Goal: Task Accomplishment & Management: Use online tool/utility

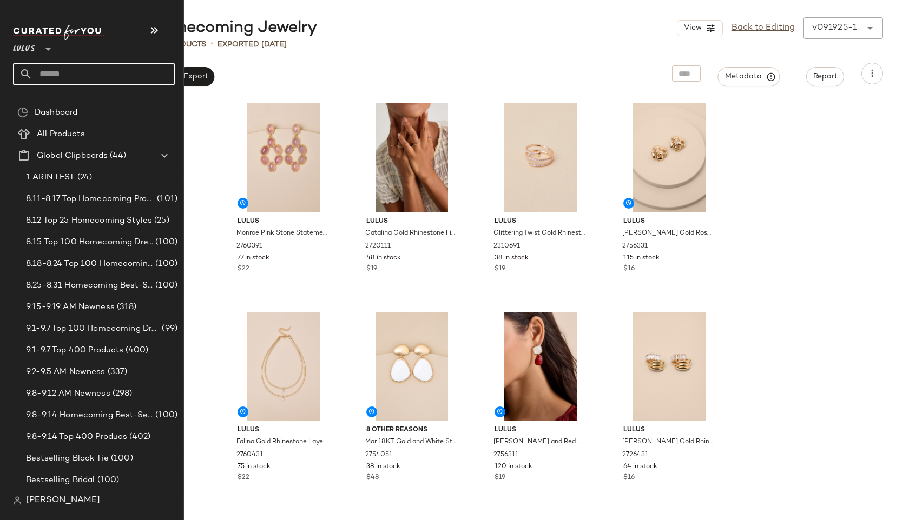
click at [48, 72] on input "text" at bounding box center [103, 74] width 142 height 23
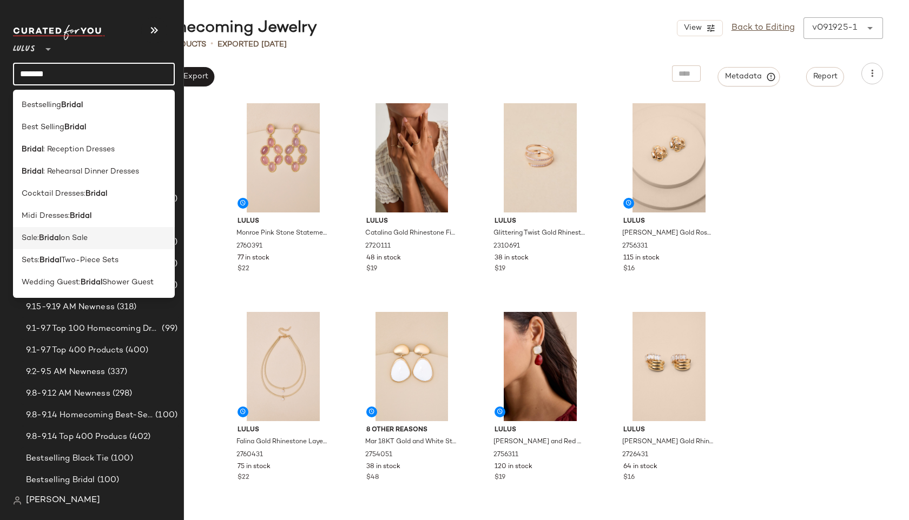
type input "******"
click at [62, 236] on span "on Sale" at bounding box center [74, 238] width 27 height 11
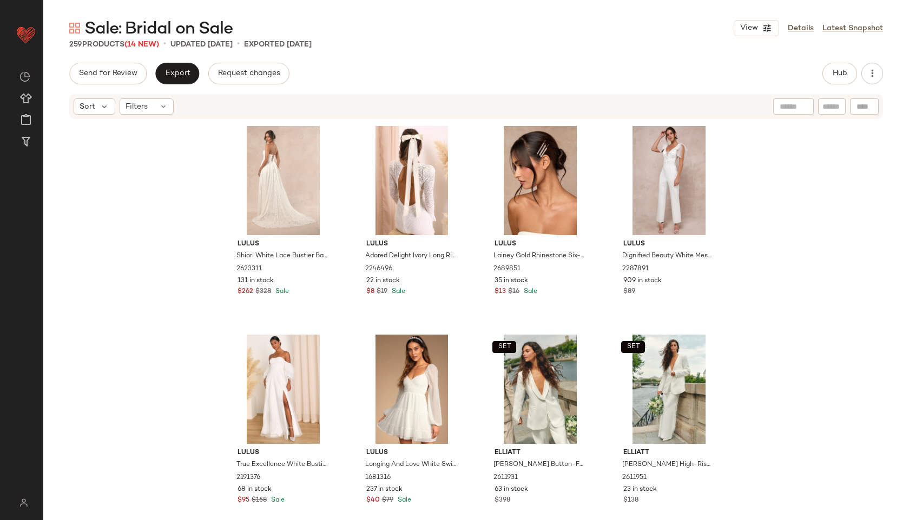
click at [164, 115] on div "Sort Filters" at bounding box center [476, 106] width 814 height 25
click at [161, 108] on icon at bounding box center [163, 106] width 9 height 9
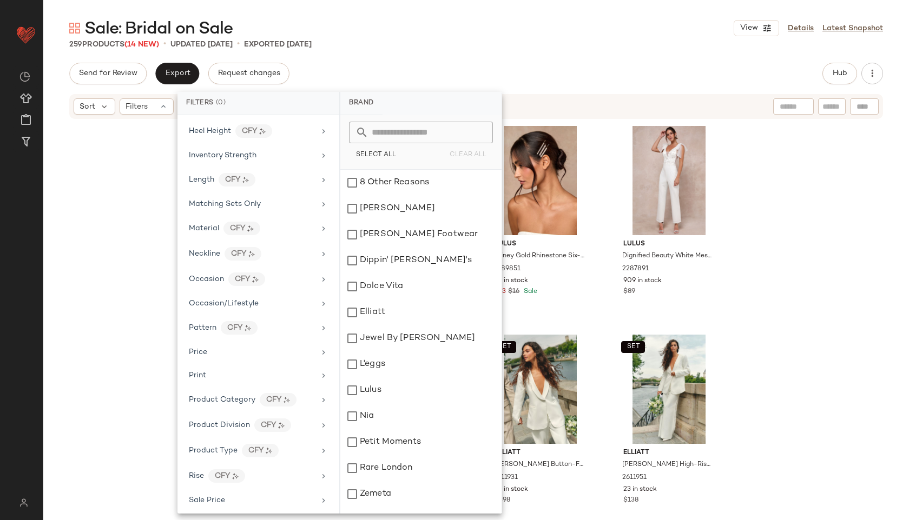
scroll to position [582, 0]
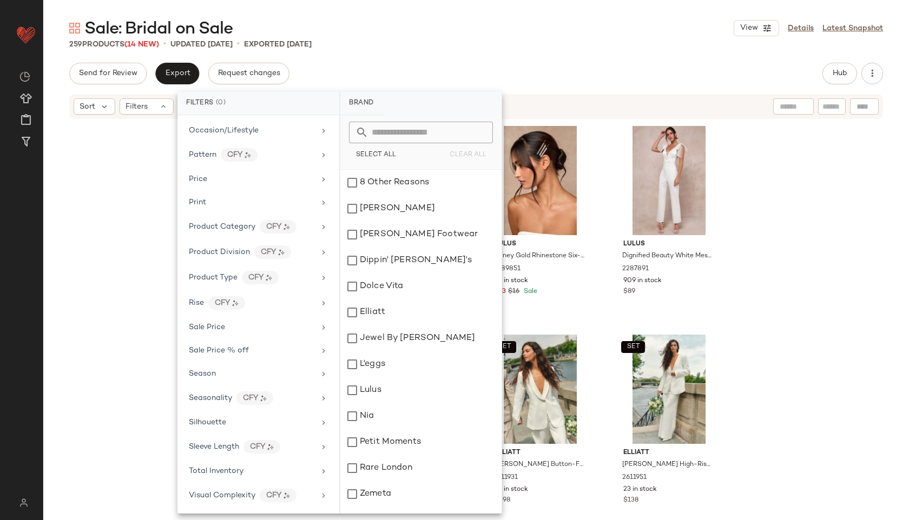
click at [831, 306] on div "Lulus Shiori White Lace Bustier Basque Waist Strapless Maxi Dress 2623311 131 i…" at bounding box center [476, 318] width 866 height 397
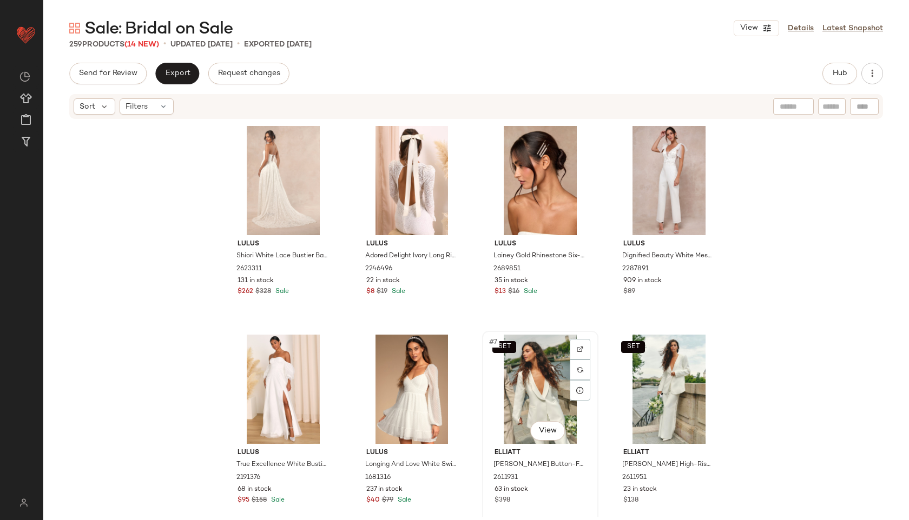
click at [530, 388] on div "SET #7 View" at bounding box center [540, 389] width 109 height 109
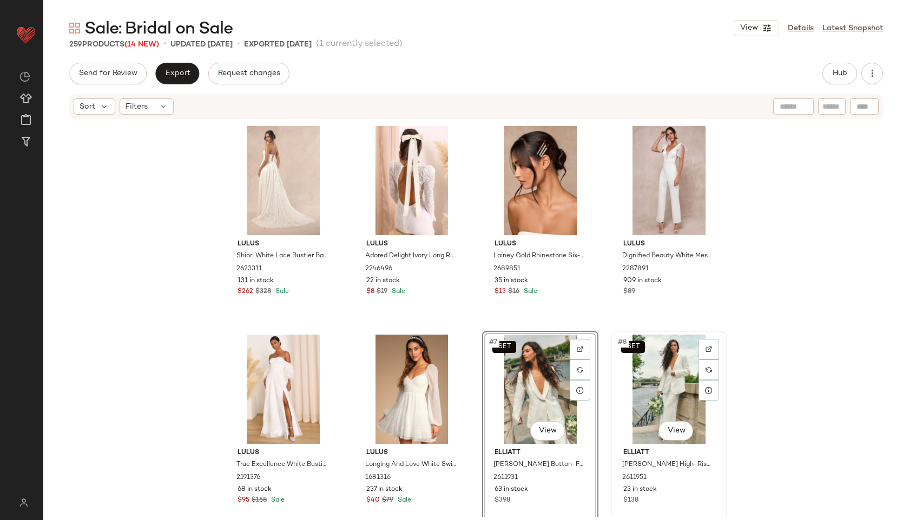
click at [643, 376] on div "SET #8 View" at bounding box center [669, 389] width 109 height 109
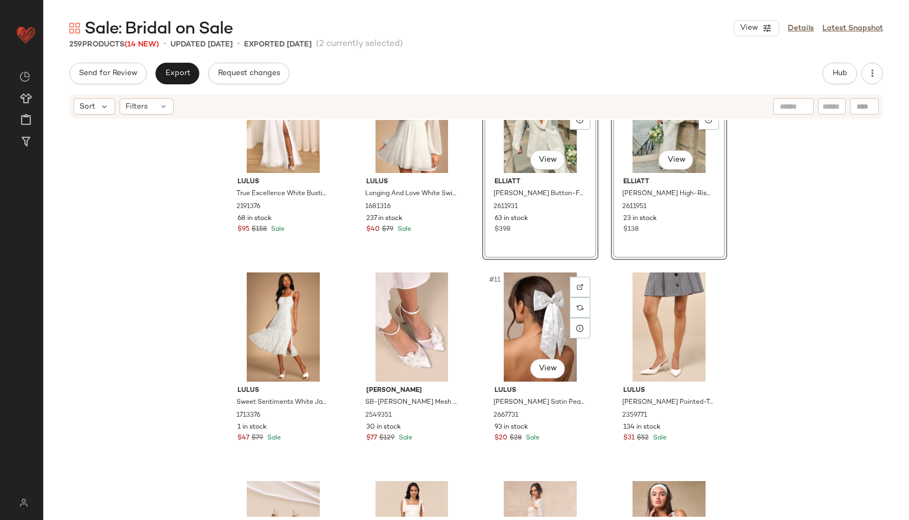
scroll to position [282, 0]
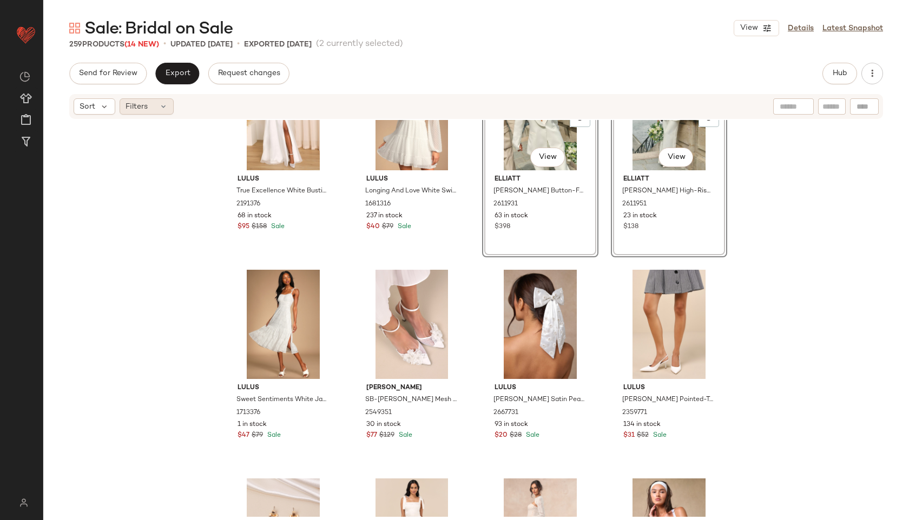
click at [169, 104] on div "Filters" at bounding box center [147, 106] width 54 height 16
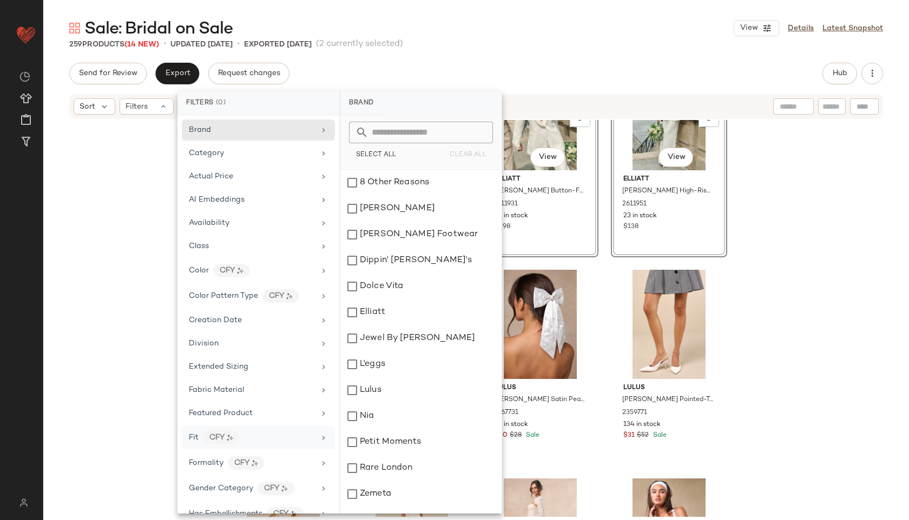
scroll to position [582, 0]
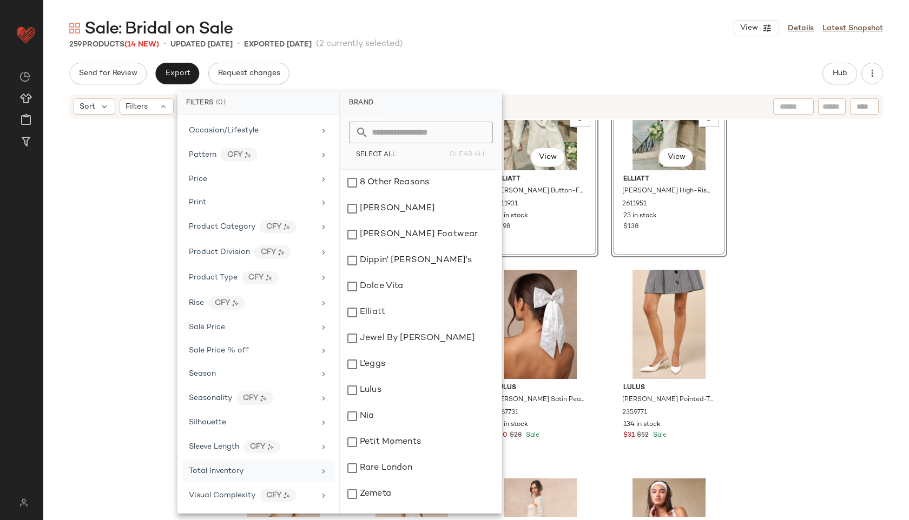
click at [259, 466] on div "Total Inventory" at bounding box center [252, 471] width 126 height 11
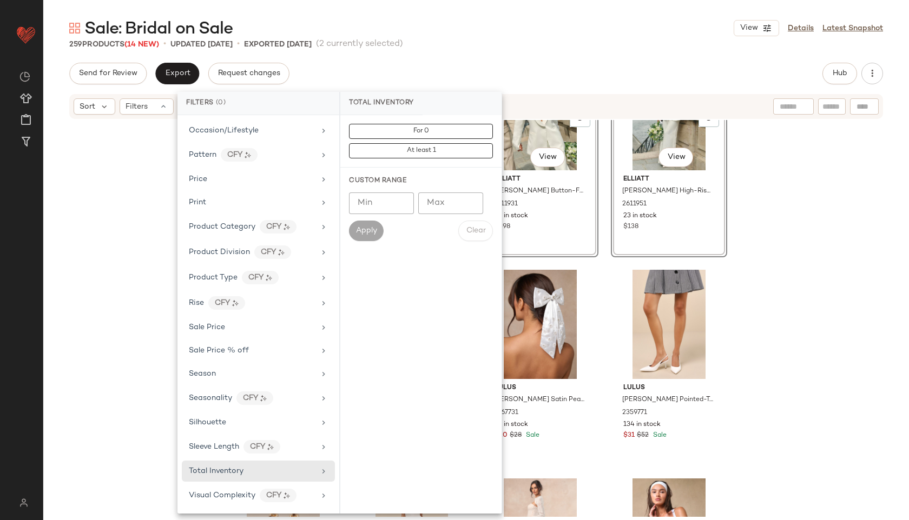
click at [448, 197] on input "Max" at bounding box center [450, 204] width 65 height 22
type input "**"
click at [371, 230] on span "Apply" at bounding box center [366, 231] width 22 height 9
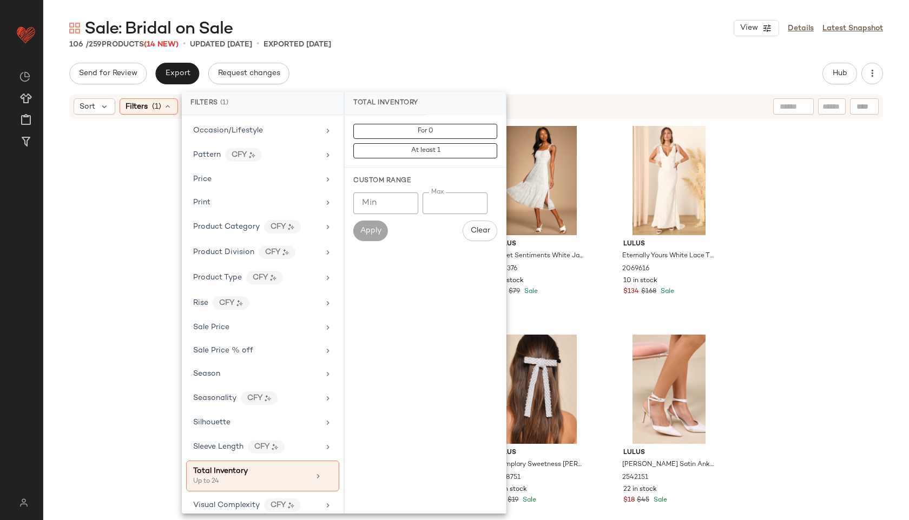
click at [492, 61] on div "Sale: Bridal on Sale View Details Latest Snapshot 106 / 259 Products (14 New) •…" at bounding box center [476, 268] width 866 height 503
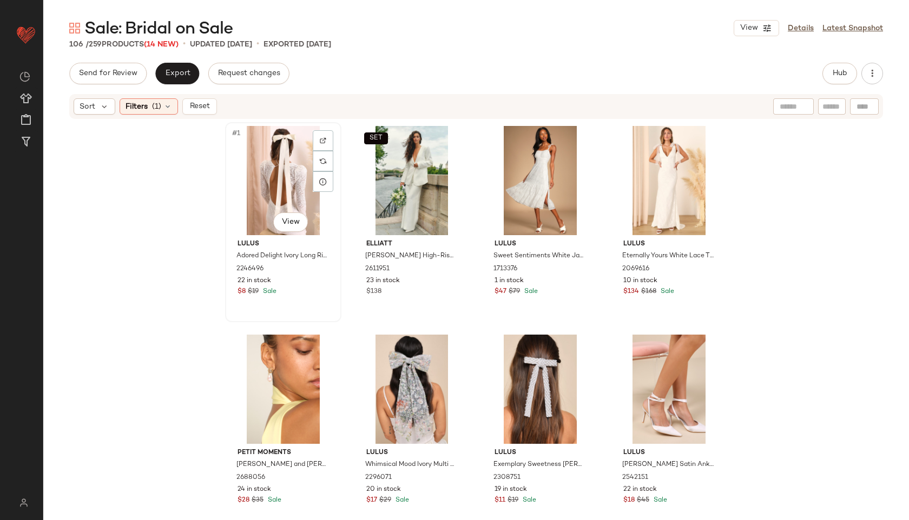
click at [281, 190] on div "#1 View" at bounding box center [283, 180] width 109 height 109
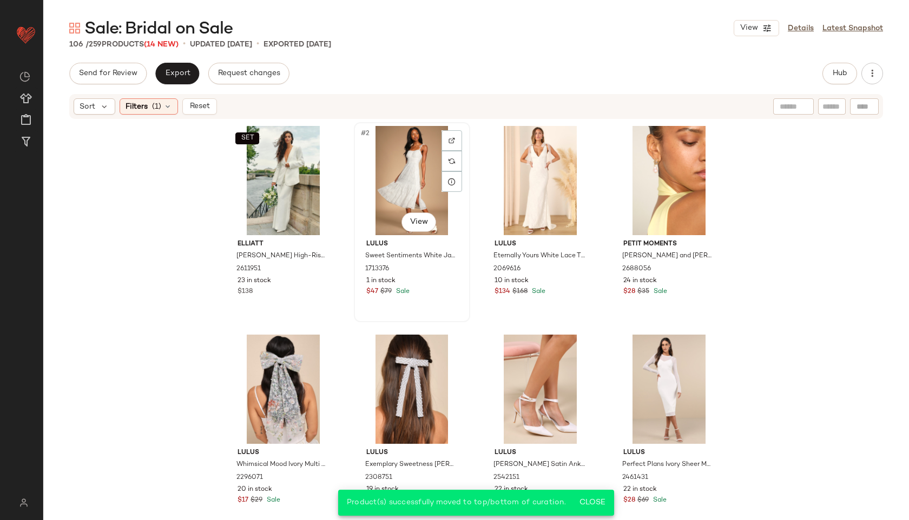
click at [403, 179] on div "#2 View" at bounding box center [412, 180] width 109 height 109
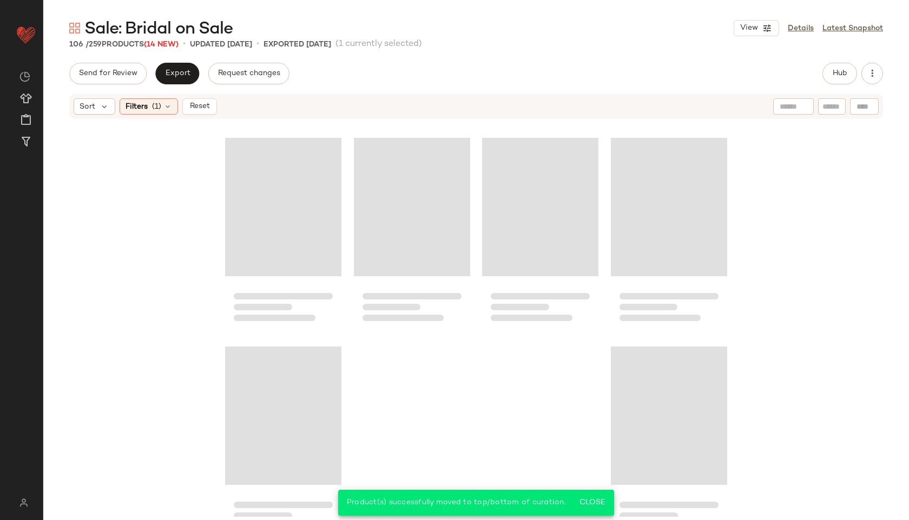
scroll to position [5244, 0]
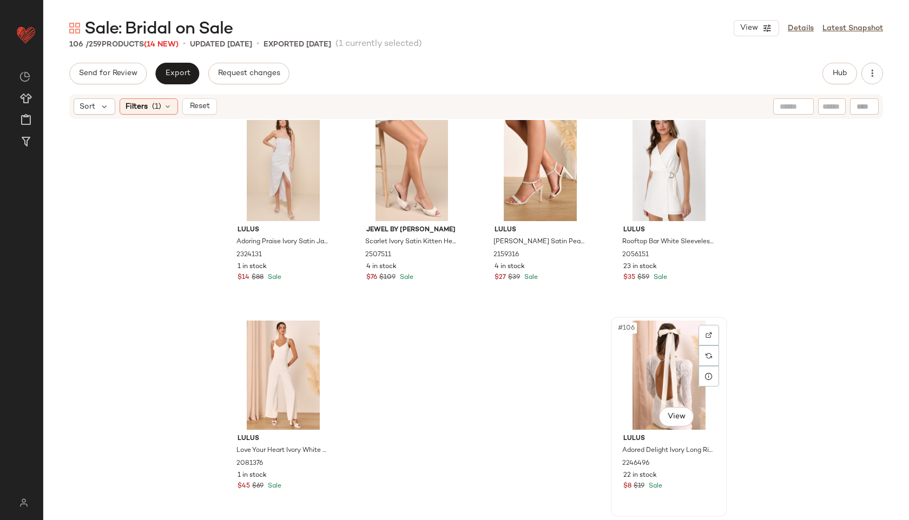
click at [658, 364] on div "#106 View" at bounding box center [669, 375] width 109 height 109
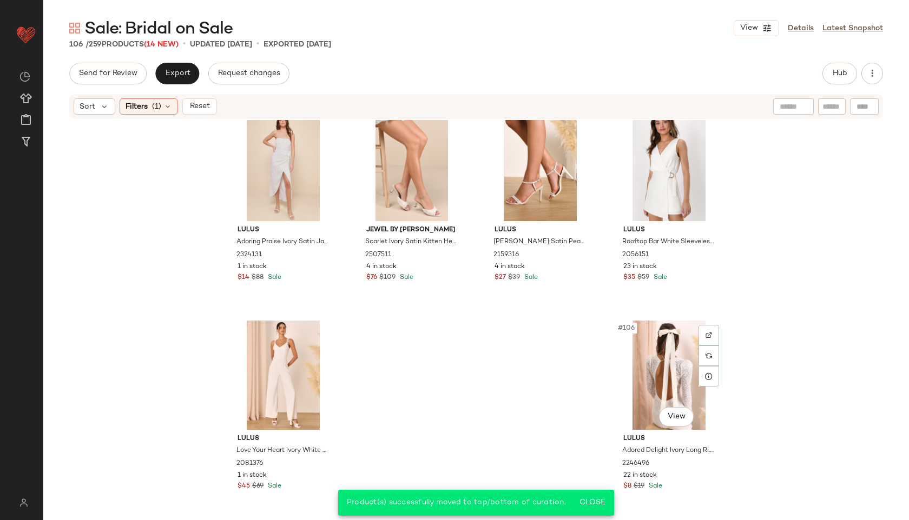
click at [179, 62] on div "Sale: Bridal on Sale View Details Latest Snapshot 106 / 259 Products (14 New) •…" at bounding box center [476, 268] width 866 height 503
click at [180, 66] on button "Export" at bounding box center [177, 74] width 44 height 22
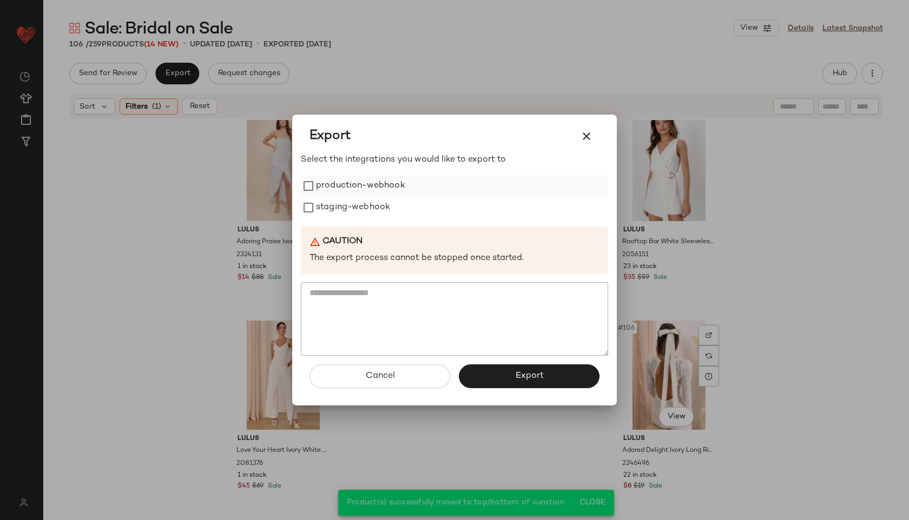
click at [388, 185] on label "production-webhook" at bounding box center [360, 186] width 89 height 22
click at [383, 203] on label "staging-webhook" at bounding box center [353, 208] width 74 height 22
click at [524, 365] on button "Export" at bounding box center [529, 377] width 141 height 24
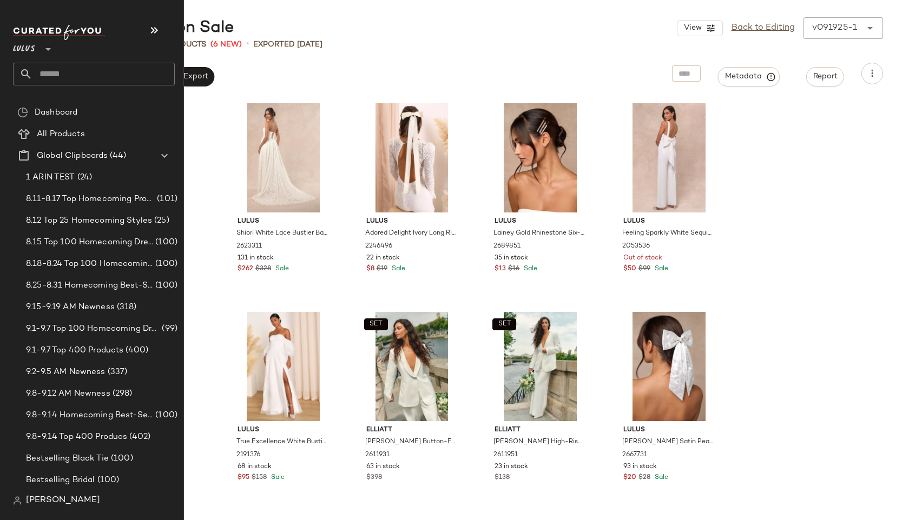
click at [50, 76] on input "text" at bounding box center [103, 74] width 142 height 23
click at [43, 74] on input "**********" at bounding box center [94, 74] width 162 height 23
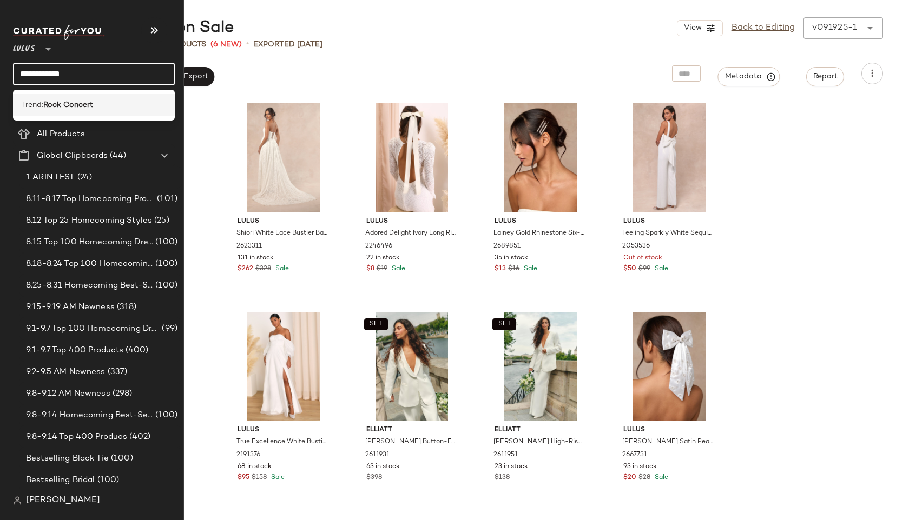
type input "**********"
click at [89, 97] on div "Trend: Rock Concert" at bounding box center [94, 105] width 162 height 22
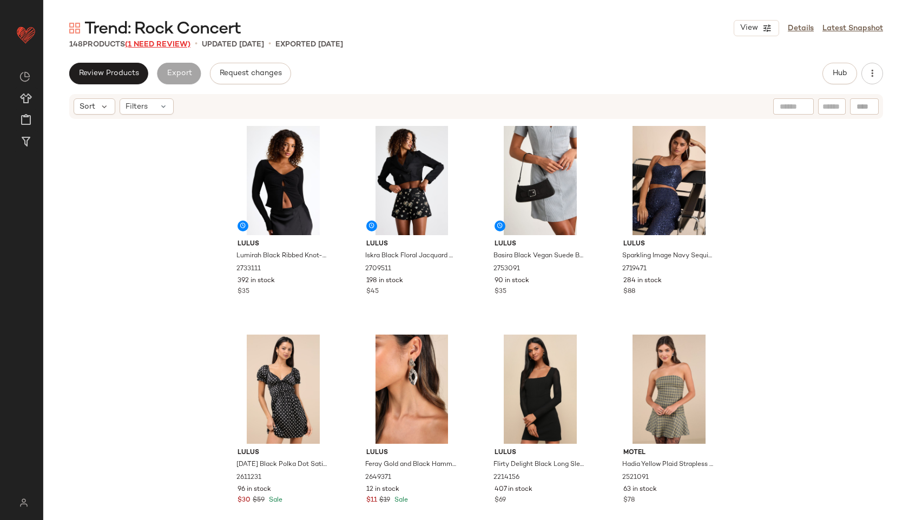
click at [179, 43] on span "(1 Need Review)" at bounding box center [157, 45] width 65 height 8
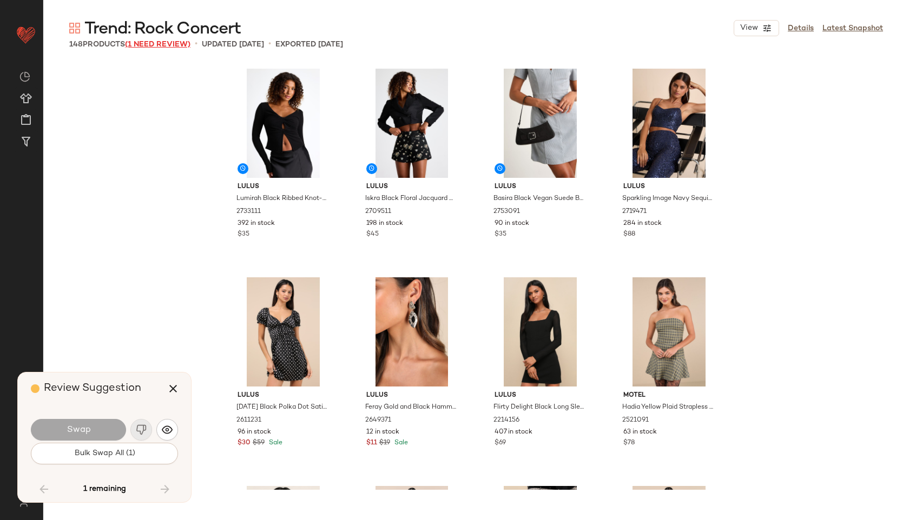
scroll to position [5012, 0]
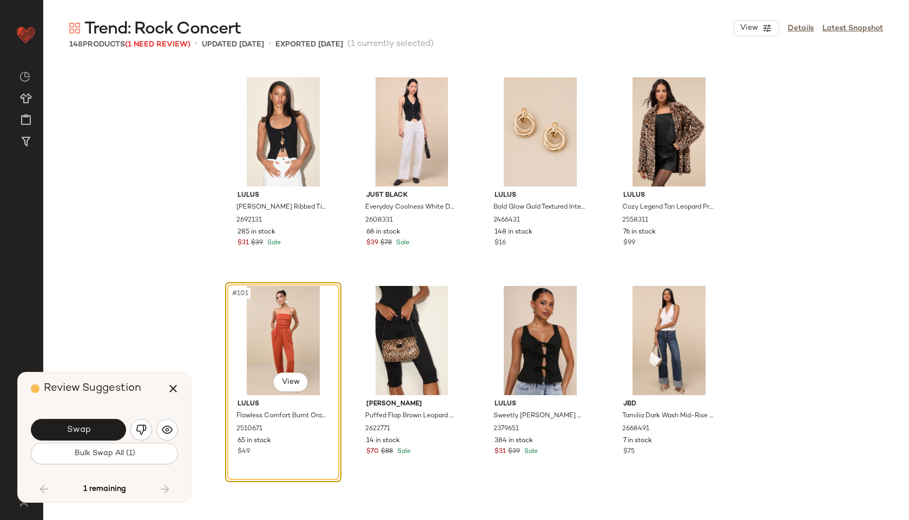
click at [128, 465] on div "Swap Bulk Swap All (1)" at bounding box center [104, 441] width 147 height 58
click at [130, 457] on span "Bulk Swap All (1)" at bounding box center [104, 454] width 61 height 9
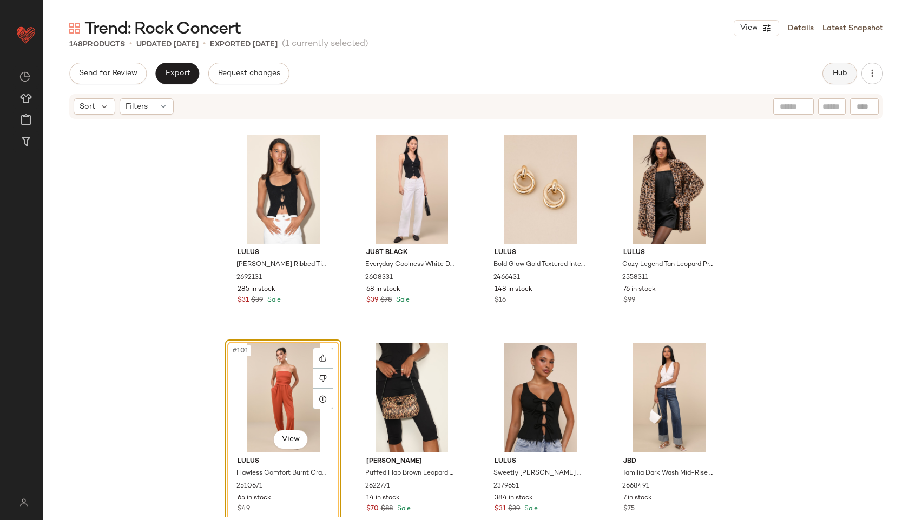
click at [841, 70] on span "Hub" at bounding box center [839, 73] width 15 height 9
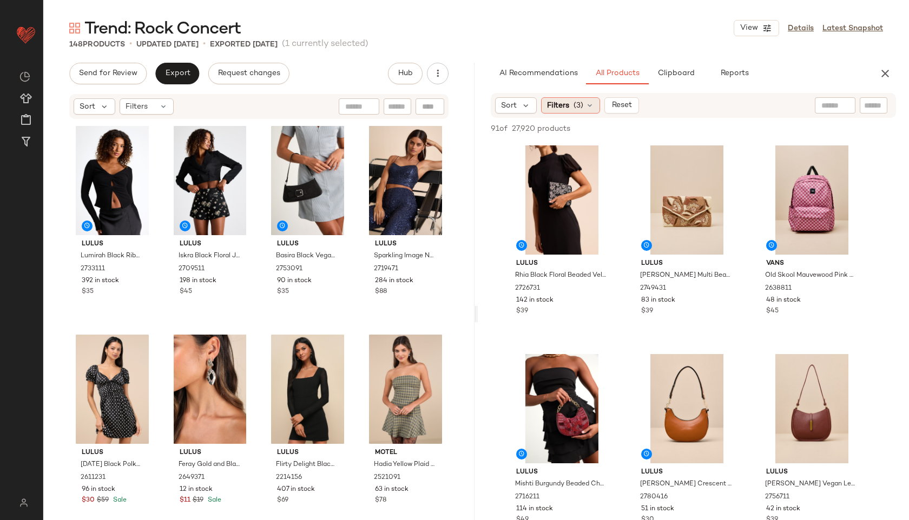
click at [590, 108] on icon at bounding box center [589, 105] width 9 height 9
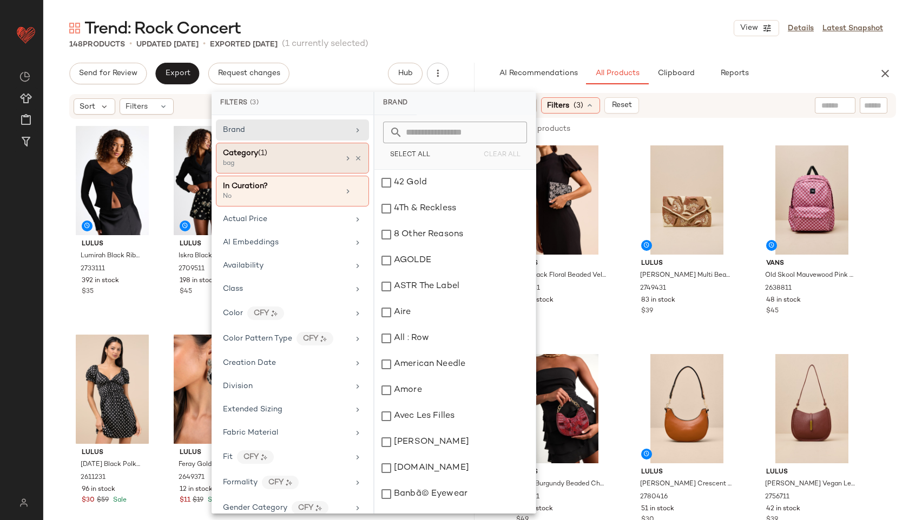
click at [311, 157] on div "Category (1)" at bounding box center [281, 153] width 116 height 11
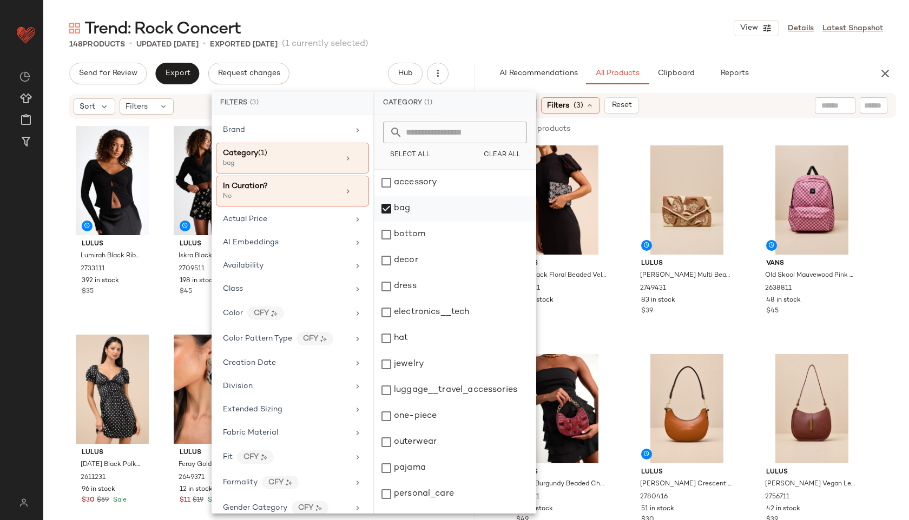
click at [392, 216] on div "bag" at bounding box center [454, 209] width 161 height 26
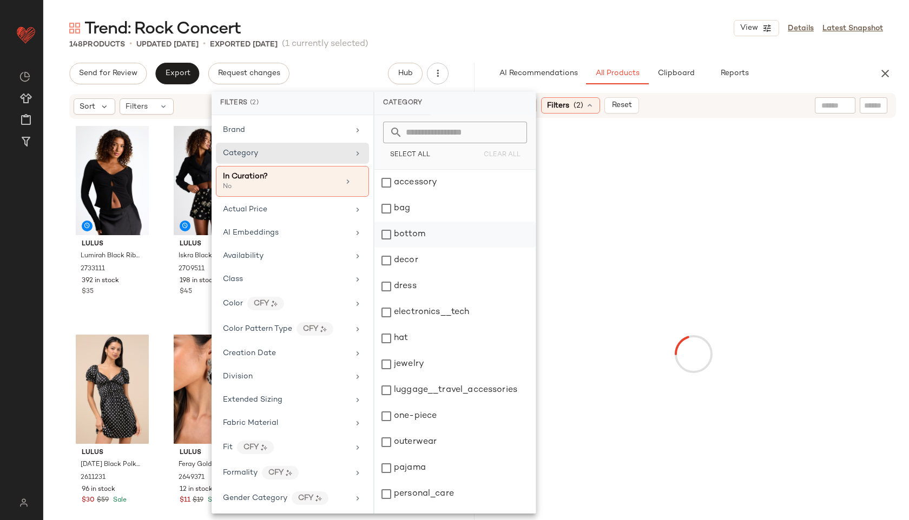
click at [408, 232] on div "bottom" at bounding box center [454, 235] width 161 height 26
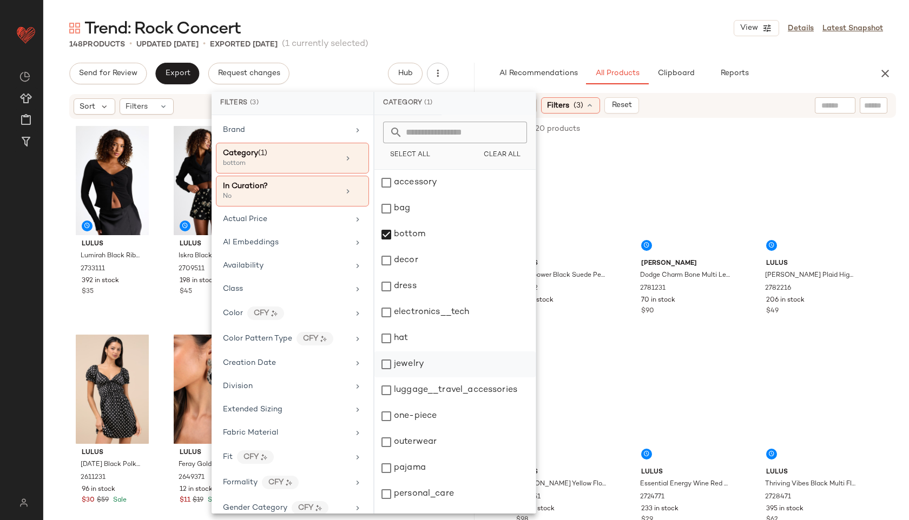
scroll to position [97, 0]
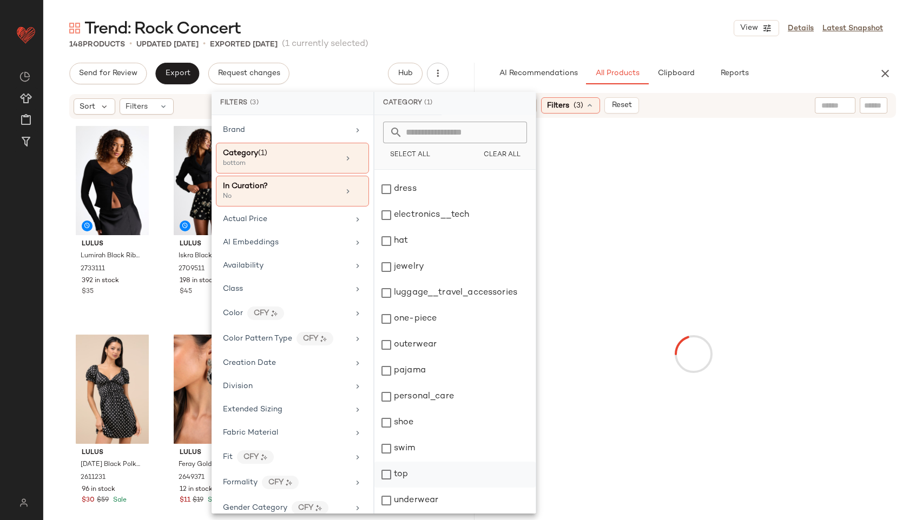
click at [412, 474] on div "top" at bounding box center [454, 475] width 161 height 26
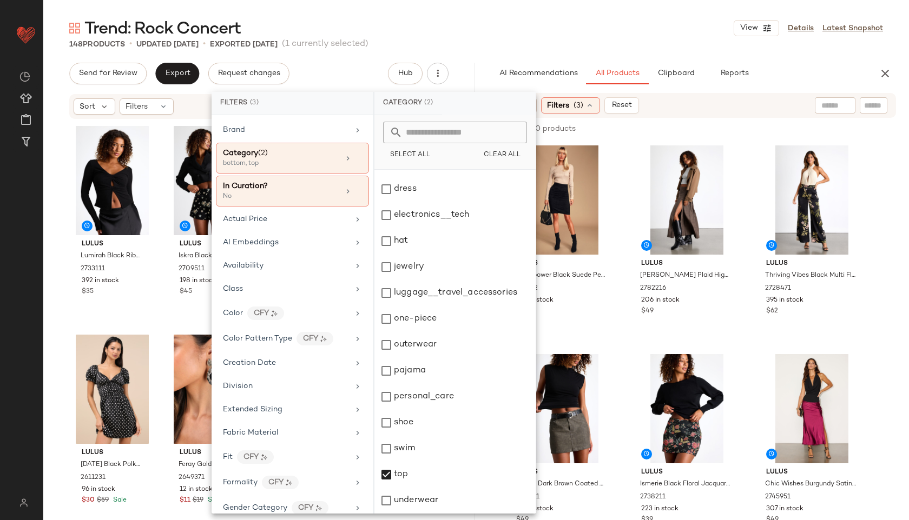
click at [585, 42] on div "148 Products • updated Sep 19th • Exported Sep 19th (1 currently selected)" at bounding box center [476, 44] width 866 height 11
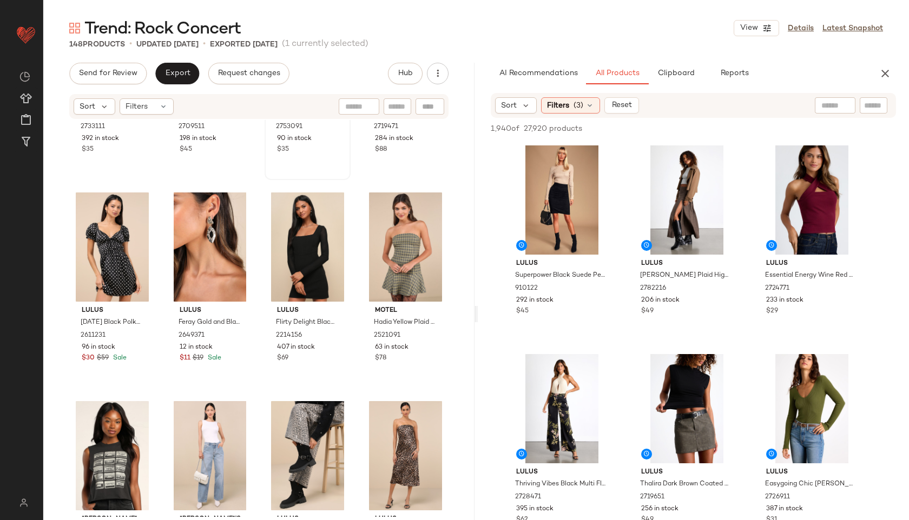
scroll to position [0, 0]
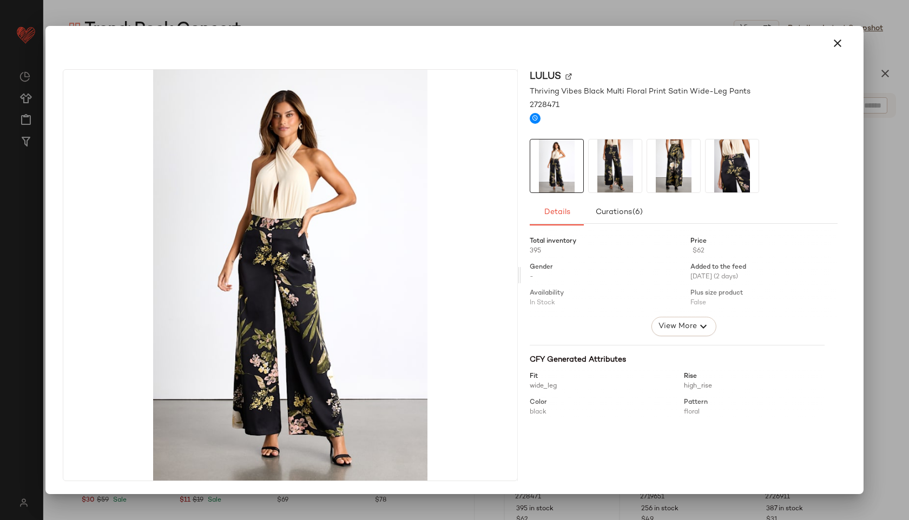
click at [844, 30] on div at bounding box center [454, 43] width 792 height 26
click at [840, 43] on icon "button" at bounding box center [837, 43] width 13 height 13
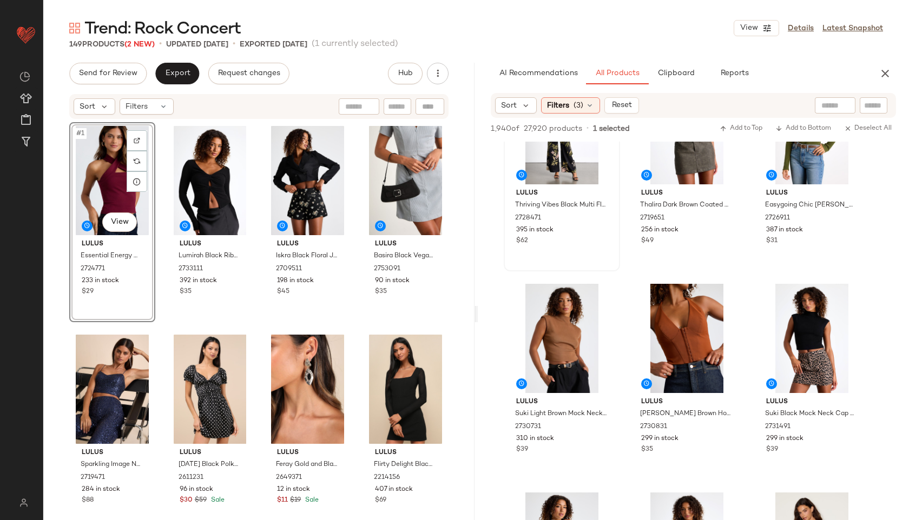
scroll to position [280, 0]
click at [586, 109] on icon at bounding box center [589, 105] width 9 height 9
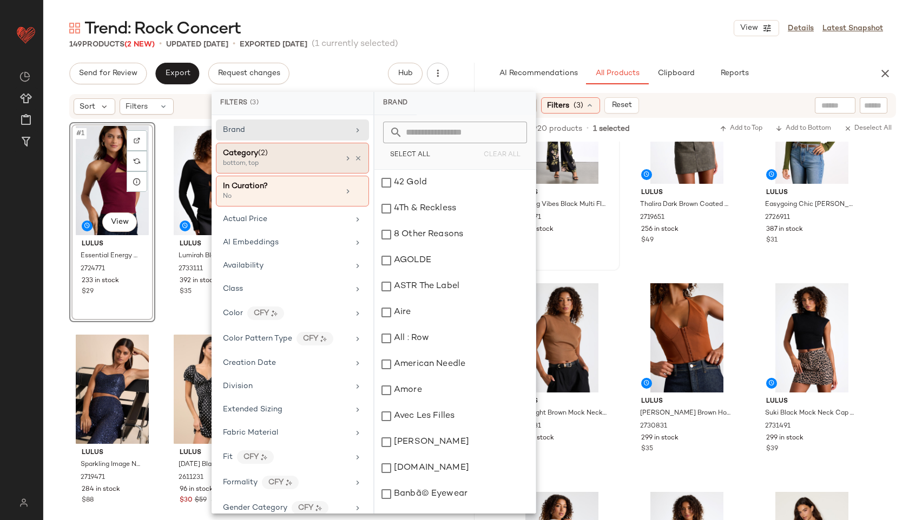
click at [333, 163] on div "Category (2) bottom, top" at bounding box center [281, 158] width 116 height 21
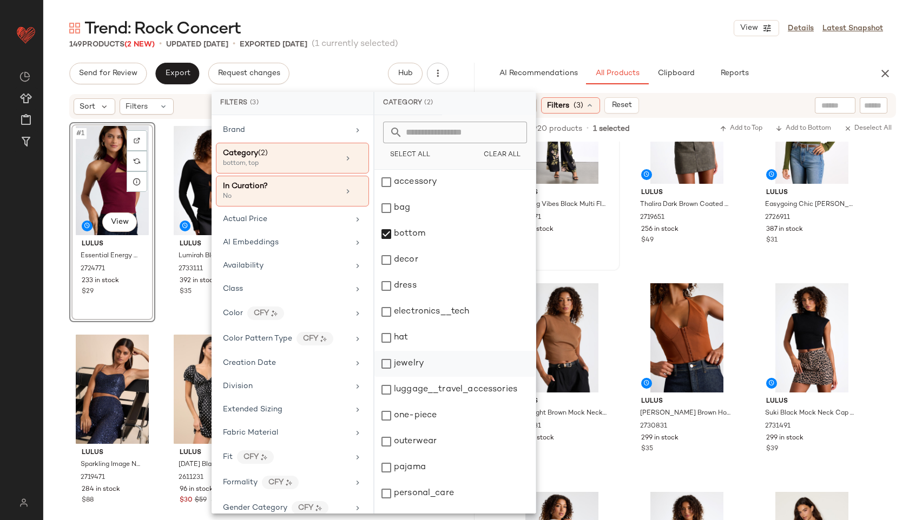
scroll to position [97, 0]
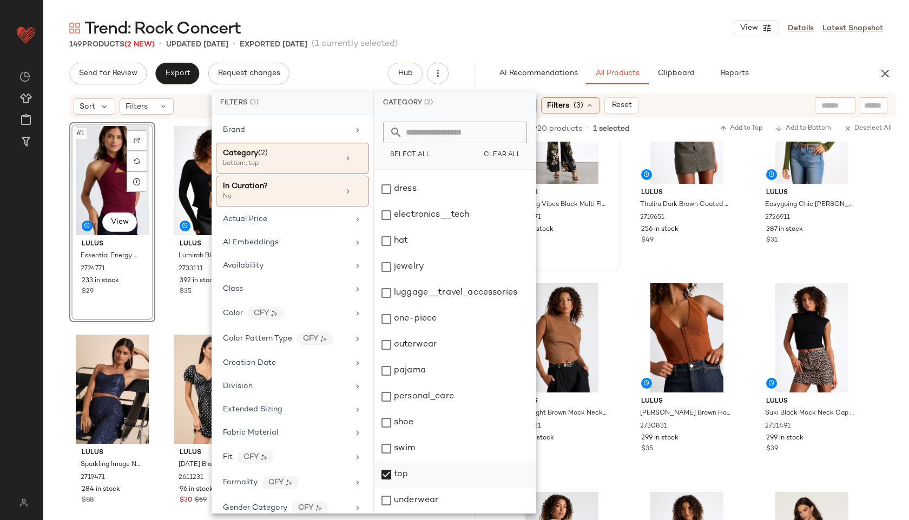
click at [412, 473] on div "top" at bounding box center [454, 475] width 161 height 26
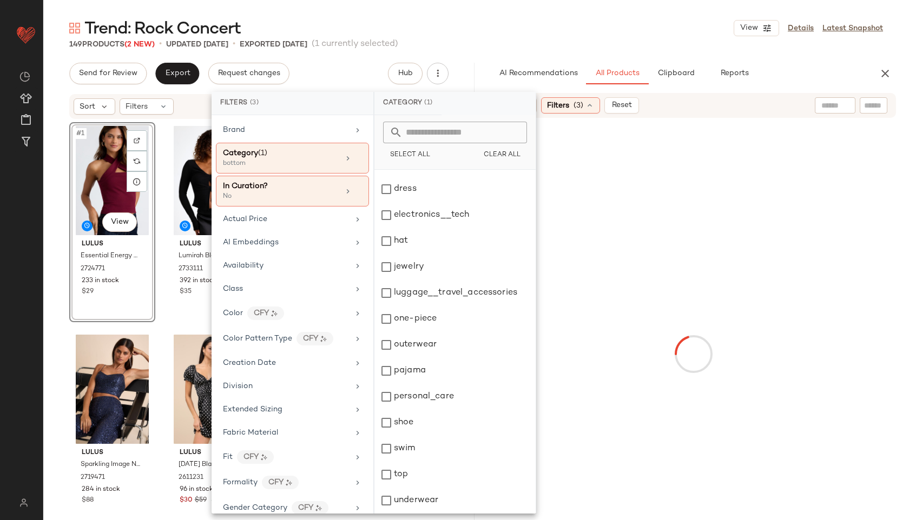
click at [619, 35] on div "Trend: Rock Concert View Details Latest Snapshot" at bounding box center [476, 28] width 866 height 22
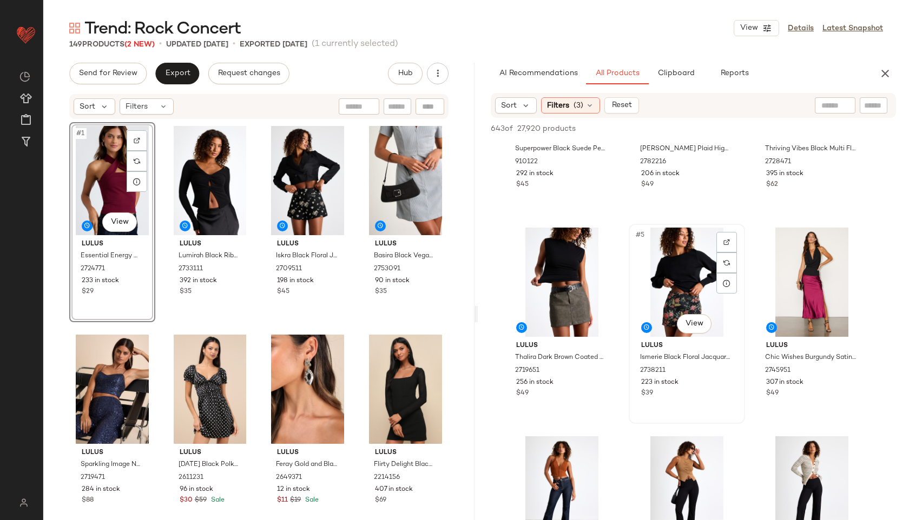
scroll to position [127, 0]
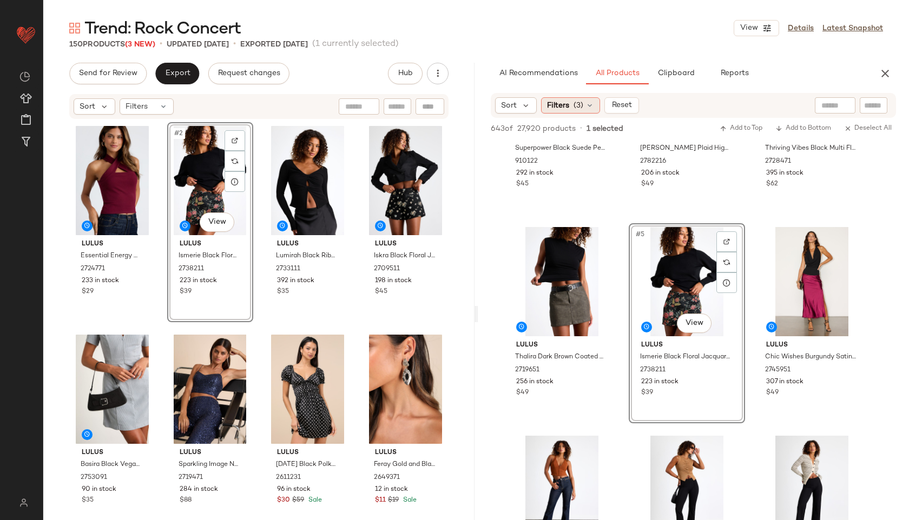
click at [583, 105] on div "Filters (3)" at bounding box center [570, 105] width 59 height 16
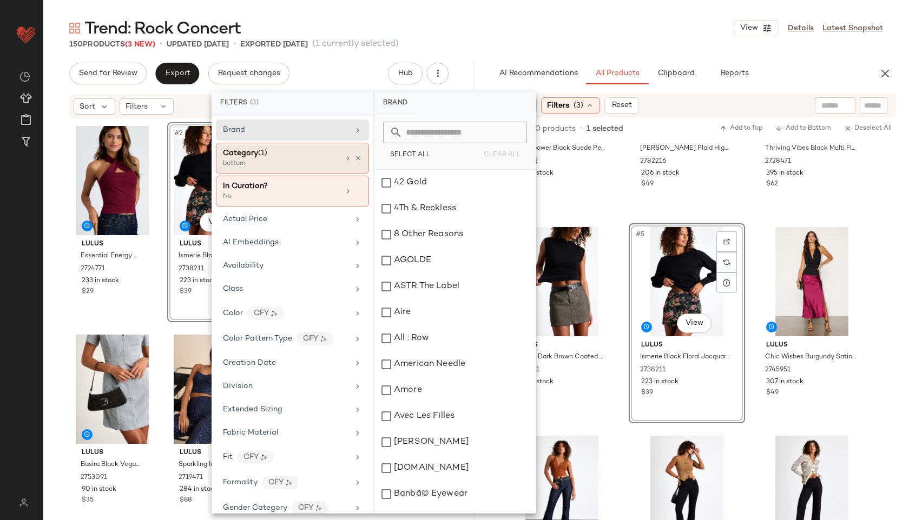
click at [315, 163] on div "bottom" at bounding box center [277, 164] width 108 height 10
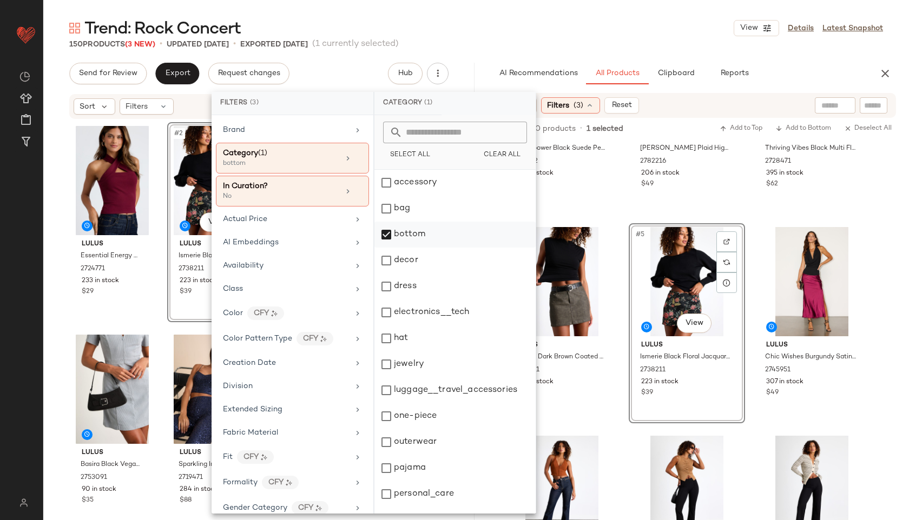
click at [397, 242] on div "bottom" at bounding box center [454, 235] width 161 height 26
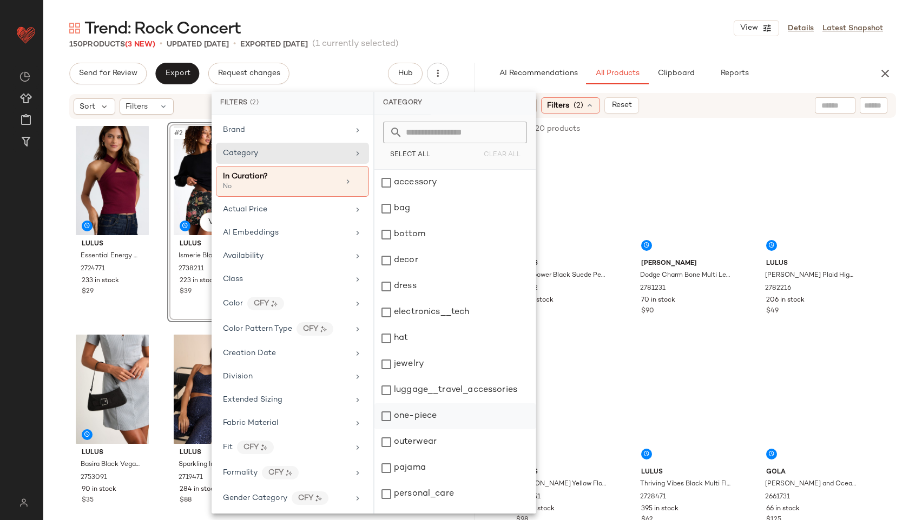
scroll to position [97, 0]
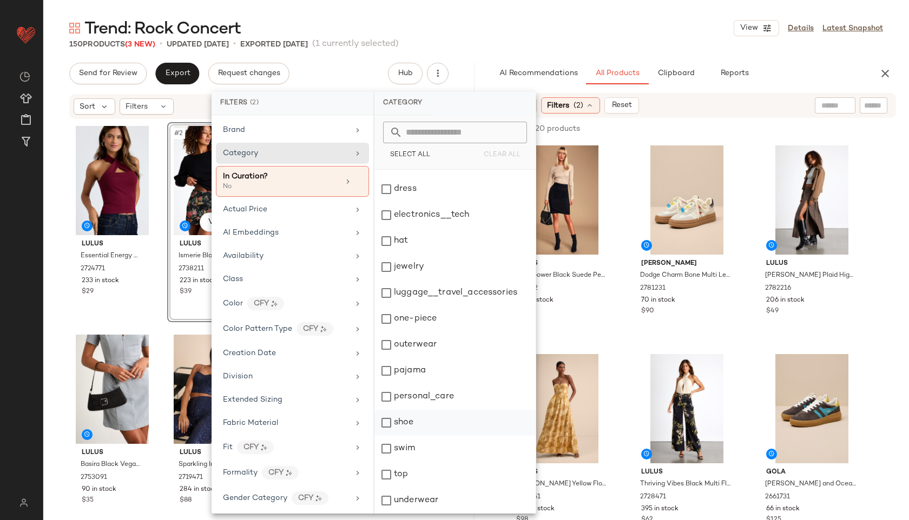
click at [432, 426] on div "shoe" at bounding box center [454, 423] width 161 height 26
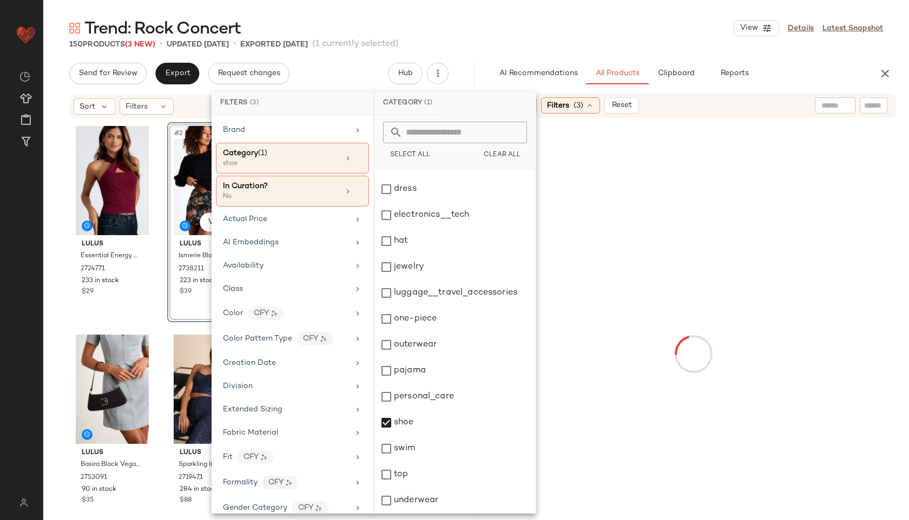
click at [641, 30] on div "Trend: Rock Concert View Details Latest Snapshot" at bounding box center [476, 28] width 866 height 22
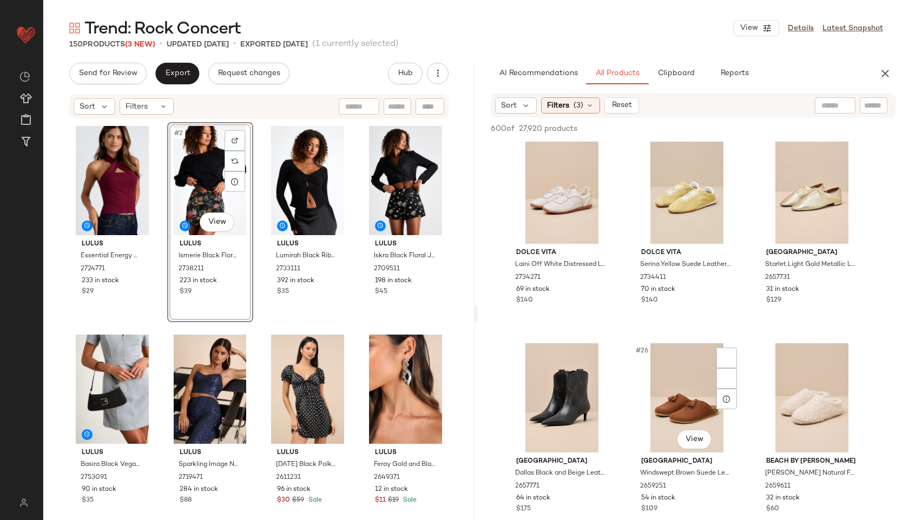
scroll to position [1640, 0]
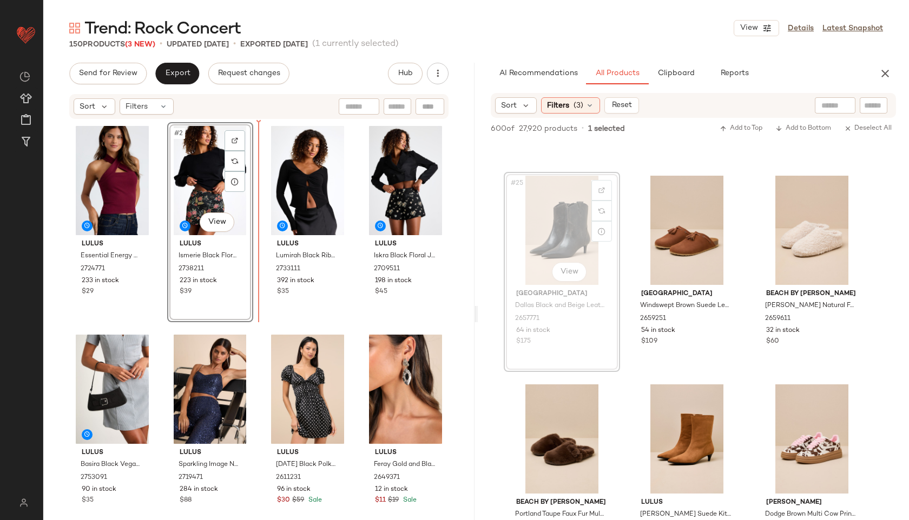
drag, startPoint x: 578, startPoint y: 245, endPoint x: 255, endPoint y: 215, distance: 324.3
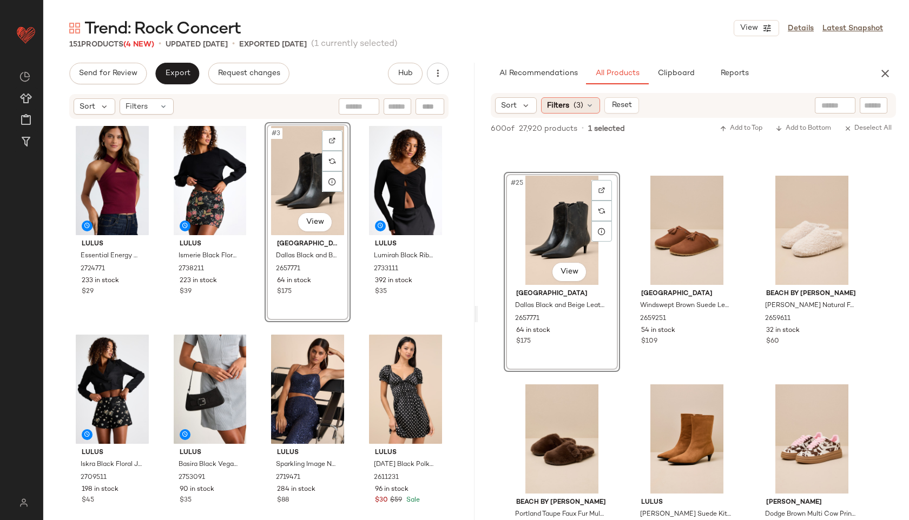
click at [561, 111] on div "Filters (3)" at bounding box center [570, 105] width 59 height 16
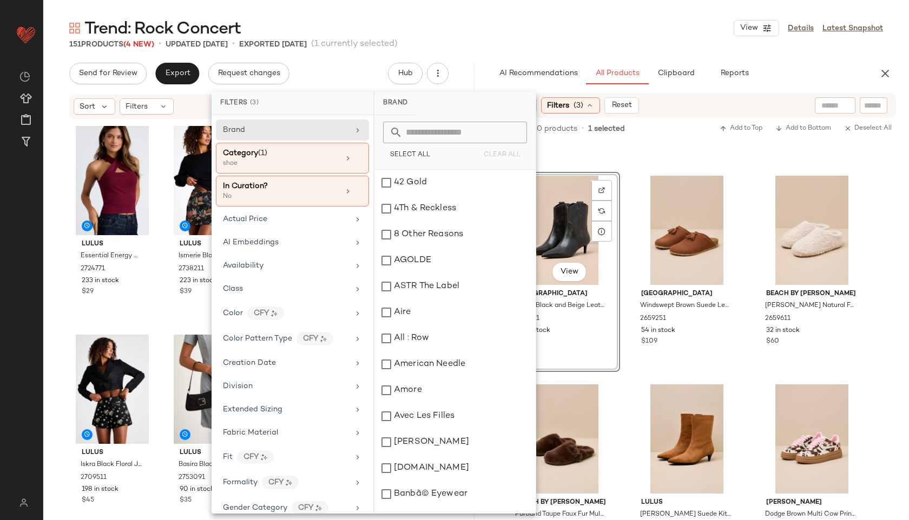
click at [515, 49] on div "151 Products (4 New) • updated Sep 22nd • Exported Sep 19th (1 currently select…" at bounding box center [476, 44] width 866 height 11
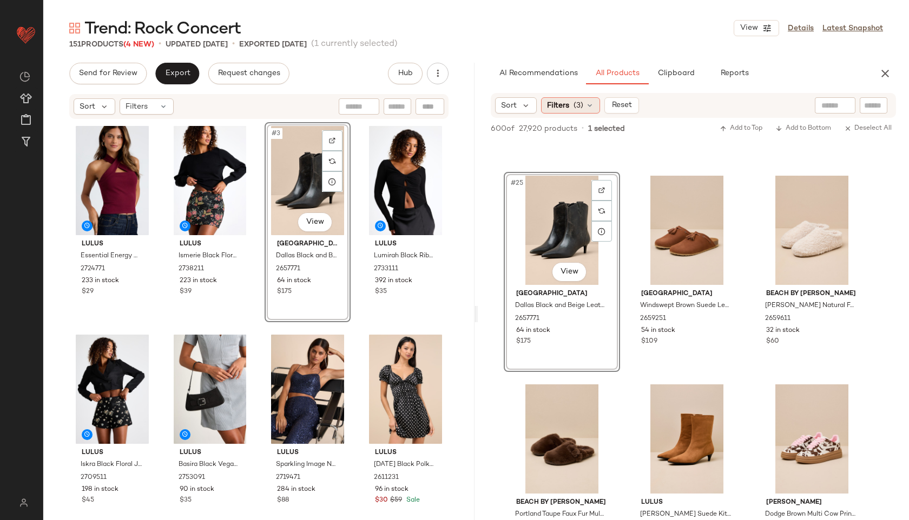
click at [564, 107] on span "Filters" at bounding box center [558, 105] width 22 height 11
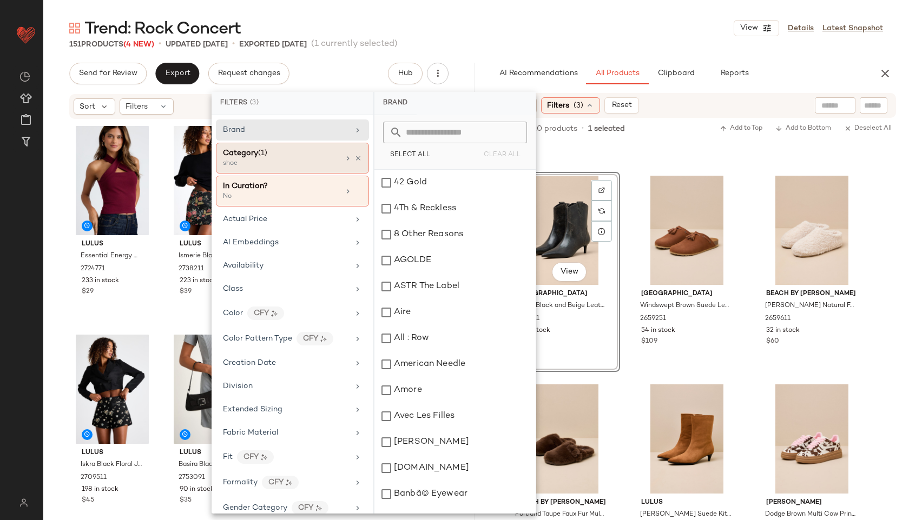
click at [304, 166] on div "shoe" at bounding box center [277, 164] width 108 height 10
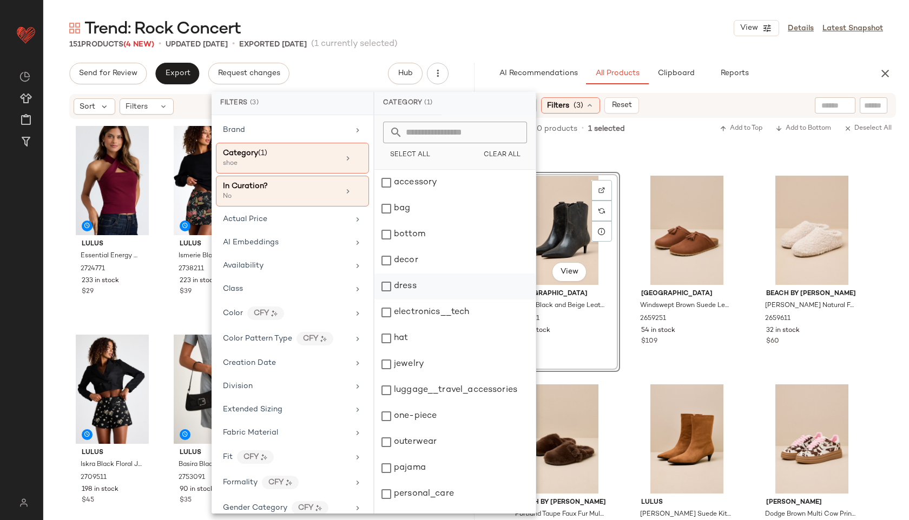
click at [413, 291] on div "dress" at bounding box center [454, 287] width 161 height 26
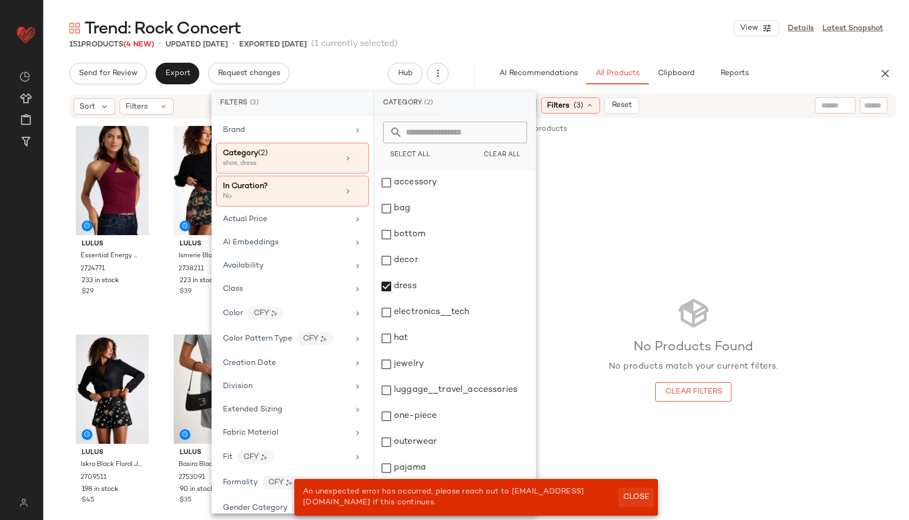
click at [636, 501] on span "Close" at bounding box center [636, 497] width 27 height 9
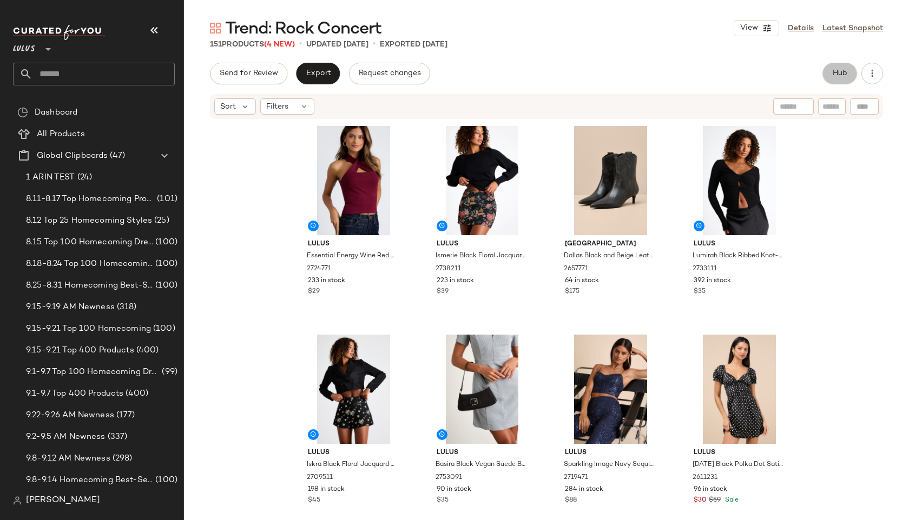
click at [827, 80] on button "Hub" at bounding box center [839, 74] width 35 height 22
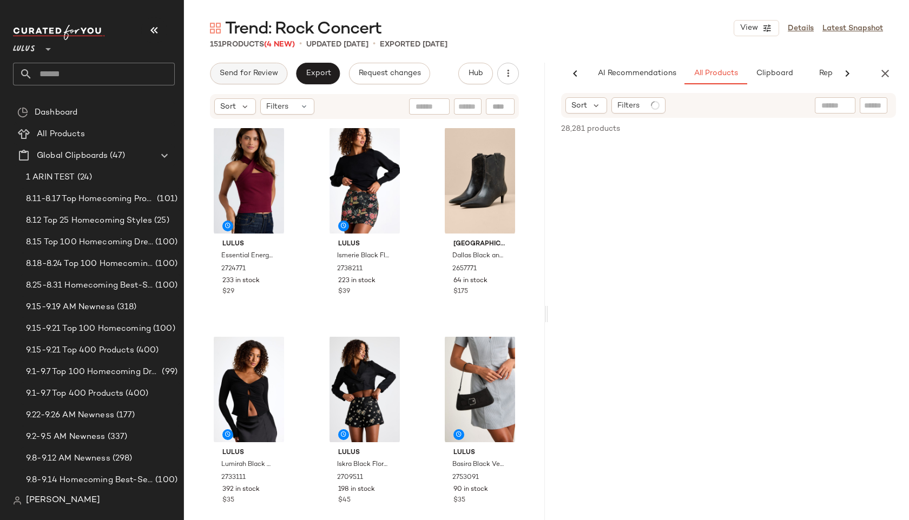
scroll to position [0, 31]
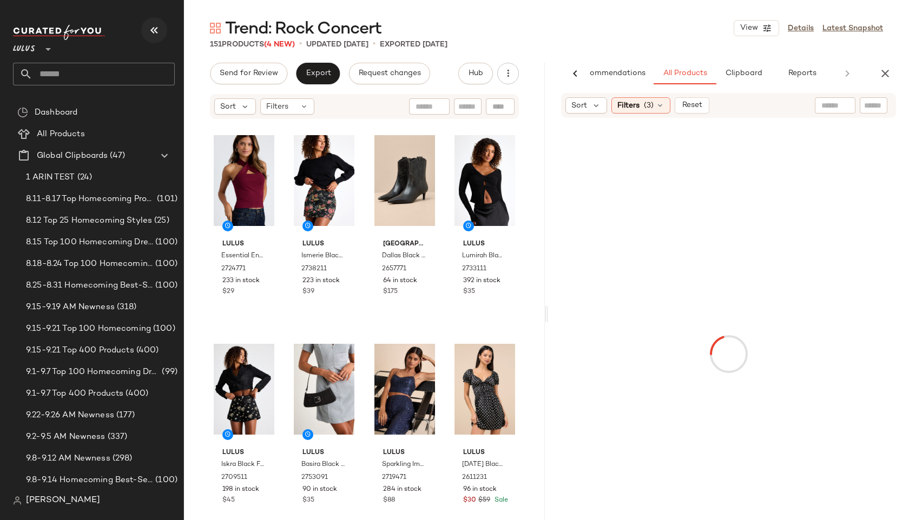
click at [162, 31] on button "button" at bounding box center [154, 30] width 26 height 26
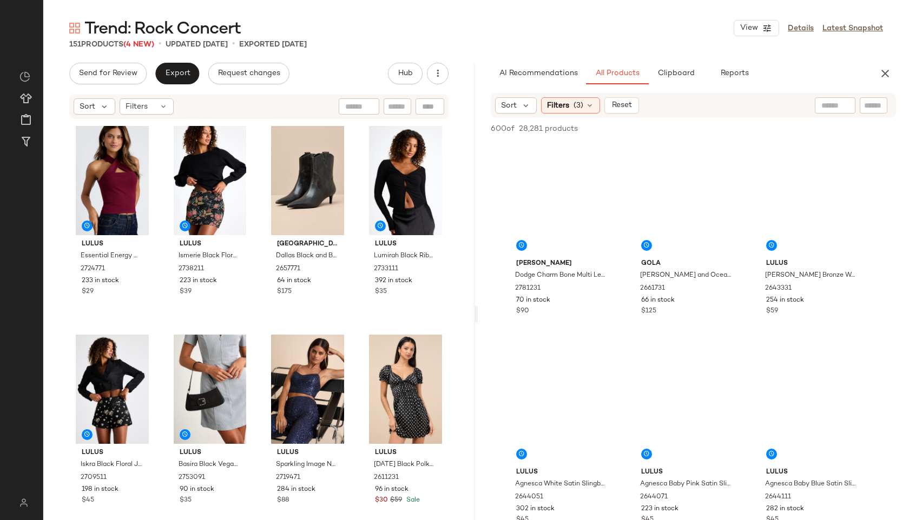
scroll to position [0, 0]
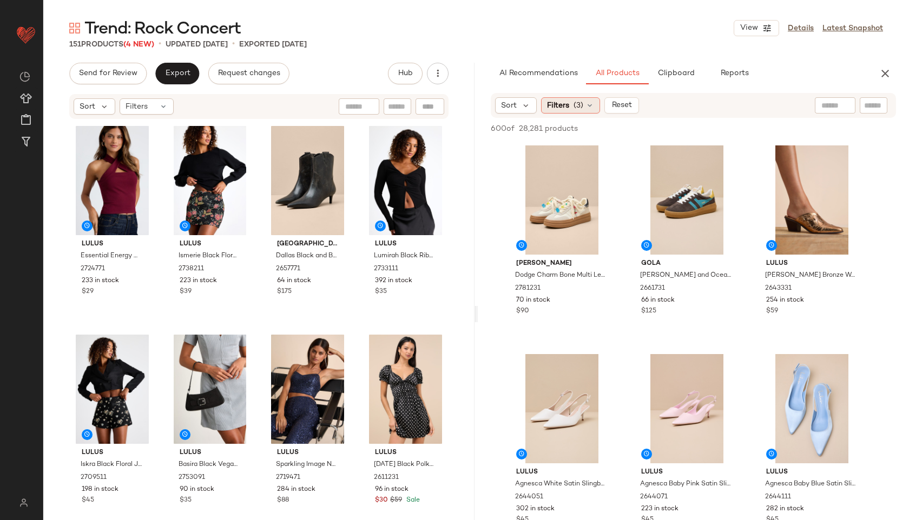
click at [572, 110] on div "Filters (3)" at bounding box center [570, 105] width 59 height 16
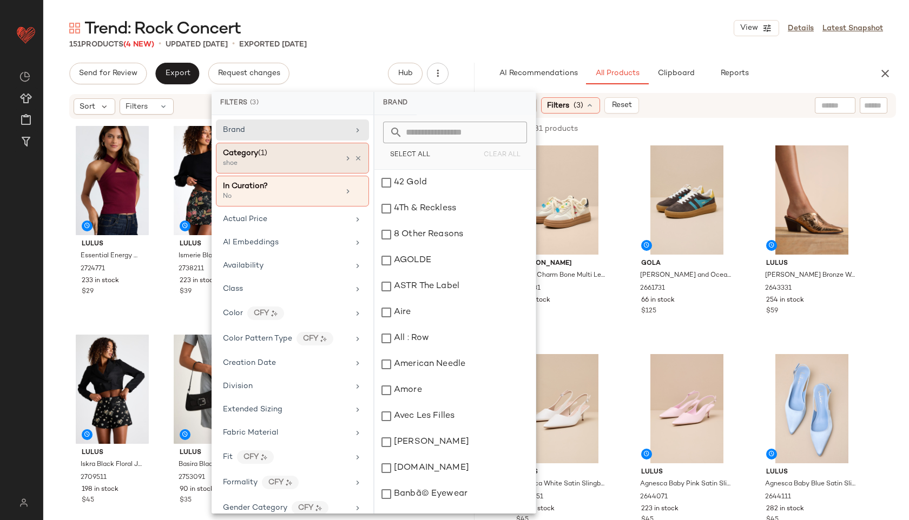
click at [300, 159] on div "shoe" at bounding box center [277, 164] width 108 height 10
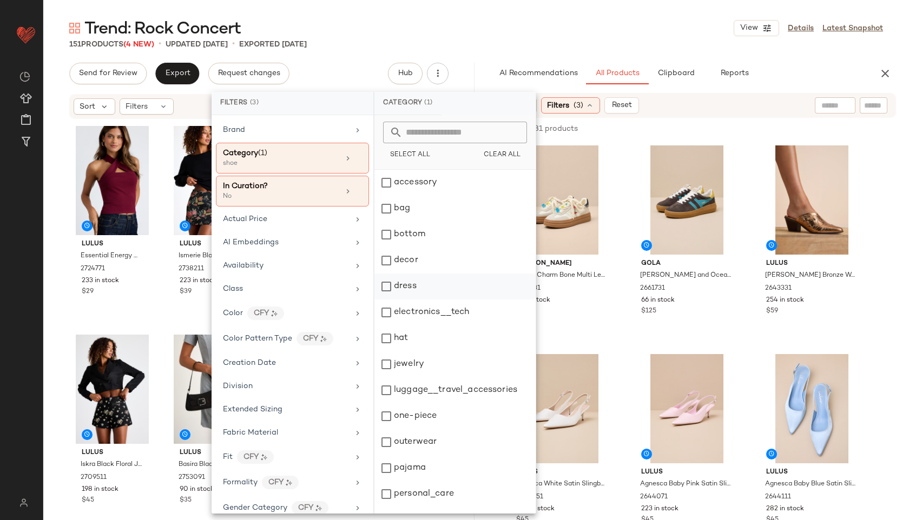
click at [434, 287] on div "dress" at bounding box center [454, 287] width 161 height 26
click at [548, 35] on div "Trend: Rock Concert View Details Latest Snapshot" at bounding box center [476, 28] width 866 height 22
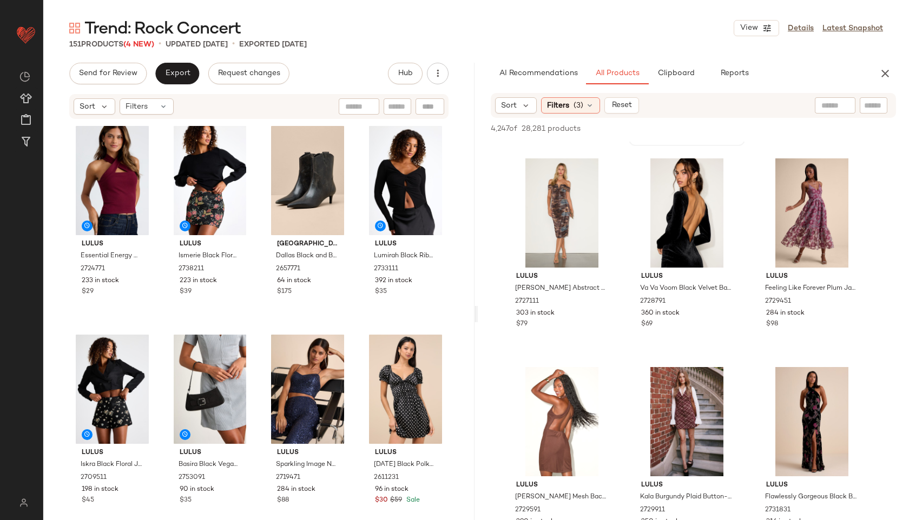
scroll to position [6920, 0]
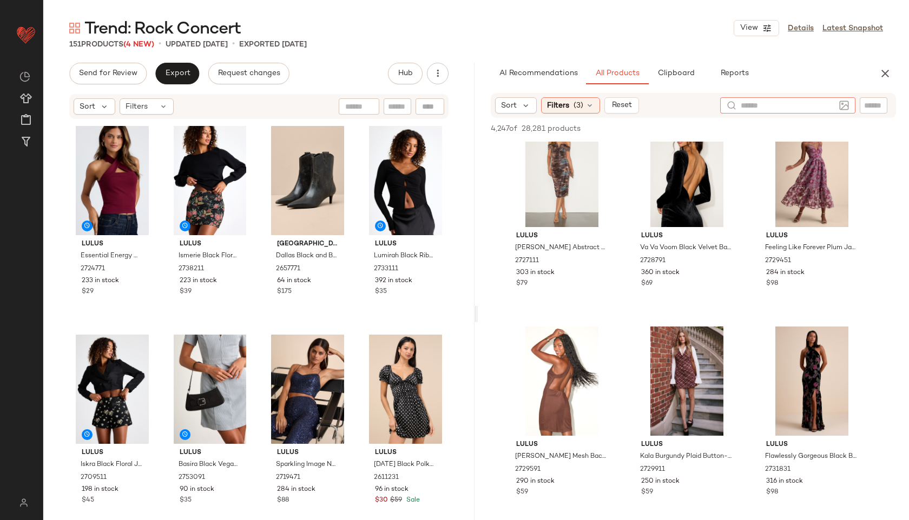
click at [831, 103] on input "text" at bounding box center [788, 105] width 94 height 11
type input "******"
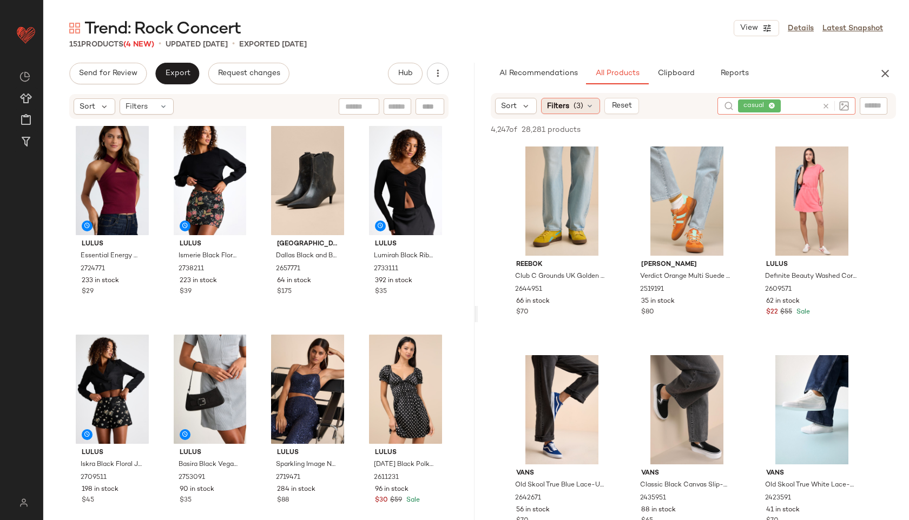
click at [577, 103] on span "(3)" at bounding box center [579, 106] width 10 height 11
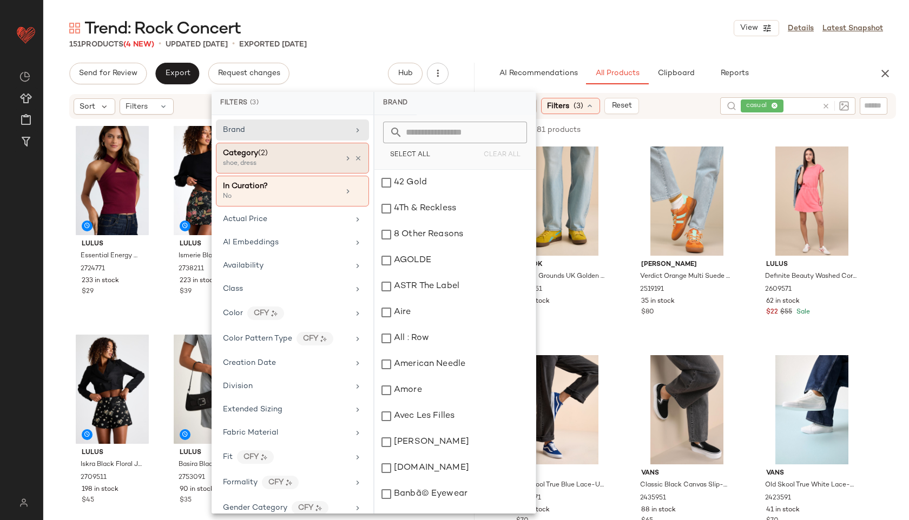
click at [340, 172] on div "Category (2) shoe, dress" at bounding box center [292, 158] width 153 height 31
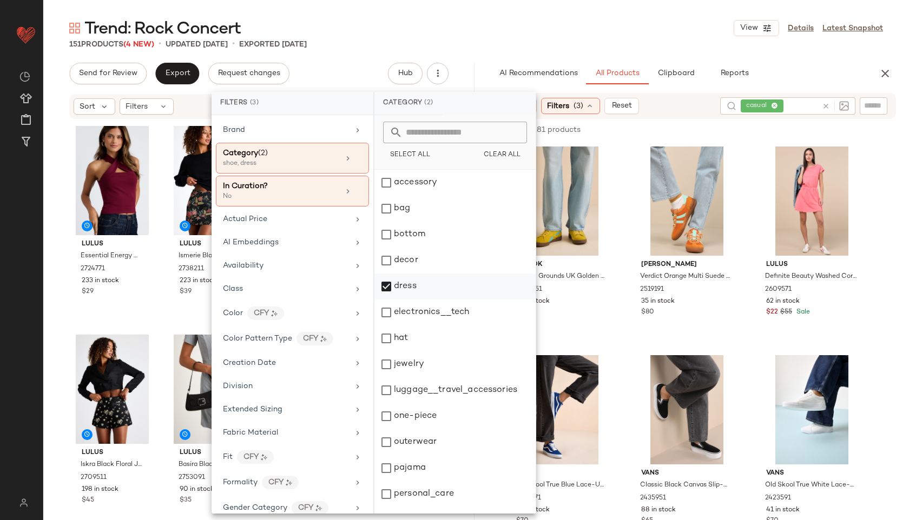
scroll to position [97, 0]
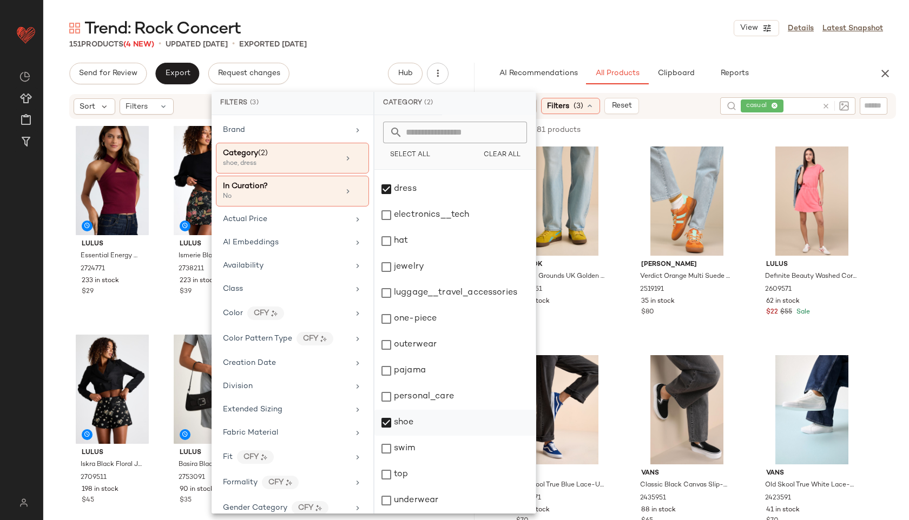
click at [415, 424] on div "shoe" at bounding box center [454, 423] width 161 height 26
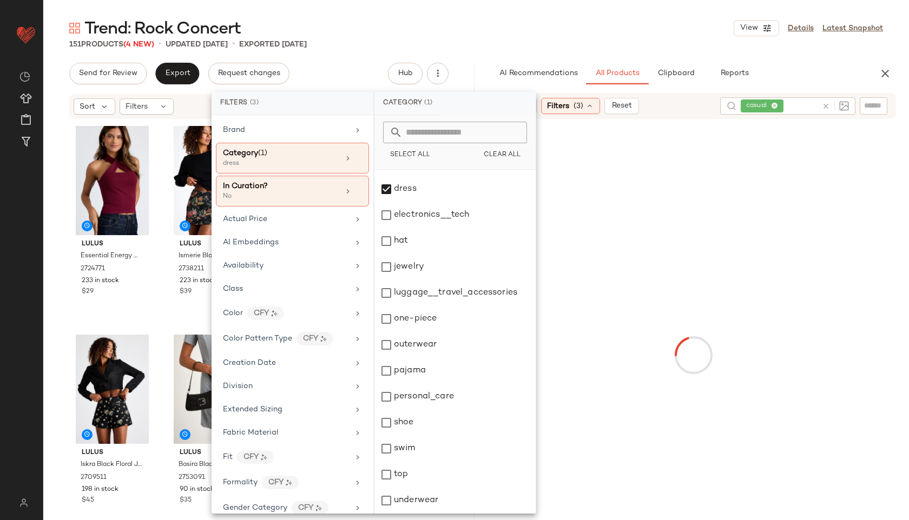
click at [548, 31] on div "Trend: Rock Concert View Details Latest Snapshot" at bounding box center [476, 28] width 866 height 22
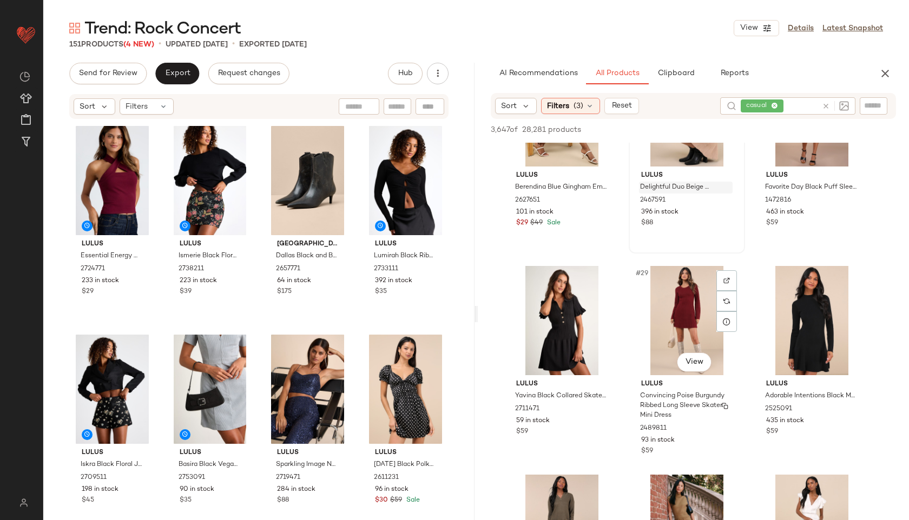
scroll to position [1760, 0]
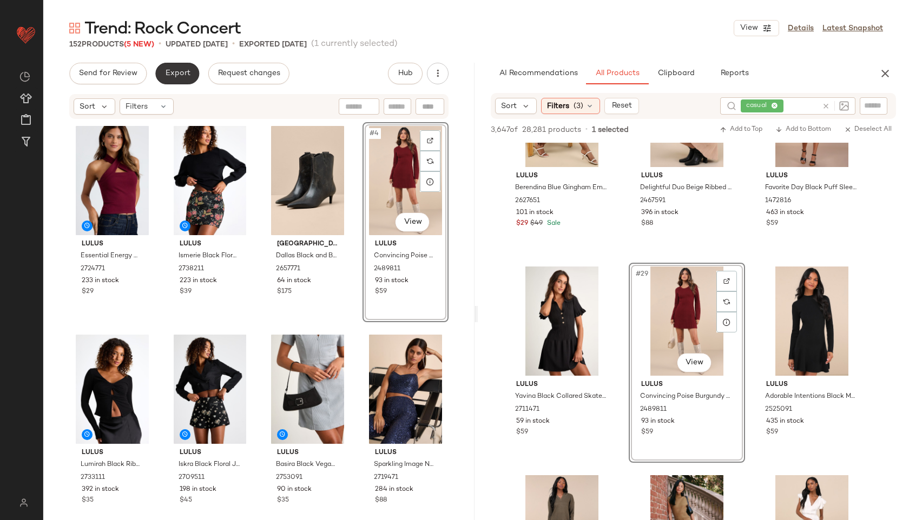
click at [174, 69] on span "Export" at bounding box center [176, 73] width 25 height 9
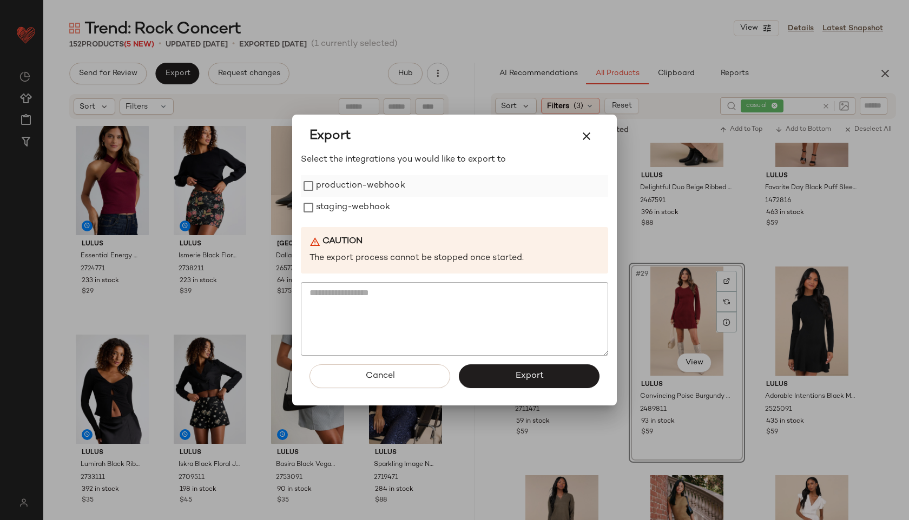
click at [368, 188] on label "production-webhook" at bounding box center [360, 186] width 89 height 22
click at [369, 206] on label "staging-webhook" at bounding box center [353, 208] width 74 height 22
click at [544, 377] on button "Export" at bounding box center [529, 377] width 141 height 24
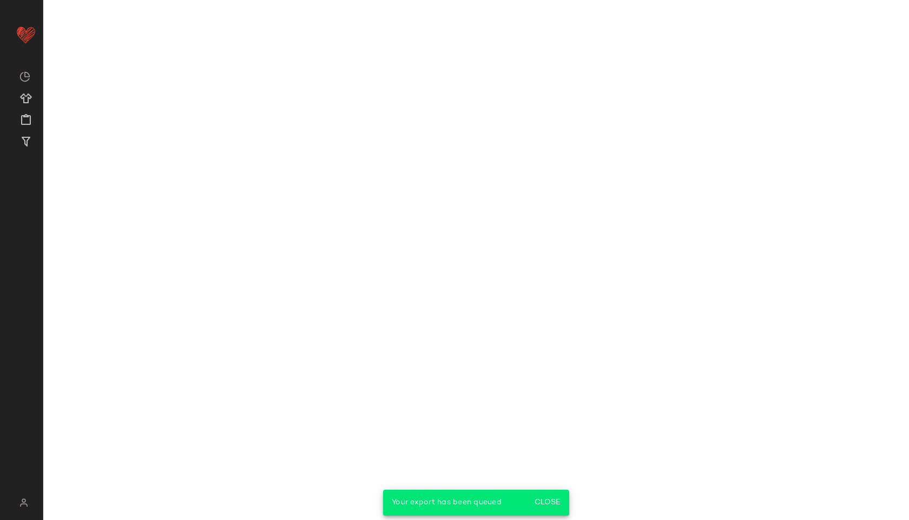
scroll to position [2595, 0]
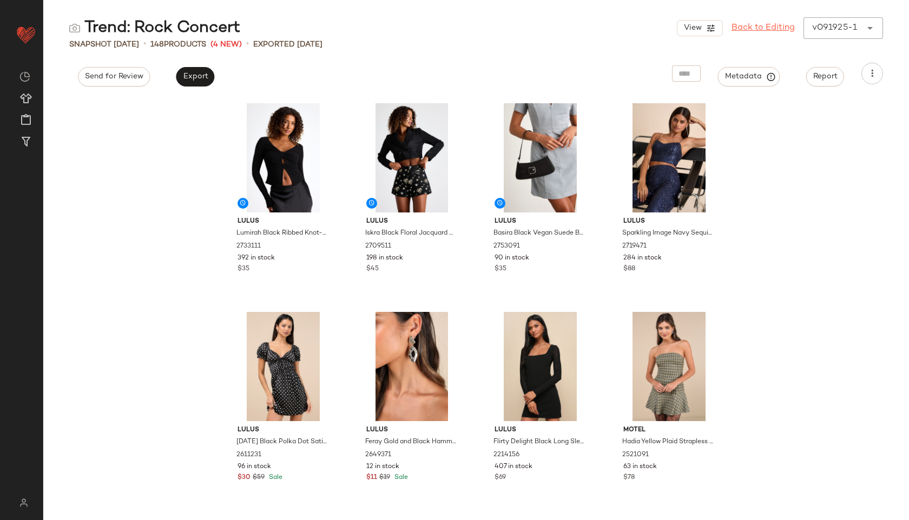
click at [769, 25] on link "Back to Editing" at bounding box center [763, 28] width 63 height 13
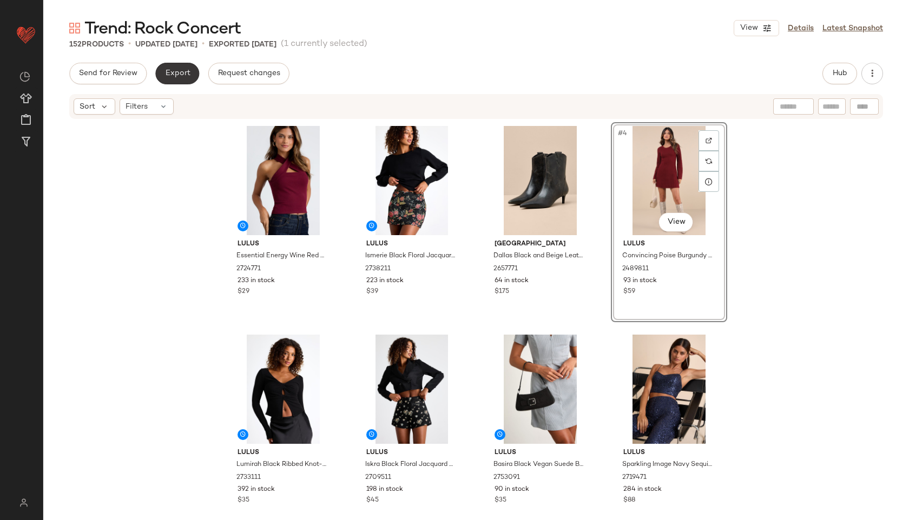
click at [189, 64] on button "Export" at bounding box center [177, 74] width 44 height 22
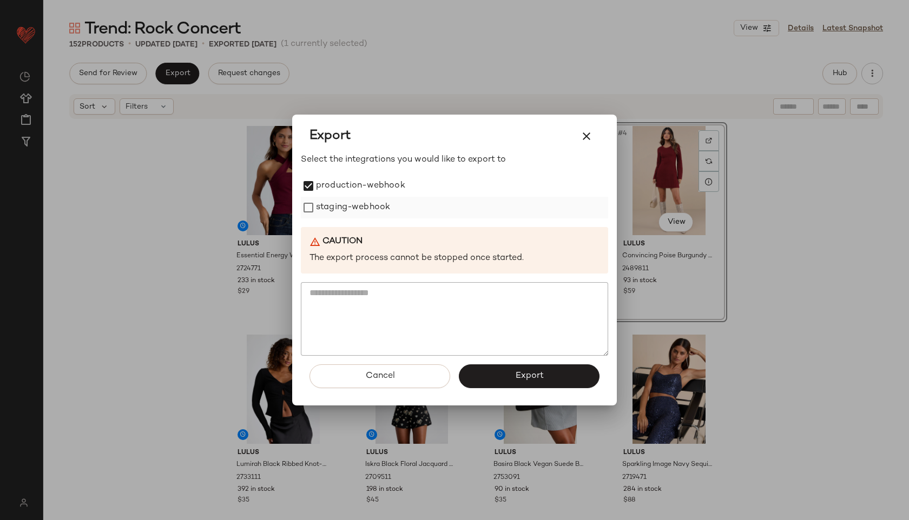
click at [321, 205] on label "staging-webhook" at bounding box center [353, 208] width 74 height 22
click at [501, 368] on button "Export" at bounding box center [529, 377] width 141 height 24
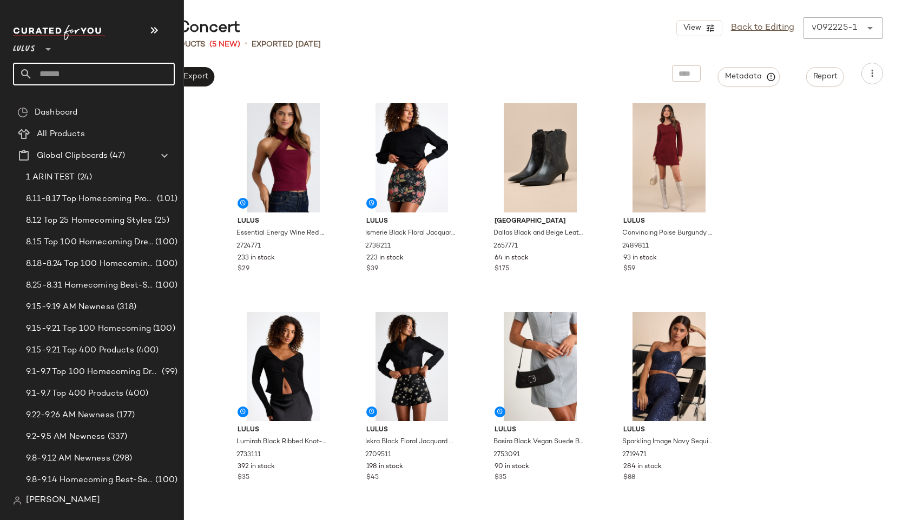
click at [57, 75] on input "text" at bounding box center [103, 74] width 142 height 23
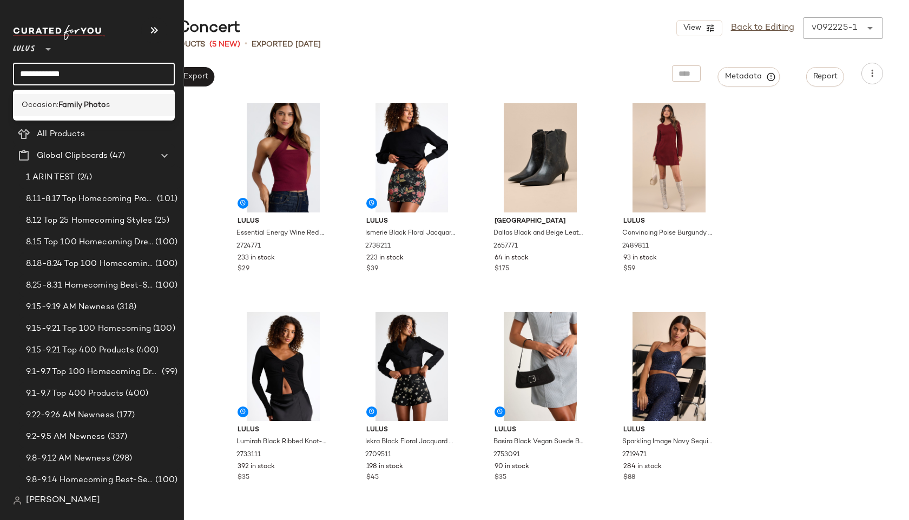
type input "**********"
click at [39, 107] on span "Occasion:" at bounding box center [40, 105] width 37 height 11
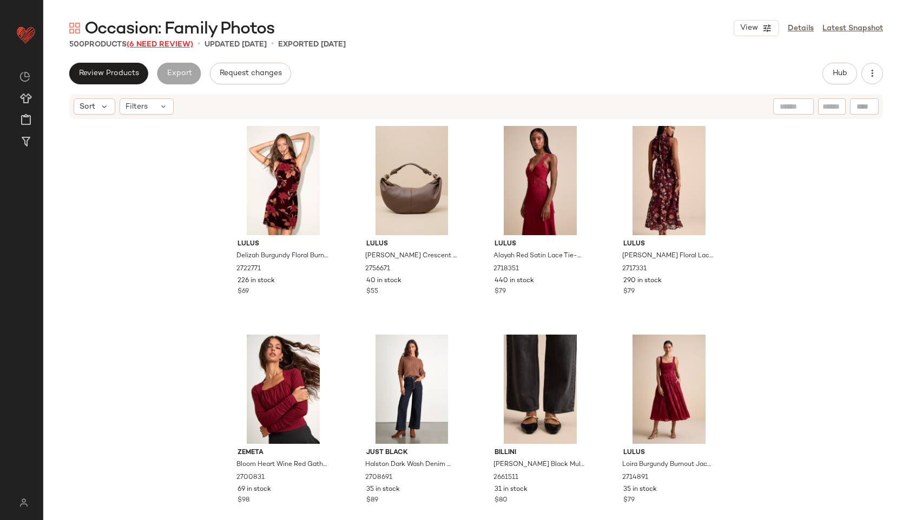
click at [173, 43] on span "(6 Need Review)" at bounding box center [160, 45] width 67 height 8
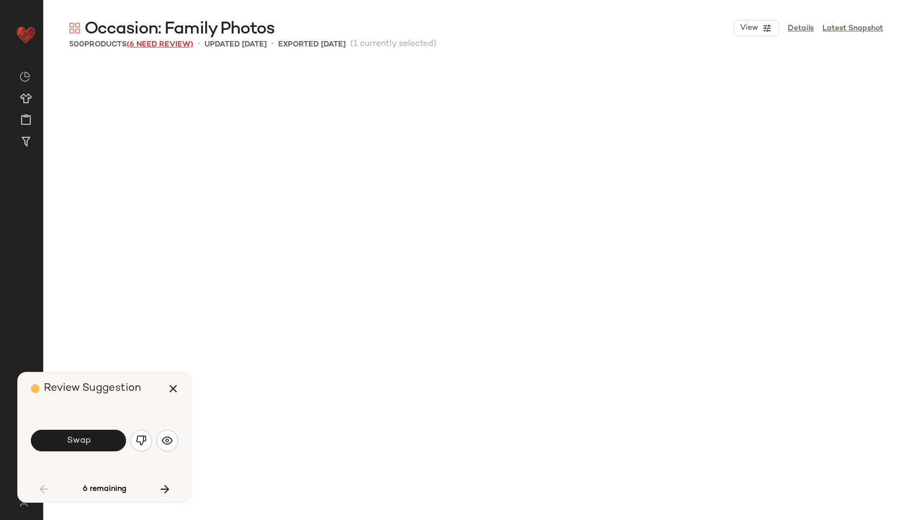
scroll to position [426, 0]
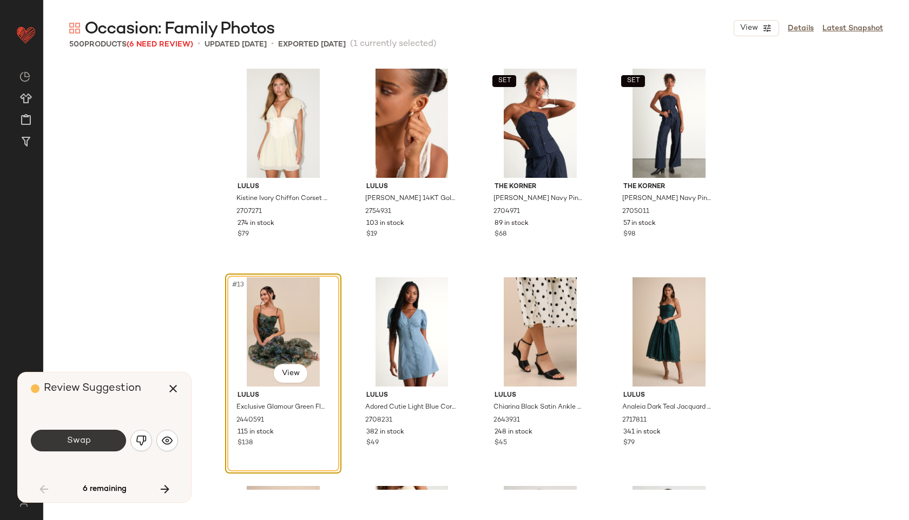
click at [73, 442] on span "Swap" at bounding box center [78, 441] width 24 height 10
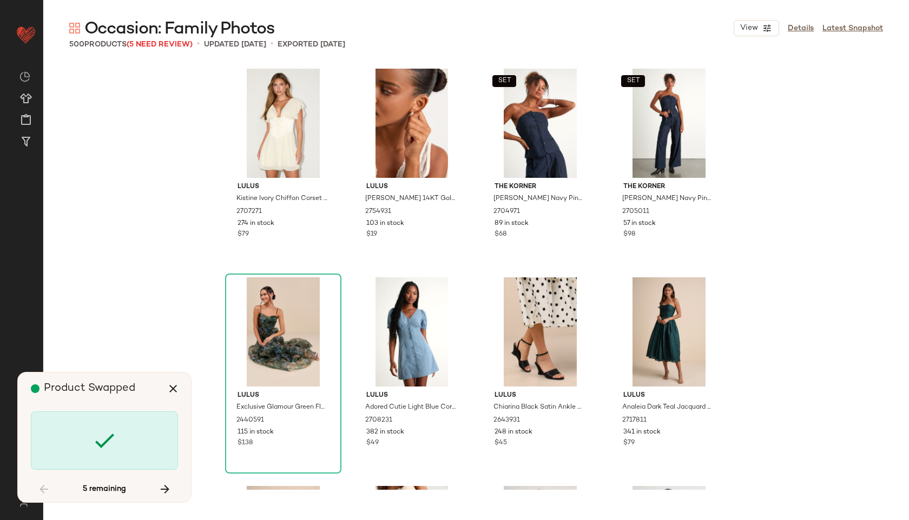
scroll to position [4177, 0]
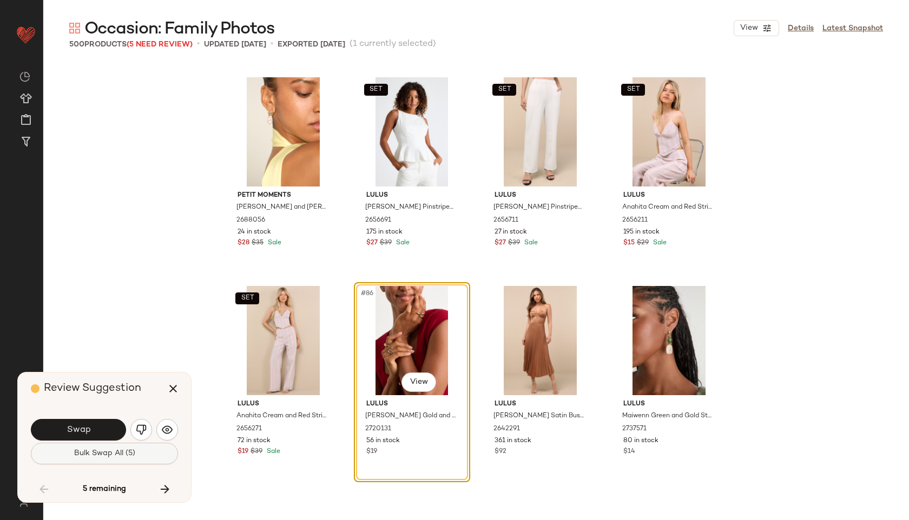
click at [112, 457] on span "Bulk Swap All (5)" at bounding box center [105, 454] width 62 height 9
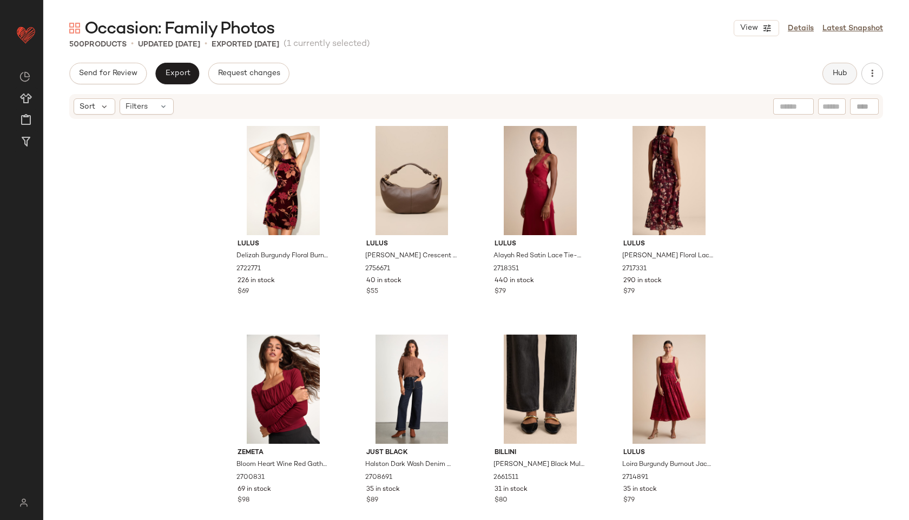
click at [841, 79] on button "Hub" at bounding box center [839, 74] width 35 height 22
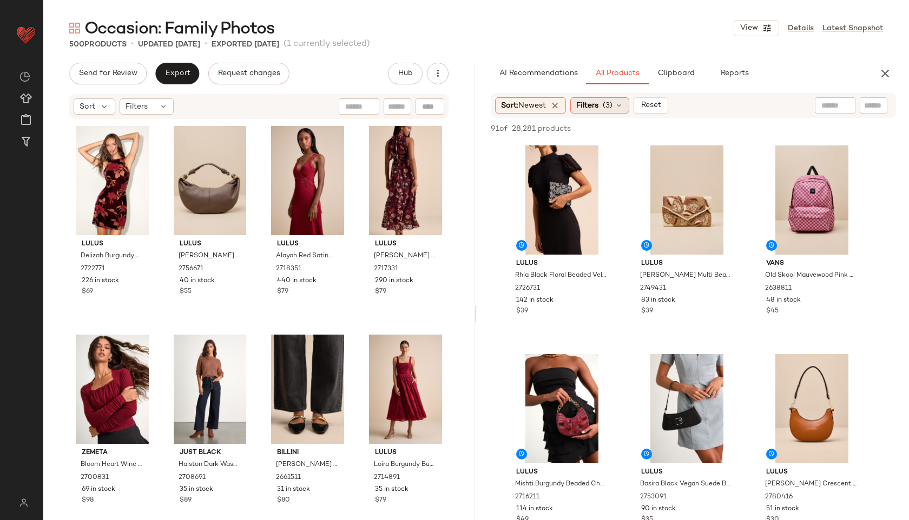
click at [597, 108] on span "Filters" at bounding box center [587, 105] width 22 height 11
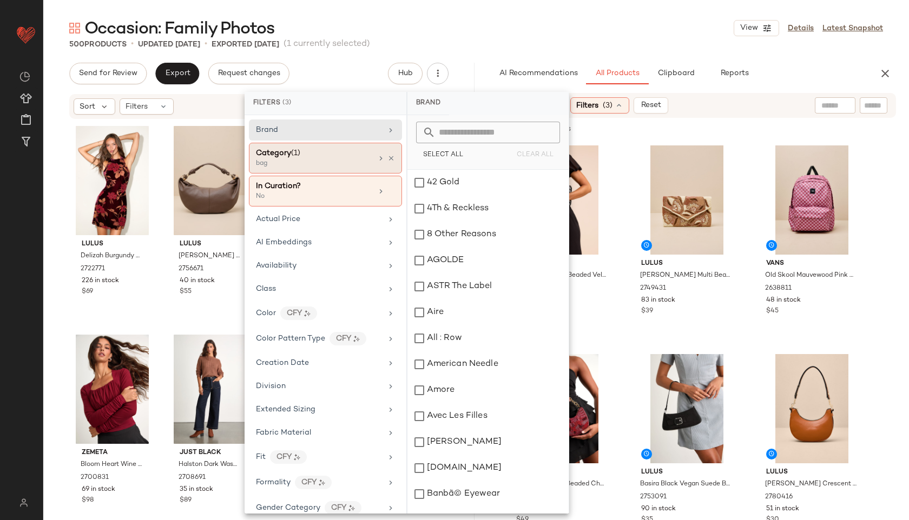
click at [347, 155] on div "Category (1)" at bounding box center [314, 153] width 116 height 11
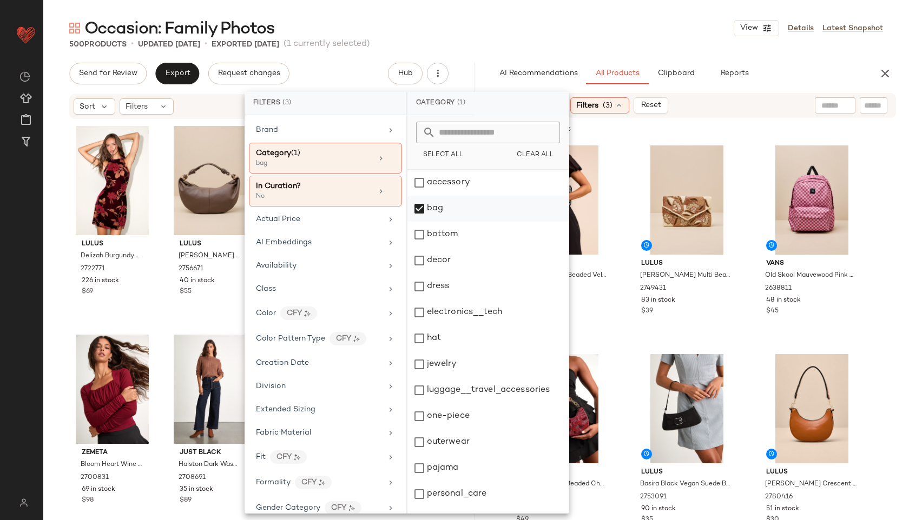
click at [439, 206] on div "bag" at bounding box center [487, 209] width 161 height 26
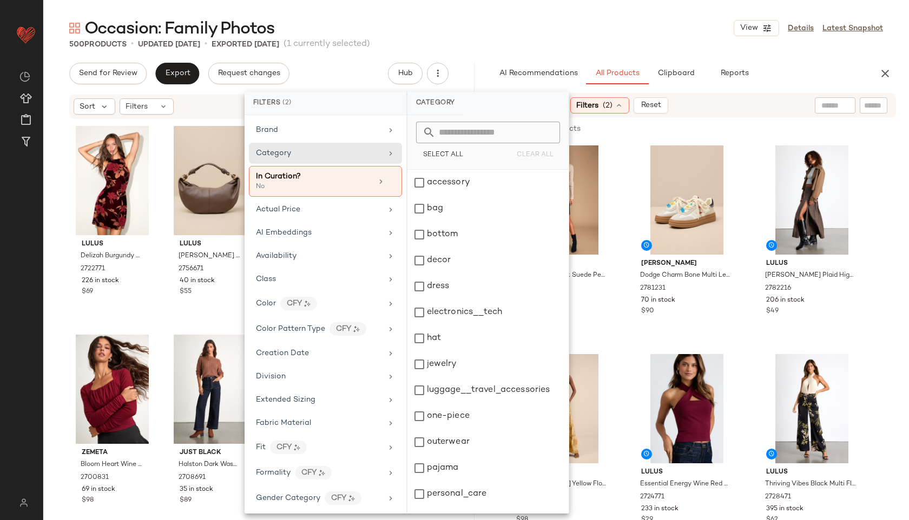
click at [581, 25] on div "Occasion: Family Photos View Details Latest Snapshot" at bounding box center [476, 28] width 866 height 22
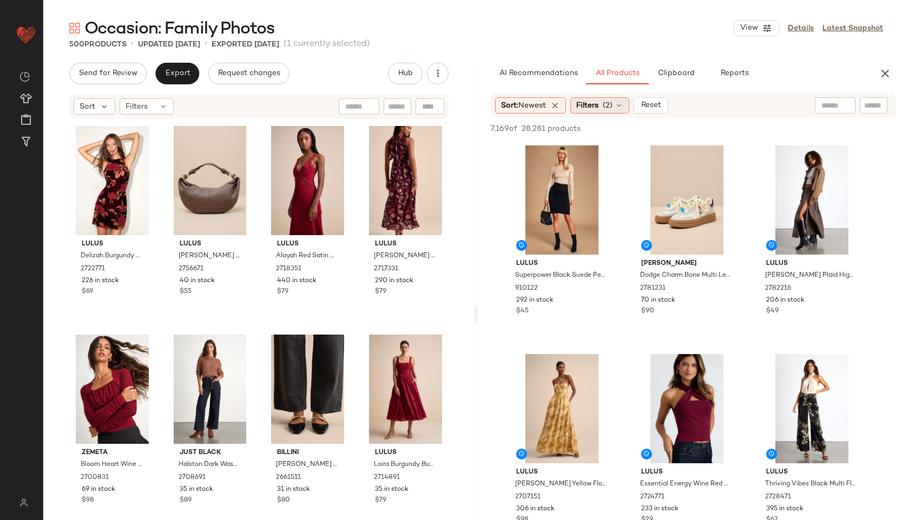
click at [591, 109] on span "Filters" at bounding box center [587, 105] width 22 height 11
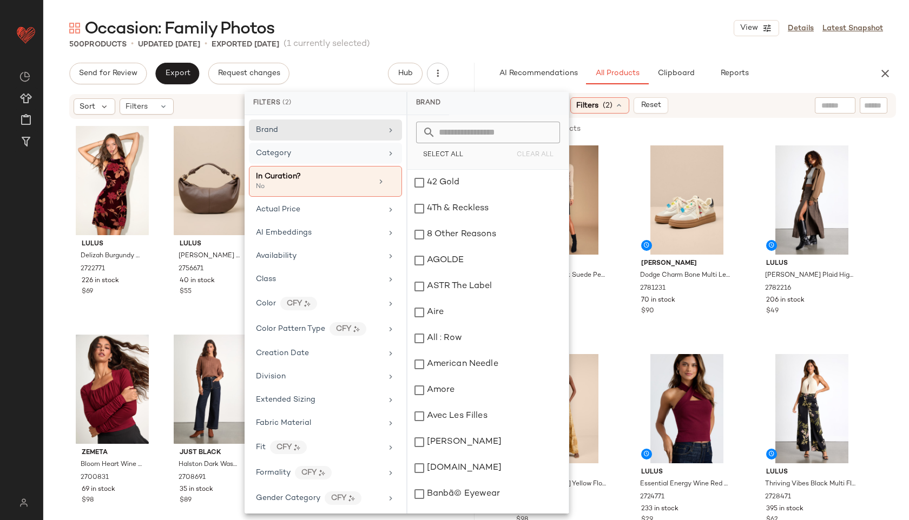
click at [319, 147] on div "Category" at bounding box center [325, 153] width 153 height 21
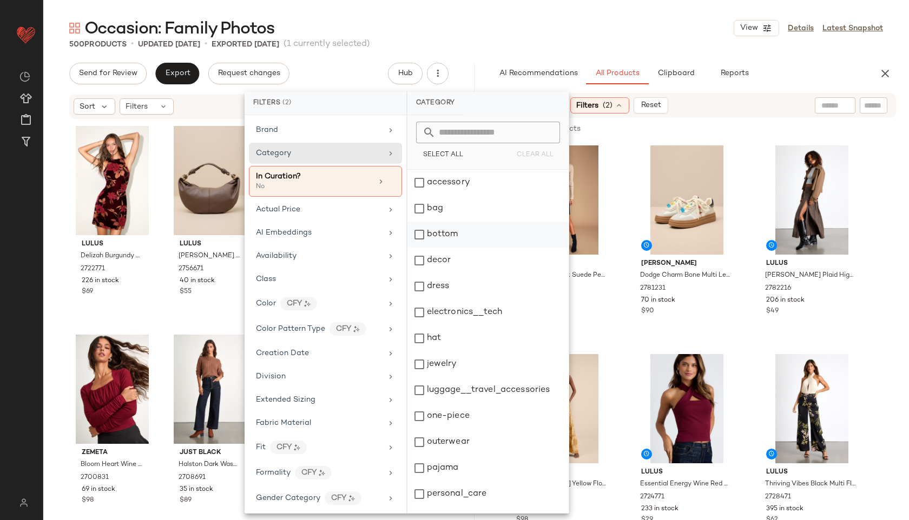
click at [447, 234] on div "bottom" at bounding box center [487, 235] width 161 height 26
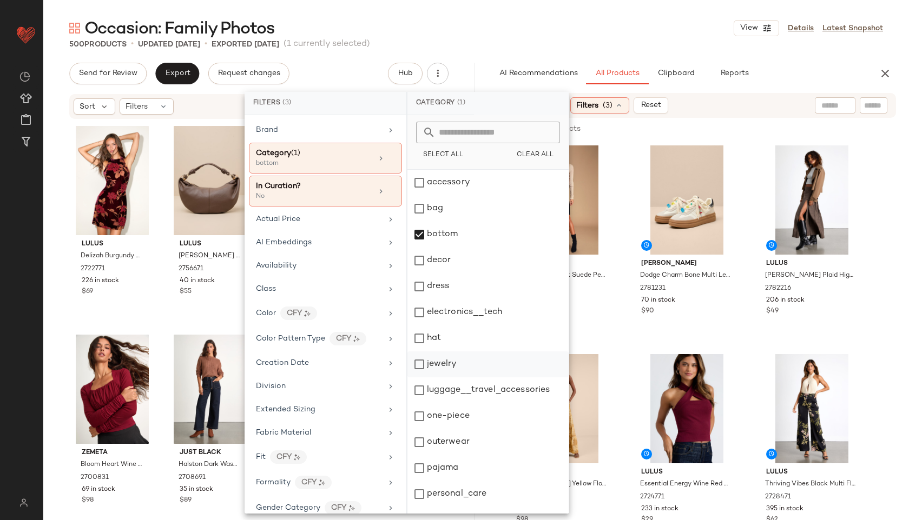
scroll to position [97, 0]
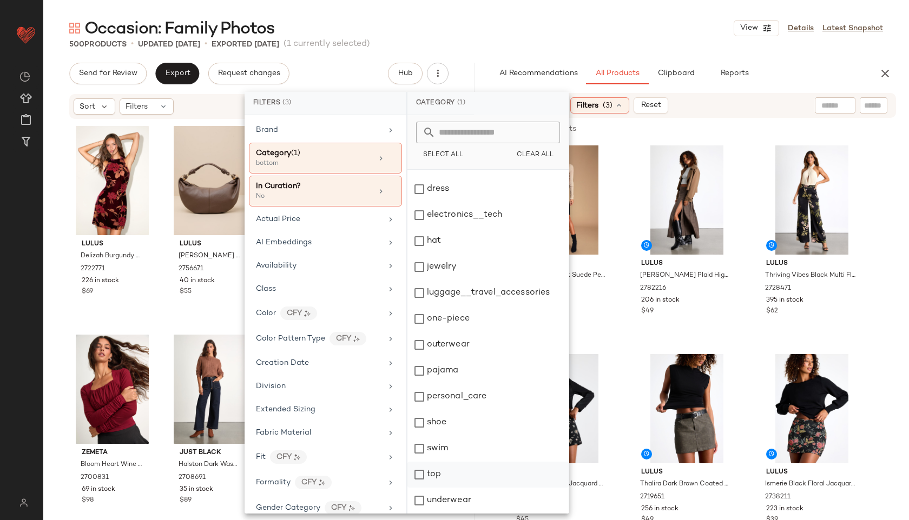
click at [452, 467] on div "top" at bounding box center [487, 475] width 161 height 26
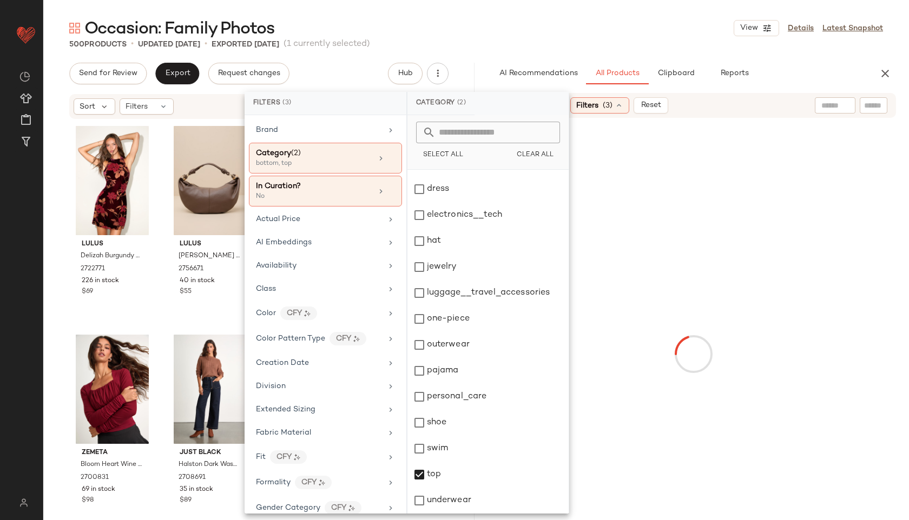
click at [660, 27] on div "Occasion: Family Photos View Details Latest Snapshot" at bounding box center [476, 28] width 866 height 22
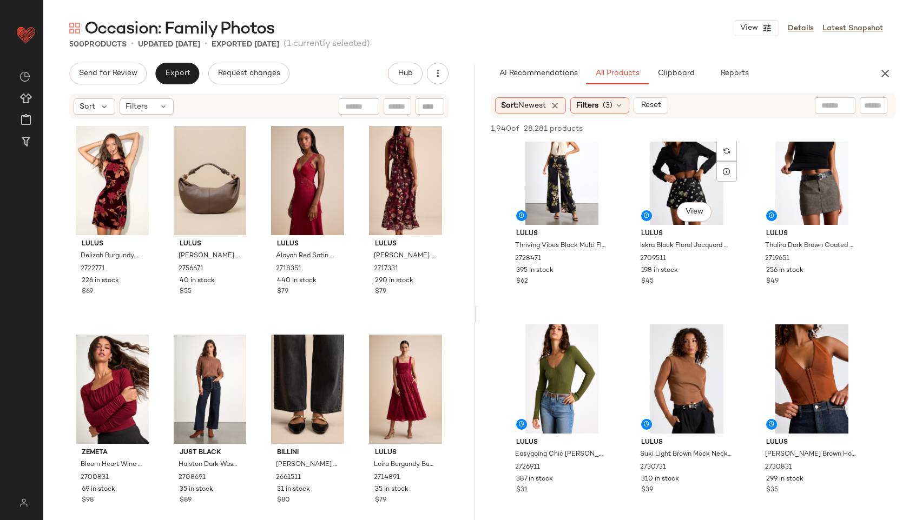
scroll to position [239, 0]
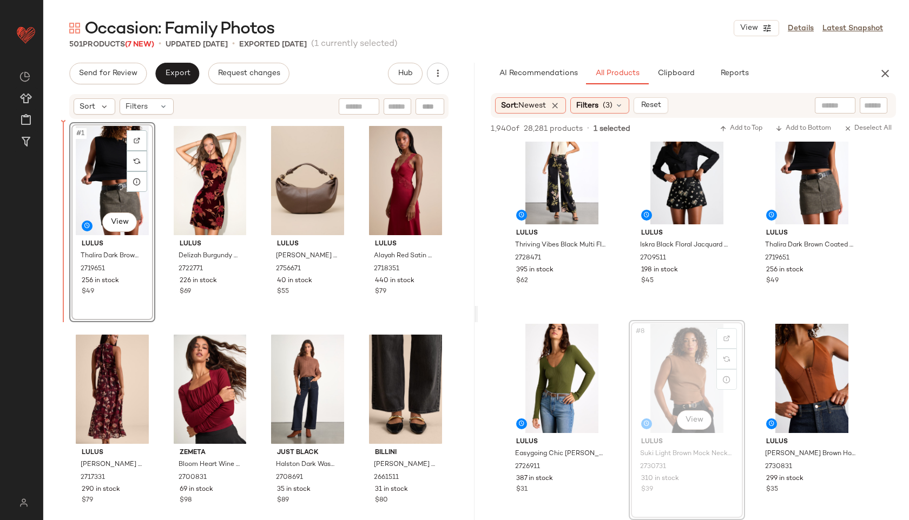
drag, startPoint x: 691, startPoint y: 391, endPoint x: 66, endPoint y: 181, distance: 659.8
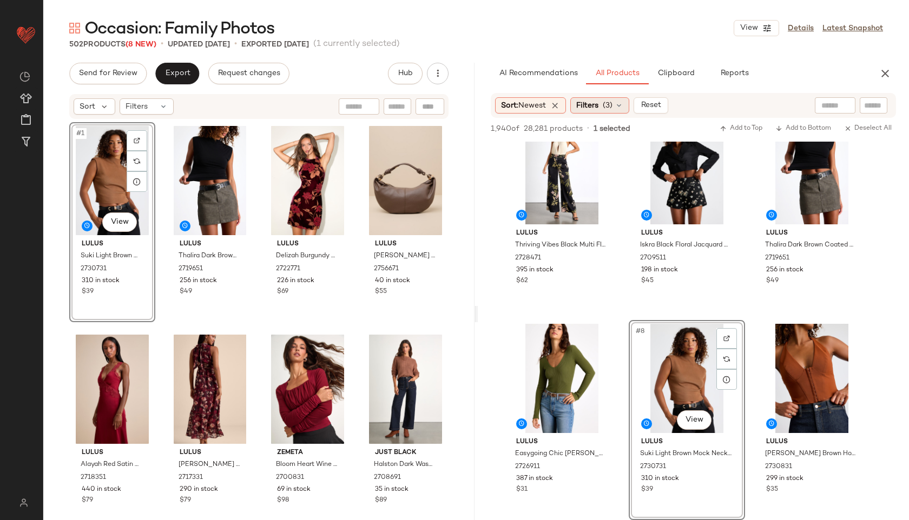
click at [591, 107] on span "Filters" at bounding box center [587, 105] width 22 height 11
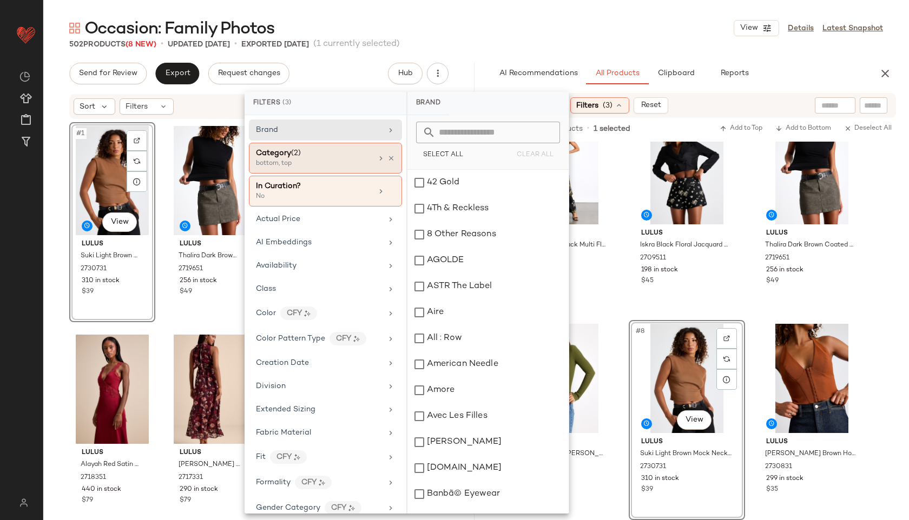
click at [306, 152] on div "Category (2)" at bounding box center [314, 153] width 116 height 11
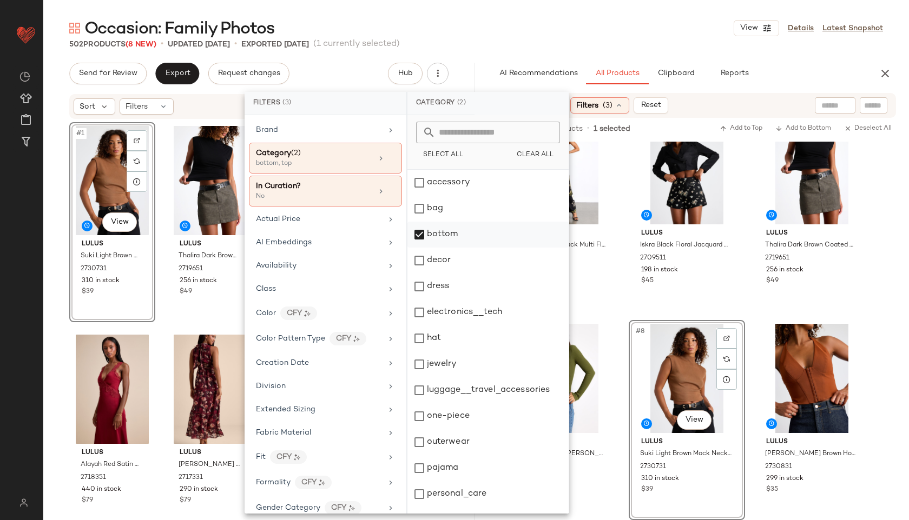
click at [436, 235] on div "bottom" at bounding box center [487, 235] width 161 height 26
click at [459, 181] on div "accessory" at bounding box center [487, 183] width 161 height 26
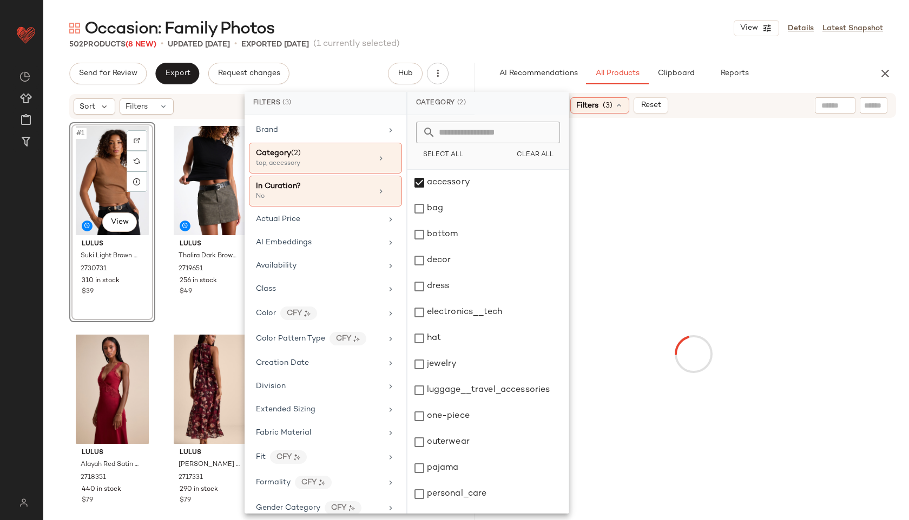
click at [556, 27] on div "Occasion: Family Photos View Details Latest Snapshot" at bounding box center [476, 28] width 866 height 22
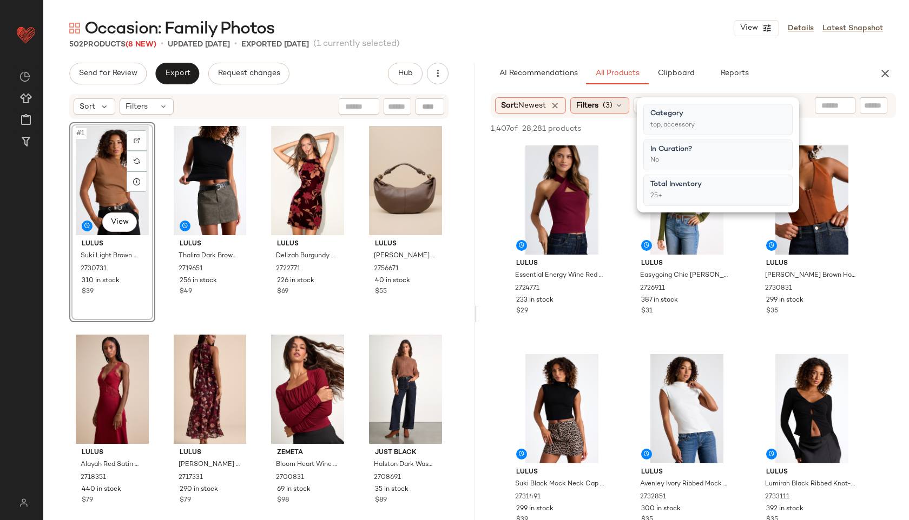
click at [608, 113] on div "Filters (3)" at bounding box center [599, 105] width 59 height 16
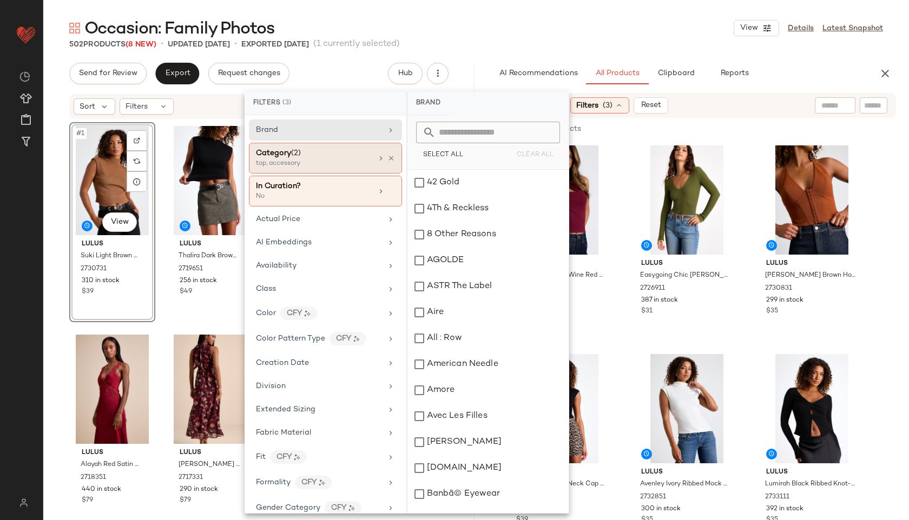
click at [351, 161] on div "top, accessory" at bounding box center [310, 164] width 108 height 10
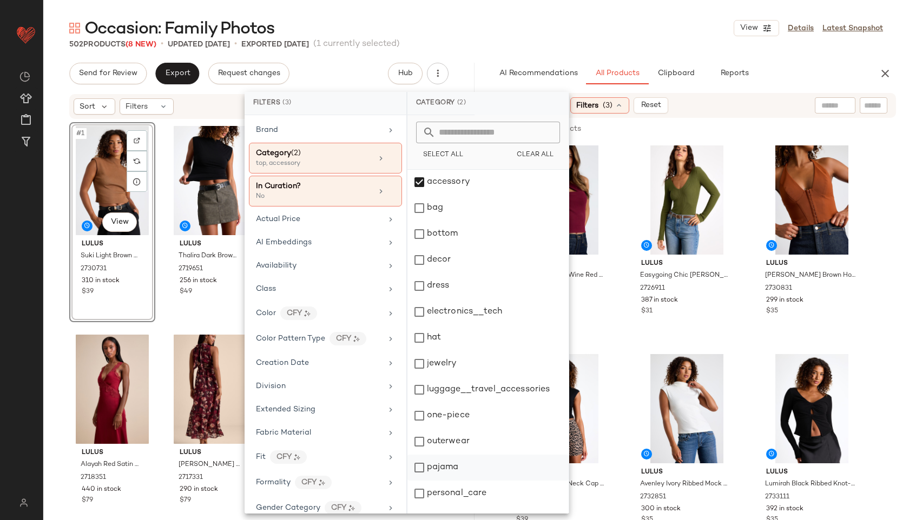
scroll to position [97, 0]
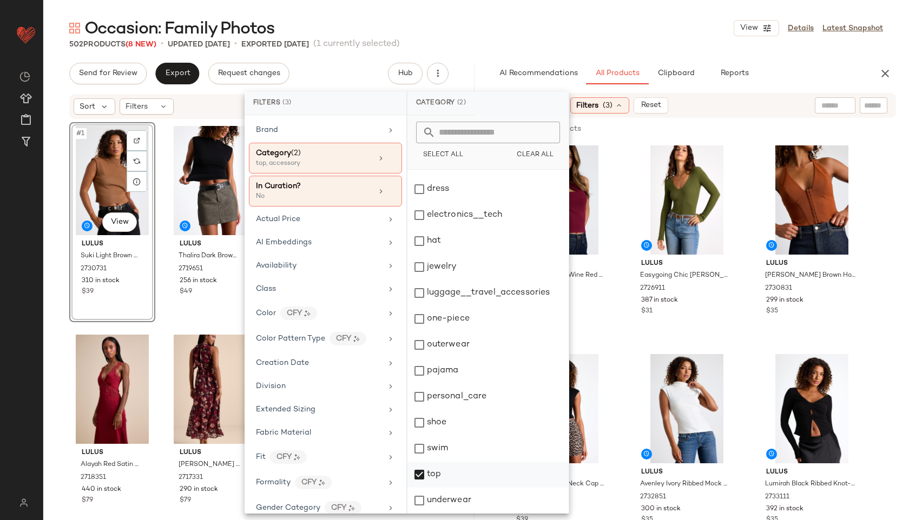
click at [450, 465] on div "top" at bounding box center [487, 475] width 161 height 26
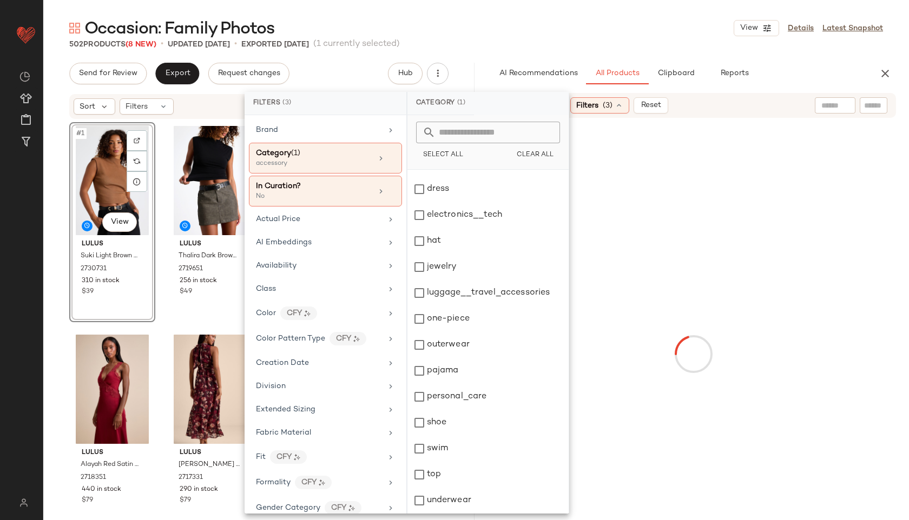
click at [683, 22] on div "Occasion: Family Photos View Details Latest Snapshot" at bounding box center [476, 28] width 866 height 22
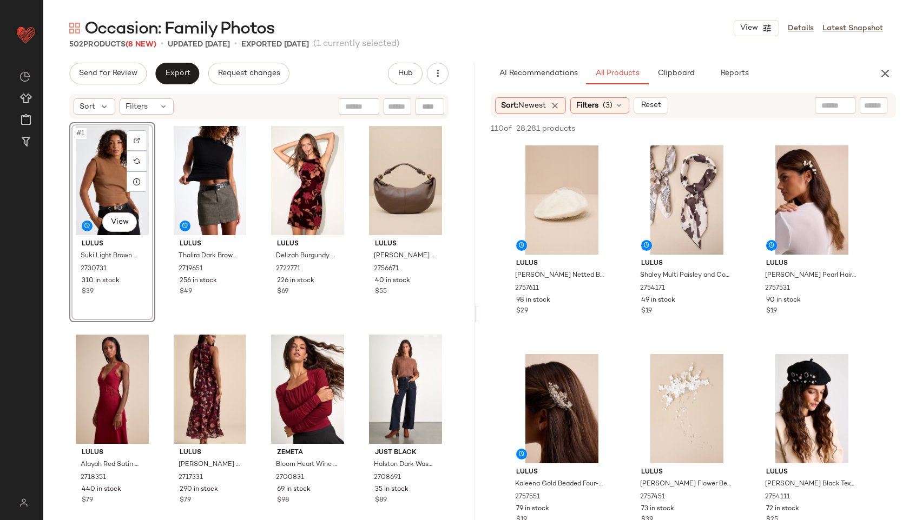
click at [621, 41] on div "502 Products (8 New) • updated [DATE] • Exported [DATE] (1 currently selected)" at bounding box center [476, 44] width 866 height 11
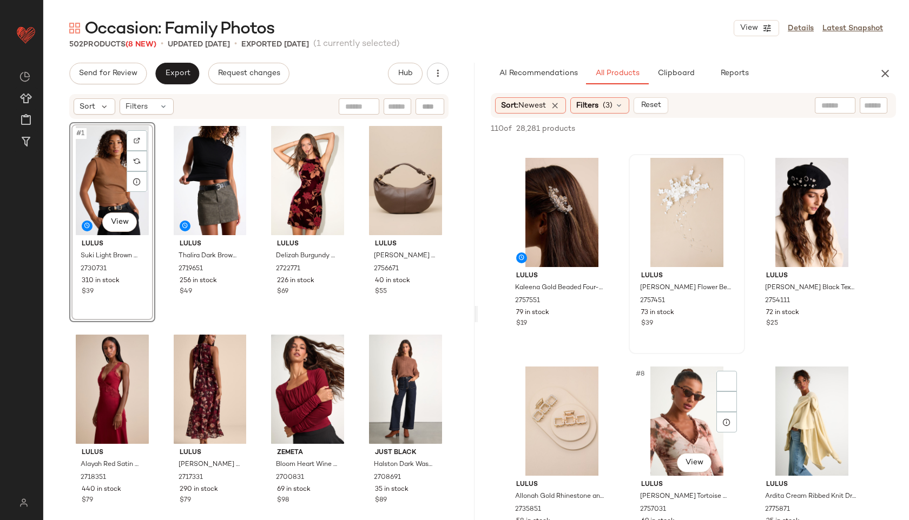
scroll to position [889, 0]
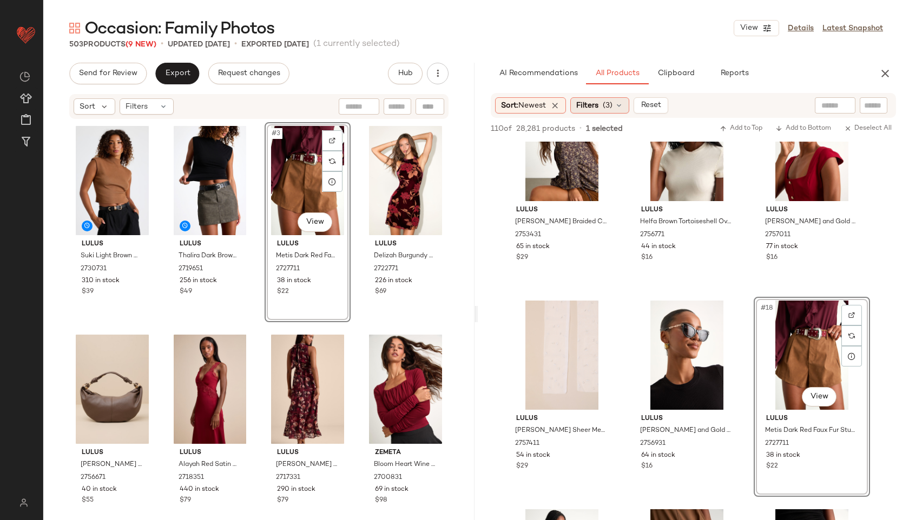
click at [609, 110] on span "(3)" at bounding box center [608, 105] width 10 height 11
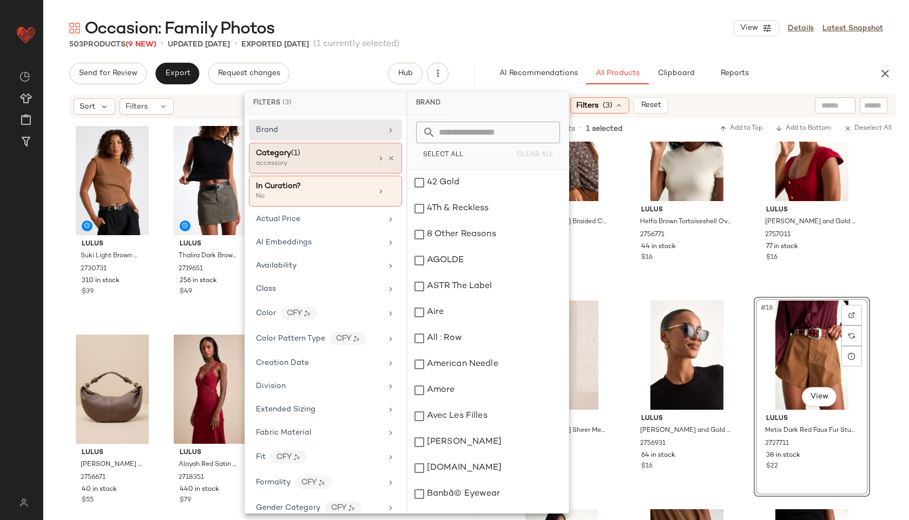
click at [338, 160] on div "accessory" at bounding box center [310, 164] width 108 height 10
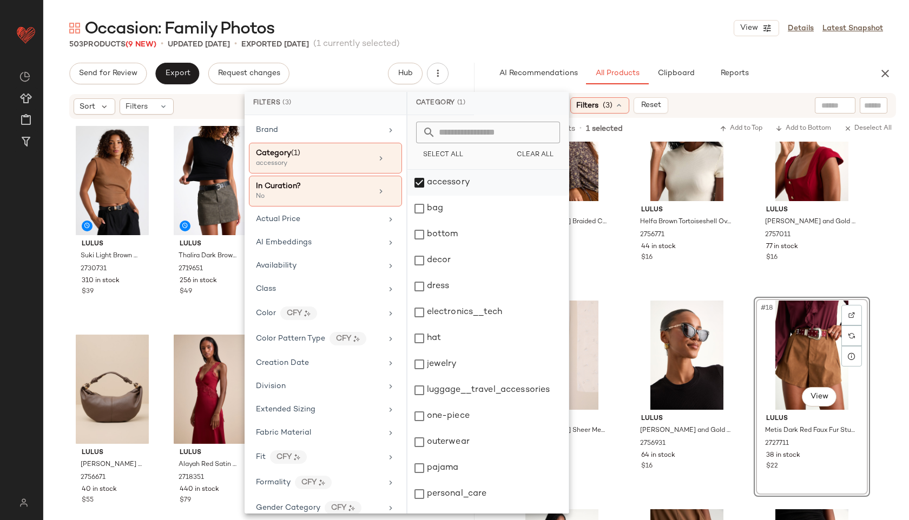
click at [462, 181] on div "accessory" at bounding box center [487, 183] width 161 height 26
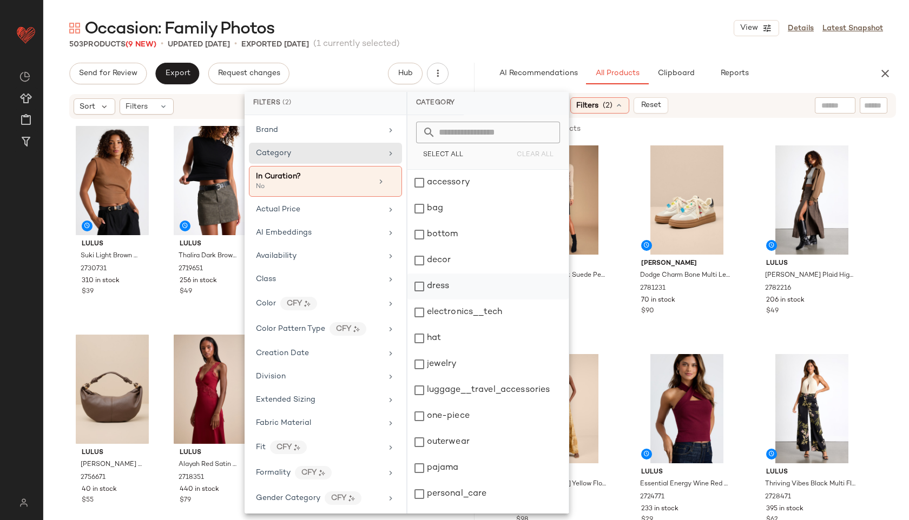
click at [449, 286] on div "dress" at bounding box center [487, 287] width 161 height 26
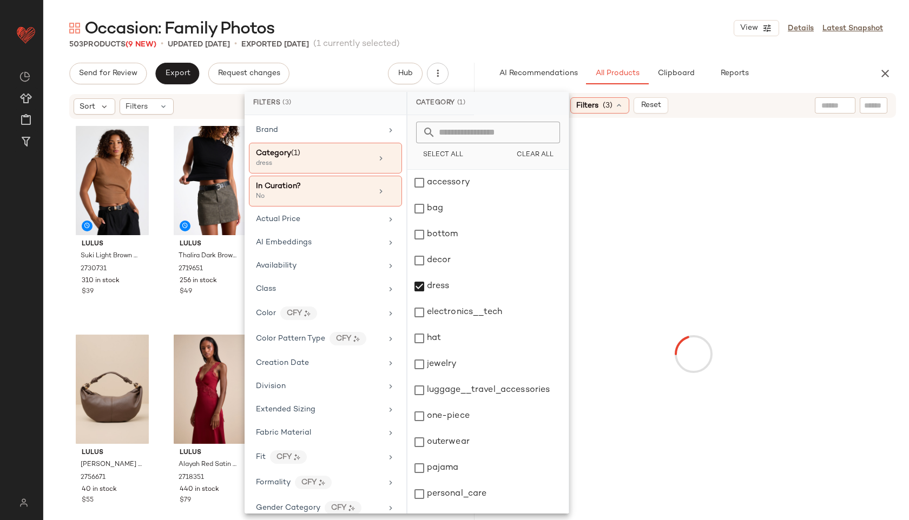
click at [635, 28] on div "Occasion: Family Photos View Details Latest Snapshot" at bounding box center [476, 28] width 866 height 22
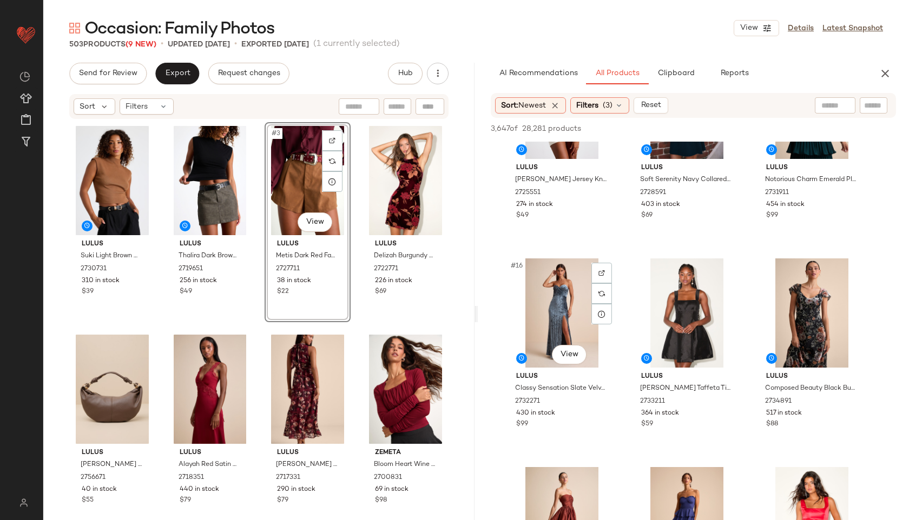
scroll to position [933, 0]
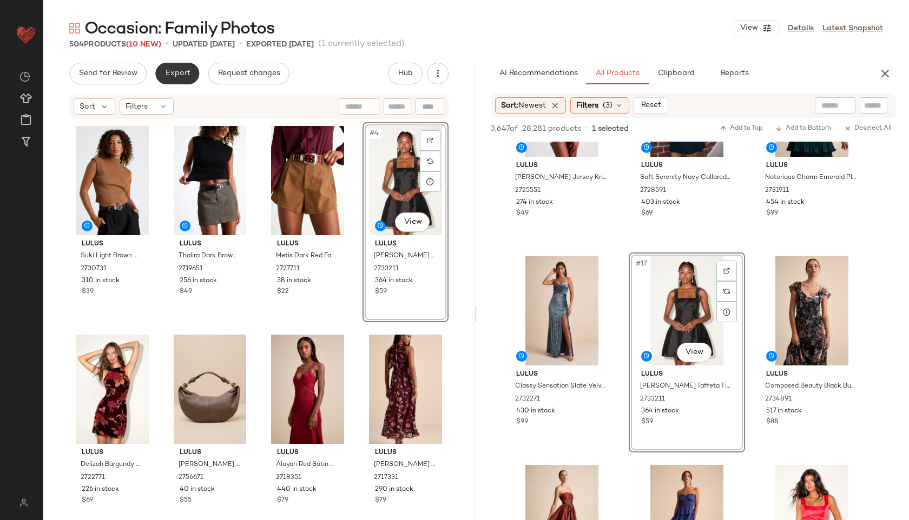
click at [179, 69] on span "Export" at bounding box center [176, 73] width 25 height 9
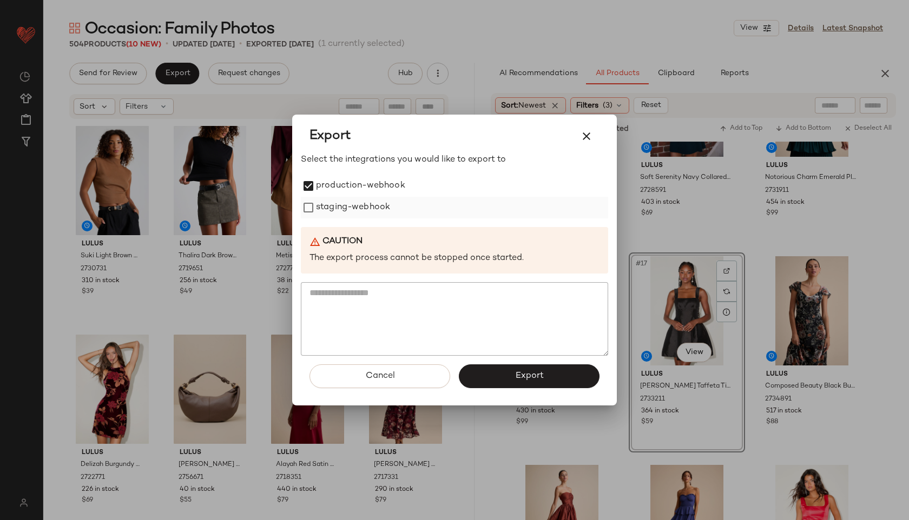
click at [312, 200] on div "staging-webhook" at bounding box center [454, 208] width 307 height 22
click at [494, 373] on button "Export" at bounding box center [529, 377] width 141 height 24
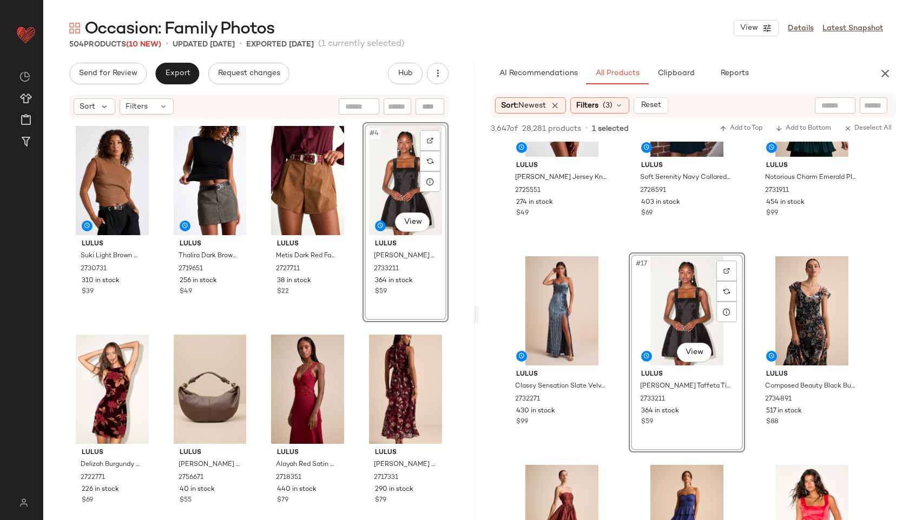
scroll to position [1351, 0]
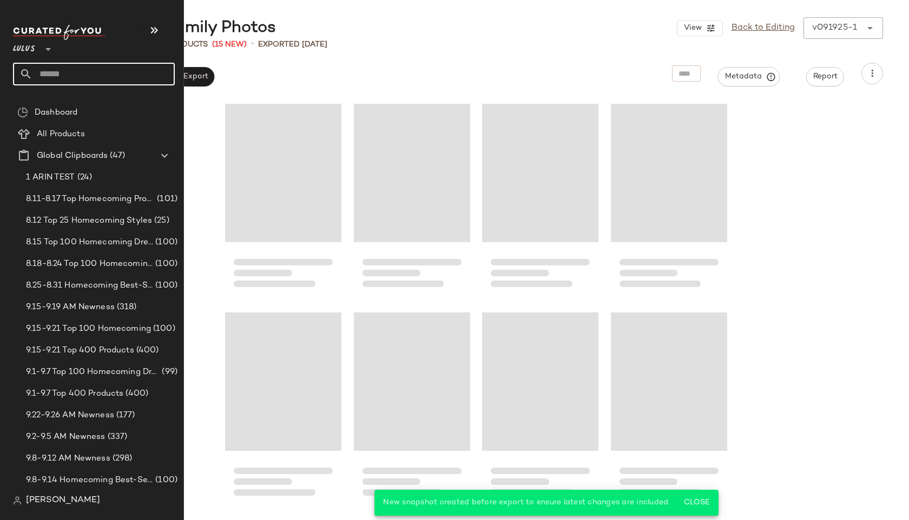
click at [63, 75] on input "text" at bounding box center [103, 74] width 142 height 23
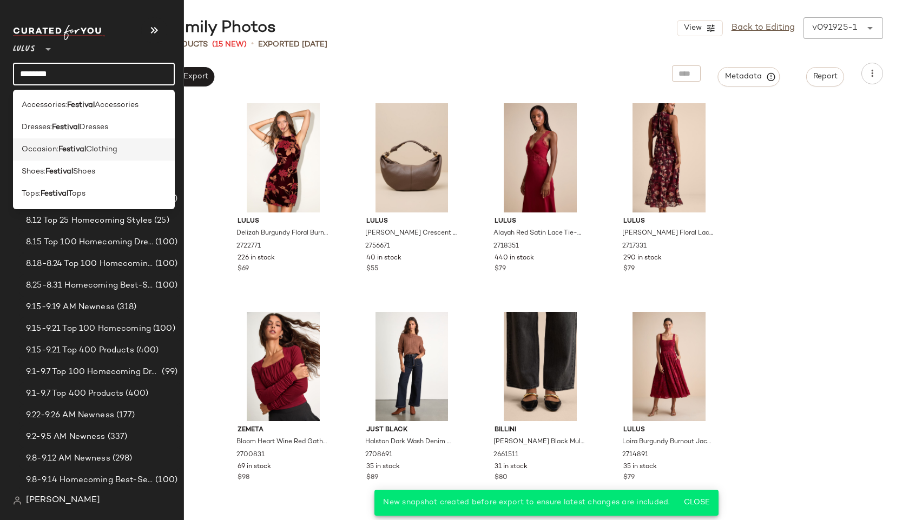
type input "********"
click at [40, 145] on span "Occasion:" at bounding box center [40, 149] width 37 height 11
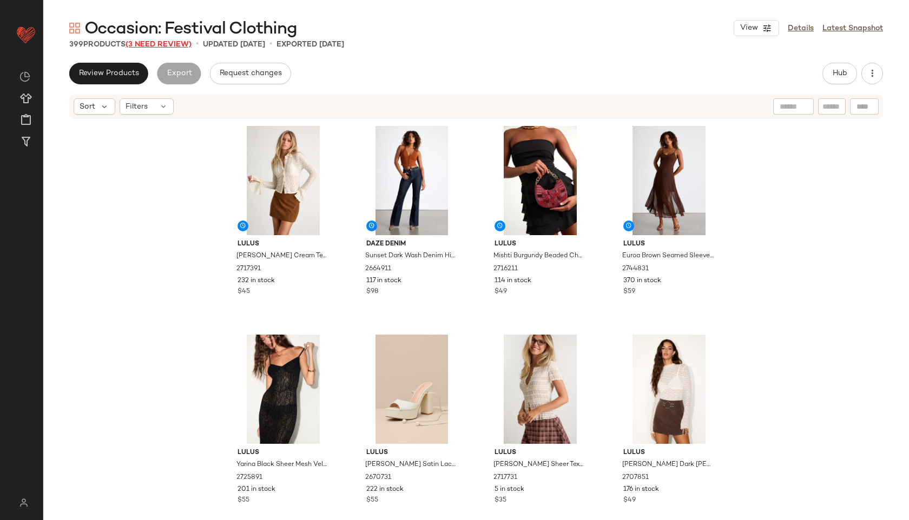
click at [168, 41] on span "(3 Need Review)" at bounding box center [159, 45] width 66 height 8
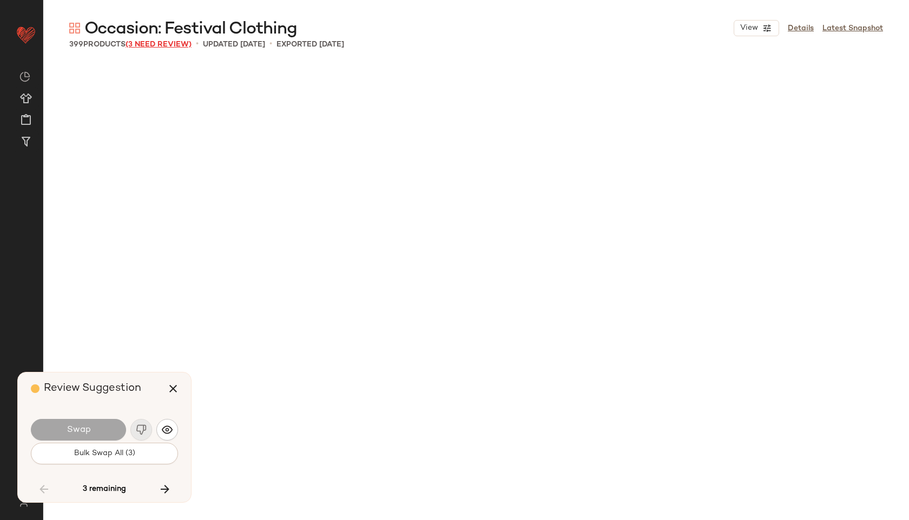
scroll to position [4386, 0]
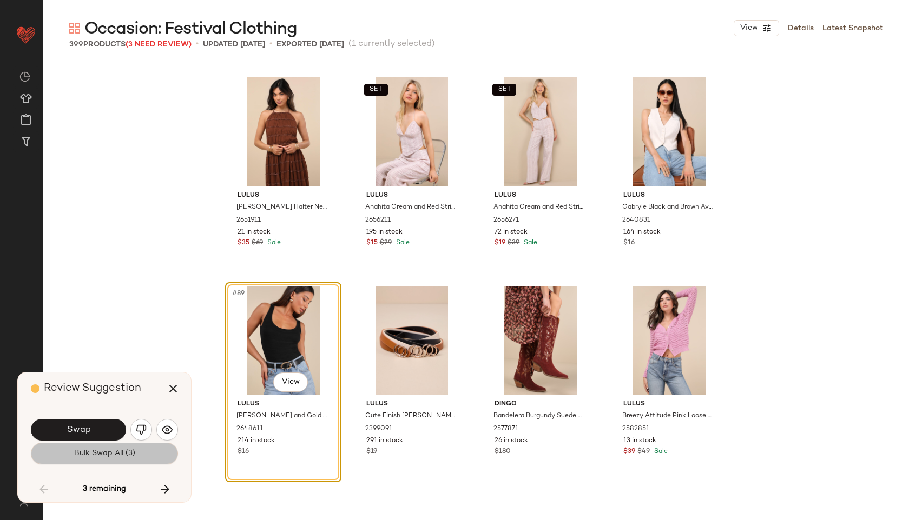
click at [103, 449] on button "Bulk Swap All (3)" at bounding box center [104, 454] width 147 height 22
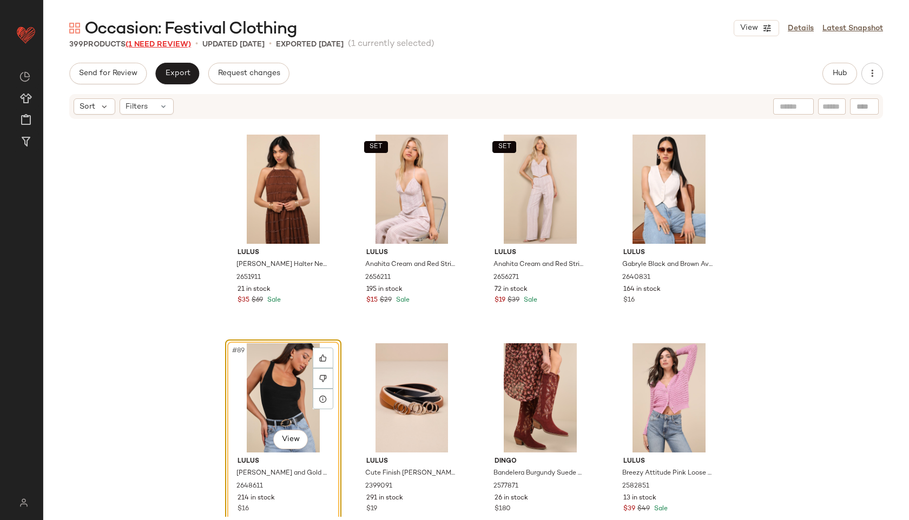
click at [162, 44] on span "(1 Need Review)" at bounding box center [158, 45] width 65 height 8
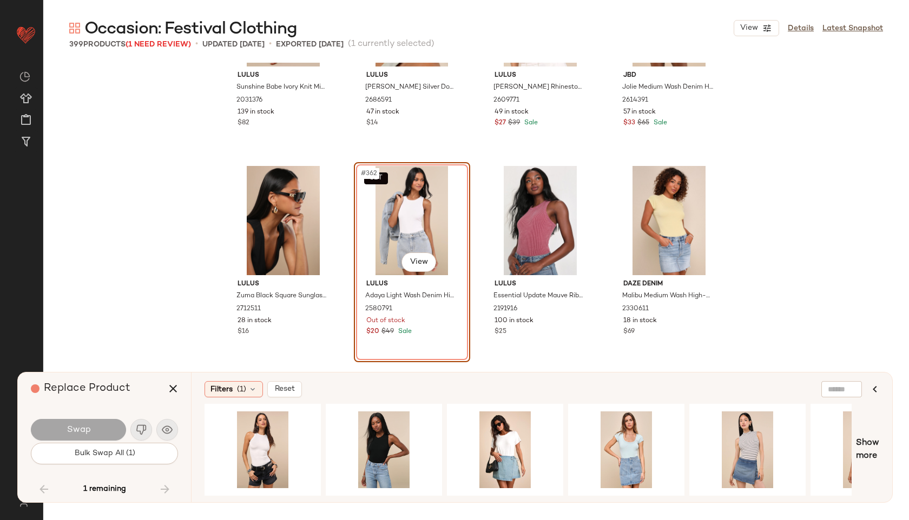
scroll to position [18709, 0]
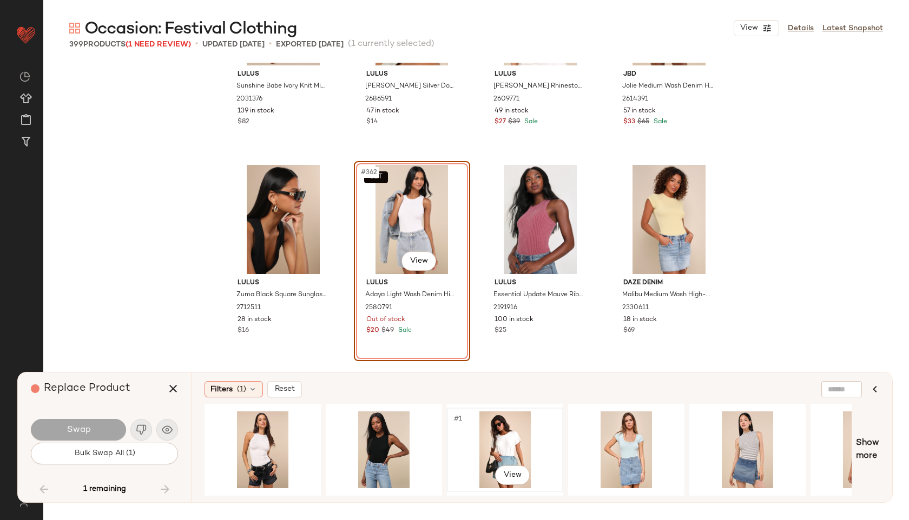
click at [504, 437] on div "#1 View" at bounding box center [505, 450] width 109 height 77
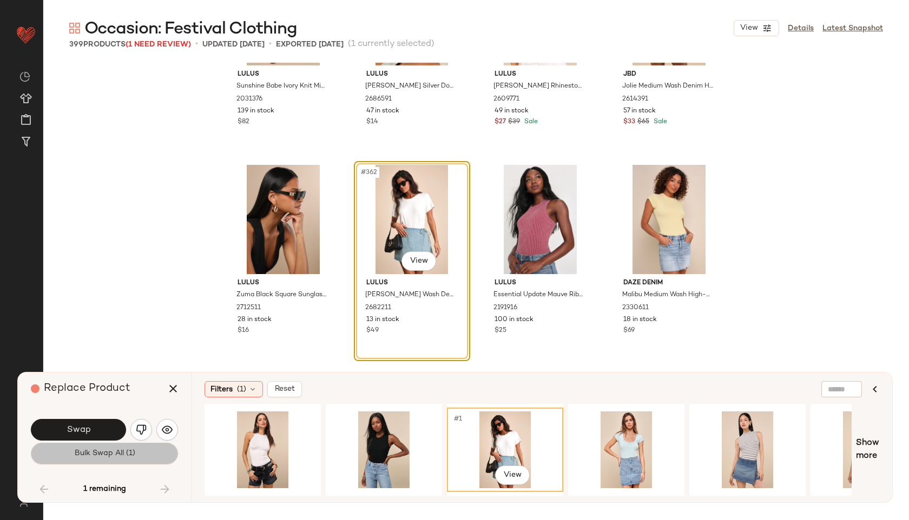
click at [117, 449] on button "Bulk Swap All (1)" at bounding box center [104, 454] width 147 height 22
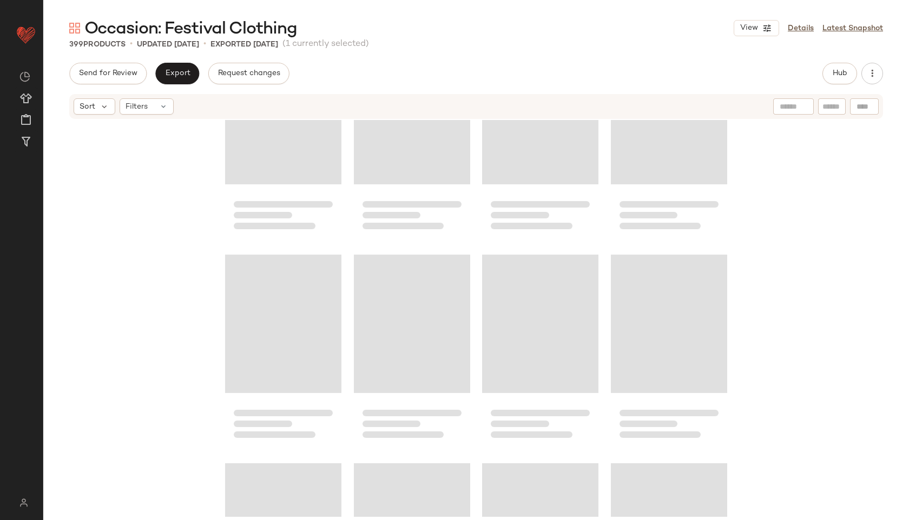
scroll to position [14000, 0]
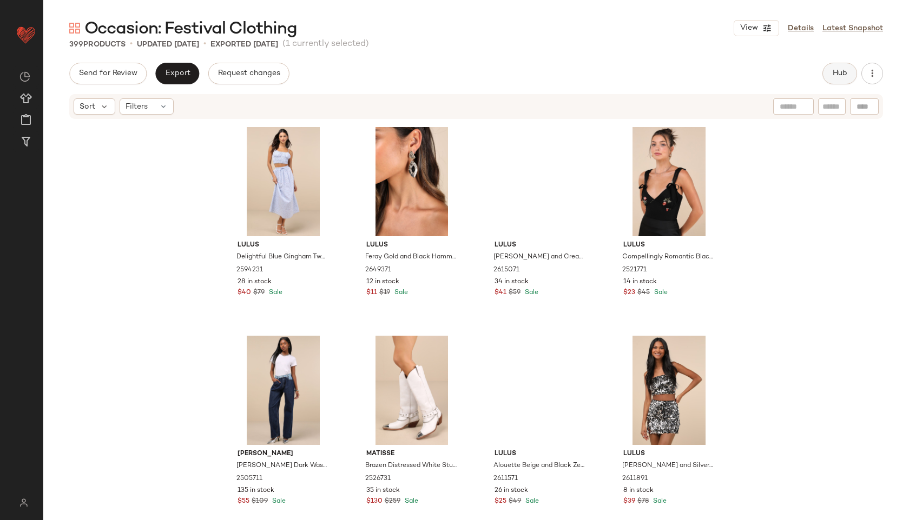
click at [840, 76] on span "Hub" at bounding box center [839, 73] width 15 height 9
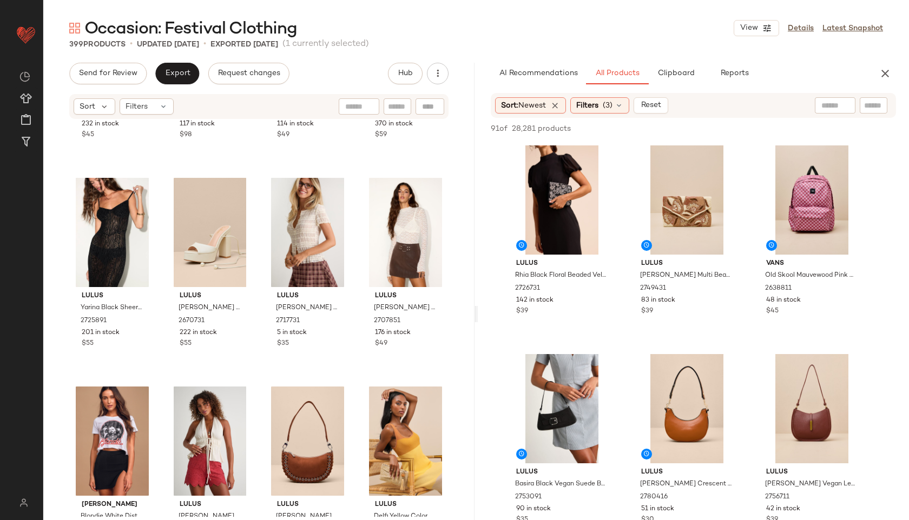
scroll to position [0, 0]
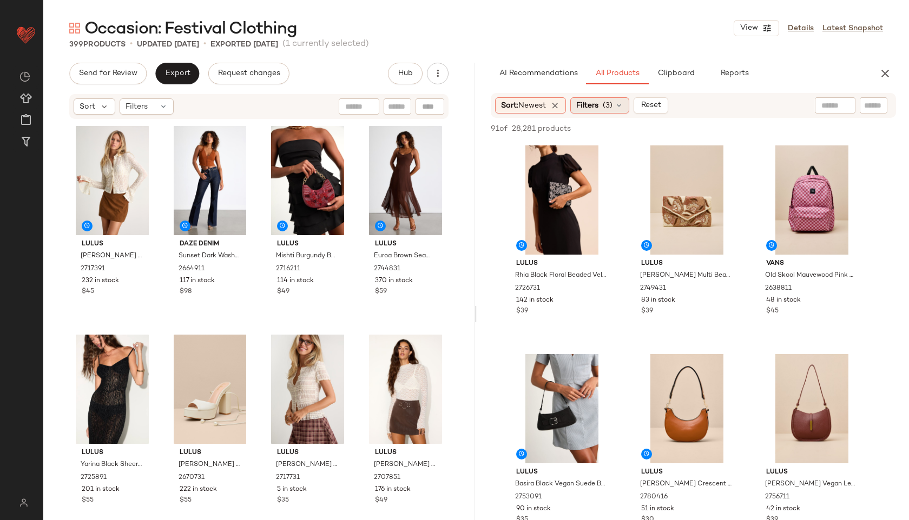
click at [611, 109] on span "(3)" at bounding box center [608, 105] width 10 height 11
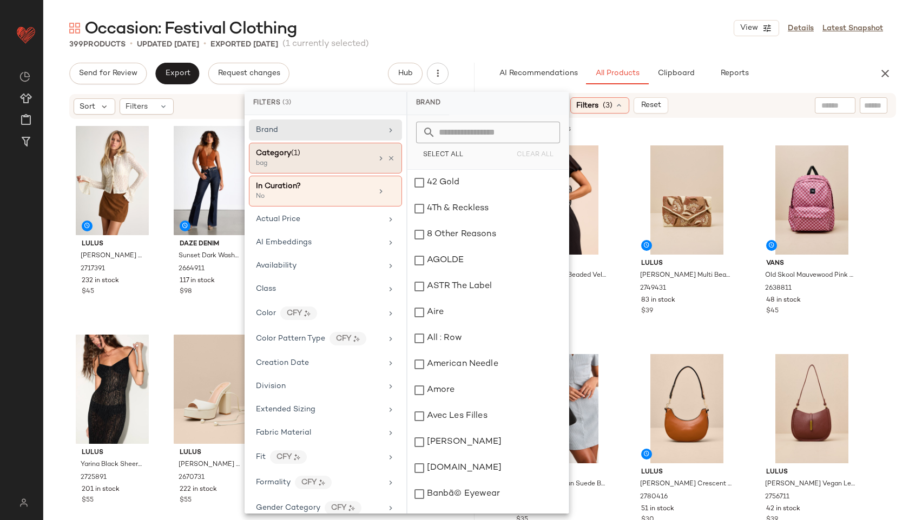
click at [357, 161] on div "bag" at bounding box center [310, 164] width 108 height 10
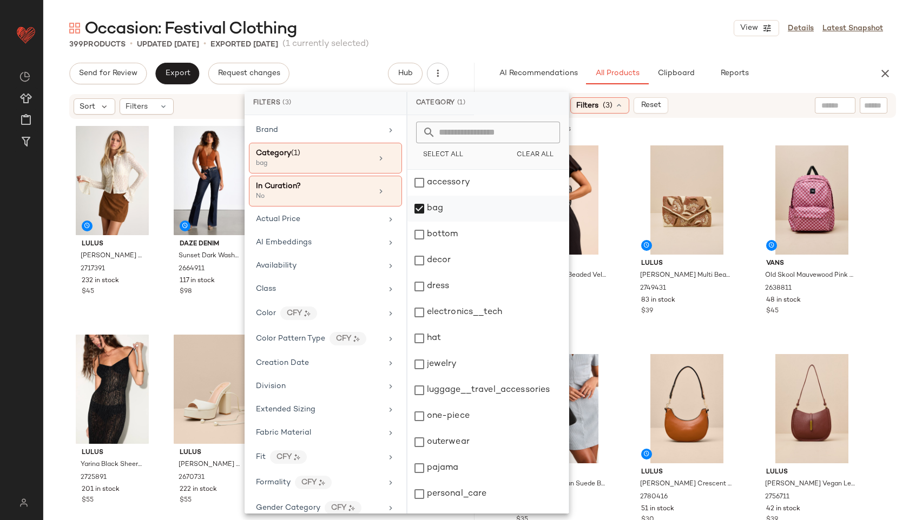
click at [426, 214] on div "bag" at bounding box center [487, 209] width 161 height 26
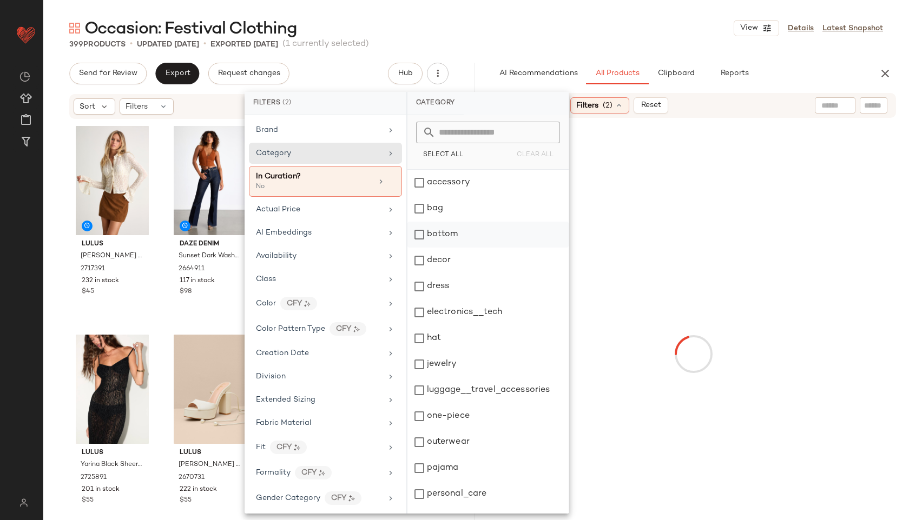
click at [470, 231] on div "bottom" at bounding box center [487, 235] width 161 height 26
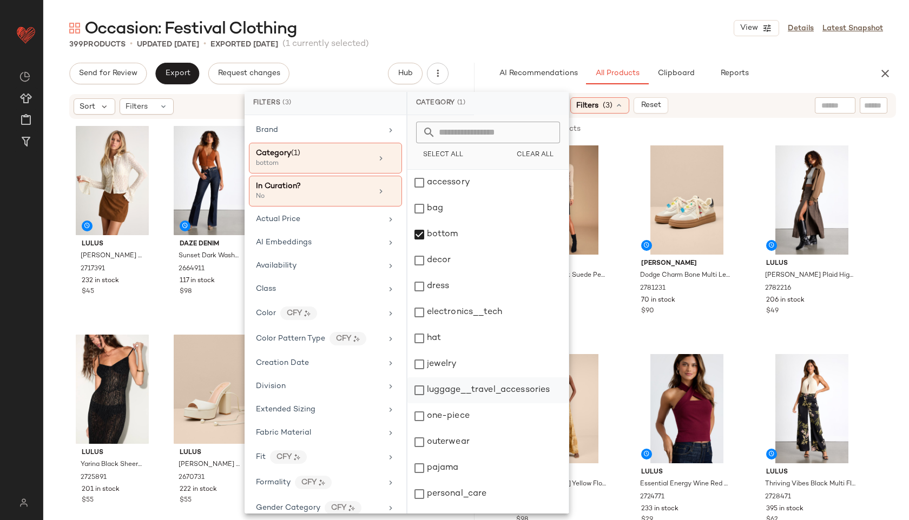
scroll to position [97, 0]
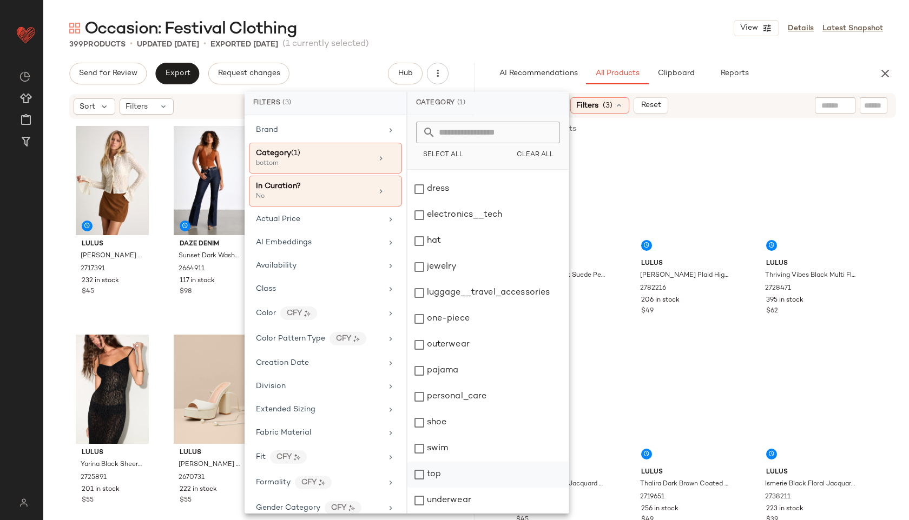
click at [444, 470] on div "top" at bounding box center [487, 475] width 161 height 26
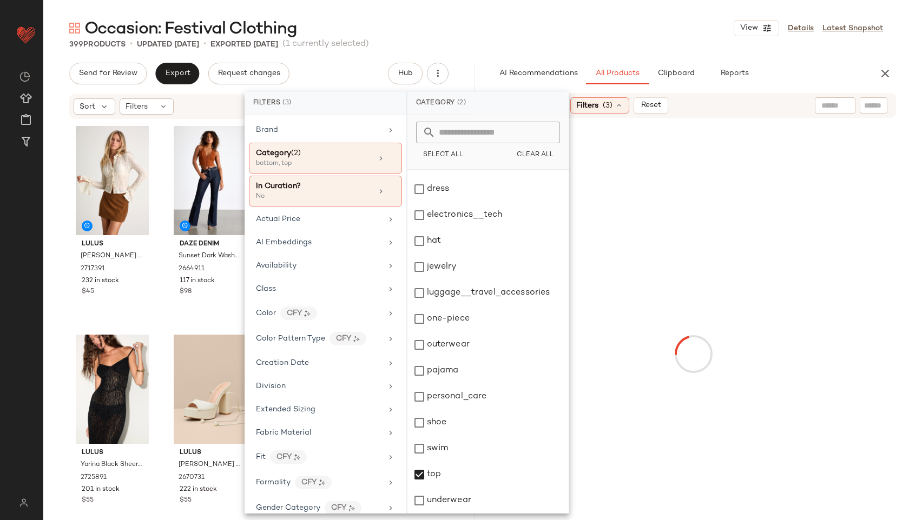
click at [644, 38] on div "Occasion: Festival Clothing View Details Latest Snapshot" at bounding box center [476, 28] width 866 height 22
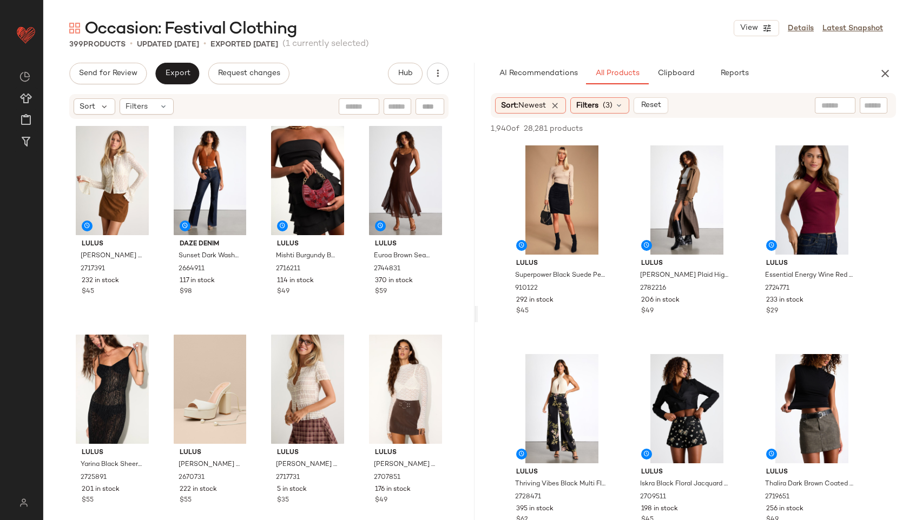
click at [831, 108] on input "text" at bounding box center [835, 105] width 28 height 11
type input "********"
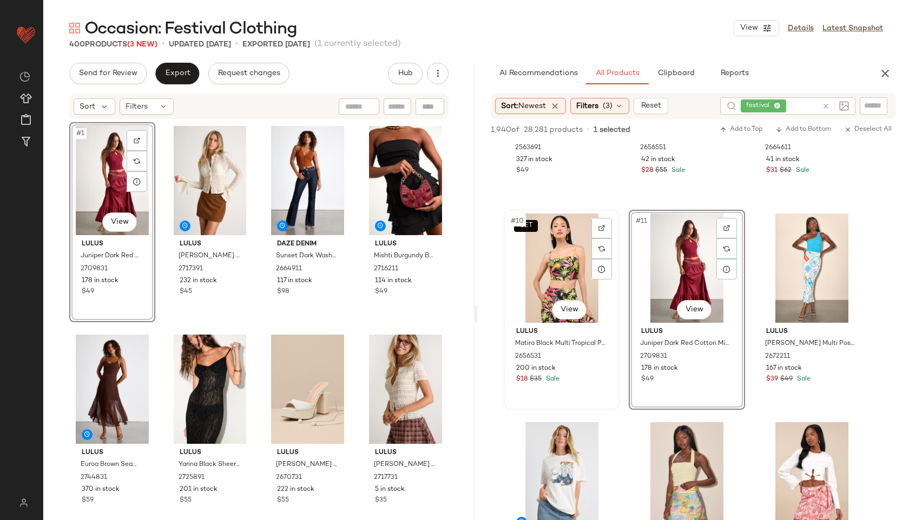
scroll to position [674, 0]
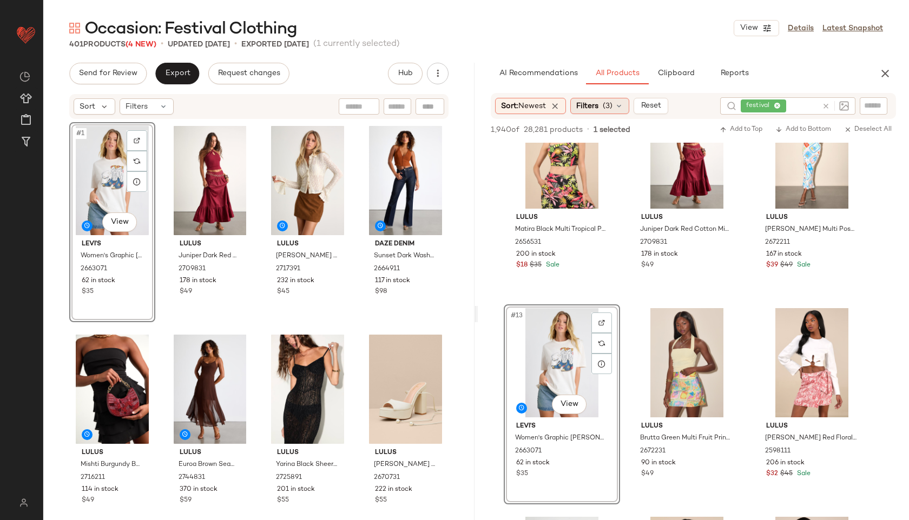
click at [617, 107] on div "Filters (3)" at bounding box center [599, 106] width 59 height 16
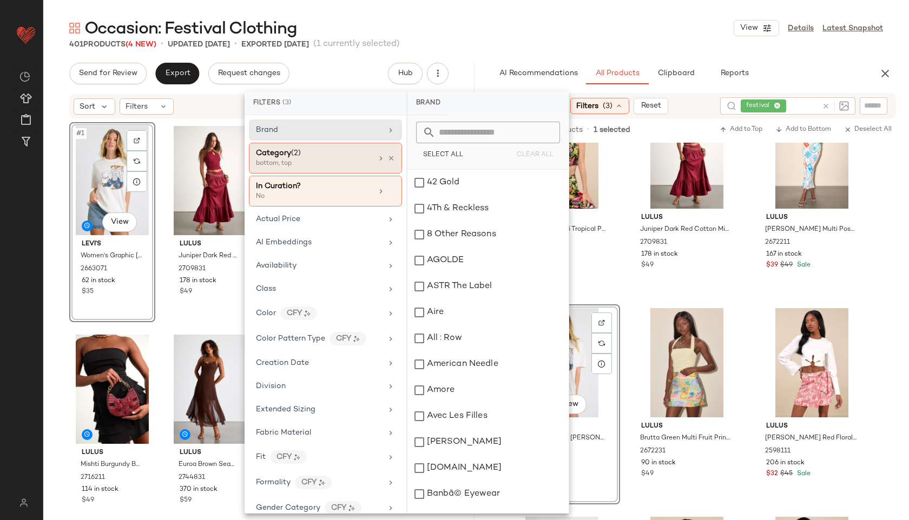
click at [335, 160] on div "bottom, top" at bounding box center [310, 164] width 108 height 10
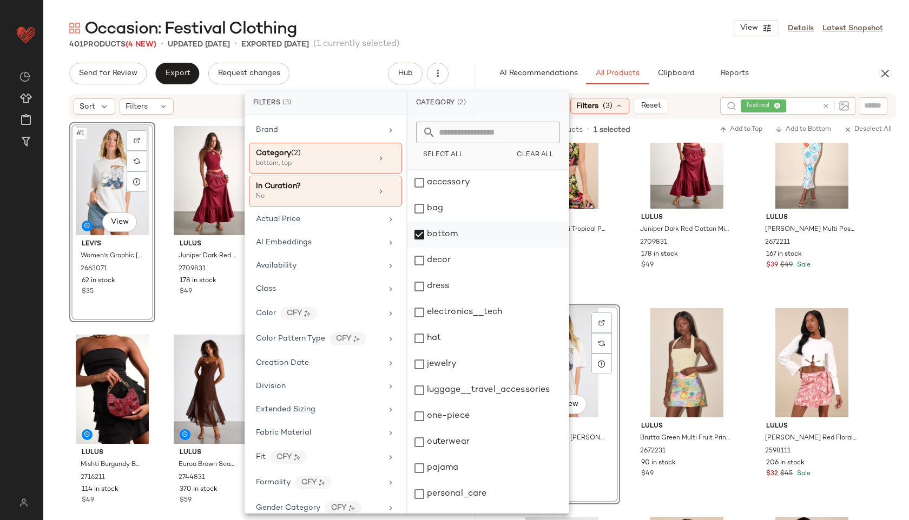
click at [431, 233] on div "bottom" at bounding box center [487, 235] width 161 height 26
click at [449, 295] on div "dress" at bounding box center [487, 287] width 161 height 26
click at [457, 419] on div "one-piece" at bounding box center [487, 417] width 161 height 26
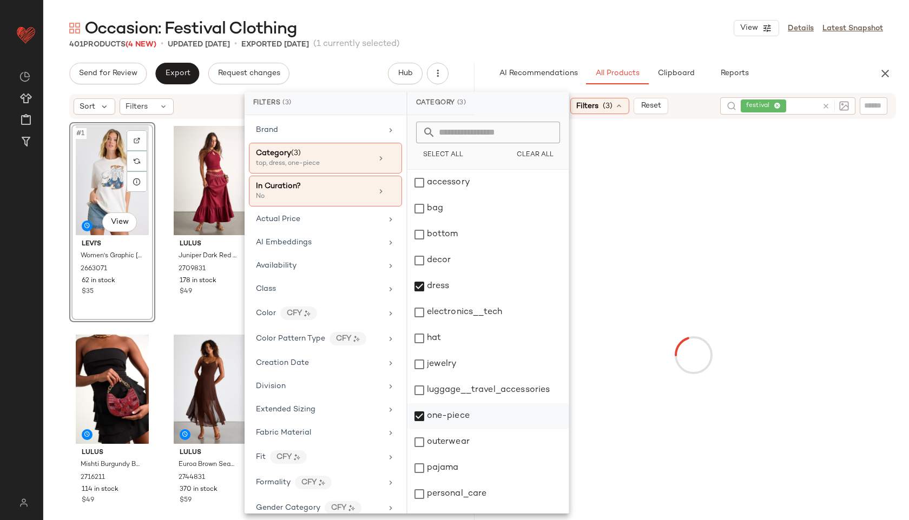
scroll to position [97, 0]
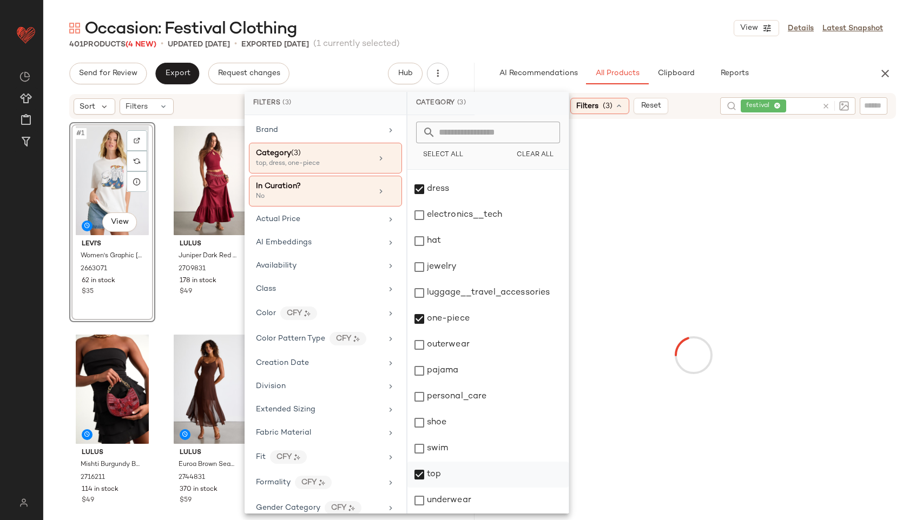
click at [450, 470] on div "top" at bounding box center [487, 475] width 161 height 26
click at [568, 44] on div "401 Products (4 New) • updated [DATE] • Exported [DATE] (1 currently selected)" at bounding box center [476, 44] width 866 height 11
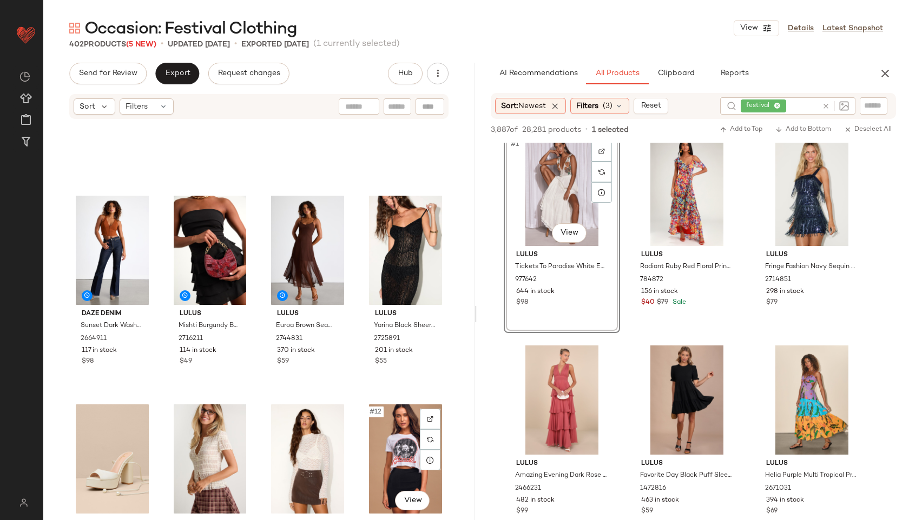
scroll to position [0, 0]
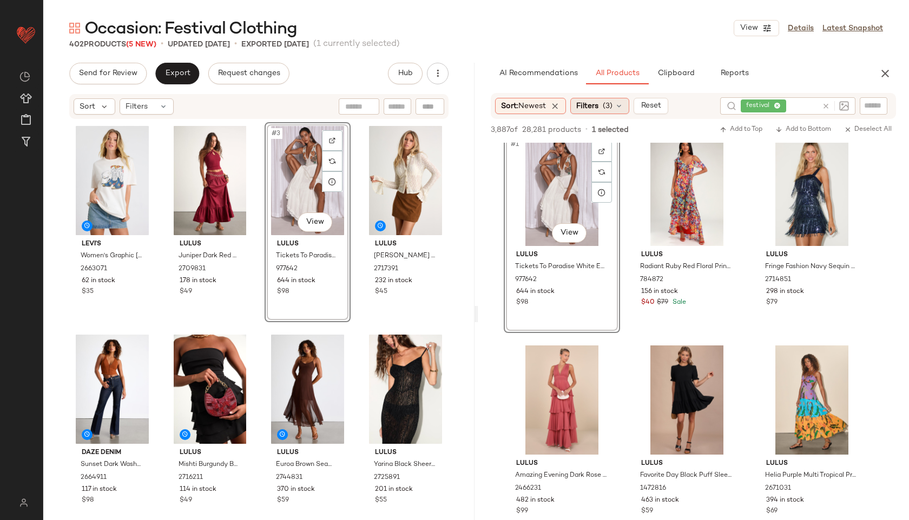
click at [623, 103] on icon at bounding box center [619, 106] width 9 height 9
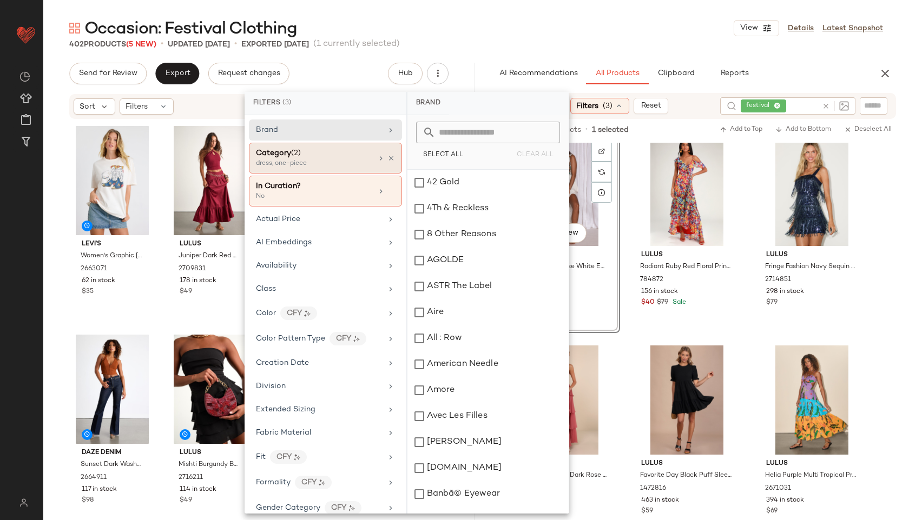
click at [370, 154] on div "Category (2) dress, one-piece" at bounding box center [325, 158] width 153 height 31
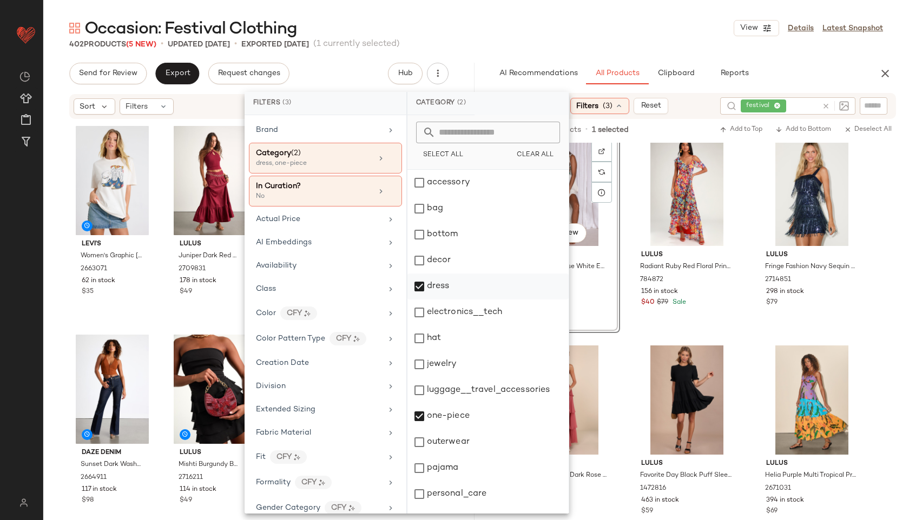
click at [462, 288] on div "dress" at bounding box center [487, 287] width 161 height 26
click at [452, 414] on div "one-piece" at bounding box center [487, 417] width 161 height 26
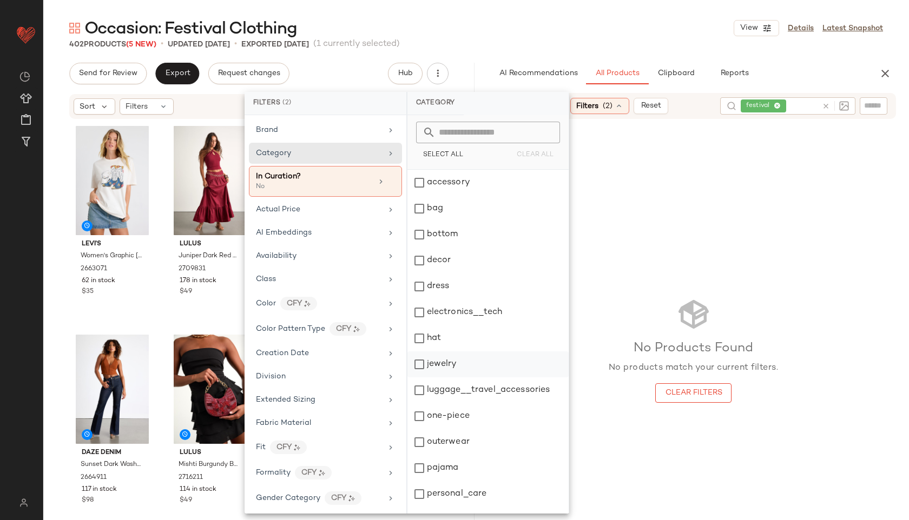
click at [463, 364] on div "jewelry" at bounding box center [487, 365] width 161 height 26
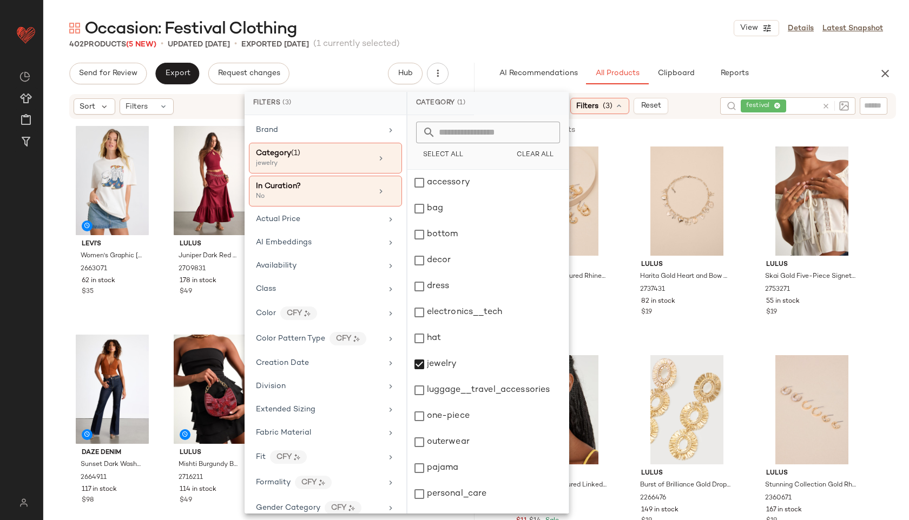
click at [624, 31] on div "Occasion: Festival Clothing View Details Latest Snapshot" at bounding box center [476, 28] width 866 height 22
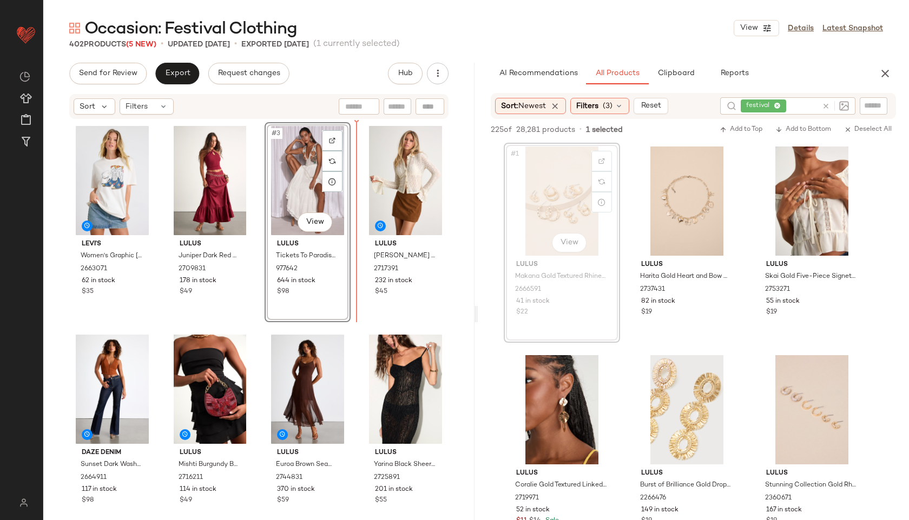
drag, startPoint x: 570, startPoint y: 204, endPoint x: 340, endPoint y: 176, distance: 231.1
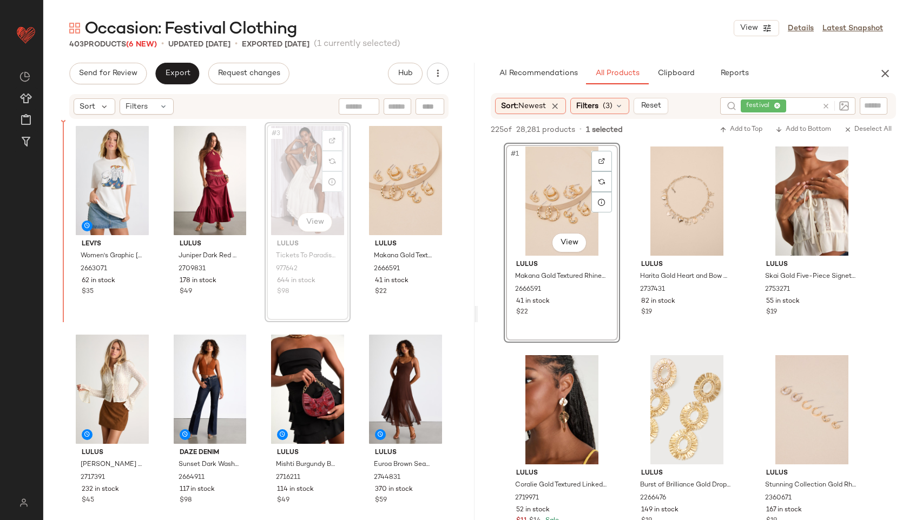
drag, startPoint x: 301, startPoint y: 178, endPoint x: 55, endPoint y: 191, distance: 246.5
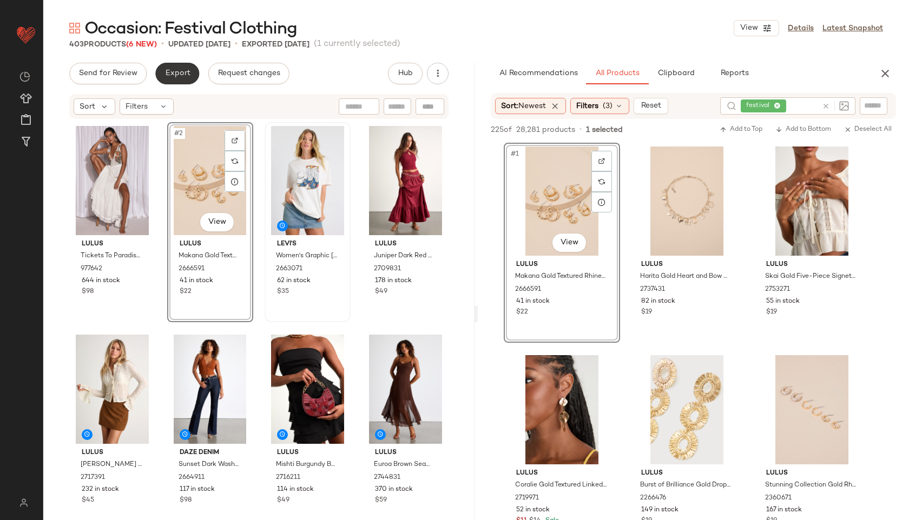
click at [179, 75] on span "Export" at bounding box center [176, 73] width 25 height 9
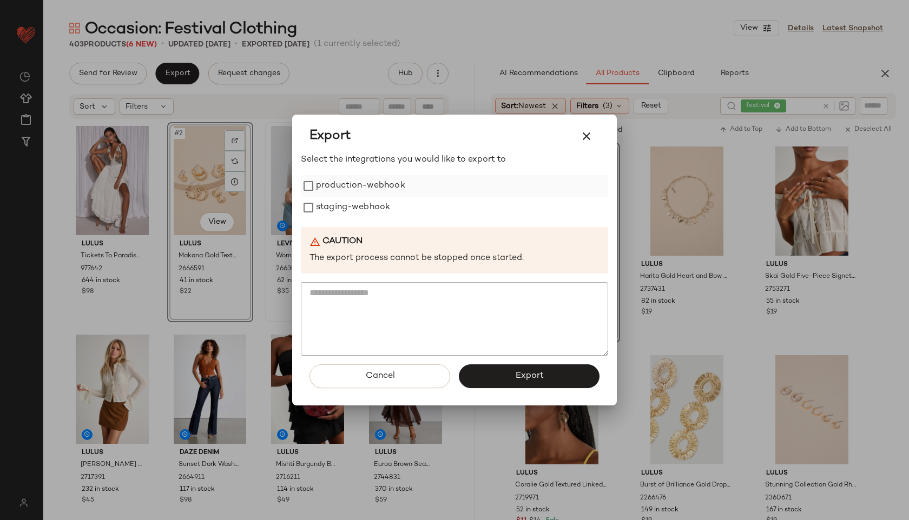
click at [355, 187] on label "production-webhook" at bounding box center [360, 186] width 89 height 22
click at [355, 207] on label "staging-webhook" at bounding box center [353, 208] width 74 height 22
click at [486, 370] on button "Export" at bounding box center [529, 377] width 141 height 24
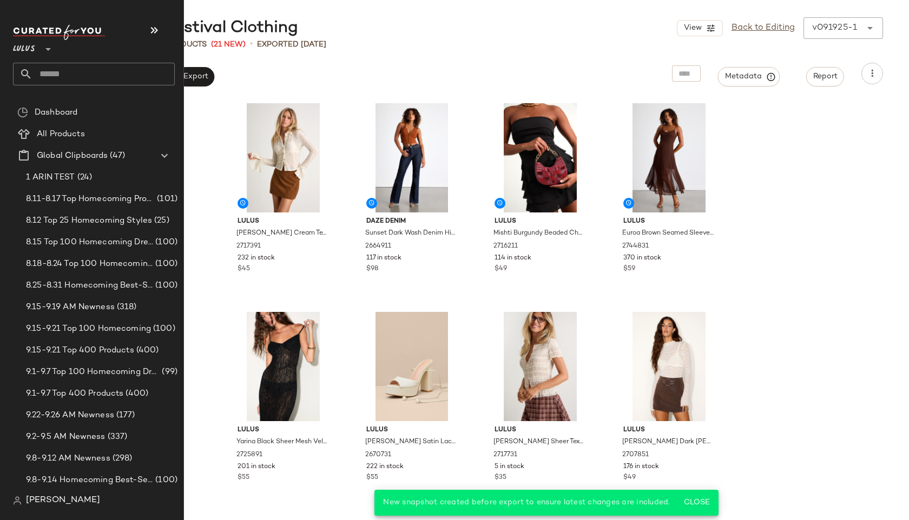
click at [50, 75] on input "text" at bounding box center [103, 74] width 142 height 23
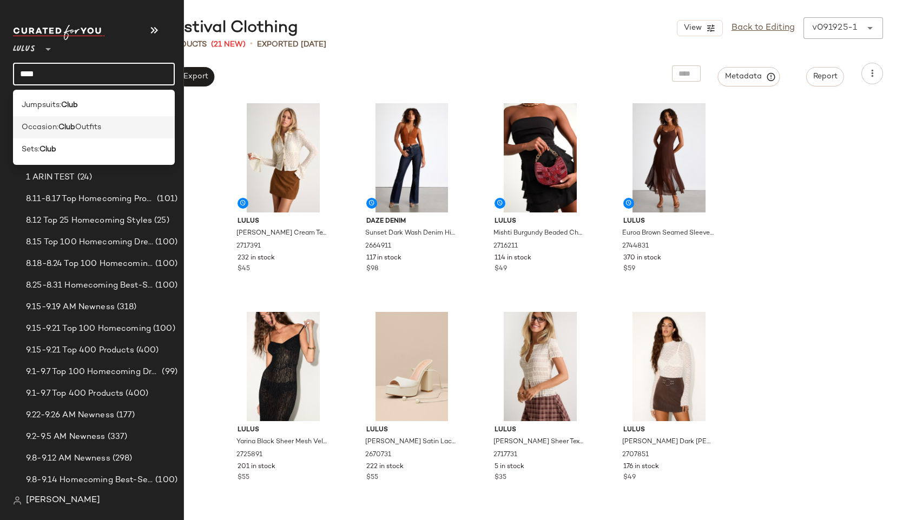
type input "****"
click at [42, 121] on div "Occasion: Club Outfits" at bounding box center [94, 127] width 162 height 22
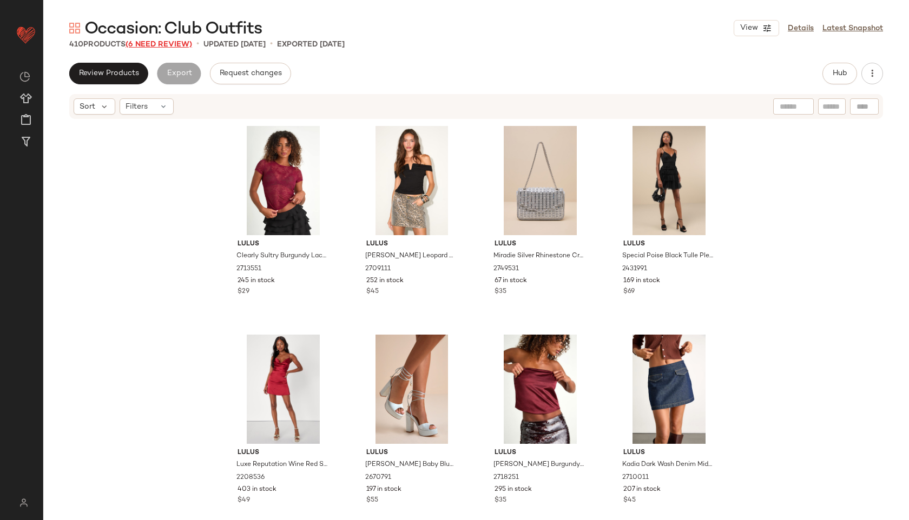
click at [177, 41] on span "(6 Need Review)" at bounding box center [159, 45] width 67 height 8
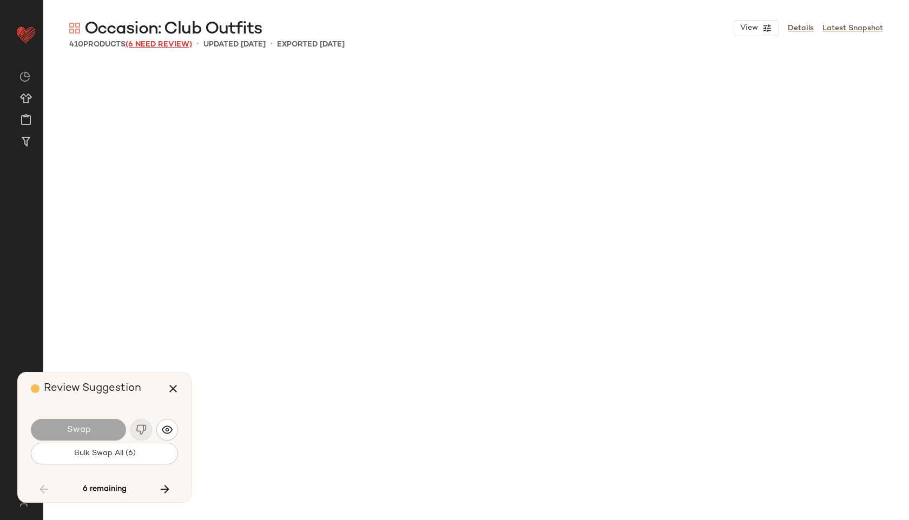
scroll to position [4177, 0]
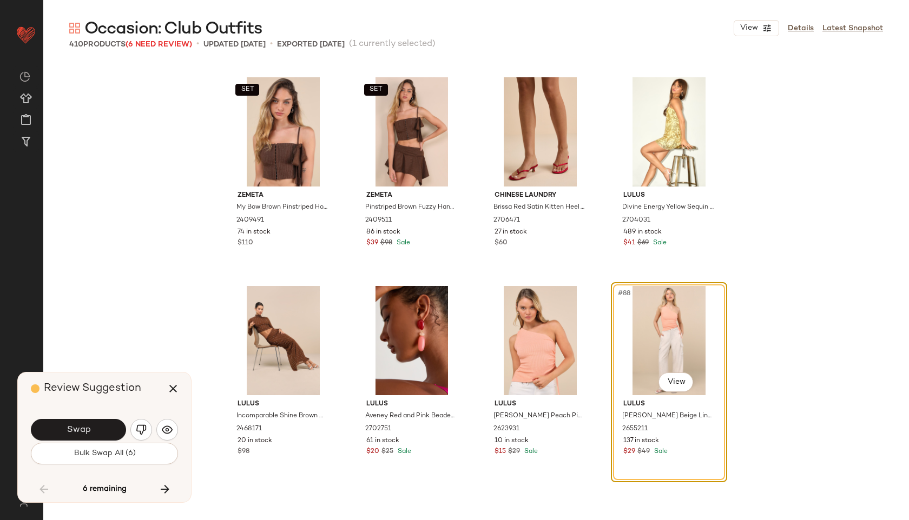
click at [129, 453] on span "Bulk Swap All (6)" at bounding box center [104, 454] width 62 height 9
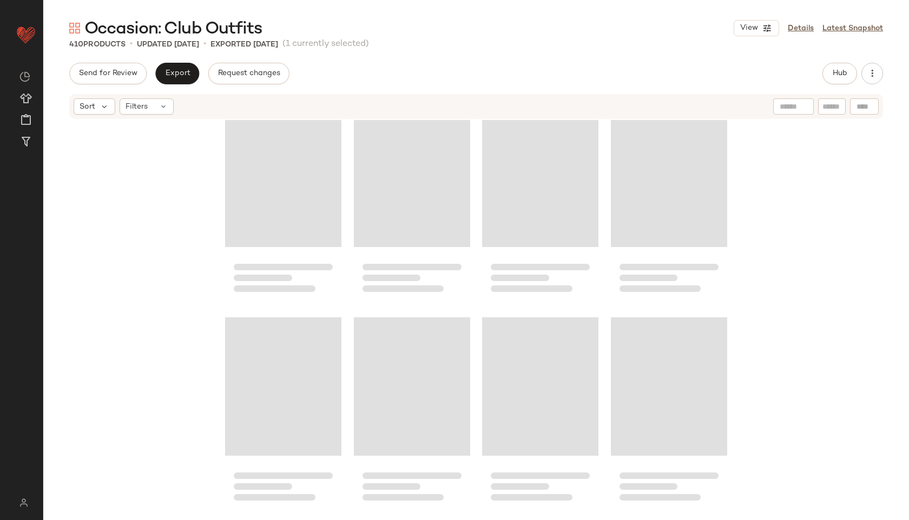
scroll to position [2823, 0]
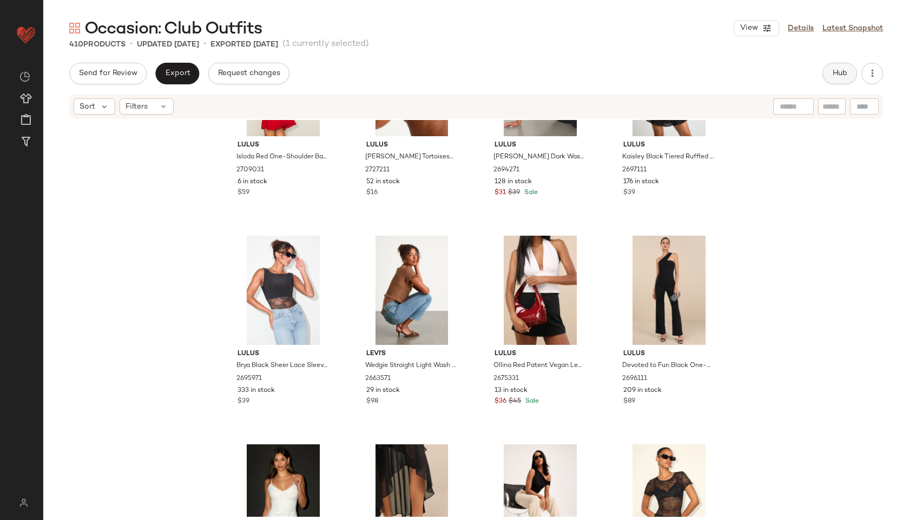
click at [838, 77] on span "Hub" at bounding box center [839, 73] width 15 height 9
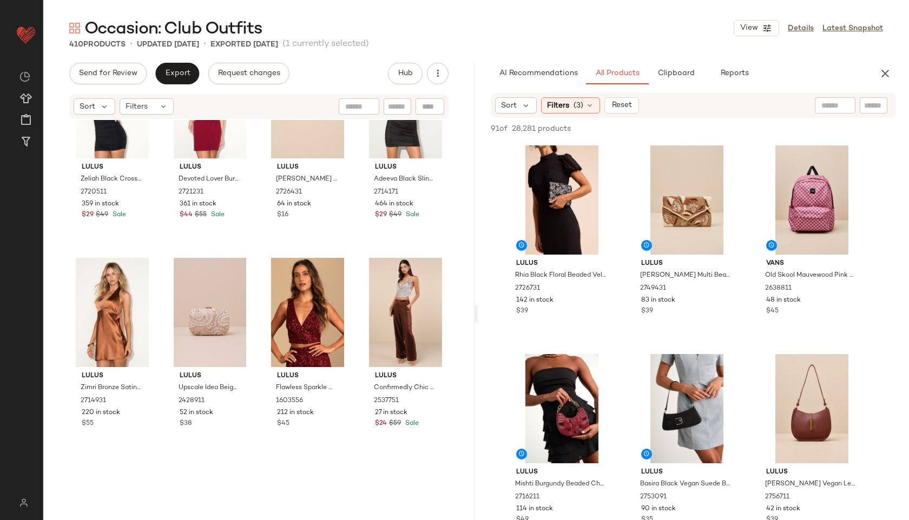
scroll to position [0, 0]
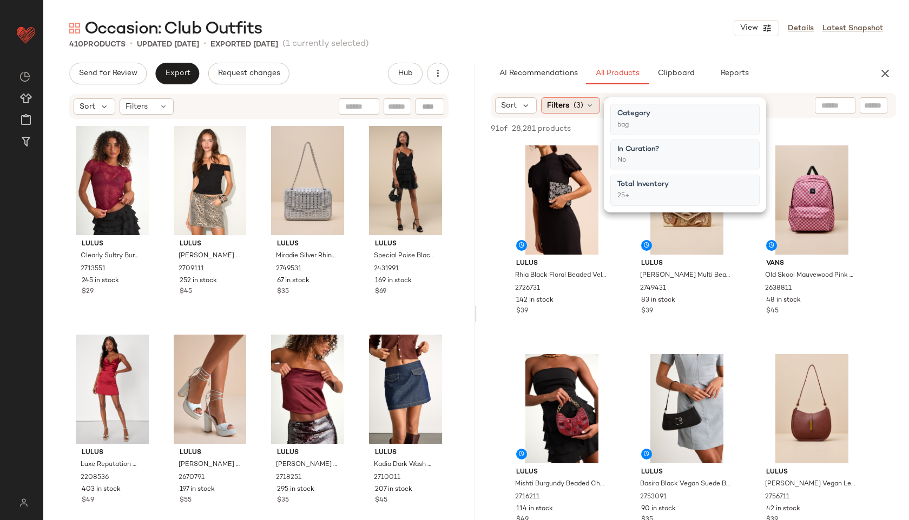
click at [572, 106] on div "Filters (3)" at bounding box center [570, 105] width 59 height 16
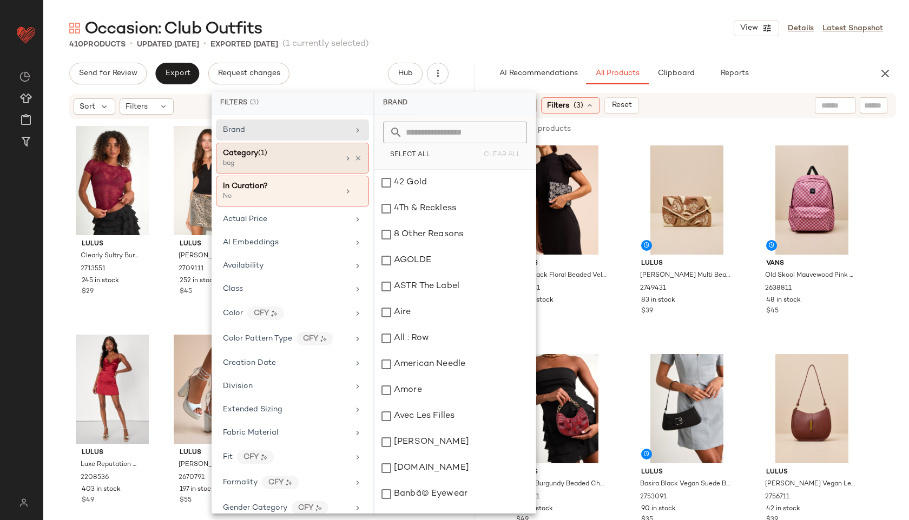
click at [298, 162] on div "bag" at bounding box center [277, 164] width 108 height 10
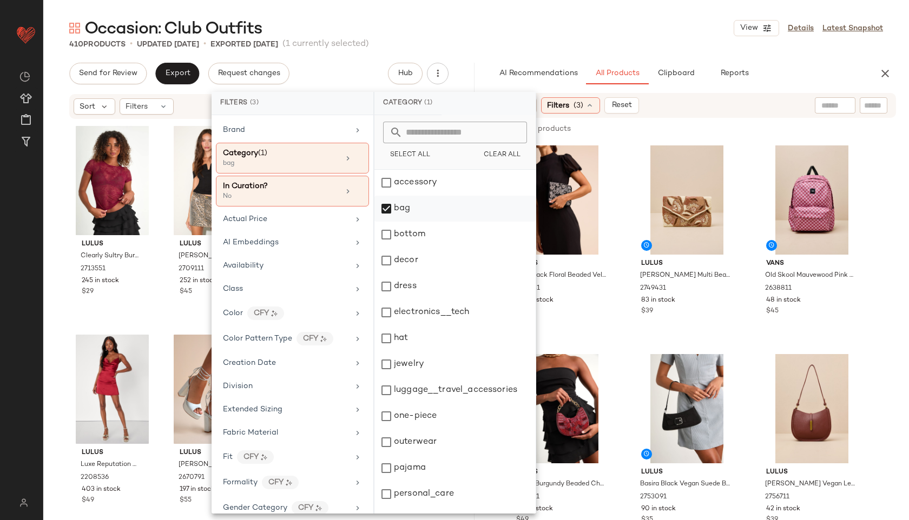
click at [393, 206] on div "bag" at bounding box center [454, 209] width 161 height 26
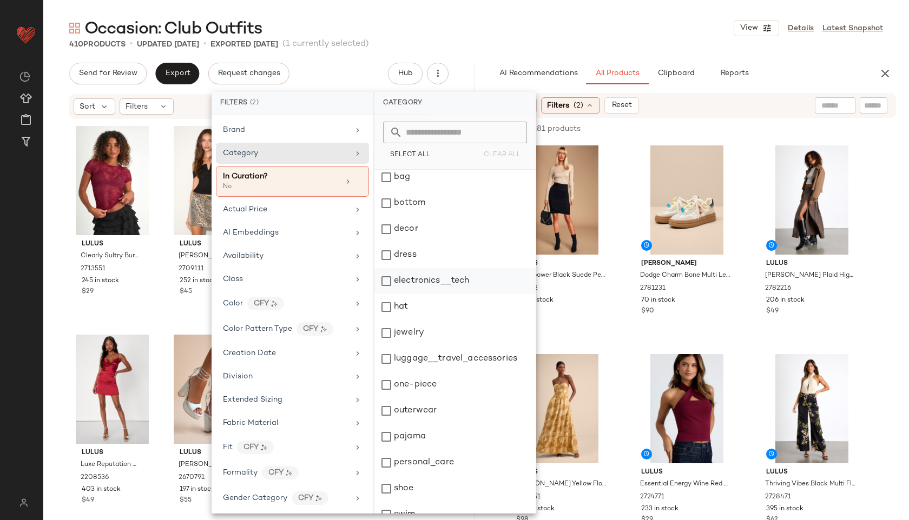
scroll to position [97, 0]
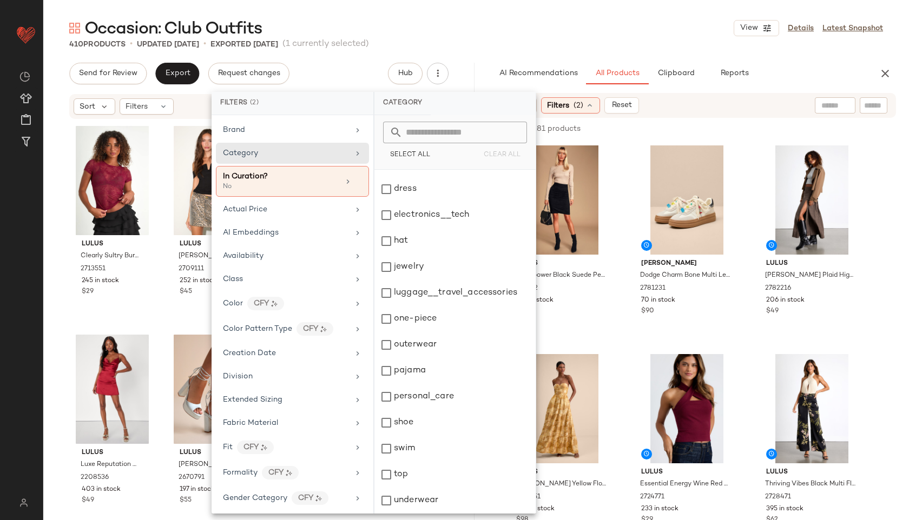
click at [534, 38] on div "Occasion: Club Outfits View Details Latest Snapshot" at bounding box center [476, 28] width 866 height 22
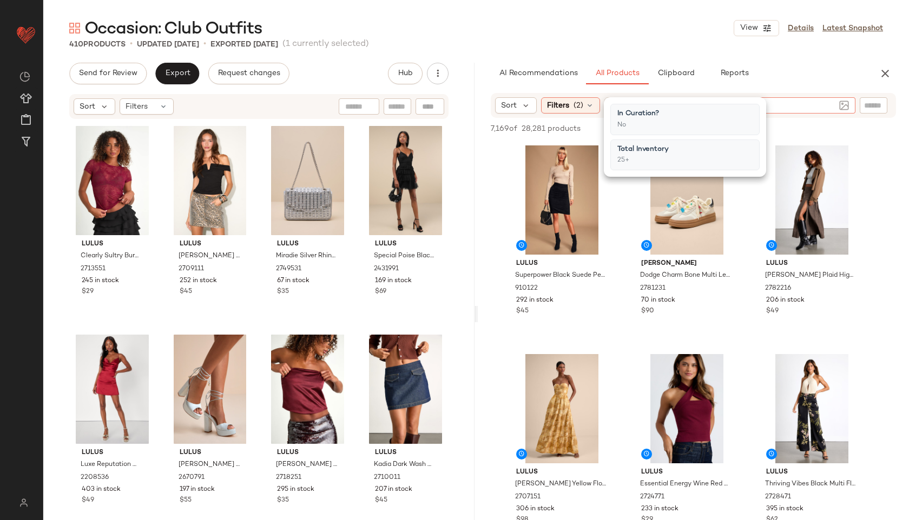
click at [834, 97] on div at bounding box center [788, 105] width 94 height 16
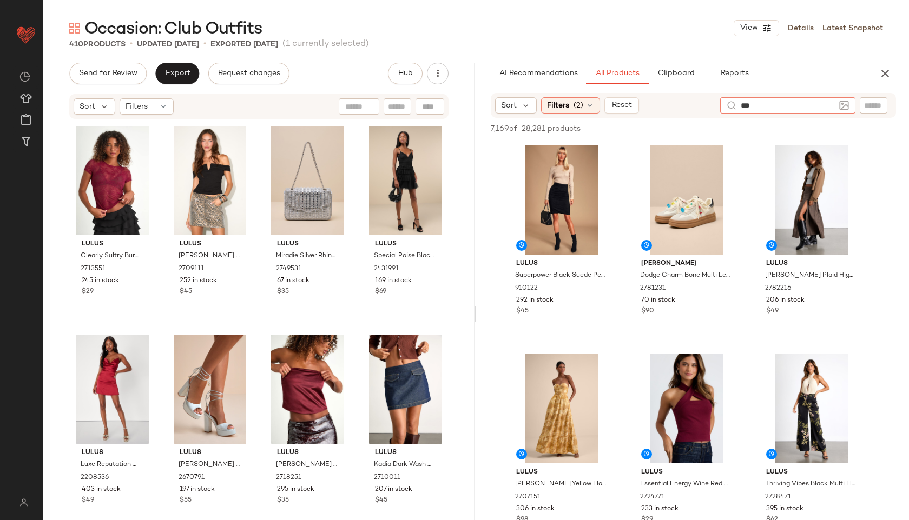
type input "****"
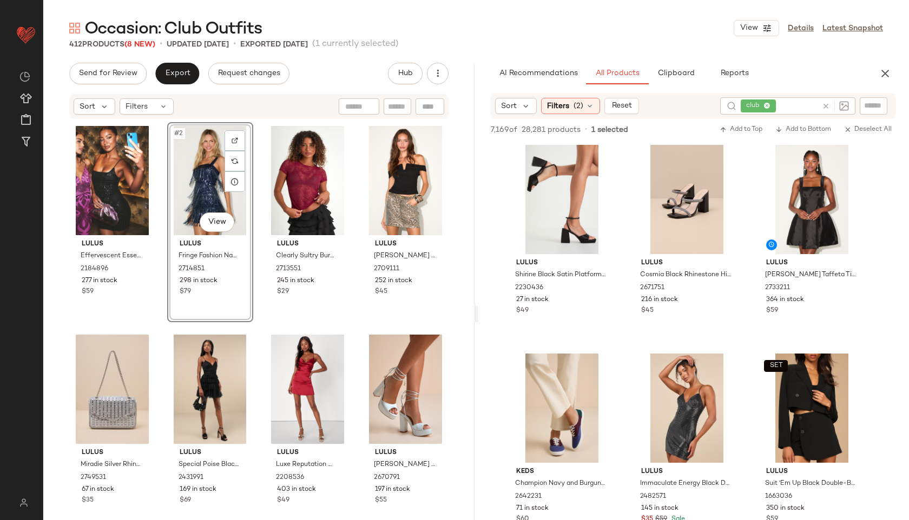
scroll to position [2091, 0]
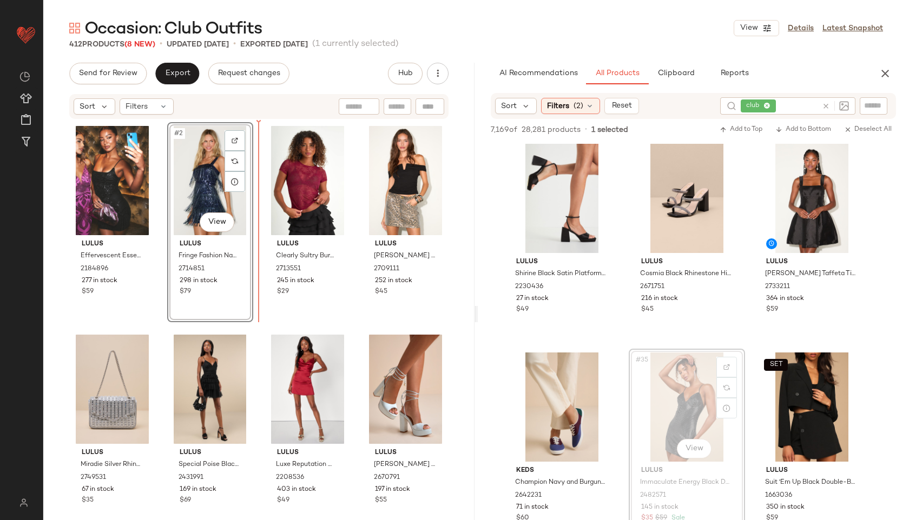
drag, startPoint x: 680, startPoint y: 391, endPoint x: 671, endPoint y: 388, distance: 9.8
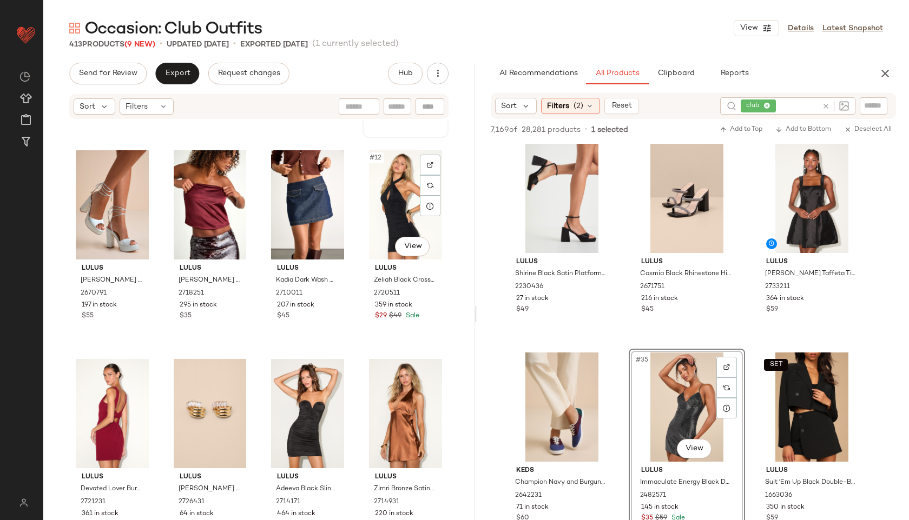
scroll to position [405, 0]
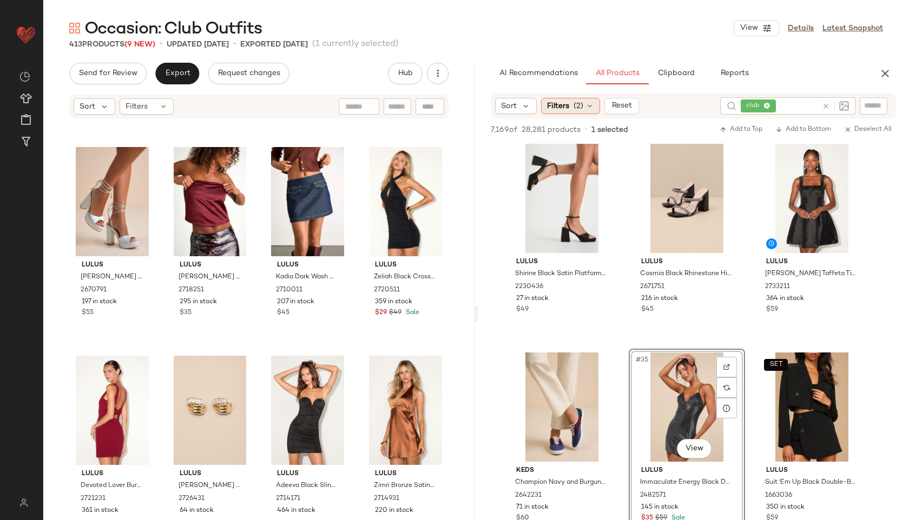
click at [577, 109] on span "(2)" at bounding box center [579, 106] width 10 height 11
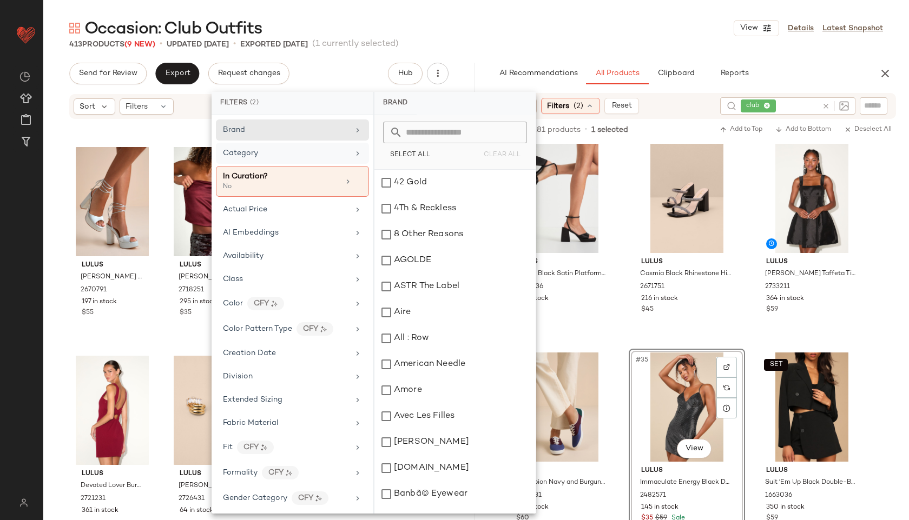
click at [309, 155] on div "Category" at bounding box center [286, 153] width 126 height 11
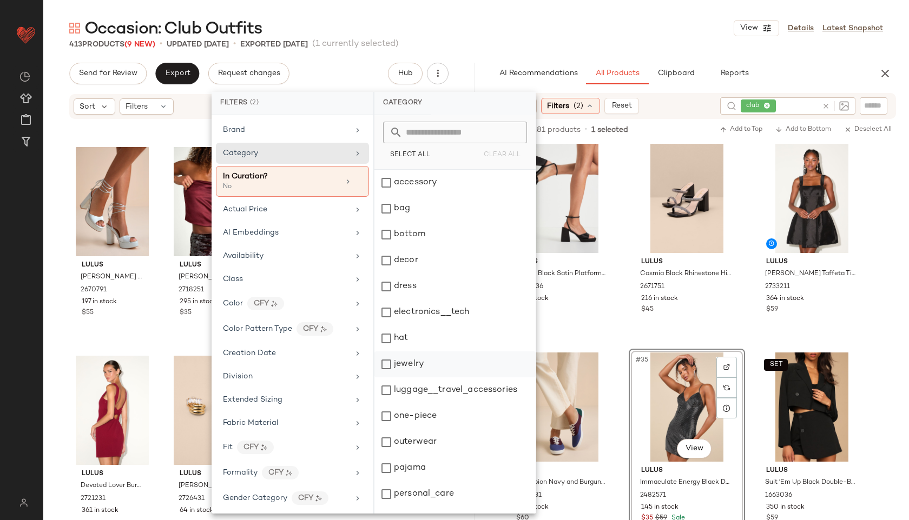
click at [425, 359] on div "jewelry" at bounding box center [454, 365] width 161 height 26
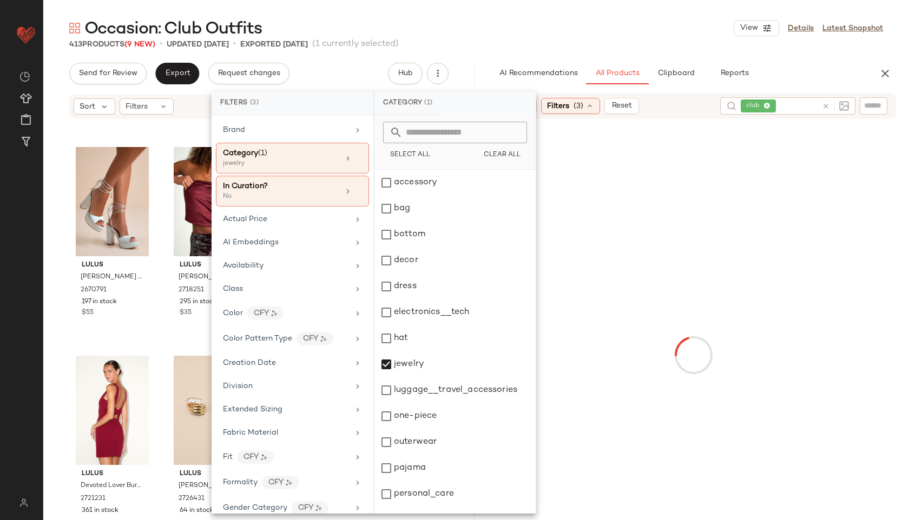
click at [532, 24] on div "Occasion: Club Outfits View Details Latest Snapshot" at bounding box center [476, 28] width 866 height 22
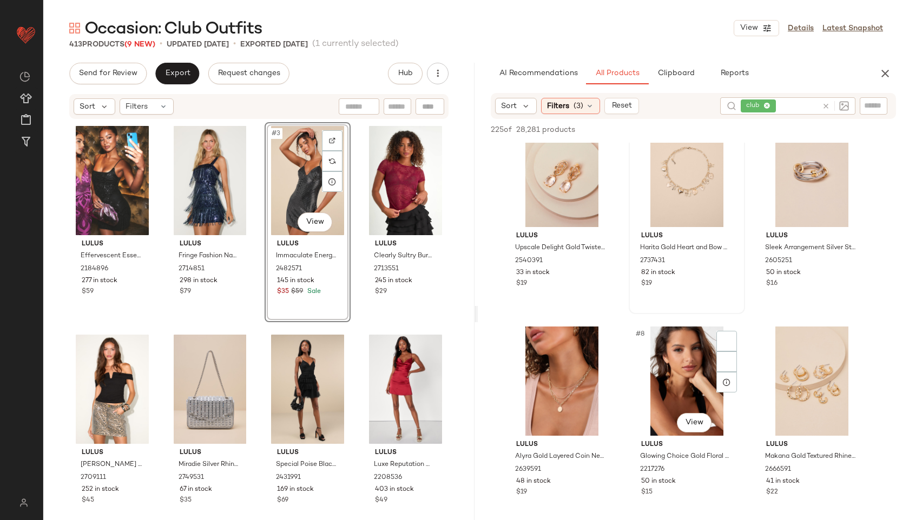
scroll to position [265, 0]
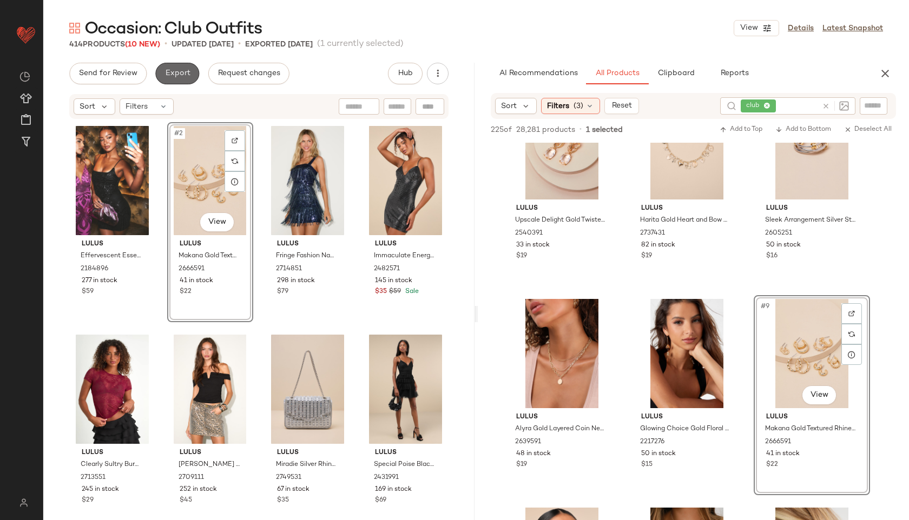
click at [180, 68] on button "Export" at bounding box center [177, 74] width 44 height 22
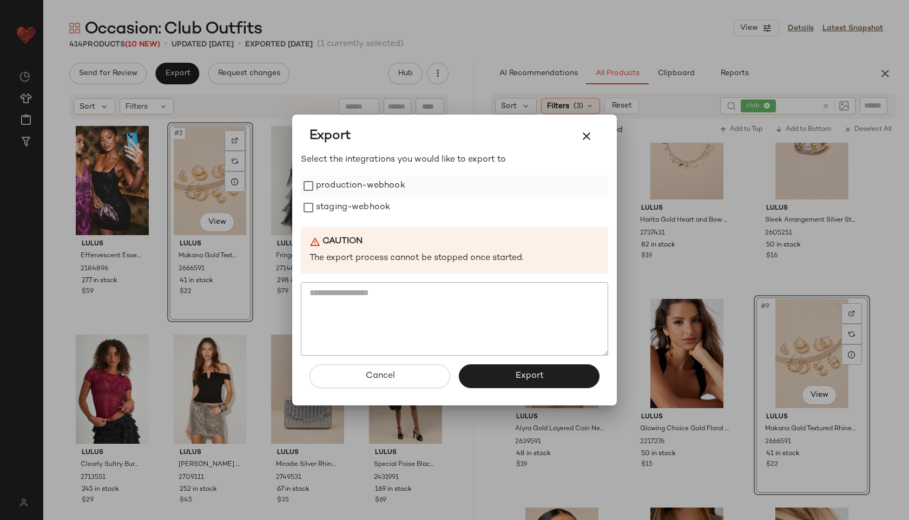
click at [335, 185] on label "production-webhook" at bounding box center [360, 186] width 89 height 22
click at [338, 215] on label "staging-webhook" at bounding box center [353, 208] width 74 height 22
click at [487, 379] on button "Export" at bounding box center [529, 377] width 141 height 24
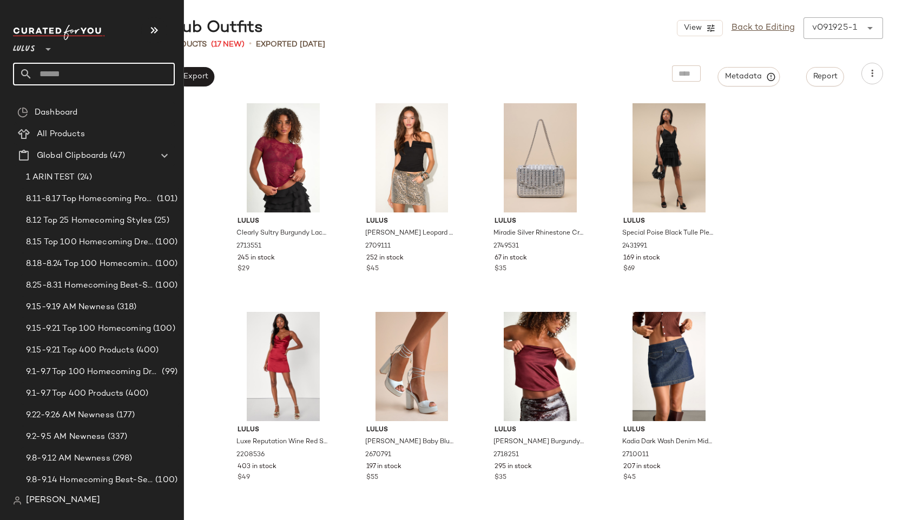
click at [65, 73] on input "text" at bounding box center [103, 74] width 142 height 23
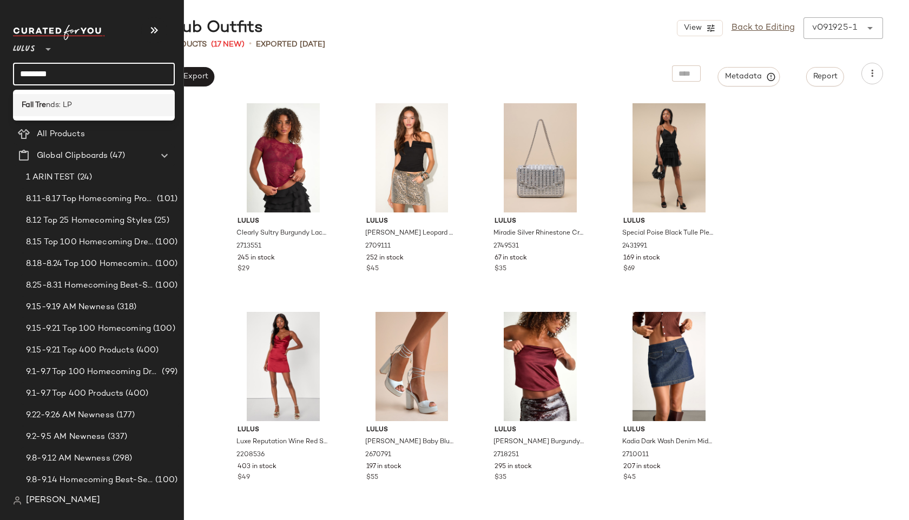
type input "********"
click at [43, 102] on b "Fall Tre" at bounding box center [34, 105] width 24 height 11
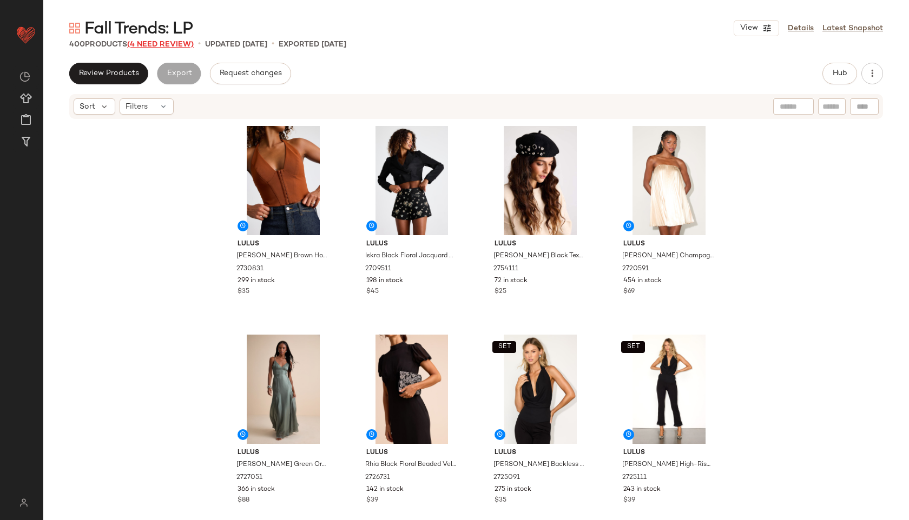
click at [165, 47] on span "(4 Need Review)" at bounding box center [160, 45] width 67 height 8
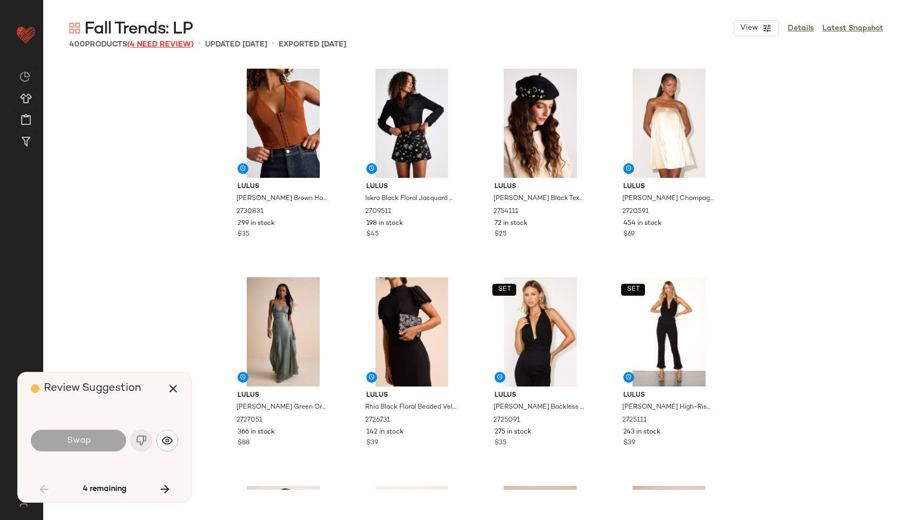
scroll to position [1253, 0]
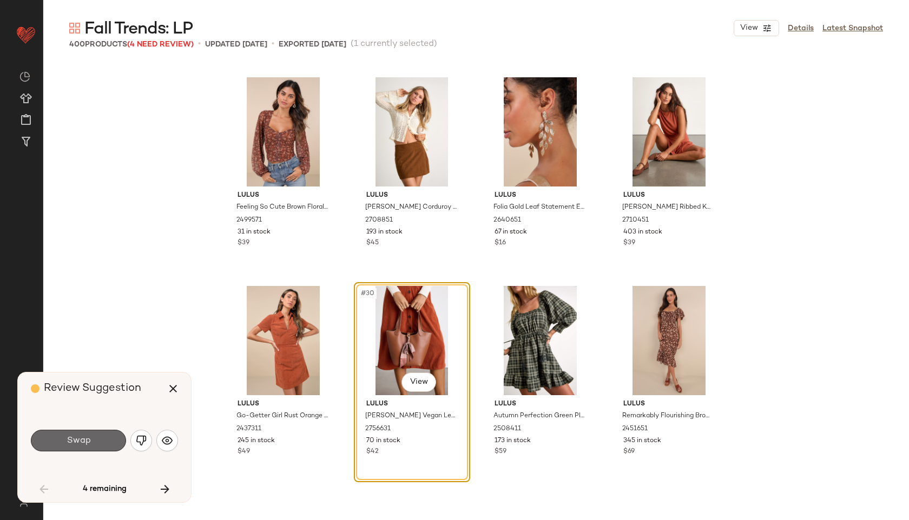
click at [73, 438] on span "Swap" at bounding box center [78, 441] width 24 height 10
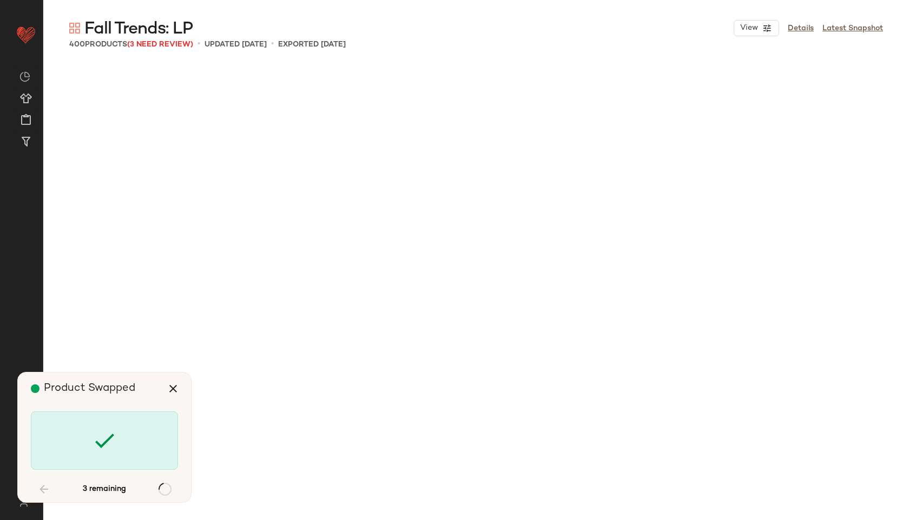
scroll to position [3133, 0]
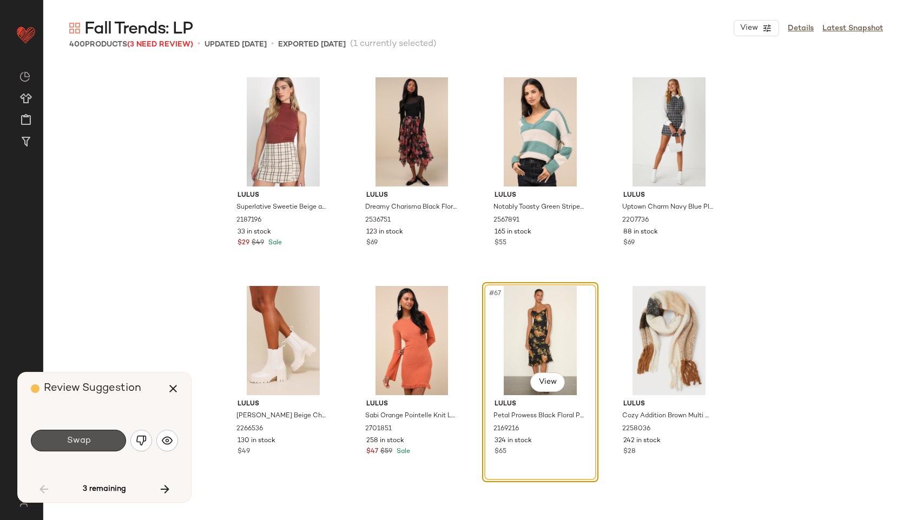
click at [73, 438] on span "Swap" at bounding box center [78, 441] width 24 height 10
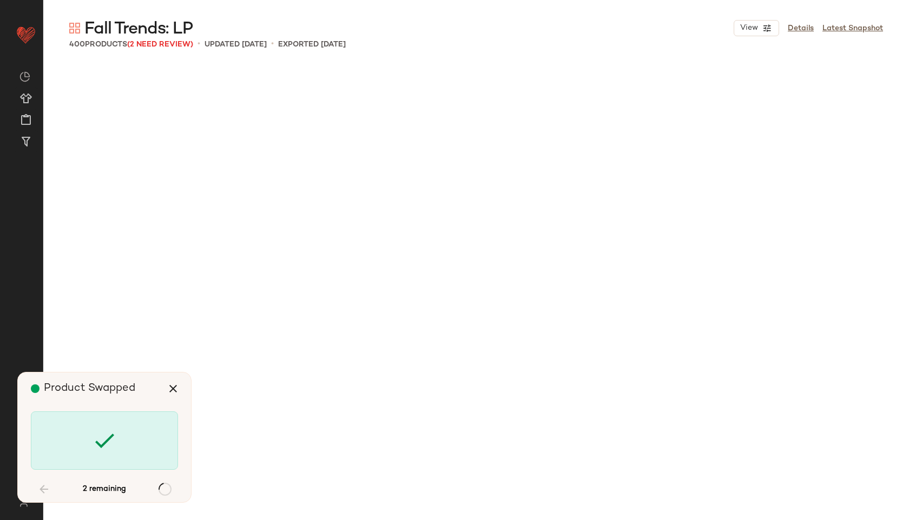
scroll to position [14619, 0]
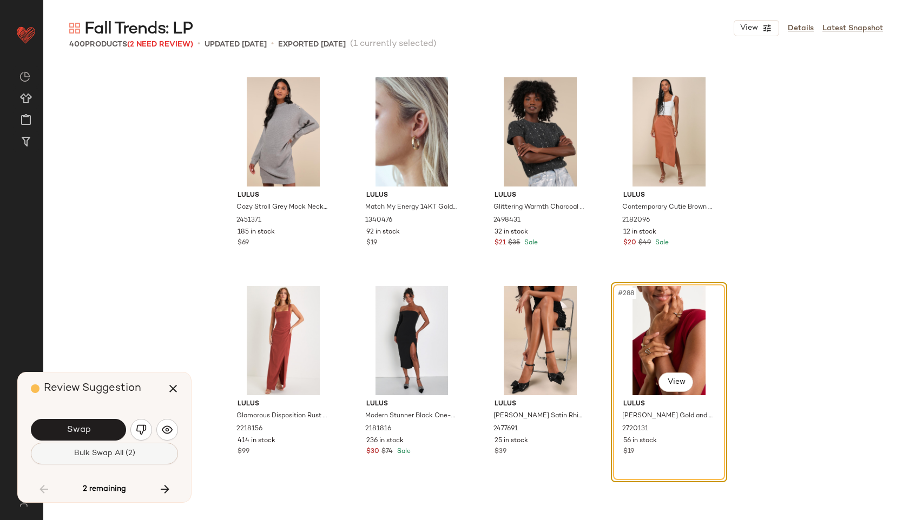
click at [88, 459] on button "Bulk Swap All (2)" at bounding box center [104, 454] width 147 height 22
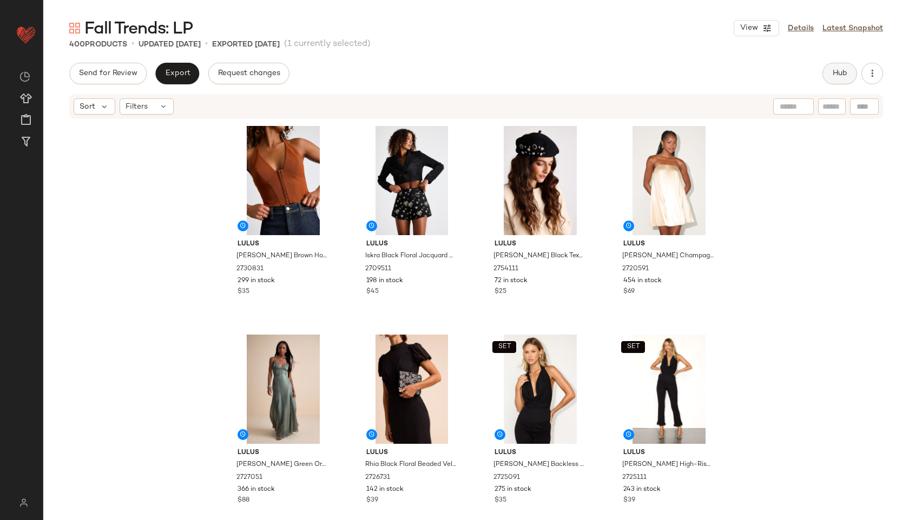
click at [839, 74] on span "Hub" at bounding box center [839, 73] width 15 height 9
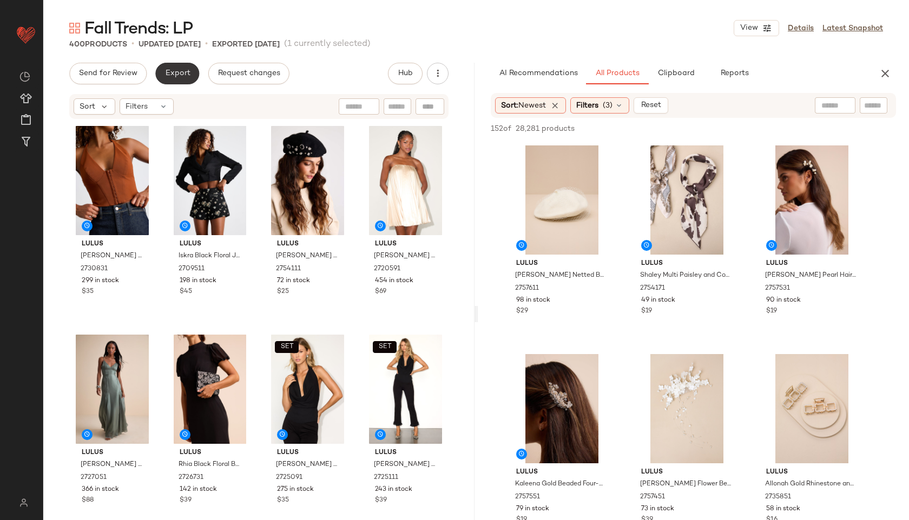
click at [186, 74] on span "Export" at bounding box center [176, 73] width 25 height 9
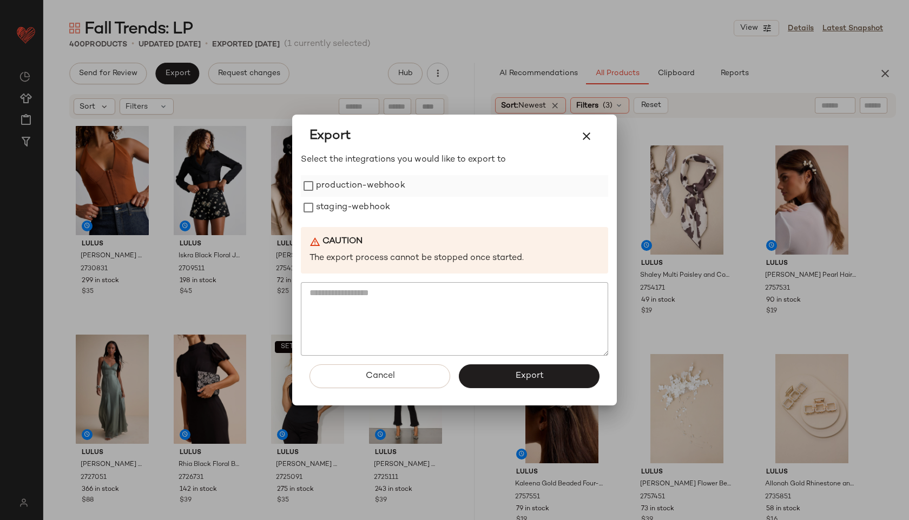
click at [320, 186] on label "production-webhook" at bounding box center [360, 186] width 89 height 22
click at [318, 208] on label "staging-webhook" at bounding box center [353, 208] width 74 height 22
click at [491, 367] on button "Export" at bounding box center [529, 377] width 141 height 24
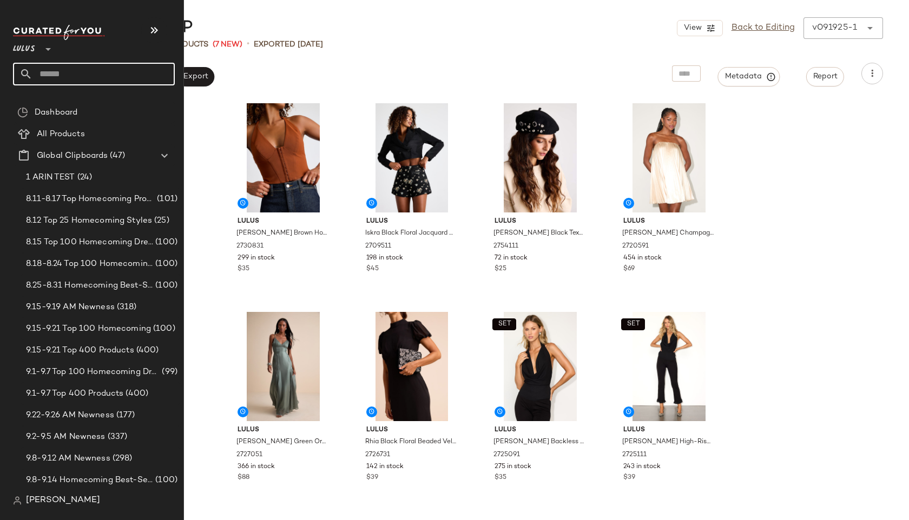
click at [67, 74] on input "text" at bounding box center [103, 74] width 142 height 23
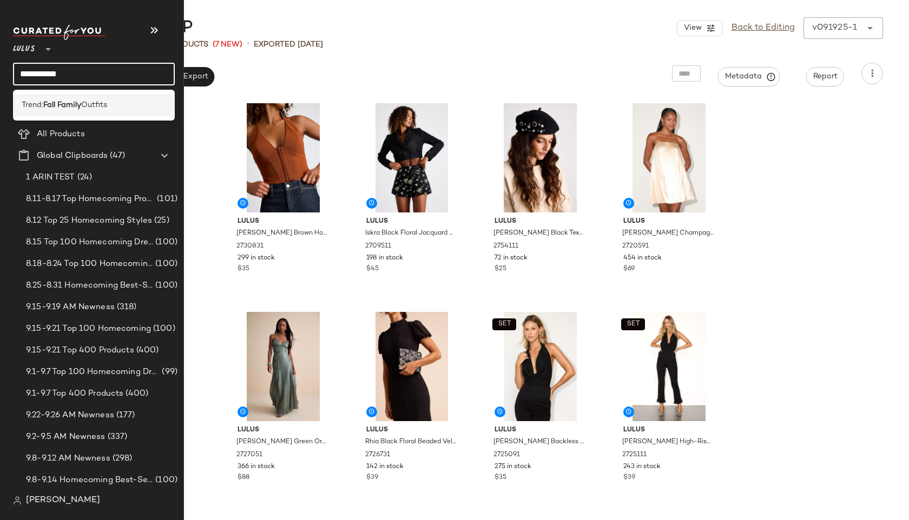
type input "**********"
click at [42, 106] on span "Trend:" at bounding box center [33, 105] width 22 height 11
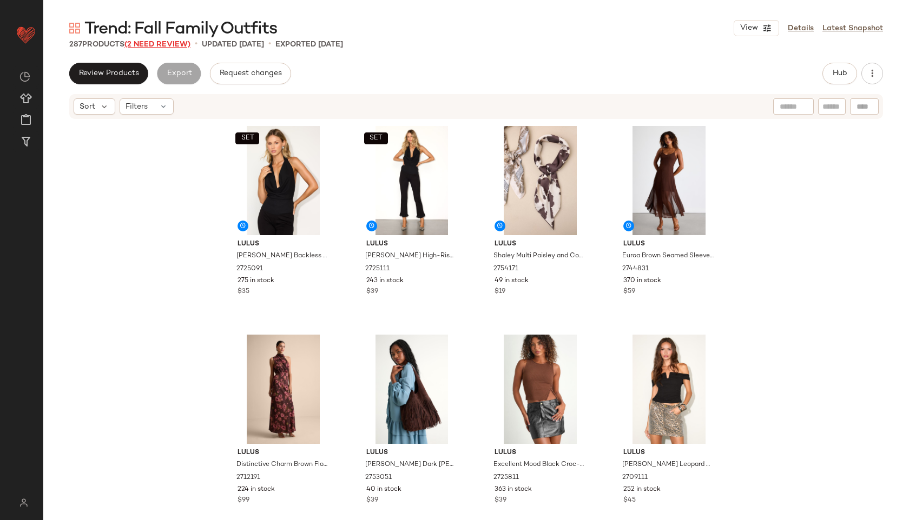
click at [172, 44] on span "(2 Need Review)" at bounding box center [157, 45] width 66 height 8
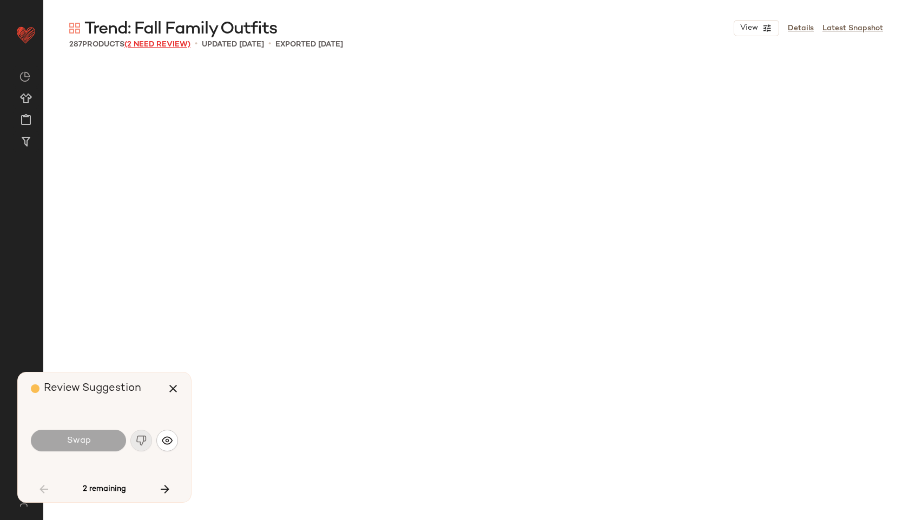
scroll to position [635, 0]
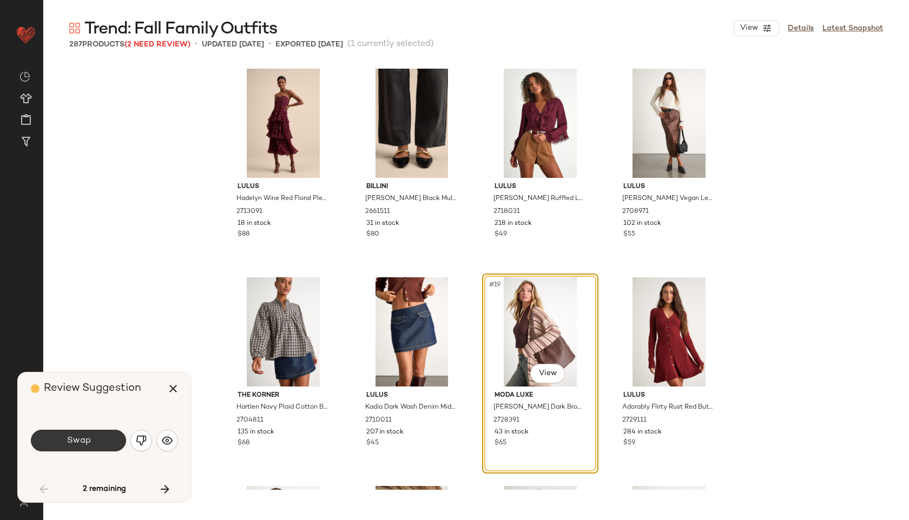
click at [76, 431] on button "Swap" at bounding box center [78, 441] width 95 height 22
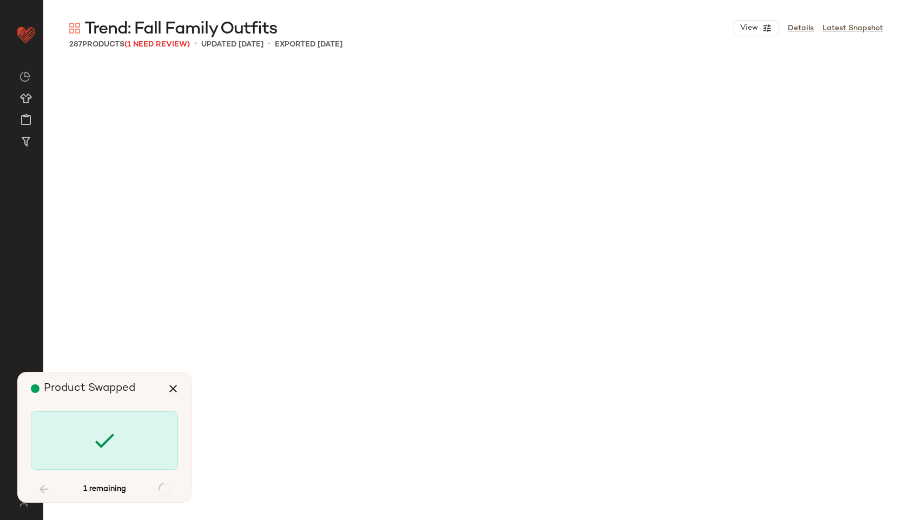
scroll to position [5639, 0]
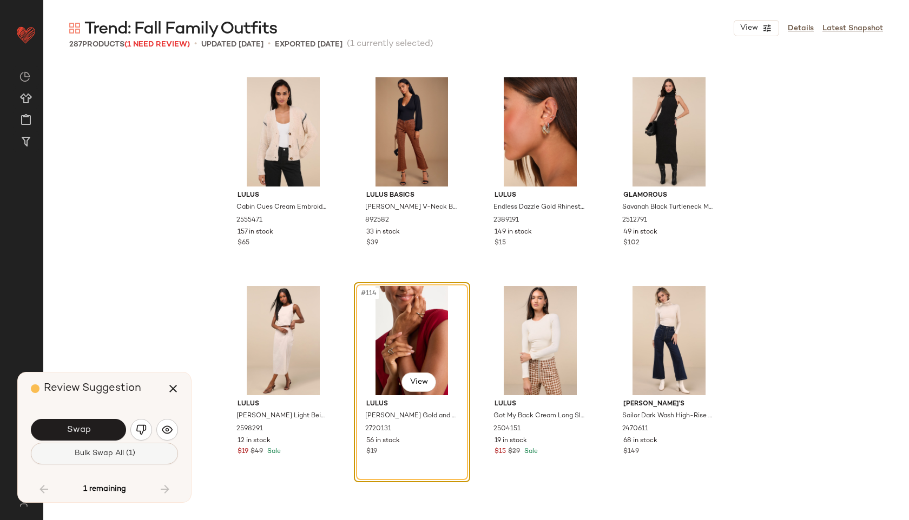
click at [78, 456] on span "Bulk Swap All (1)" at bounding box center [104, 454] width 61 height 9
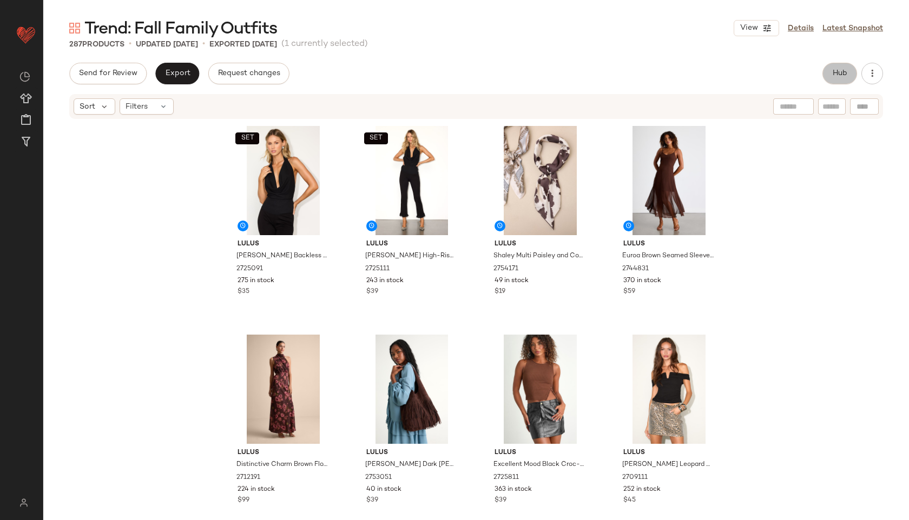
click at [831, 70] on button "Hub" at bounding box center [839, 74] width 35 height 22
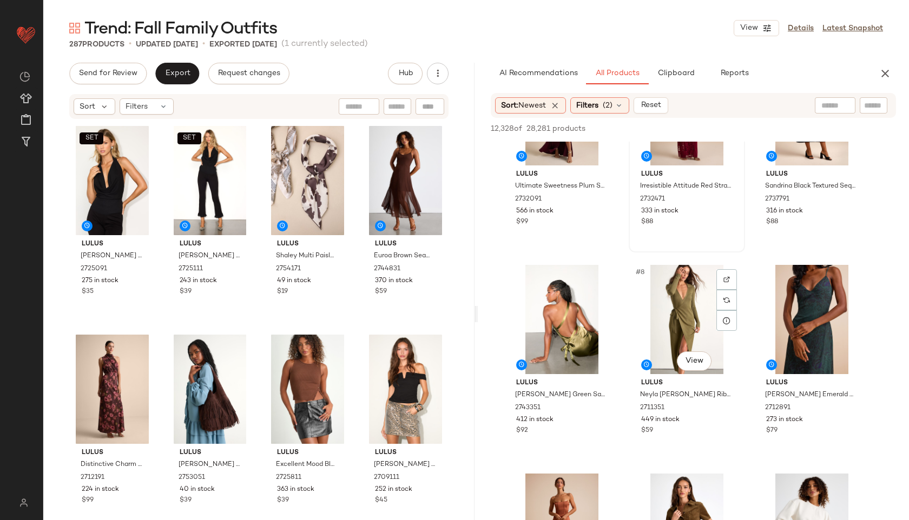
scroll to position [297, 0]
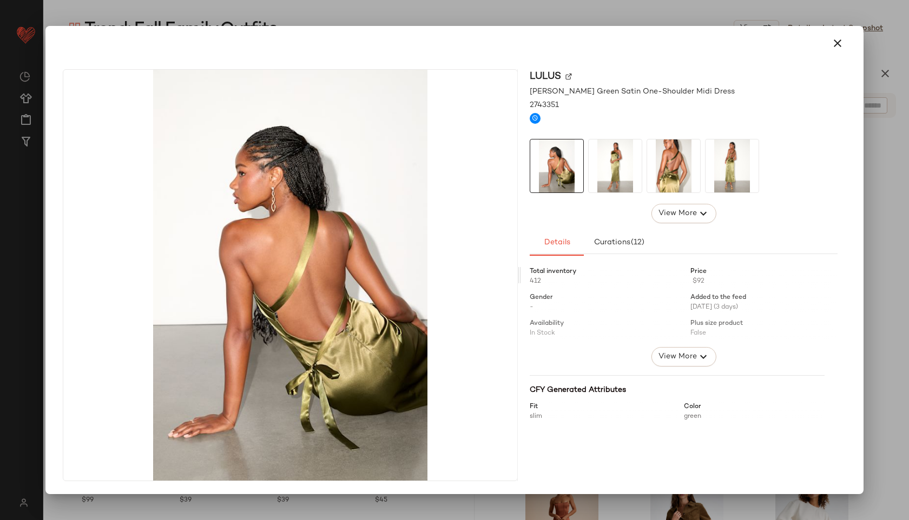
click at [626, 167] on img at bounding box center [615, 166] width 53 height 53
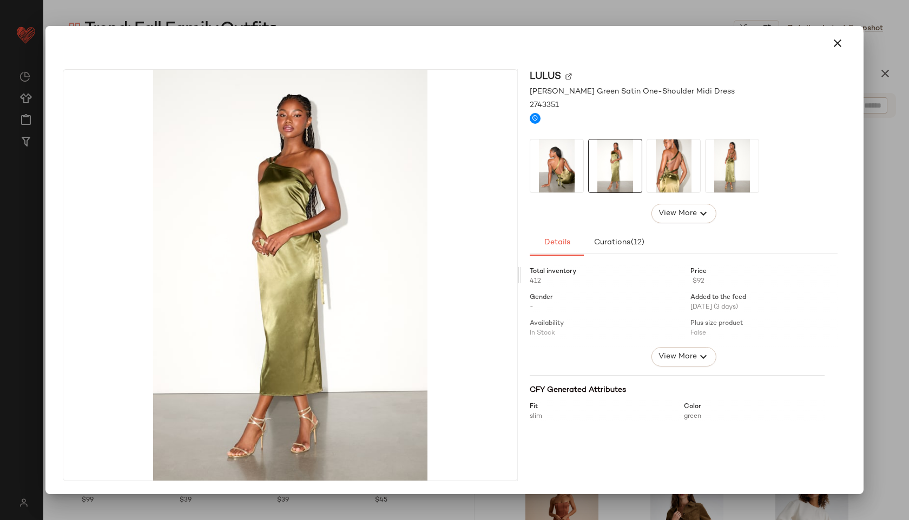
click at [648, 164] on img at bounding box center [673, 166] width 53 height 53
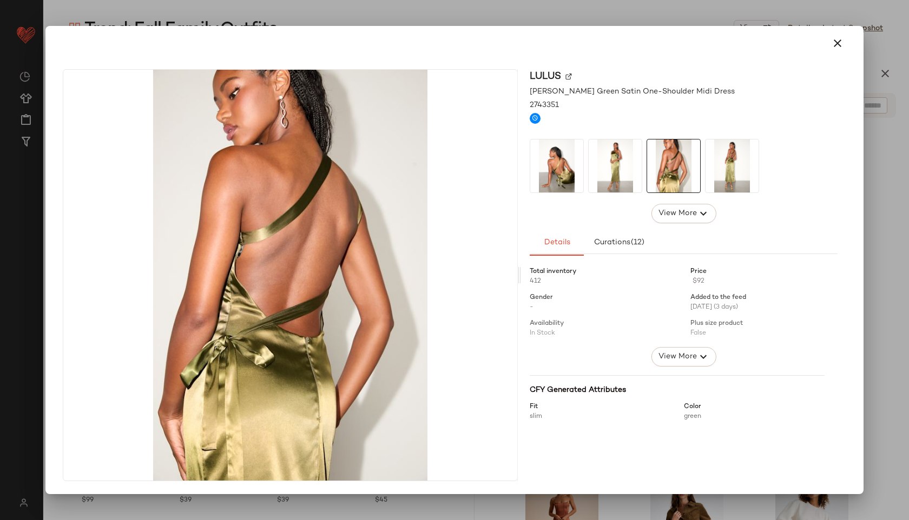
click at [717, 166] on img at bounding box center [732, 166] width 53 height 53
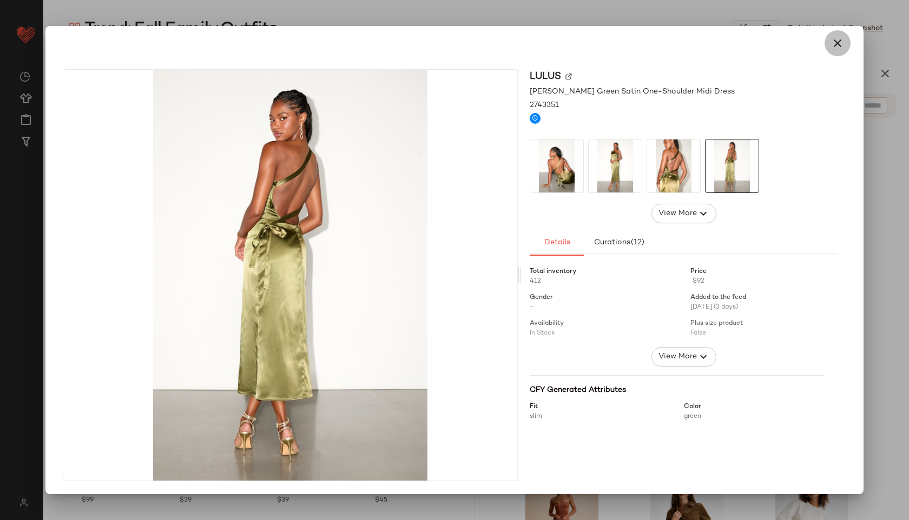
click at [834, 45] on icon "button" at bounding box center [837, 43] width 13 height 13
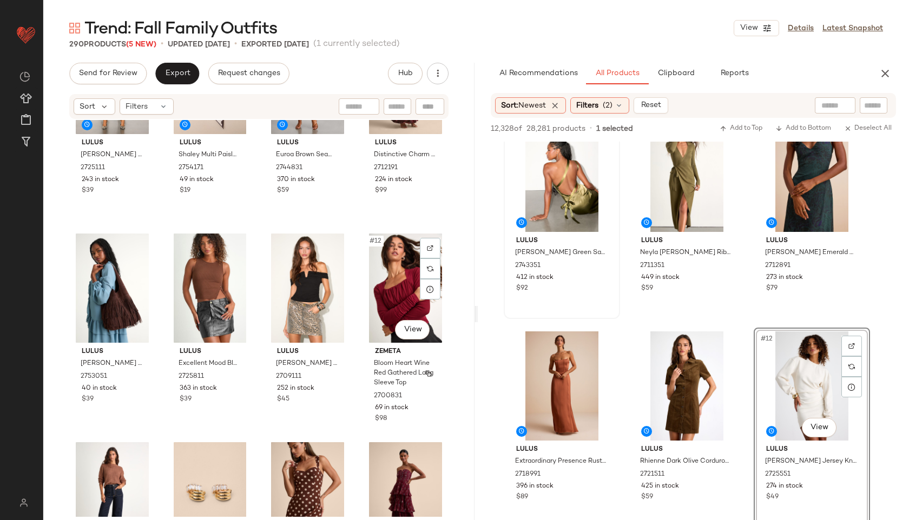
scroll to position [0, 0]
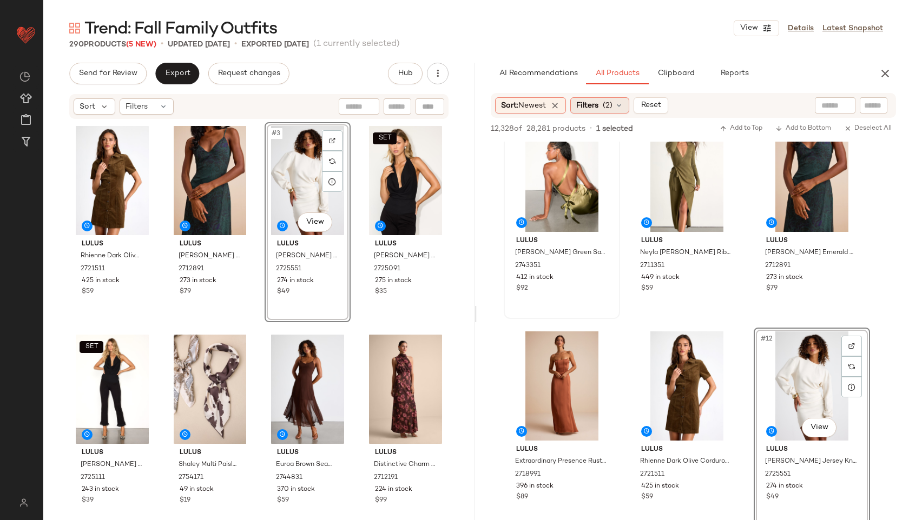
click at [609, 108] on span "(2)" at bounding box center [608, 105] width 10 height 11
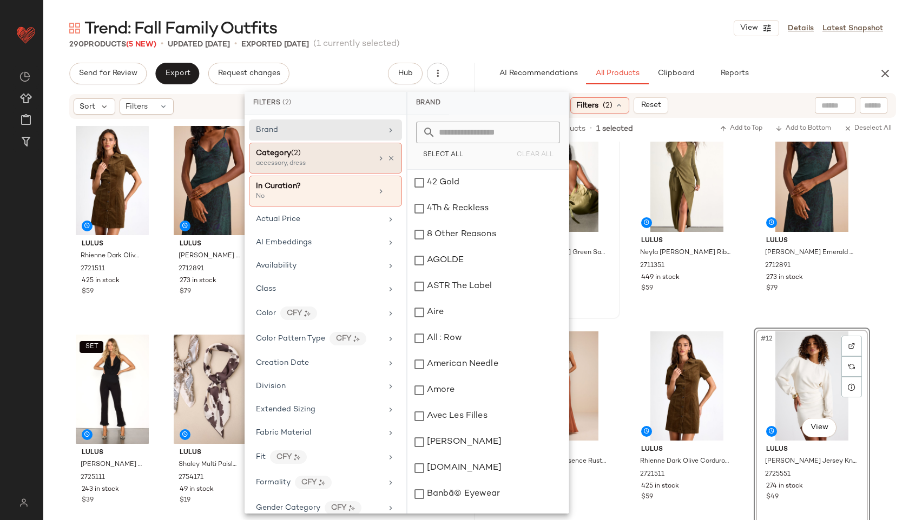
click at [348, 168] on div "accessory, dress" at bounding box center [310, 164] width 108 height 10
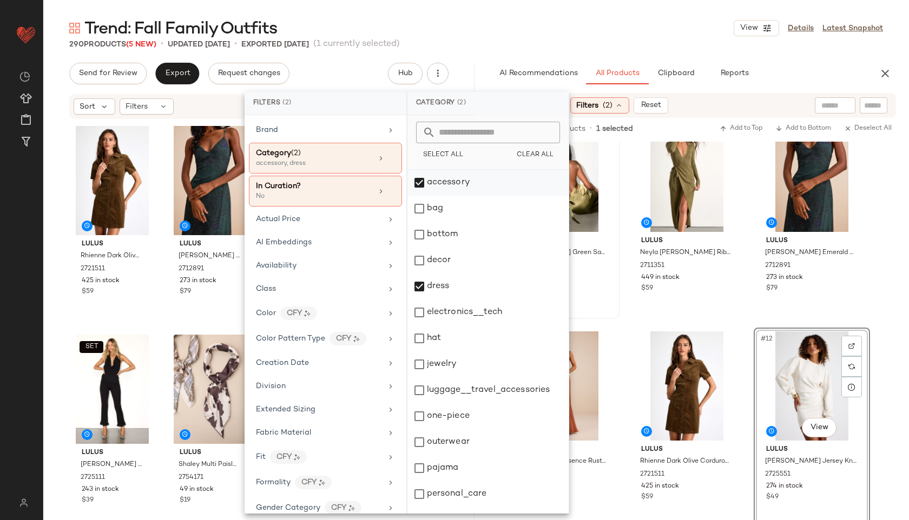
click at [425, 178] on div "accessory" at bounding box center [487, 183] width 161 height 26
click at [432, 291] on div "dress" at bounding box center [487, 287] width 161 height 26
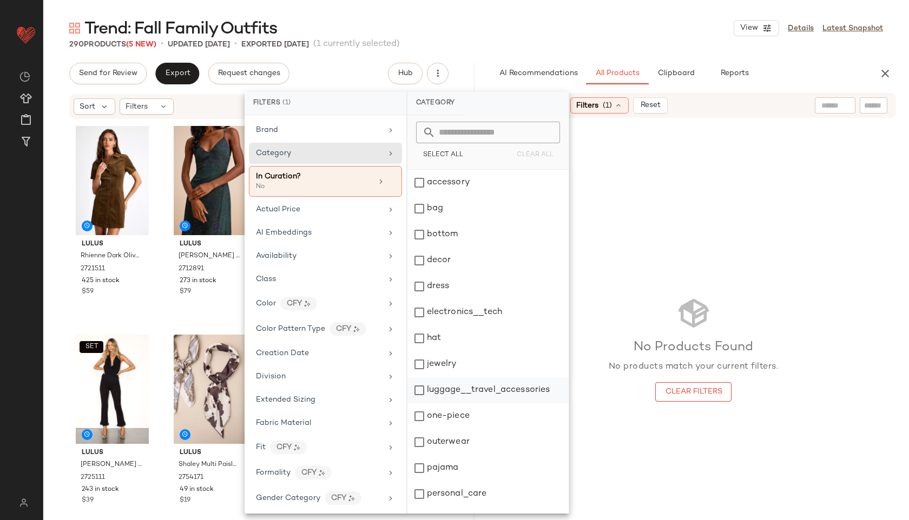
scroll to position [97, 0]
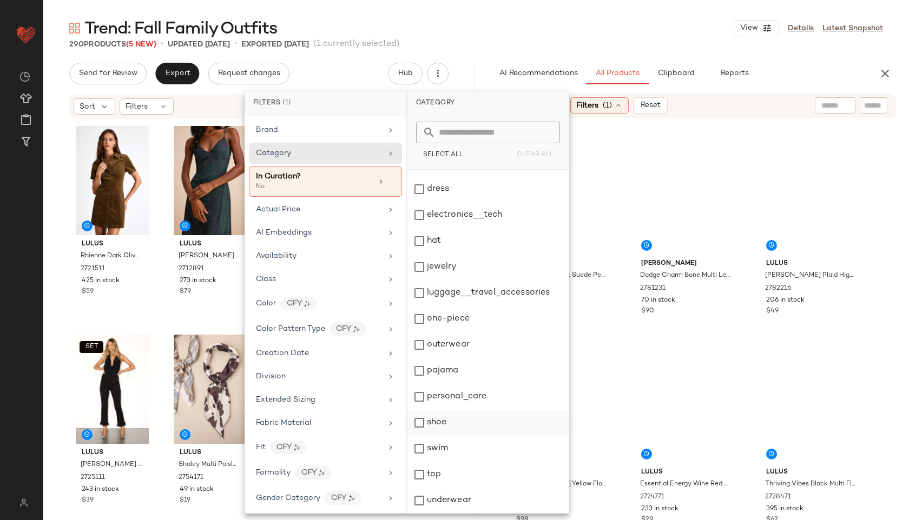
click at [450, 425] on div "shoe" at bounding box center [487, 423] width 161 height 26
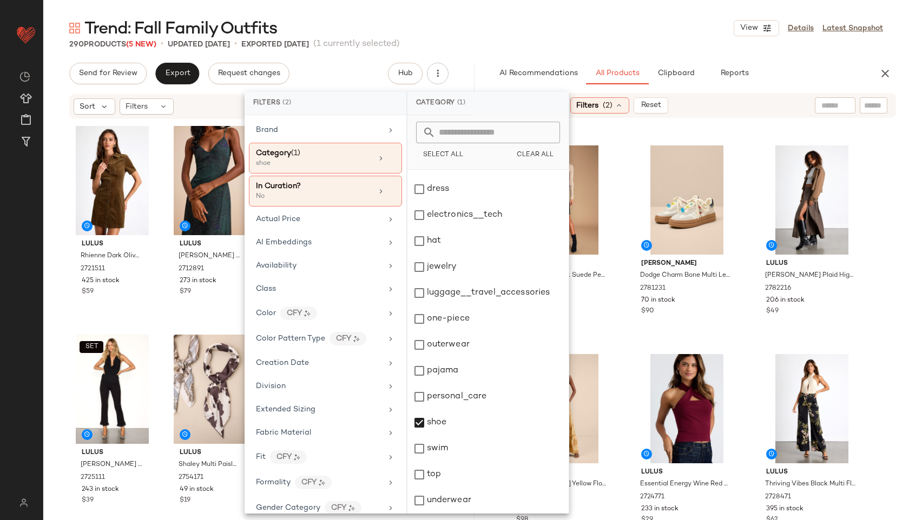
click at [596, 27] on div "Trend: Fall Family Outfits View Details Latest Snapshot" at bounding box center [476, 28] width 866 height 22
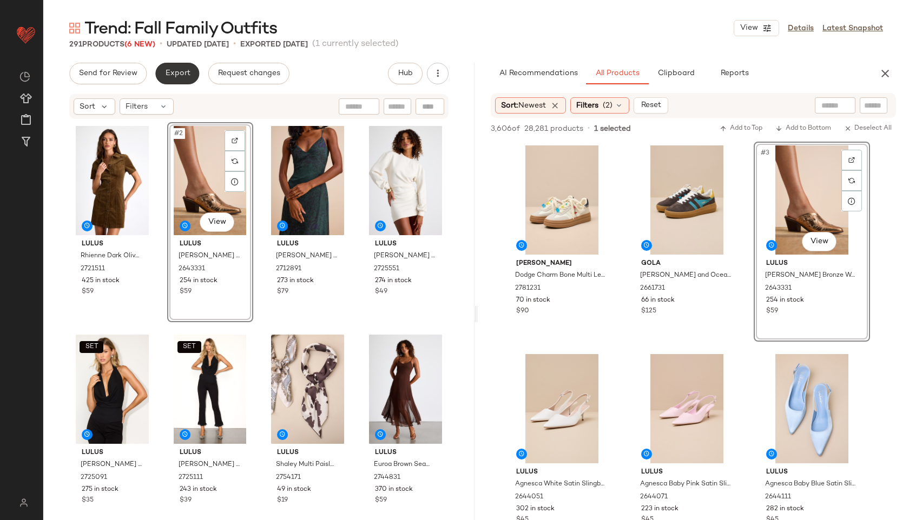
click at [169, 79] on button "Export" at bounding box center [177, 74] width 44 height 22
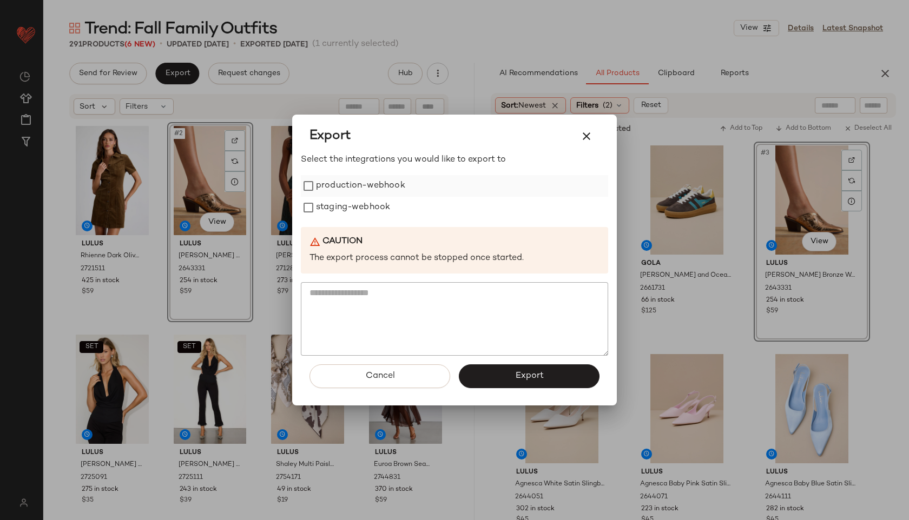
click at [323, 187] on label "production-webhook" at bounding box center [360, 186] width 89 height 22
click at [333, 206] on label "staging-webhook" at bounding box center [353, 208] width 74 height 22
click at [504, 372] on button "Export" at bounding box center [529, 377] width 141 height 24
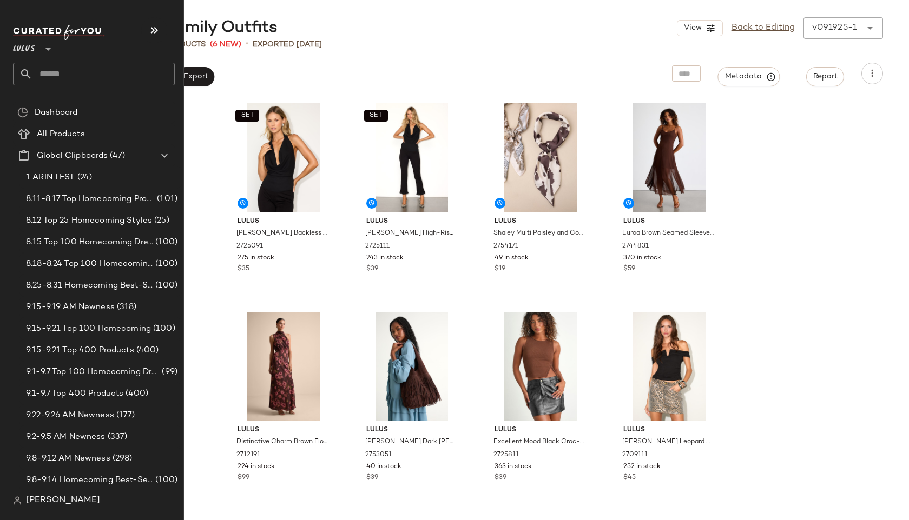
click at [63, 67] on input "text" at bounding box center [103, 74] width 142 height 23
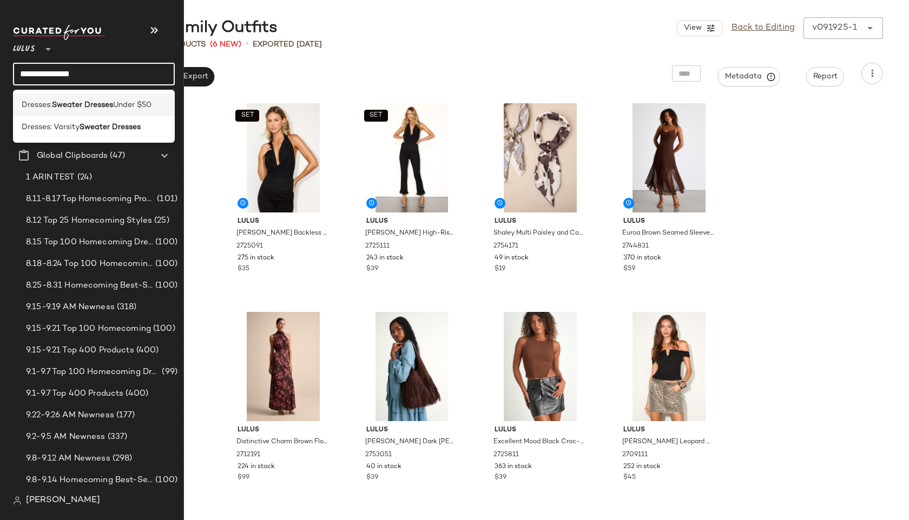
type input "**********"
click at [71, 103] on b "Sweater Dresses" at bounding box center [82, 105] width 61 height 11
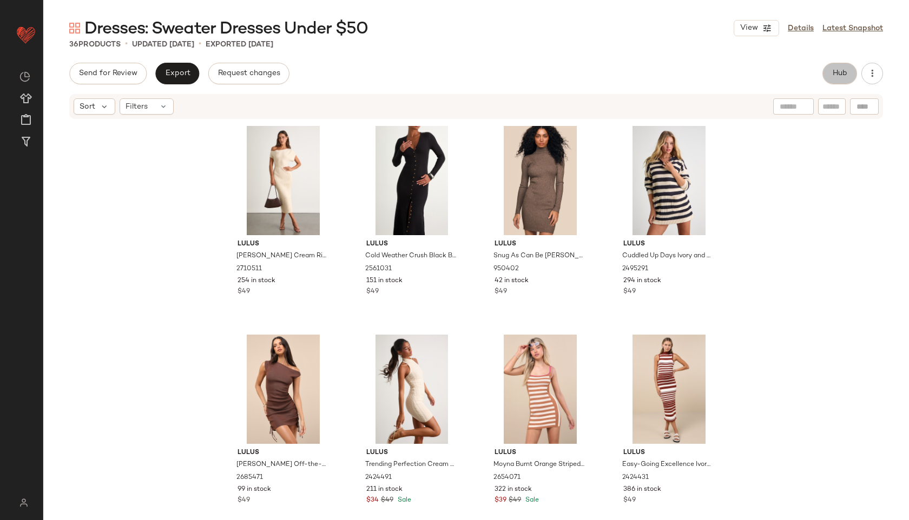
click at [840, 65] on button "Hub" at bounding box center [839, 74] width 35 height 22
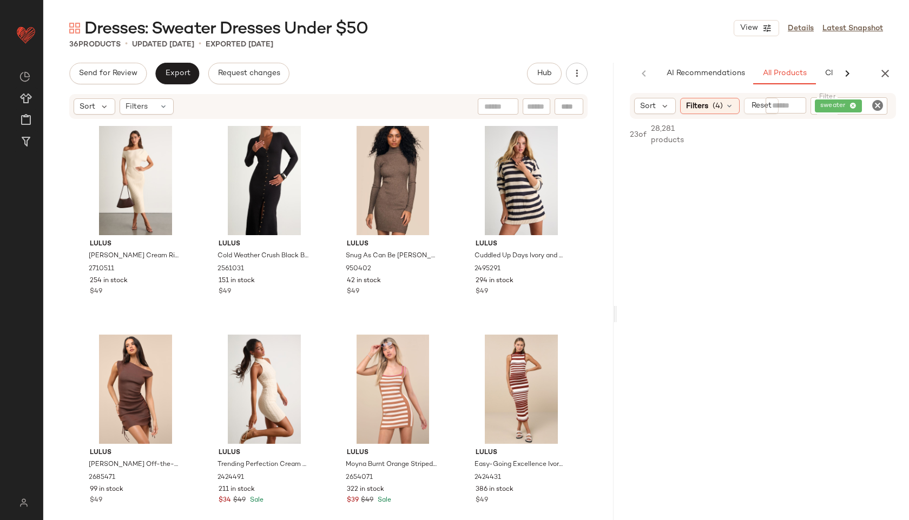
drag, startPoint x: 475, startPoint y: 312, endPoint x: 645, endPoint y: 304, distance: 170.1
click at [645, 304] on div "Dresses: Sweater Dresses Under $50 View Details Latest Snapshot 36 Products • u…" at bounding box center [476, 268] width 866 height 503
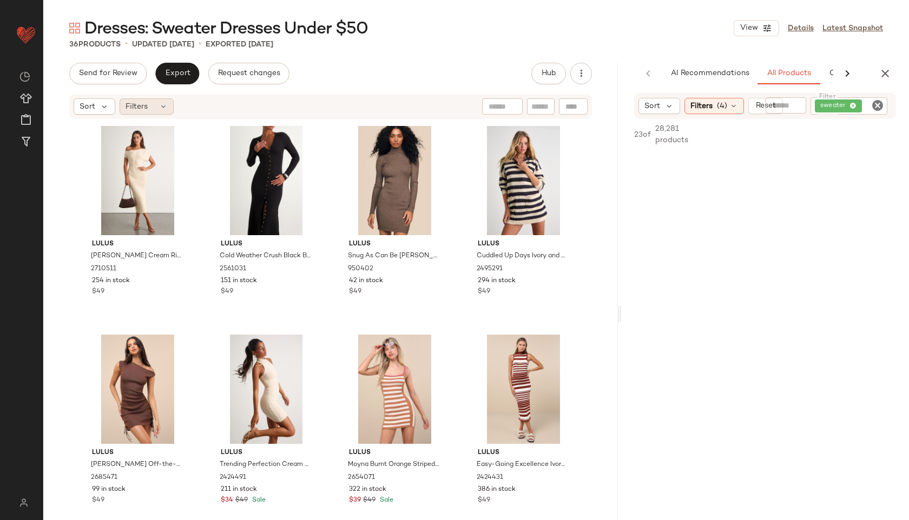
click at [164, 111] on div "Filters" at bounding box center [147, 106] width 54 height 16
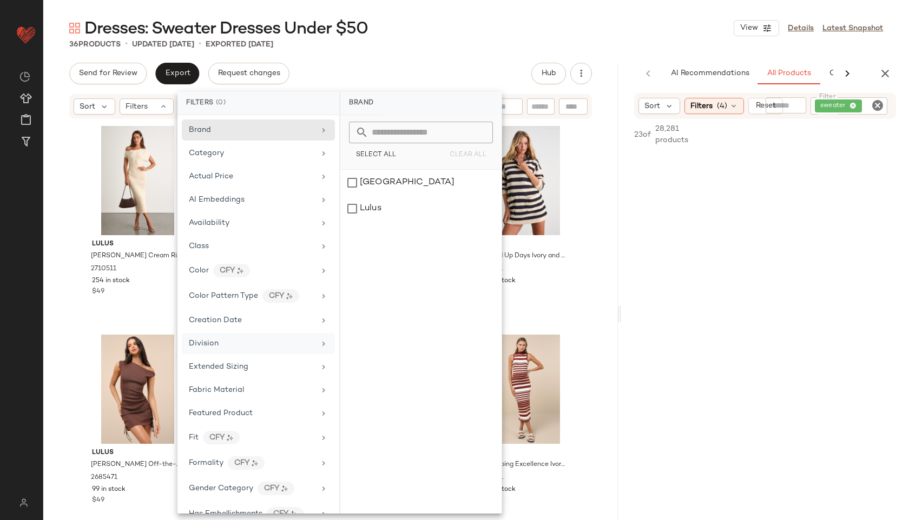
scroll to position [508, 0]
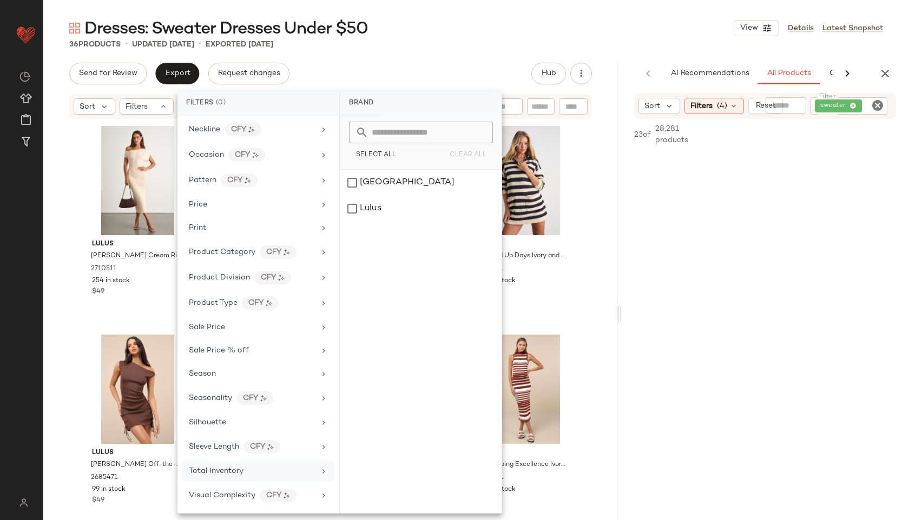
click at [256, 473] on div "Total Inventory" at bounding box center [252, 471] width 126 height 11
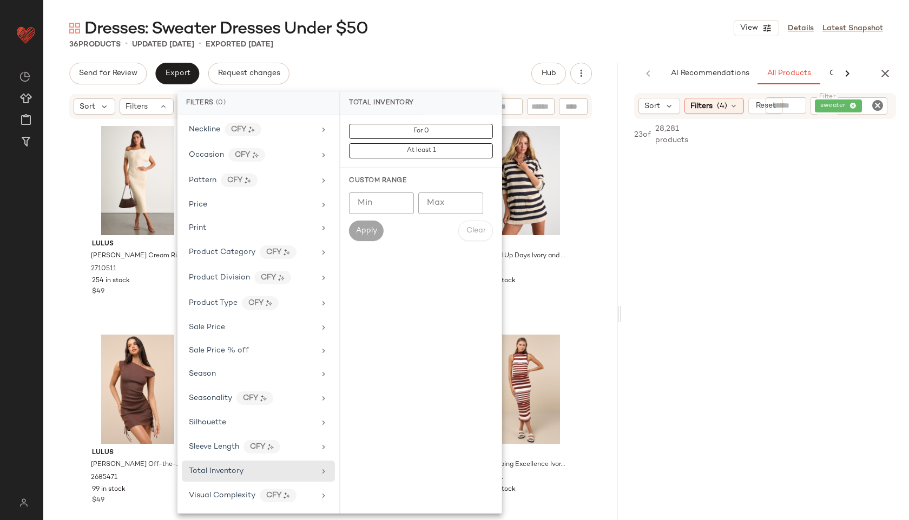
click at [446, 207] on input "Max" at bounding box center [450, 204] width 65 height 22
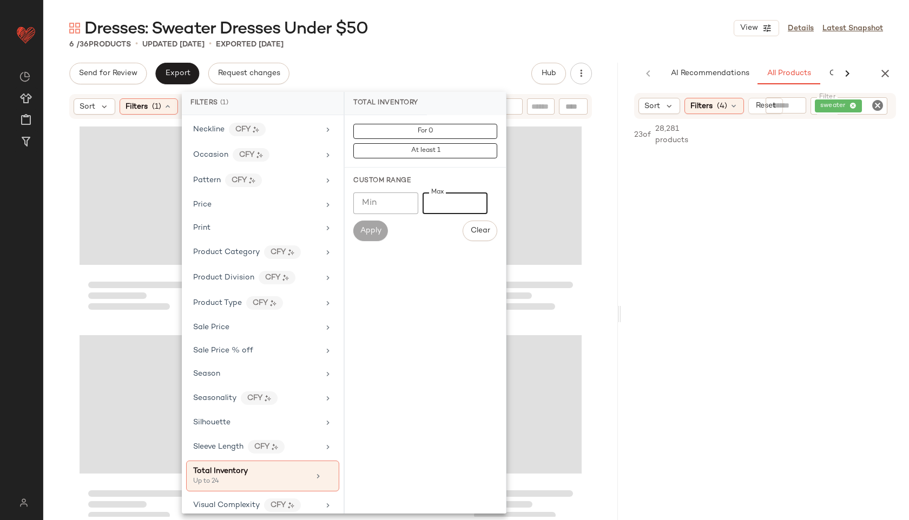
type input "**"
click at [450, 27] on div "Dresses: Sweater Dresses Under $50 View Details Latest Snapshot" at bounding box center [476, 28] width 866 height 22
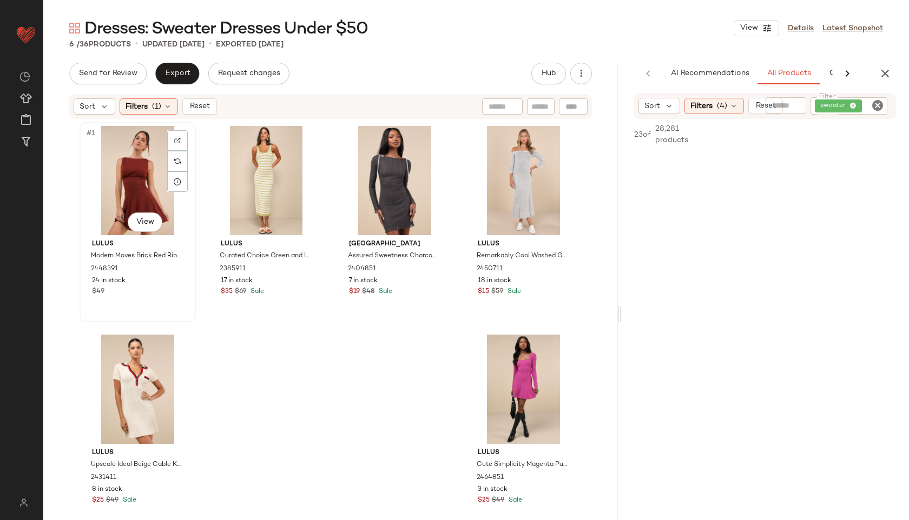
click at [133, 166] on div "#1 View" at bounding box center [137, 180] width 109 height 109
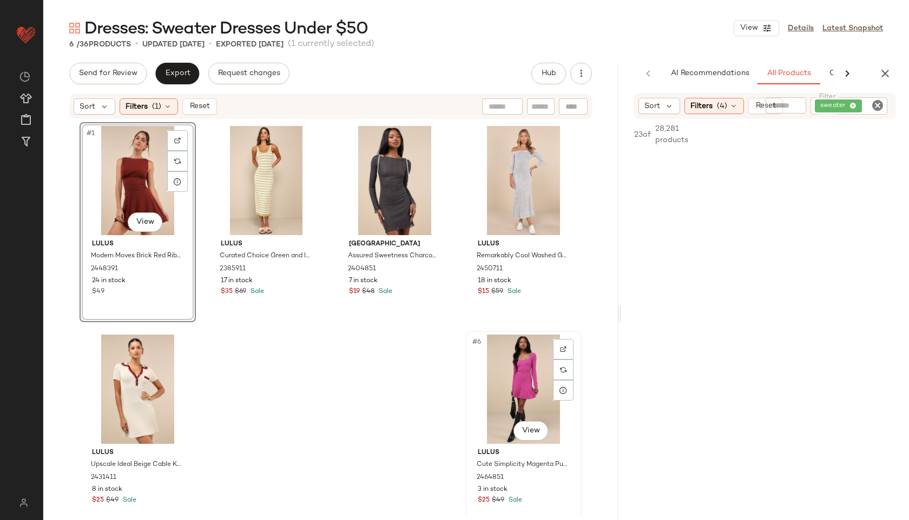
click at [526, 393] on div "#6 View" at bounding box center [523, 389] width 109 height 109
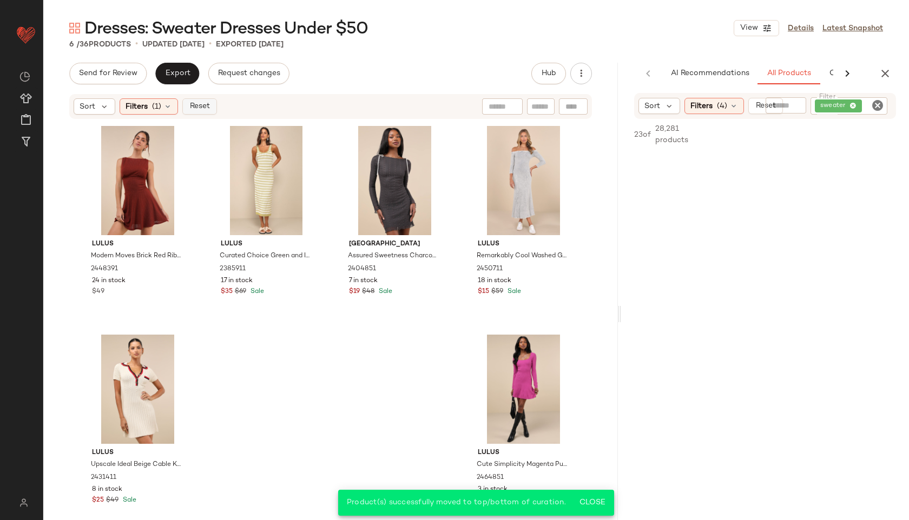
click at [196, 101] on button "Reset" at bounding box center [199, 106] width 35 height 16
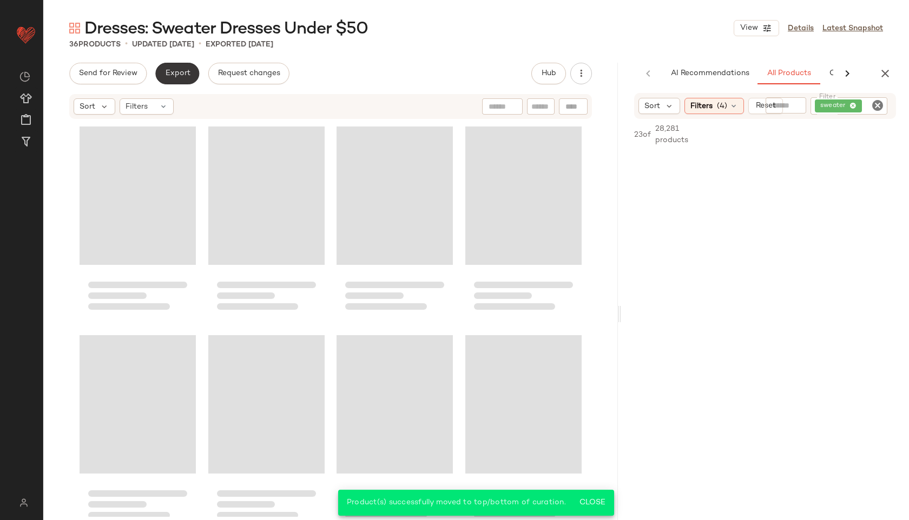
click at [176, 73] on span "Export" at bounding box center [176, 73] width 25 height 9
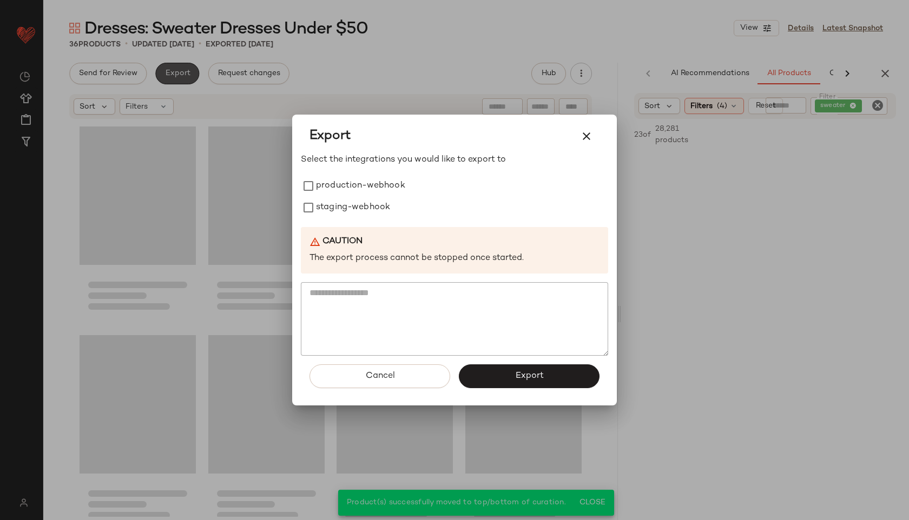
scroll to position [1485, 0]
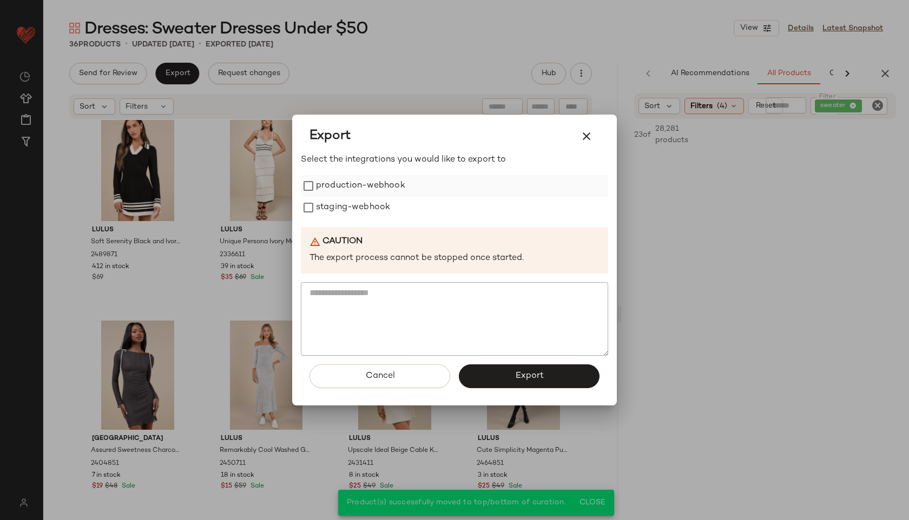
click at [341, 182] on label "production-webhook" at bounding box center [360, 186] width 89 height 22
click at [330, 212] on label "staging-webhook" at bounding box center [353, 208] width 74 height 22
click at [490, 400] on div "Cancel Export" at bounding box center [454, 381] width 307 height 50
click at [493, 379] on button "Export" at bounding box center [529, 377] width 141 height 24
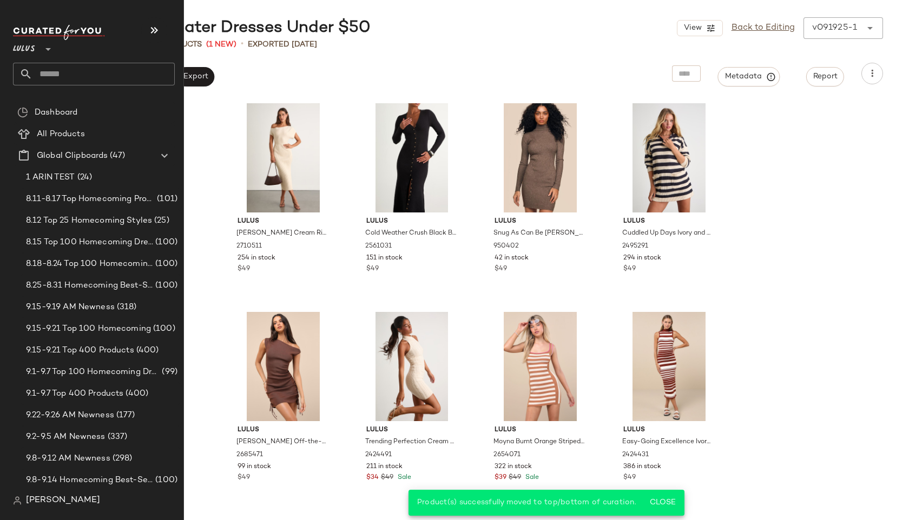
click at [58, 68] on input "text" at bounding box center [103, 74] width 142 height 23
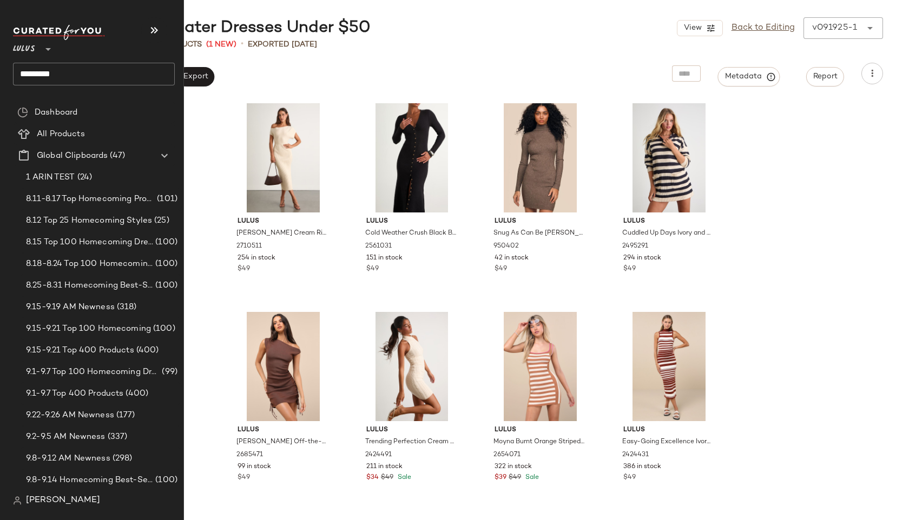
click at [56, 101] on div "Lulus ** *********" at bounding box center [98, 59] width 170 height 84
click at [71, 82] on input "*********" at bounding box center [94, 74] width 162 height 23
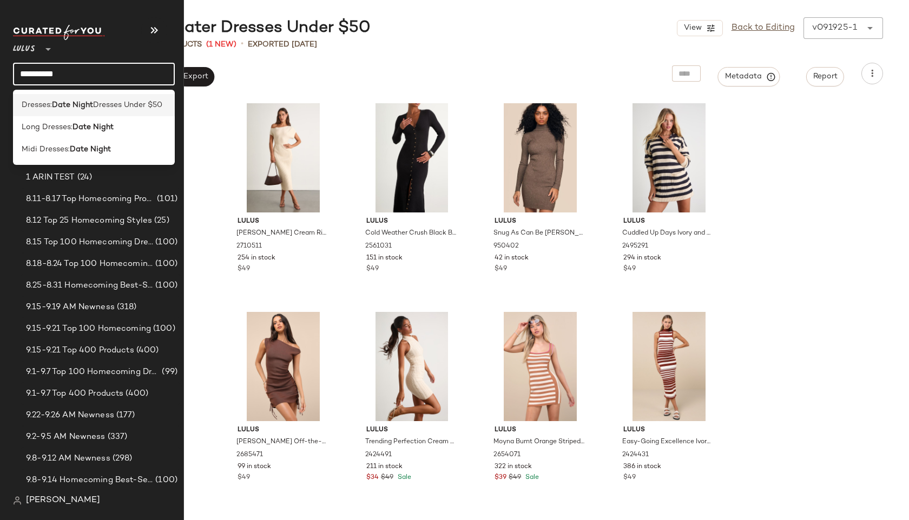
type input "**********"
click at [88, 103] on b "Date Night" at bounding box center [72, 105] width 41 height 11
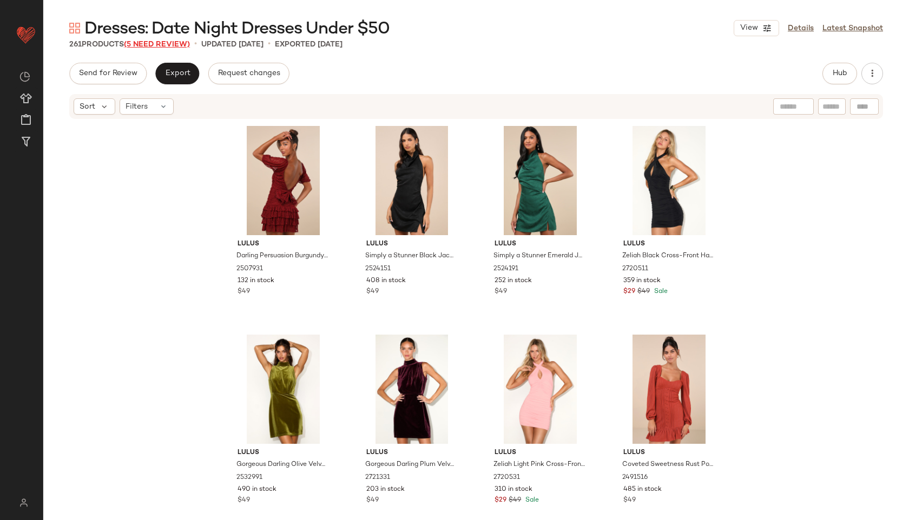
click at [174, 44] on span "(5 Need Review)" at bounding box center [157, 45] width 66 height 8
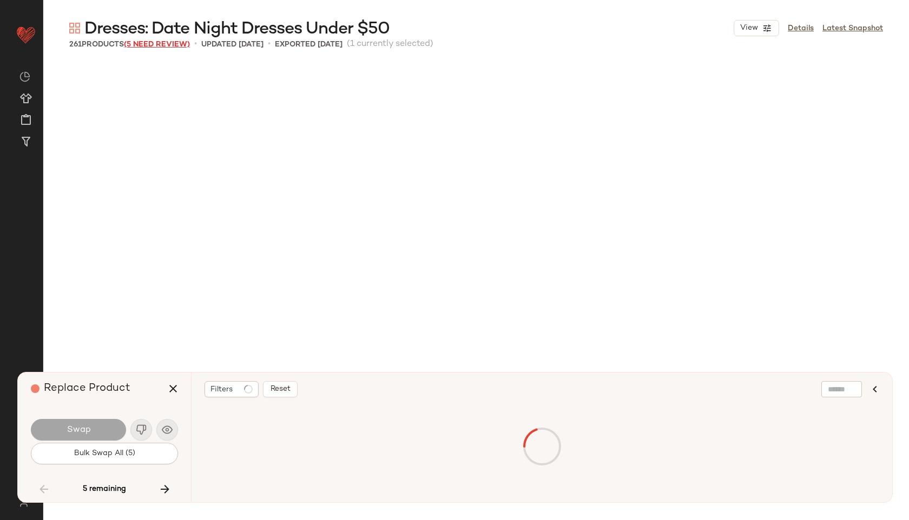
scroll to position [9398, 0]
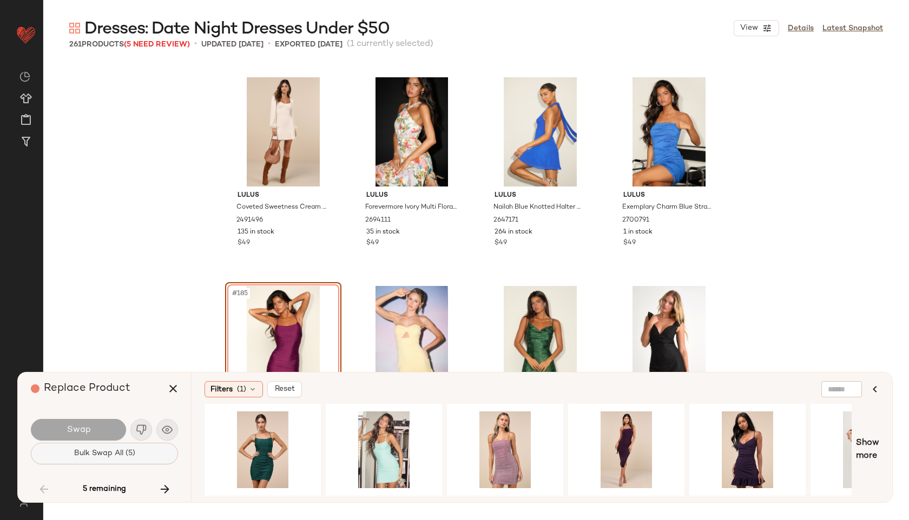
click at [119, 450] on span "Bulk Swap All (5)" at bounding box center [105, 454] width 62 height 9
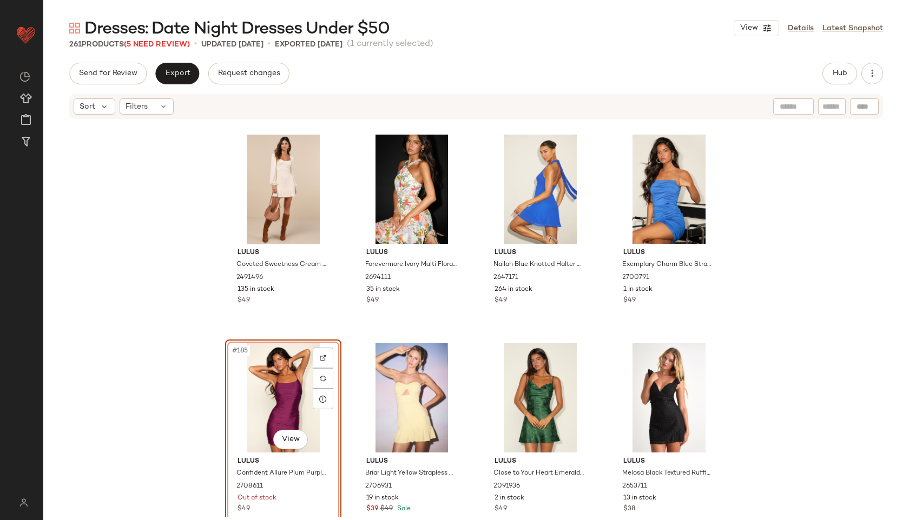
click at [258, 387] on div "#185 View" at bounding box center [283, 398] width 109 height 109
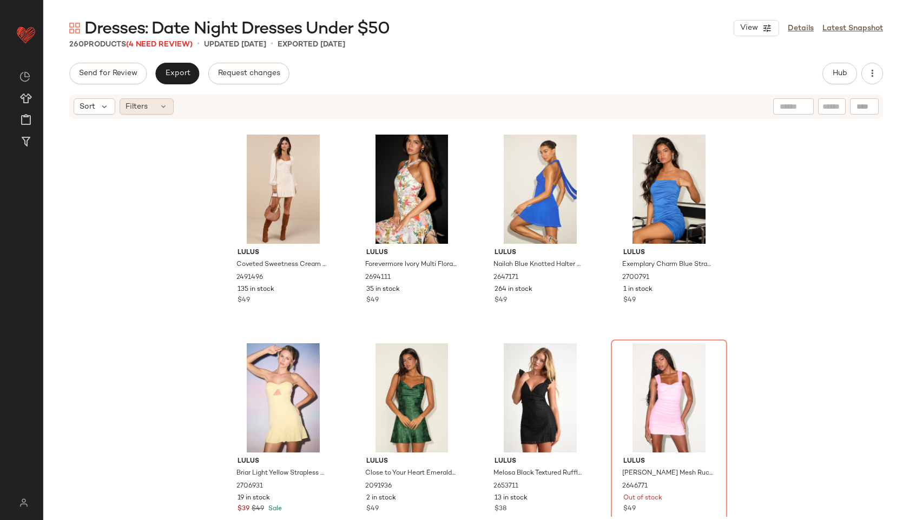
click at [136, 110] on span "Filters" at bounding box center [137, 106] width 22 height 11
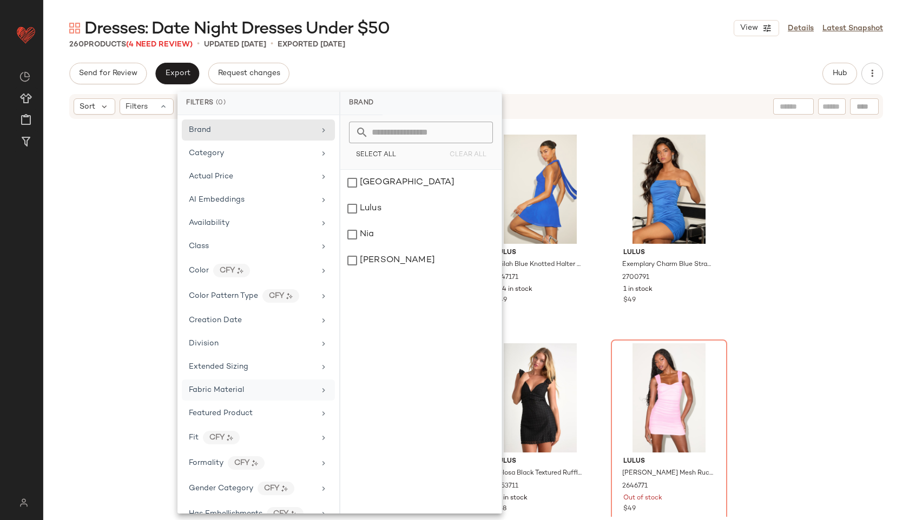
scroll to position [531, 0]
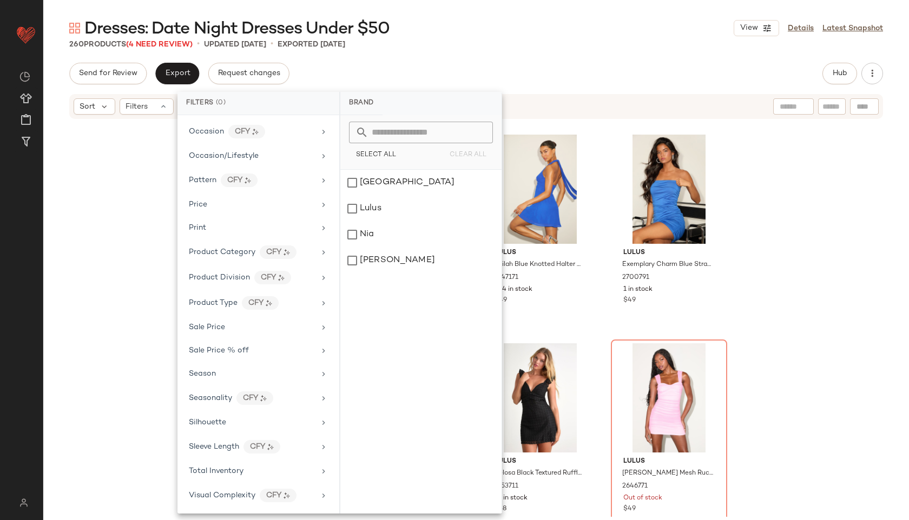
click at [247, 483] on div "Brand Category Actual Price AI Embeddings Availability Class Color CFY Color Pa…" at bounding box center [258, 314] width 162 height 399
click at [241, 471] on span "Total Inventory" at bounding box center [216, 471] width 55 height 8
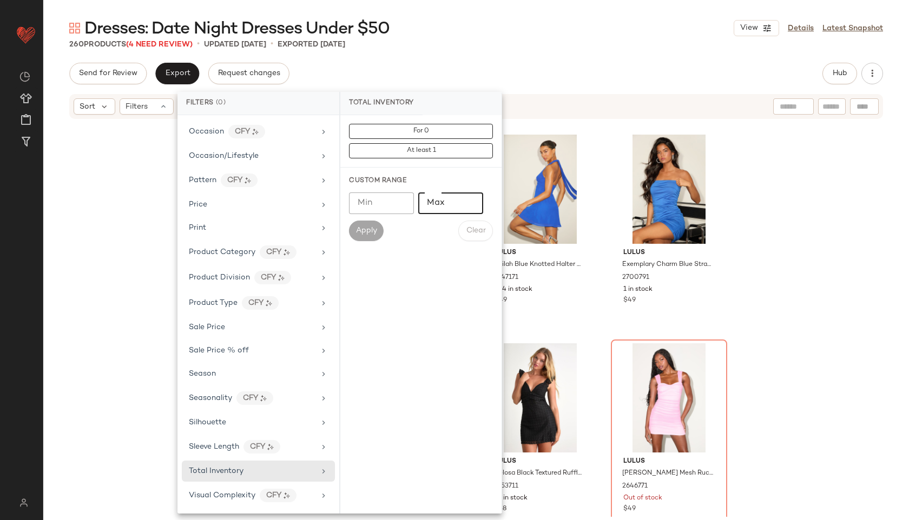
click at [442, 203] on input "Max" at bounding box center [450, 204] width 65 height 22
type input "**"
click at [364, 232] on span "Apply" at bounding box center [366, 231] width 22 height 9
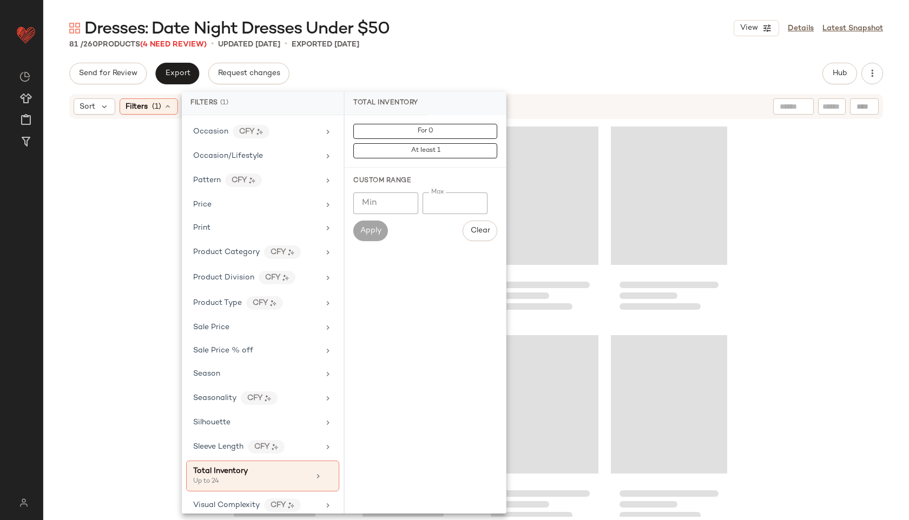
click at [472, 56] on div "Dresses: Date Night Dresses Under $50 View Details Latest Snapshot 81 / 260 Pro…" at bounding box center [476, 268] width 866 height 503
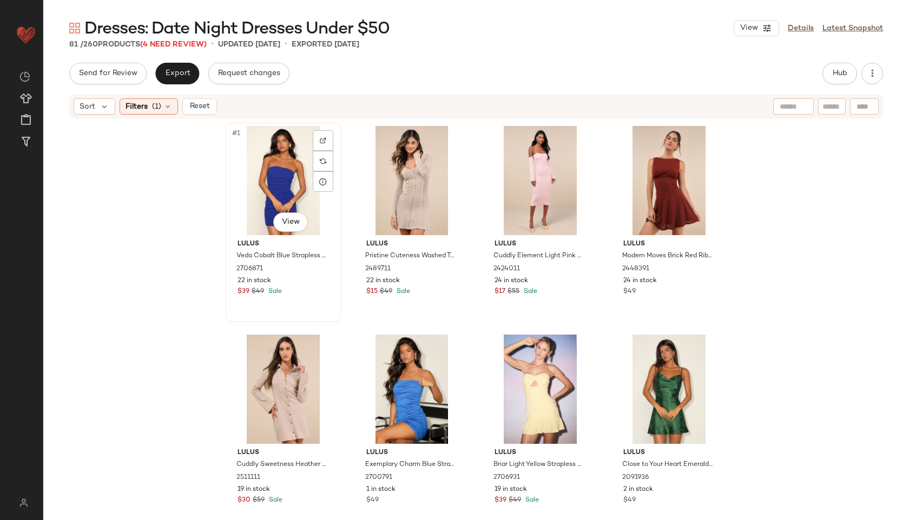
click at [266, 173] on div "#1 View" at bounding box center [283, 180] width 109 height 109
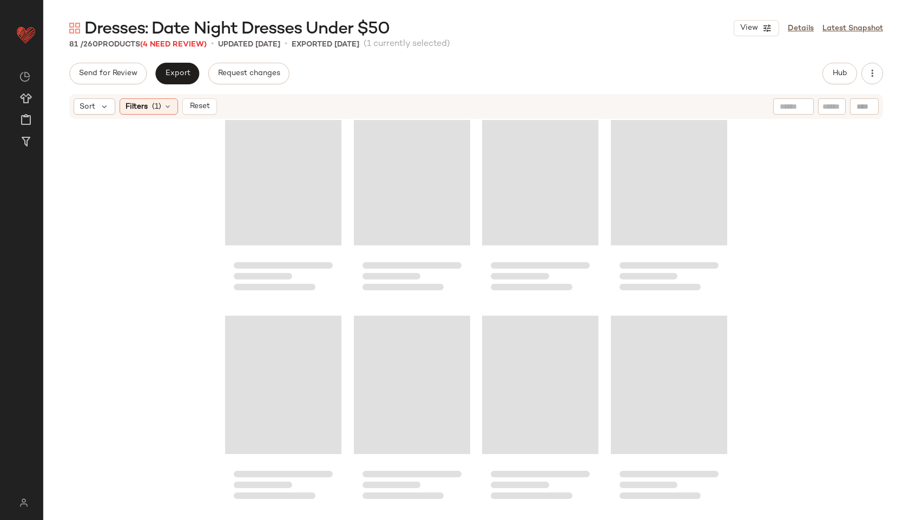
scroll to position [3991, 0]
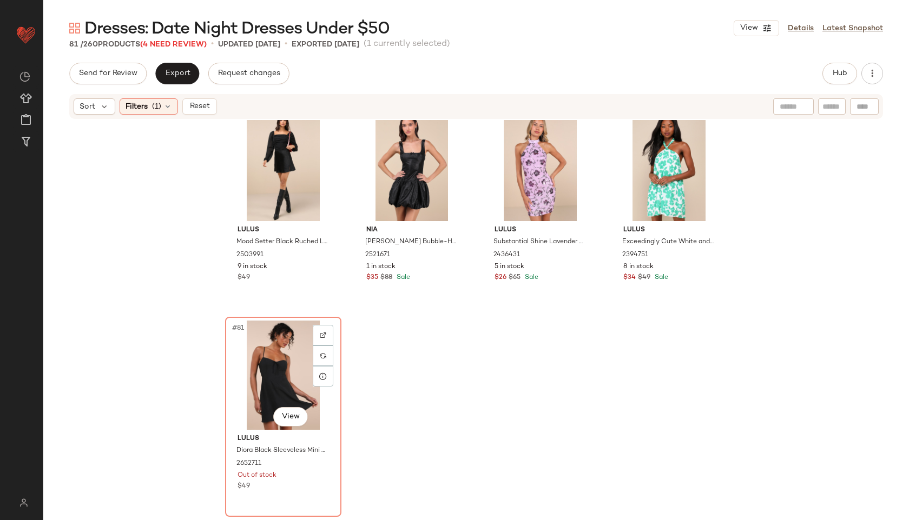
click at [277, 371] on div "#81 View" at bounding box center [283, 375] width 109 height 109
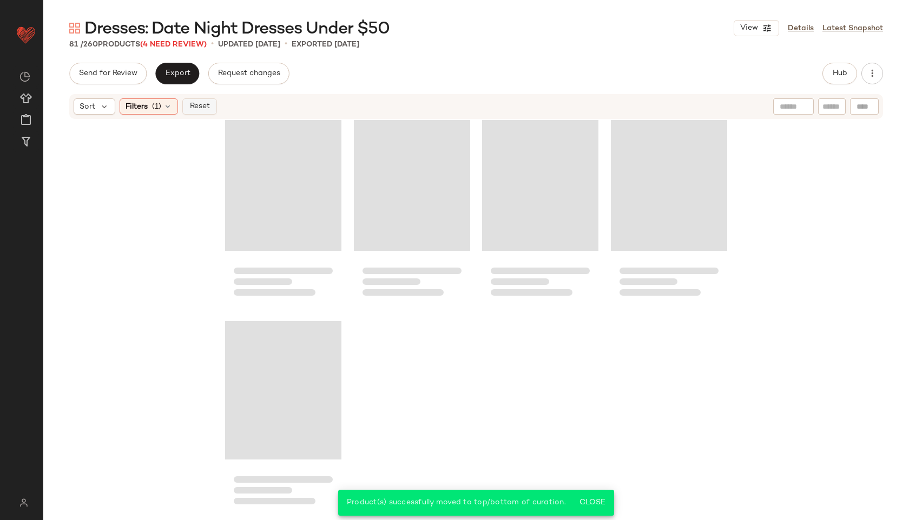
click at [193, 102] on span "Reset" at bounding box center [199, 106] width 21 height 9
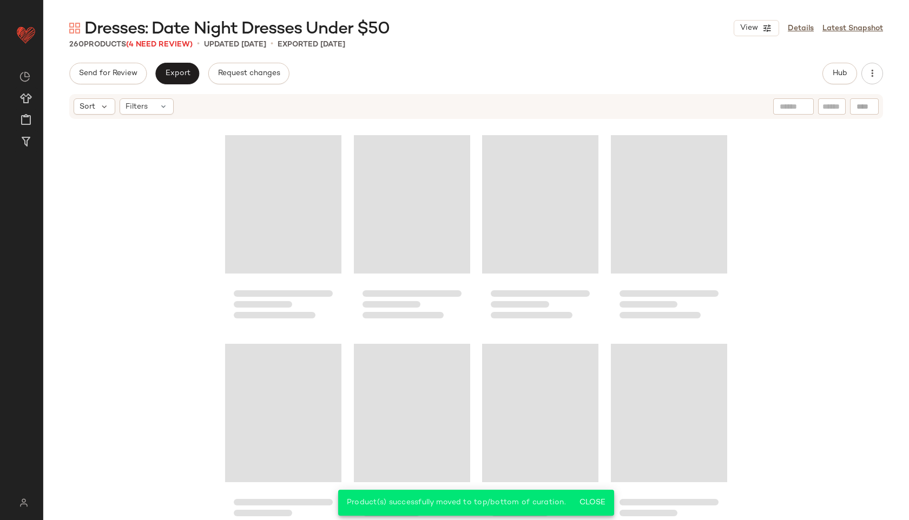
scroll to position [13180, 0]
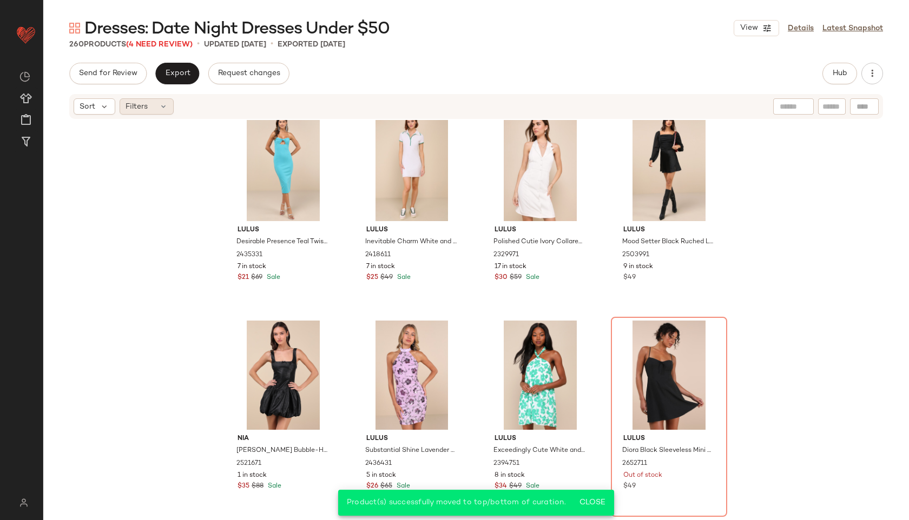
click at [153, 113] on div "Filters" at bounding box center [147, 106] width 54 height 16
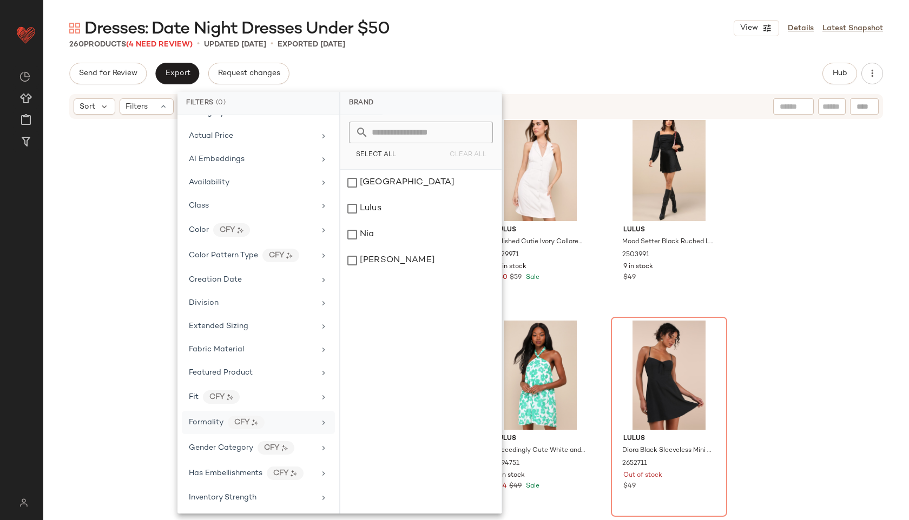
scroll to position [531, 0]
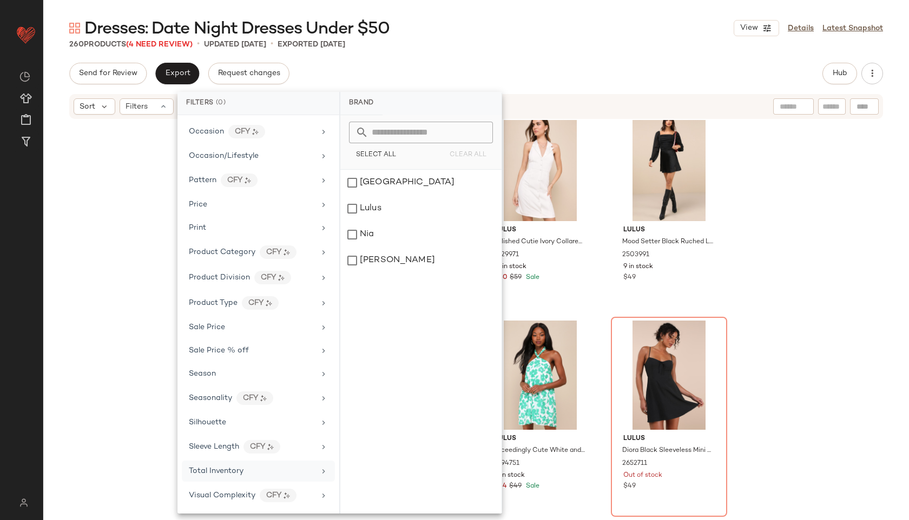
click at [215, 472] on span "Total Inventory" at bounding box center [216, 471] width 55 height 8
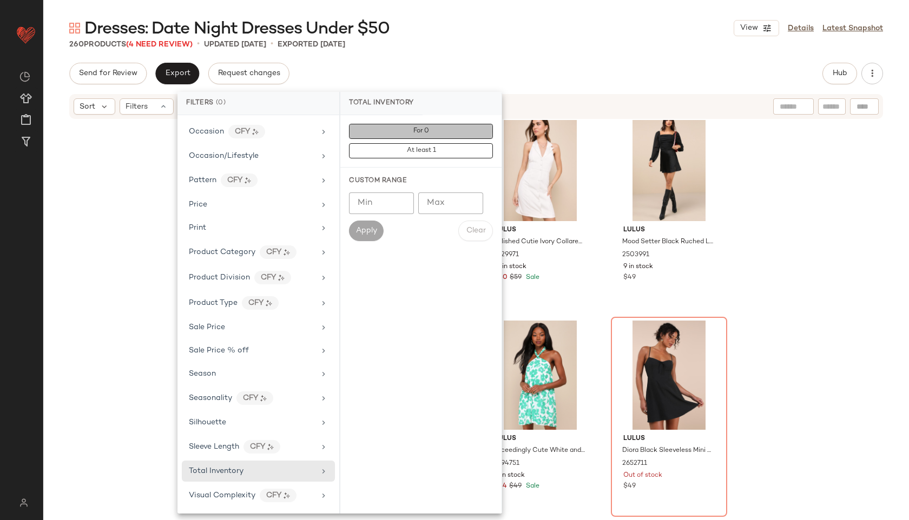
click at [445, 129] on button "For 0" at bounding box center [421, 131] width 144 height 15
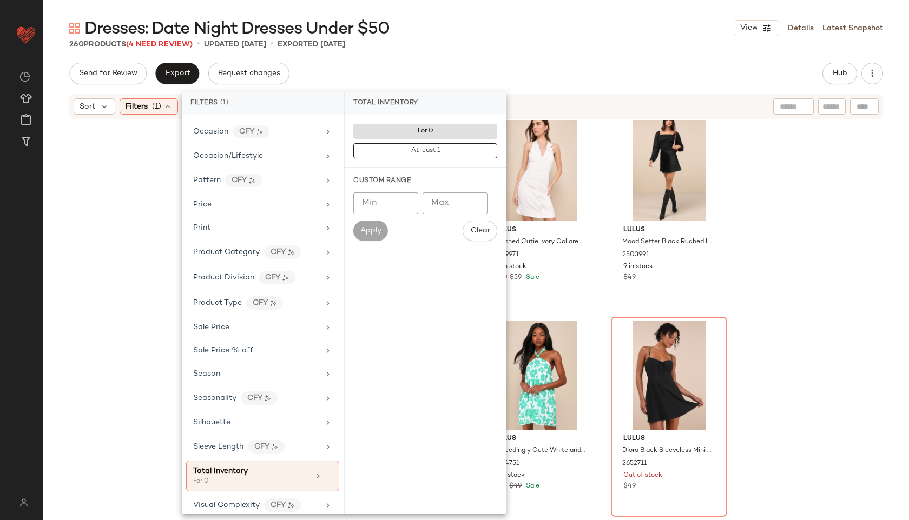
click at [498, 41] on div "260 Products (4 Need Review) • updated Sep 22nd • Exported Sep 19th" at bounding box center [476, 44] width 866 height 11
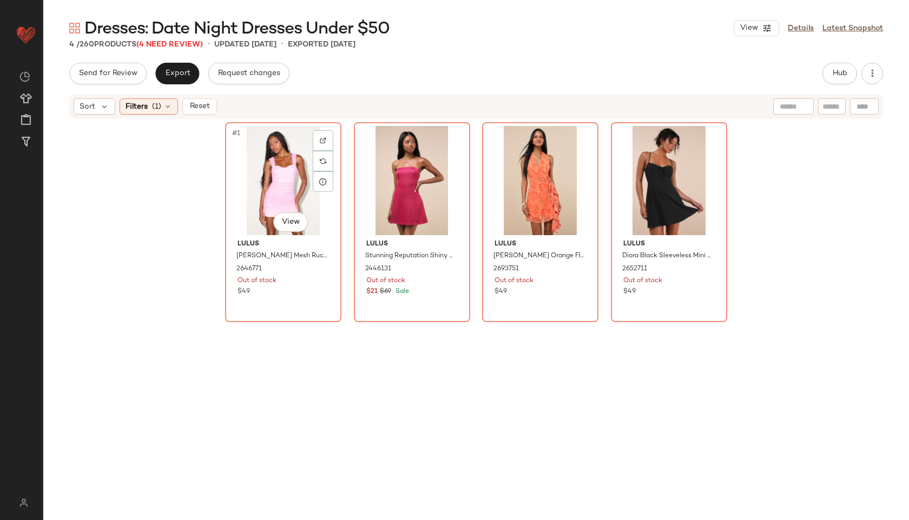
click at [278, 179] on div "#1 View" at bounding box center [283, 180] width 109 height 109
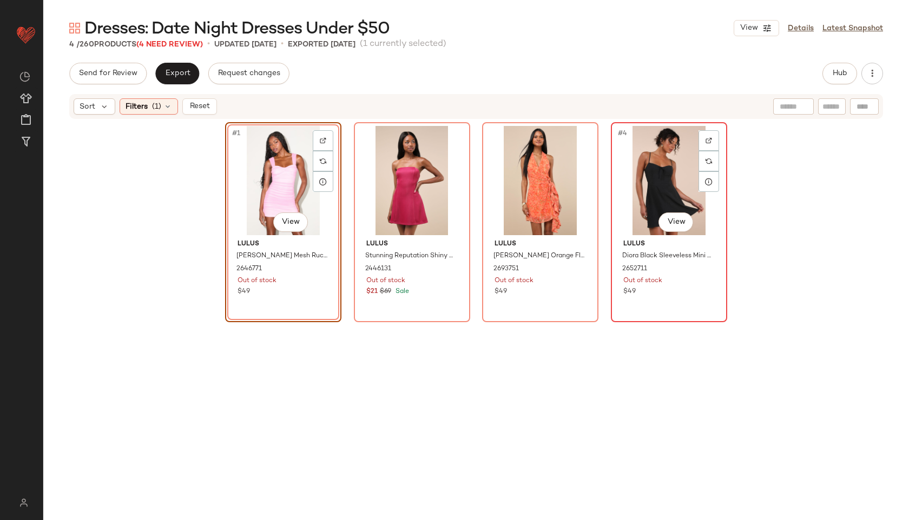
click at [637, 176] on div "#4 View" at bounding box center [669, 180] width 109 height 109
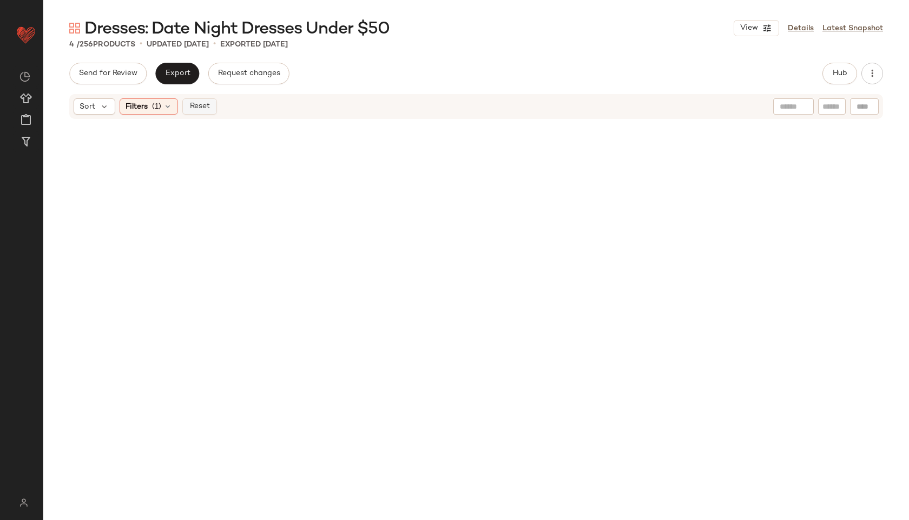
click at [209, 104] on span "Reset" at bounding box center [199, 106] width 21 height 9
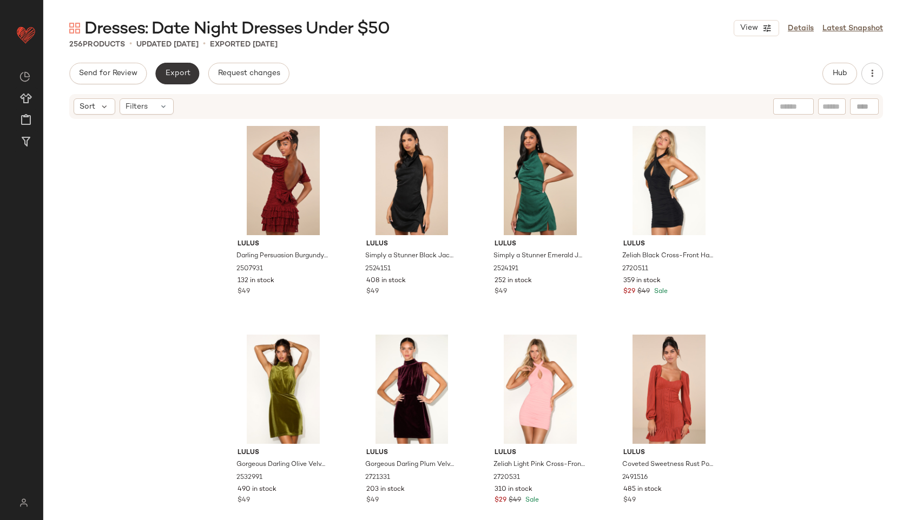
click at [179, 74] on span "Export" at bounding box center [176, 73] width 25 height 9
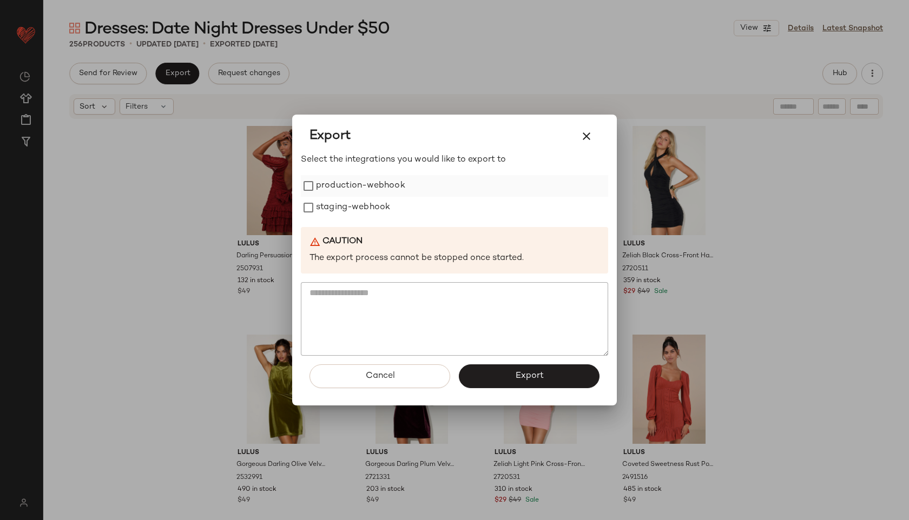
click at [346, 179] on label "production-webhook" at bounding box center [360, 186] width 89 height 22
click at [351, 206] on label "staging-webhook" at bounding box center [353, 208] width 74 height 22
click at [537, 377] on span "Export" at bounding box center [529, 376] width 29 height 10
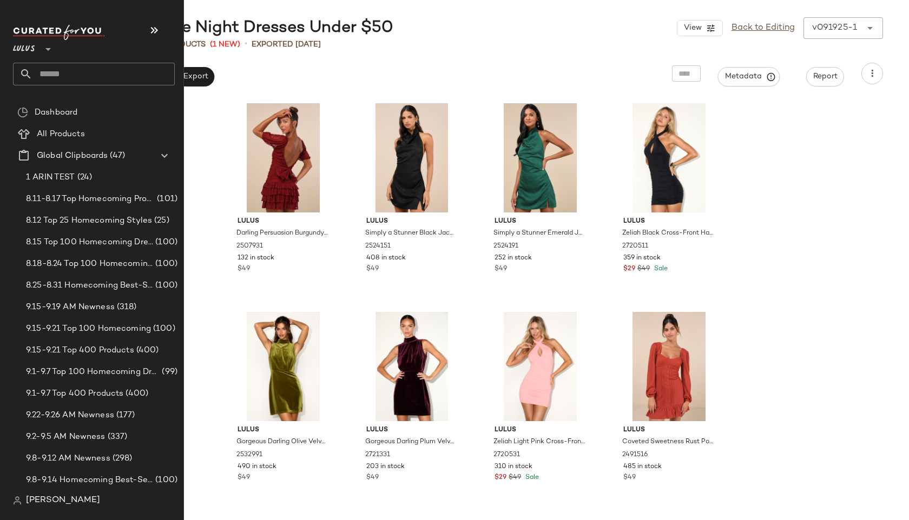
click at [45, 75] on input "text" at bounding box center [103, 74] width 142 height 23
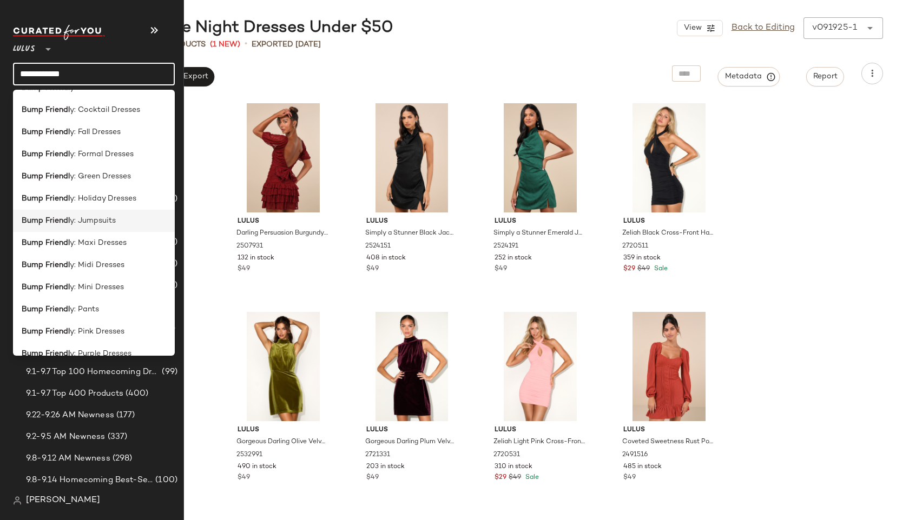
scroll to position [82, 0]
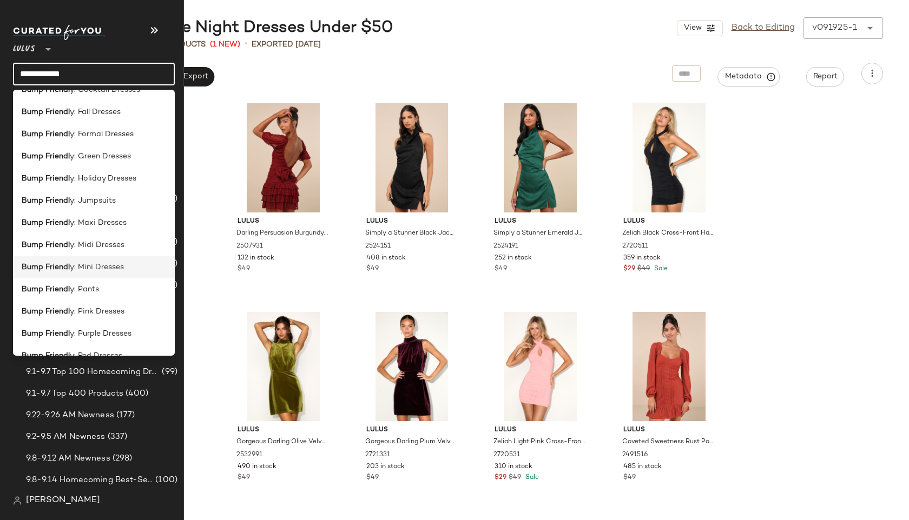
type input "**********"
click at [94, 267] on span "y: Mini Dresses" at bounding box center [97, 267] width 54 height 11
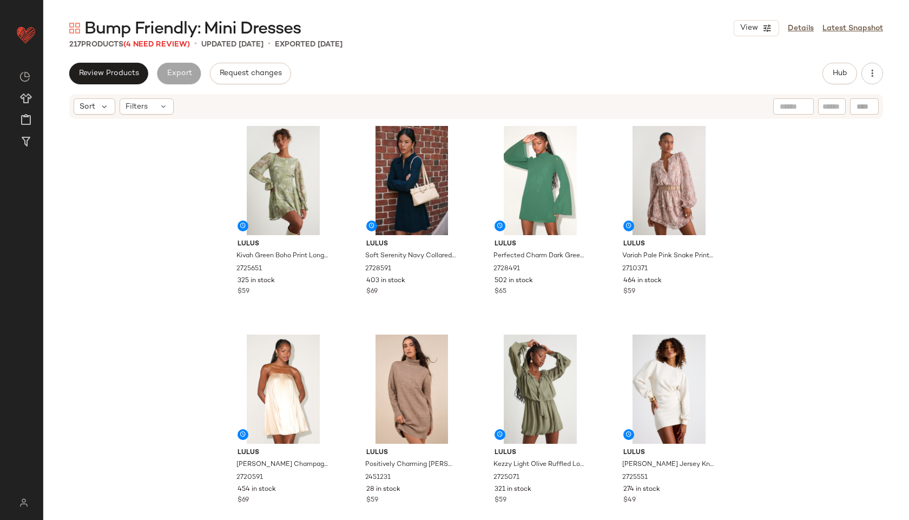
click at [180, 39] on span "Bump Friendly: Mini Dresses" at bounding box center [192, 29] width 216 height 22
click at [179, 42] on span "(4 Need Review)" at bounding box center [156, 45] width 67 height 8
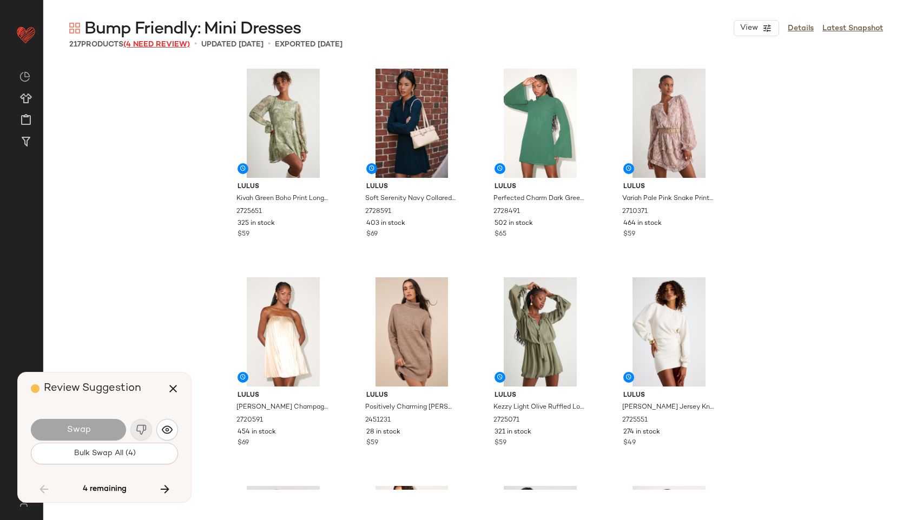
scroll to position [4177, 0]
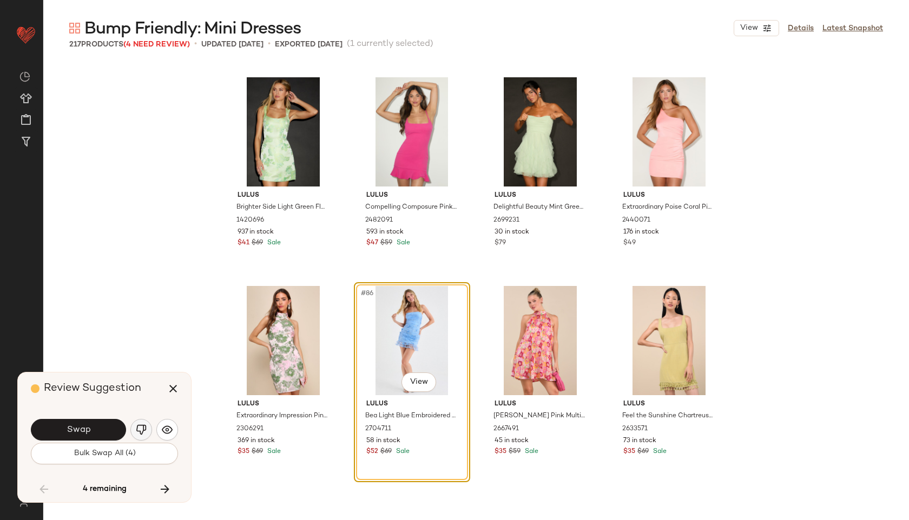
click at [142, 426] on img "button" at bounding box center [141, 430] width 11 height 11
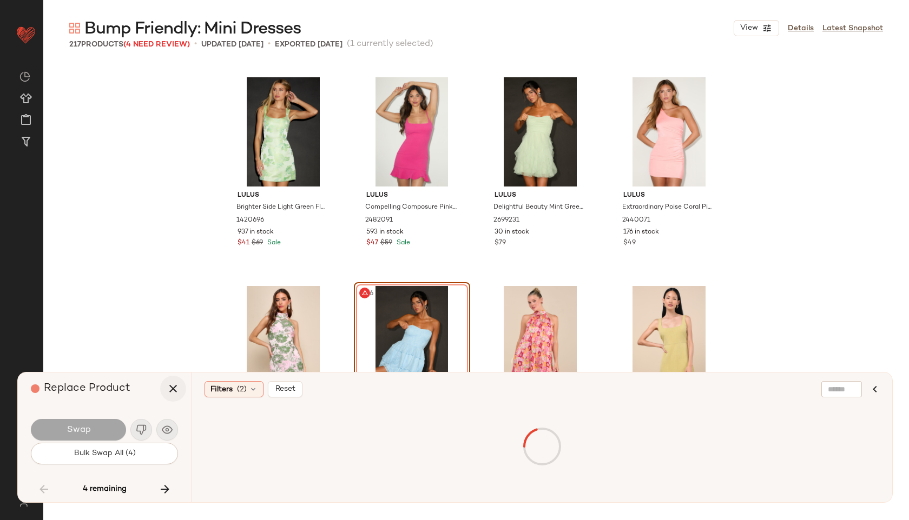
click at [179, 382] on button "button" at bounding box center [173, 389] width 26 height 26
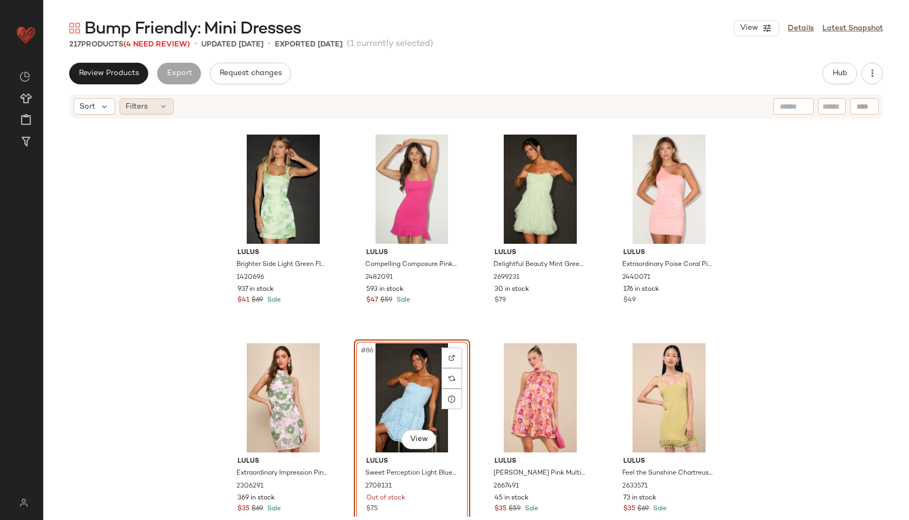
click at [168, 108] on div "Filters" at bounding box center [147, 106] width 54 height 16
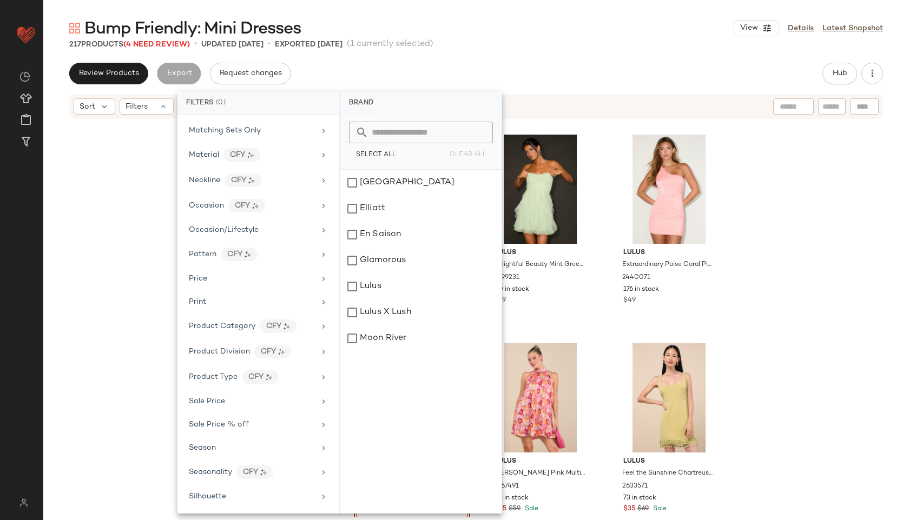
scroll to position [531, 0]
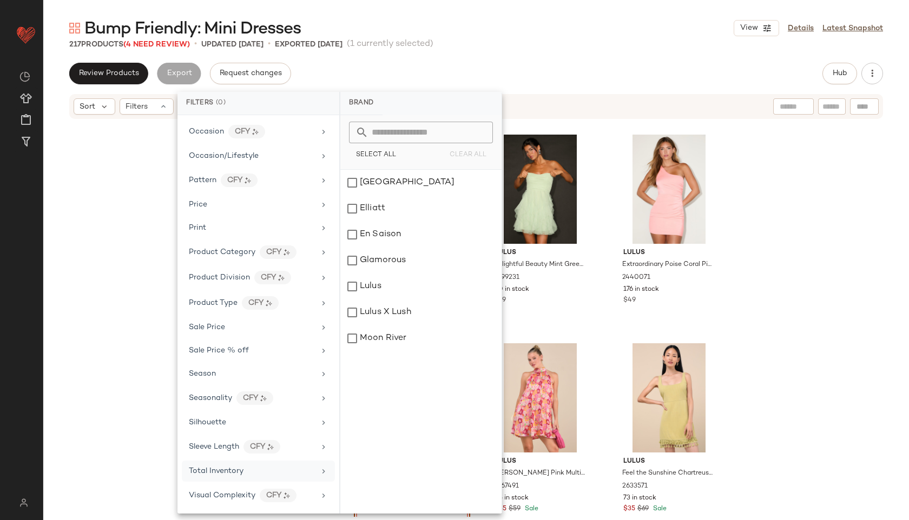
click at [257, 472] on div "Total Inventory" at bounding box center [252, 471] width 126 height 11
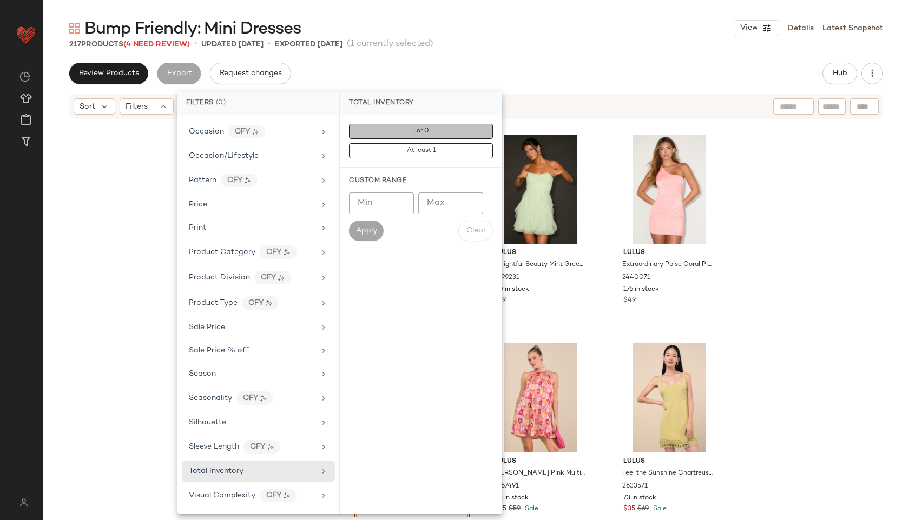
click at [420, 129] on span "For 0" at bounding box center [421, 132] width 16 height 8
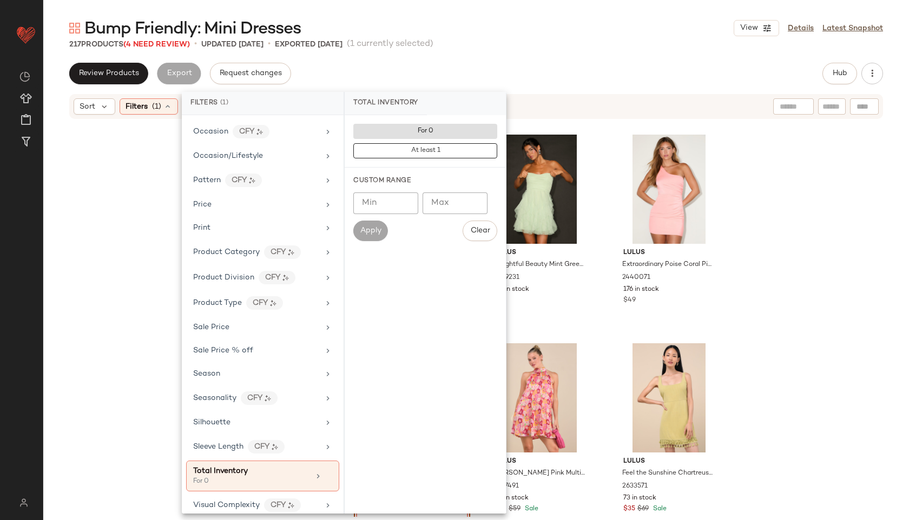
click at [457, 61] on div "Bump Friendly: Mini Dresses View Details Latest Snapshot 217 Products (4 Need R…" at bounding box center [476, 268] width 866 height 503
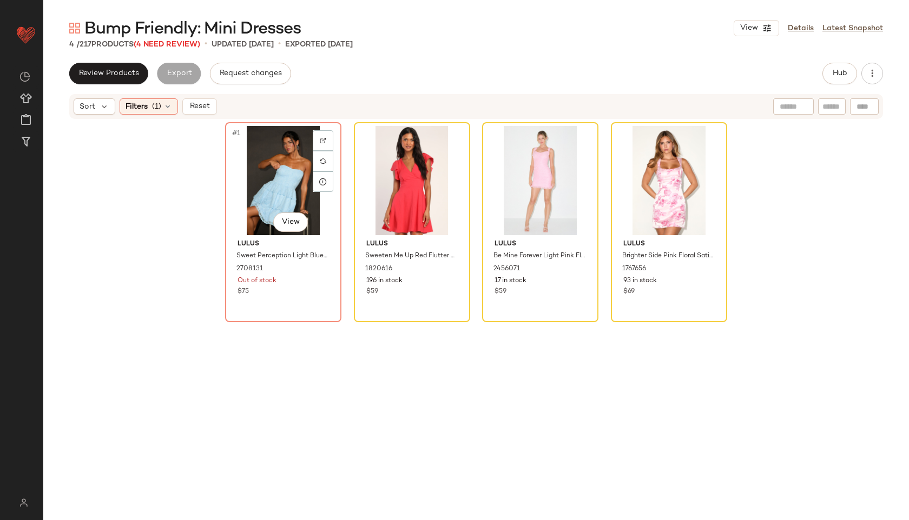
click at [256, 166] on div "#1 View" at bounding box center [283, 180] width 109 height 109
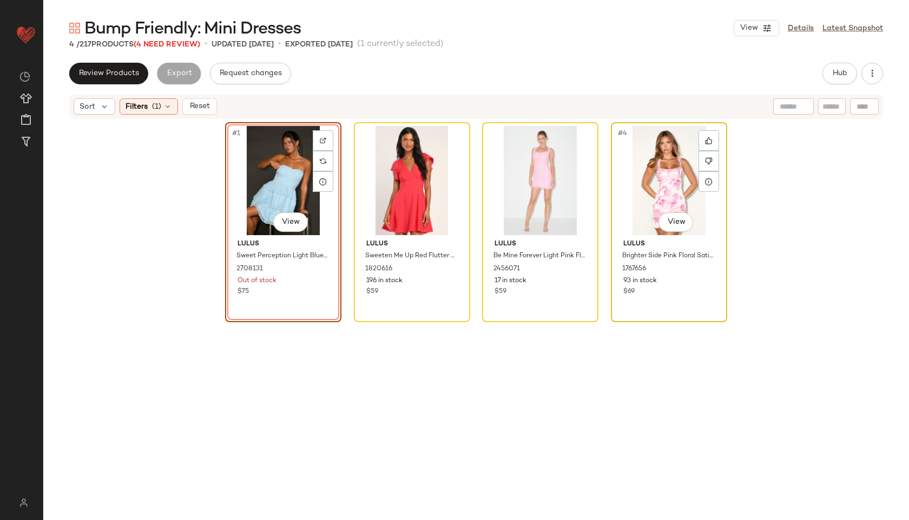
click at [631, 170] on div "#4 View" at bounding box center [669, 180] width 109 height 109
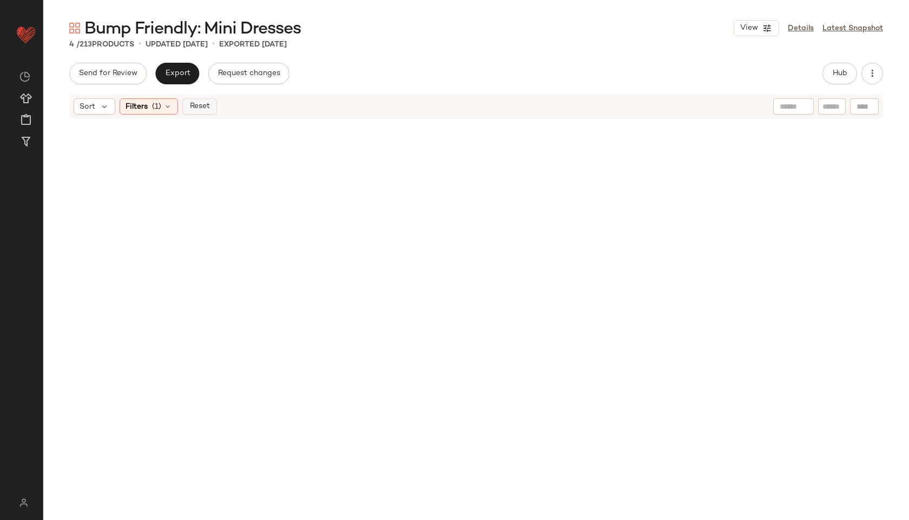
click at [194, 104] on span "Reset" at bounding box center [199, 106] width 21 height 9
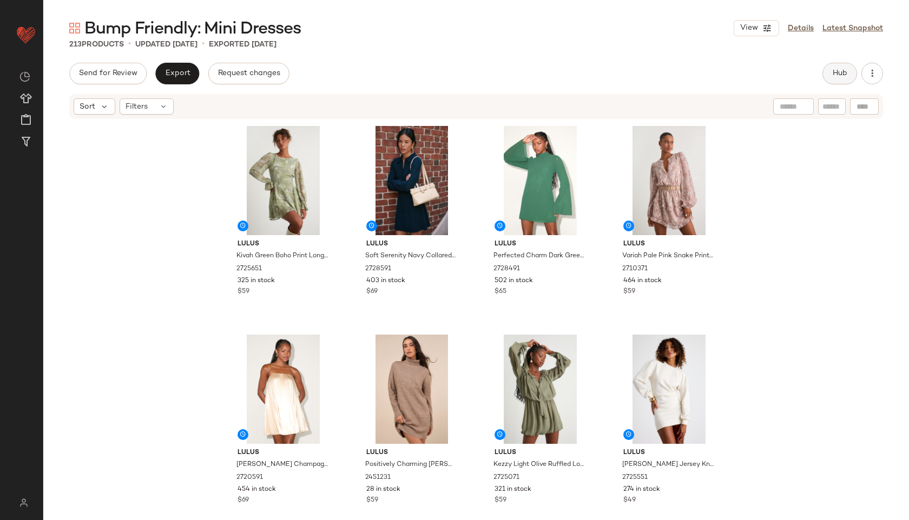
click at [851, 70] on button "Hub" at bounding box center [839, 74] width 35 height 22
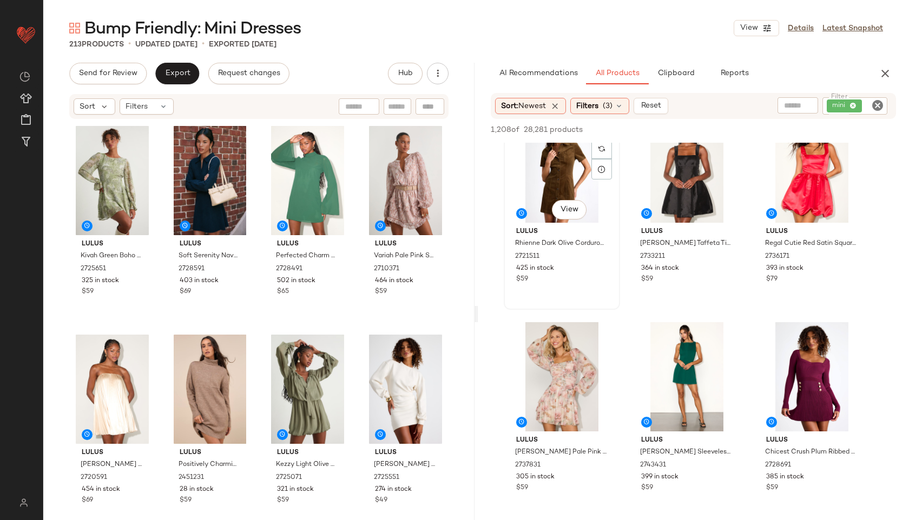
scroll to position [38, 0]
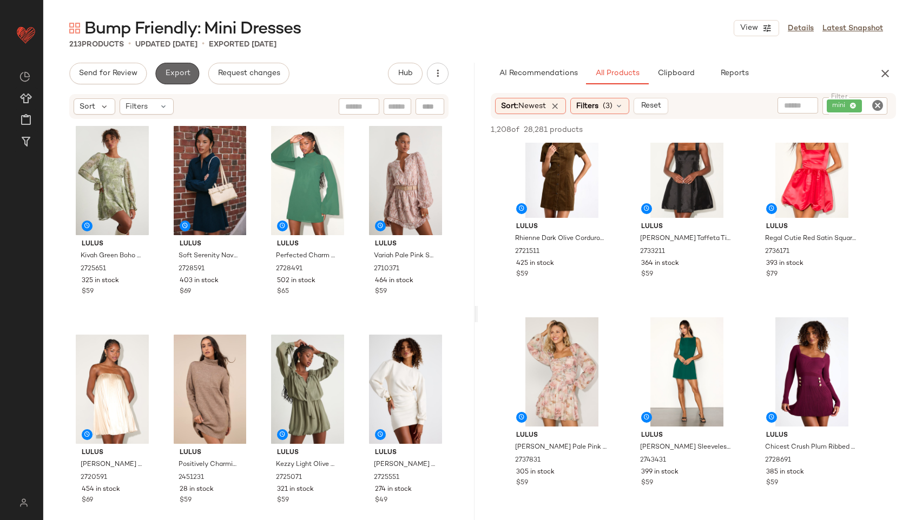
click at [174, 68] on button "Export" at bounding box center [177, 74] width 44 height 22
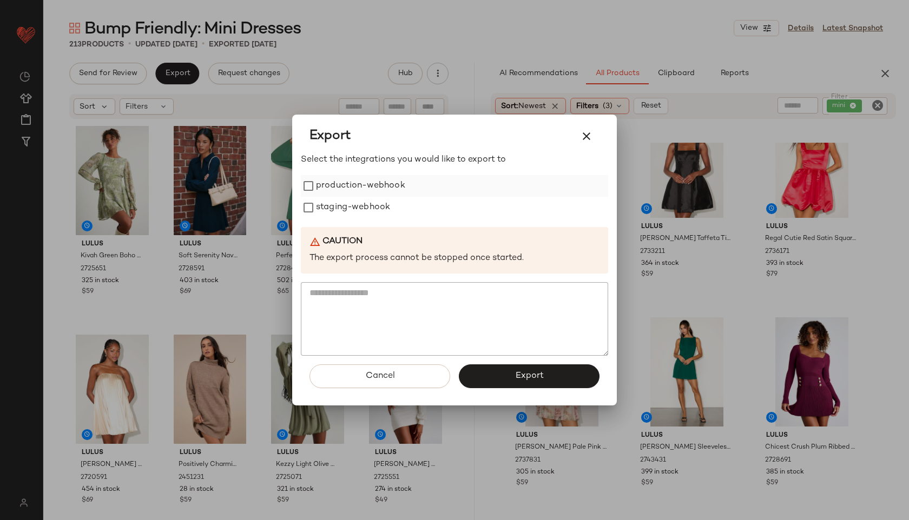
click at [371, 187] on label "production-webhook" at bounding box center [360, 186] width 89 height 22
click at [357, 212] on label "staging-webhook" at bounding box center [353, 208] width 74 height 22
click at [517, 370] on button "Export" at bounding box center [529, 377] width 141 height 24
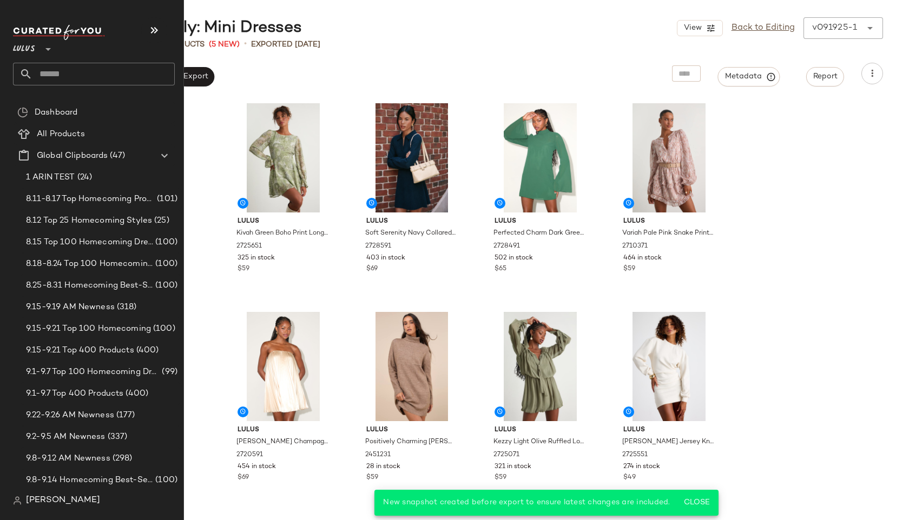
click at [56, 68] on input "text" at bounding box center [103, 74] width 142 height 23
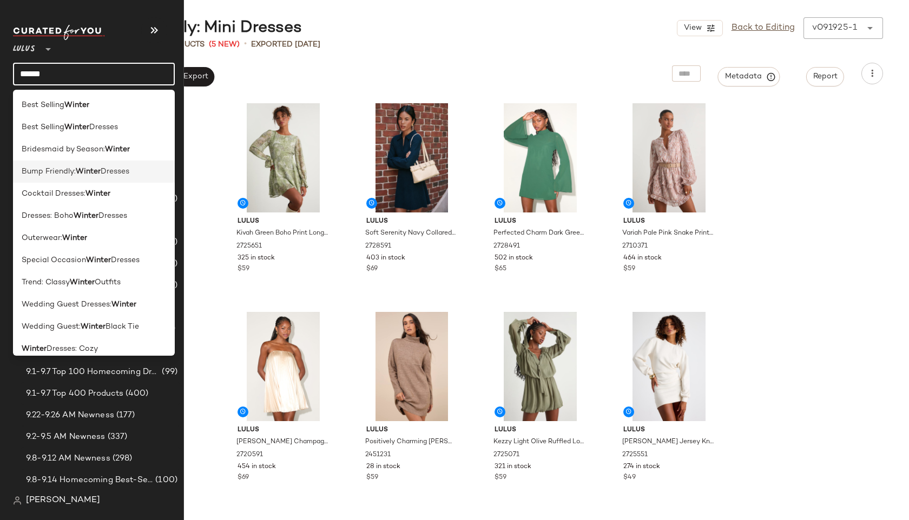
type input "******"
click at [42, 169] on span "Bump Friendly:" at bounding box center [49, 171] width 54 height 11
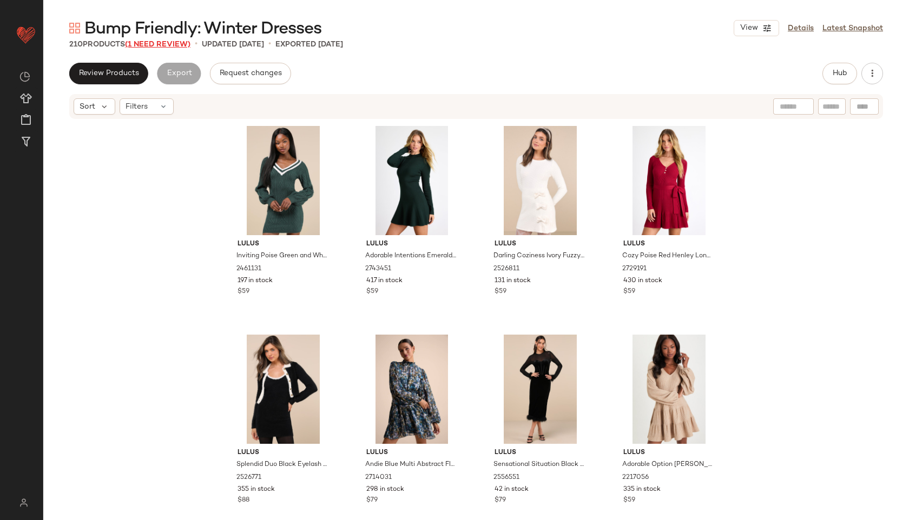
click at [180, 43] on span "(1 Need Review)" at bounding box center [157, 45] width 65 height 8
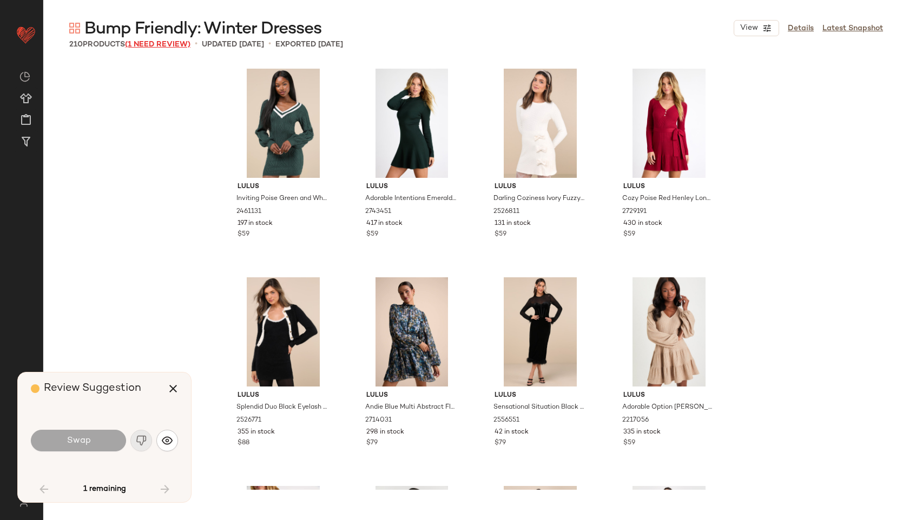
scroll to position [2715, 0]
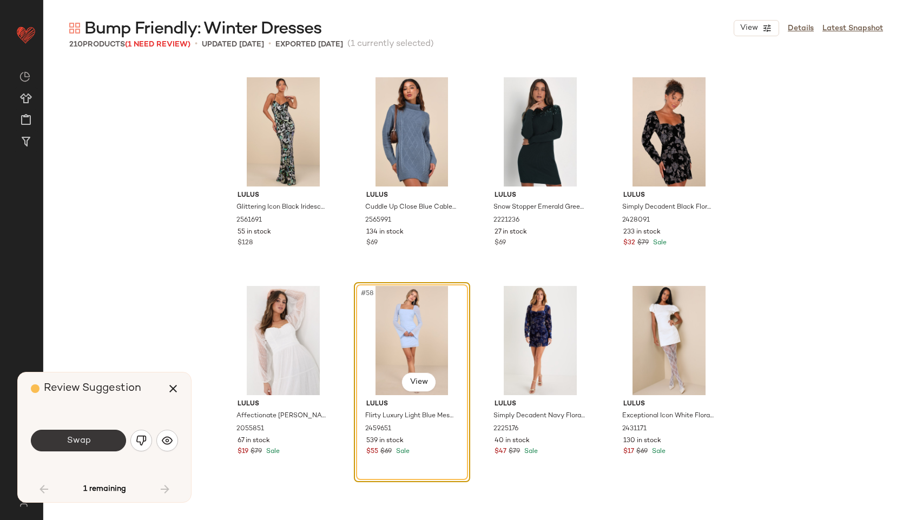
click at [101, 434] on button "Swap" at bounding box center [78, 441] width 95 height 22
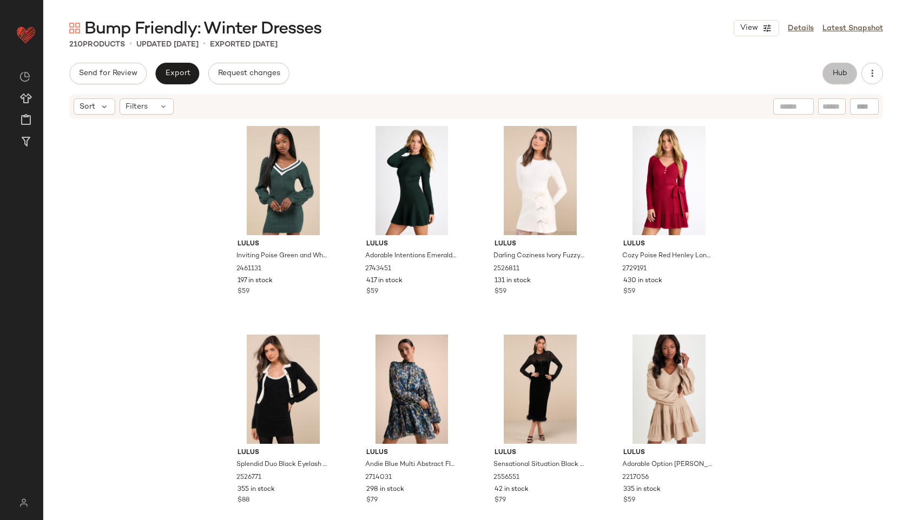
click at [834, 74] on span "Hub" at bounding box center [839, 73] width 15 height 9
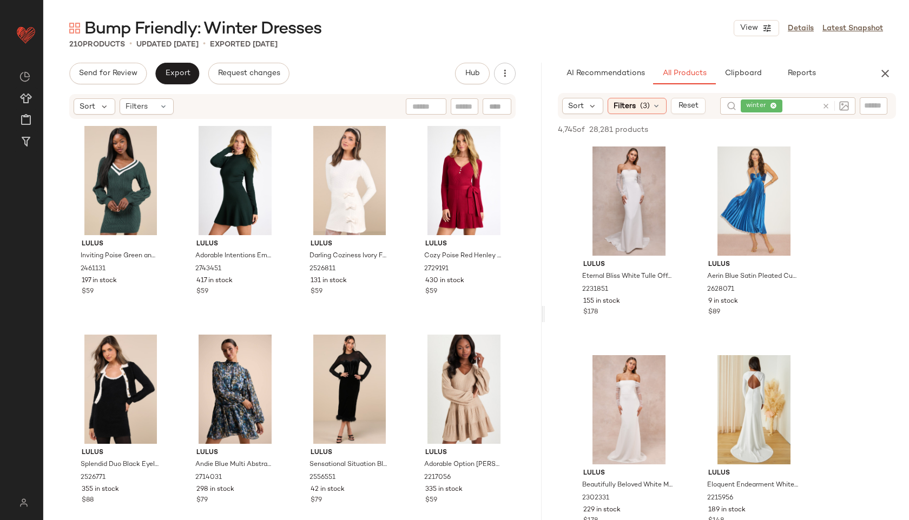
drag, startPoint x: 476, startPoint y: 313, endPoint x: 545, endPoint y: 293, distance: 72.2
click at [545, 293] on div "Bump Friendly: Winter Dresses View Details Latest Snapshot 210 Products • updat…" at bounding box center [476, 268] width 866 height 503
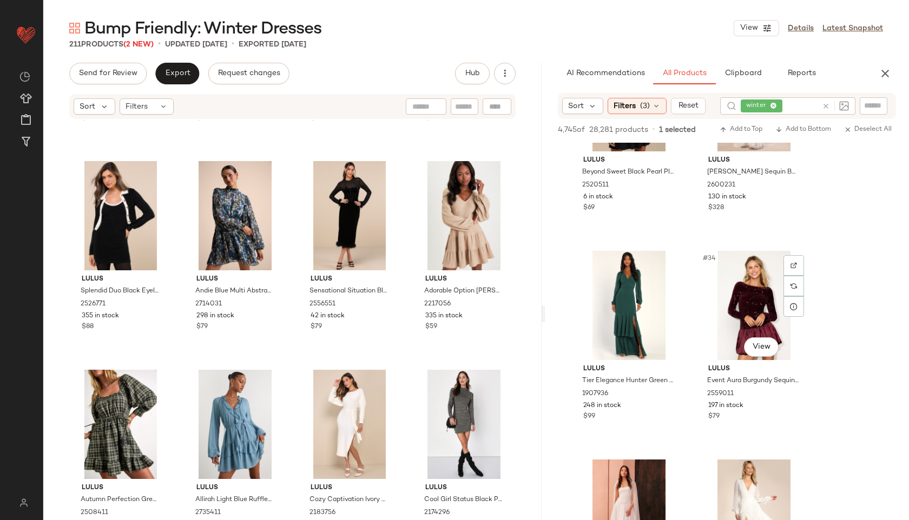
scroll to position [3238, 0]
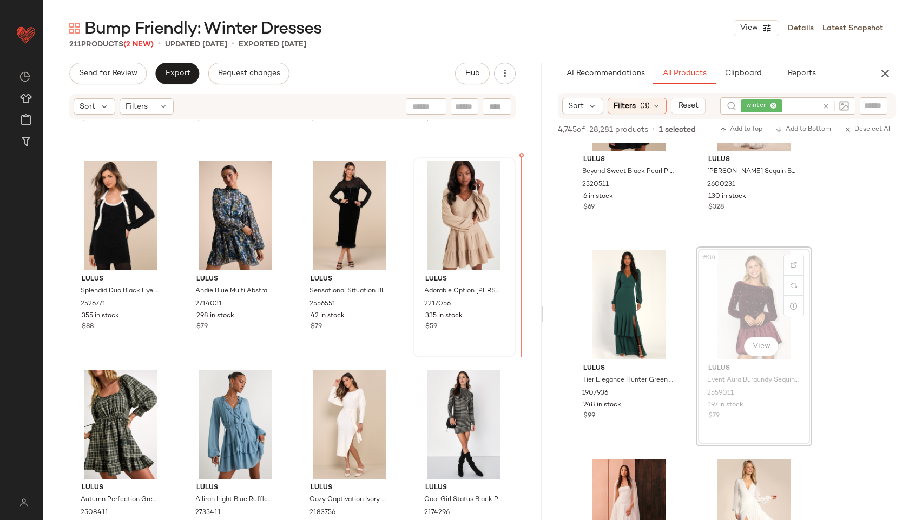
drag, startPoint x: 759, startPoint y: 309, endPoint x: 503, endPoint y: 352, distance: 259.6
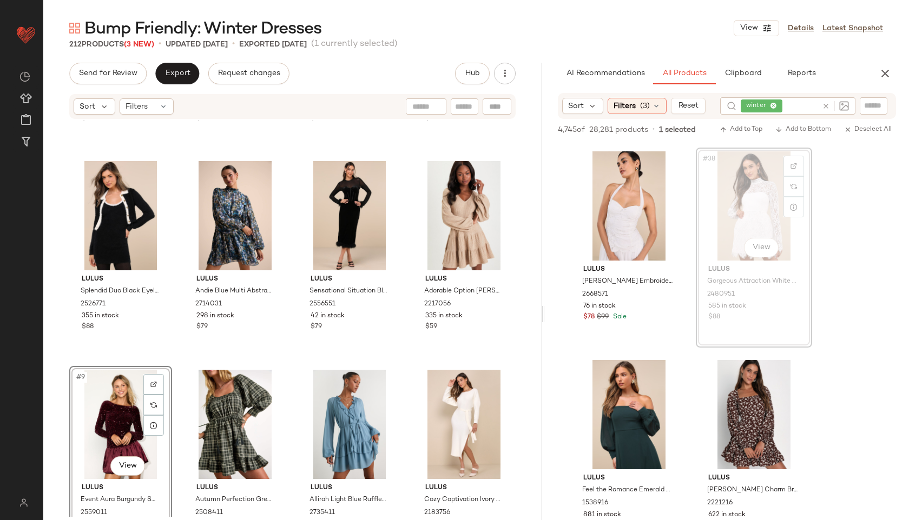
scroll to position [173, 0]
drag, startPoint x: 742, startPoint y: 207, endPoint x: 226, endPoint y: 228, distance: 516.6
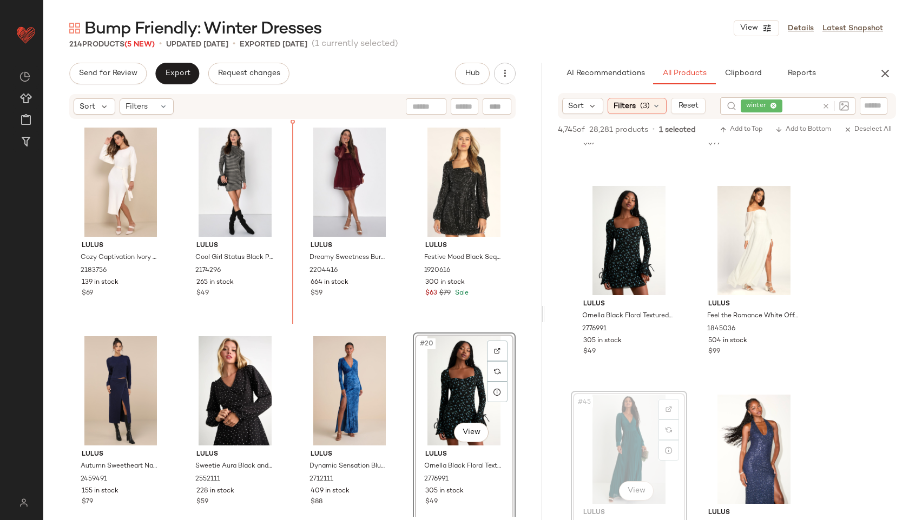
scroll to position [615, 0]
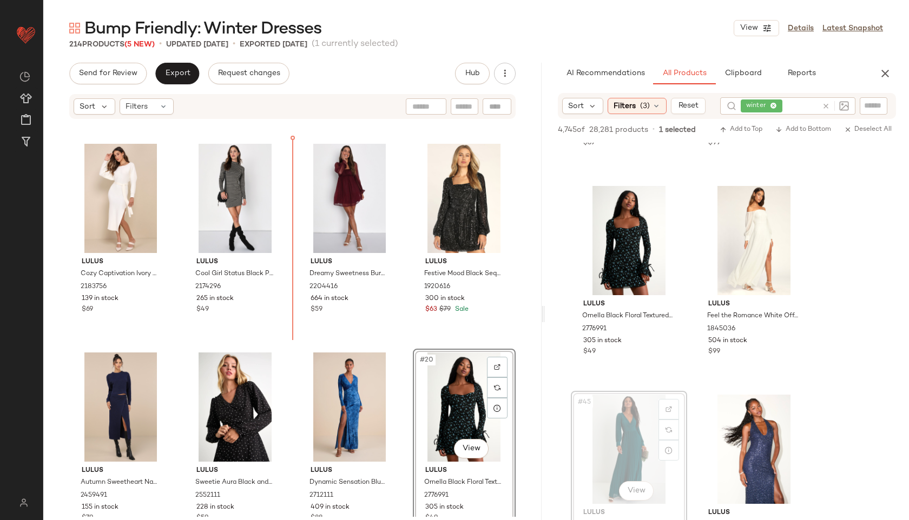
drag, startPoint x: 650, startPoint y: 460, endPoint x: 645, endPoint y: 456, distance: 6.5
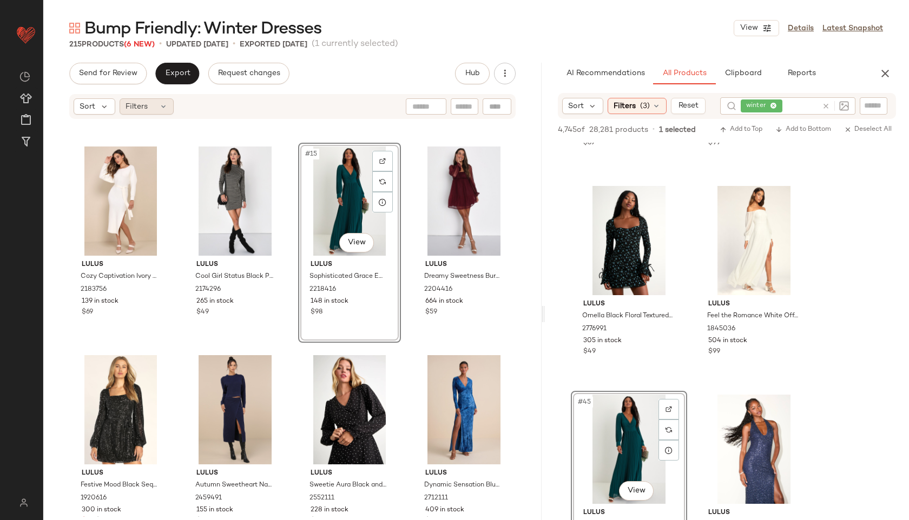
click at [152, 101] on div "Filters" at bounding box center [147, 106] width 54 height 16
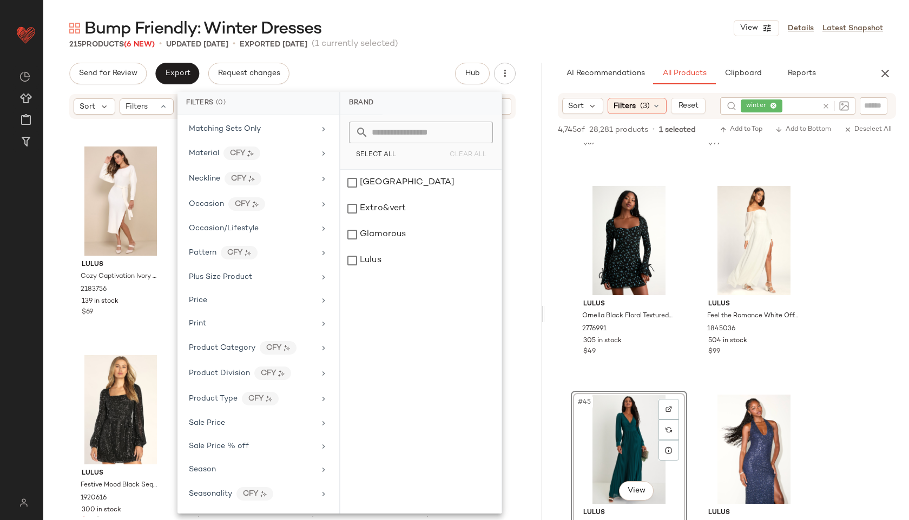
scroll to position [554, 0]
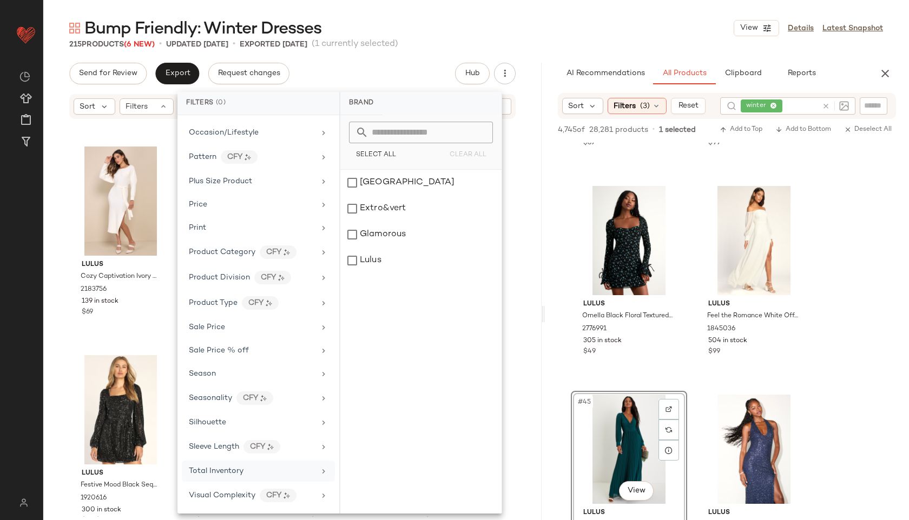
click at [233, 467] on span "Total Inventory" at bounding box center [216, 471] width 55 height 8
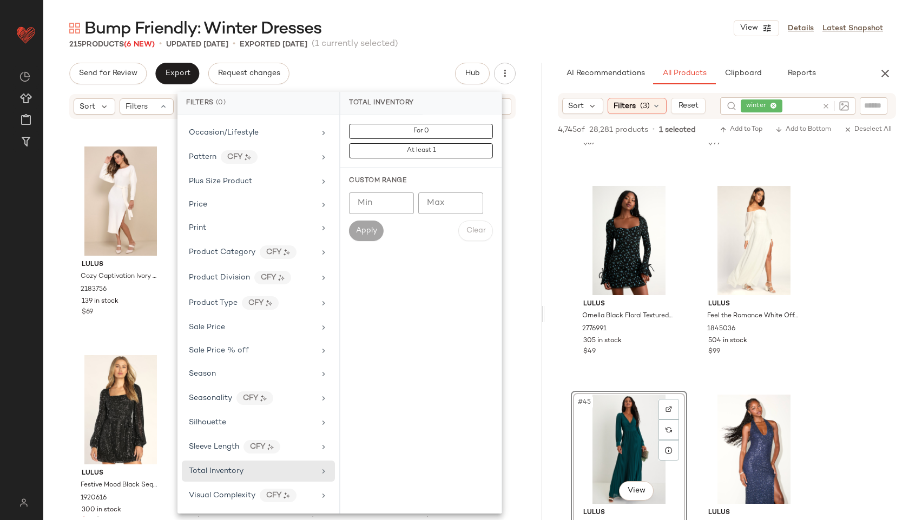
click at [465, 203] on input "Max" at bounding box center [450, 204] width 65 height 22
type input "**"
click at [366, 228] on span "Apply" at bounding box center [366, 231] width 22 height 9
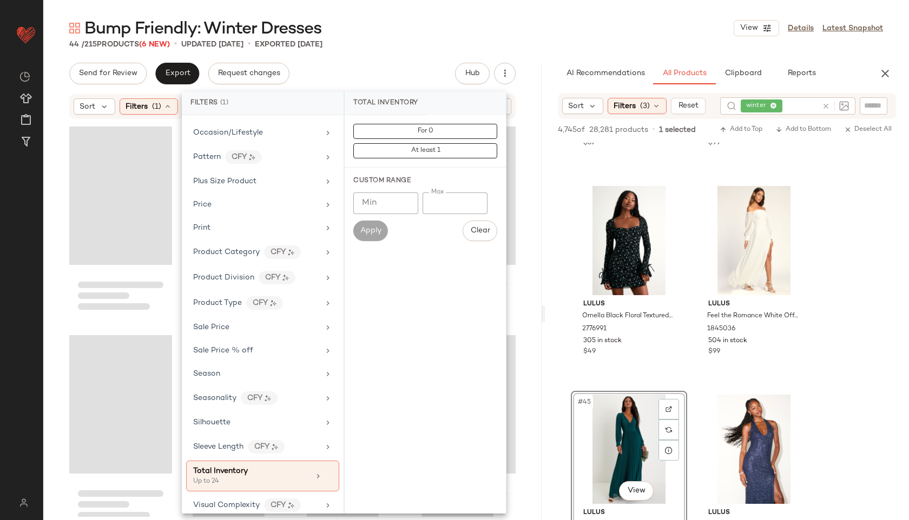
click at [500, 31] on div "Bump Friendly: Winter Dresses View Details Latest Snapshot" at bounding box center [476, 28] width 866 height 22
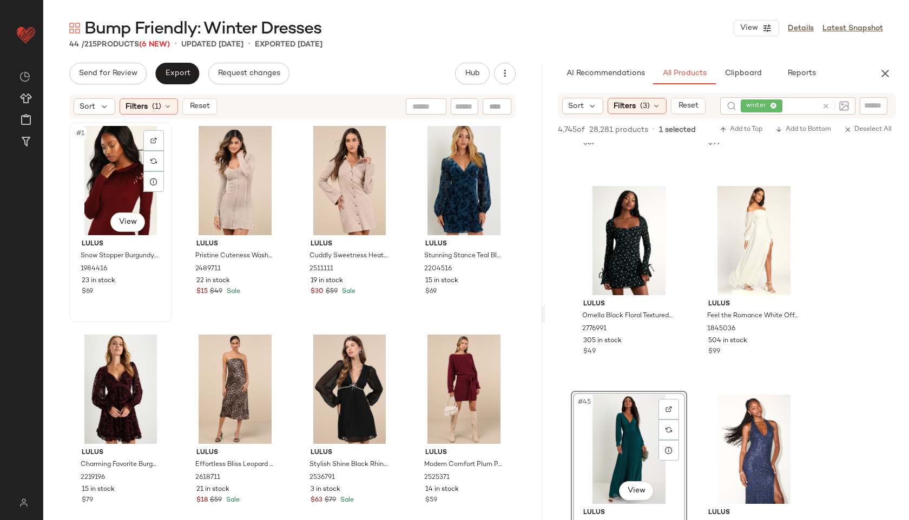
click at [100, 161] on div "#1 View" at bounding box center [120, 180] width 95 height 109
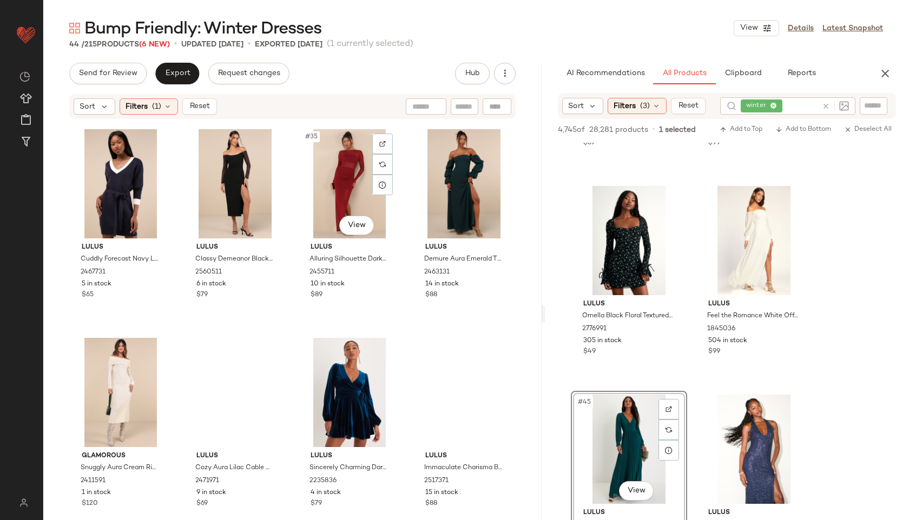
scroll to position [1902, 0]
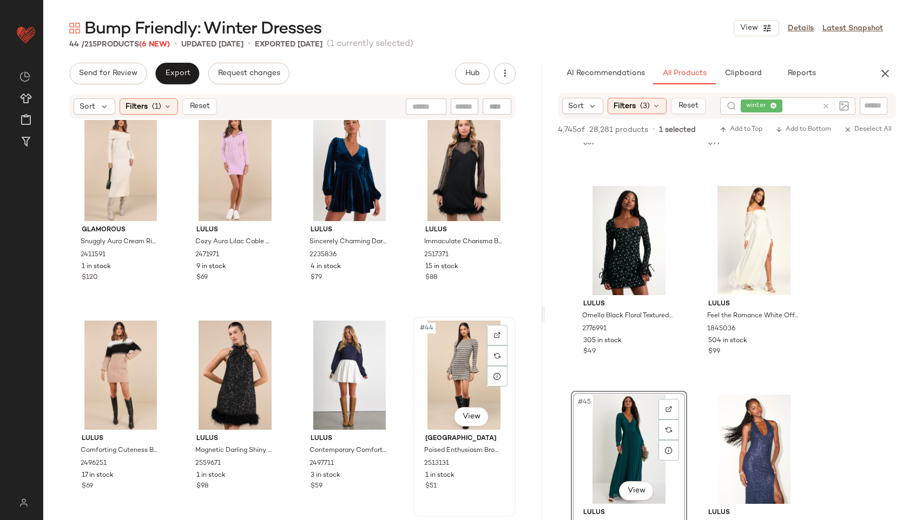
click at [463, 363] on div "#44 View" at bounding box center [464, 375] width 95 height 109
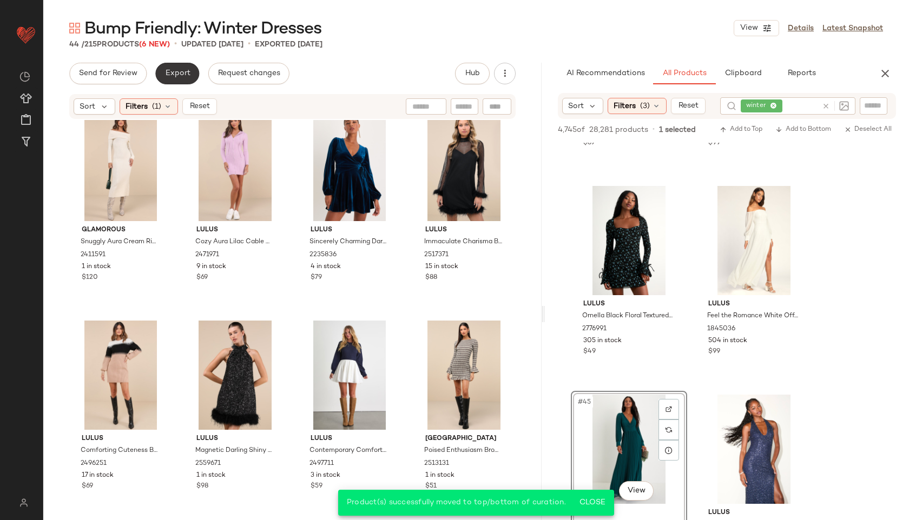
click at [175, 70] on span "Export" at bounding box center [176, 73] width 25 height 9
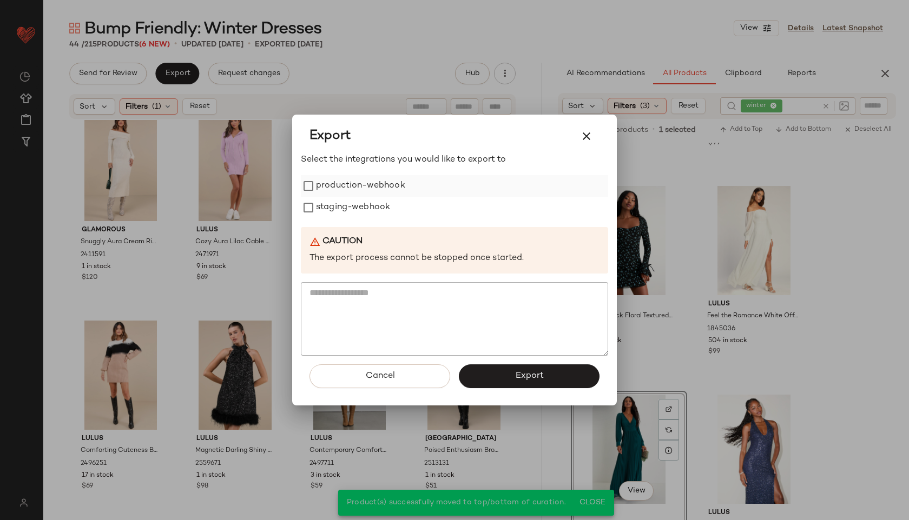
click at [379, 187] on label "production-webhook" at bounding box center [360, 186] width 89 height 22
click at [372, 209] on label "staging-webhook" at bounding box center [353, 208] width 74 height 22
click at [524, 375] on span "Export" at bounding box center [529, 376] width 29 height 10
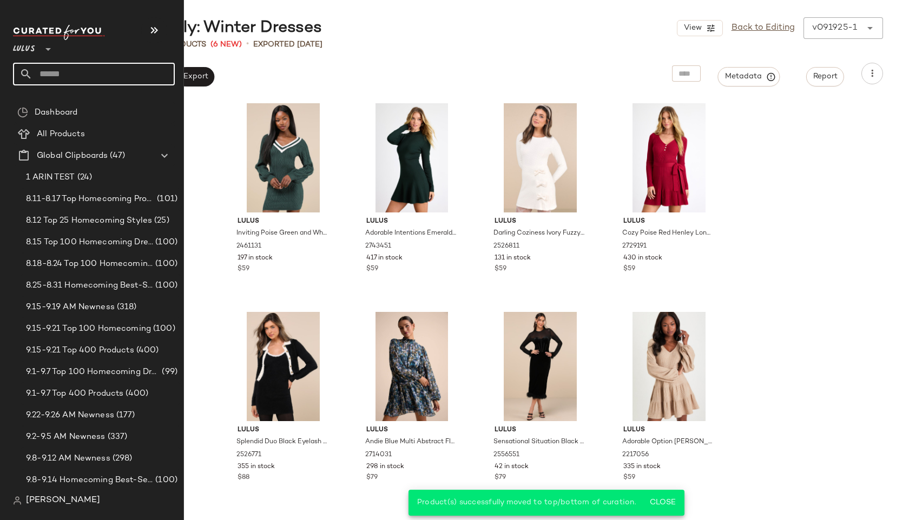
click at [83, 73] on input "text" at bounding box center [103, 74] width 142 height 23
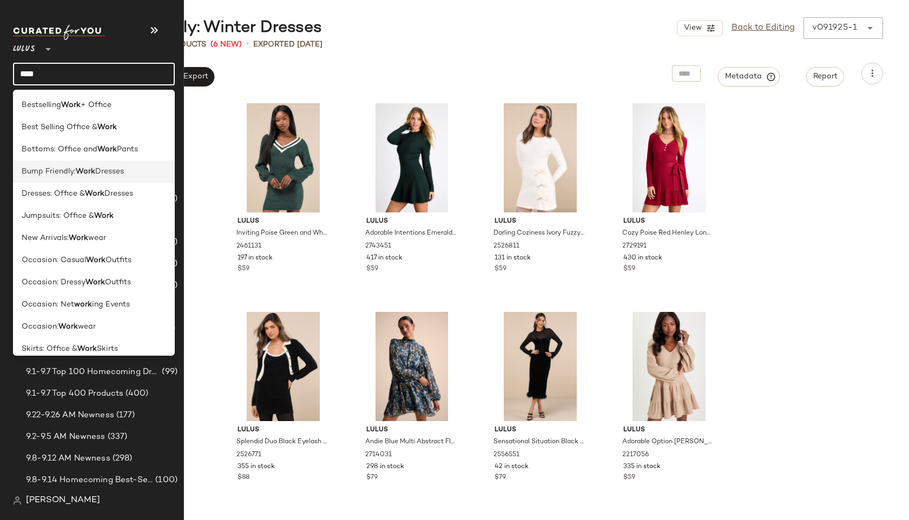
type input "****"
click at [69, 169] on span "Bump Friendly:" at bounding box center [49, 171] width 54 height 11
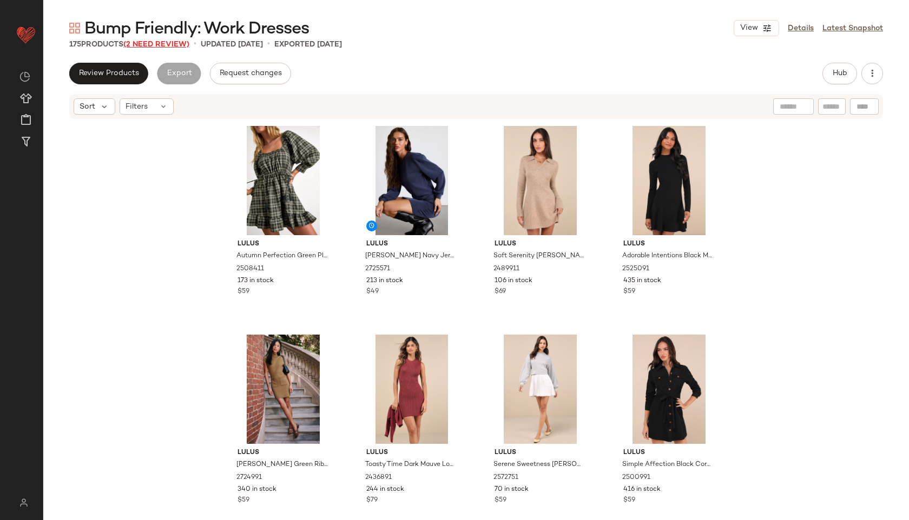
click at [171, 41] on span "(2 Need Review)" at bounding box center [156, 45] width 66 height 8
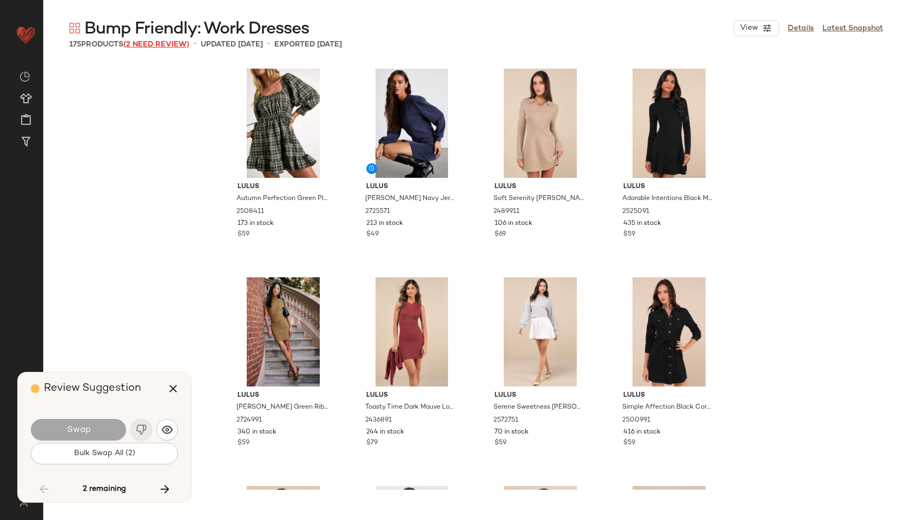
scroll to position [7310, 0]
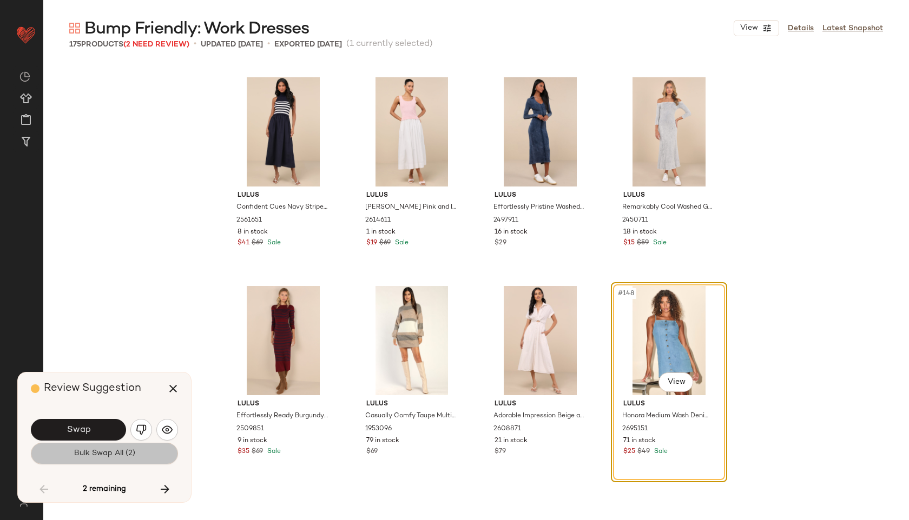
click at [75, 451] on span "Bulk Swap All (2)" at bounding box center [105, 454] width 62 height 9
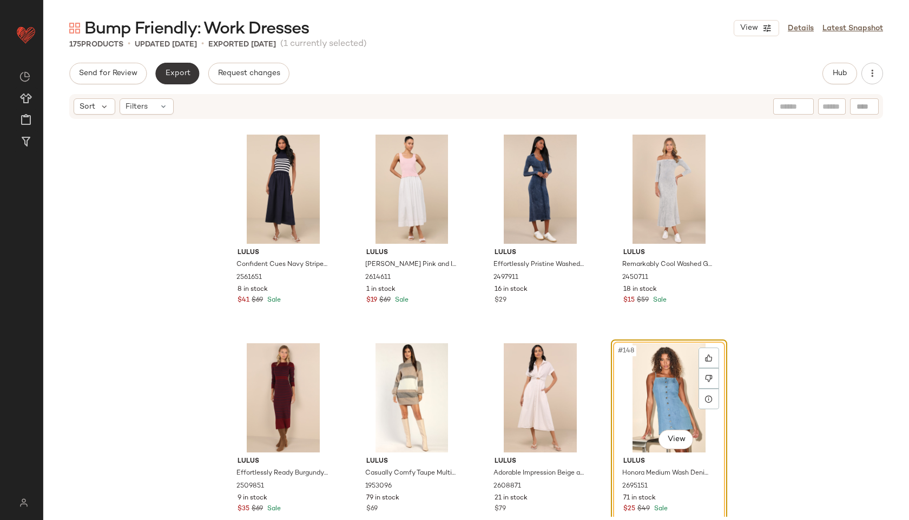
click at [177, 75] on span "Export" at bounding box center [176, 73] width 25 height 9
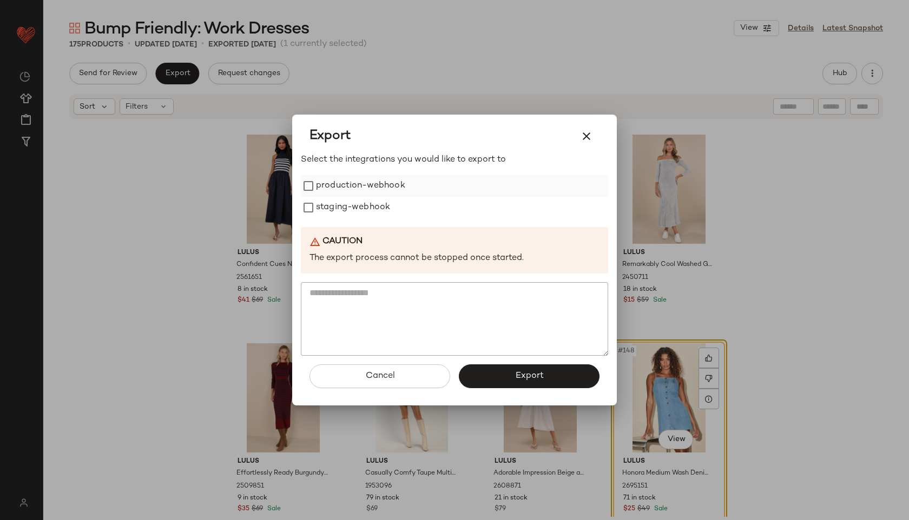
click at [321, 186] on label "production-webhook" at bounding box center [360, 186] width 89 height 22
click at [321, 202] on label "staging-webhook" at bounding box center [353, 208] width 74 height 22
click at [522, 381] on button "Export" at bounding box center [529, 377] width 141 height 24
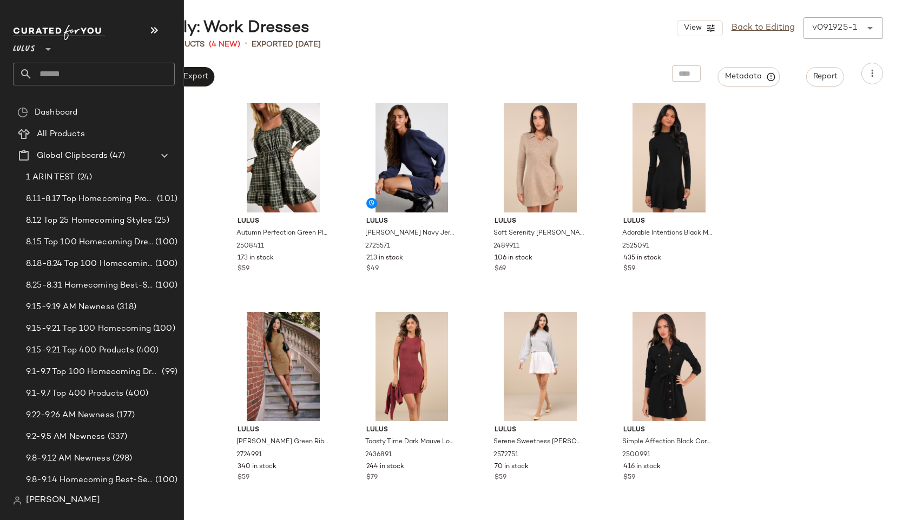
click at [59, 76] on input "text" at bounding box center [103, 74] width 142 height 23
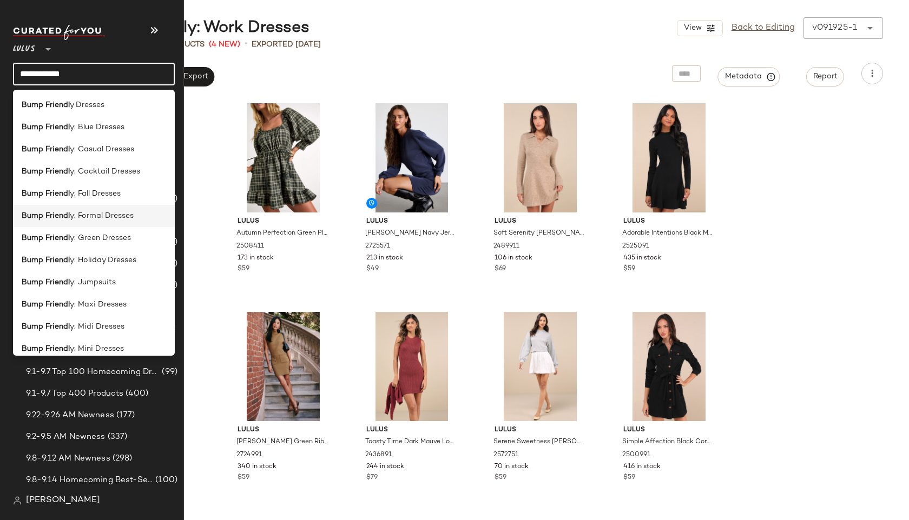
type input "**********"
click at [61, 208] on div "Bump Friendl y: Formal Dresses" at bounding box center [94, 216] width 162 height 22
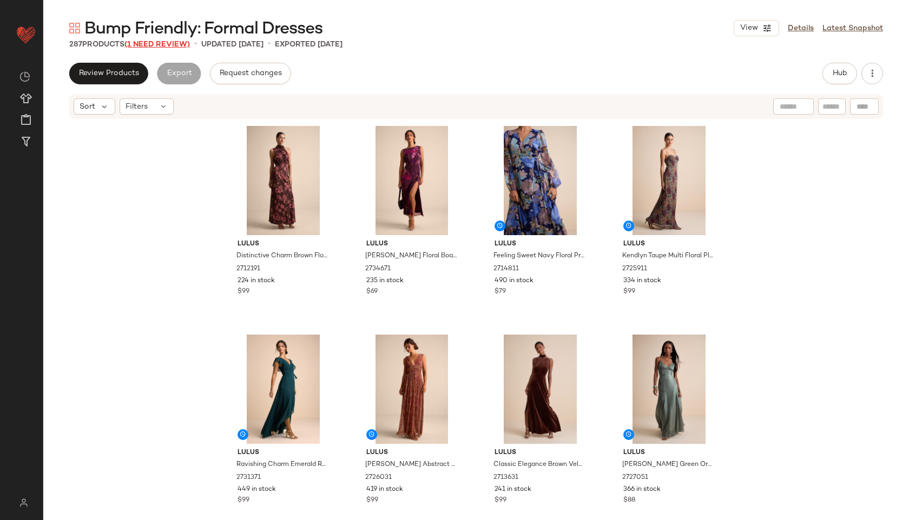
click at [170, 41] on span "(1 Need Review)" at bounding box center [156, 45] width 65 height 8
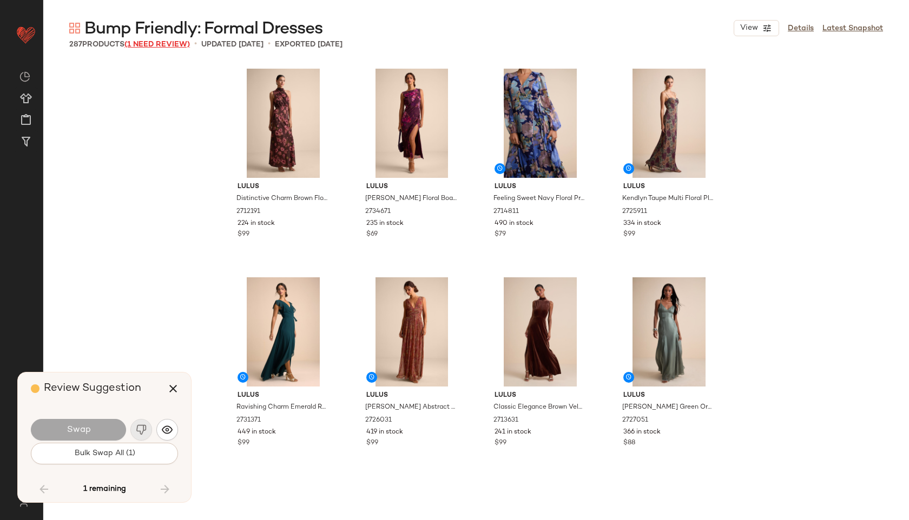
scroll to position [14411, 0]
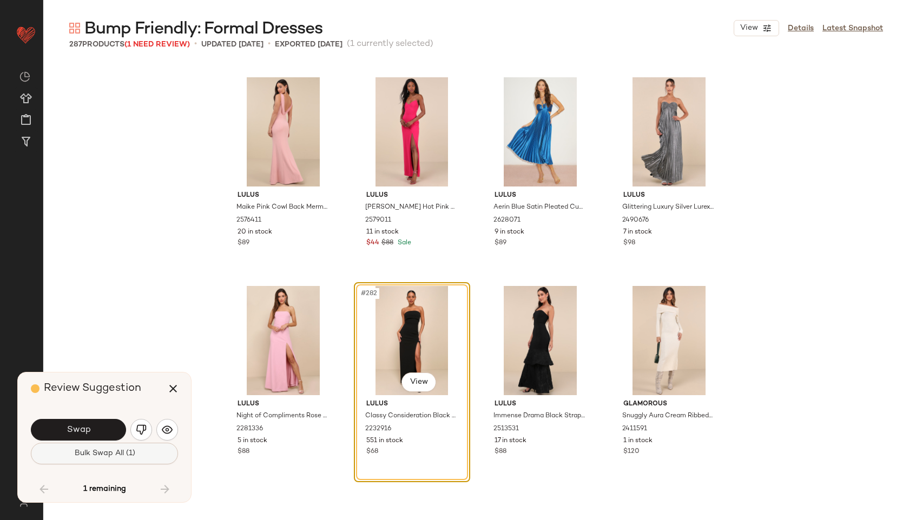
click at [93, 456] on span "Bulk Swap All (1)" at bounding box center [104, 454] width 61 height 9
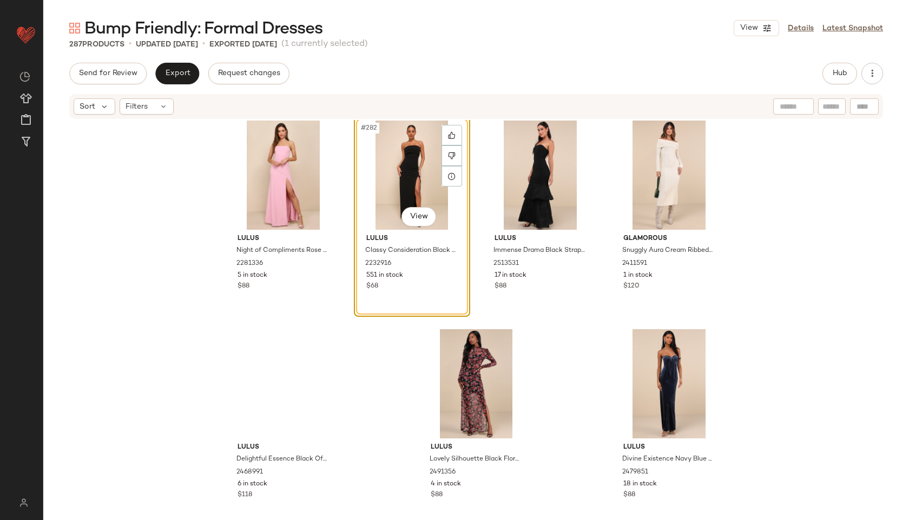
scroll to position [14634, 0]
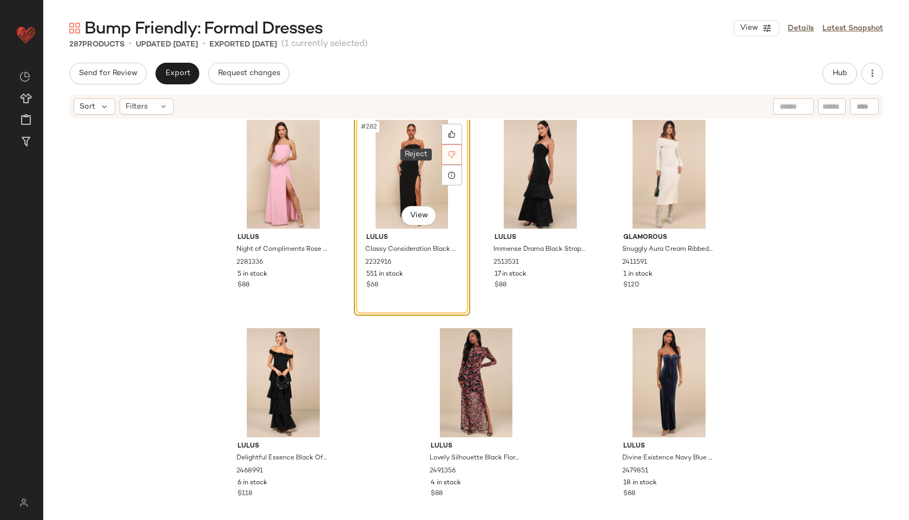
click at [450, 151] on icon at bounding box center [452, 155] width 8 height 8
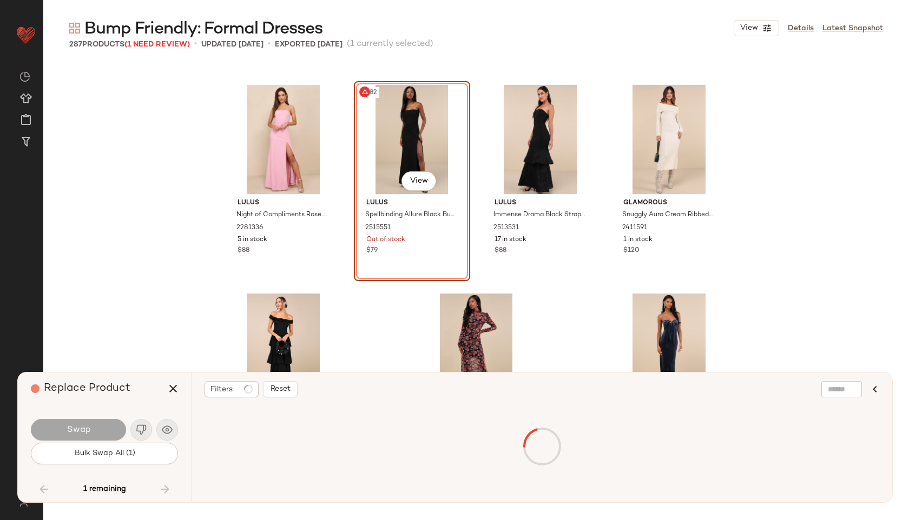
scroll to position [14411, 0]
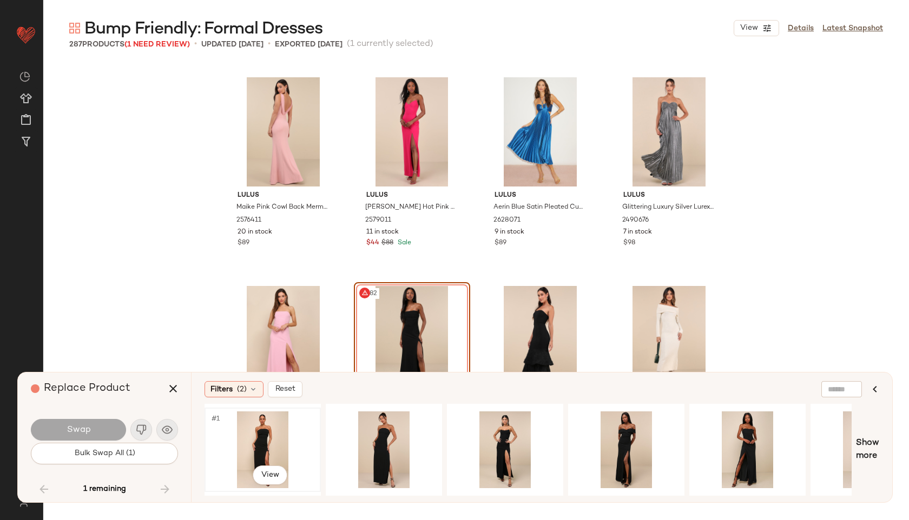
click at [246, 434] on div "#1 View" at bounding box center [262, 450] width 109 height 77
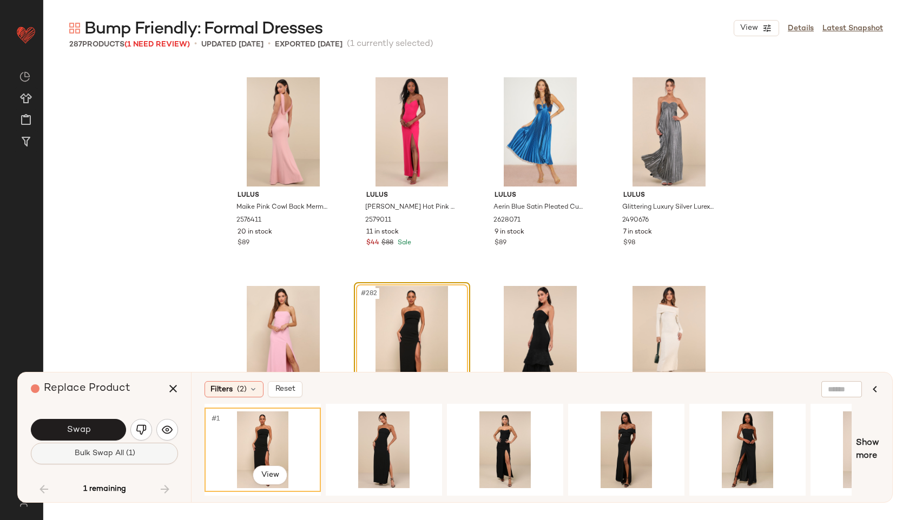
click at [127, 450] on span "Bulk Swap All (1)" at bounding box center [104, 454] width 61 height 9
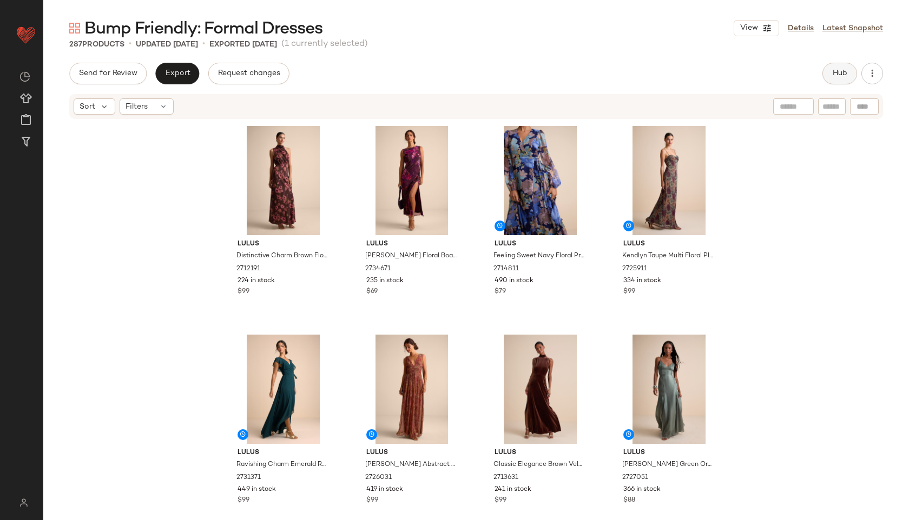
click at [844, 71] on span "Hub" at bounding box center [839, 73] width 15 height 9
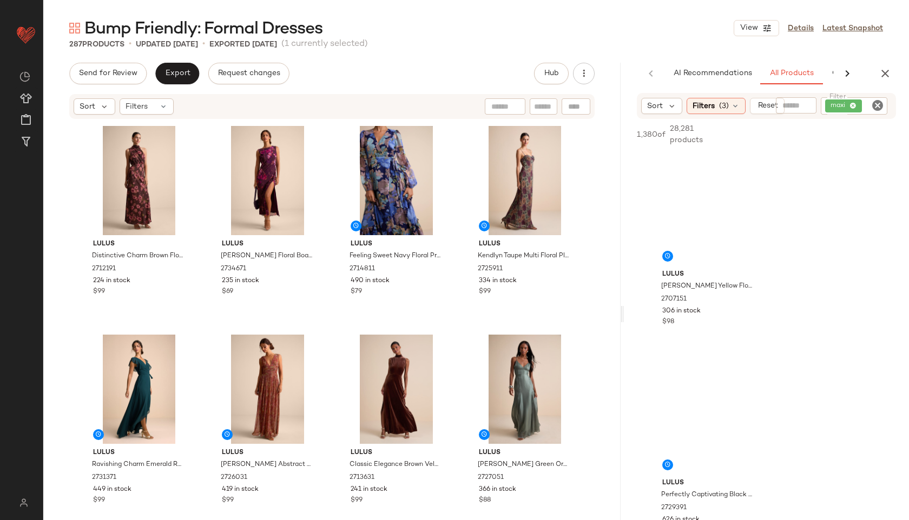
drag, startPoint x: 476, startPoint y: 314, endPoint x: 648, endPoint y: 278, distance: 175.2
click at [648, 278] on div "Bump Friendly: Formal Dresses View Details Latest Snapshot 287 Products • updat…" at bounding box center [476, 268] width 866 height 503
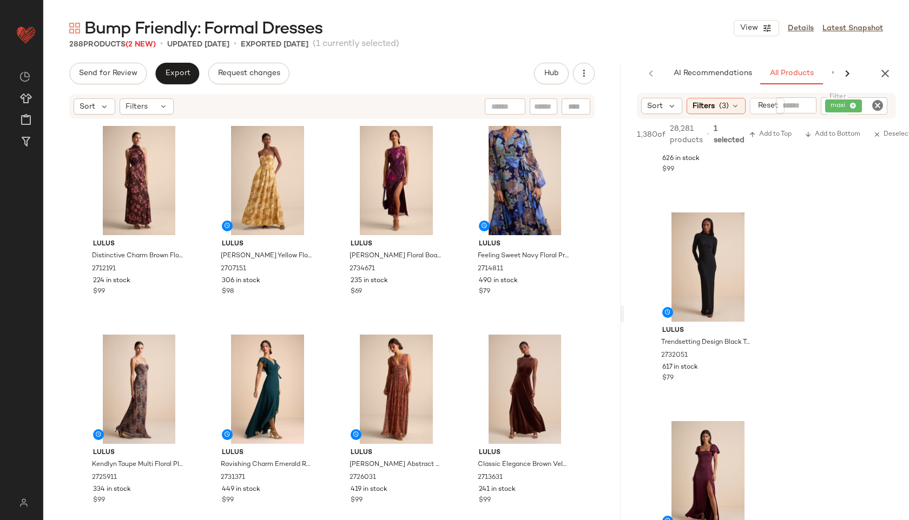
scroll to position [378, 0]
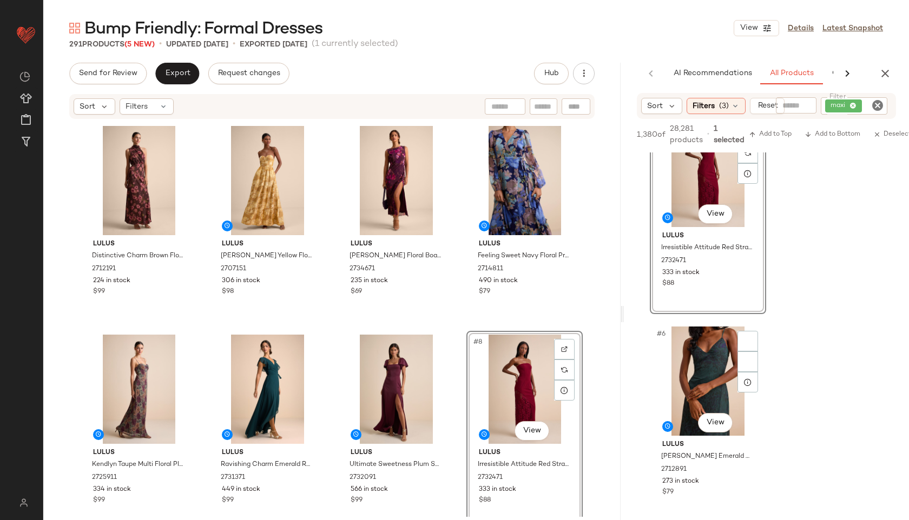
scroll to position [884, 0]
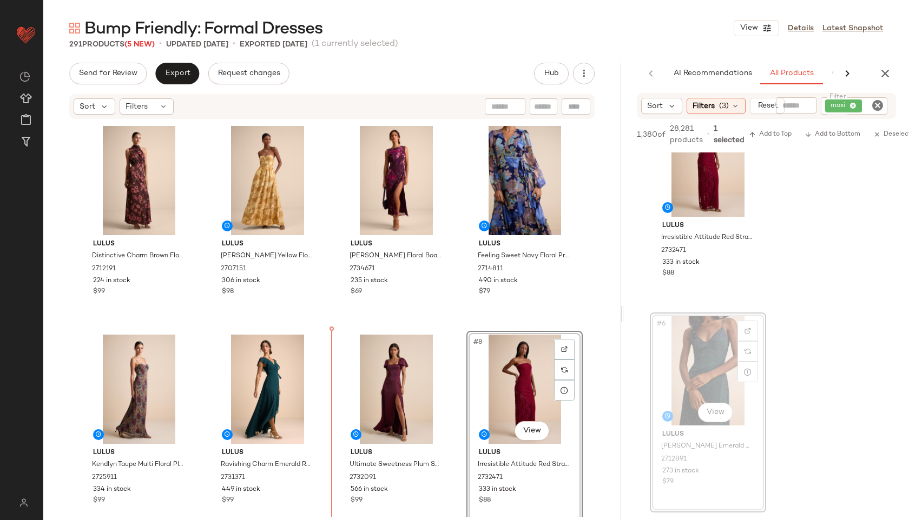
drag, startPoint x: 701, startPoint y: 366, endPoint x: 664, endPoint y: 366, distance: 36.8
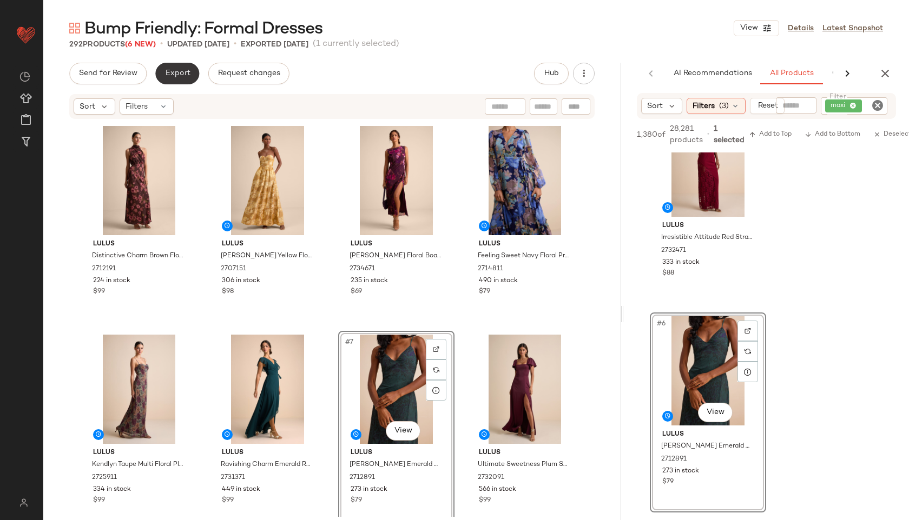
click at [176, 70] on span "Export" at bounding box center [176, 73] width 25 height 9
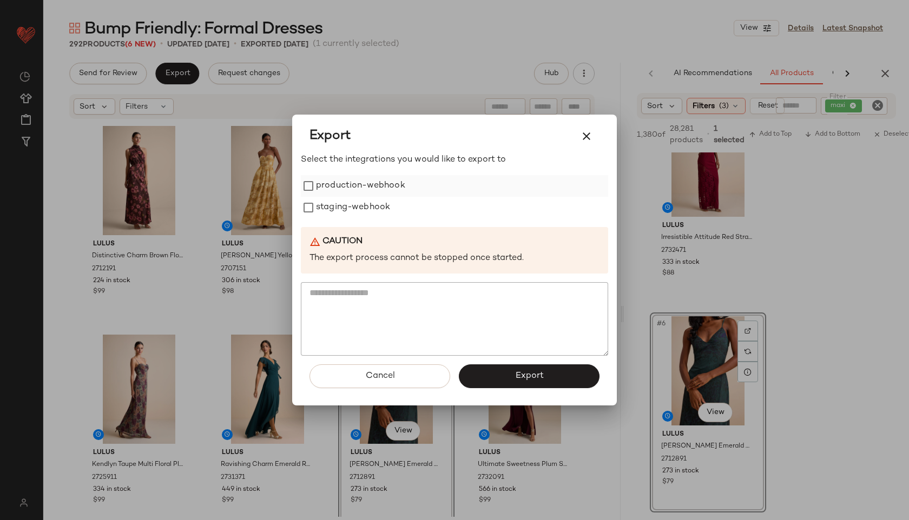
click at [364, 190] on label "production-webhook" at bounding box center [360, 186] width 89 height 22
click at [364, 206] on label "staging-webhook" at bounding box center [353, 208] width 74 height 22
click at [500, 371] on button "Export" at bounding box center [529, 377] width 141 height 24
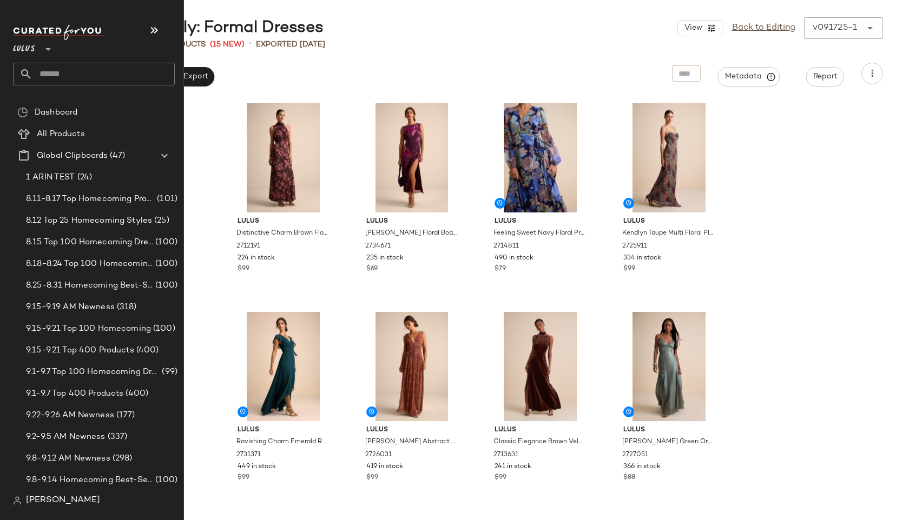
click at [69, 72] on input "text" at bounding box center [103, 74] width 142 height 23
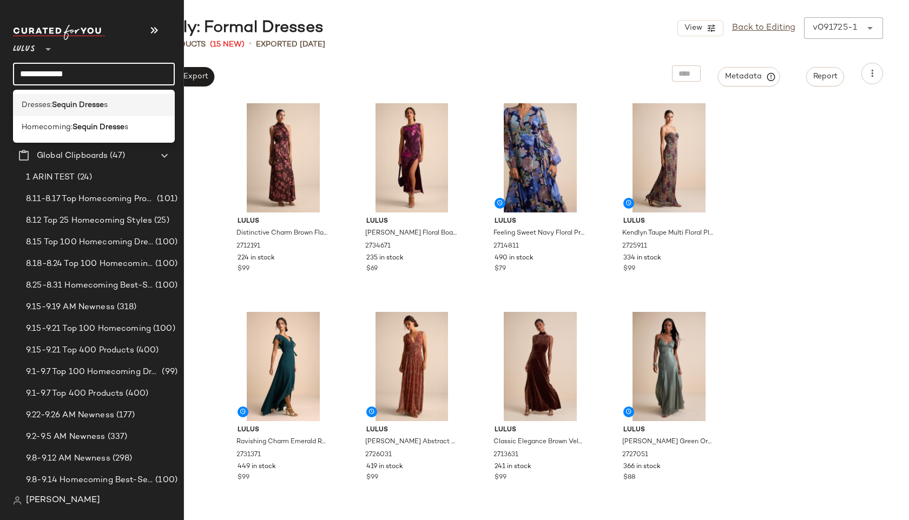
type input "**********"
click at [100, 104] on b "Sequin Dresse" at bounding box center [78, 105] width 52 height 11
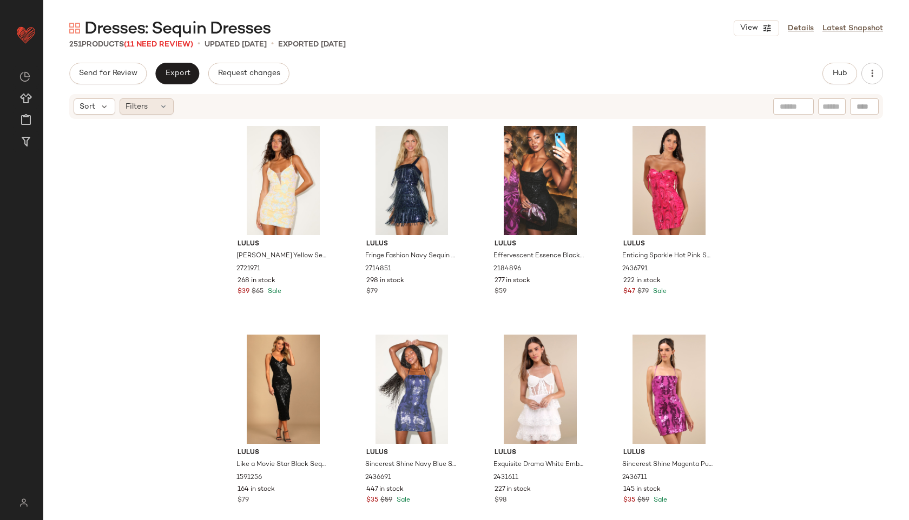
click at [161, 106] on icon at bounding box center [163, 106] width 9 height 9
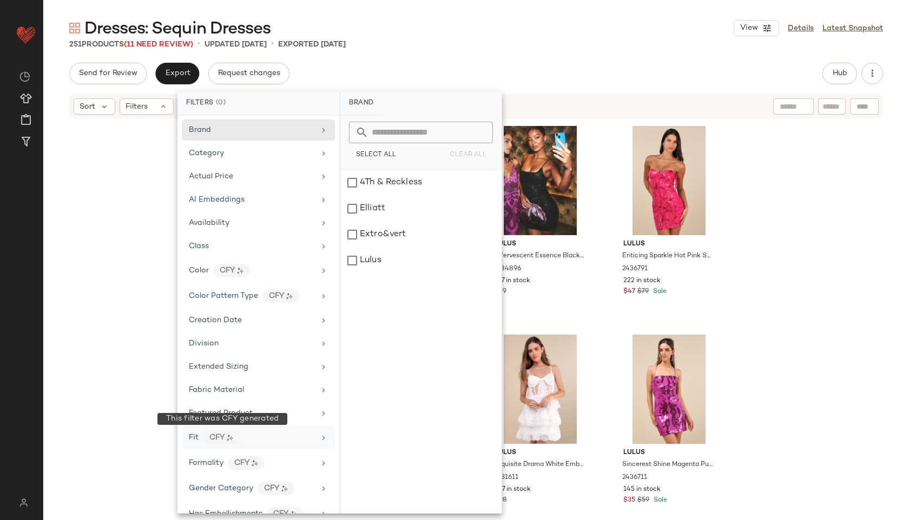
scroll to position [554, 0]
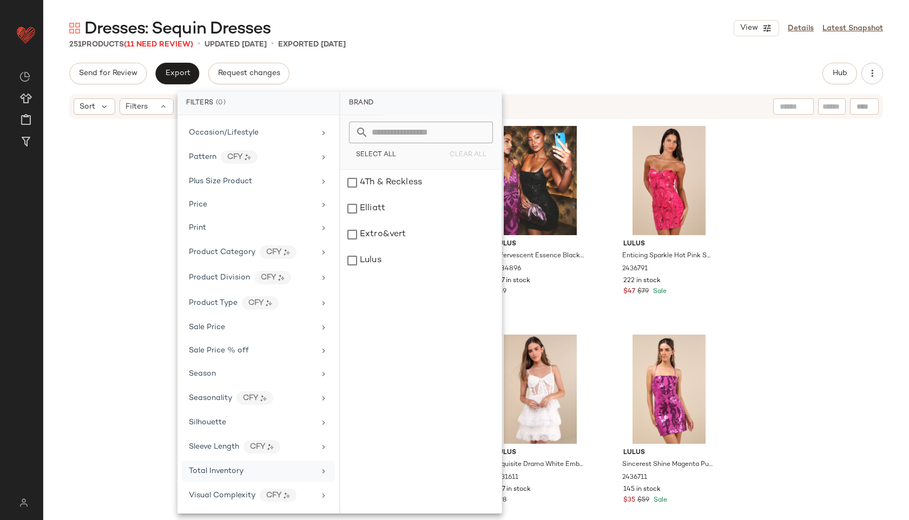
click at [228, 479] on div "Total Inventory" at bounding box center [258, 471] width 153 height 21
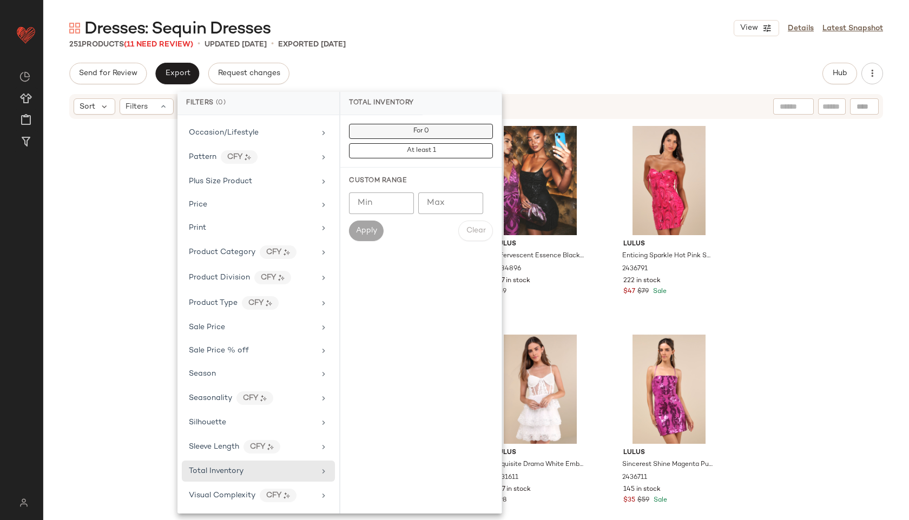
click at [465, 126] on button "For 0" at bounding box center [421, 131] width 144 height 15
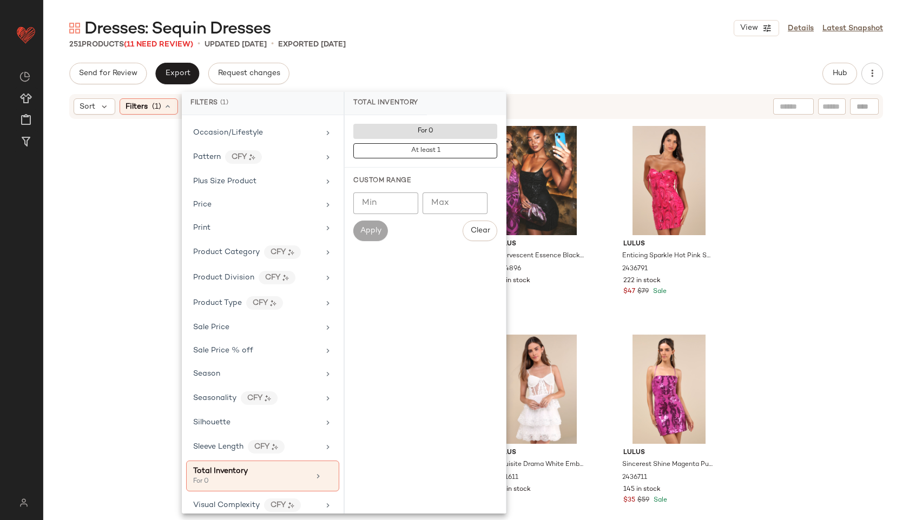
click at [524, 53] on div "Dresses: Sequin Dresses View Details Latest Snapshot 251 Products (11 Need Revi…" at bounding box center [476, 268] width 866 height 503
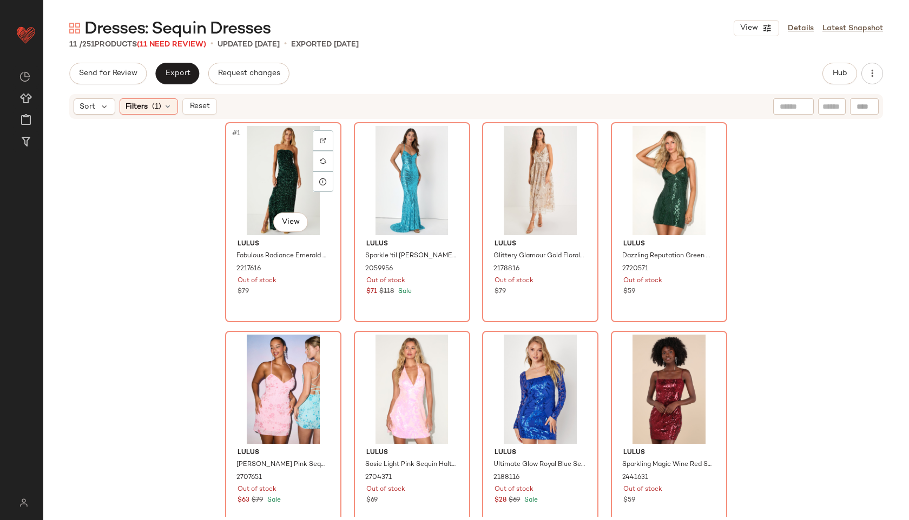
click at [257, 162] on div "#1 View" at bounding box center [283, 180] width 109 height 109
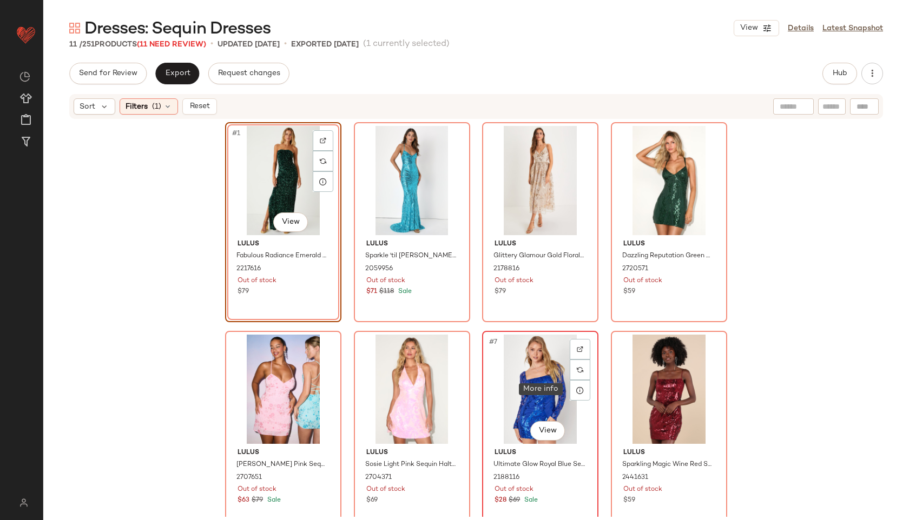
scroll to position [223, 0]
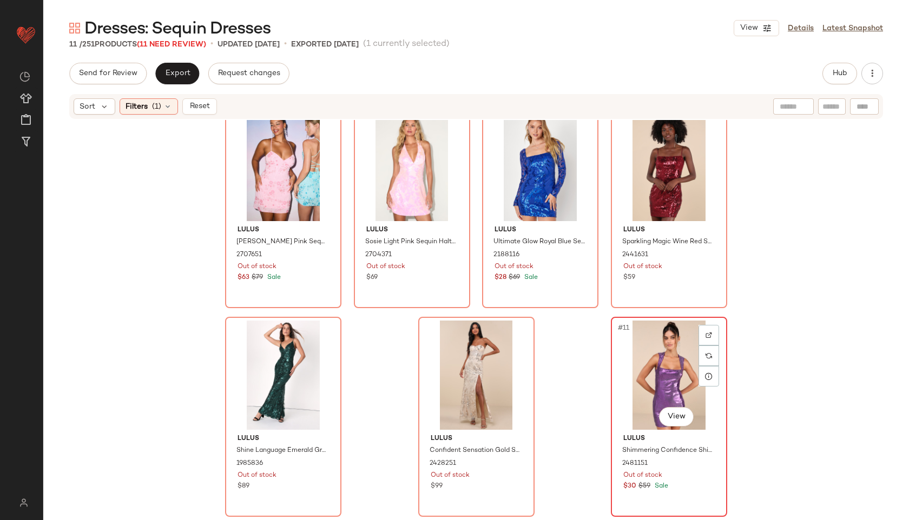
click at [632, 383] on div "#11 View" at bounding box center [669, 375] width 109 height 109
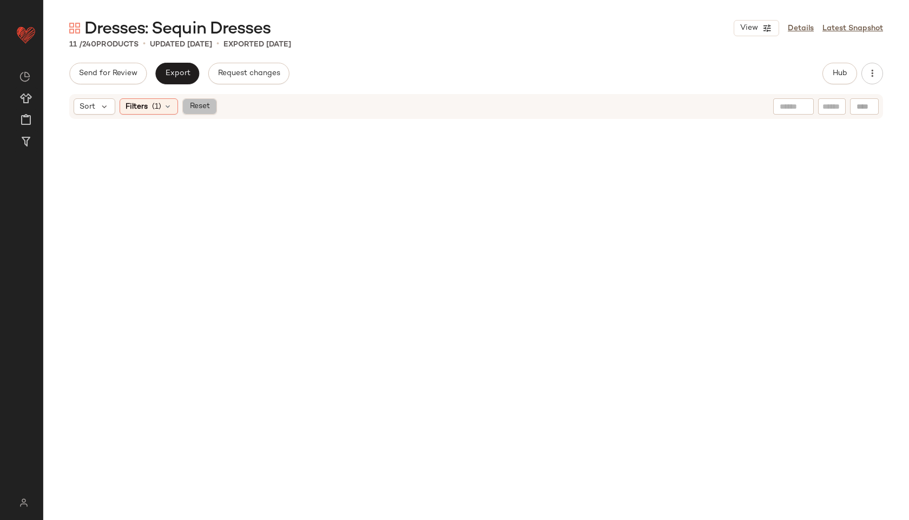
click at [193, 108] on span "Reset" at bounding box center [199, 106] width 21 height 9
click at [169, 74] on span "Export" at bounding box center [176, 73] width 25 height 9
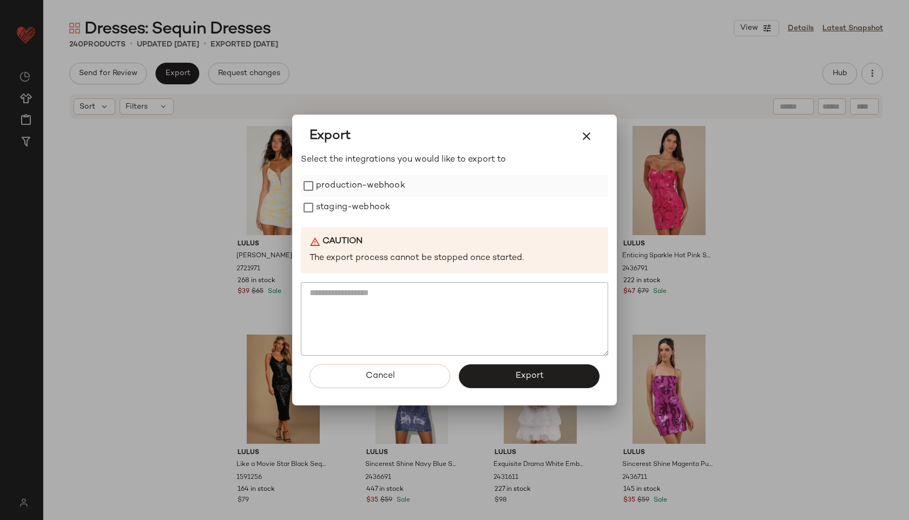
click at [377, 189] on label "production-webhook" at bounding box center [360, 186] width 89 height 22
click at [372, 210] on label "staging-webhook" at bounding box center [353, 208] width 74 height 22
click at [519, 382] on button "Export" at bounding box center [529, 377] width 141 height 24
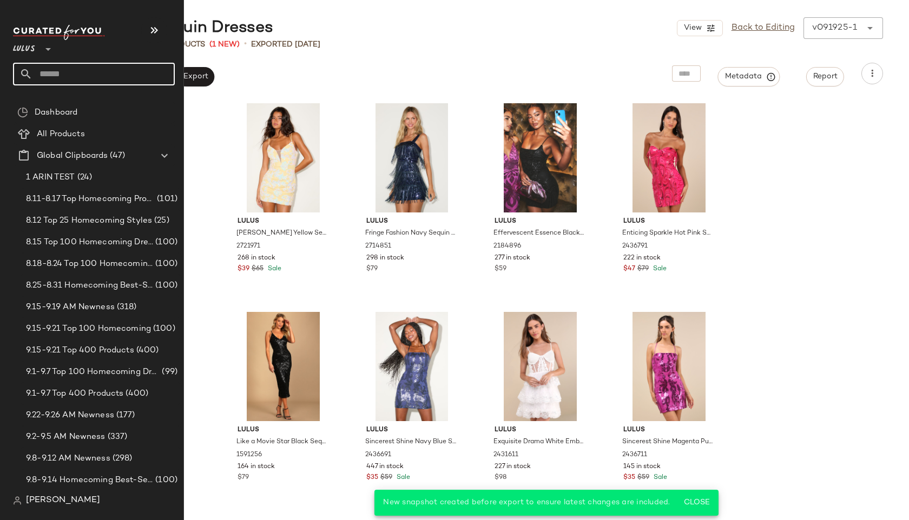
click at [54, 65] on input "text" at bounding box center [103, 74] width 142 height 23
type input "**********"
click at [63, 103] on b "Bold Print" at bounding box center [70, 105] width 36 height 11
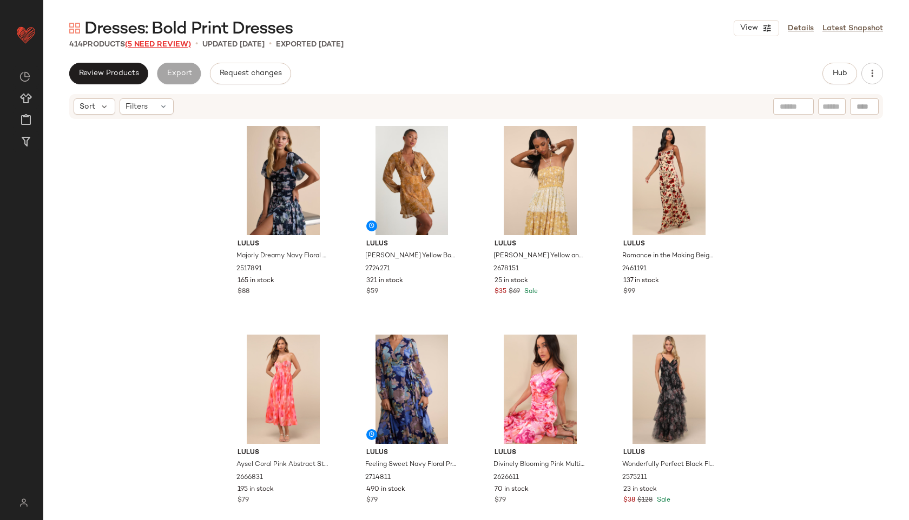
click at [169, 42] on span "(5 Need Review)" at bounding box center [158, 45] width 66 height 8
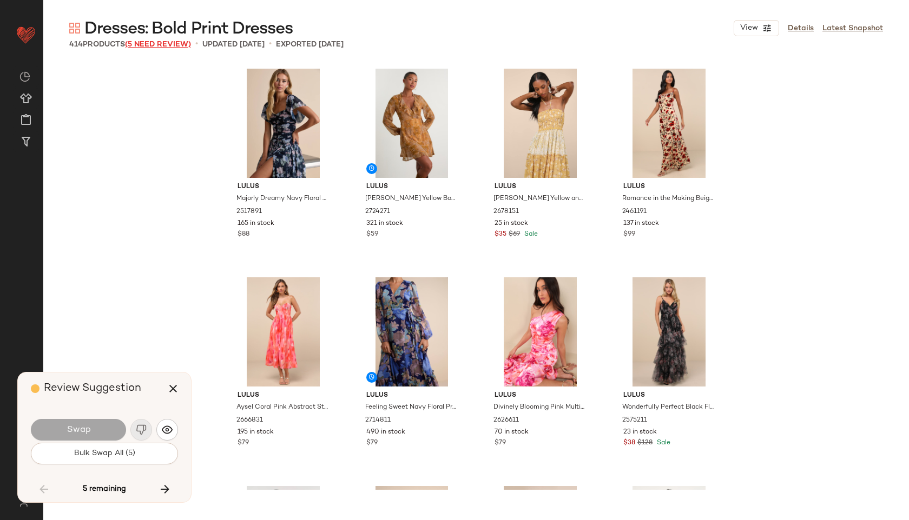
scroll to position [18170, 0]
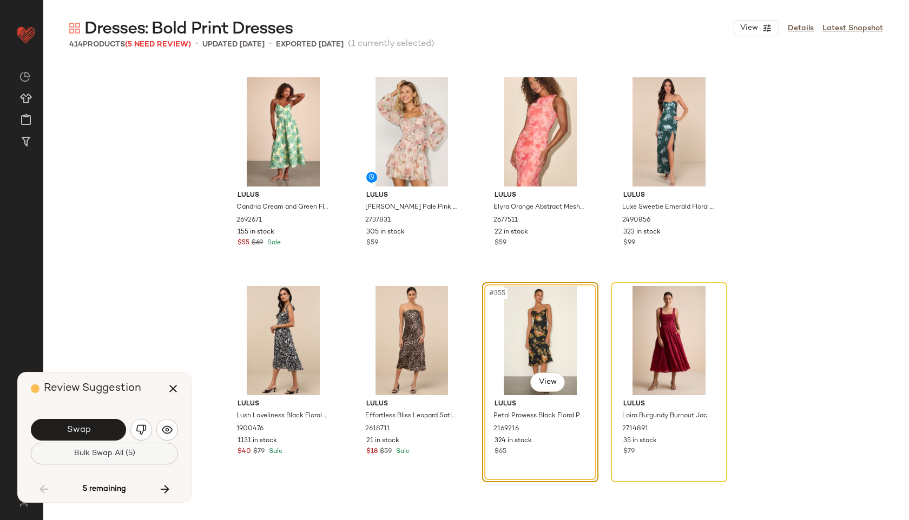
click at [97, 462] on button "Bulk Swap All (5)" at bounding box center [104, 454] width 147 height 22
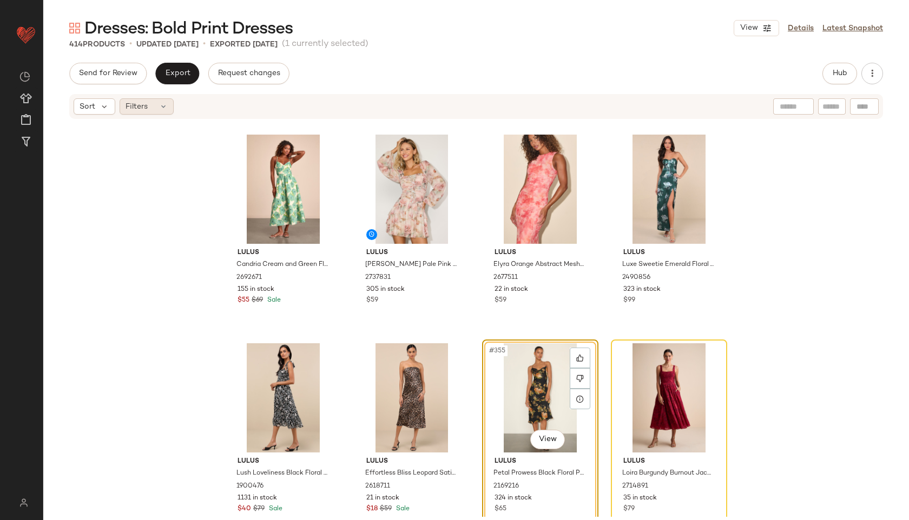
click at [159, 108] on icon at bounding box center [163, 106] width 9 height 9
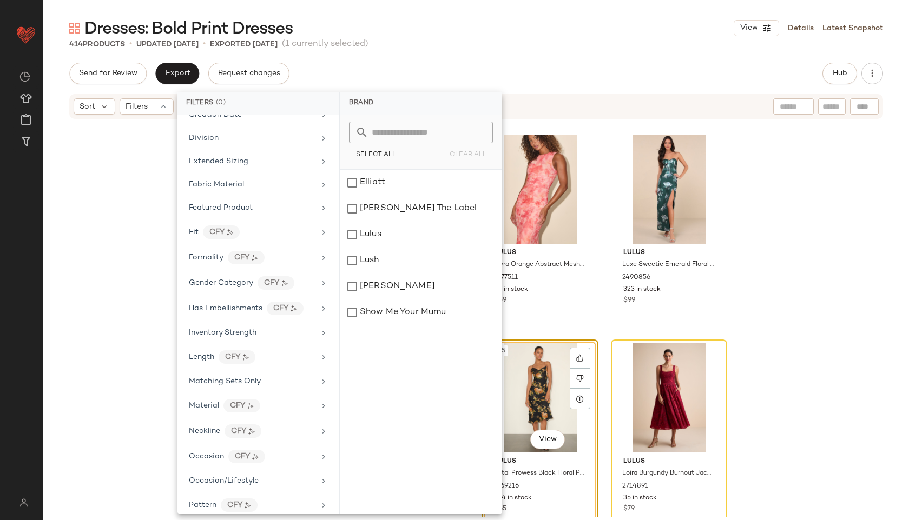
scroll to position [554, 0]
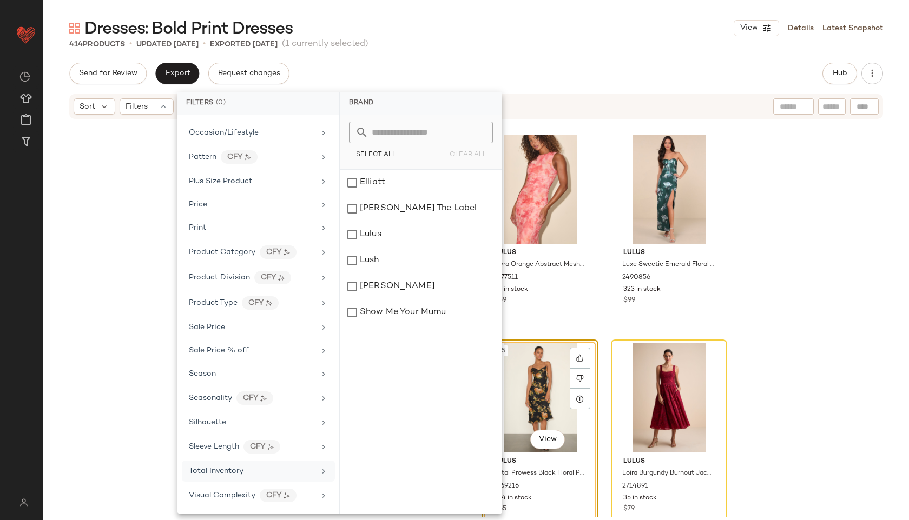
click at [212, 475] on span "Total Inventory" at bounding box center [216, 471] width 55 height 8
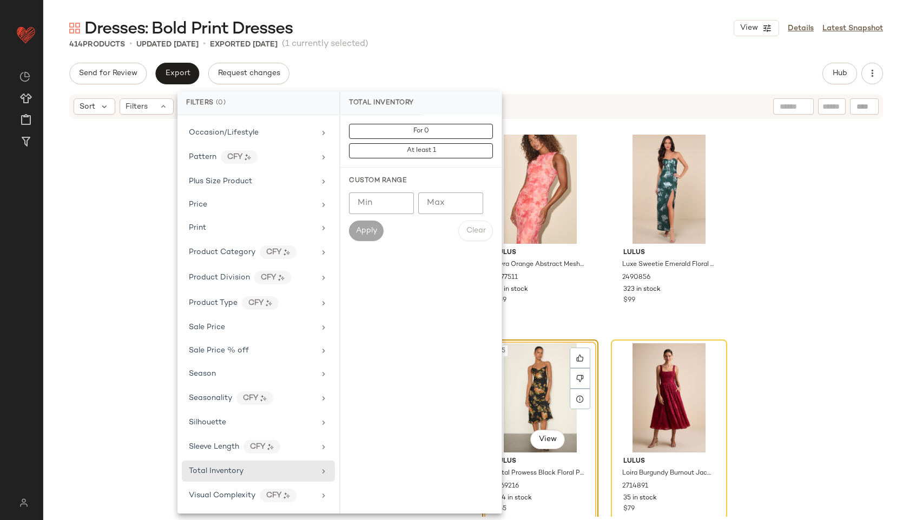
click at [458, 205] on input "Max" at bounding box center [450, 204] width 65 height 22
type input "**"
click at [370, 221] on button "Apply" at bounding box center [366, 231] width 35 height 21
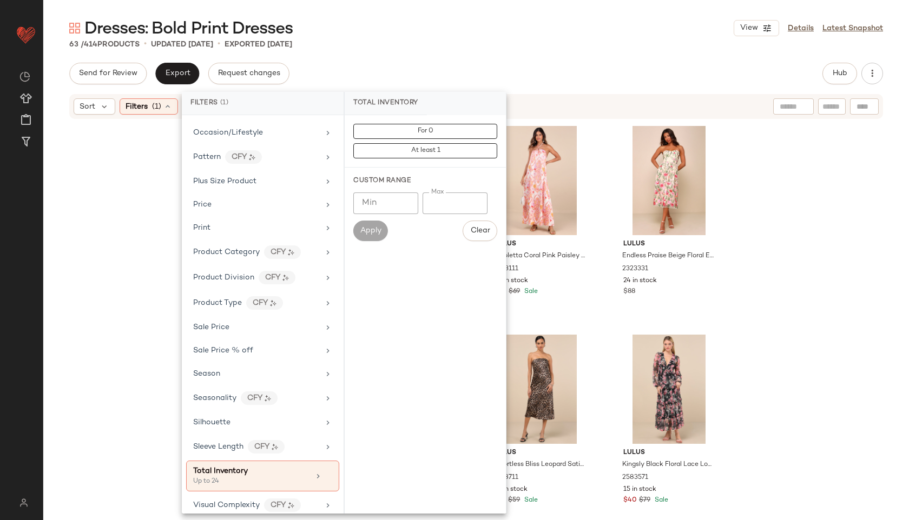
click at [457, 49] on div "63 / 414 Products • updated Sep 19th • Exported Sep 19th" at bounding box center [476, 44] width 866 height 11
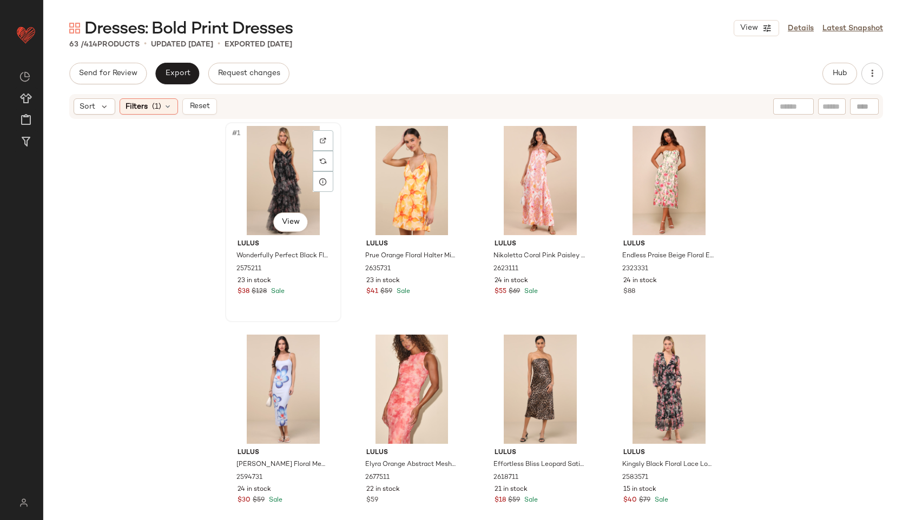
click at [257, 181] on div "#1 View" at bounding box center [283, 180] width 109 height 109
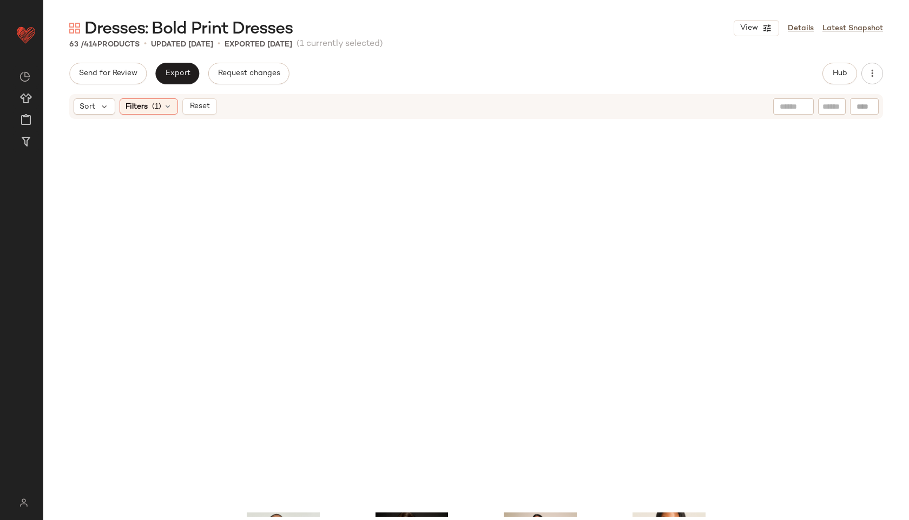
scroll to position [2947, 0]
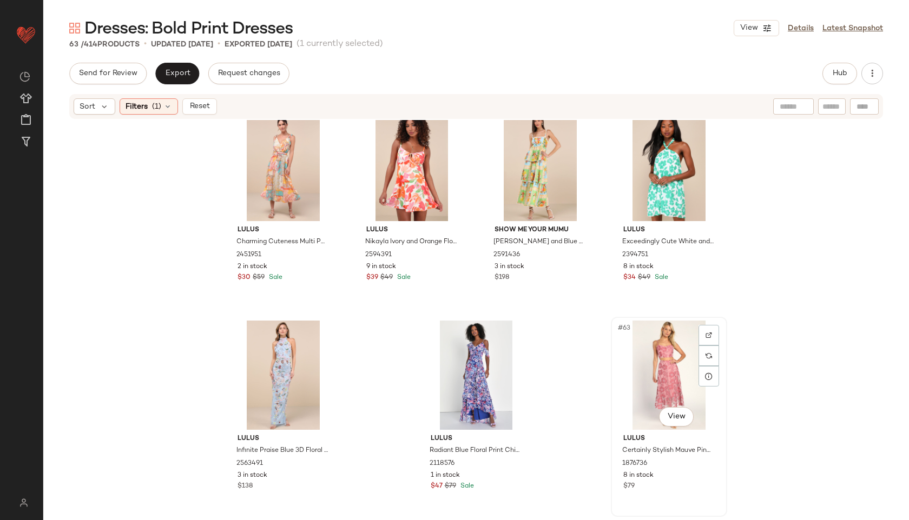
click at [640, 388] on div "#63 View" at bounding box center [669, 375] width 109 height 109
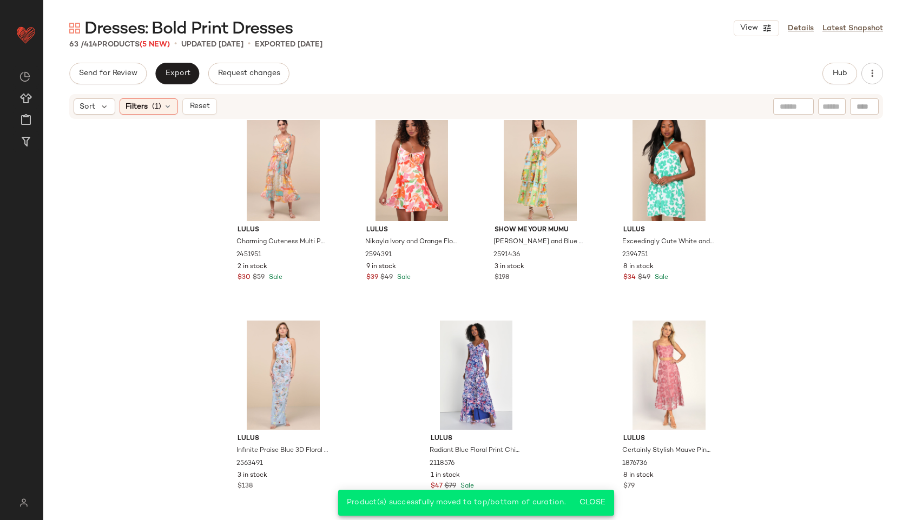
click at [197, 95] on div "Sort Filters (1) Reset" at bounding box center [476, 106] width 814 height 25
click at [200, 102] on span "Reset" at bounding box center [199, 106] width 21 height 9
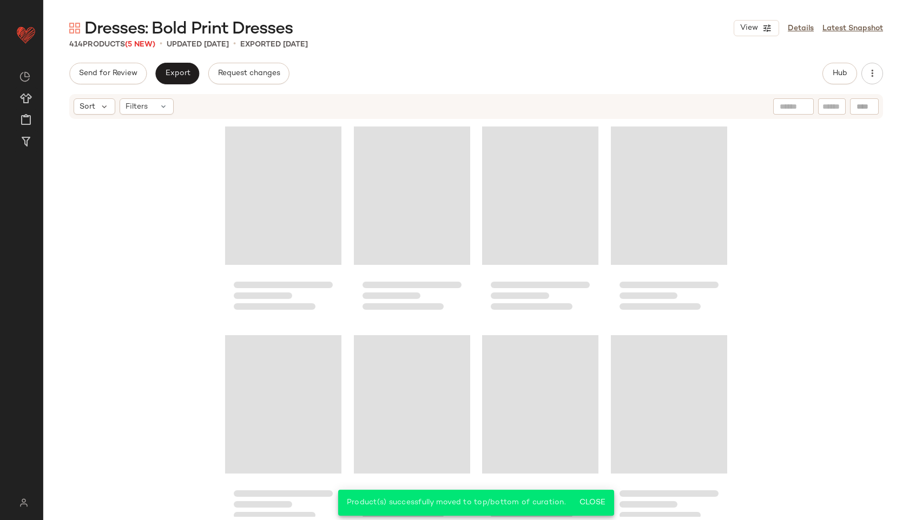
click at [172, 62] on div "Dresses: Bold Print Dresses View Details Latest Snapshot 414 Products (5 New) •…" at bounding box center [476, 268] width 866 height 503
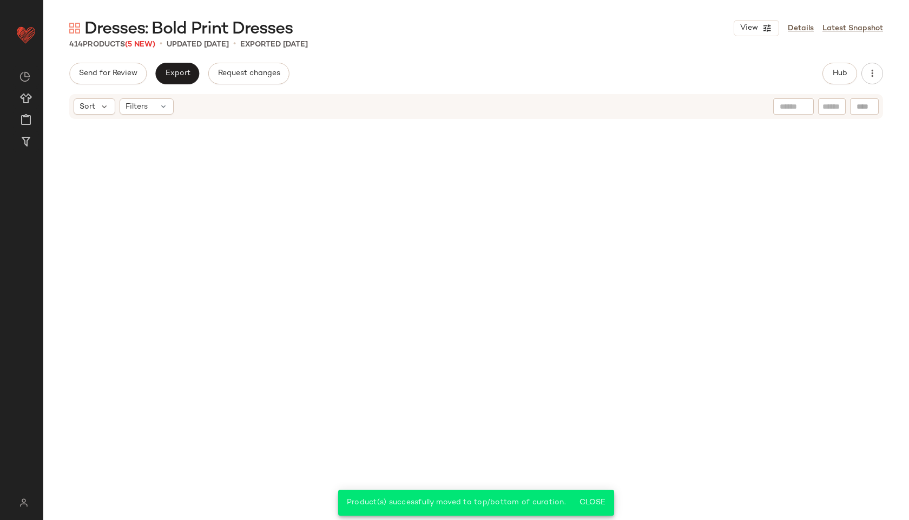
scroll to position [21325, 0]
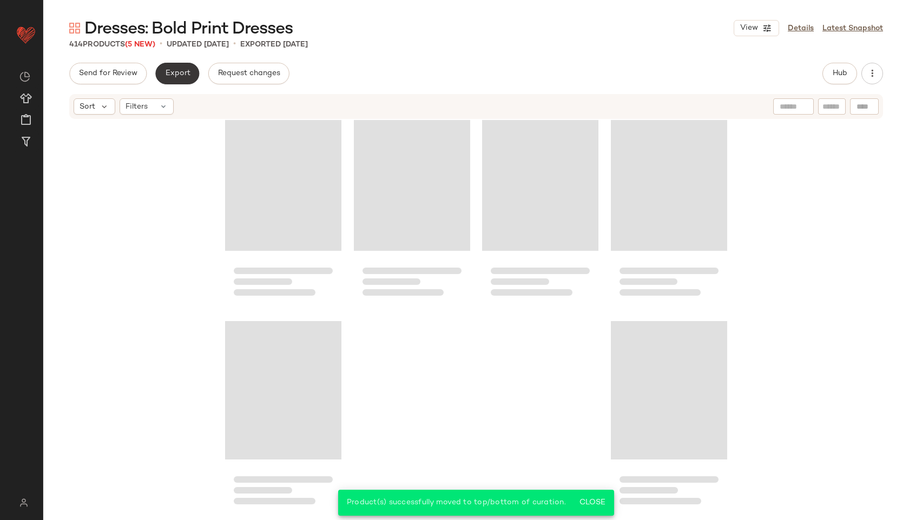
click at [182, 72] on span "Export" at bounding box center [176, 73] width 25 height 9
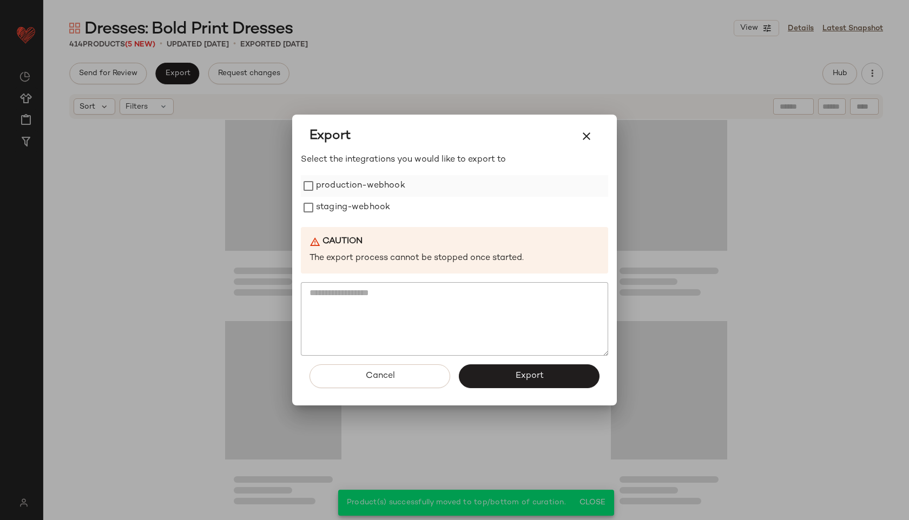
click at [341, 182] on label "production-webhook" at bounding box center [360, 186] width 89 height 22
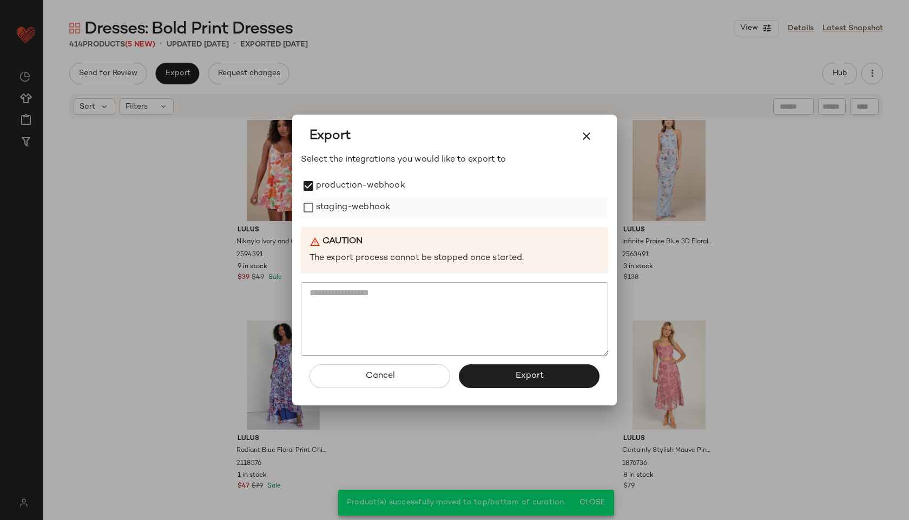
click at [342, 199] on label "staging-webhook" at bounding box center [353, 208] width 74 height 22
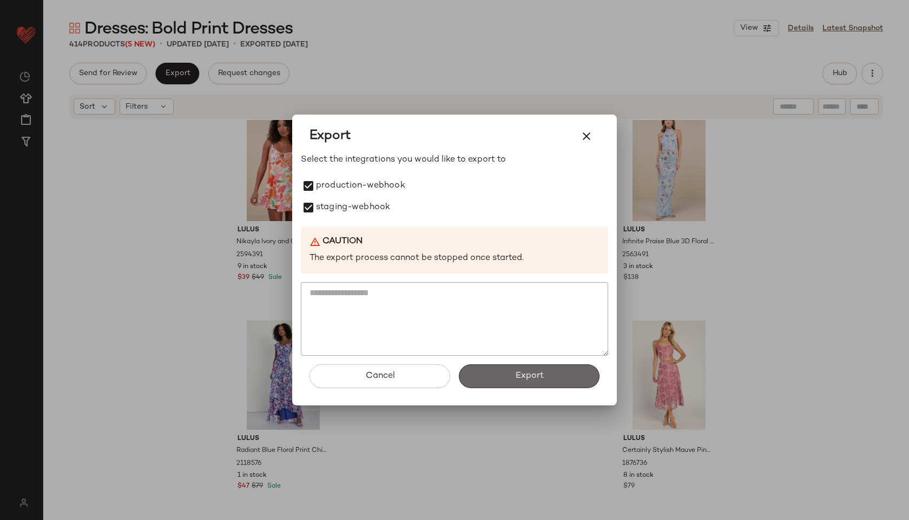
click at [495, 372] on button "Export" at bounding box center [529, 377] width 141 height 24
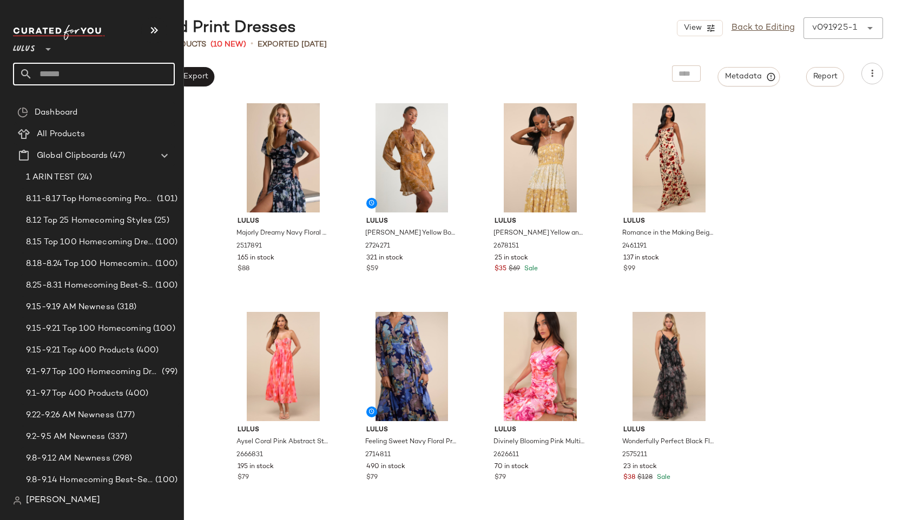
click at [51, 75] on input "text" at bounding box center [103, 74] width 142 height 23
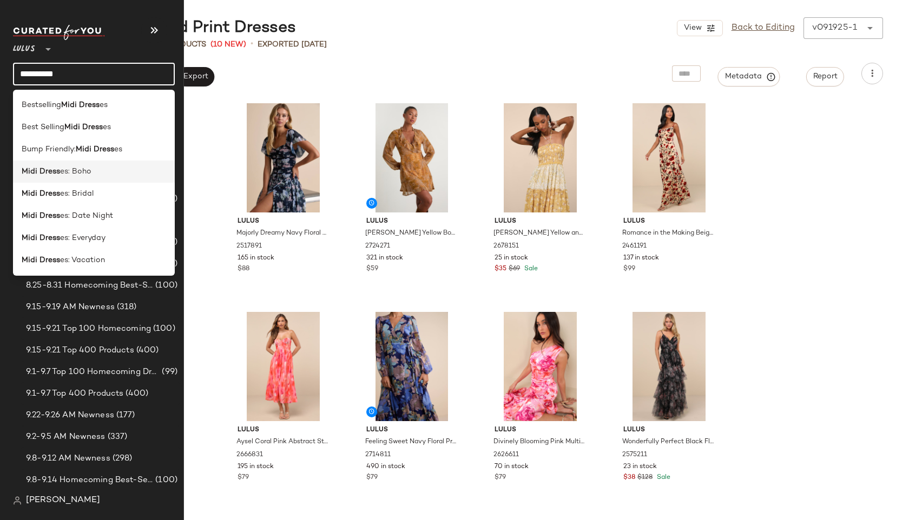
type input "**********"
click at [41, 173] on b "Midi Dress" at bounding box center [41, 171] width 38 height 11
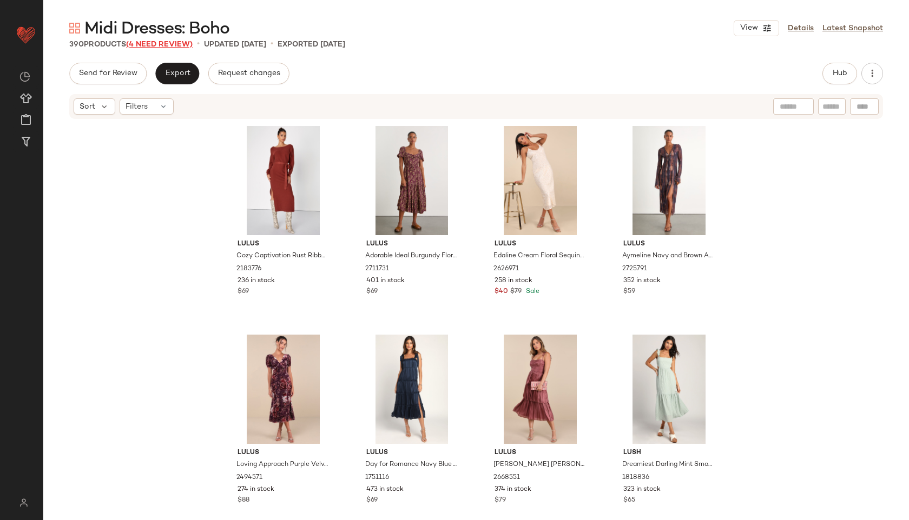
click at [165, 43] on span "(4 Need Review)" at bounding box center [159, 45] width 67 height 8
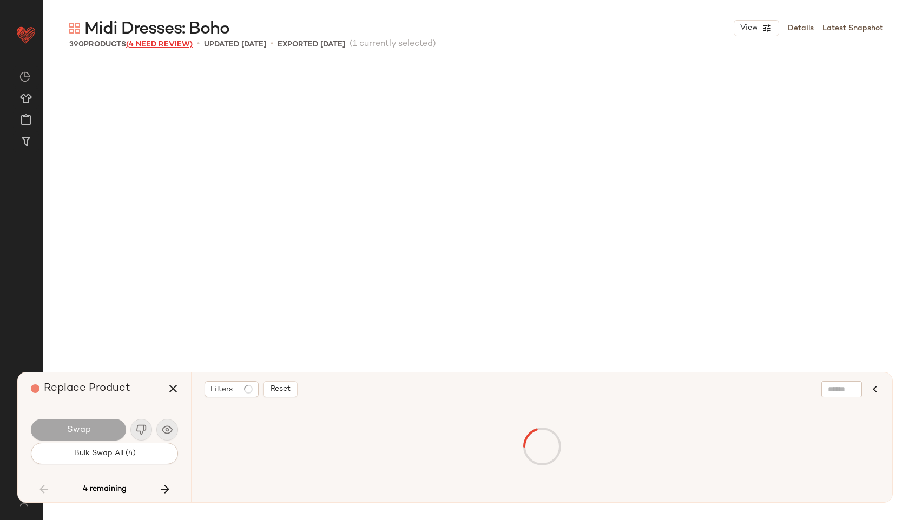
scroll to position [16290, 0]
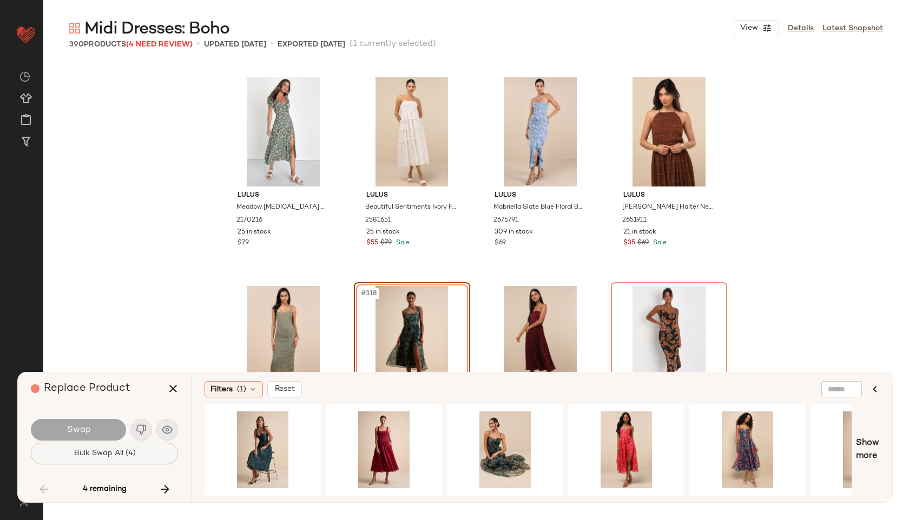
click at [140, 454] on button "Bulk Swap All (4)" at bounding box center [104, 454] width 147 height 22
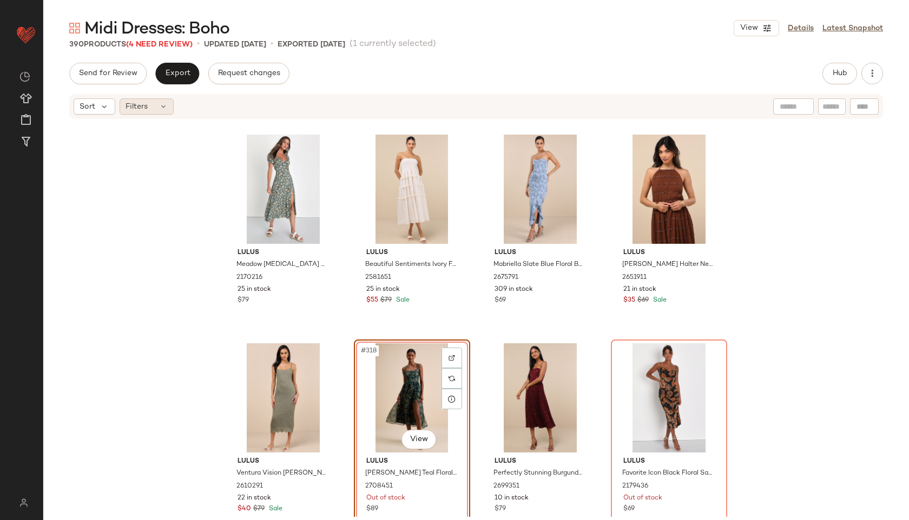
click at [161, 103] on icon at bounding box center [163, 106] width 9 height 9
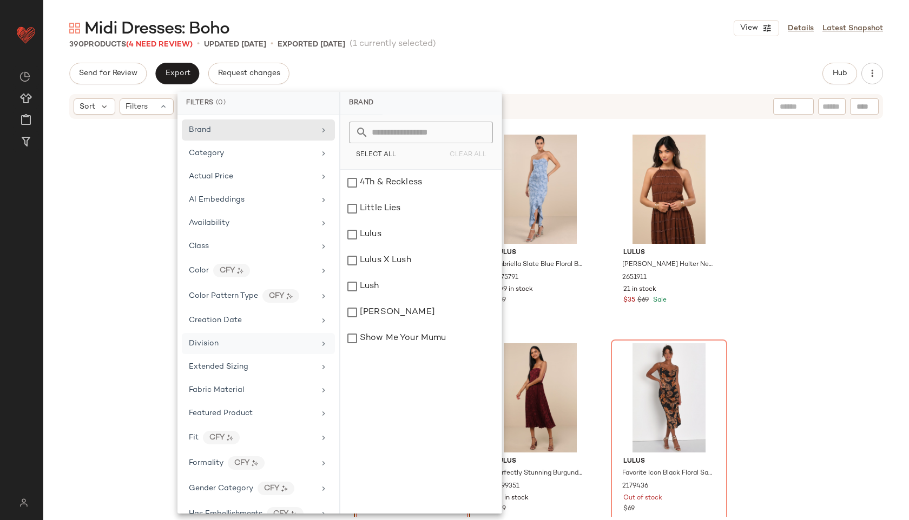
scroll to position [554, 0]
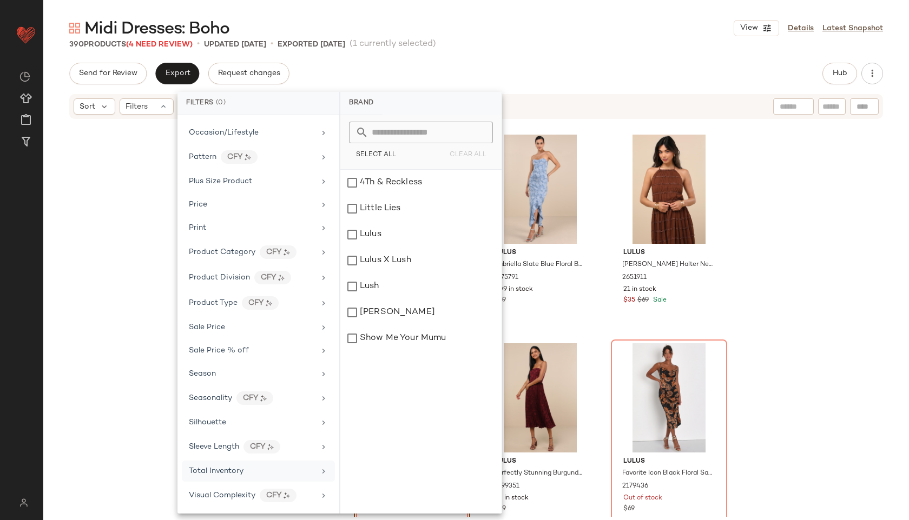
click at [237, 466] on div "Total Inventory" at bounding box center [216, 471] width 55 height 11
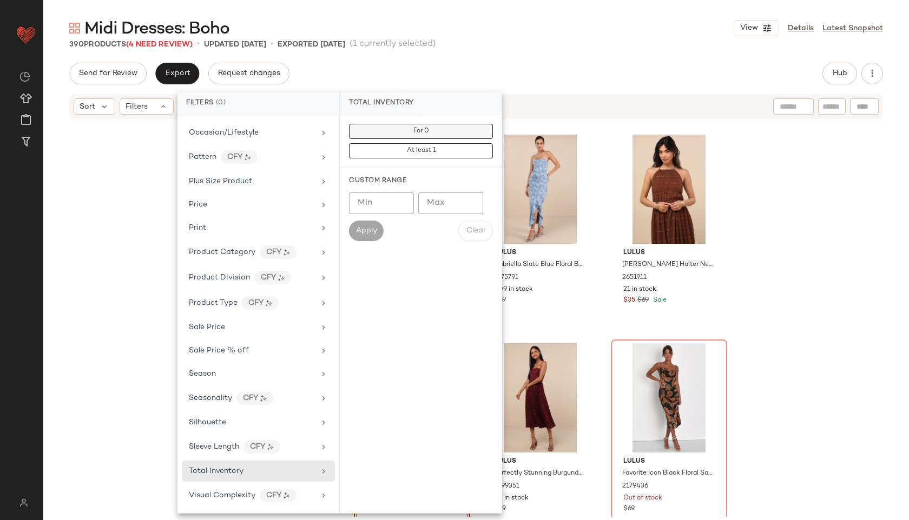
click at [409, 135] on button "For 0" at bounding box center [421, 131] width 144 height 15
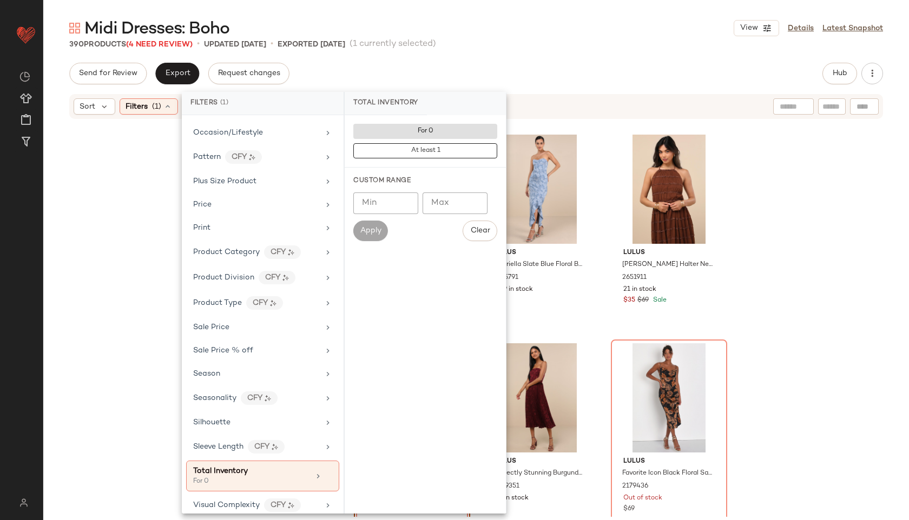
click at [488, 50] on div "Midi Dresses: Boho View Details Latest Snapshot 390 Products (4 Need Review) • …" at bounding box center [476, 268] width 866 height 503
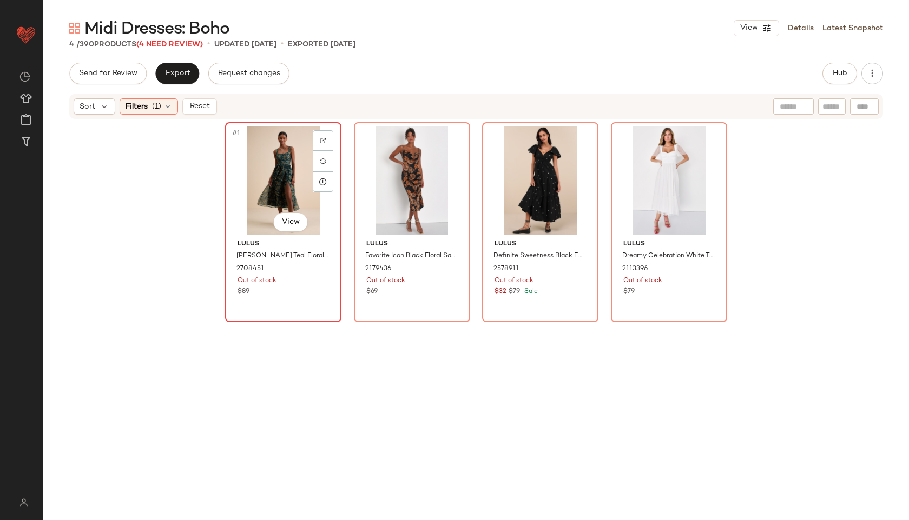
click at [229, 192] on div "#1 View" at bounding box center [283, 180] width 109 height 109
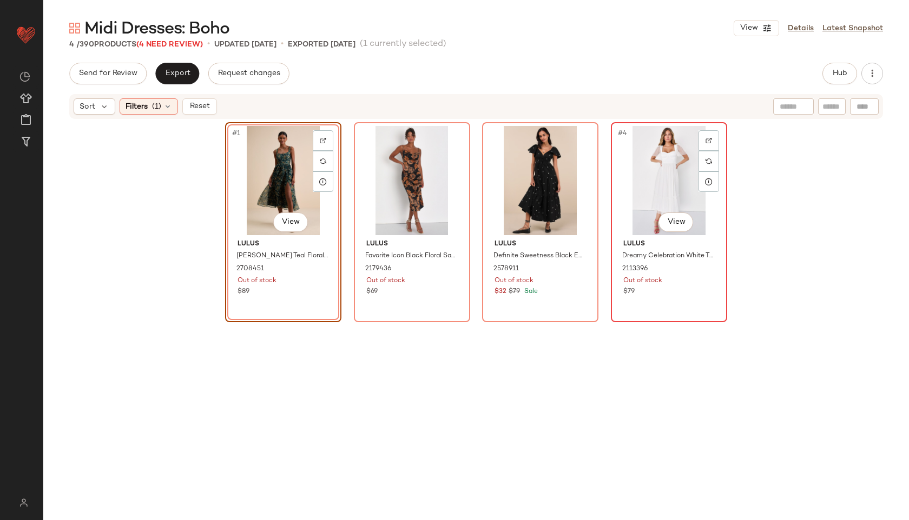
click at [670, 179] on div "#4 View" at bounding box center [669, 180] width 109 height 109
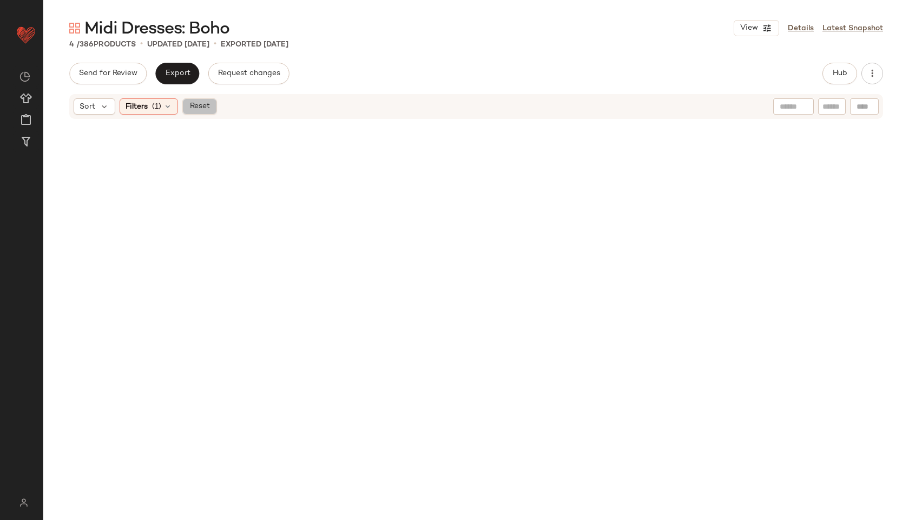
click at [199, 99] on button "Reset" at bounding box center [199, 106] width 35 height 16
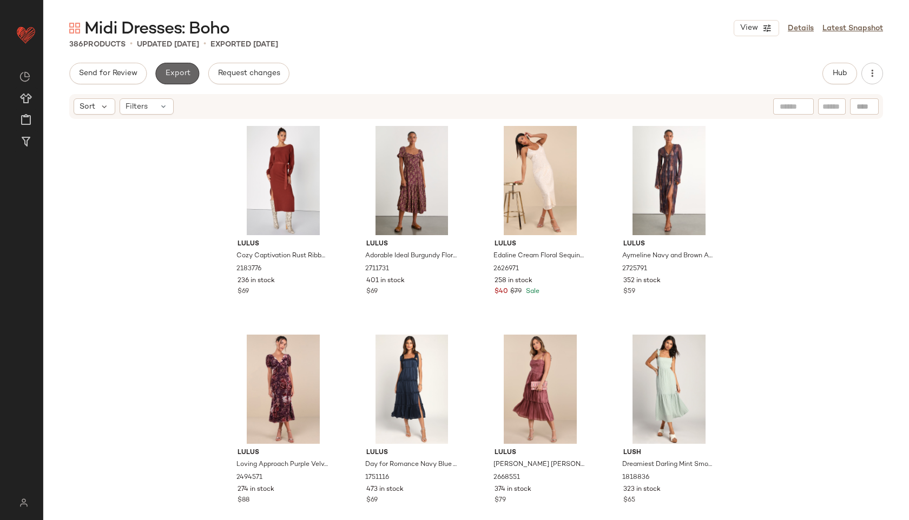
click at [185, 82] on button "Export" at bounding box center [177, 74] width 44 height 22
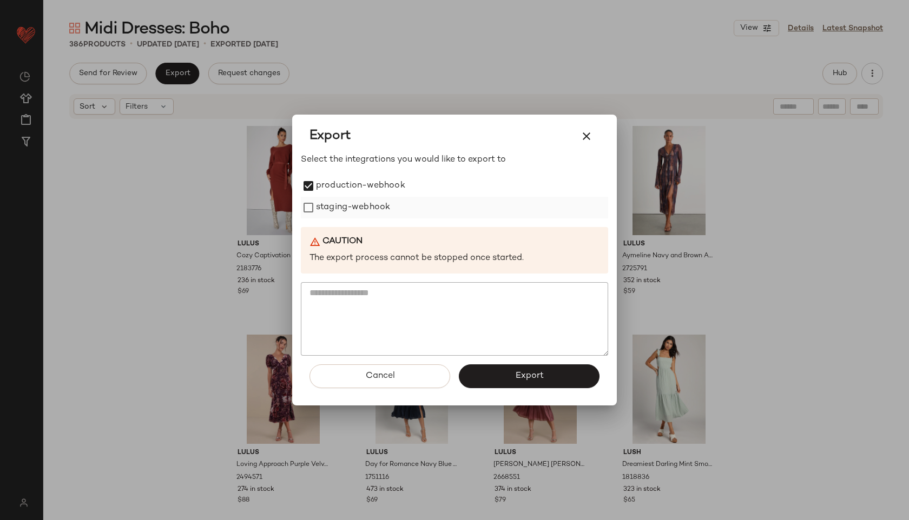
click at [318, 207] on label "staging-webhook" at bounding box center [353, 208] width 74 height 22
click at [510, 362] on div "Cancel Export" at bounding box center [454, 381] width 307 height 50
click at [516, 374] on span "Export" at bounding box center [529, 376] width 29 height 10
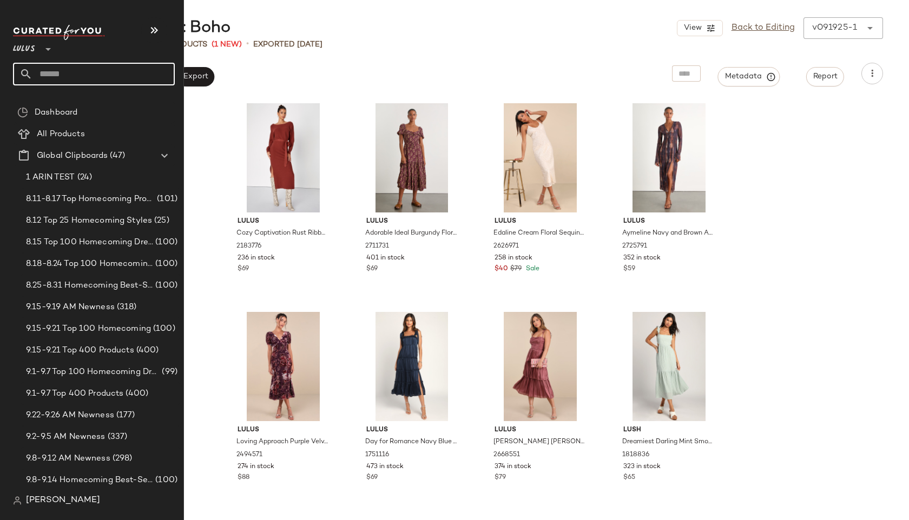
click at [38, 70] on input "text" at bounding box center [103, 74] width 142 height 23
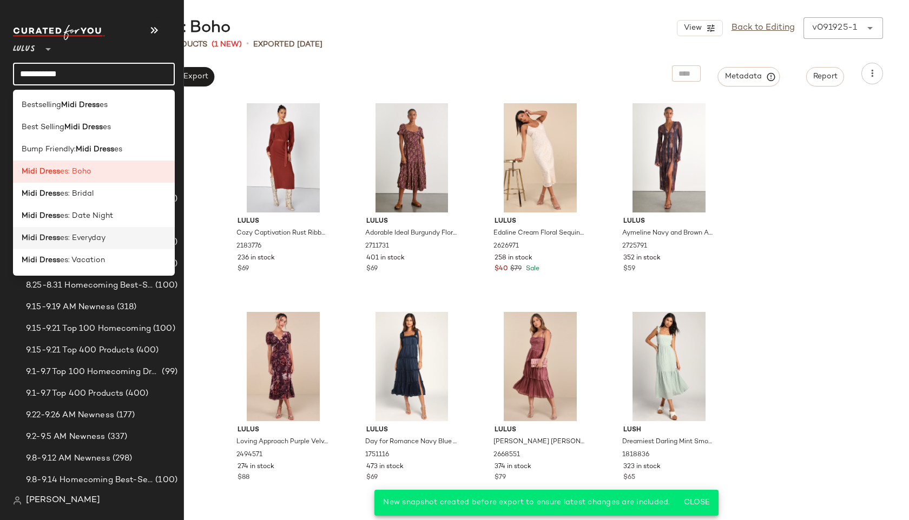
type input "**********"
click at [55, 230] on div "Midi Dress es: Everyday" at bounding box center [94, 238] width 162 height 22
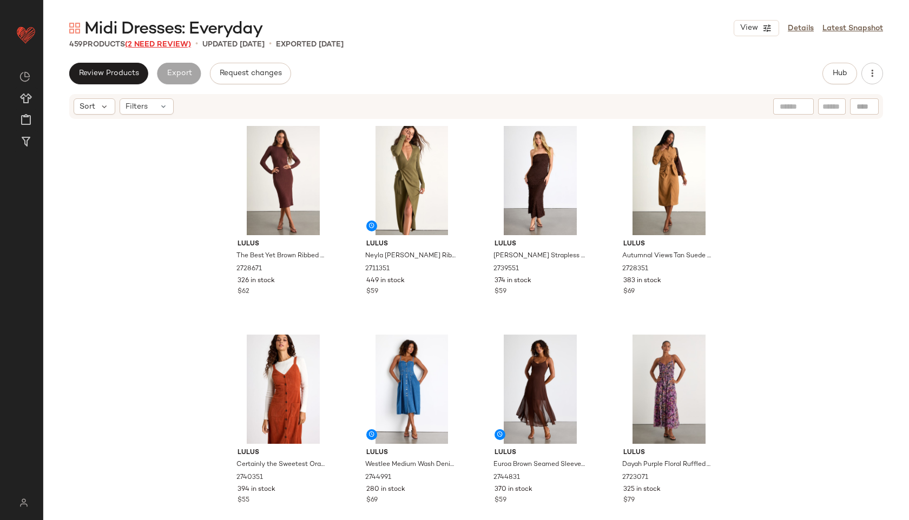
click at [162, 47] on span "(2 Need Review)" at bounding box center [158, 45] width 66 height 8
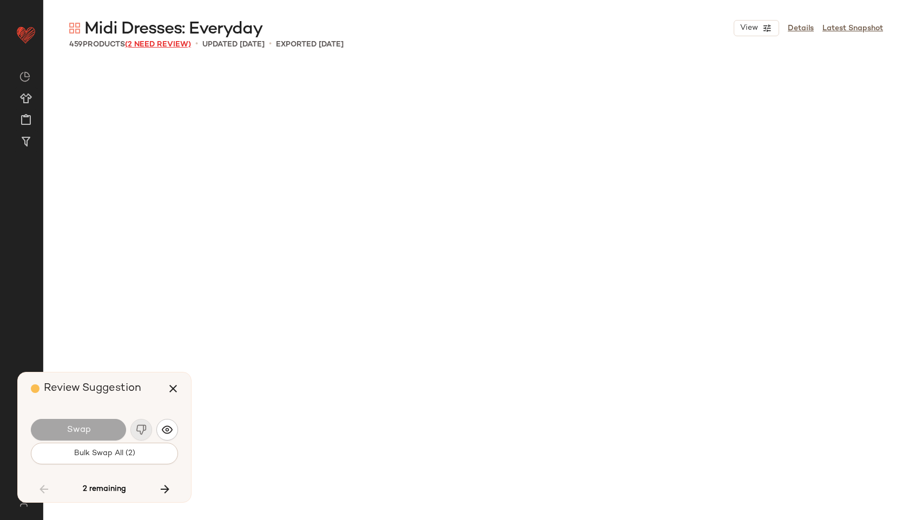
scroll to position [18587, 0]
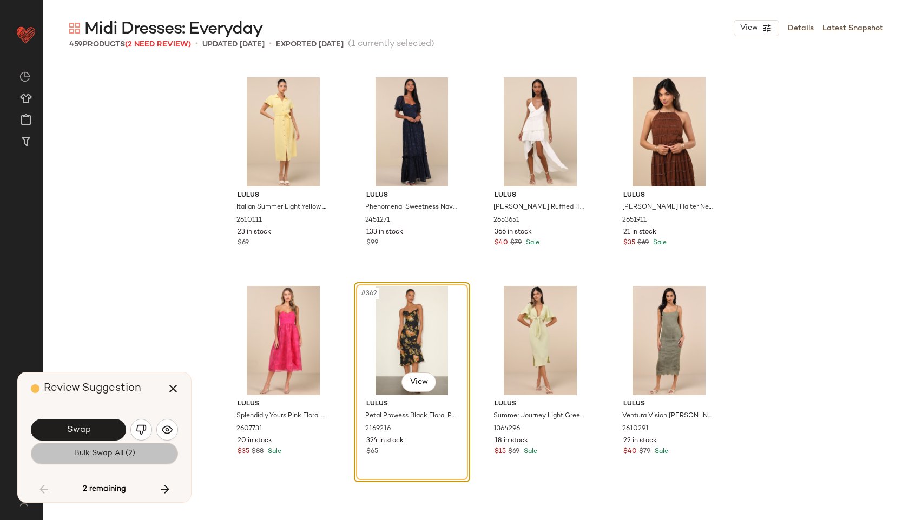
click at [114, 452] on span "Bulk Swap All (2)" at bounding box center [105, 454] width 62 height 9
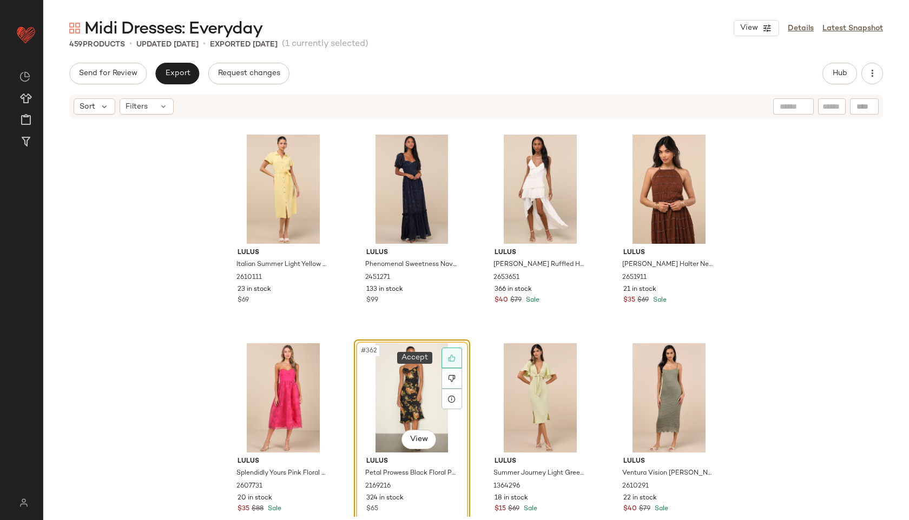
click at [453, 355] on div at bounding box center [452, 358] width 21 height 21
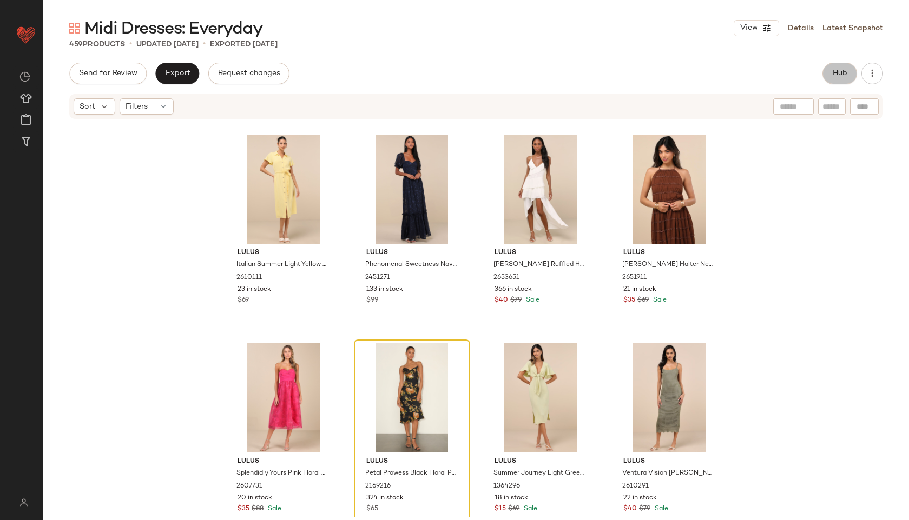
click at [851, 69] on button "Hub" at bounding box center [839, 74] width 35 height 22
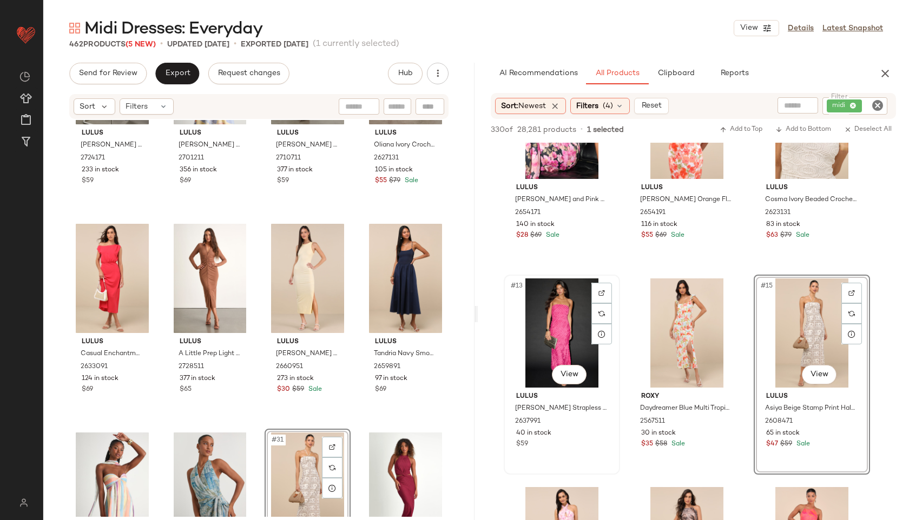
scroll to position [866, 0]
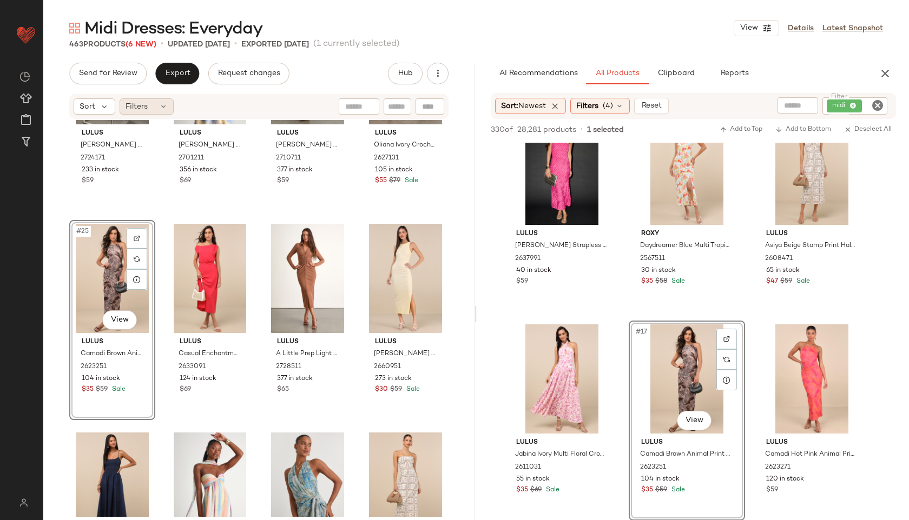
click at [143, 100] on div "Filters" at bounding box center [147, 106] width 54 height 16
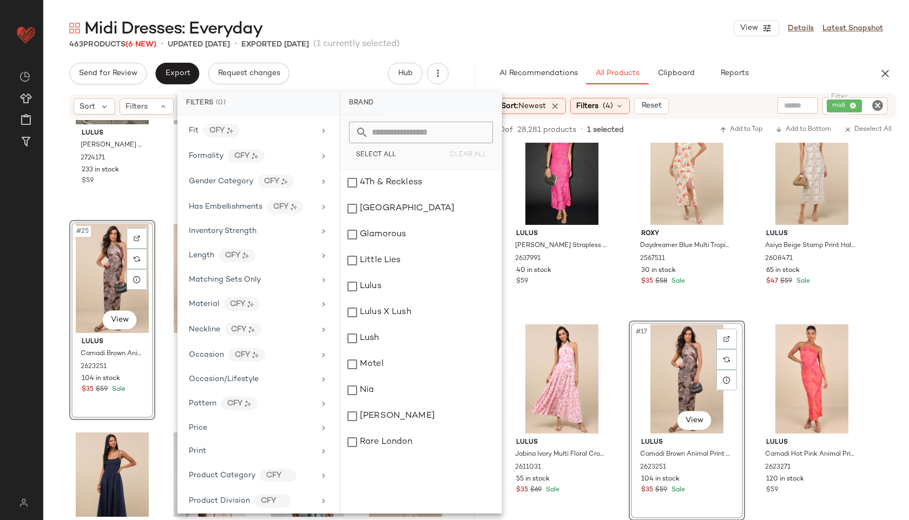
scroll to position [531, 0]
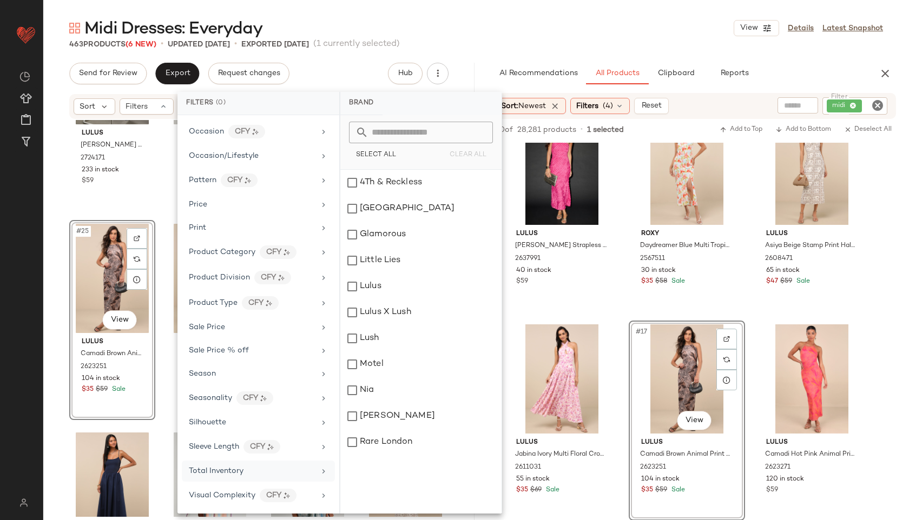
click at [220, 480] on div "Total Inventory" at bounding box center [258, 471] width 153 height 21
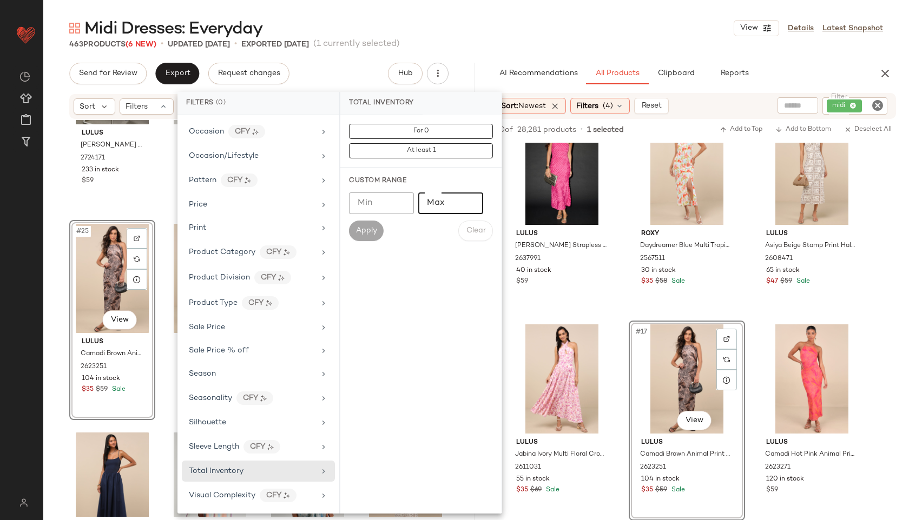
click at [438, 210] on input "Max" at bounding box center [450, 204] width 65 height 22
type input "**"
click at [369, 233] on span "Apply" at bounding box center [366, 231] width 22 height 9
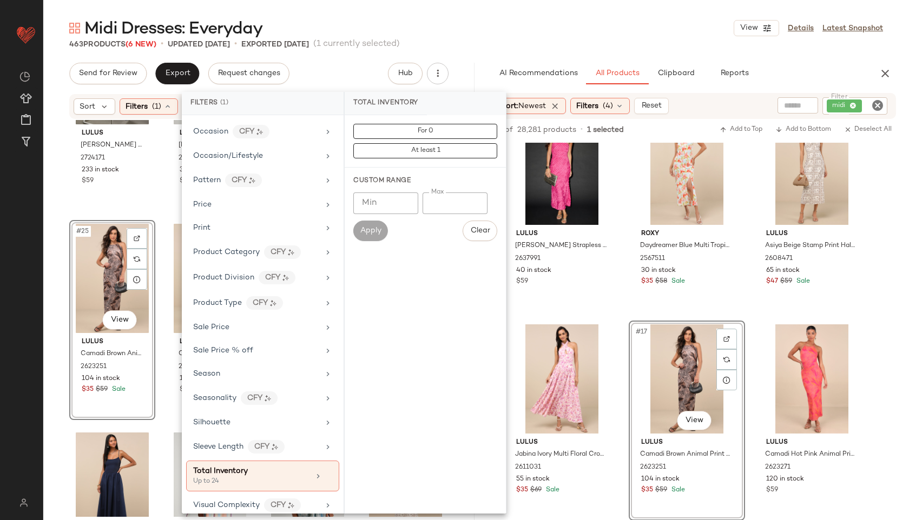
click at [495, 30] on div "Midi Dresses: Everyday View Details Latest Snapshot" at bounding box center [476, 28] width 866 height 22
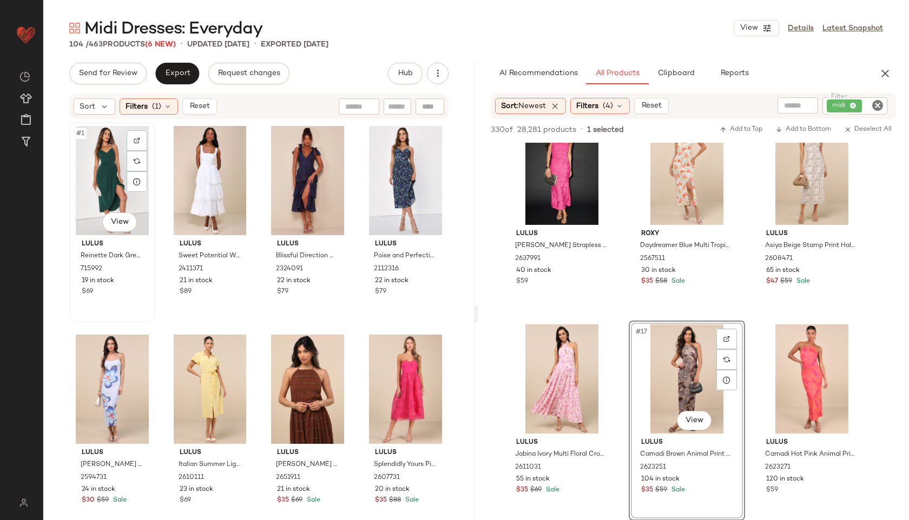
click at [109, 172] on div "#1 View" at bounding box center [112, 180] width 78 height 109
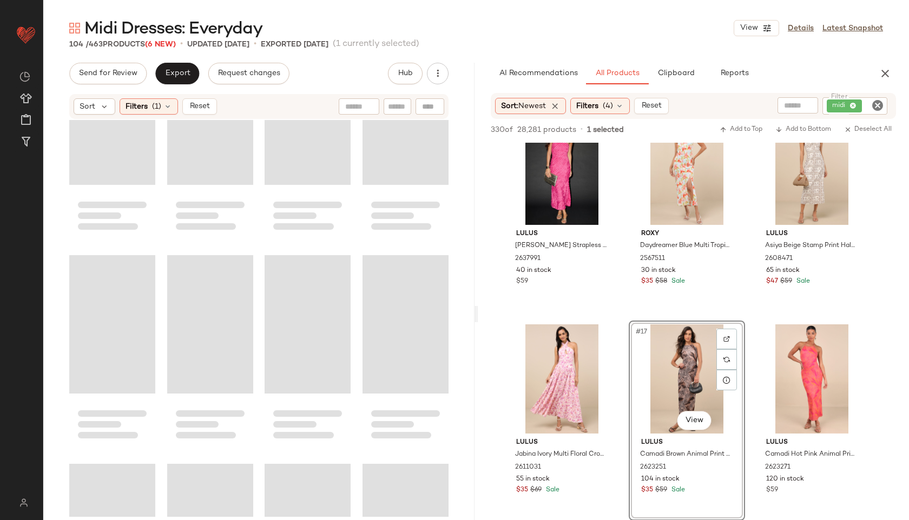
scroll to position [5035, 0]
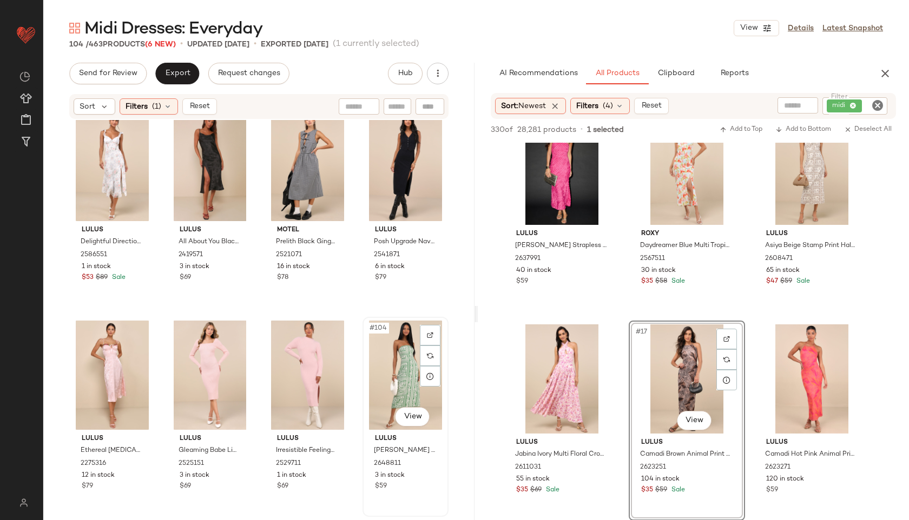
click at [398, 384] on div "#104 View" at bounding box center [405, 375] width 78 height 109
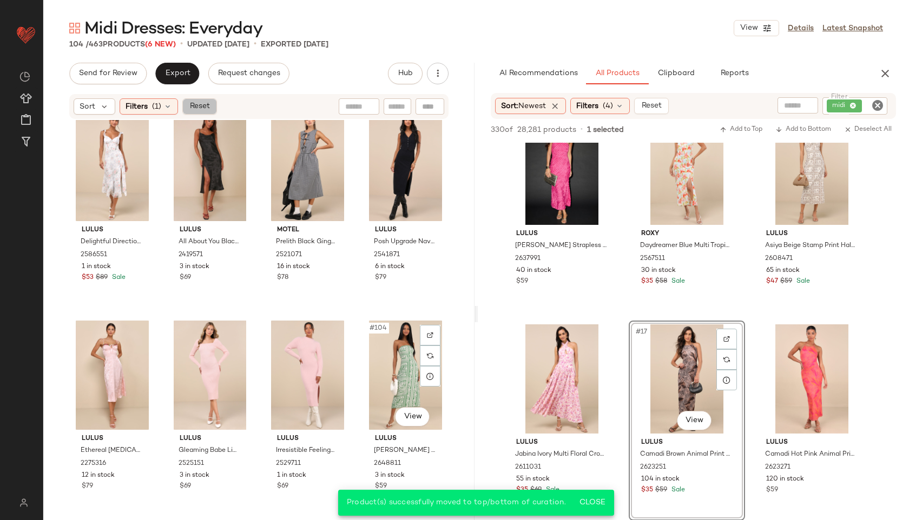
click at [203, 114] on button "Reset" at bounding box center [199, 106] width 35 height 16
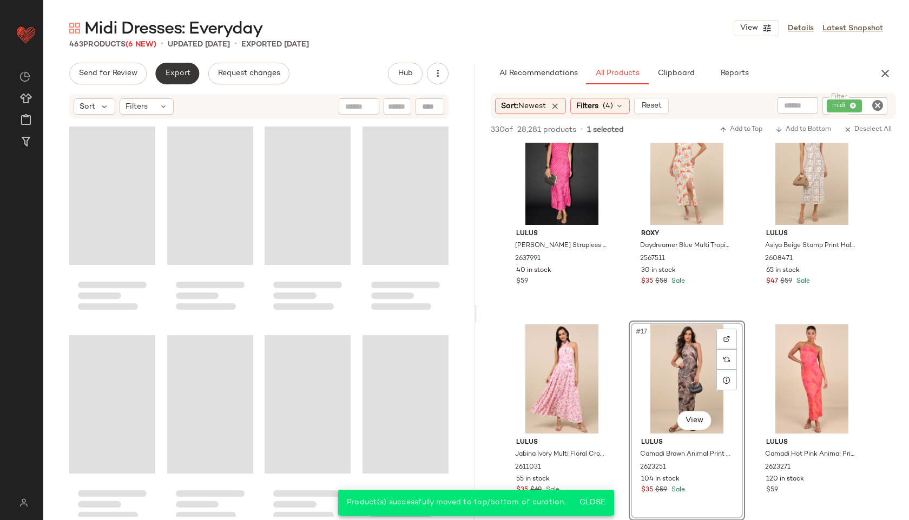
scroll to position [23831, 0]
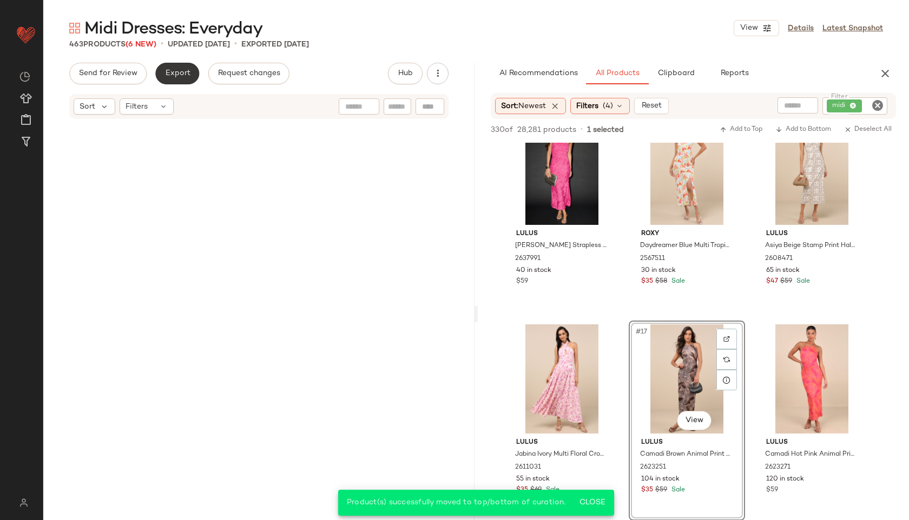
click at [188, 80] on button "Export" at bounding box center [177, 74] width 44 height 22
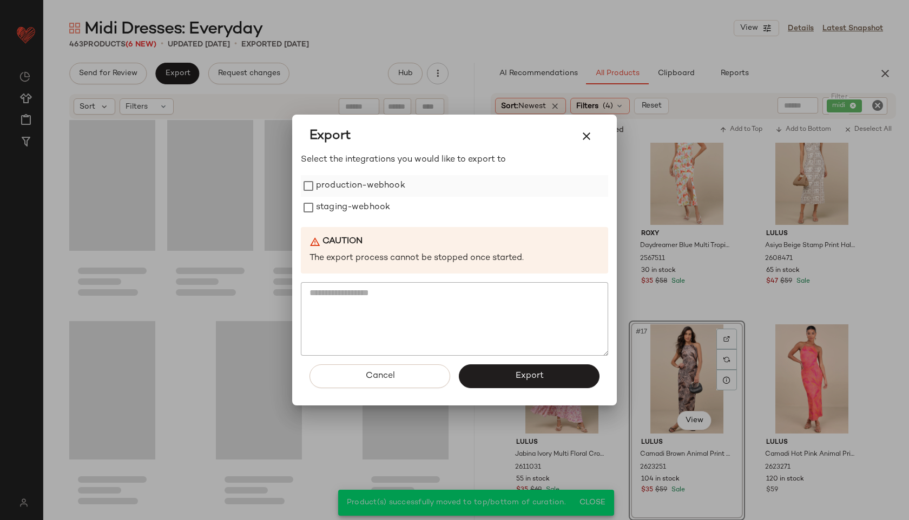
click at [333, 194] on label "production-webhook" at bounding box center [360, 186] width 89 height 22
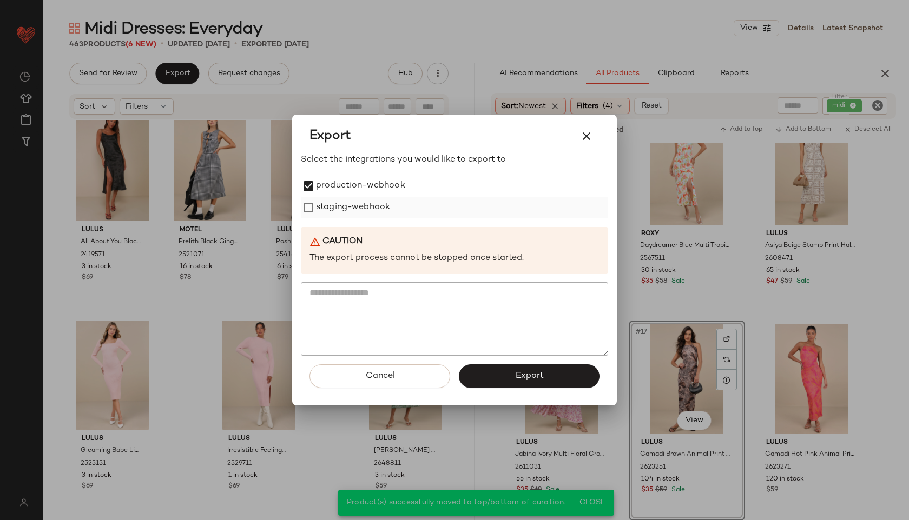
click at [333, 203] on label "staging-webhook" at bounding box center [353, 208] width 74 height 22
click at [506, 370] on button "Export" at bounding box center [529, 377] width 141 height 24
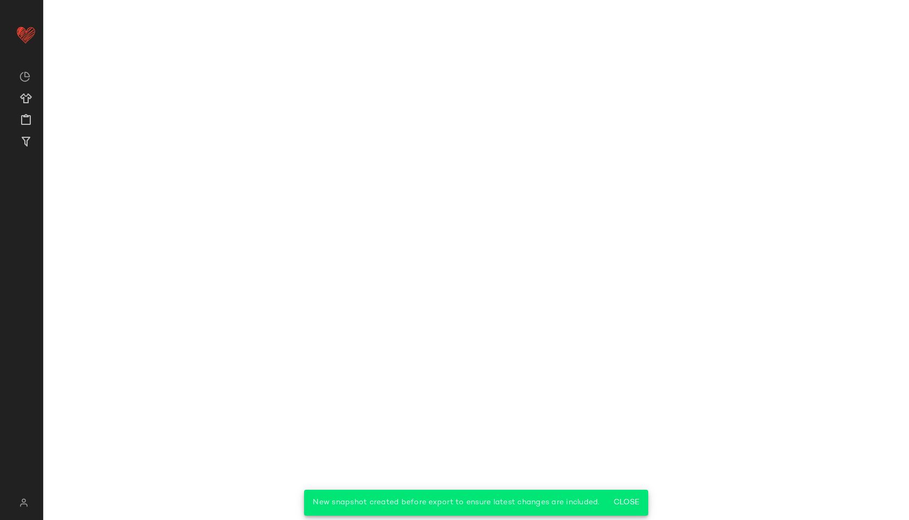
scroll to position [1284, 0]
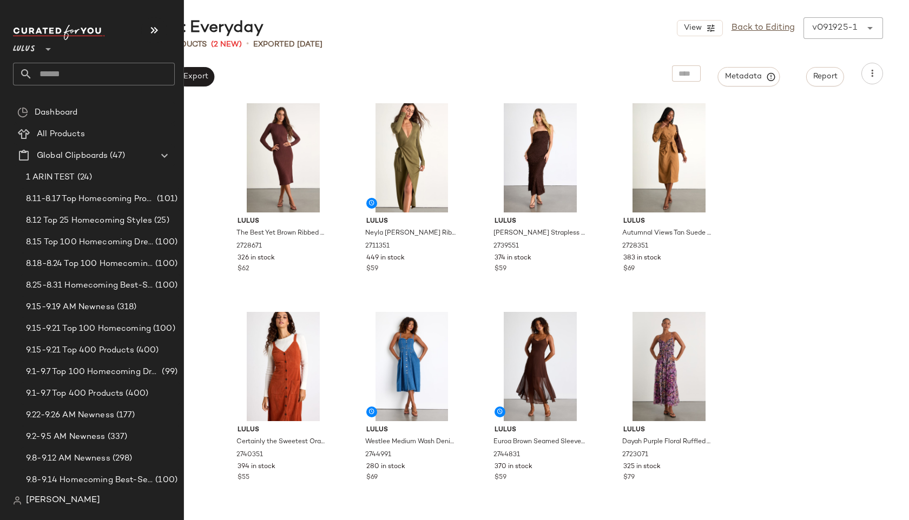
click at [54, 87] on div "Lulus **" at bounding box center [98, 55] width 170 height 67
click at [61, 77] on input "text" at bounding box center [103, 74] width 142 height 23
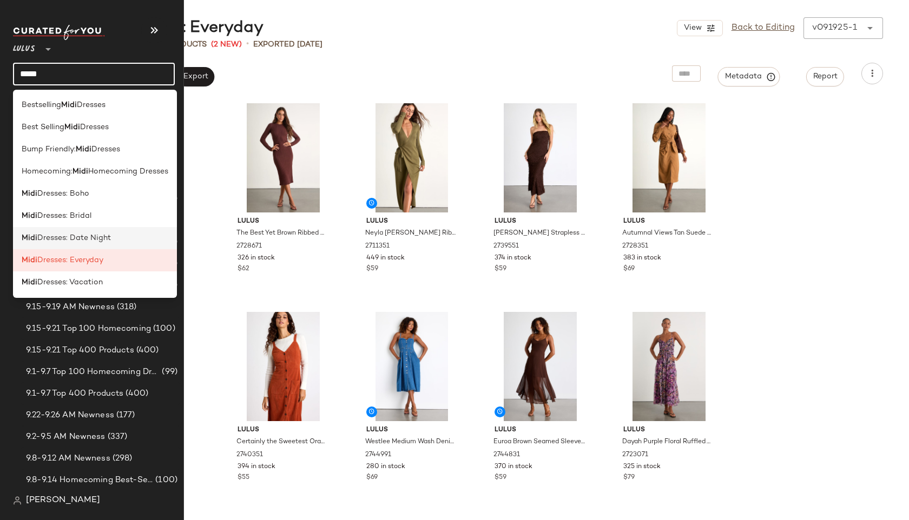
type input "****"
click at [44, 237] on span "Dresses: Date Night" at bounding box center [74, 238] width 74 height 11
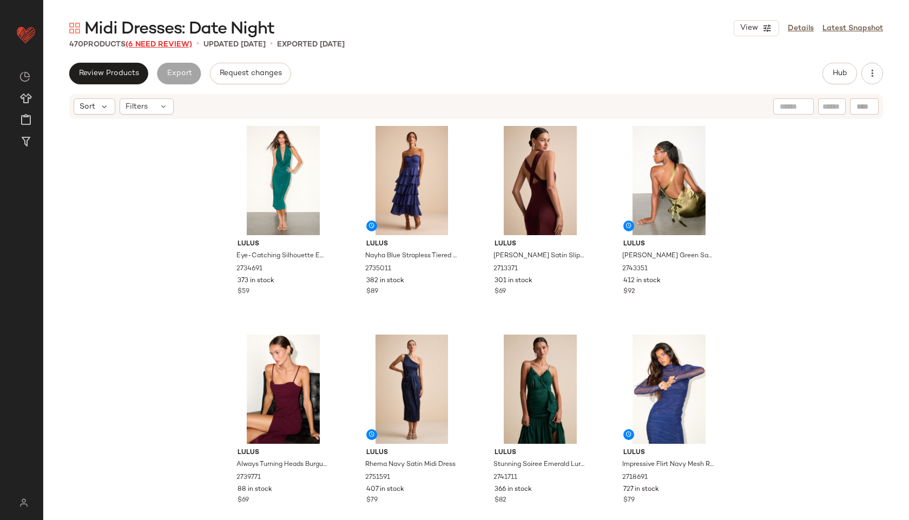
click at [181, 45] on span "(6 Need Review)" at bounding box center [159, 45] width 67 height 8
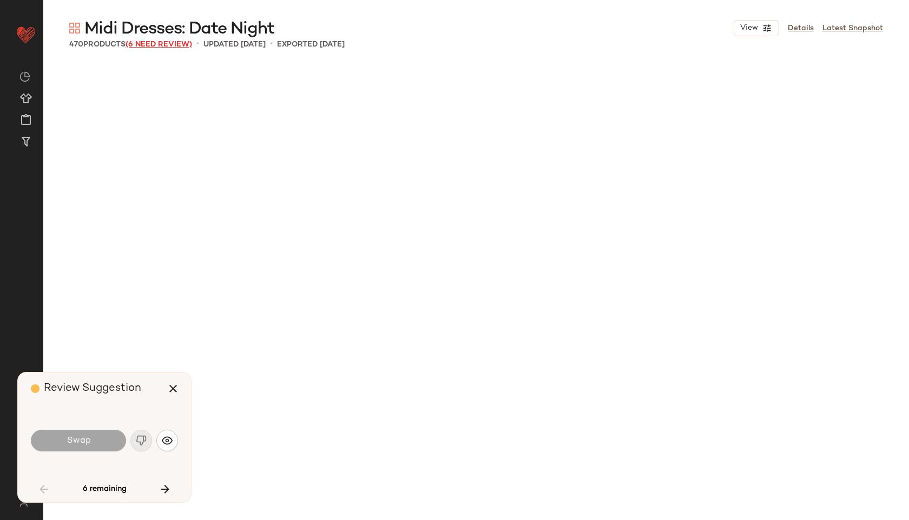
scroll to position [844, 0]
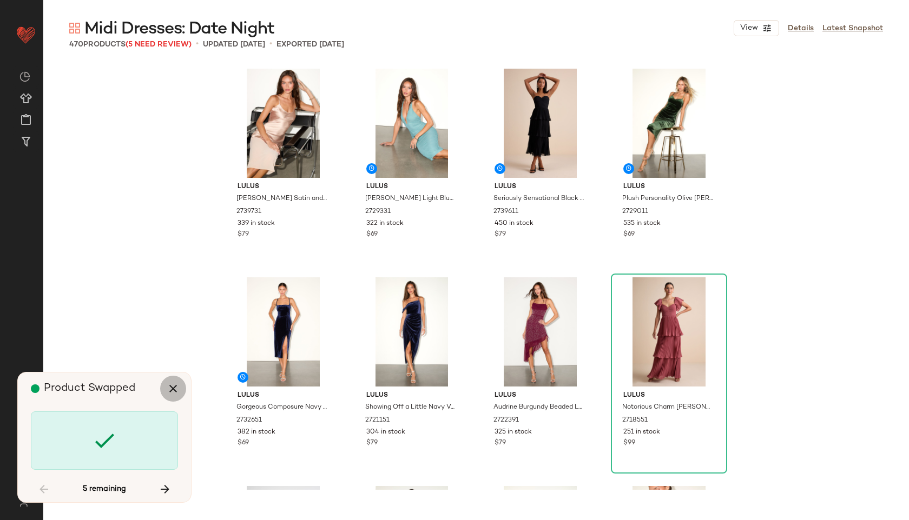
click at [170, 392] on icon "button" at bounding box center [173, 389] width 13 height 13
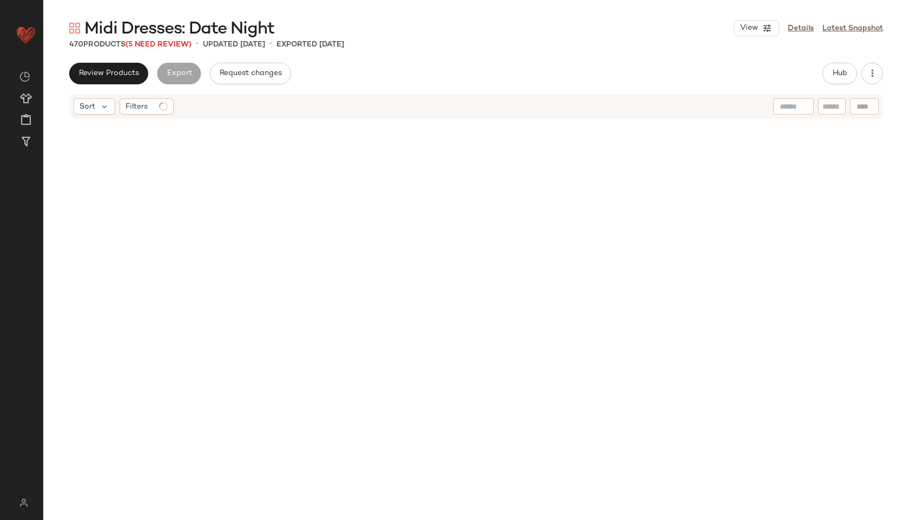
scroll to position [1880, 0]
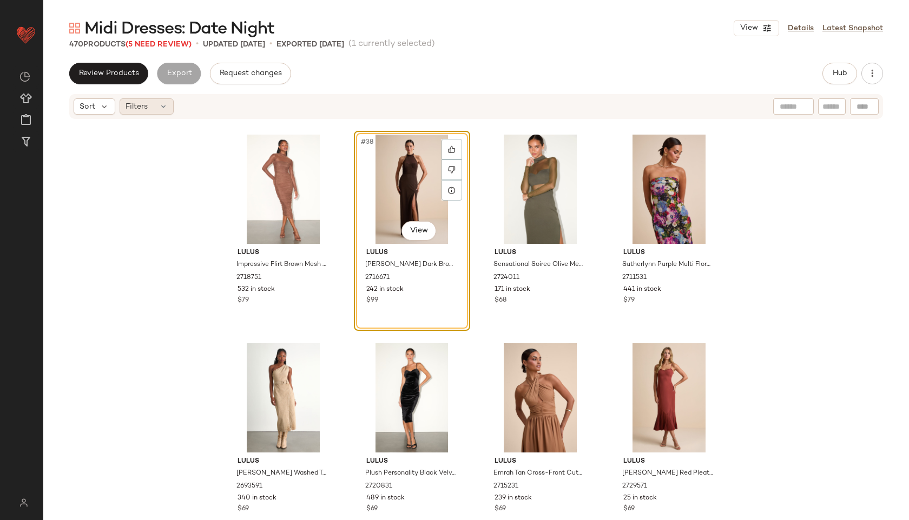
click at [157, 110] on div "Filters" at bounding box center [147, 106] width 54 height 16
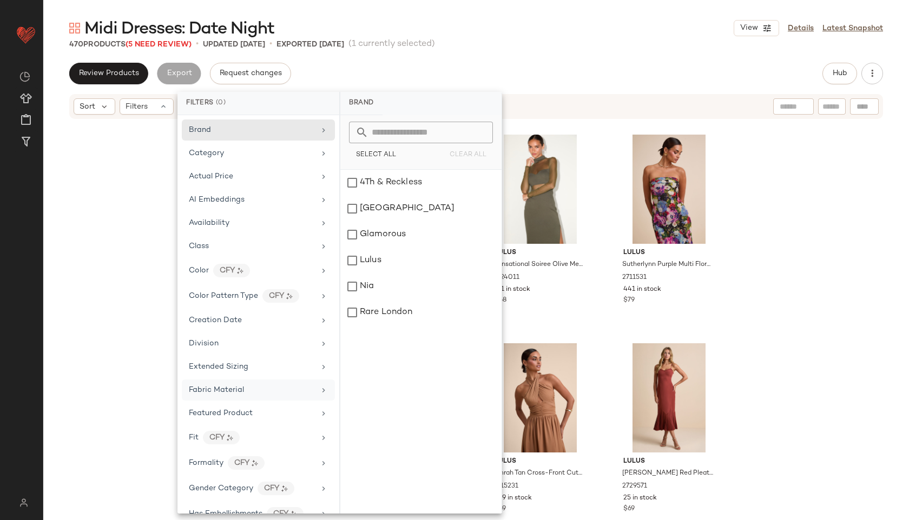
scroll to position [579, 0]
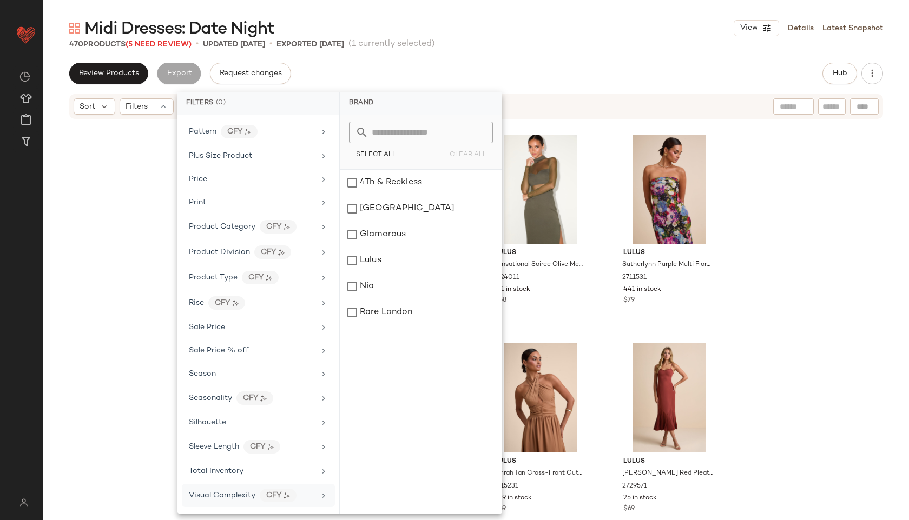
click at [213, 486] on div "Visual Complexity CFY" at bounding box center [258, 495] width 153 height 23
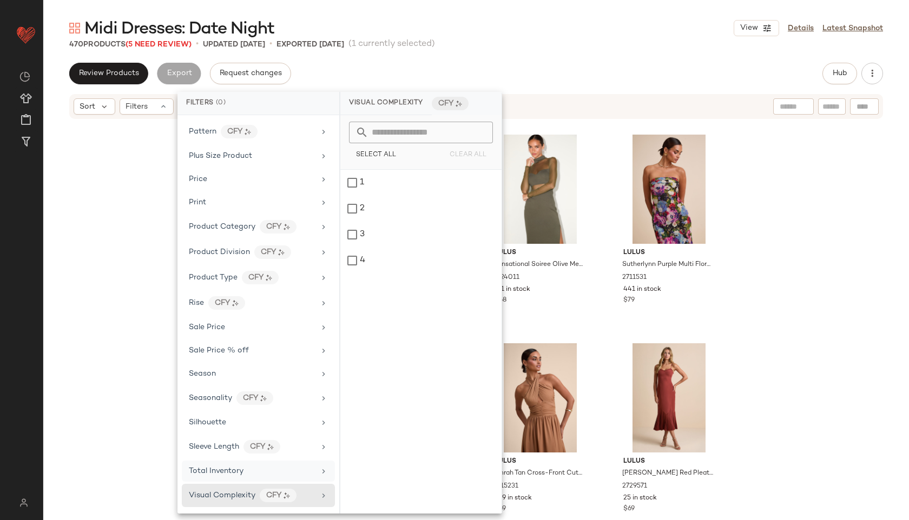
click at [214, 470] on span "Total Inventory" at bounding box center [216, 471] width 55 height 8
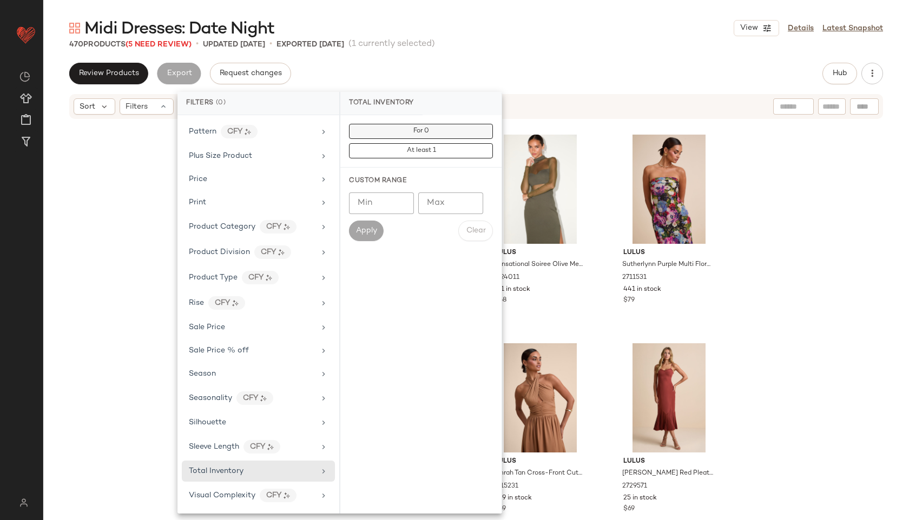
click at [431, 137] on button "For 0" at bounding box center [421, 131] width 144 height 15
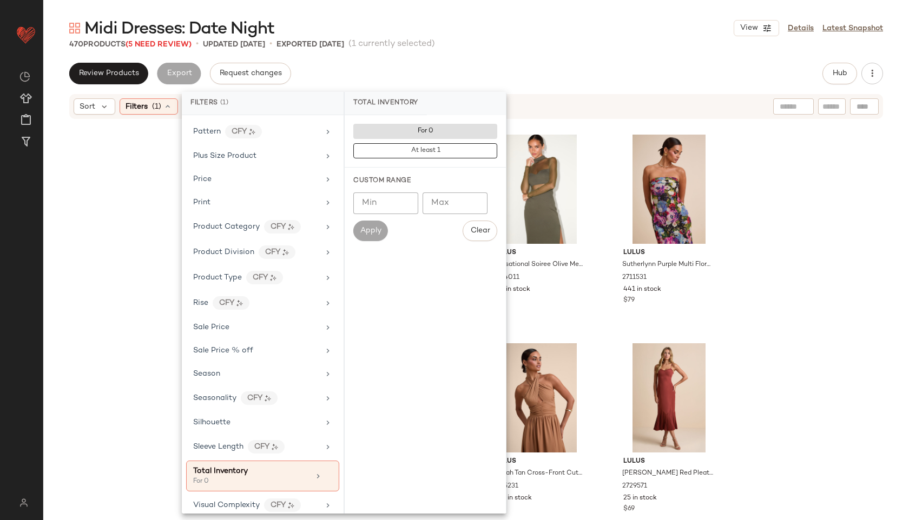
click at [515, 71] on div "Review Products Export Request changes Hub" at bounding box center [476, 74] width 814 height 22
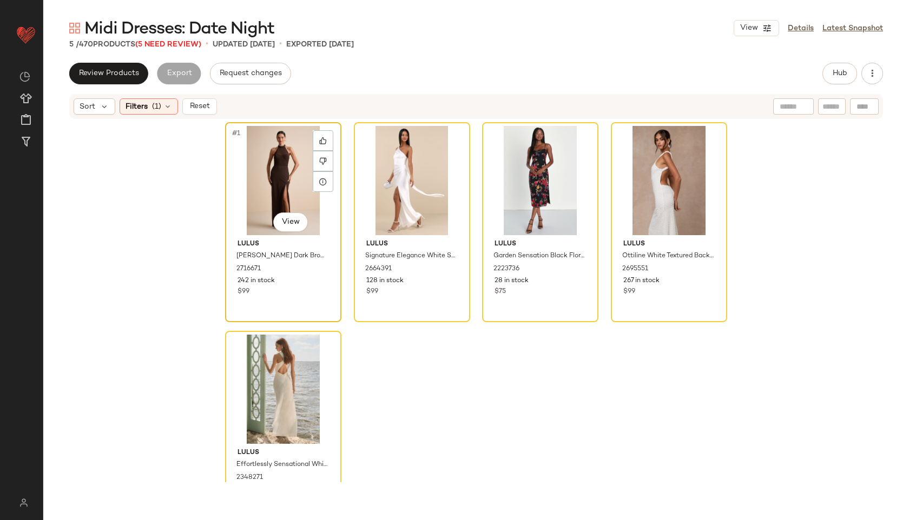
click at [267, 173] on div "#1 View" at bounding box center [283, 180] width 109 height 109
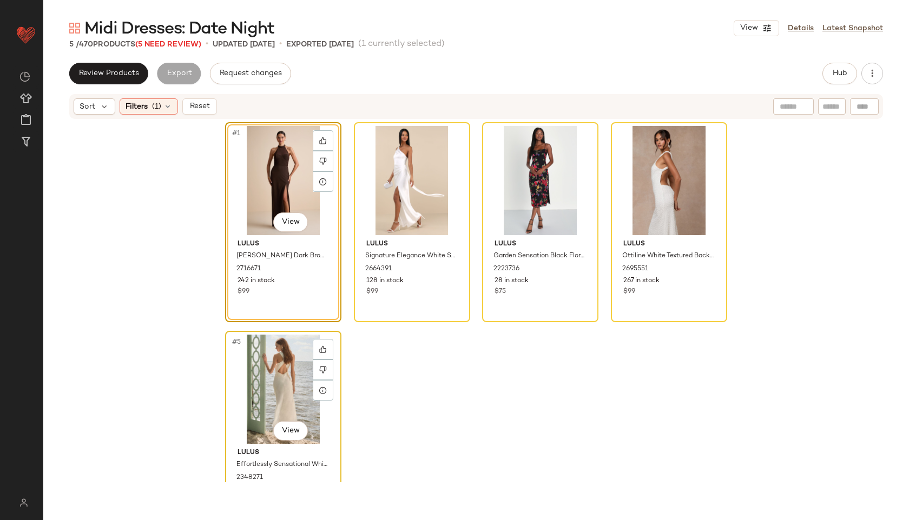
click at [271, 367] on div "#5 View" at bounding box center [283, 389] width 109 height 109
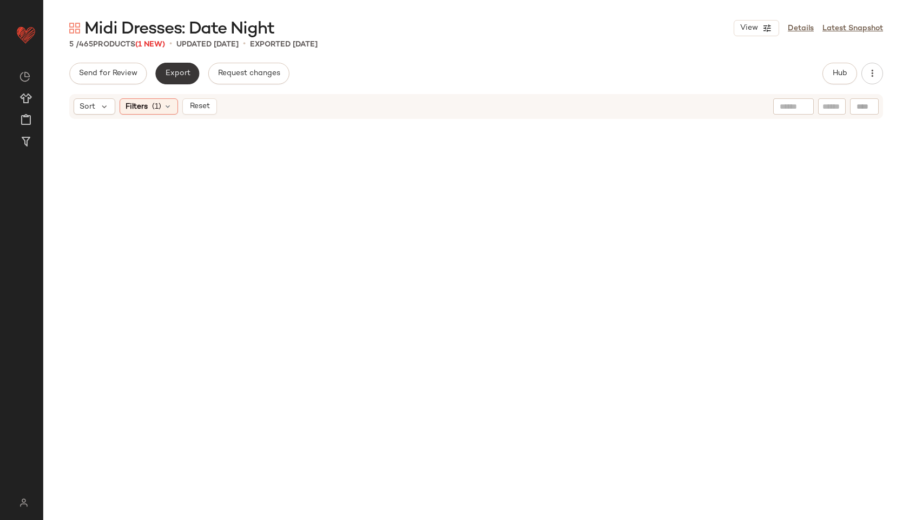
click at [177, 67] on button "Export" at bounding box center [177, 74] width 44 height 22
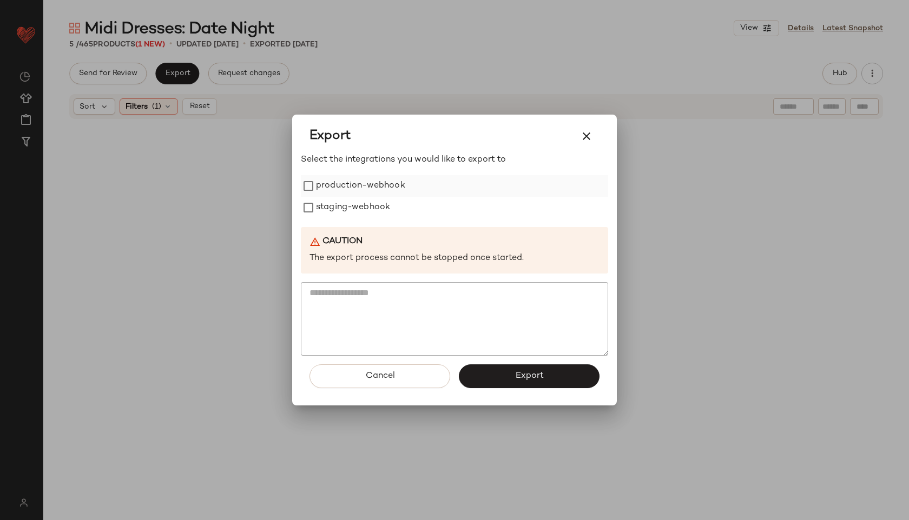
click at [340, 183] on label "production-webhook" at bounding box center [360, 186] width 89 height 22
click at [340, 205] on label "staging-webhook" at bounding box center [353, 208] width 74 height 22
click at [482, 391] on div "Cancel Export" at bounding box center [454, 381] width 307 height 50
click at [484, 372] on button "Export" at bounding box center [529, 377] width 141 height 24
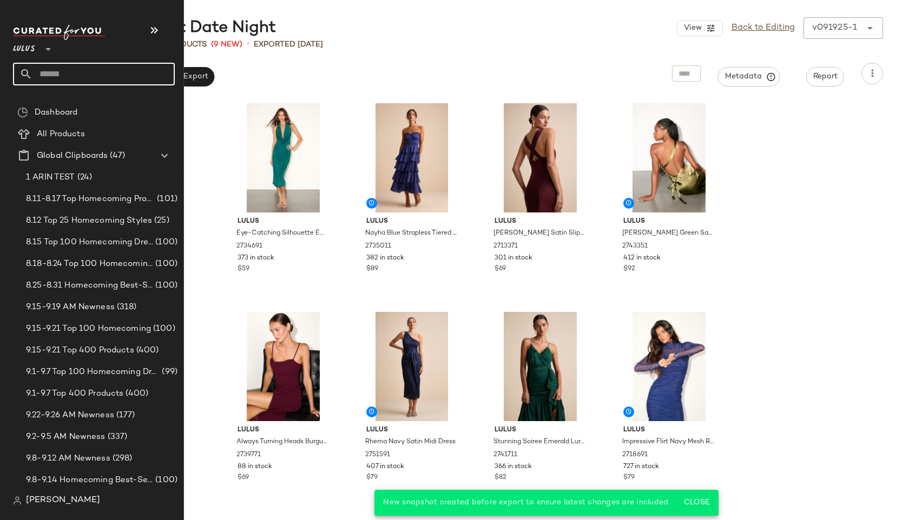
click at [63, 71] on input "text" at bounding box center [103, 74] width 142 height 23
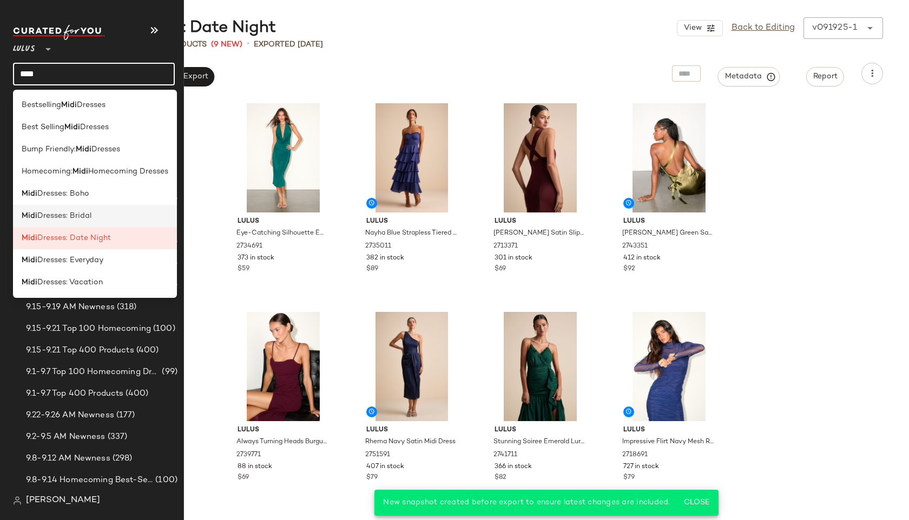
type input "****"
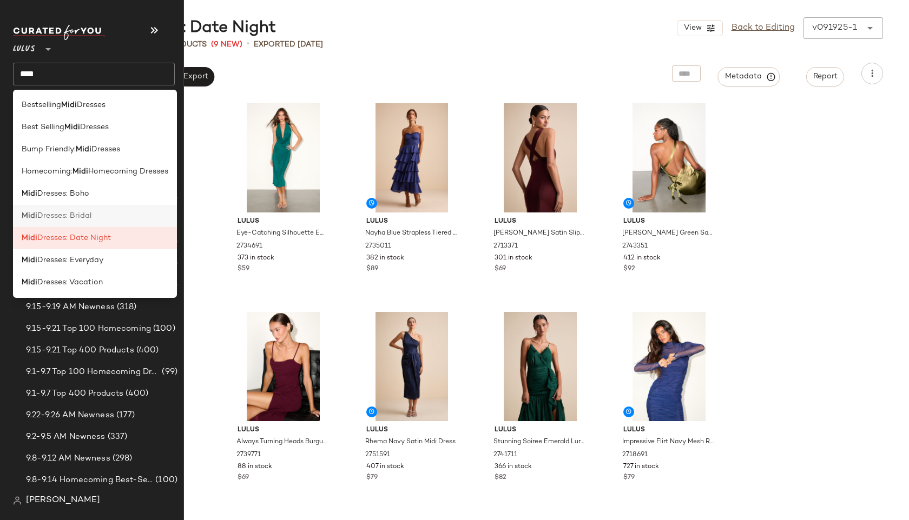
click at [48, 219] on span "Dresses: Bridal" at bounding box center [64, 215] width 54 height 11
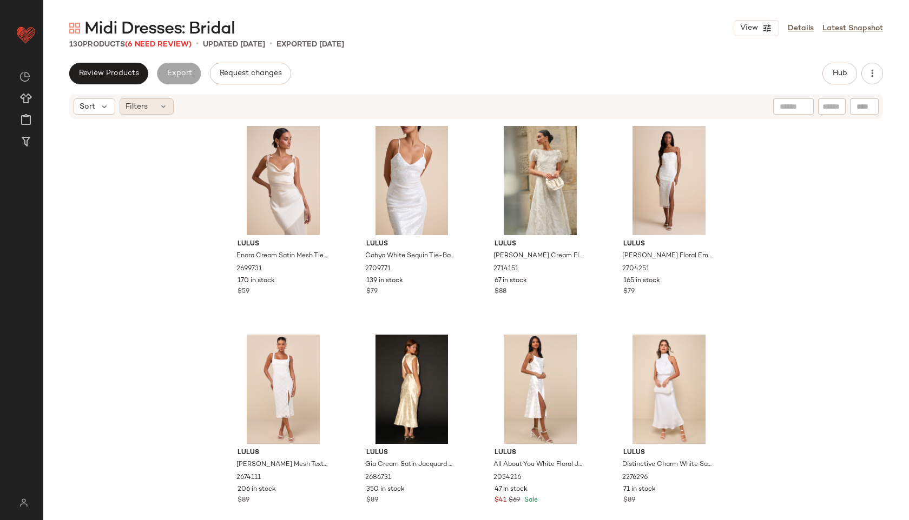
click at [155, 112] on div "Filters" at bounding box center [147, 106] width 54 height 16
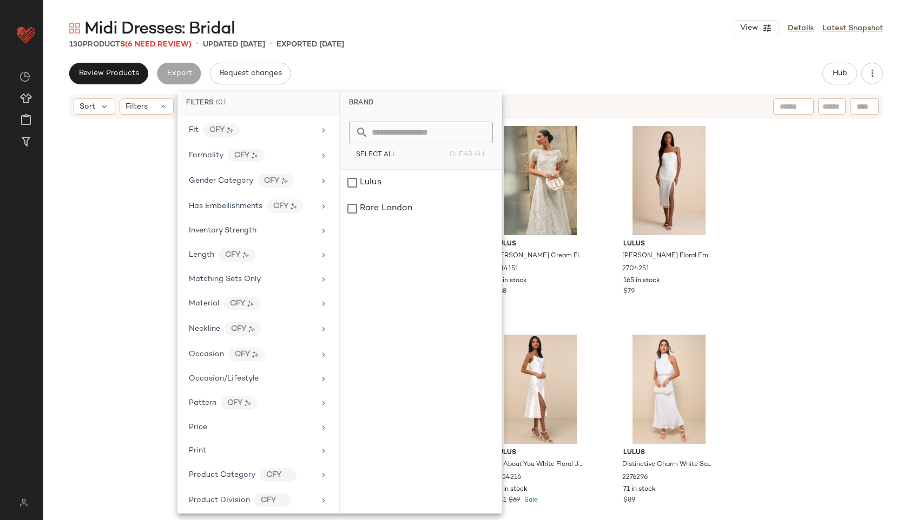
scroll to position [531, 0]
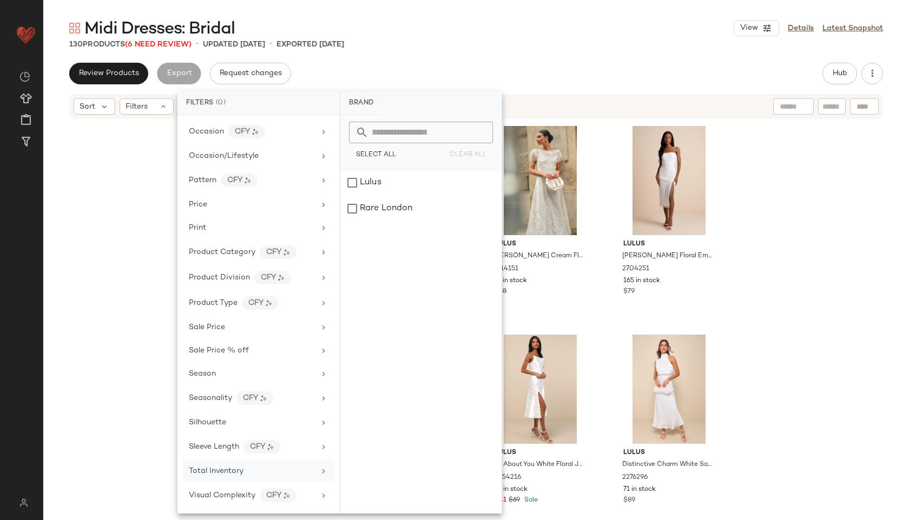
click at [223, 476] on div "Total Inventory" at bounding box center [216, 471] width 55 height 11
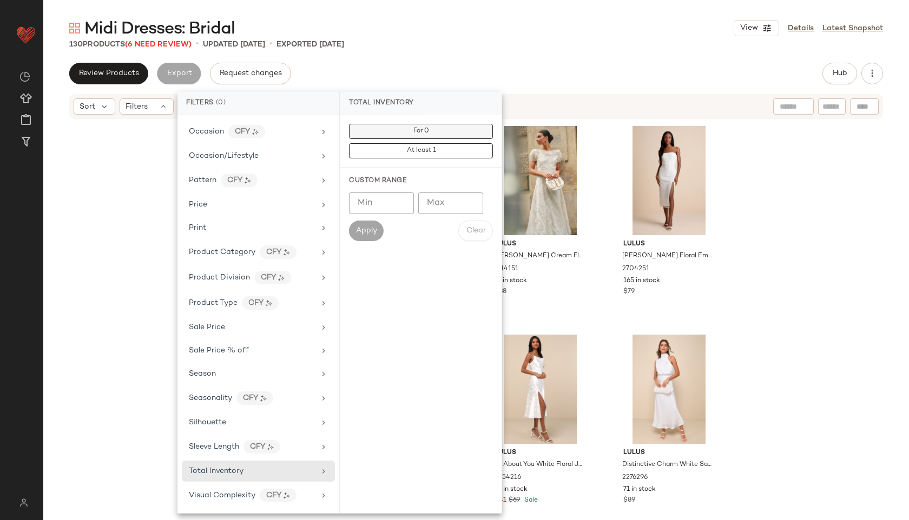
click at [438, 129] on button "For 0" at bounding box center [421, 131] width 144 height 15
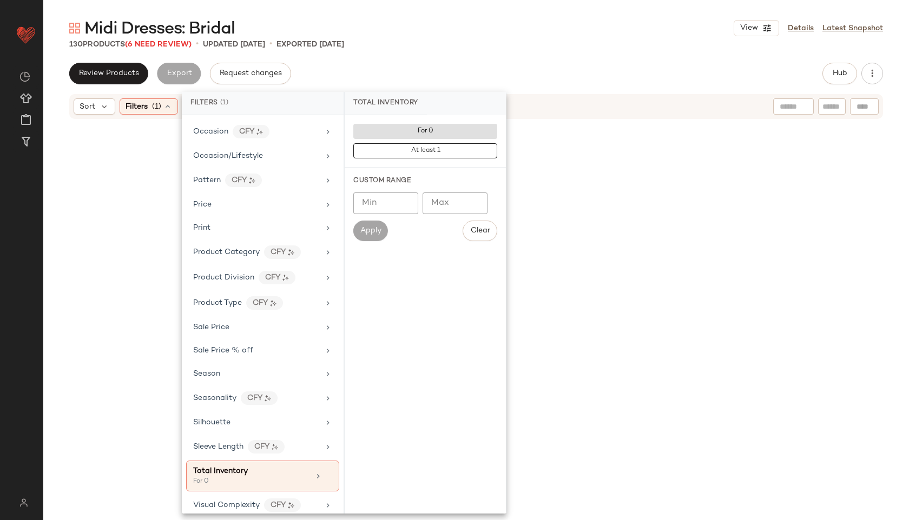
click at [537, 68] on div "Review Products Export Request changes Hub" at bounding box center [476, 74] width 814 height 22
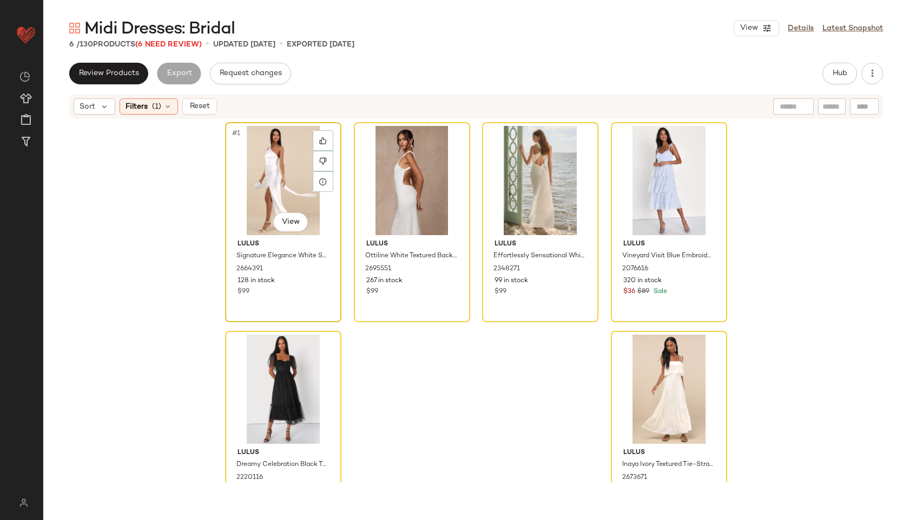
click at [275, 193] on div "#1 View" at bounding box center [283, 180] width 109 height 109
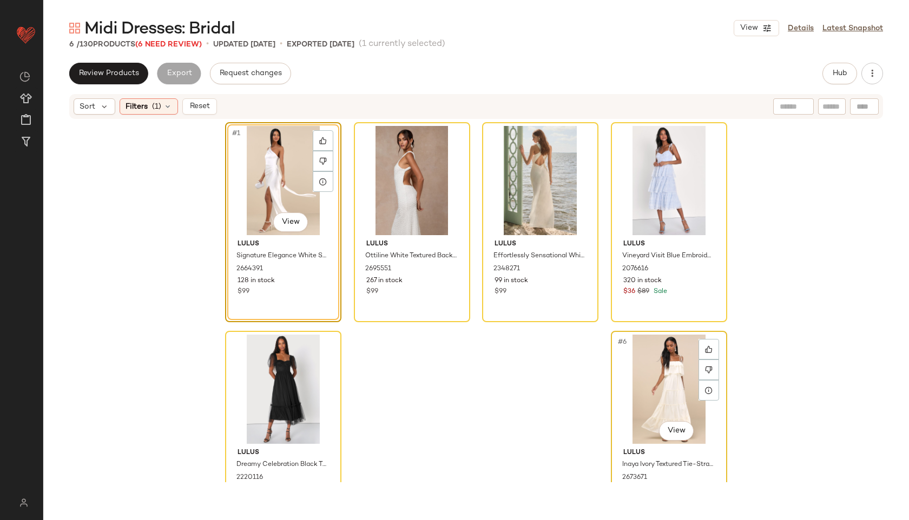
click at [656, 370] on div "#6 View" at bounding box center [669, 389] width 109 height 109
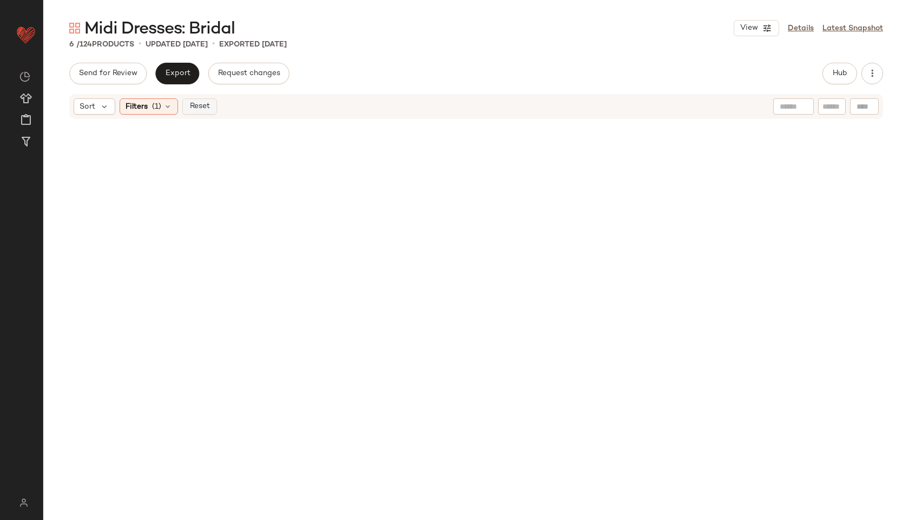
click at [195, 106] on span "Reset" at bounding box center [199, 106] width 21 height 9
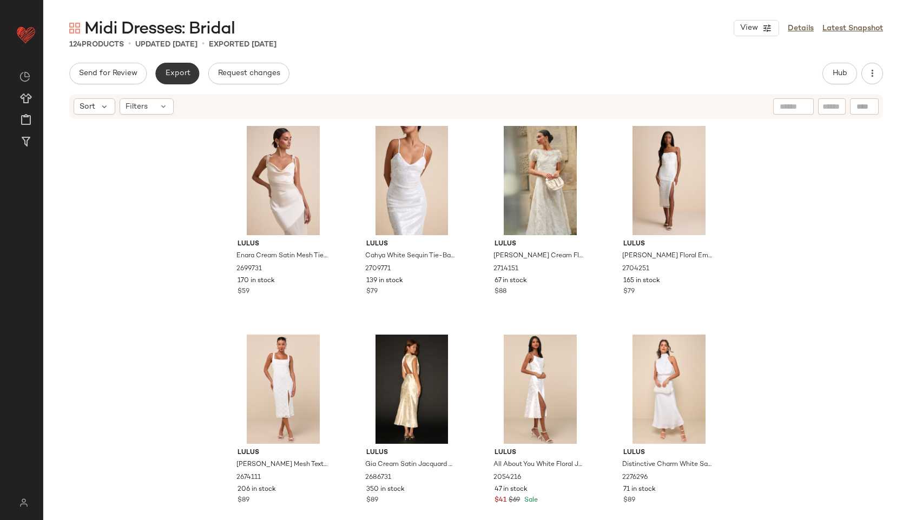
click at [183, 69] on button "Export" at bounding box center [177, 74] width 44 height 22
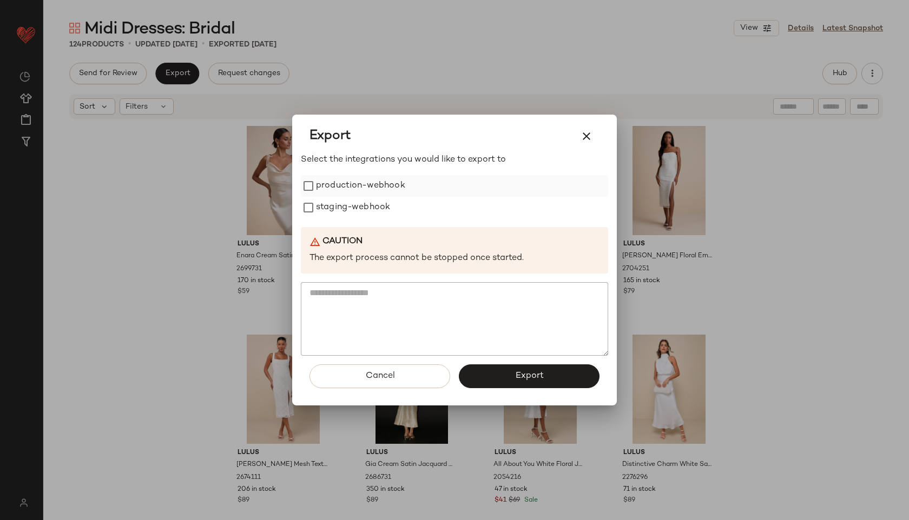
click at [396, 183] on label "production-webhook" at bounding box center [360, 186] width 89 height 22
click at [381, 211] on label "staging-webhook" at bounding box center [353, 208] width 74 height 22
click at [487, 384] on button "Export" at bounding box center [529, 377] width 141 height 24
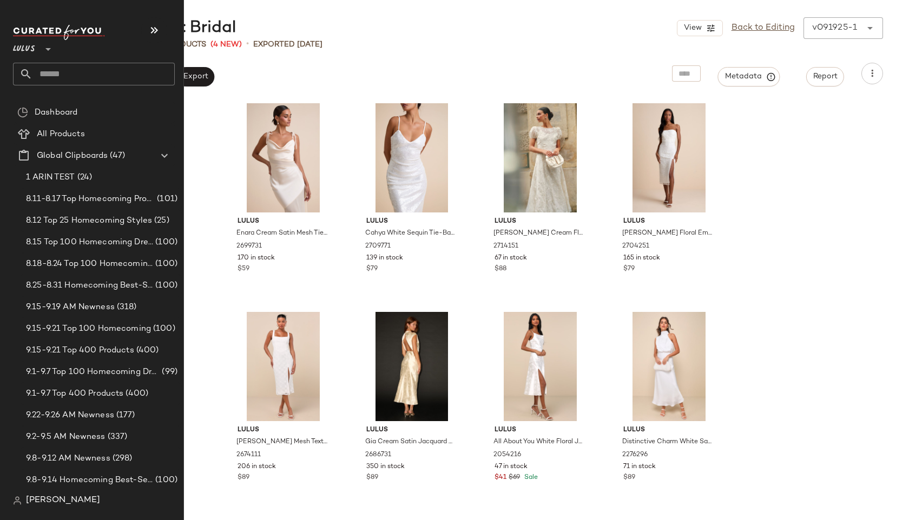
click at [30, 76] on icon at bounding box center [25, 74] width 13 height 13
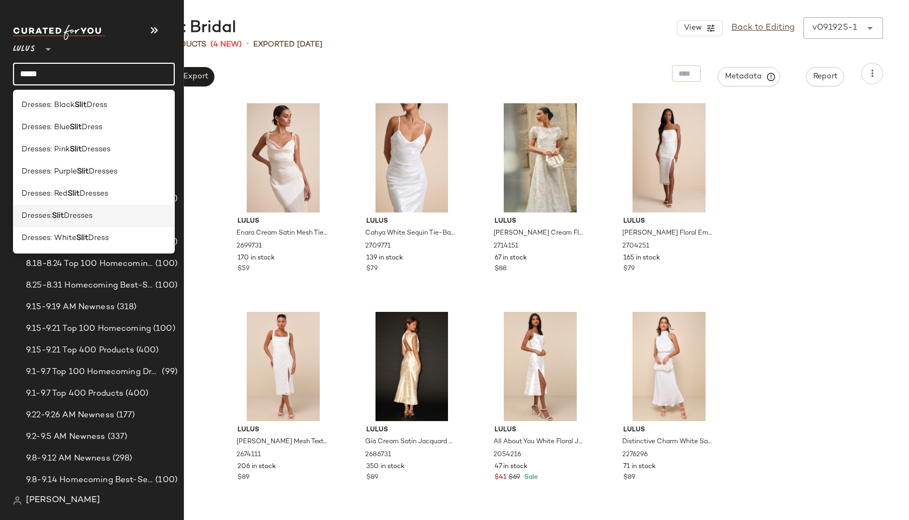
type input "****"
click at [39, 221] on span "Dresses:" at bounding box center [37, 215] width 30 height 11
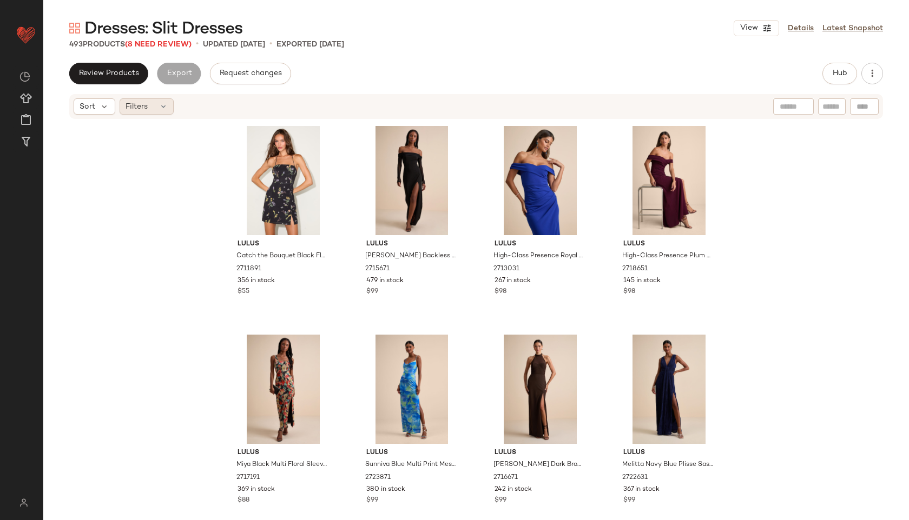
click at [161, 104] on icon at bounding box center [163, 106] width 9 height 9
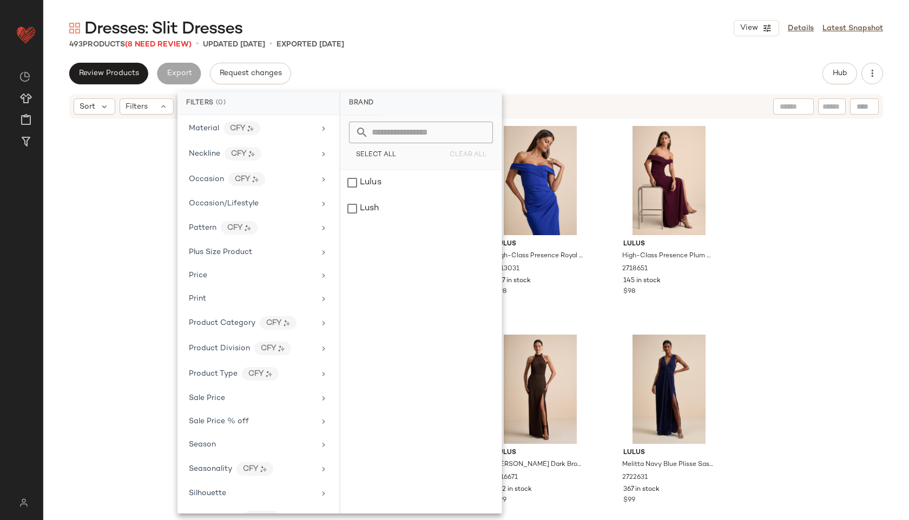
scroll to position [554, 0]
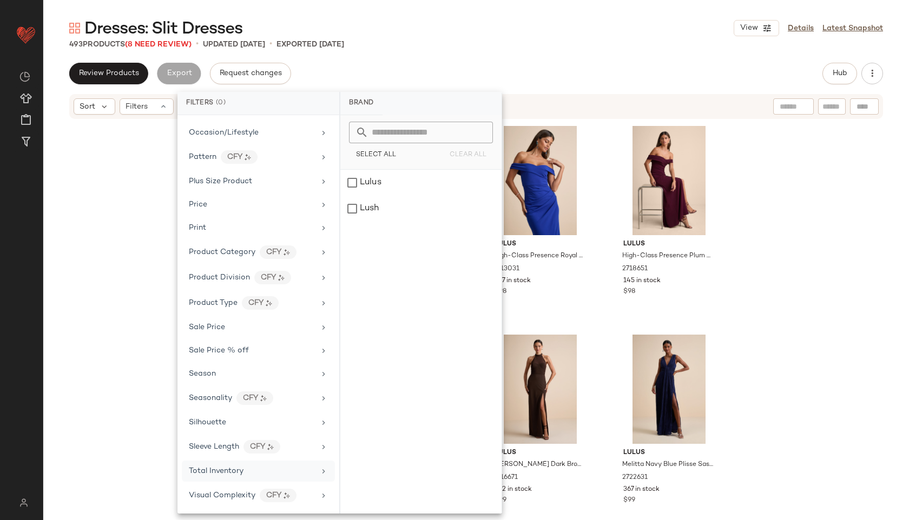
click at [232, 470] on span "Total Inventory" at bounding box center [216, 471] width 55 height 8
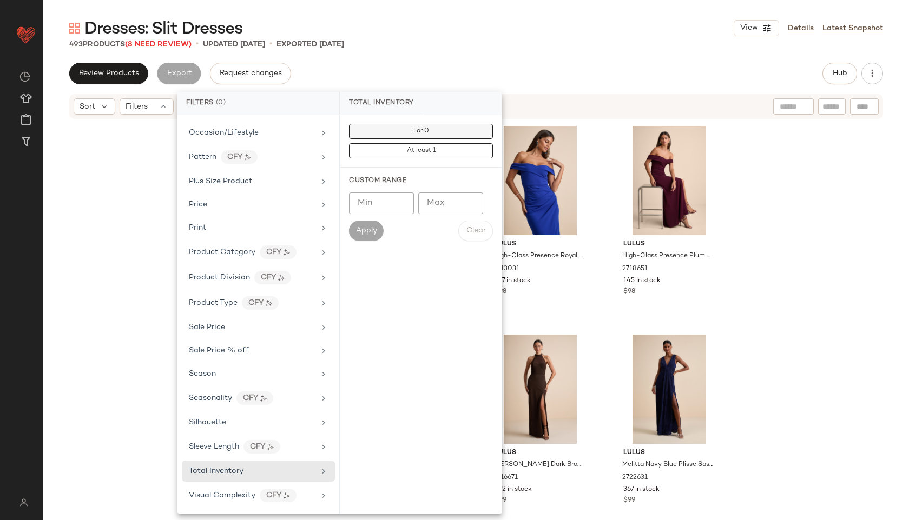
click at [408, 139] on button "For 0" at bounding box center [421, 131] width 144 height 15
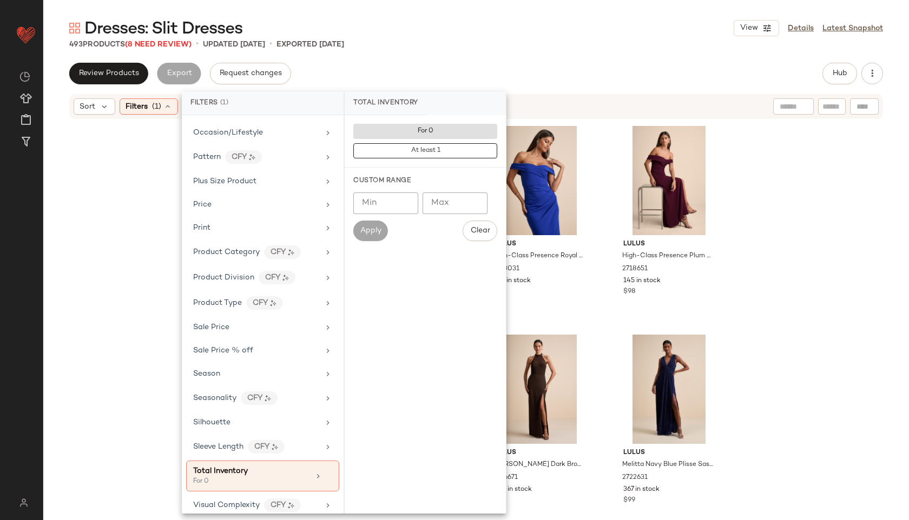
click at [472, 54] on div "Dresses: Slit Dresses View Details Latest Snapshot 493 Products (8 Need Review)…" at bounding box center [476, 268] width 866 height 503
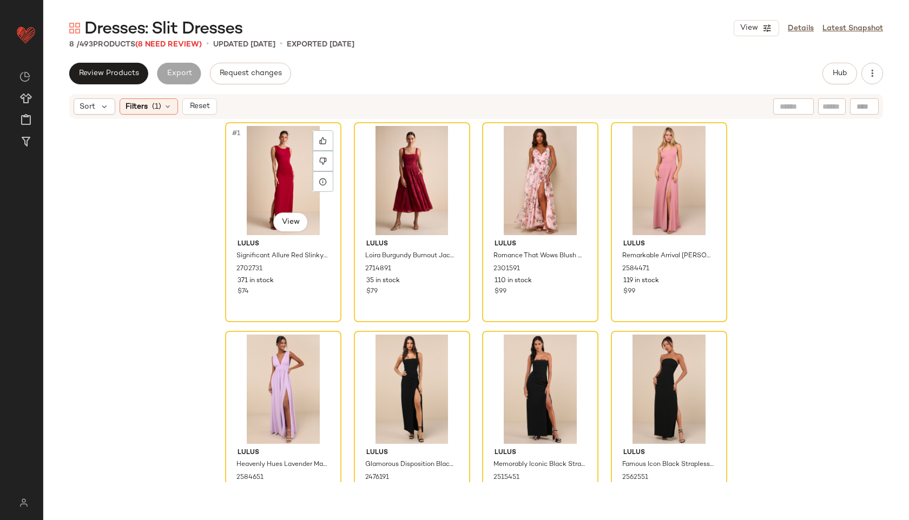
click at [279, 161] on div "#1 View" at bounding box center [283, 180] width 109 height 109
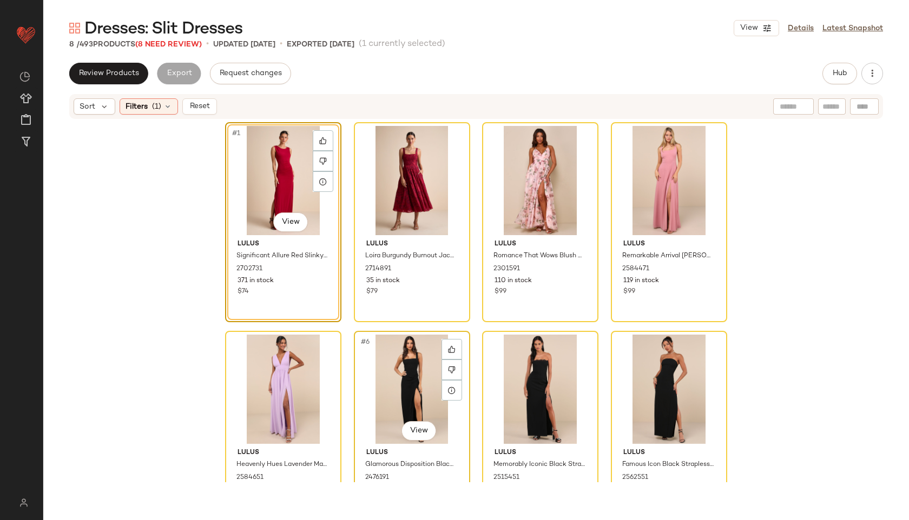
scroll to position [49, 0]
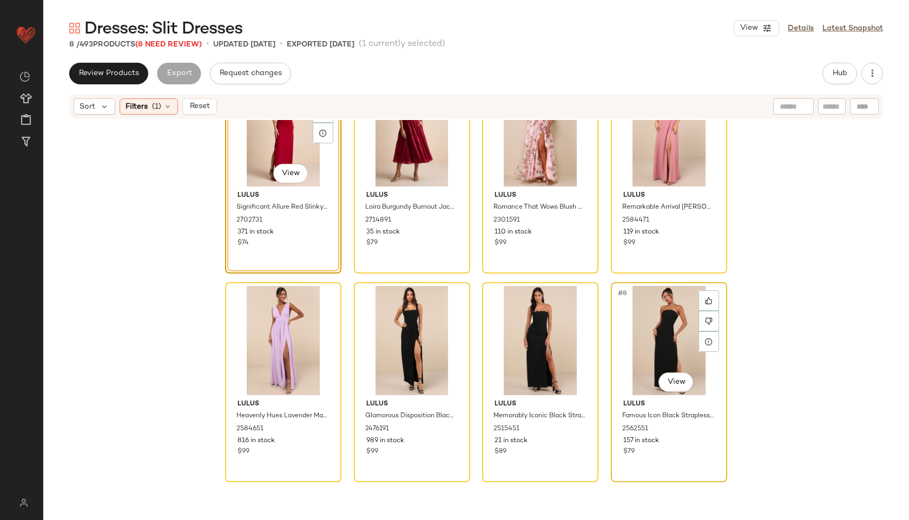
click at [663, 350] on div "#8 View" at bounding box center [669, 340] width 109 height 109
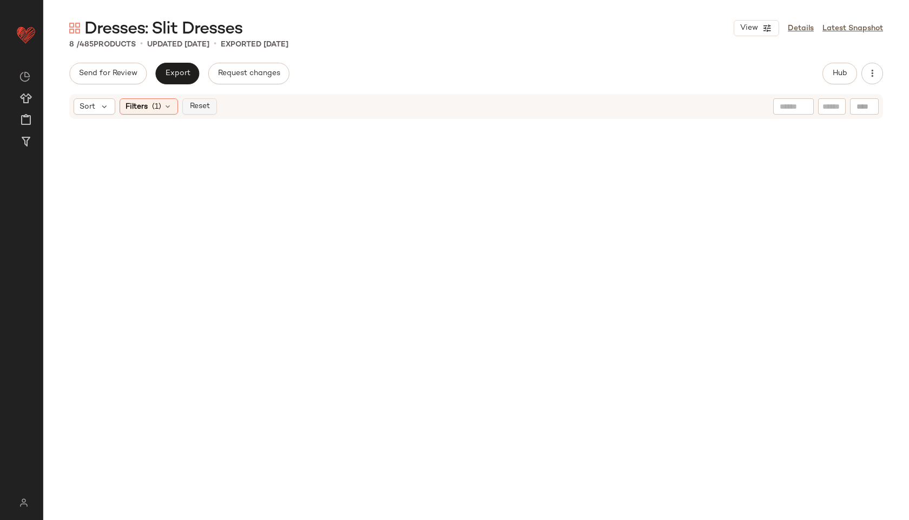
click at [192, 104] on span "Reset" at bounding box center [199, 106] width 21 height 9
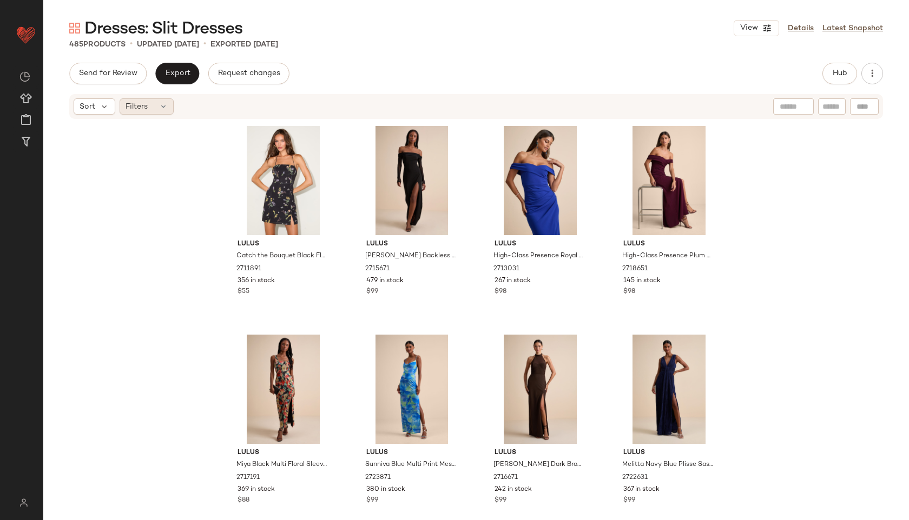
click at [166, 110] on icon at bounding box center [163, 106] width 9 height 9
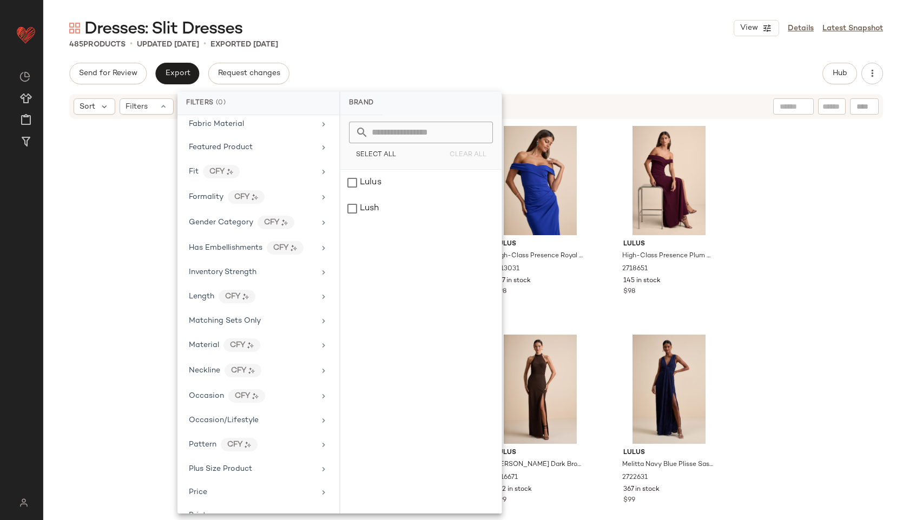
scroll to position [554, 0]
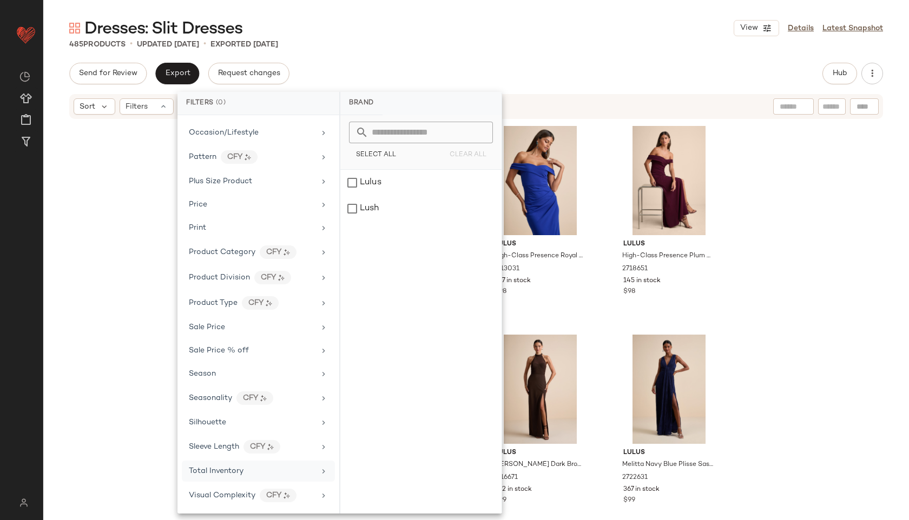
click at [236, 480] on div "Total Inventory" at bounding box center [258, 471] width 153 height 21
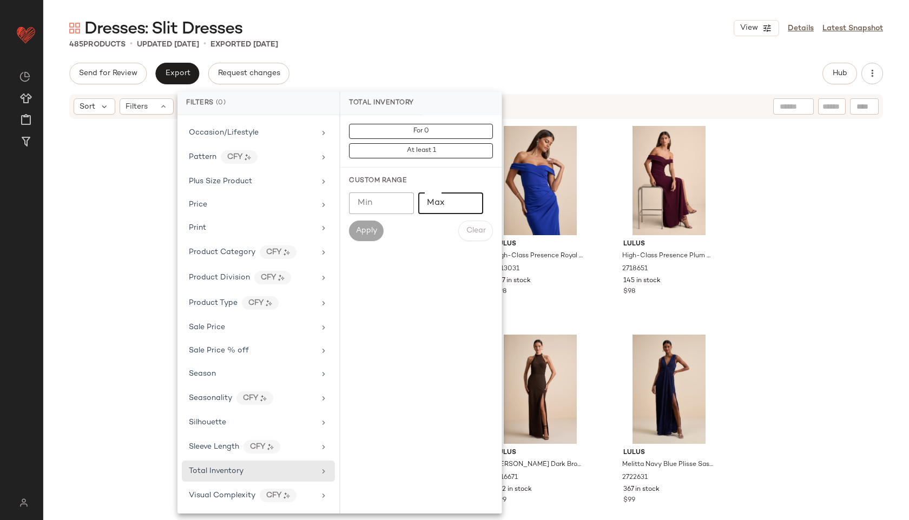
click at [446, 199] on input "Max" at bounding box center [450, 204] width 65 height 22
type input "**"
click at [364, 233] on span "Apply" at bounding box center [366, 231] width 22 height 9
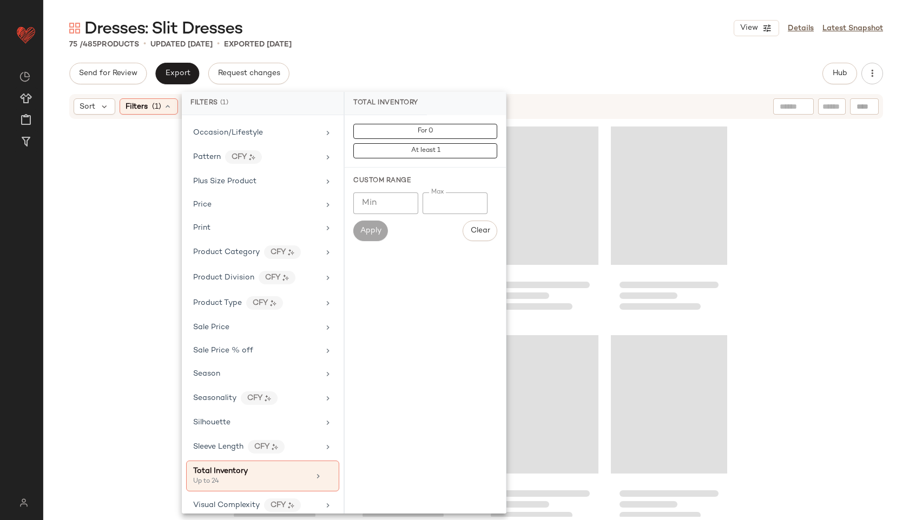
click at [410, 45] on div "75 / 485 Products • updated Sep 22nd • Exported Sep 19th" at bounding box center [476, 44] width 866 height 11
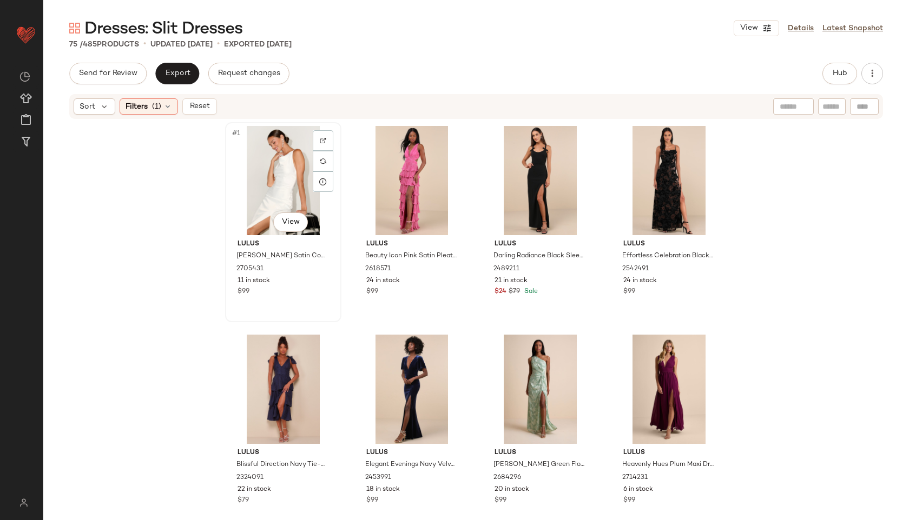
click at [277, 187] on div "#1 View" at bounding box center [283, 180] width 109 height 109
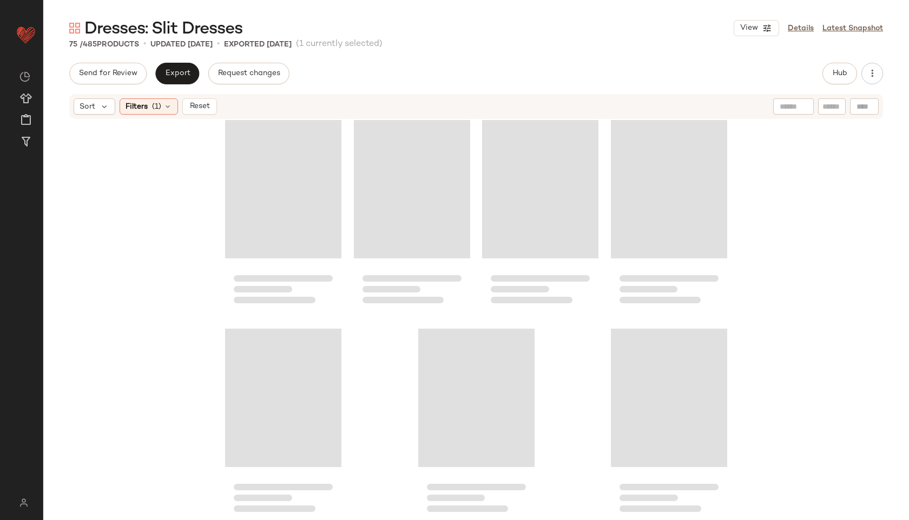
scroll to position [3573, 0]
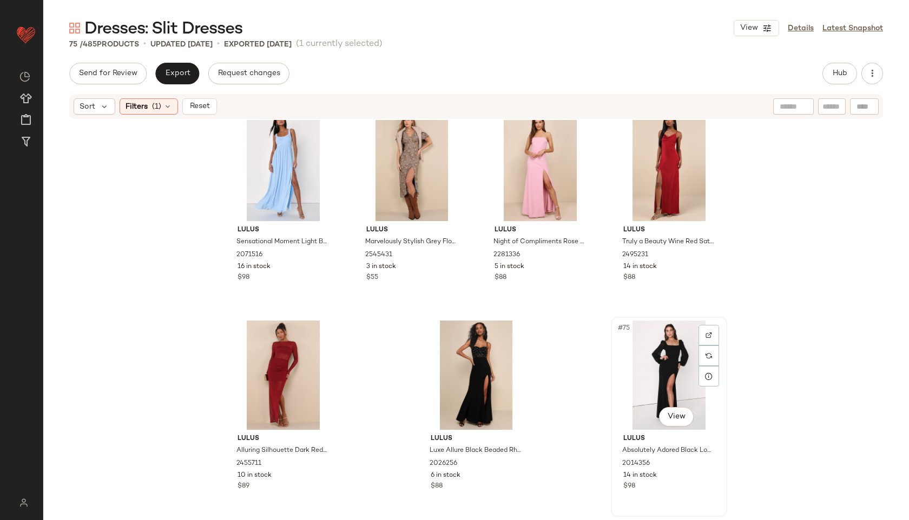
click at [677, 383] on div "#75 View" at bounding box center [669, 375] width 109 height 109
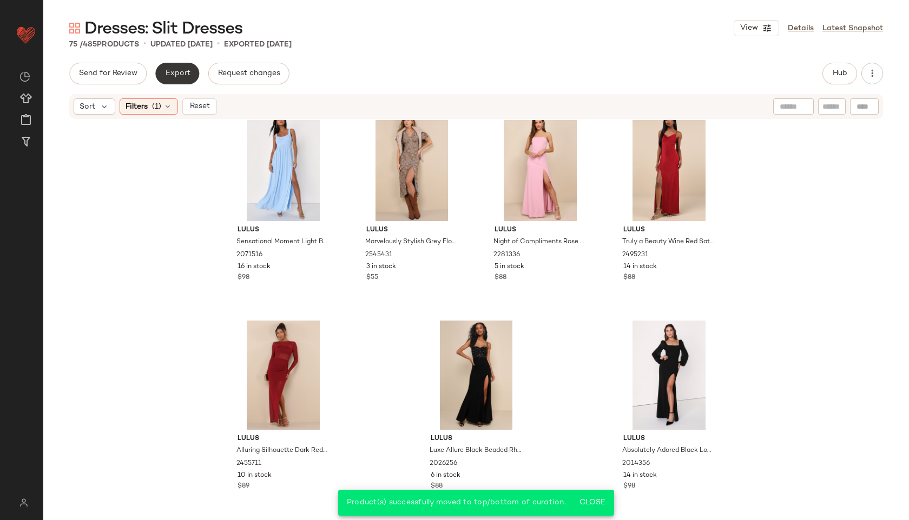
click at [192, 71] on button "Export" at bounding box center [177, 74] width 44 height 22
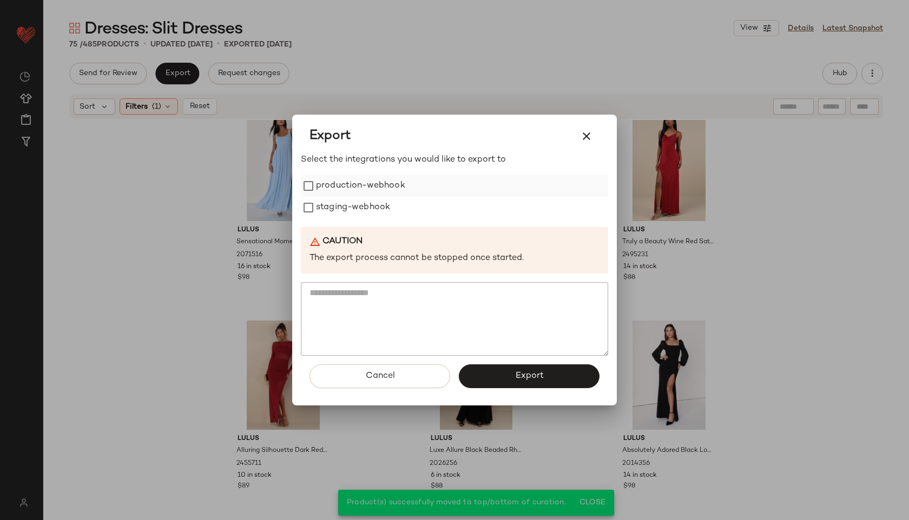
click at [396, 195] on label "production-webhook" at bounding box center [360, 186] width 89 height 22
click at [388, 219] on label "staging-webhook" at bounding box center [353, 208] width 74 height 22
click at [523, 377] on span "Export" at bounding box center [529, 376] width 29 height 10
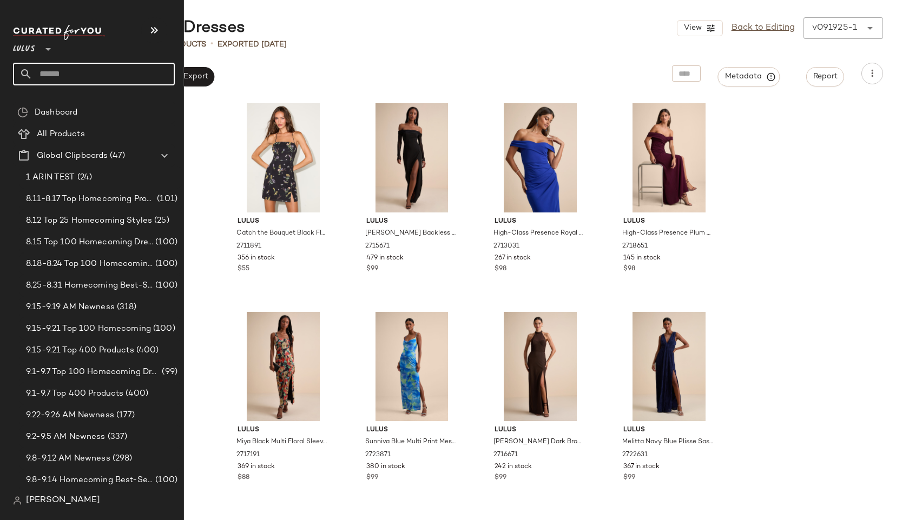
click at [62, 73] on input "text" at bounding box center [103, 74] width 142 height 23
type input "**********"
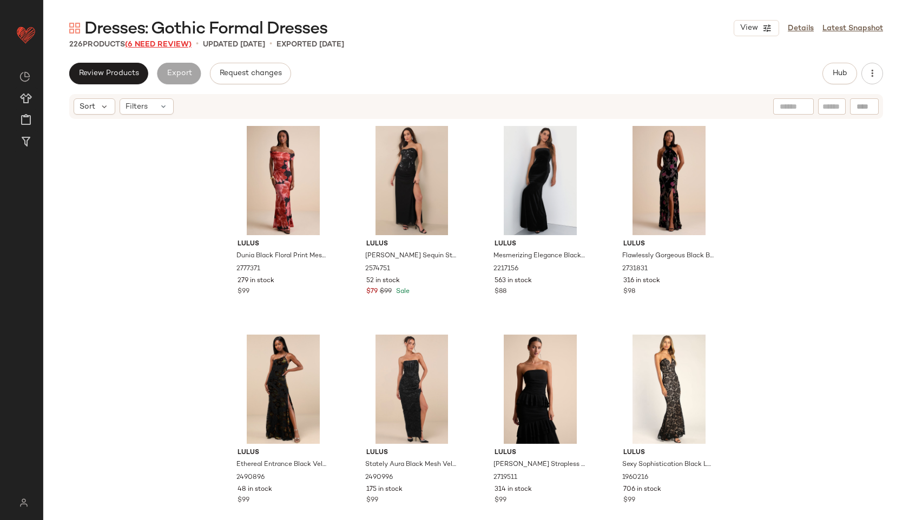
click at [163, 45] on span "(6 Need Review)" at bounding box center [158, 45] width 67 height 8
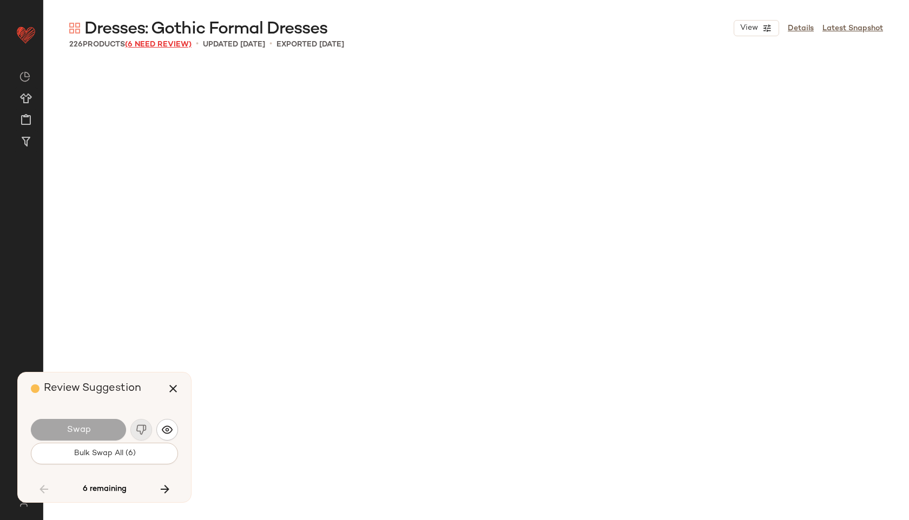
scroll to position [9398, 0]
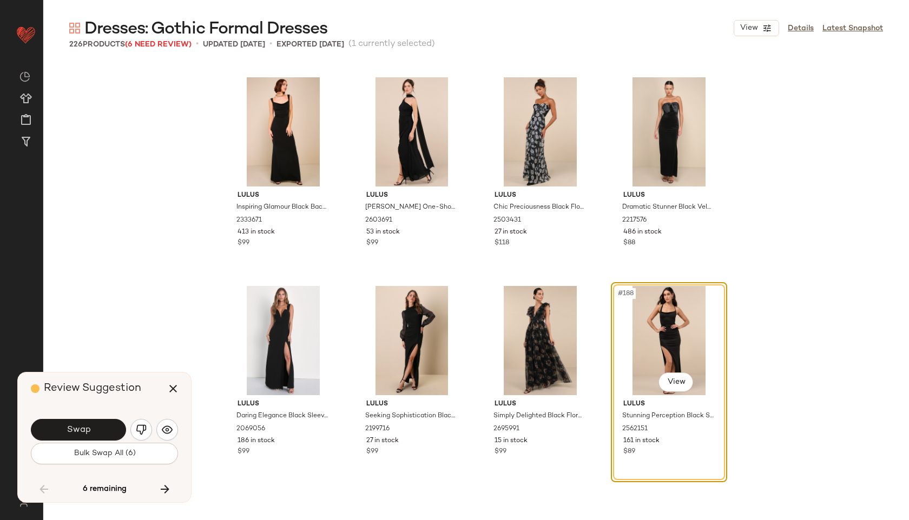
click at [69, 457] on button "Bulk Swap All (6)" at bounding box center [104, 454] width 147 height 22
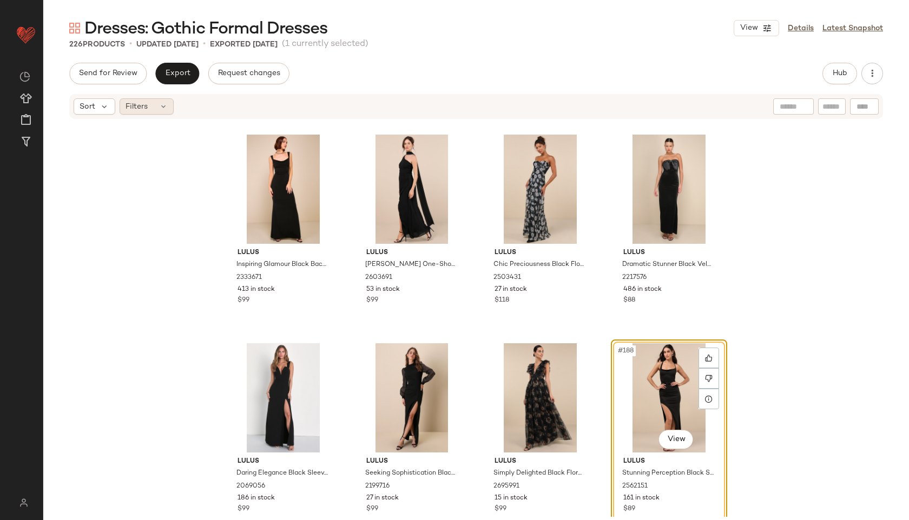
click at [165, 104] on icon at bounding box center [163, 106] width 9 height 9
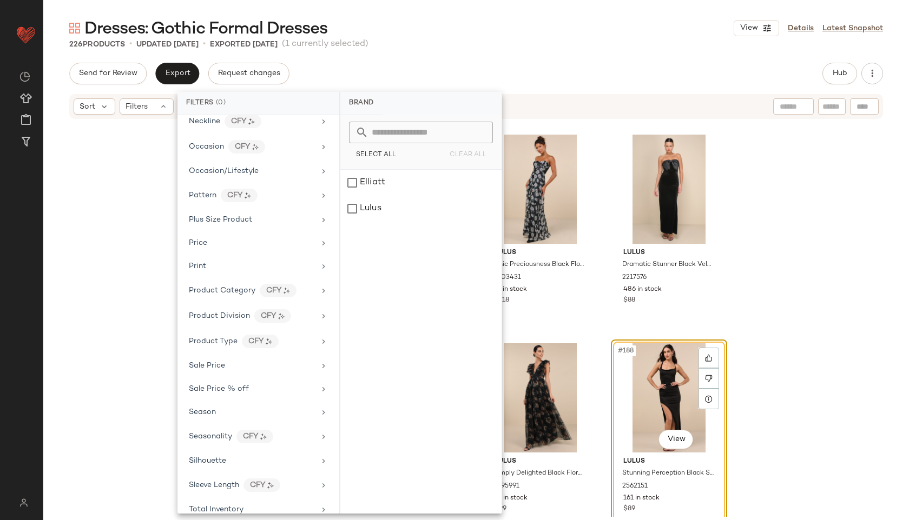
scroll to position [554, 0]
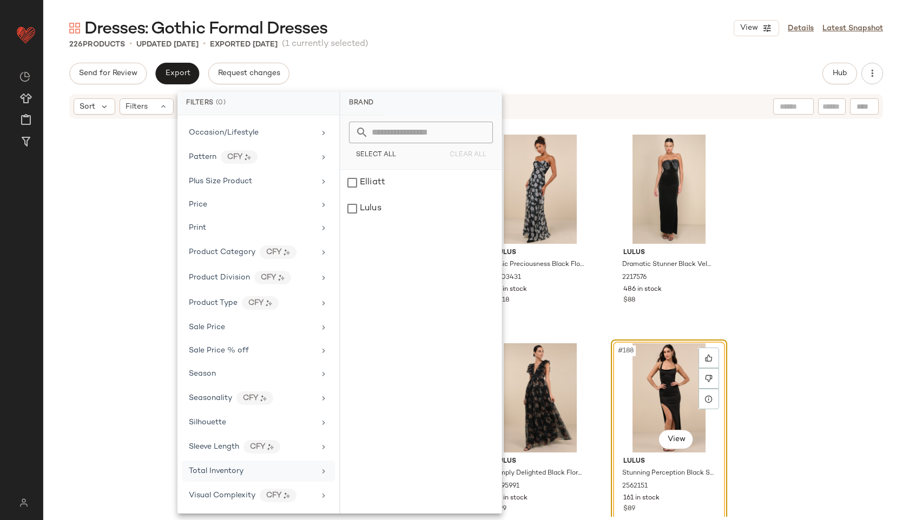
click at [240, 480] on div "Total Inventory" at bounding box center [258, 471] width 153 height 21
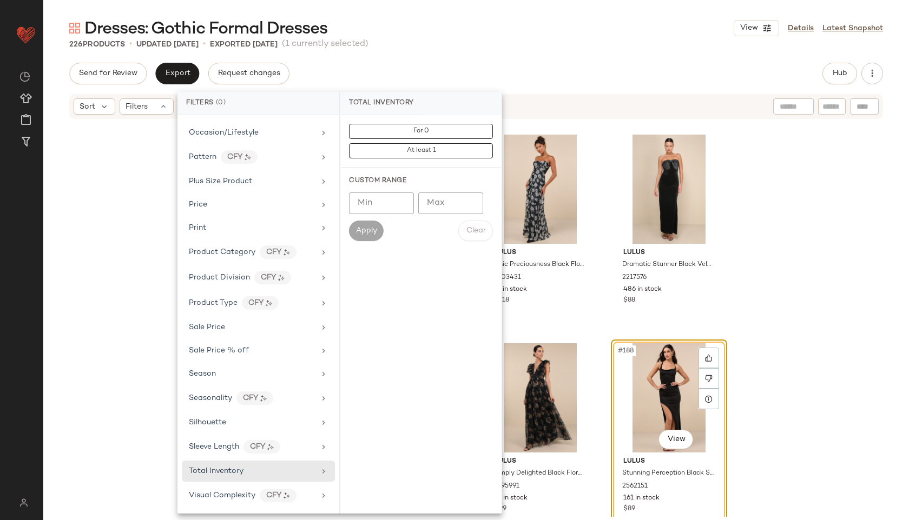
click at [444, 205] on input "Max" at bounding box center [450, 204] width 65 height 22
click at [466, 134] on button "For 0" at bounding box center [421, 131] width 144 height 15
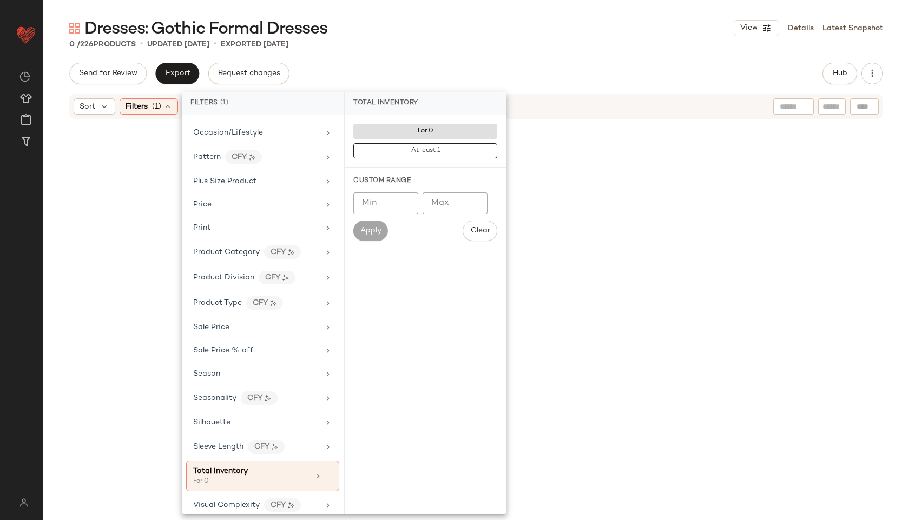
click at [512, 66] on div "Send for Review Export Request changes Hub" at bounding box center [476, 74] width 814 height 22
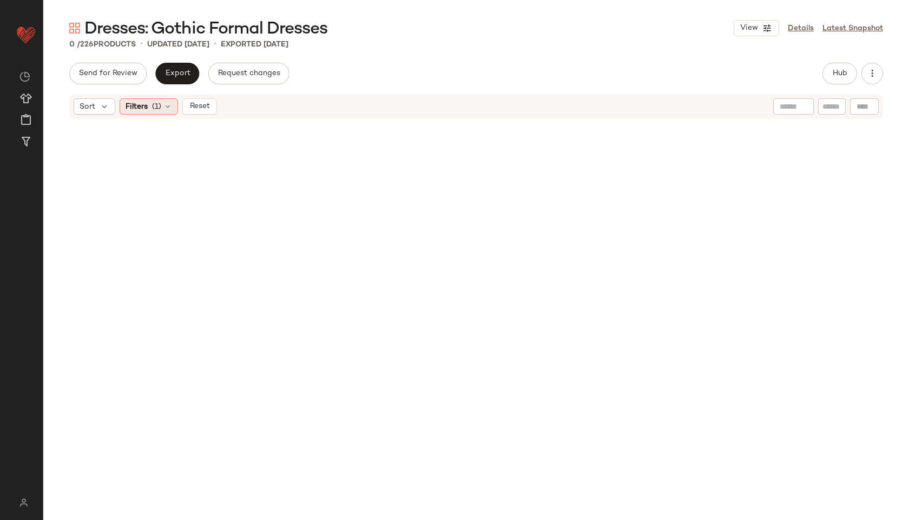
click at [162, 101] on div "Filters (1)" at bounding box center [149, 106] width 58 height 16
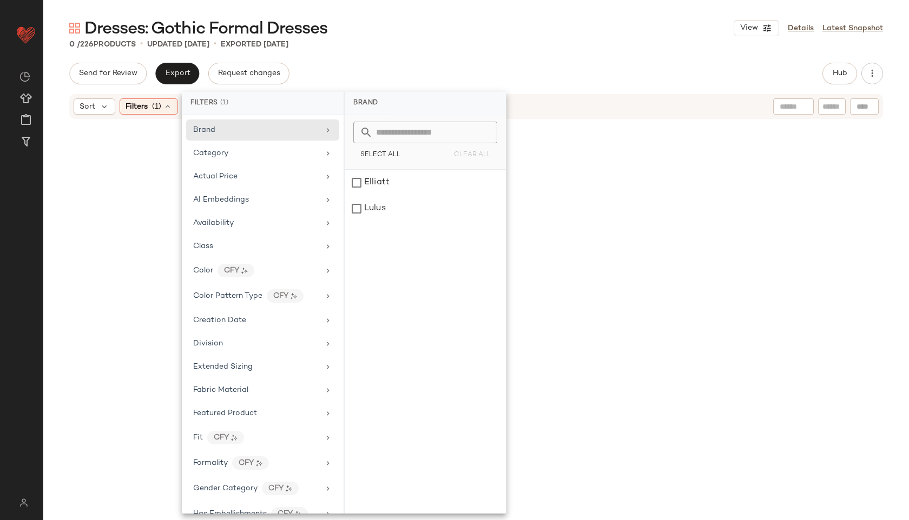
scroll to position [564, 0]
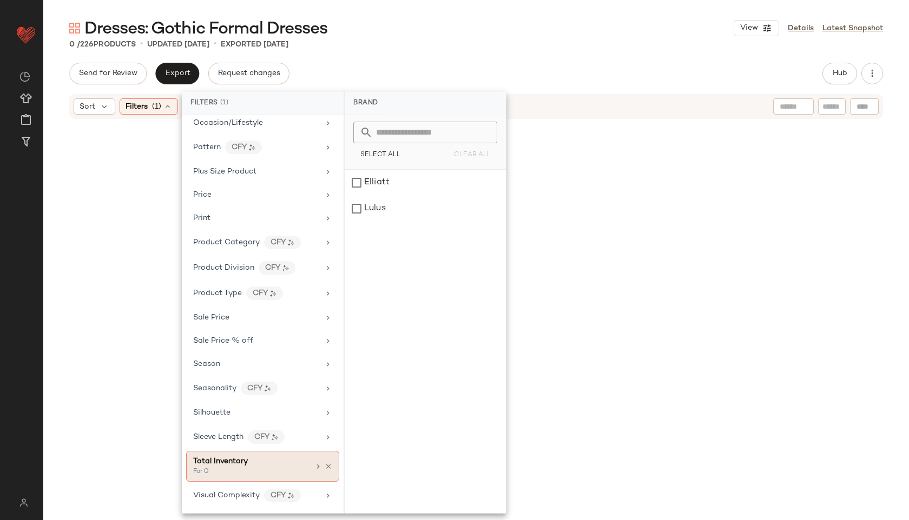
click at [244, 473] on div "For 0" at bounding box center [247, 472] width 108 height 10
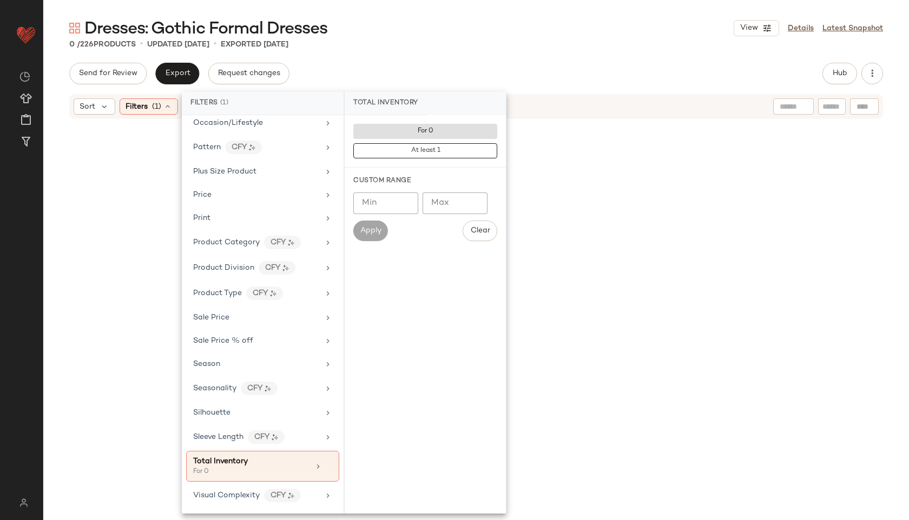
click at [439, 200] on input "Max" at bounding box center [455, 204] width 65 height 22
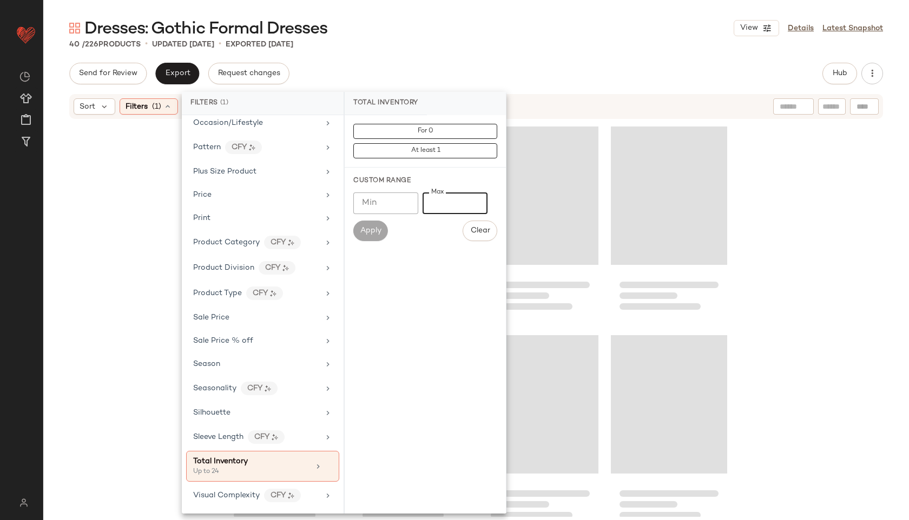
type input "**"
click at [552, 52] on div "Dresses: Gothic Formal Dresses View Details Latest Snapshot 40 / 226 Products •…" at bounding box center [476, 268] width 866 height 503
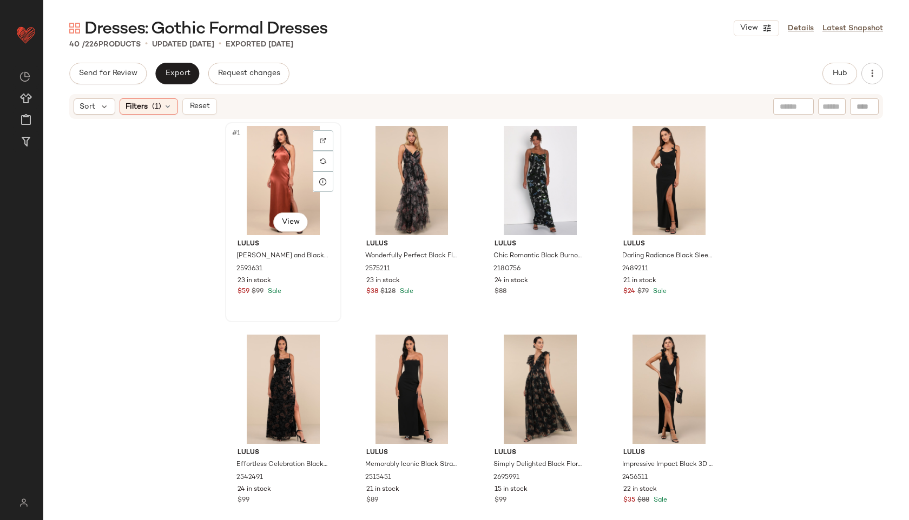
click at [272, 163] on div "#1 View" at bounding box center [283, 180] width 109 height 109
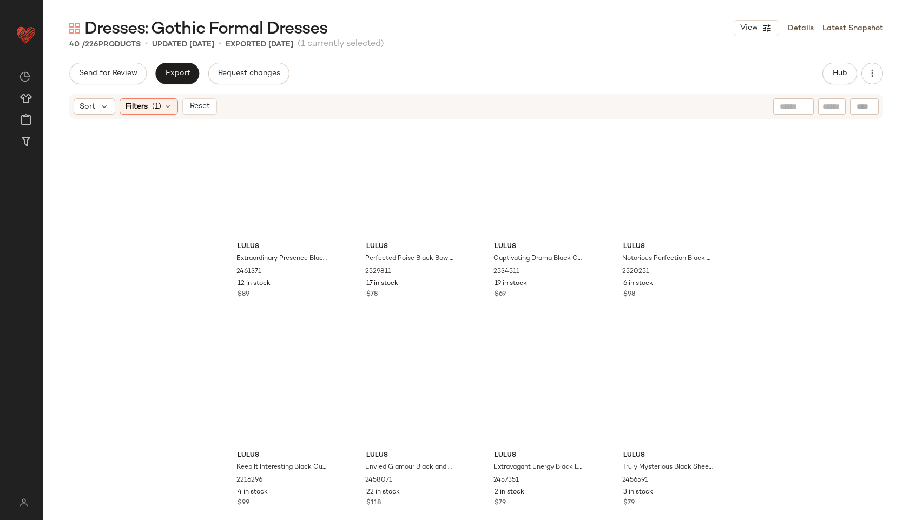
scroll to position [1694, 0]
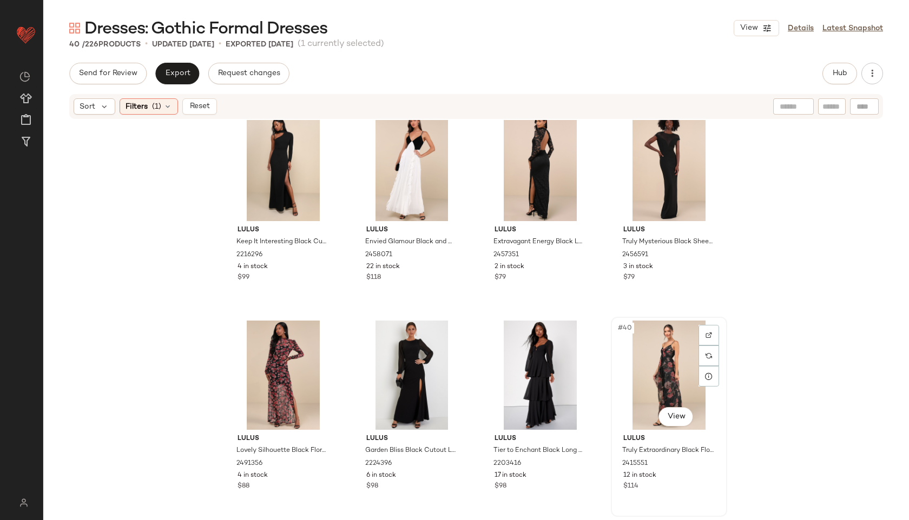
click at [655, 366] on div "#40 View" at bounding box center [669, 375] width 109 height 109
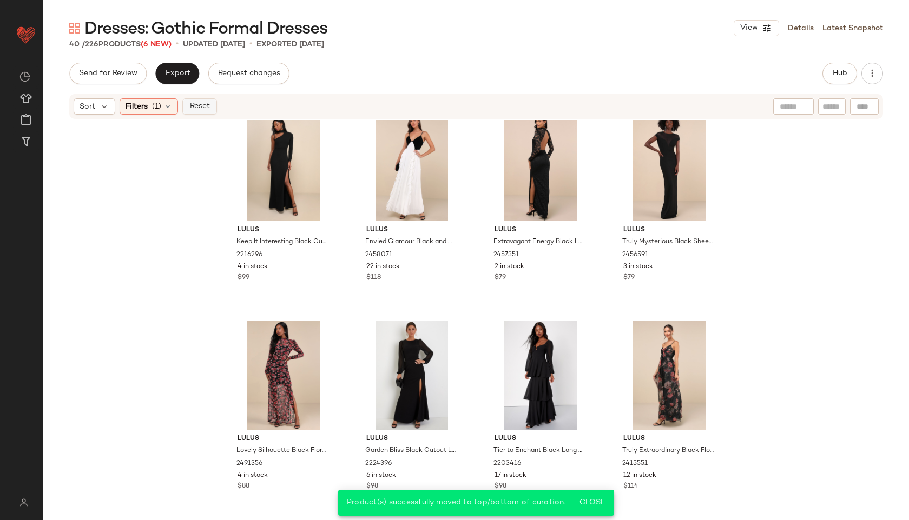
click at [202, 108] on span "Reset" at bounding box center [199, 106] width 21 height 9
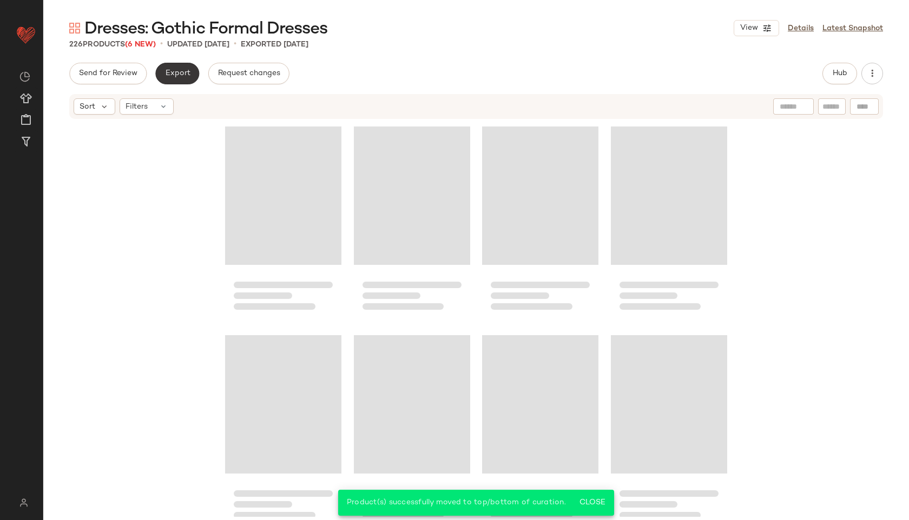
click at [174, 67] on button "Export" at bounding box center [177, 74] width 44 height 22
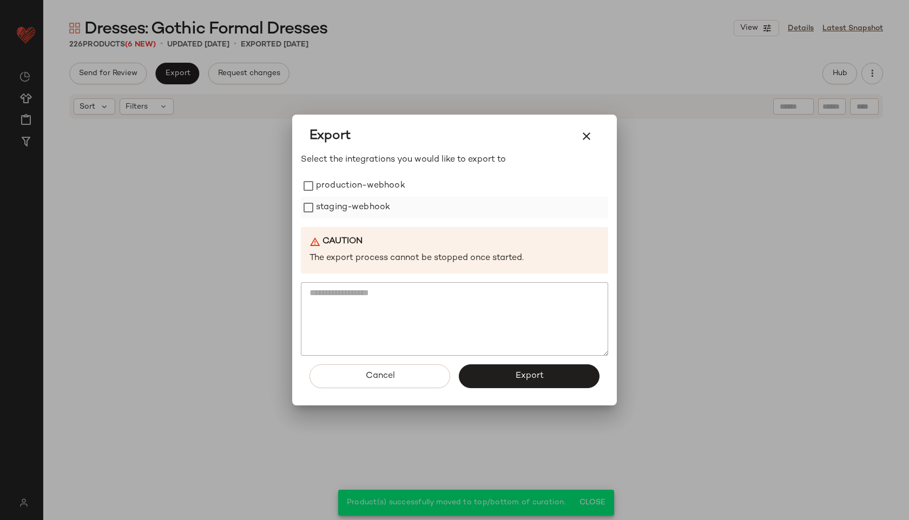
scroll to position [11509, 0]
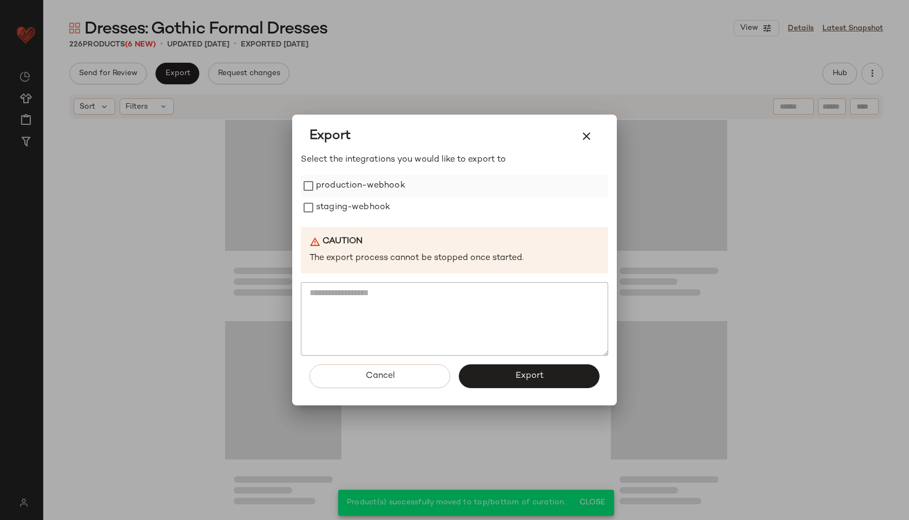
click at [372, 181] on label "production-webhook" at bounding box center [360, 186] width 89 height 22
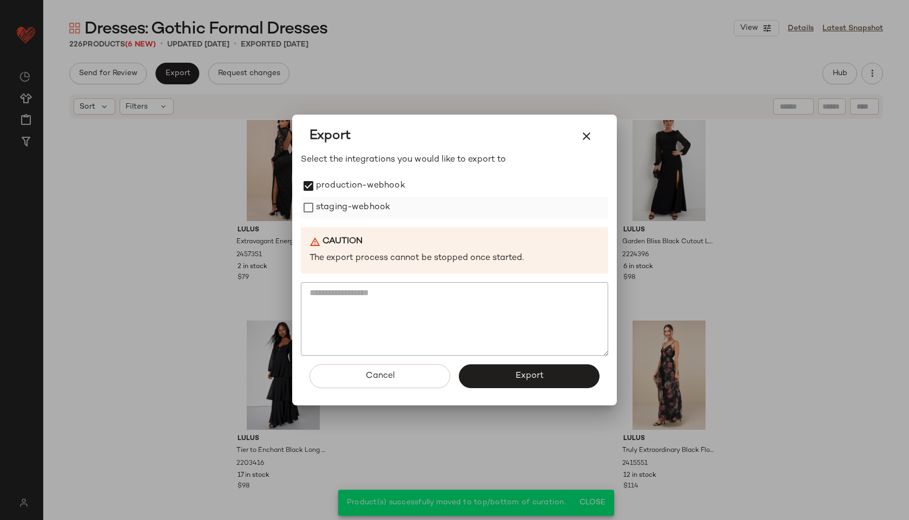
click at [367, 205] on label "staging-webhook" at bounding box center [353, 208] width 74 height 22
click at [515, 374] on span "Export" at bounding box center [529, 376] width 29 height 10
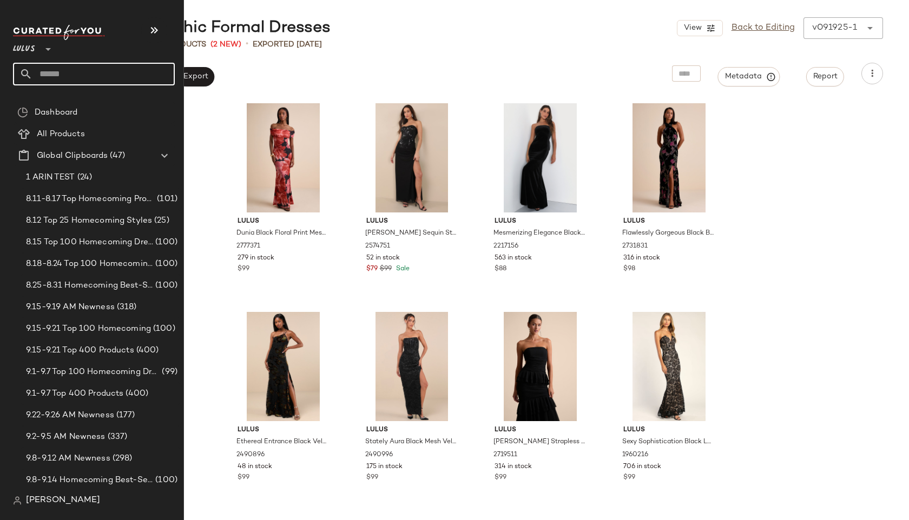
click at [75, 83] on input "text" at bounding box center [103, 74] width 142 height 23
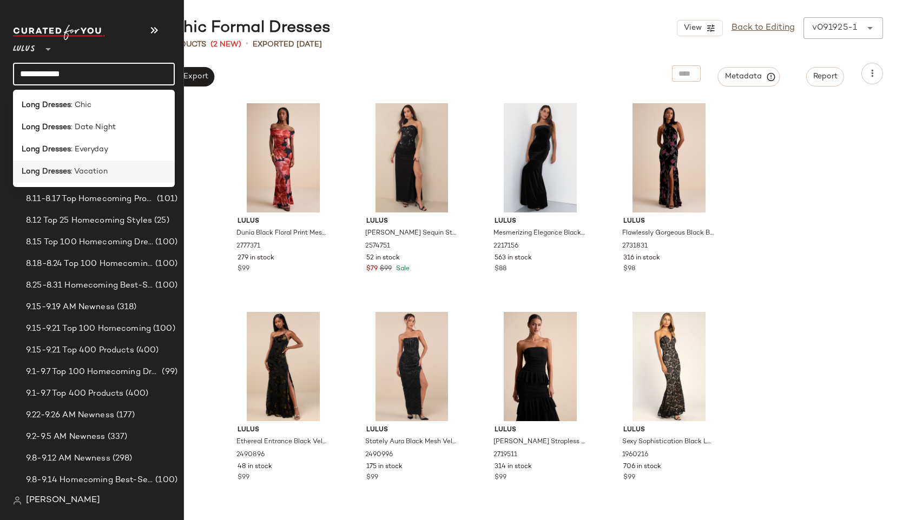
type input "**********"
click at [49, 169] on b "Long Dresses" at bounding box center [46, 171] width 49 height 11
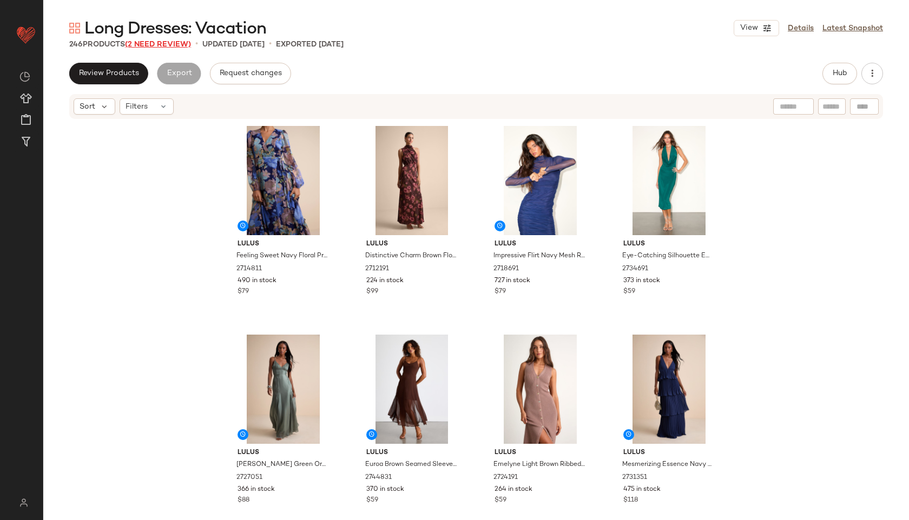
click at [170, 42] on span "(2 Need Review)" at bounding box center [158, 45] width 66 height 8
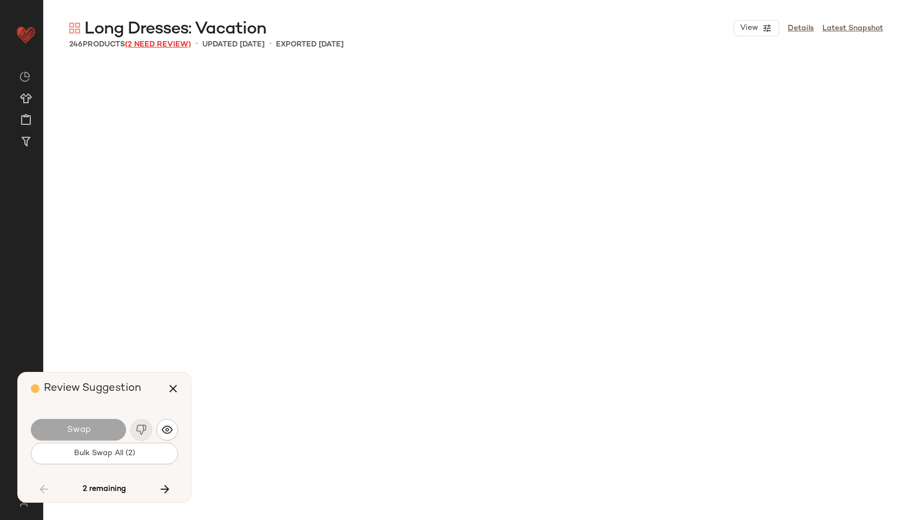
scroll to position [10860, 0]
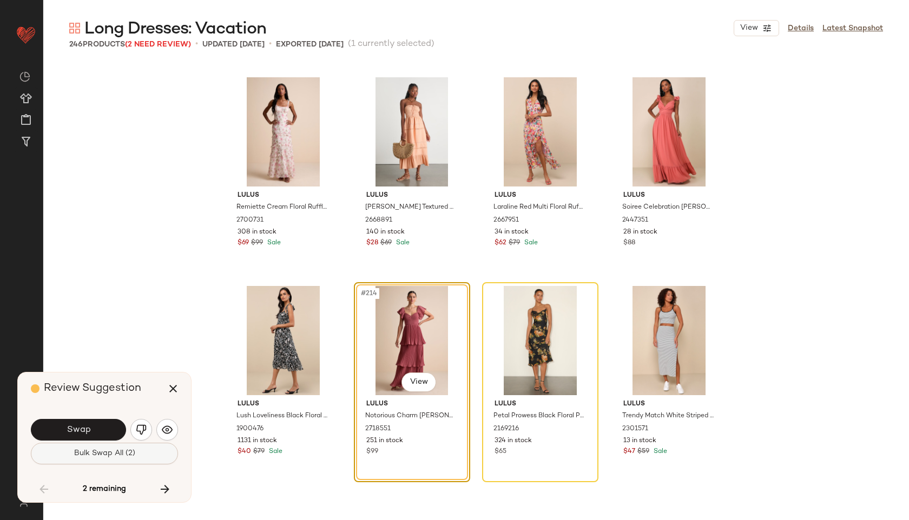
click at [96, 452] on span "Bulk Swap All (2)" at bounding box center [105, 454] width 62 height 9
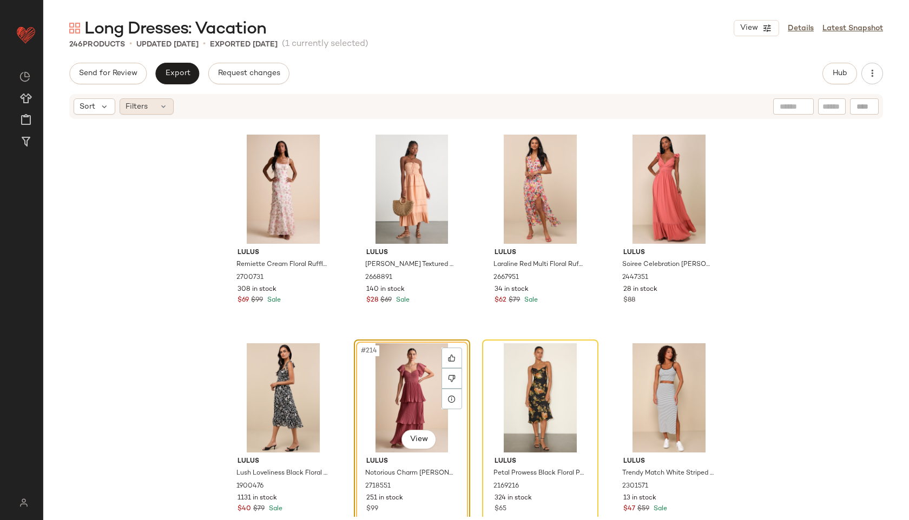
click at [149, 107] on div "Filters" at bounding box center [147, 106] width 54 height 16
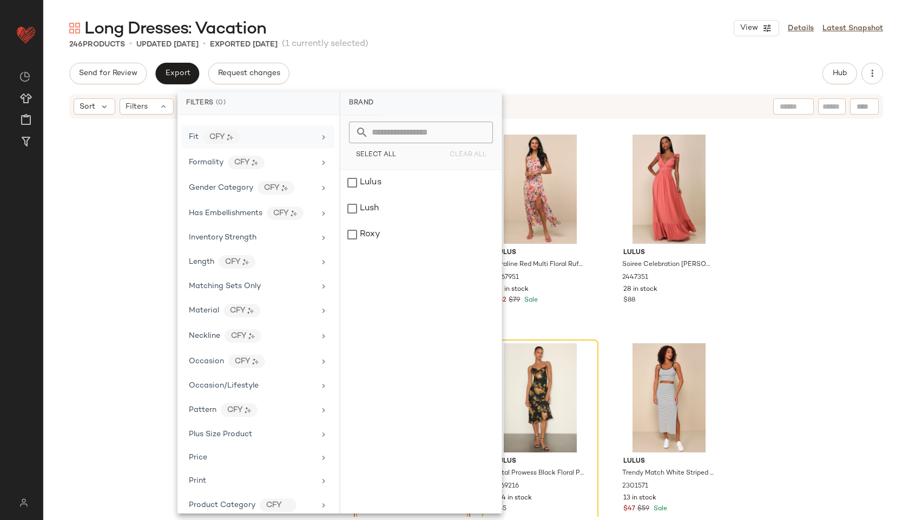
scroll to position [554, 0]
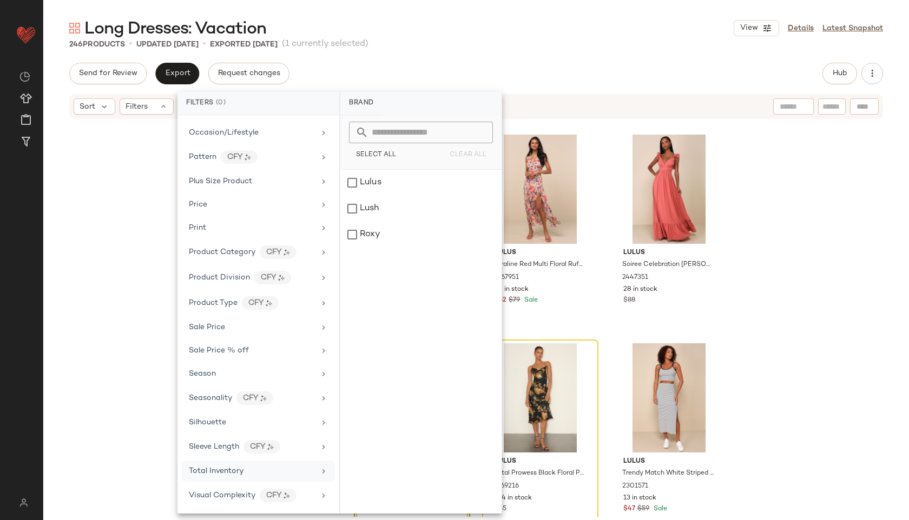
click at [229, 471] on span "Total Inventory" at bounding box center [216, 471] width 55 height 8
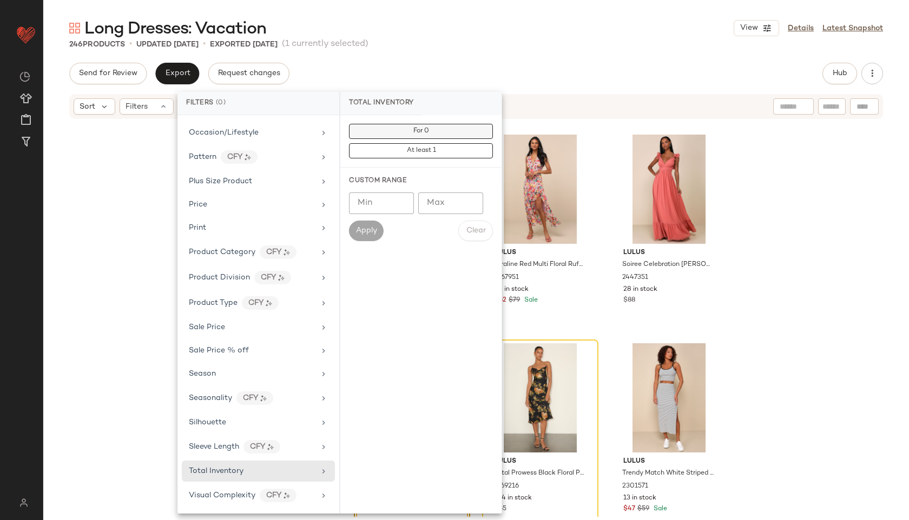
click at [429, 138] on button "For 0" at bounding box center [421, 131] width 144 height 15
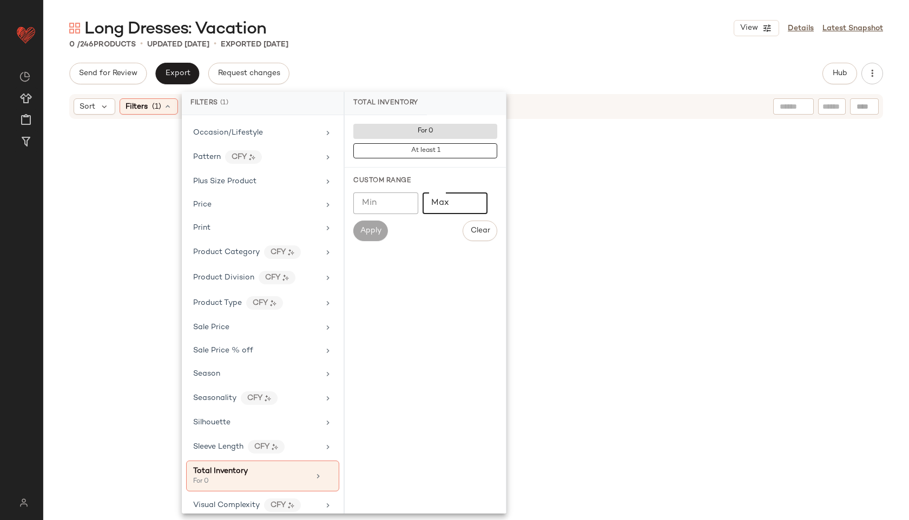
click at [448, 207] on input "Max" at bounding box center [455, 204] width 65 height 22
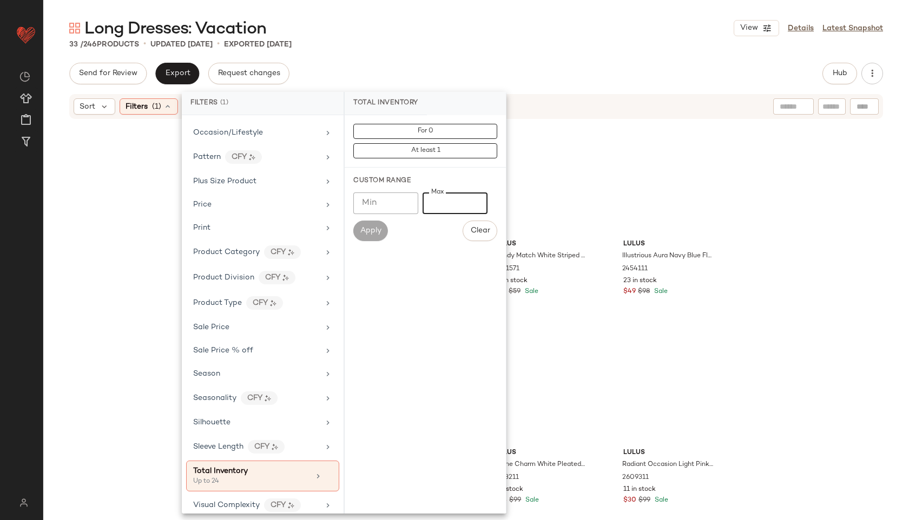
type input "**"
click at [530, 83] on div "Send for Review Export Request changes Hub" at bounding box center [476, 74] width 814 height 22
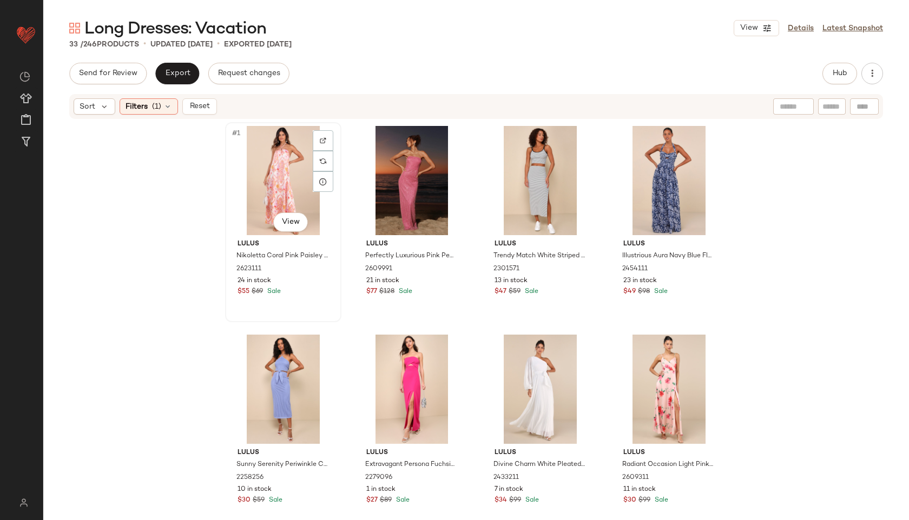
click at [259, 183] on div "#1 View" at bounding box center [283, 180] width 109 height 109
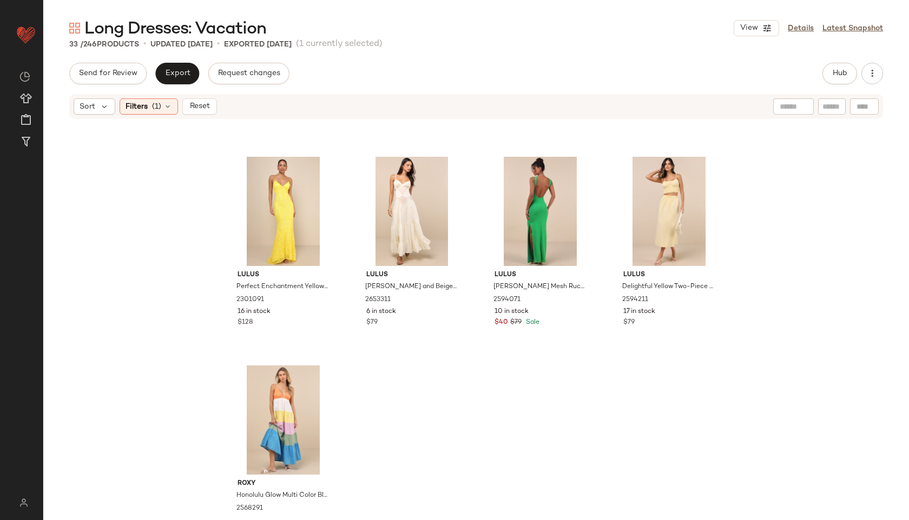
scroll to position [1485, 0]
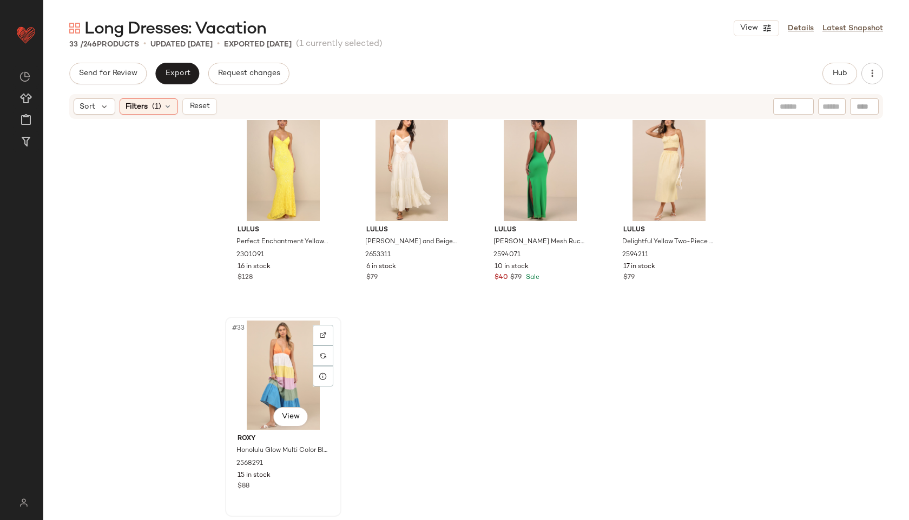
click at [280, 332] on div "#33 View" at bounding box center [283, 375] width 109 height 109
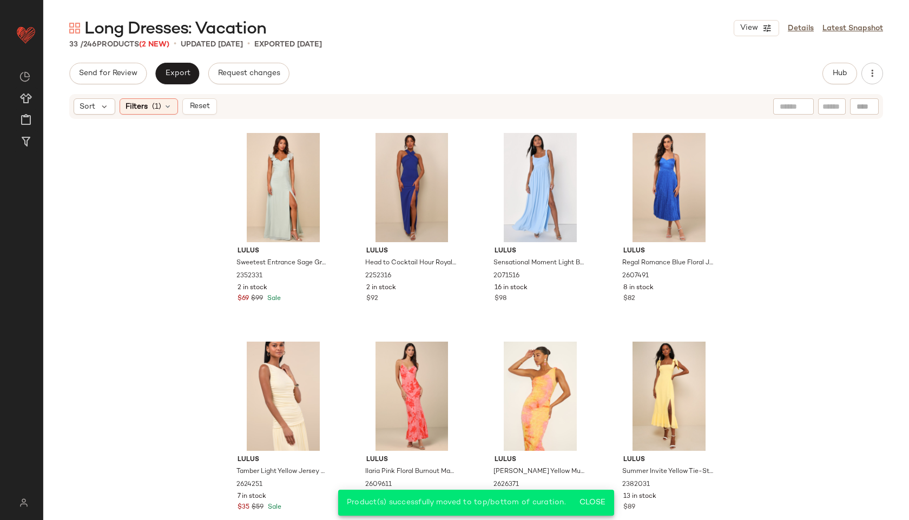
scroll to position [985, 0]
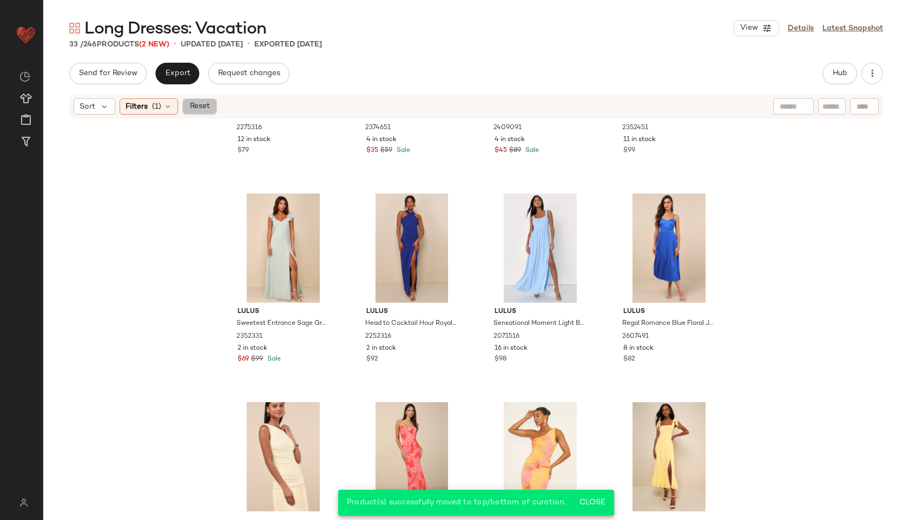
click at [208, 108] on span "Reset" at bounding box center [199, 106] width 21 height 9
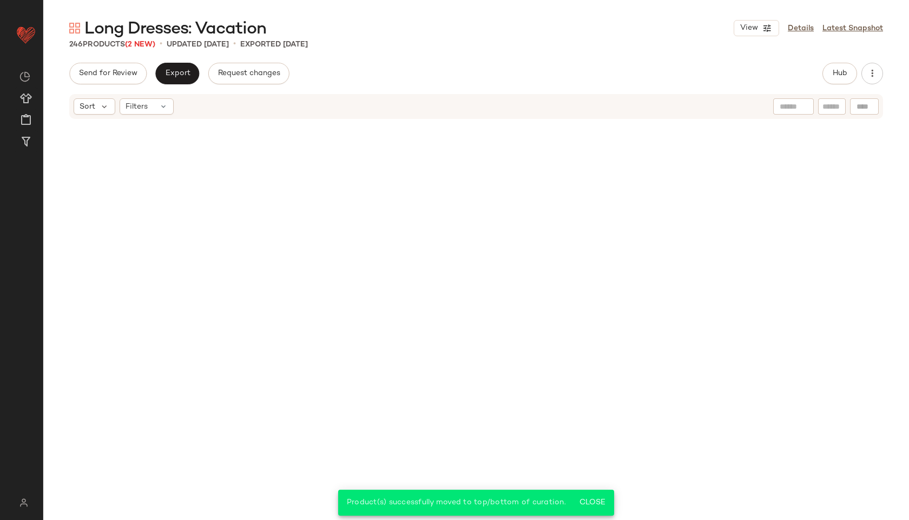
scroll to position [12554, 0]
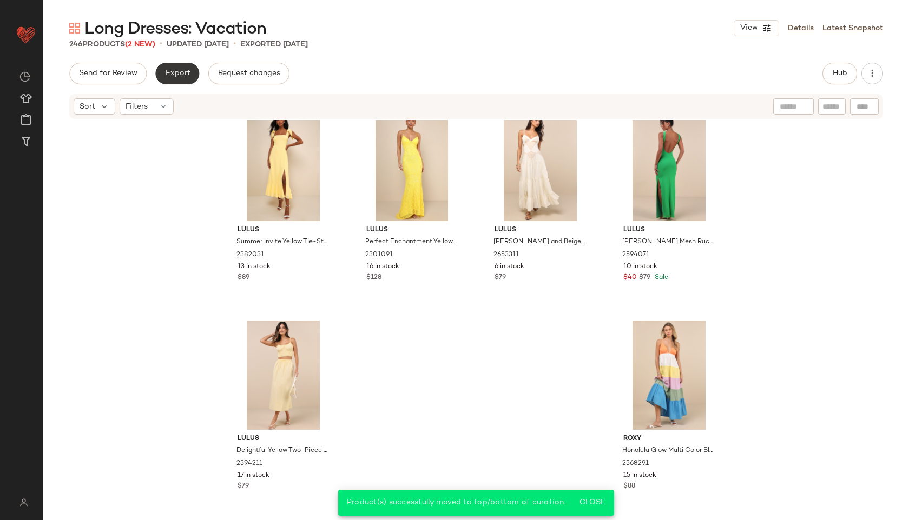
click at [179, 81] on button "Export" at bounding box center [177, 74] width 44 height 22
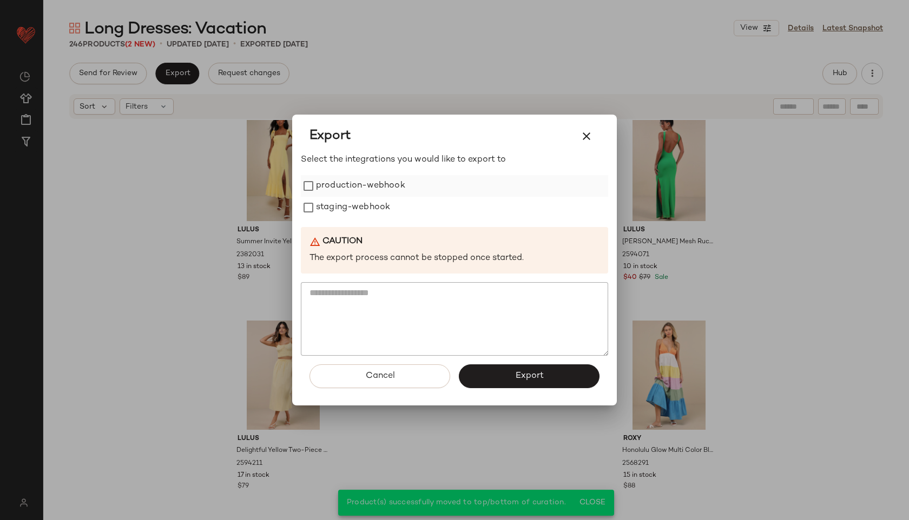
click at [323, 195] on label "production-webhook" at bounding box center [360, 186] width 89 height 22
click at [324, 207] on label "staging-webhook" at bounding box center [353, 208] width 74 height 22
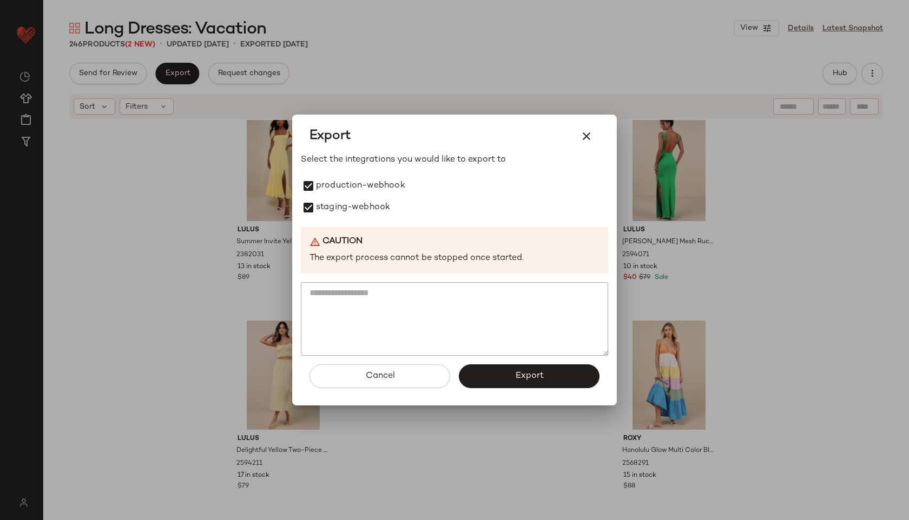
click at [513, 354] on textarea at bounding box center [454, 319] width 307 height 74
click at [511, 372] on button "Export" at bounding box center [529, 377] width 141 height 24
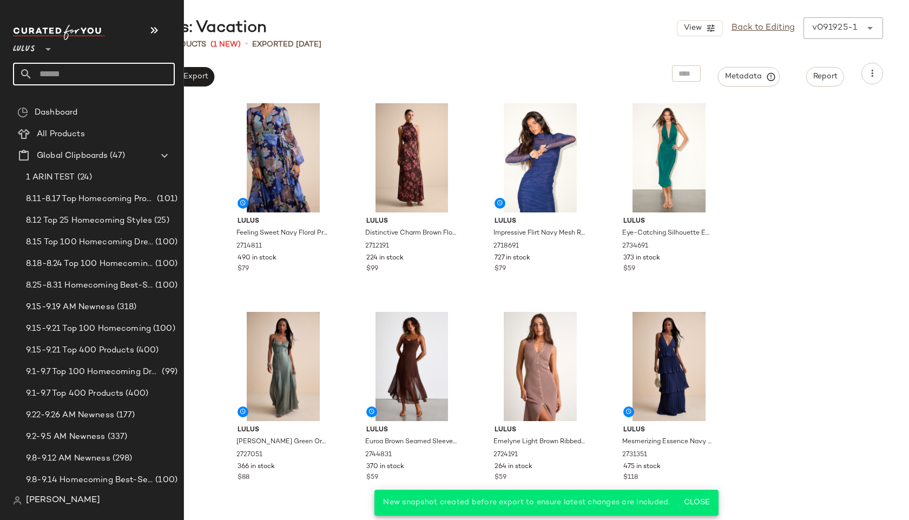
click at [63, 71] on input "text" at bounding box center [103, 74] width 142 height 23
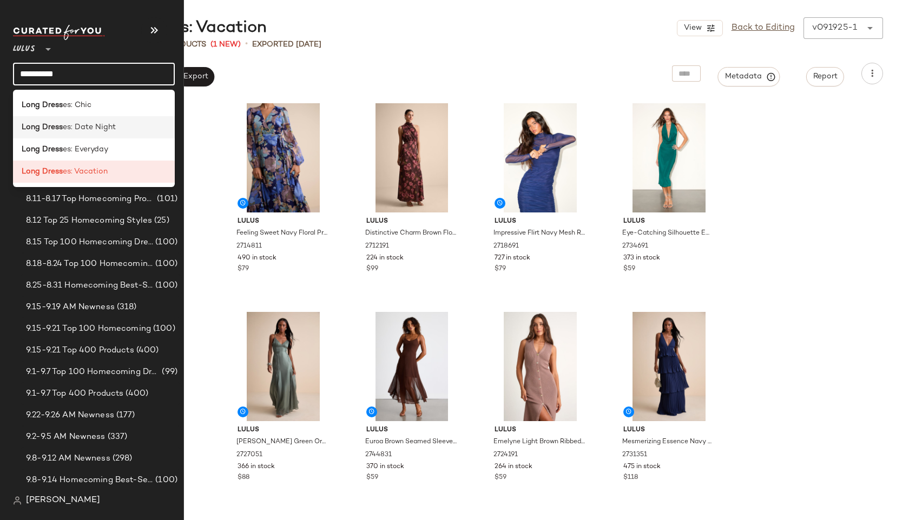
type input "**********"
click at [91, 125] on span "es: Date Night" at bounding box center [89, 127] width 53 height 11
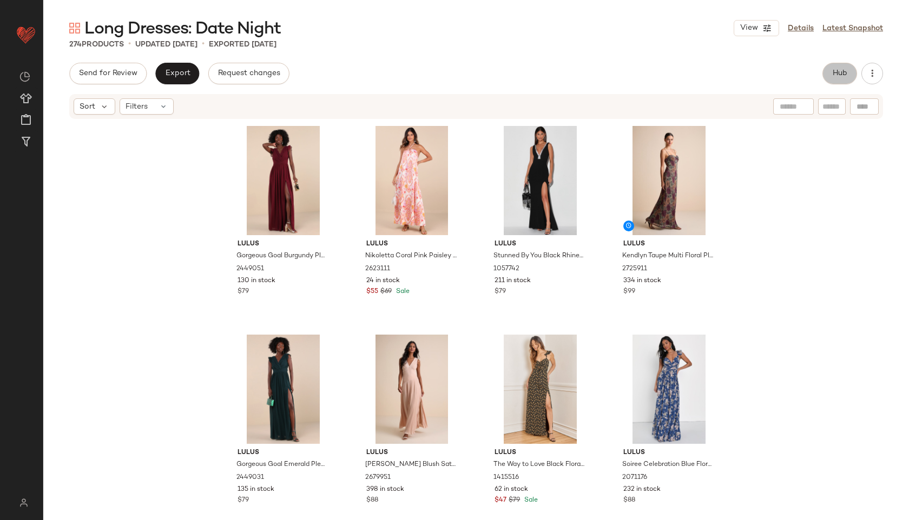
click at [844, 71] on span "Hub" at bounding box center [839, 73] width 15 height 9
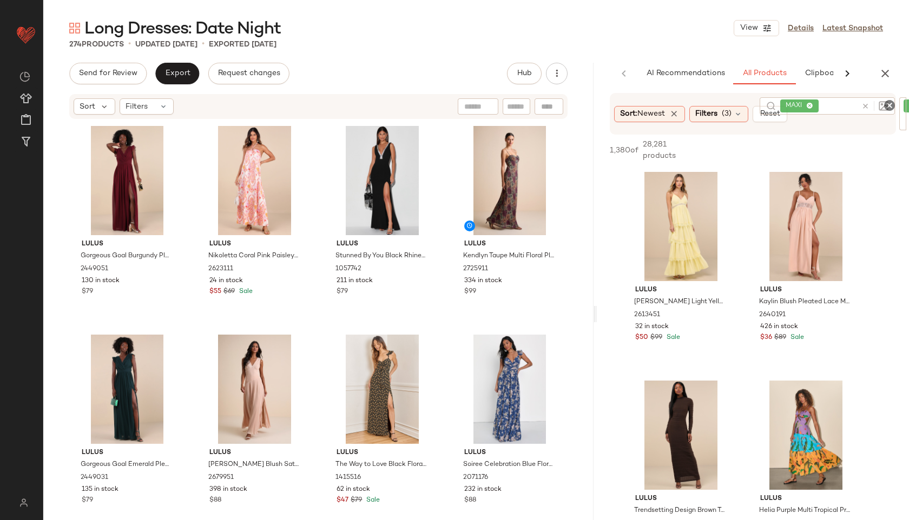
drag, startPoint x: 476, startPoint y: 315, endPoint x: 597, endPoint y: 257, distance: 134.3
click at [597, 257] on div "Long Dresses: Date Night View Details Latest Snapshot 274 Products • updated Se…" at bounding box center [476, 268] width 866 height 503
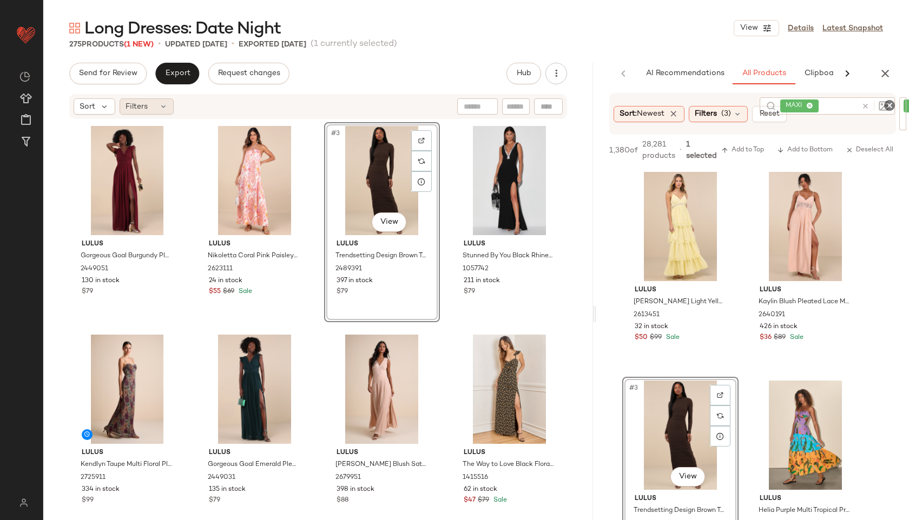
click at [149, 105] on div "Filters" at bounding box center [147, 106] width 54 height 16
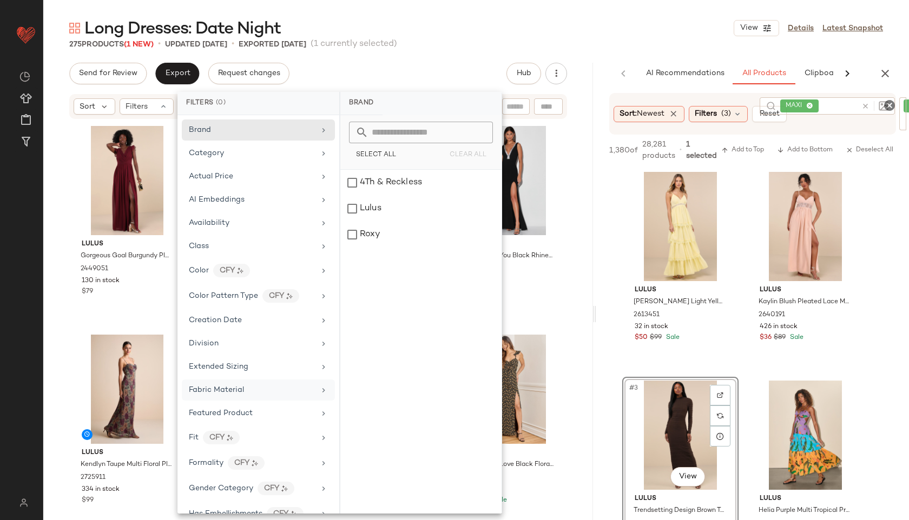
scroll to position [554, 0]
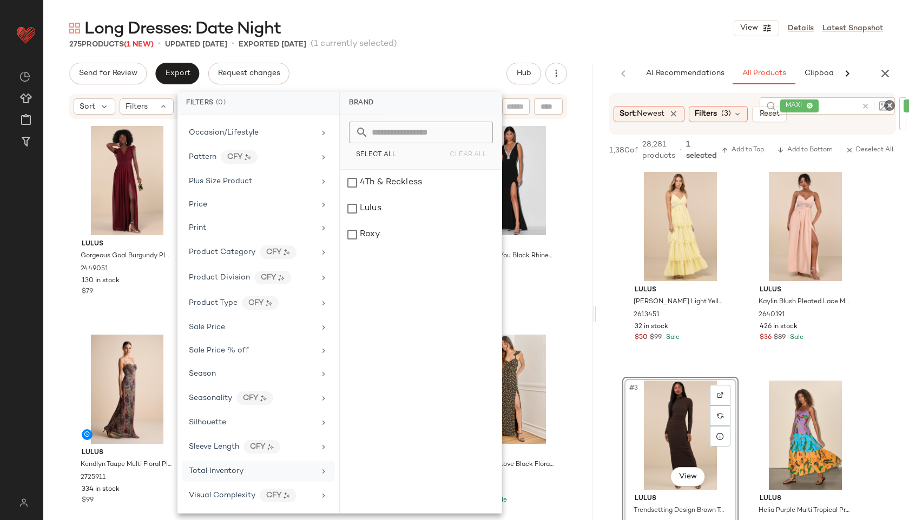
click at [221, 467] on span "Total Inventory" at bounding box center [216, 471] width 55 height 8
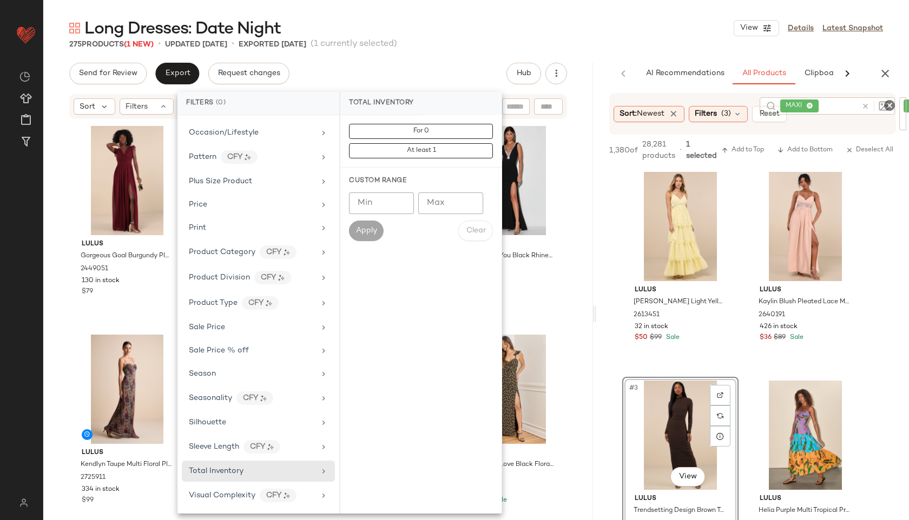
click at [443, 205] on input "Max" at bounding box center [450, 204] width 65 height 22
type input "**"
click at [376, 228] on span "Apply" at bounding box center [366, 231] width 22 height 9
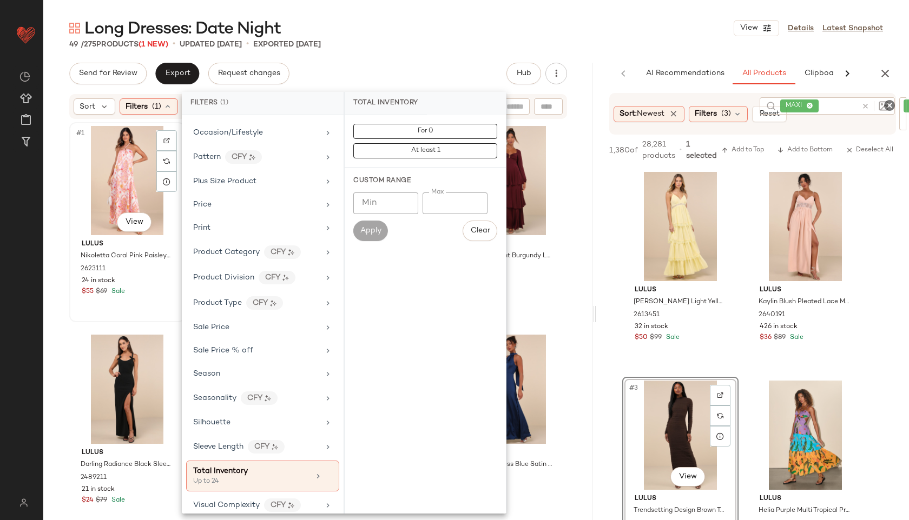
click at [124, 175] on div "#1 View" at bounding box center [127, 180] width 108 height 109
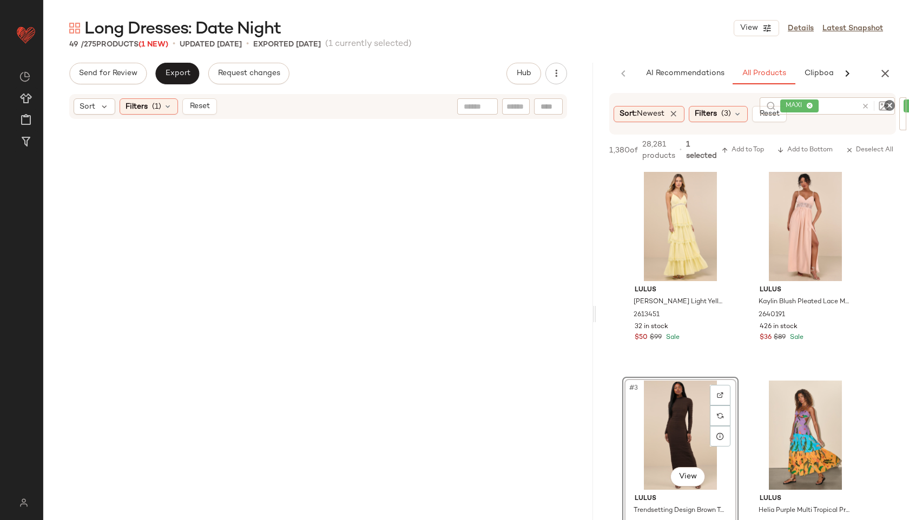
scroll to position [2320, 0]
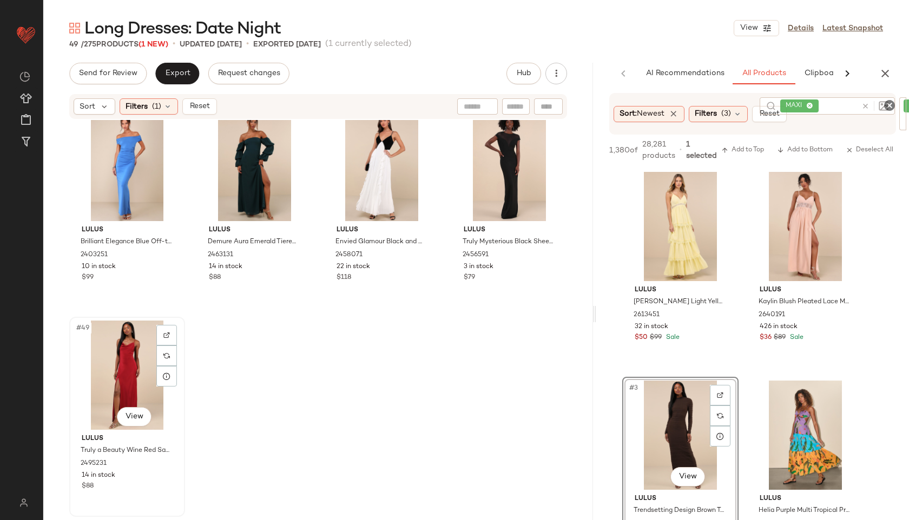
click at [114, 386] on div "#49 View" at bounding box center [127, 375] width 108 height 109
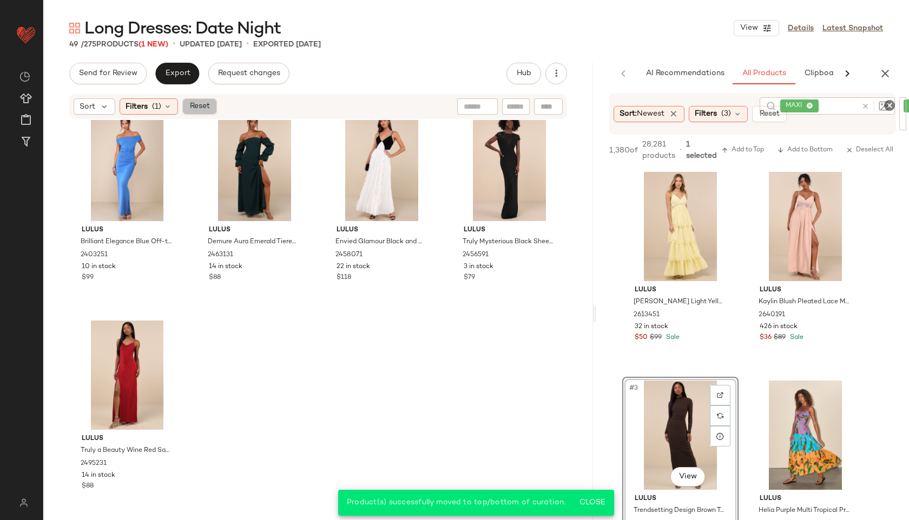
click at [197, 111] on button "Reset" at bounding box center [199, 106] width 35 height 16
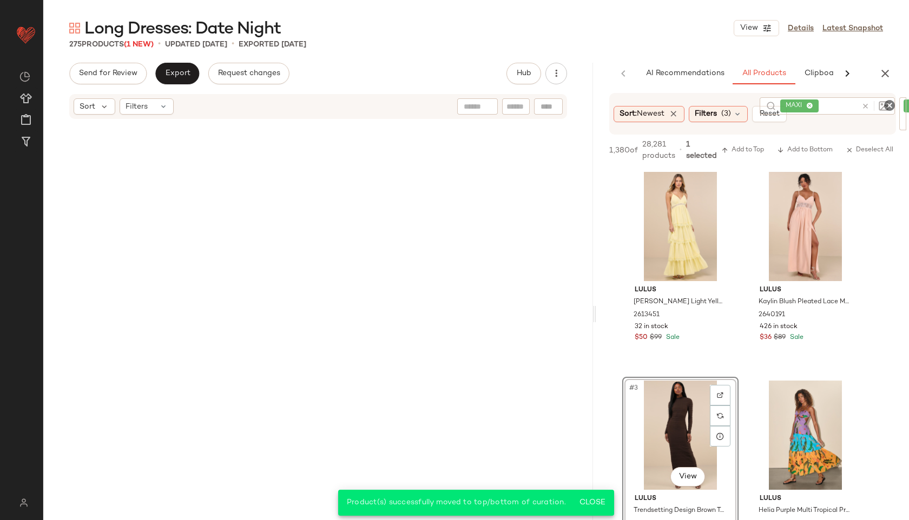
scroll to position [14016, 0]
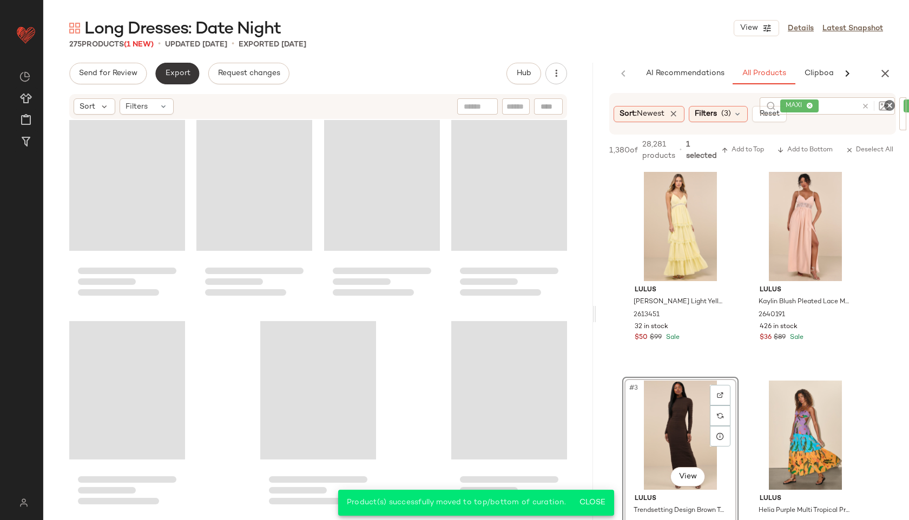
click at [174, 73] on span "Export" at bounding box center [176, 73] width 25 height 9
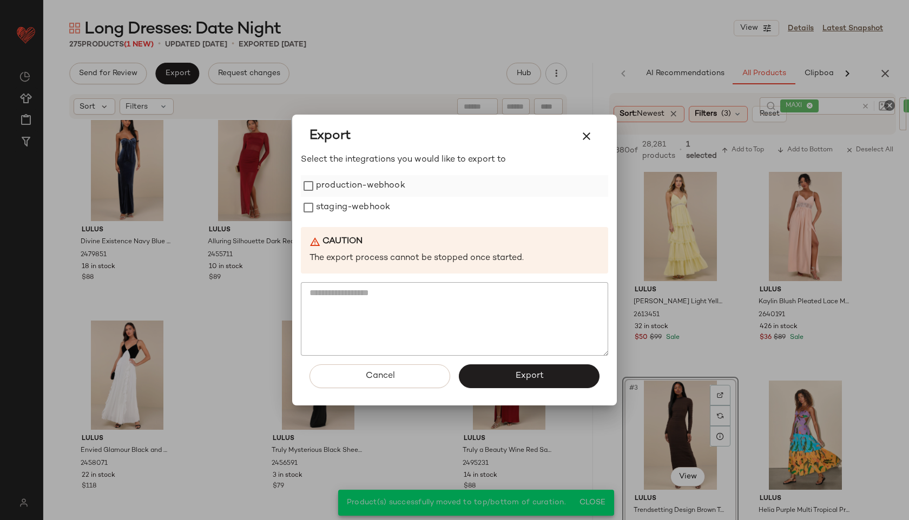
click at [355, 180] on label "production-webhook" at bounding box center [360, 186] width 89 height 22
click at [355, 206] on label "staging-webhook" at bounding box center [353, 208] width 74 height 22
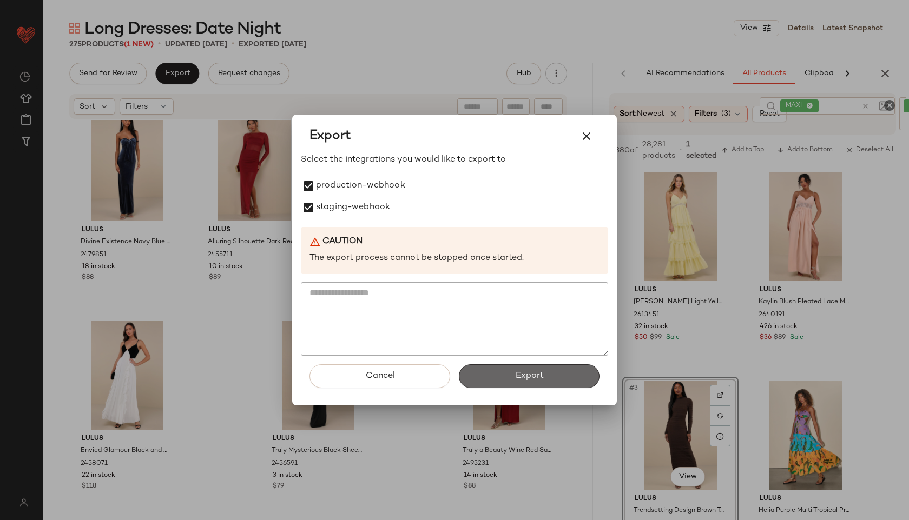
click at [577, 366] on button "Export" at bounding box center [529, 377] width 141 height 24
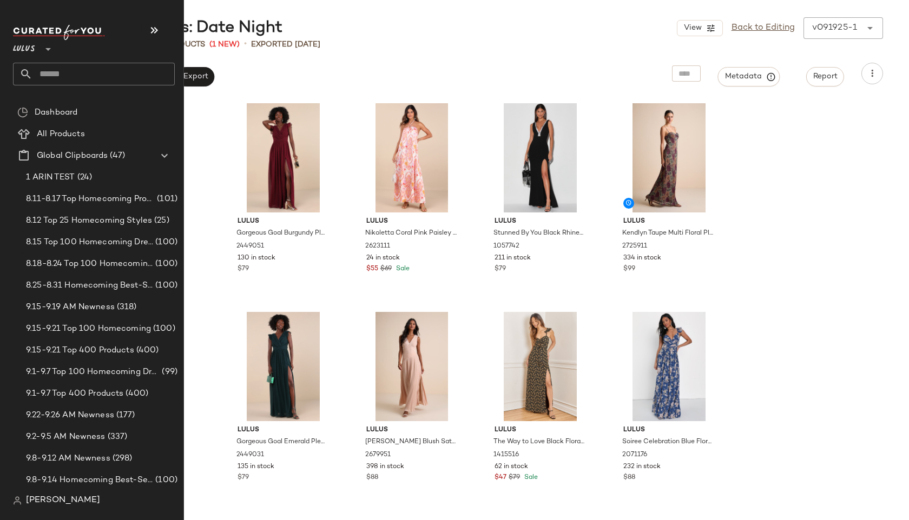
click at [60, 74] on input "text" at bounding box center [103, 74] width 142 height 23
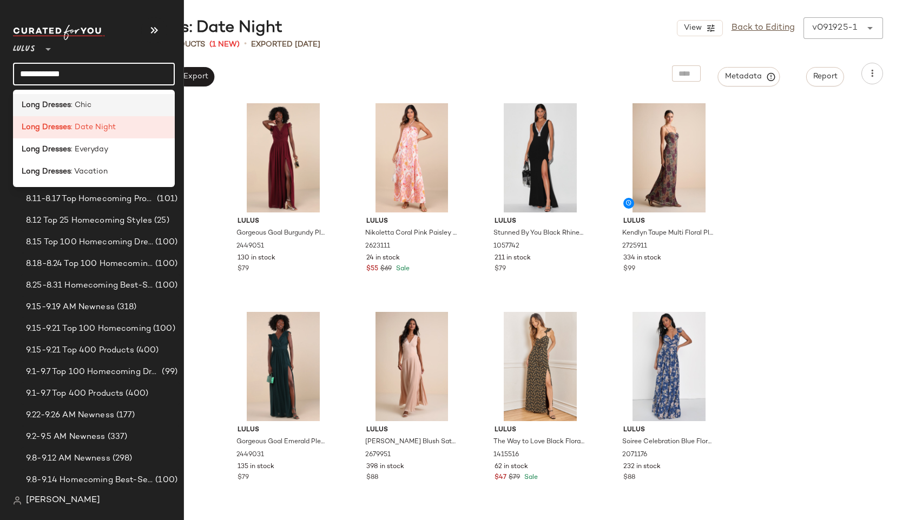
type input "**********"
click at [47, 101] on b "Long Dresses" at bounding box center [46, 105] width 49 height 11
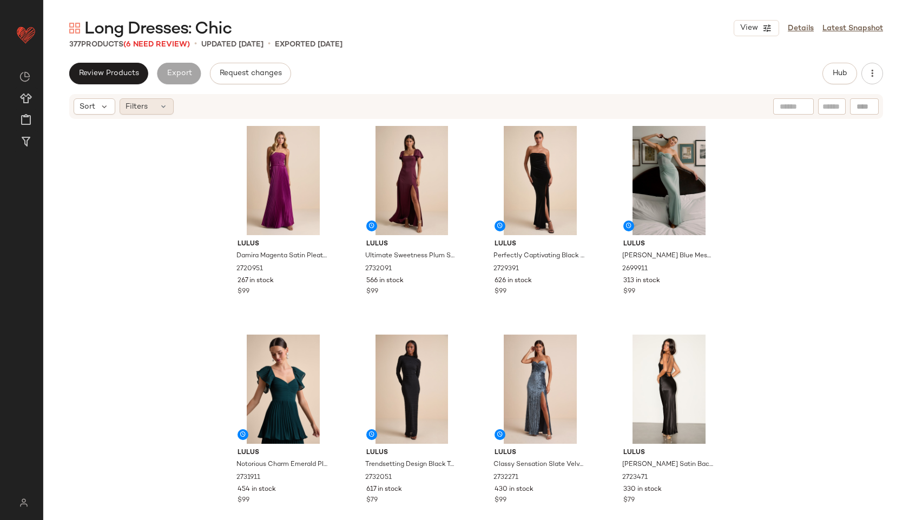
click at [156, 102] on div "Filters" at bounding box center [147, 106] width 54 height 16
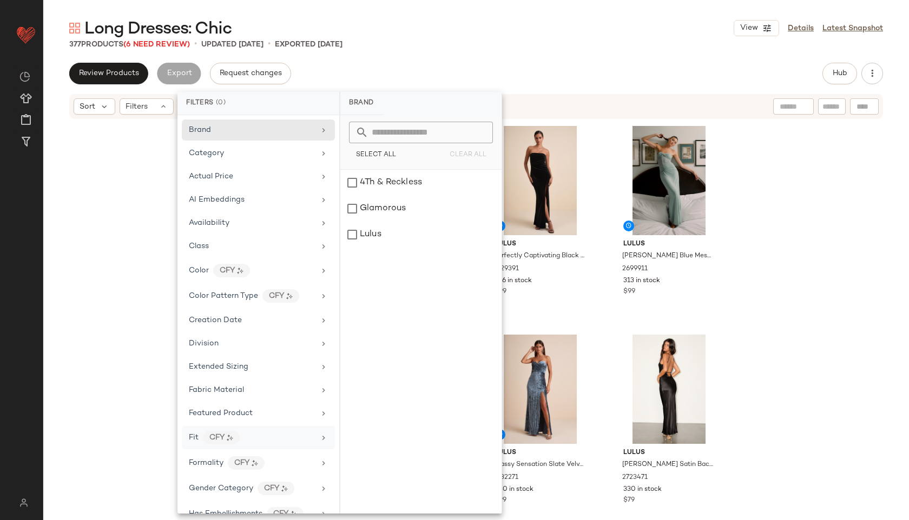
scroll to position [554, 0]
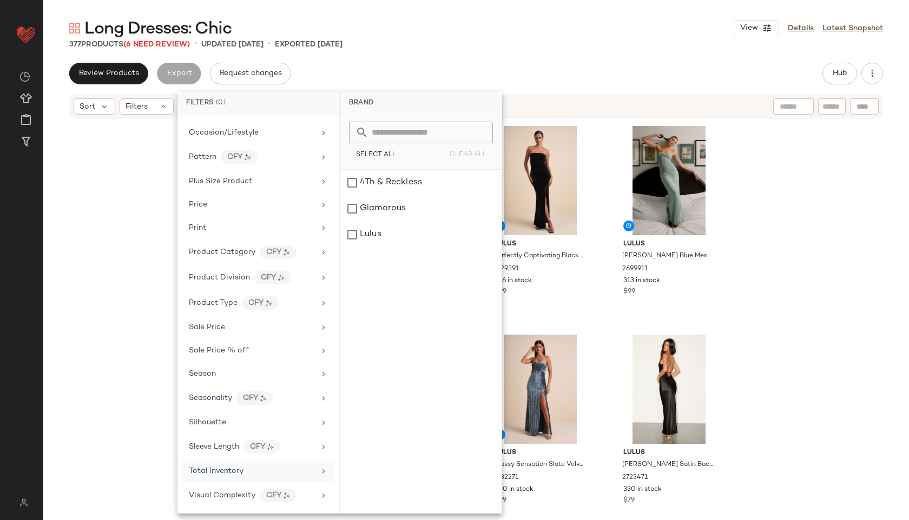
click at [248, 476] on div "Total Inventory" at bounding box center [252, 471] width 126 height 11
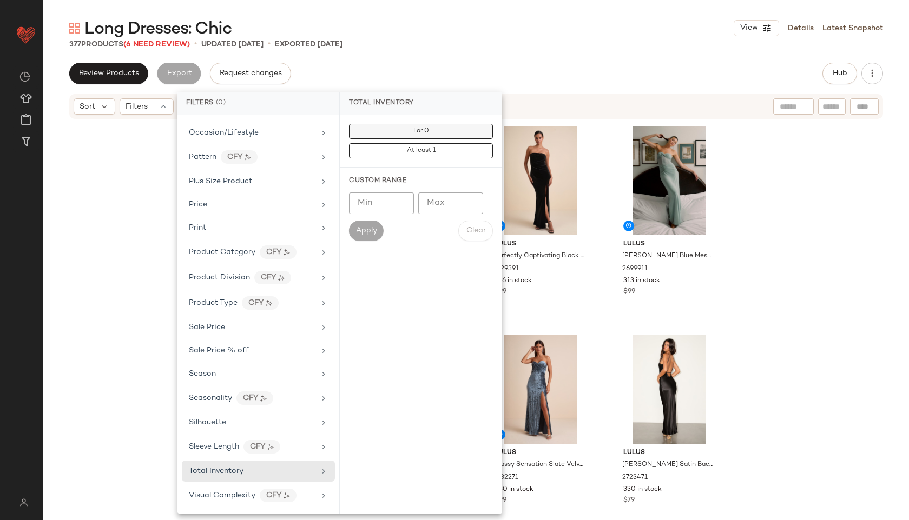
click at [450, 129] on button "For 0" at bounding box center [421, 131] width 144 height 15
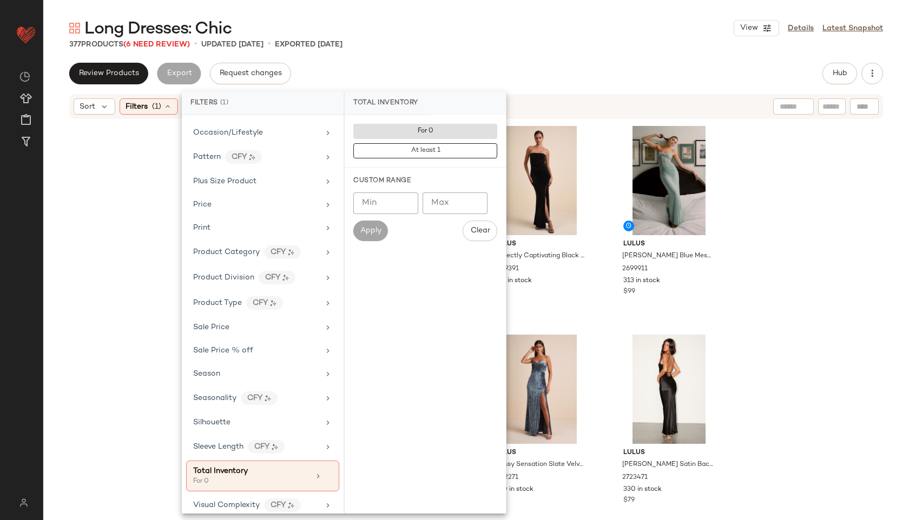
click at [508, 35] on div "Long Dresses: Chic View Details Latest Snapshot" at bounding box center [476, 28] width 866 height 22
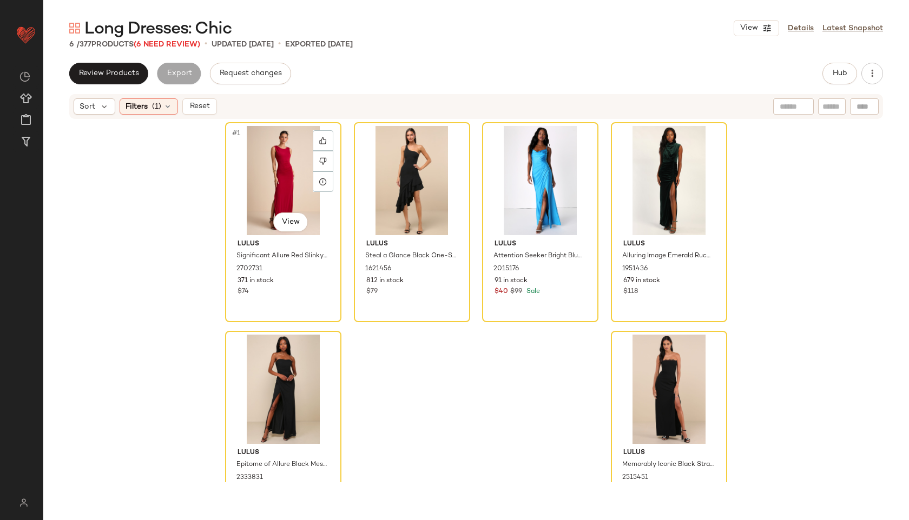
click at [283, 170] on div "#1 View" at bounding box center [283, 180] width 109 height 109
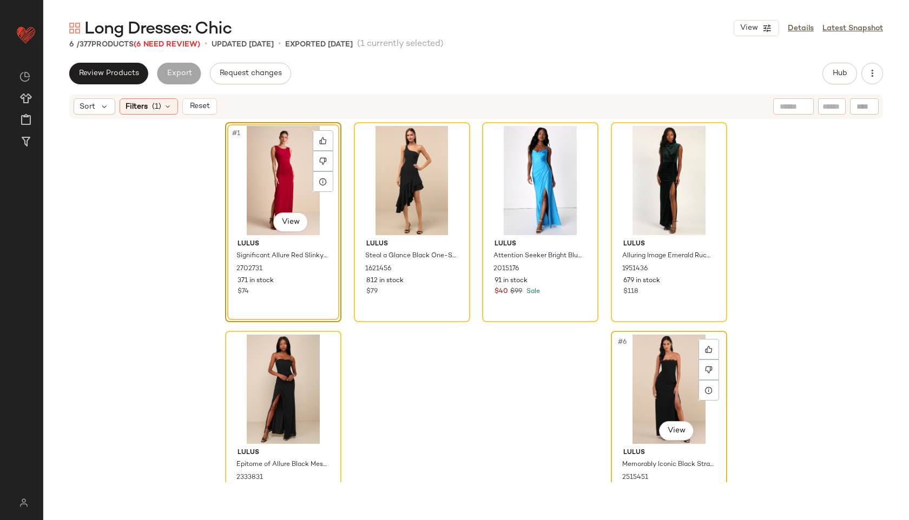
click at [642, 365] on div "#6 View" at bounding box center [669, 389] width 109 height 109
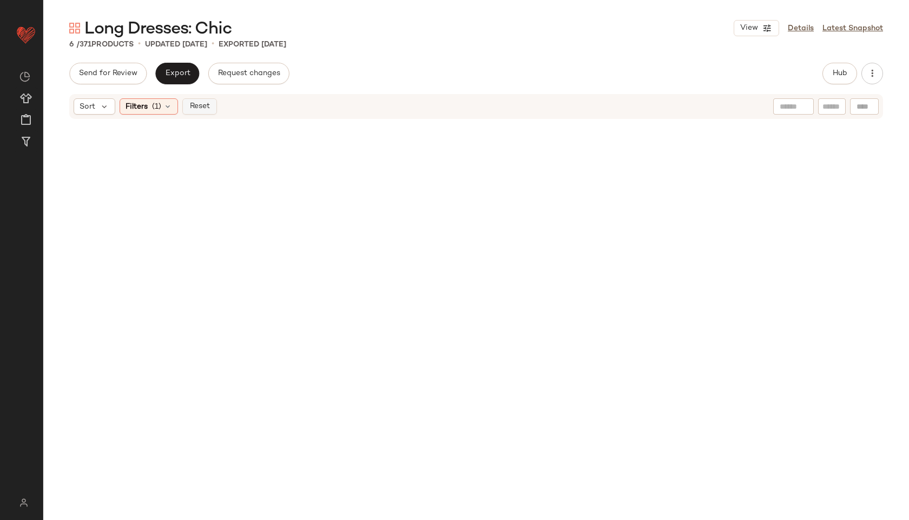
click at [203, 104] on span "Reset" at bounding box center [199, 106] width 21 height 9
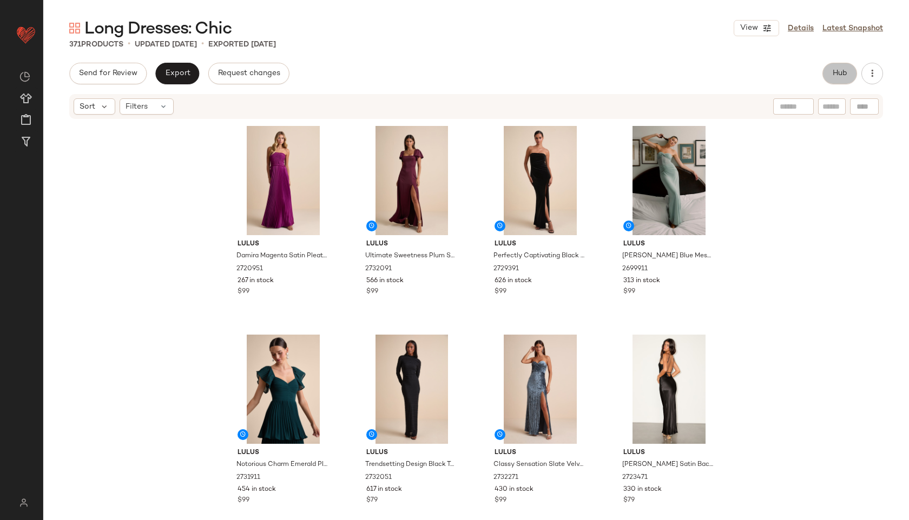
click at [827, 68] on button "Hub" at bounding box center [839, 74] width 35 height 22
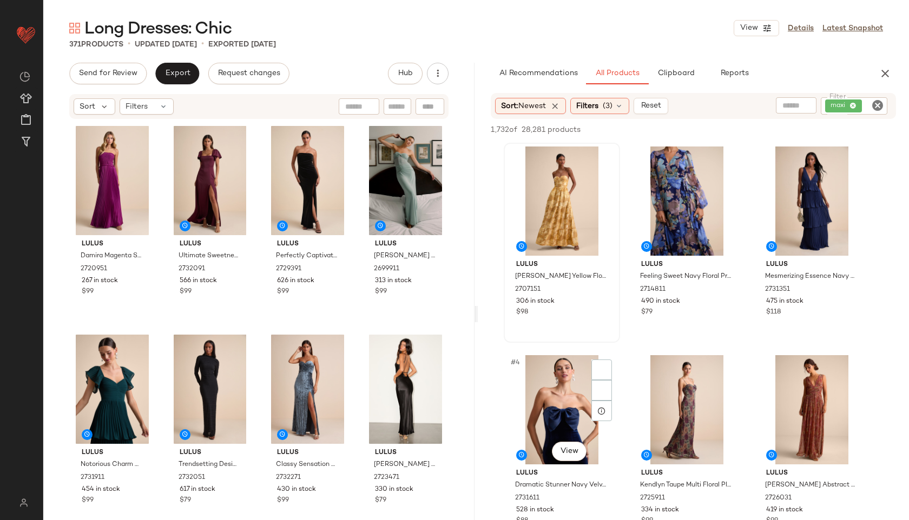
scroll to position [77, 0]
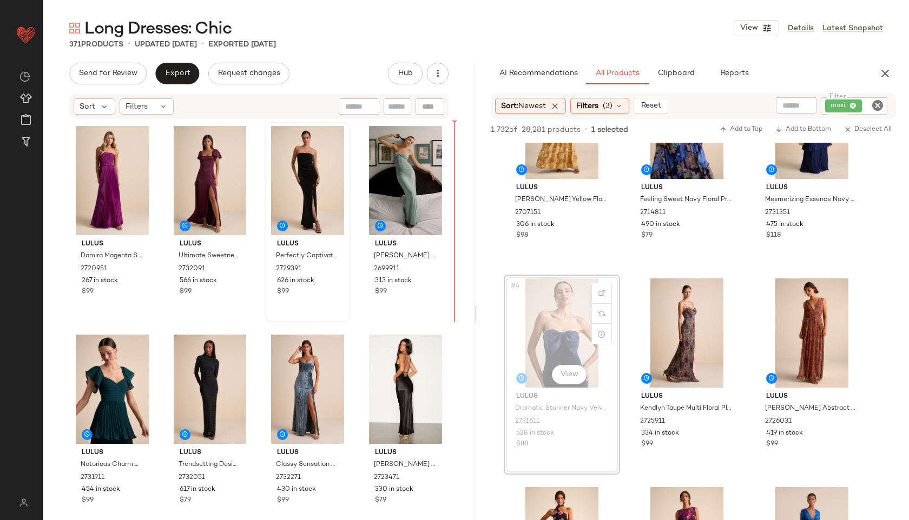
drag, startPoint x: 561, startPoint y: 325, endPoint x: 288, endPoint y: 277, distance: 276.8
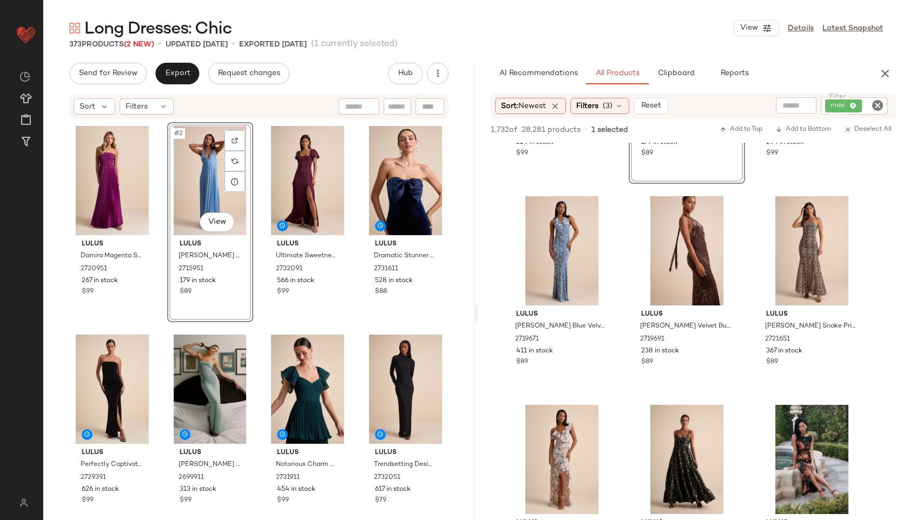
scroll to position [788, 0]
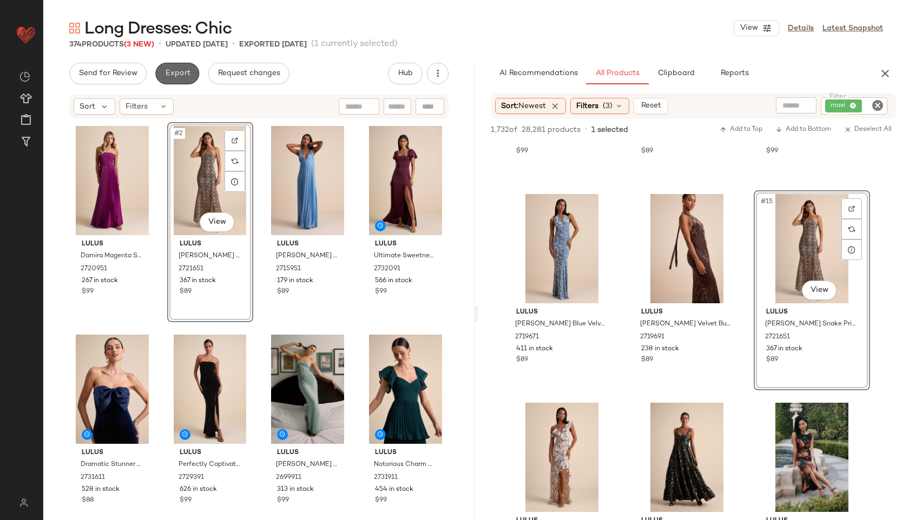
click at [171, 80] on button "Export" at bounding box center [177, 74] width 44 height 22
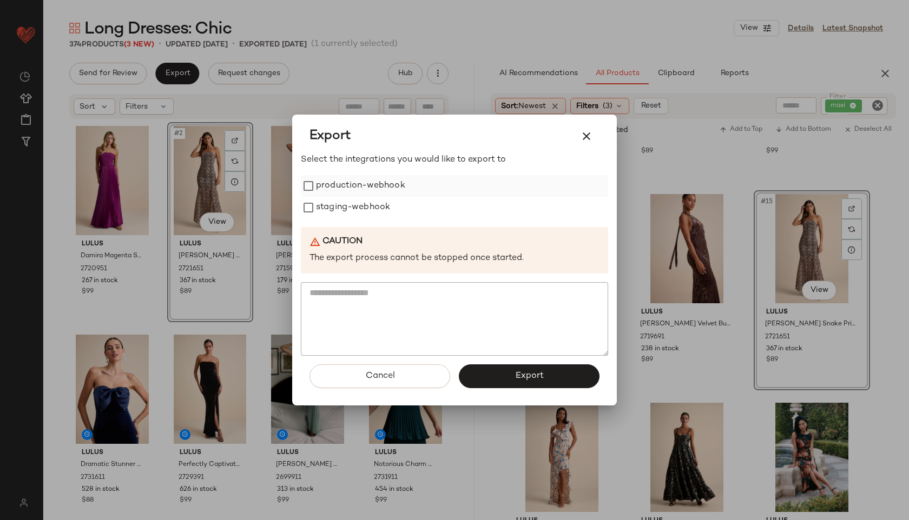
click at [364, 190] on label "production-webhook" at bounding box center [360, 186] width 89 height 22
click at [371, 216] on label "staging-webhook" at bounding box center [353, 208] width 74 height 22
click at [520, 379] on span "Export" at bounding box center [529, 376] width 29 height 10
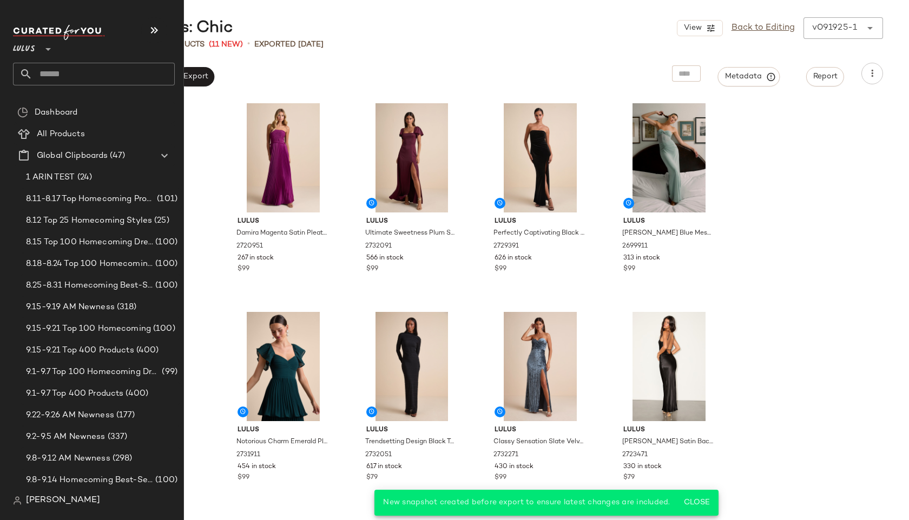
click at [50, 71] on input "text" at bounding box center [103, 74] width 142 height 23
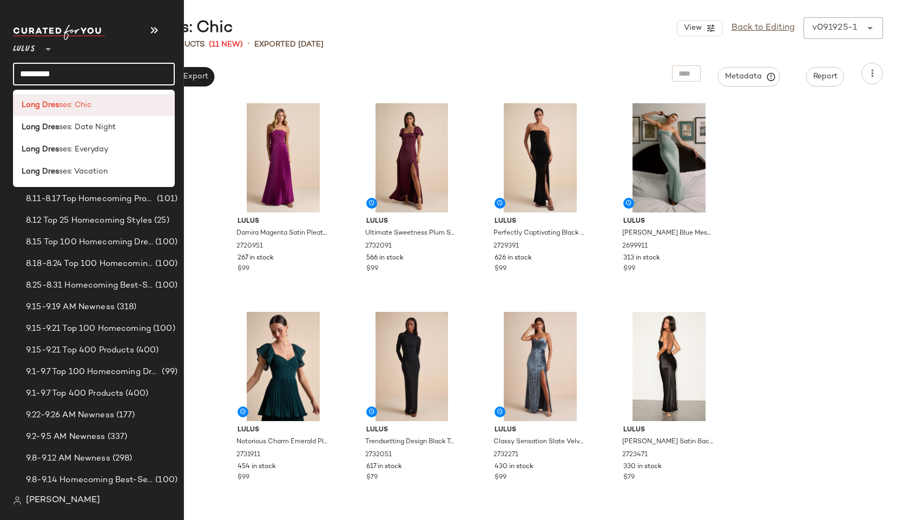
type input "**********"
click at [83, 144] on span "es: Everyday" at bounding box center [85, 149] width 45 height 11
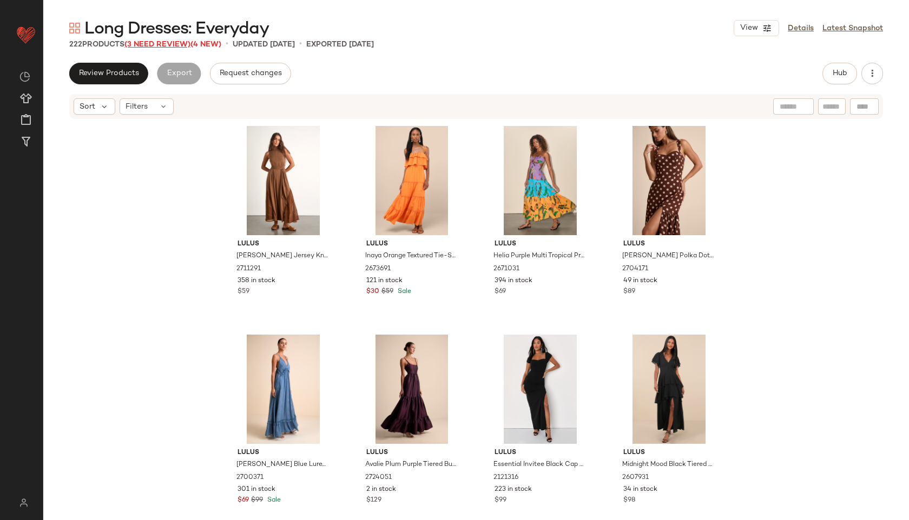
click at [180, 44] on span "(3 Need Review)" at bounding box center [157, 45] width 66 height 8
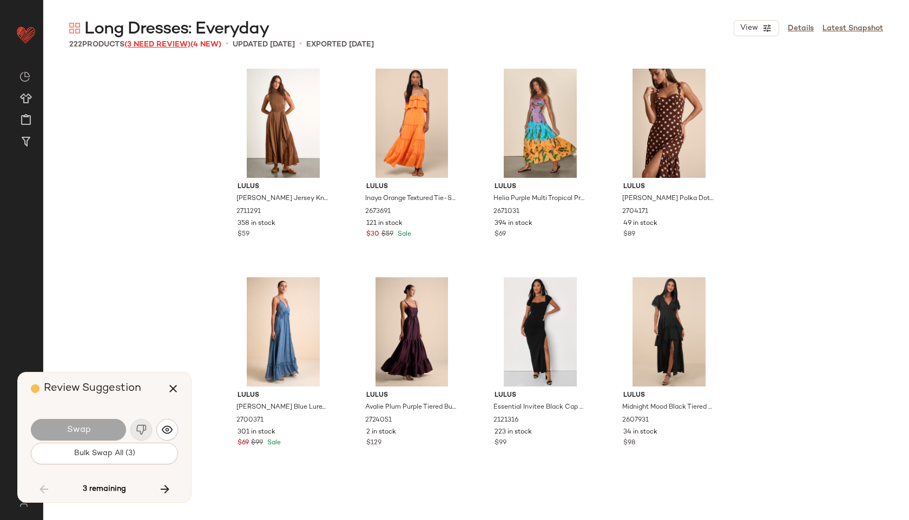
scroll to position [9816, 0]
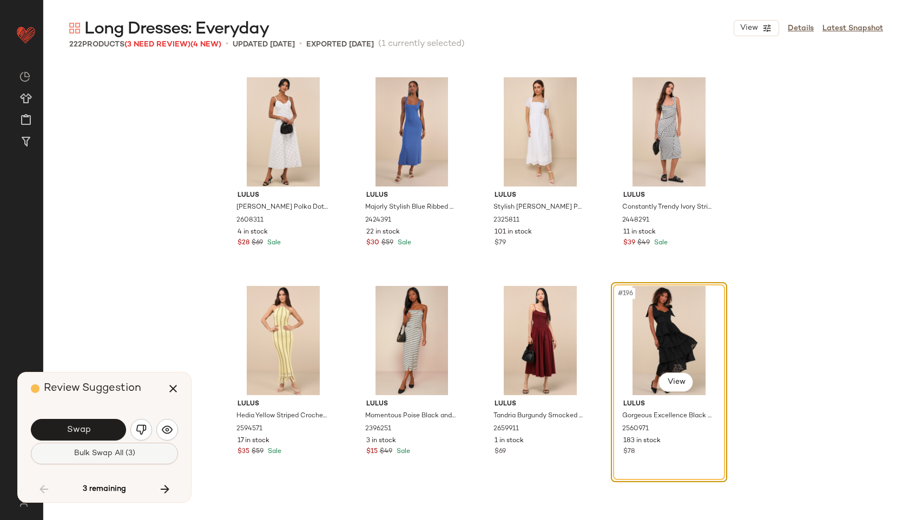
click at [107, 457] on span "Bulk Swap All (3)" at bounding box center [105, 454] width 62 height 9
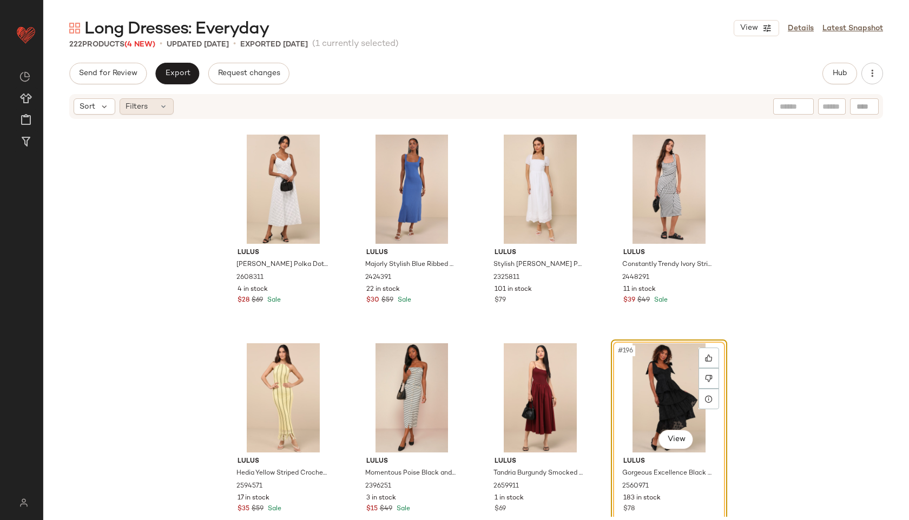
click at [164, 109] on icon at bounding box center [163, 106] width 9 height 9
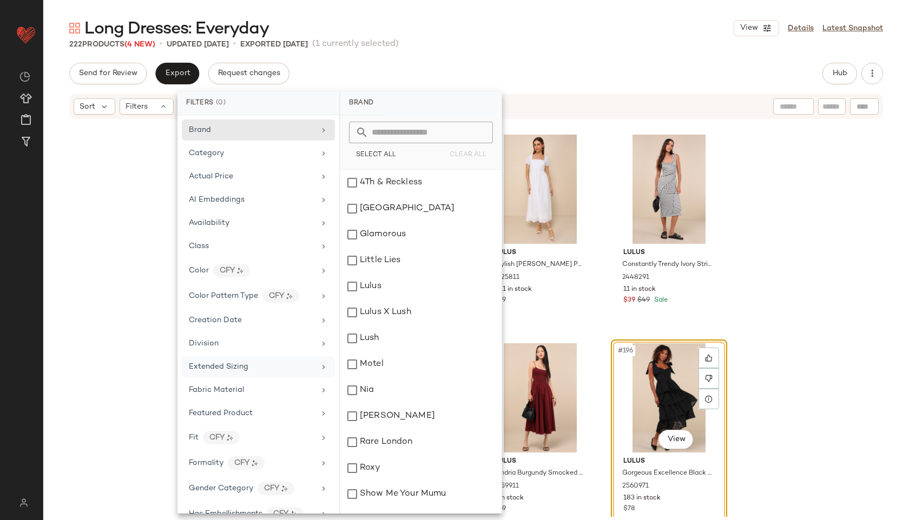
scroll to position [554, 0]
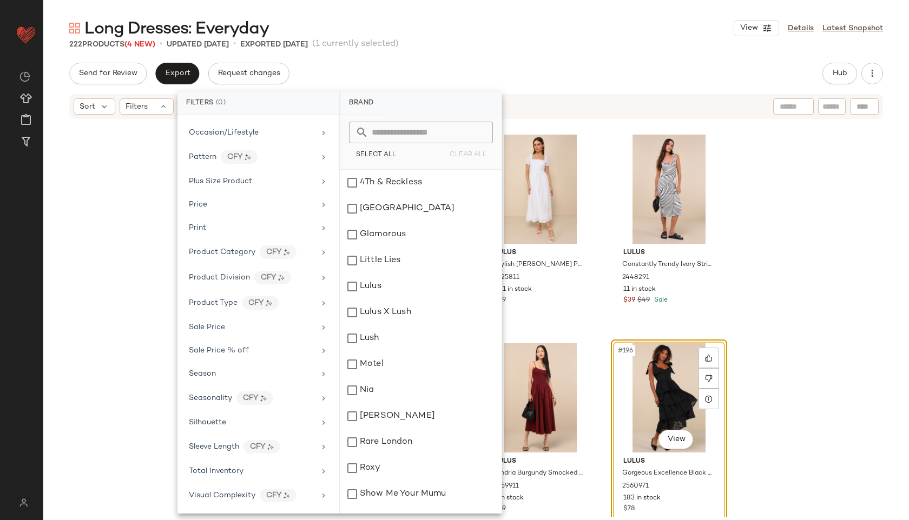
click at [246, 482] on div "Brand Category Actual Price AI Embeddings Availability Class Color CFY Color Pa…" at bounding box center [258, 314] width 162 height 399
click at [252, 470] on div "Total Inventory" at bounding box center [252, 471] width 126 height 11
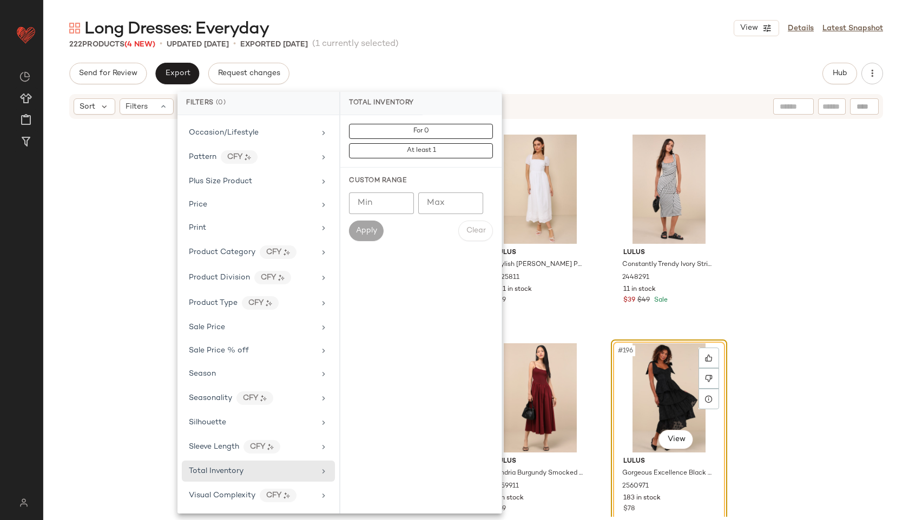
click at [442, 199] on input "Max" at bounding box center [450, 204] width 65 height 22
type input "**"
click at [378, 235] on button "Apply" at bounding box center [366, 231] width 35 height 21
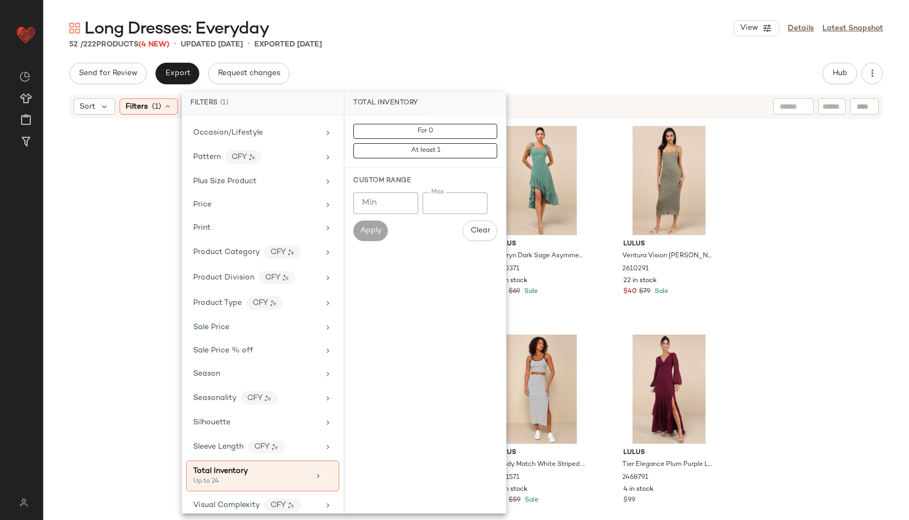
click at [484, 15] on main "Long Dresses: Everyday View Details Latest Snapshot 52 / 222 Products (4 New) •…" at bounding box center [454, 260] width 909 height 520
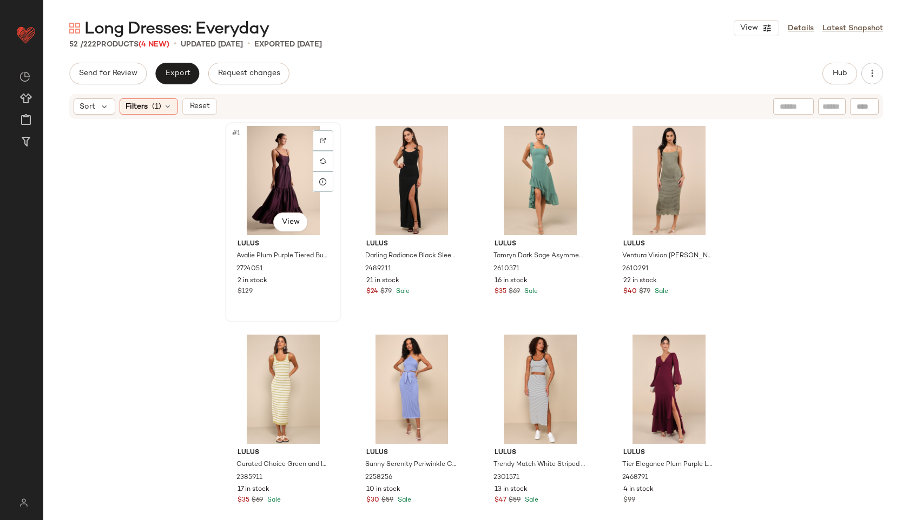
click at [287, 147] on div "#1 View" at bounding box center [283, 180] width 109 height 109
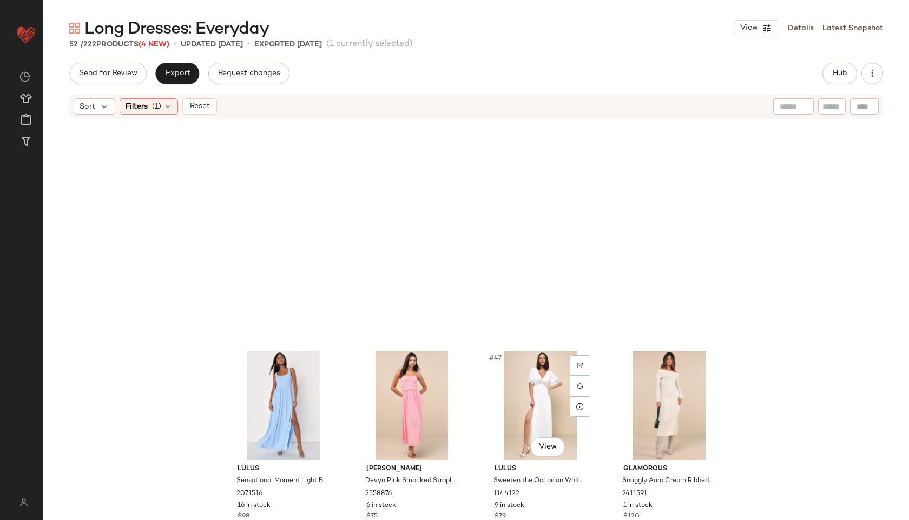
scroll to position [2320, 0]
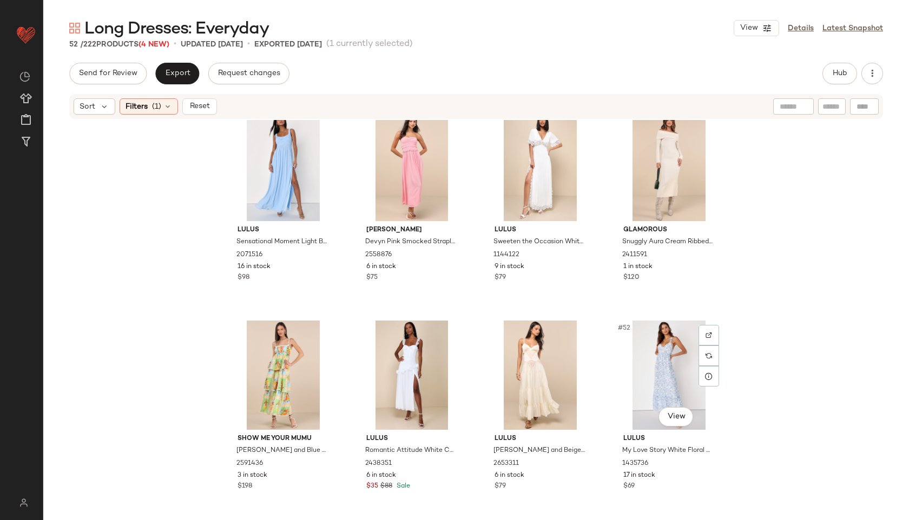
click at [680, 385] on div "#52 View" at bounding box center [669, 375] width 109 height 109
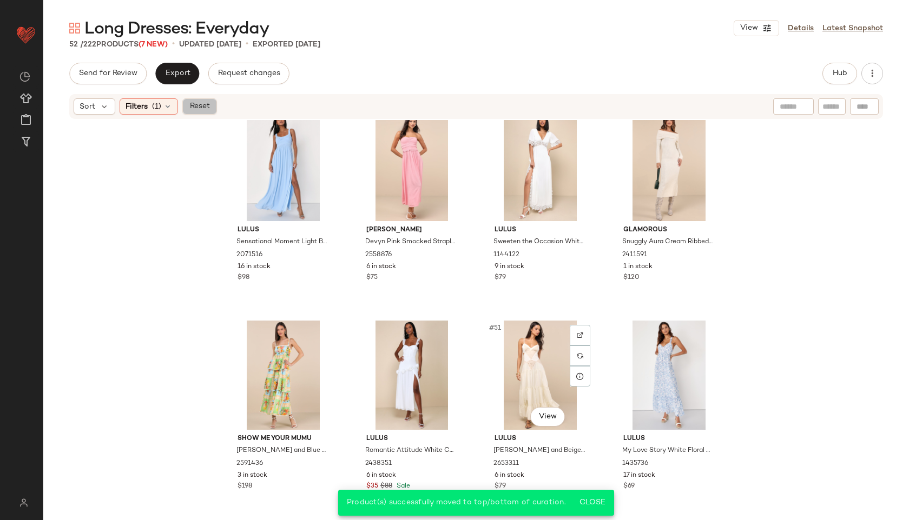
click at [202, 102] on span "Reset" at bounding box center [199, 106] width 21 height 9
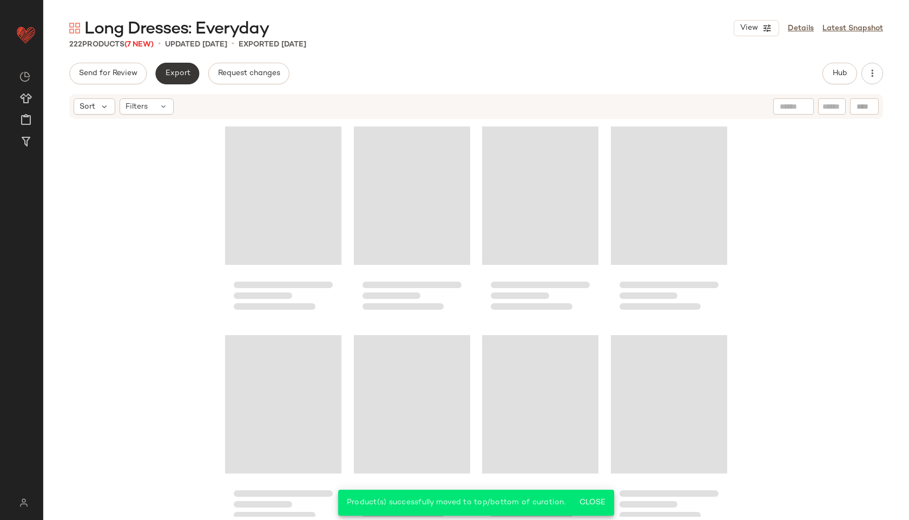
click at [160, 67] on button "Export" at bounding box center [177, 74] width 44 height 22
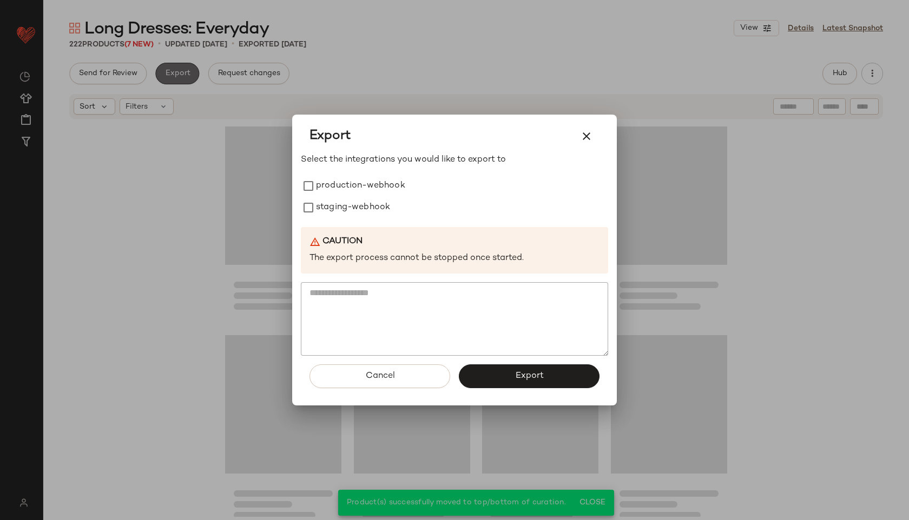
scroll to position [11301, 0]
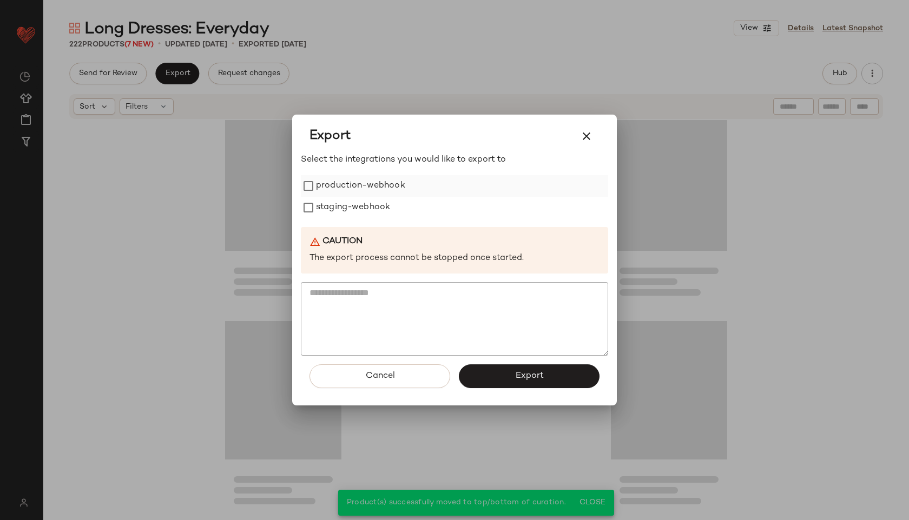
click at [369, 182] on label "production-webhook" at bounding box center [360, 186] width 89 height 22
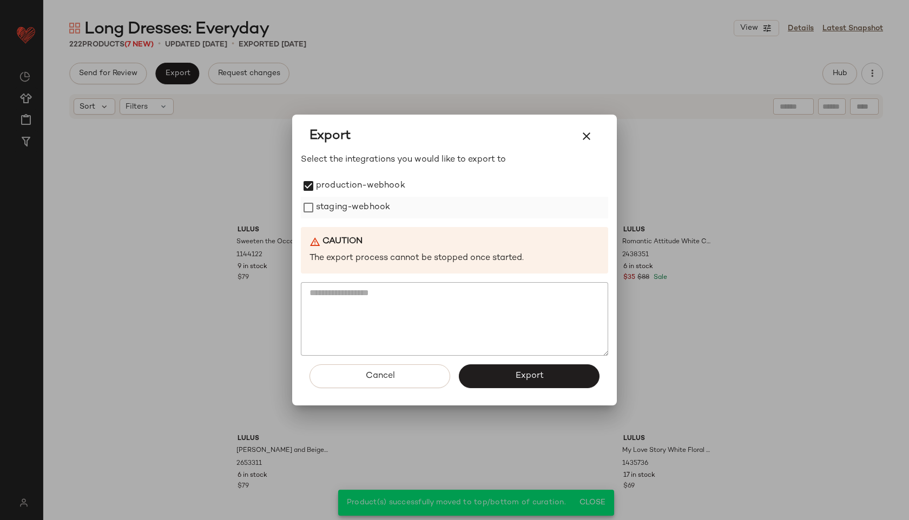
click at [369, 201] on label "staging-webhook" at bounding box center [353, 208] width 74 height 22
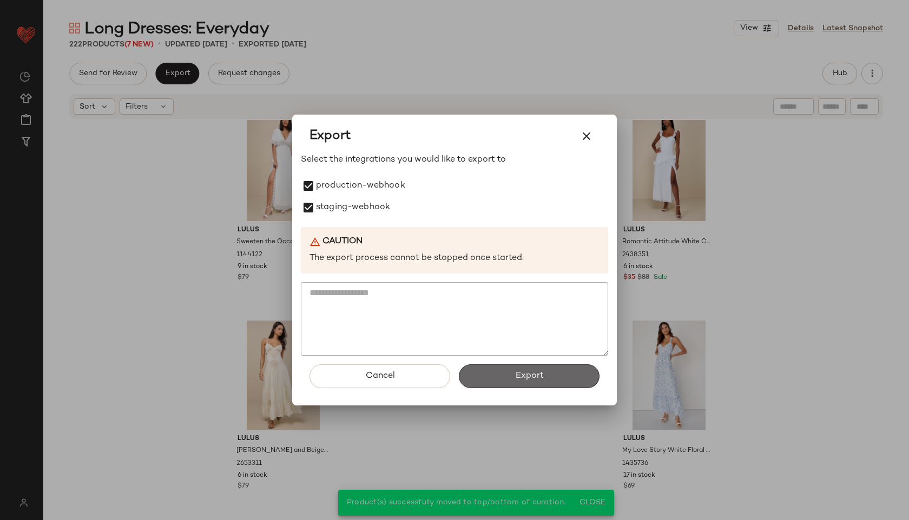
click at [519, 376] on span "Export" at bounding box center [529, 376] width 29 height 10
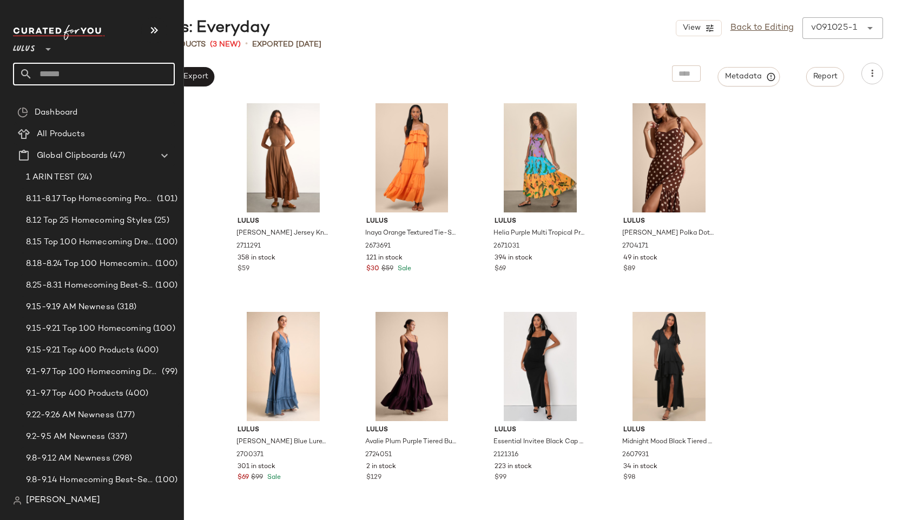
click at [63, 72] on input "text" at bounding box center [103, 74] width 142 height 23
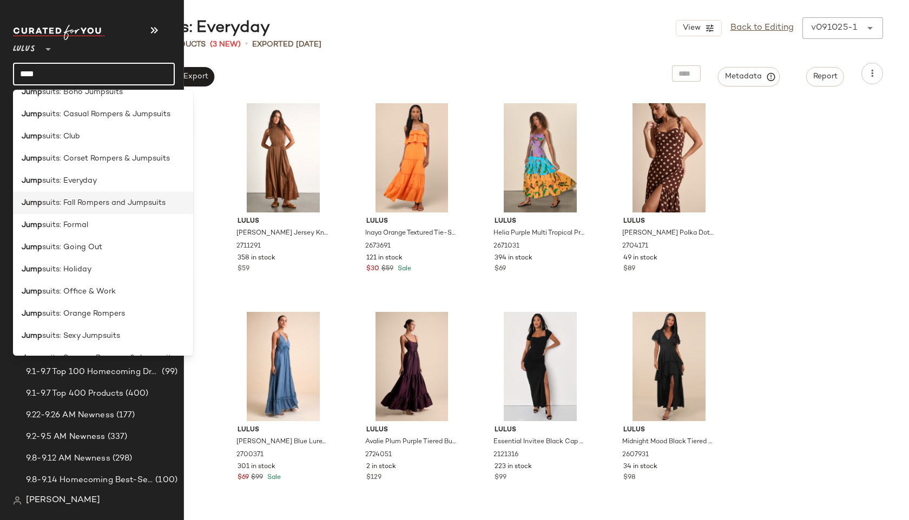
scroll to position [102, 0]
type input "****"
click at [78, 295] on span "suits: Office & Work" at bounding box center [79, 291] width 74 height 11
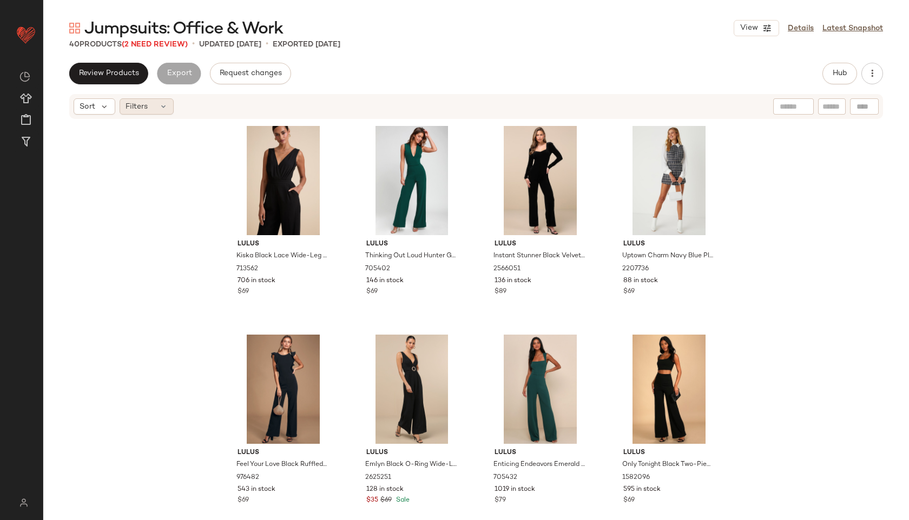
click at [162, 114] on div "Filters" at bounding box center [147, 106] width 54 height 16
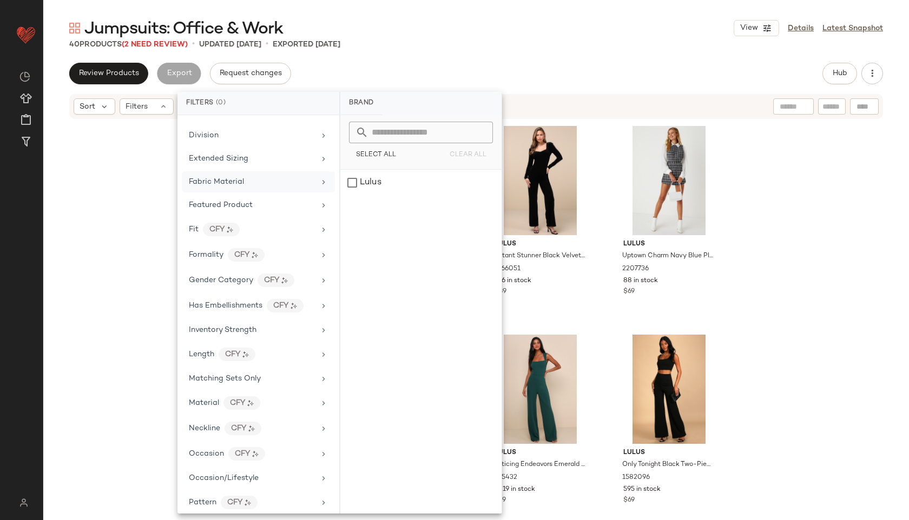
scroll to position [556, 0]
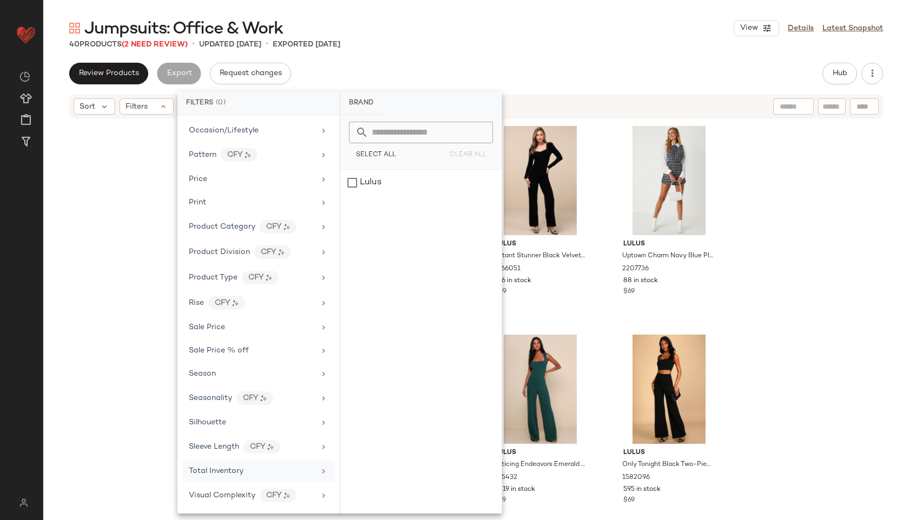
click at [229, 478] on div "Total Inventory" at bounding box center [258, 471] width 153 height 21
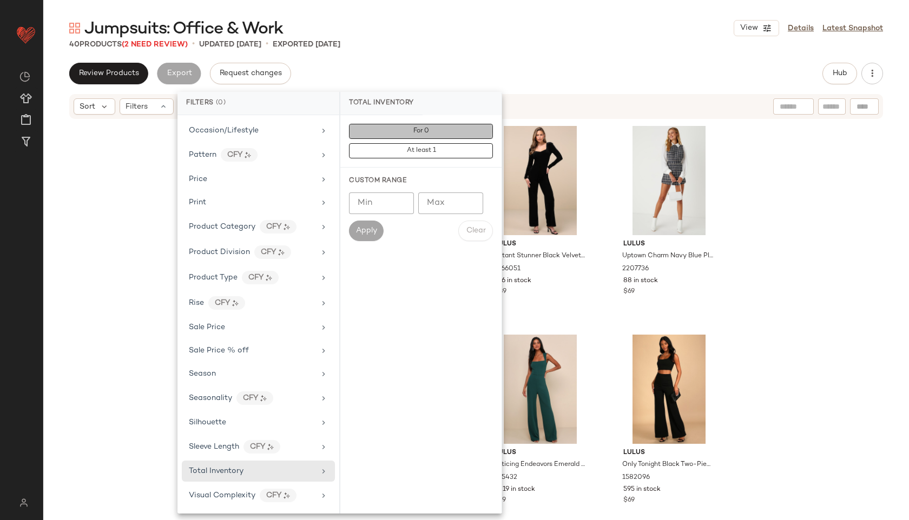
click at [445, 125] on button "For 0" at bounding box center [421, 131] width 144 height 15
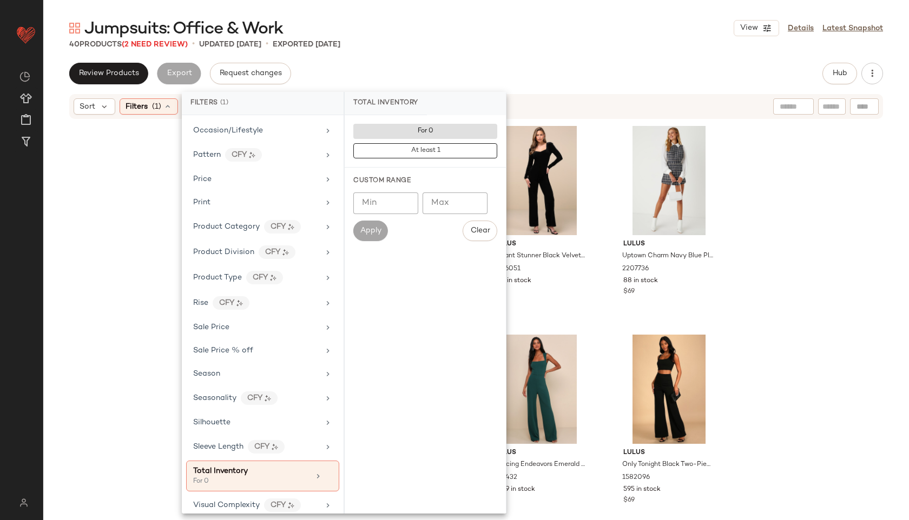
click at [503, 58] on div "Jumpsuits: Office & Work View Details Latest Snapshot 40 Products (2 Need Revie…" at bounding box center [476, 268] width 866 height 503
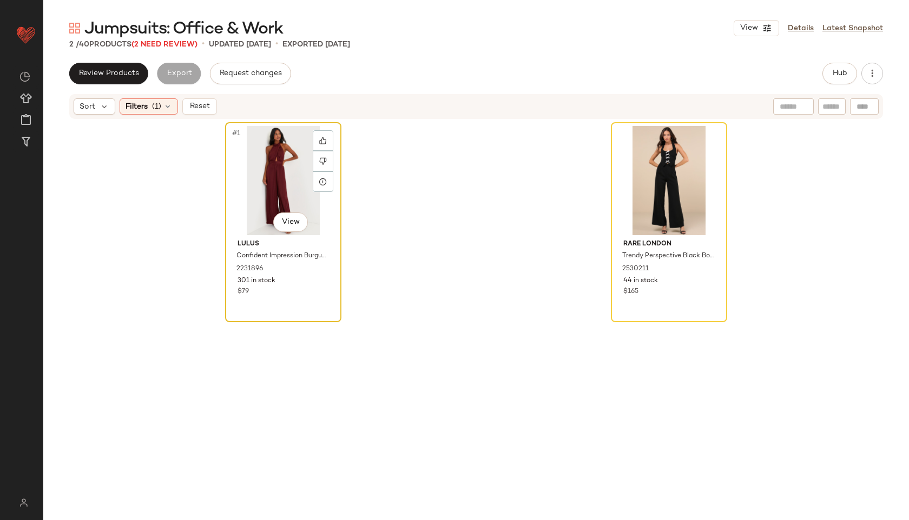
click at [282, 169] on div "#1 View" at bounding box center [283, 180] width 109 height 109
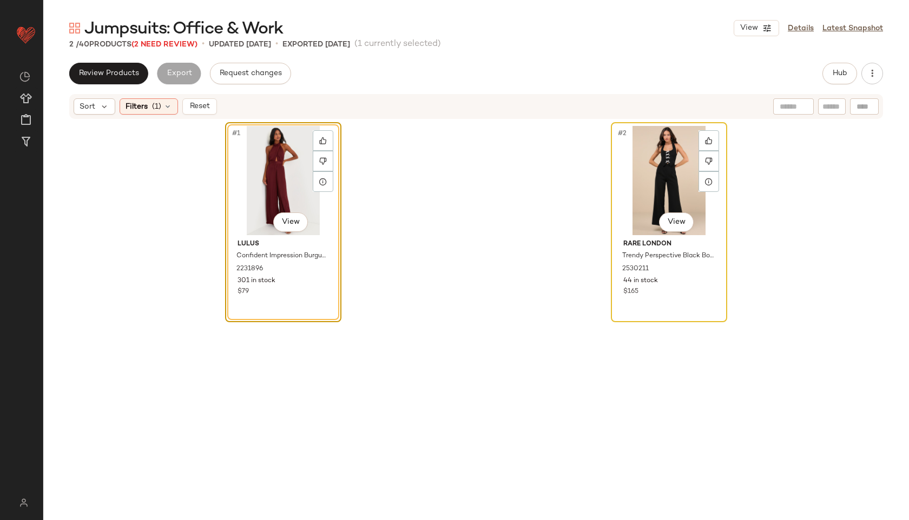
click at [659, 178] on div "#2 View" at bounding box center [669, 180] width 109 height 109
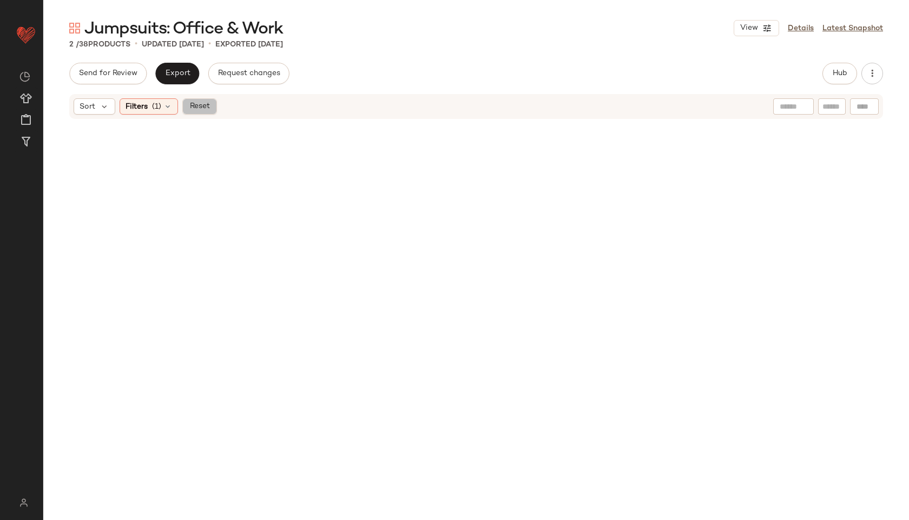
click at [210, 107] on button "Reset" at bounding box center [199, 106] width 35 height 16
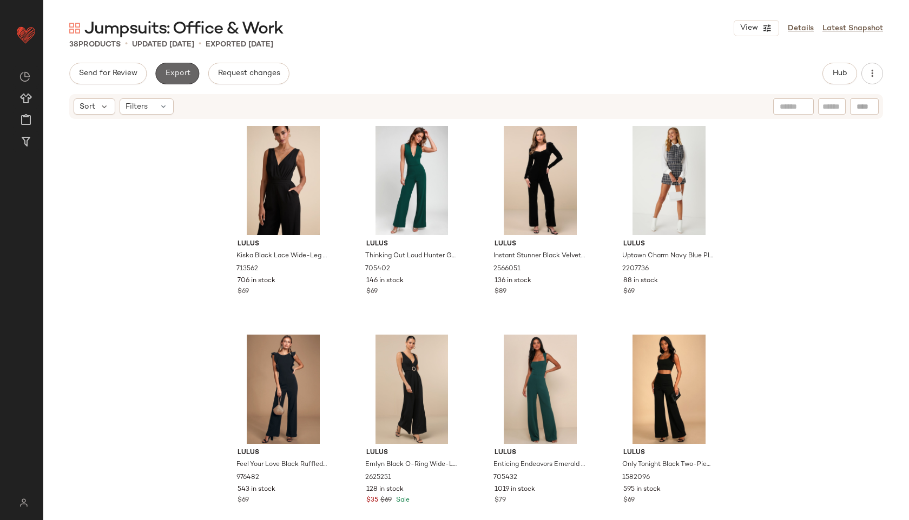
click at [182, 65] on button "Export" at bounding box center [177, 74] width 44 height 22
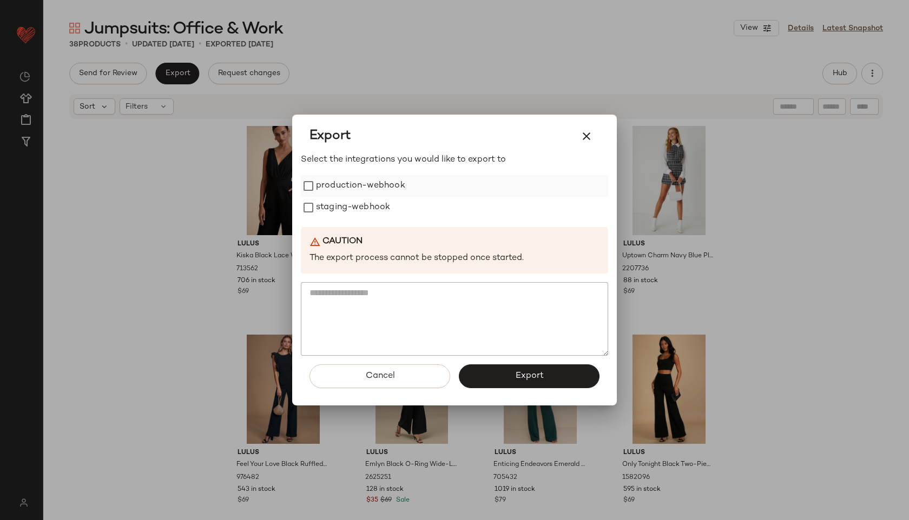
click at [366, 186] on label "production-webhook" at bounding box center [360, 186] width 89 height 22
click at [366, 208] on label "staging-webhook" at bounding box center [353, 208] width 74 height 22
click at [527, 365] on button "Export" at bounding box center [529, 377] width 141 height 24
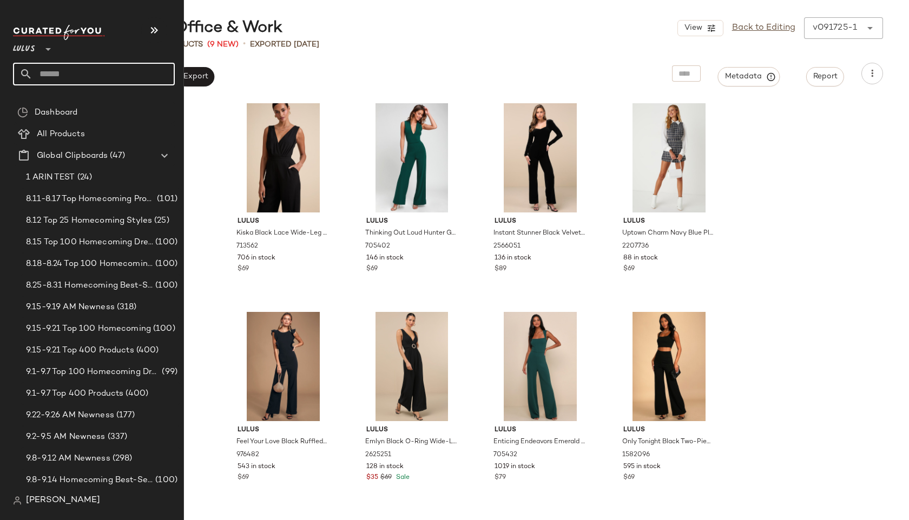
click at [50, 77] on input "text" at bounding box center [103, 74] width 142 height 23
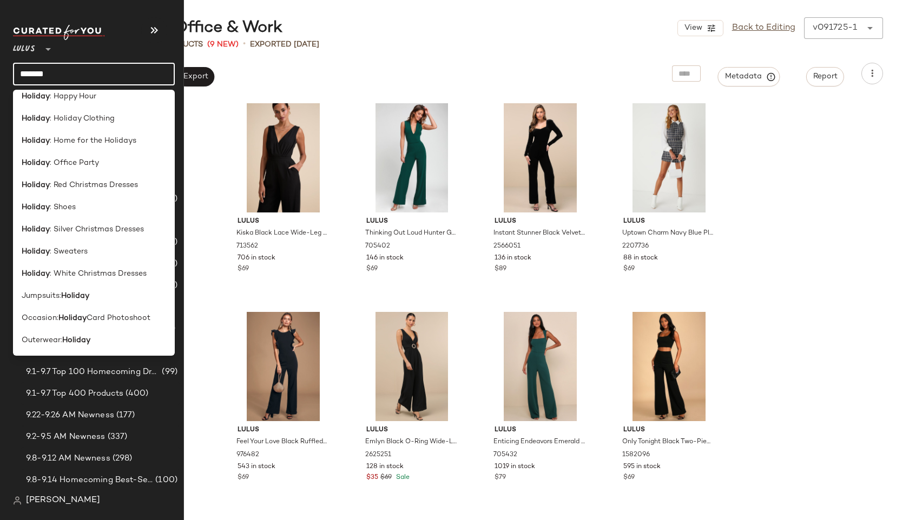
scroll to position [274, 0]
type input "*******"
click at [66, 292] on b "Holiday" at bounding box center [75, 297] width 28 height 11
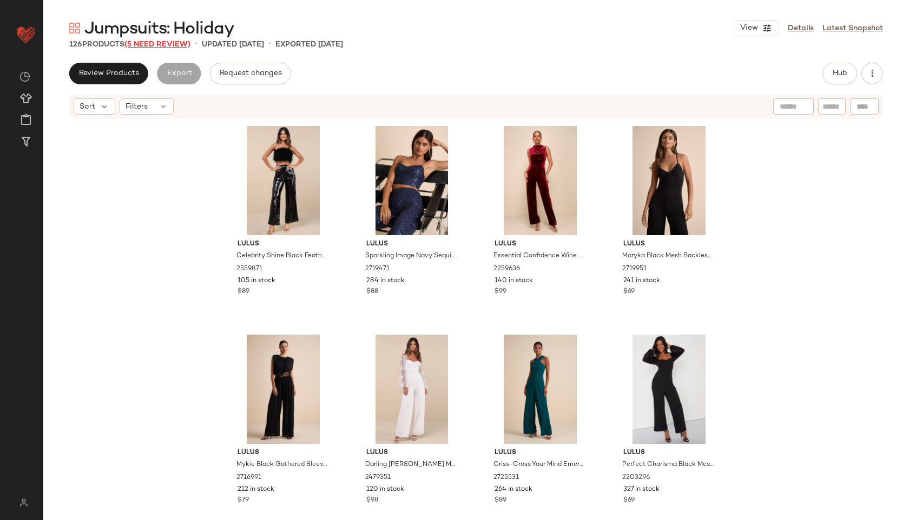
click at [151, 41] on span "(5 Need Review)" at bounding box center [157, 45] width 66 height 8
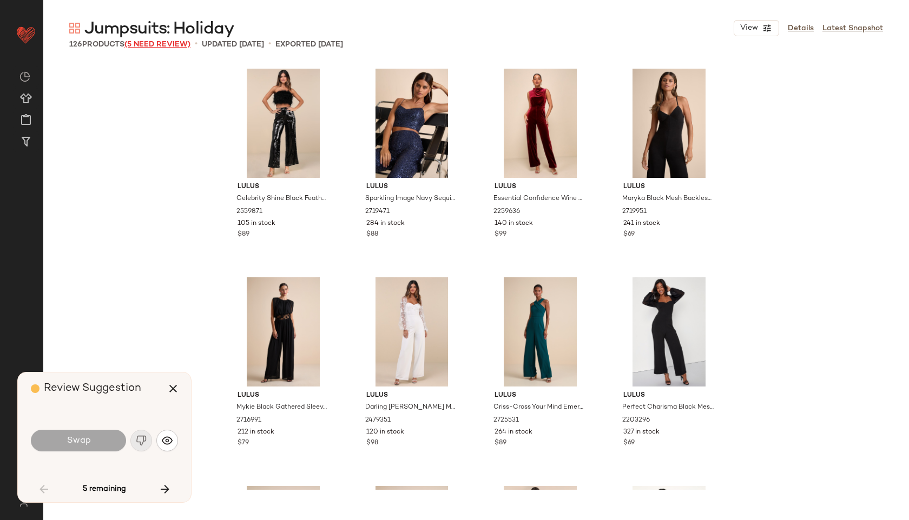
scroll to position [426, 0]
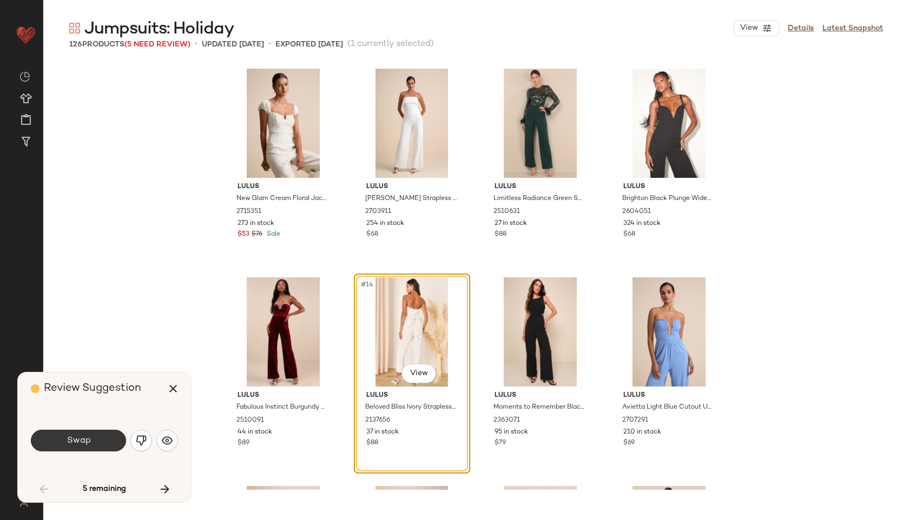
click at [77, 443] on span "Swap" at bounding box center [78, 441] width 24 height 10
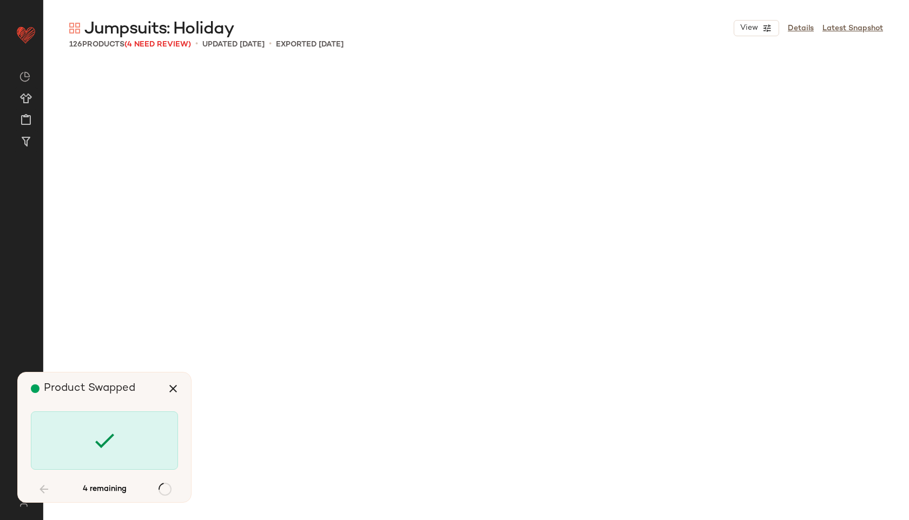
scroll to position [5012, 0]
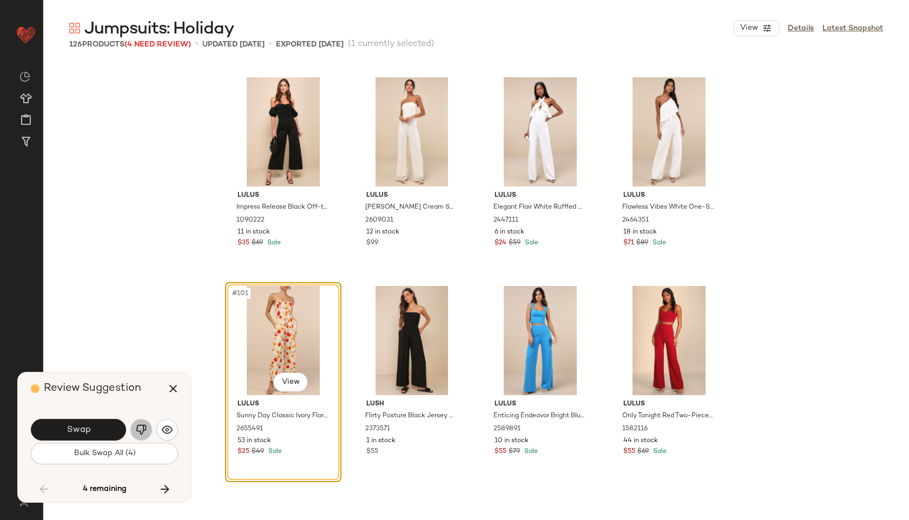
click at [146, 430] on img "button" at bounding box center [141, 430] width 11 height 11
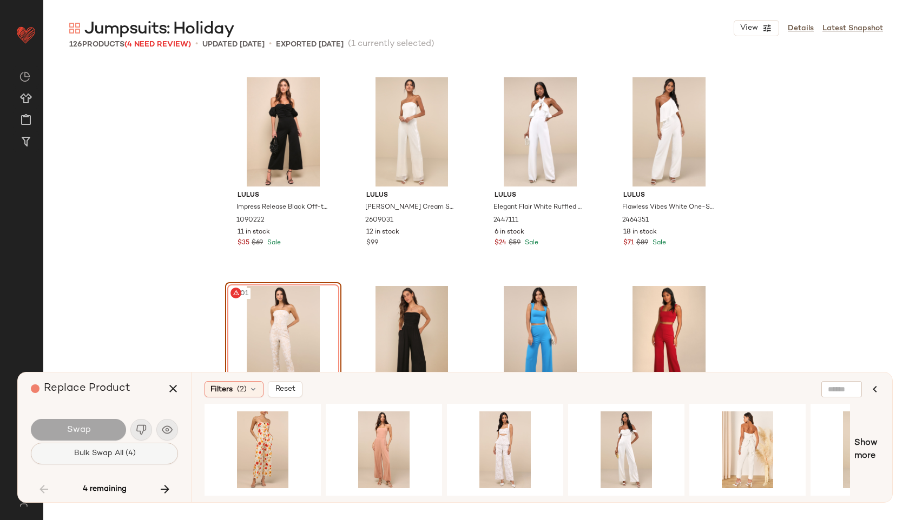
click at [122, 456] on span "Bulk Swap All (4)" at bounding box center [104, 454] width 62 height 9
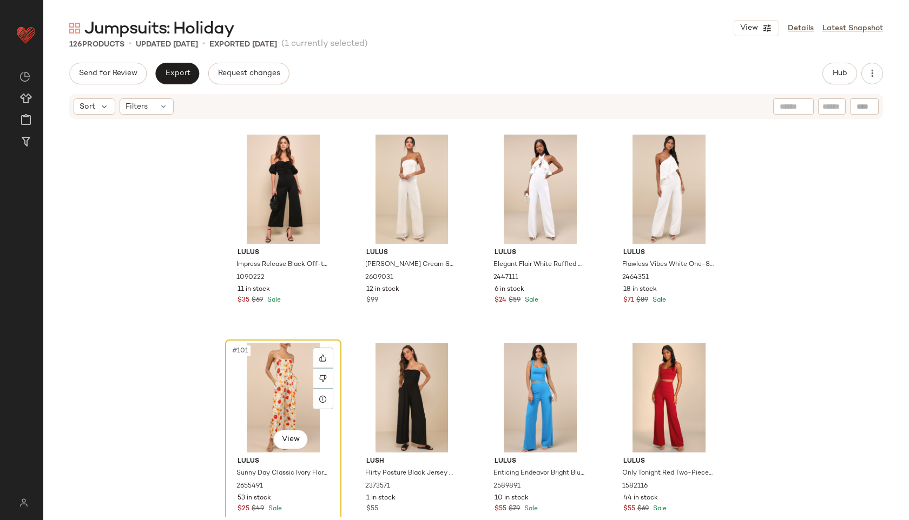
click at [277, 359] on div "#101 View" at bounding box center [283, 398] width 109 height 109
click at [319, 378] on icon at bounding box center [323, 379] width 8 height 8
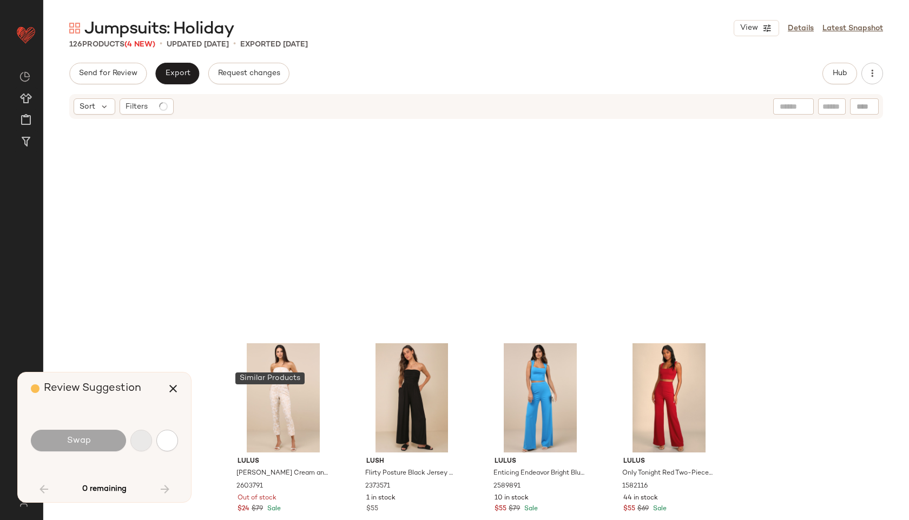
scroll to position [5221, 0]
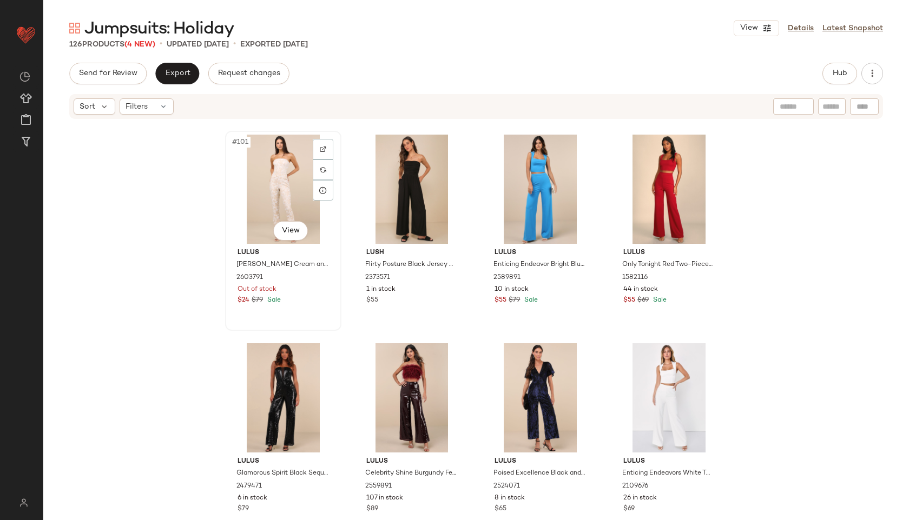
click at [267, 197] on div "#101 View" at bounding box center [283, 189] width 109 height 109
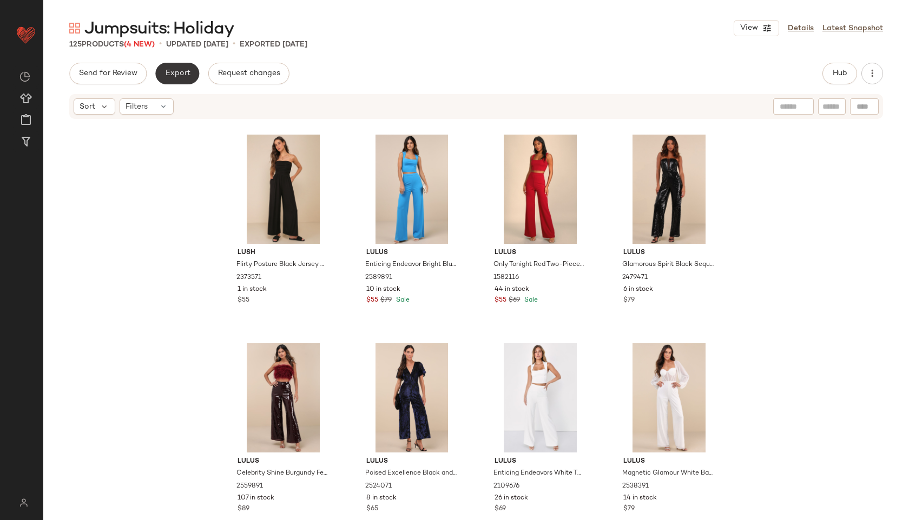
click at [184, 71] on span "Export" at bounding box center [176, 73] width 25 height 9
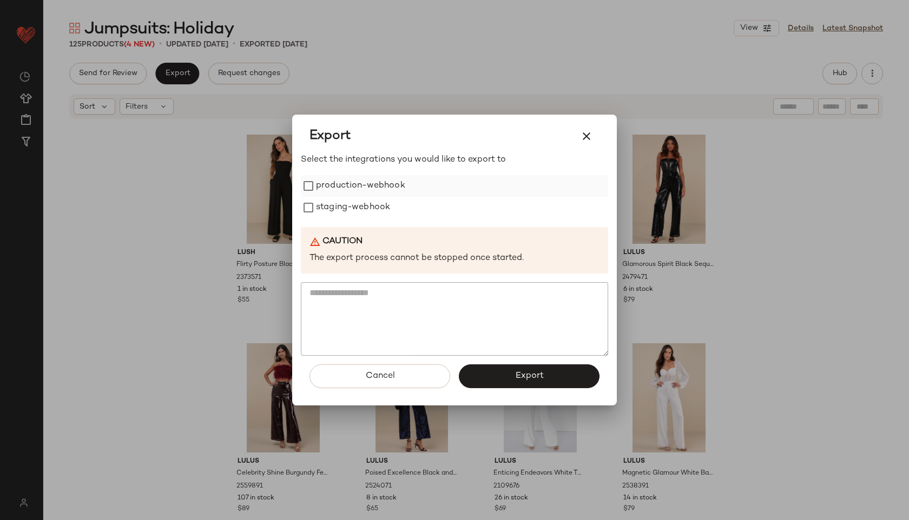
click at [335, 190] on label "production-webhook" at bounding box center [360, 186] width 89 height 22
click at [335, 212] on label "staging-webhook" at bounding box center [353, 208] width 74 height 22
click at [487, 374] on button "Export" at bounding box center [529, 377] width 141 height 24
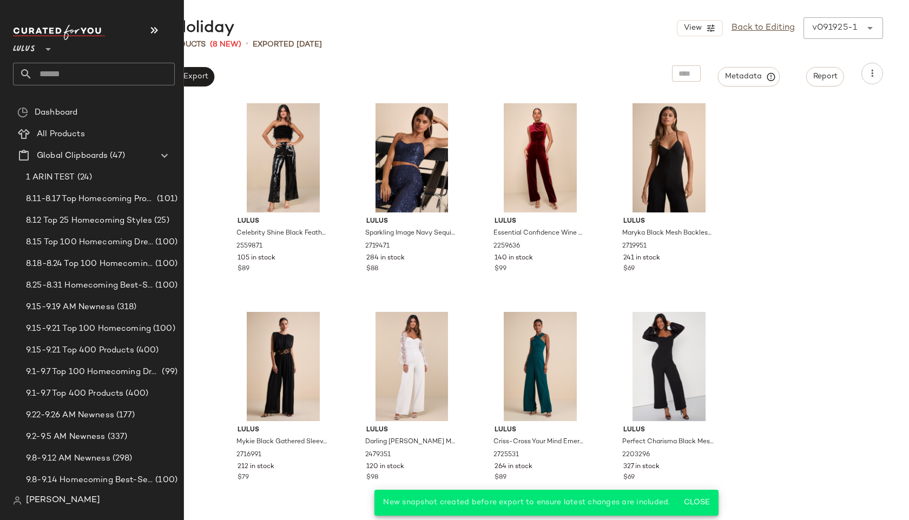
click at [60, 73] on input "text" at bounding box center [103, 74] width 142 height 23
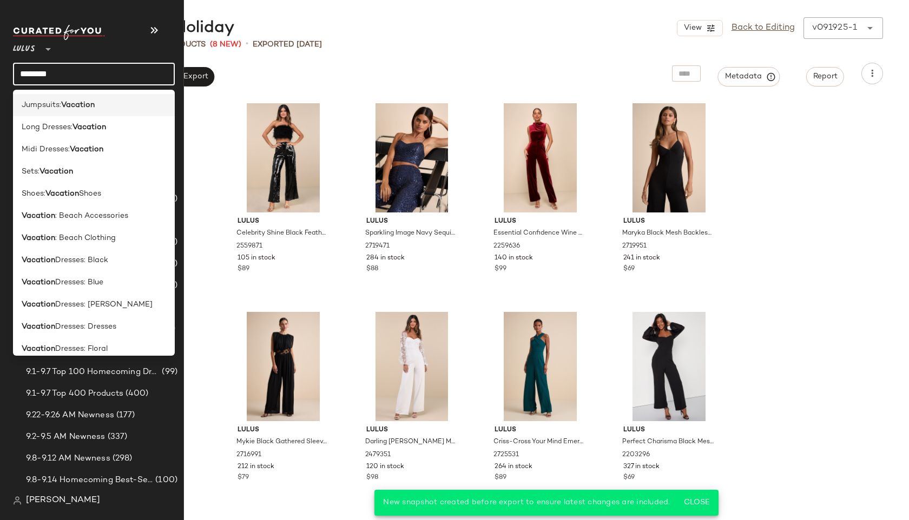
type input "********"
click at [51, 100] on span "Jumpsuits:" at bounding box center [41, 105] width 39 height 11
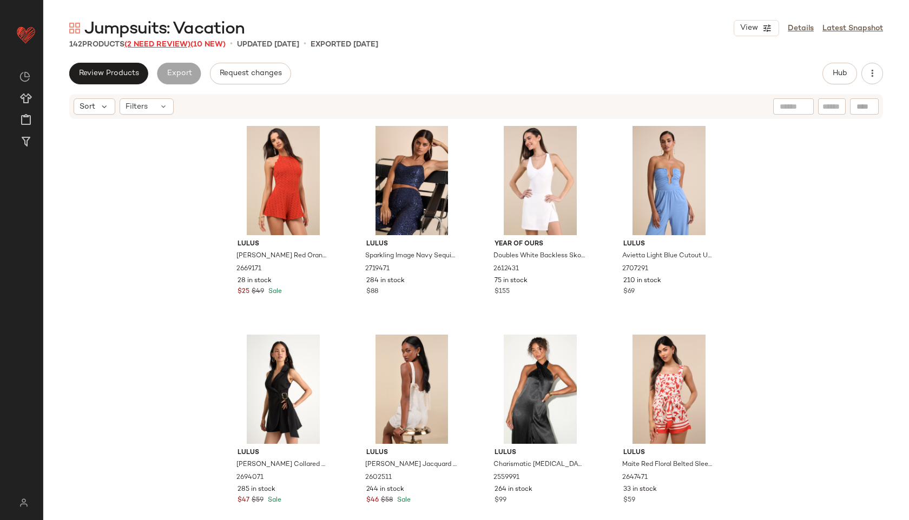
click at [154, 44] on span "(2 Need Review)" at bounding box center [157, 45] width 66 height 8
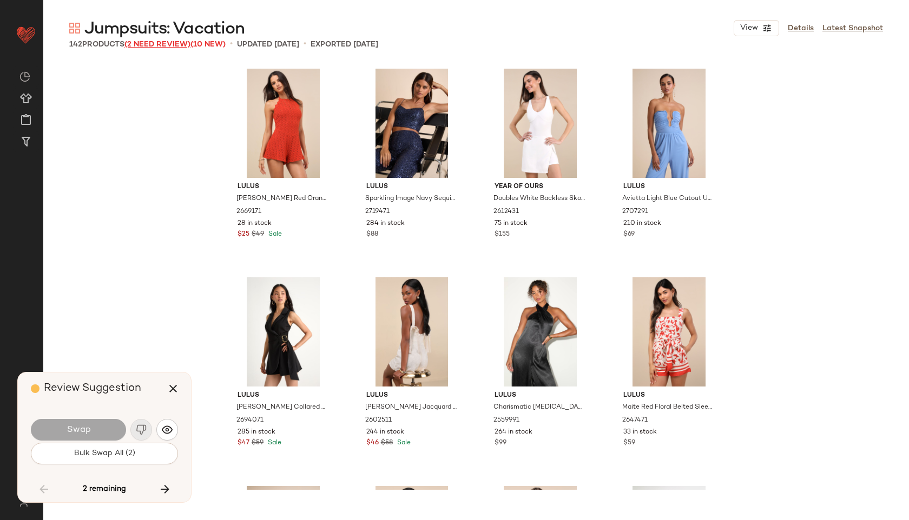
scroll to position [6057, 0]
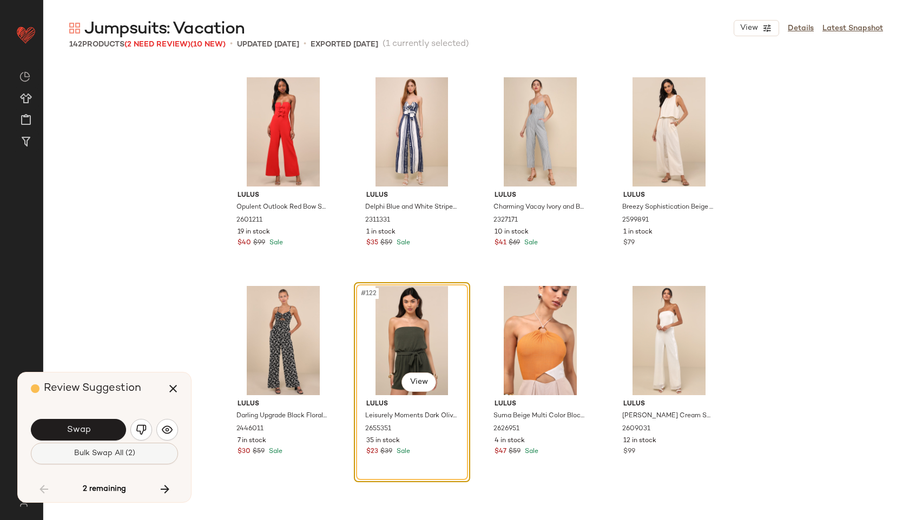
click at [90, 454] on span "Bulk Swap All (2)" at bounding box center [105, 454] width 62 height 9
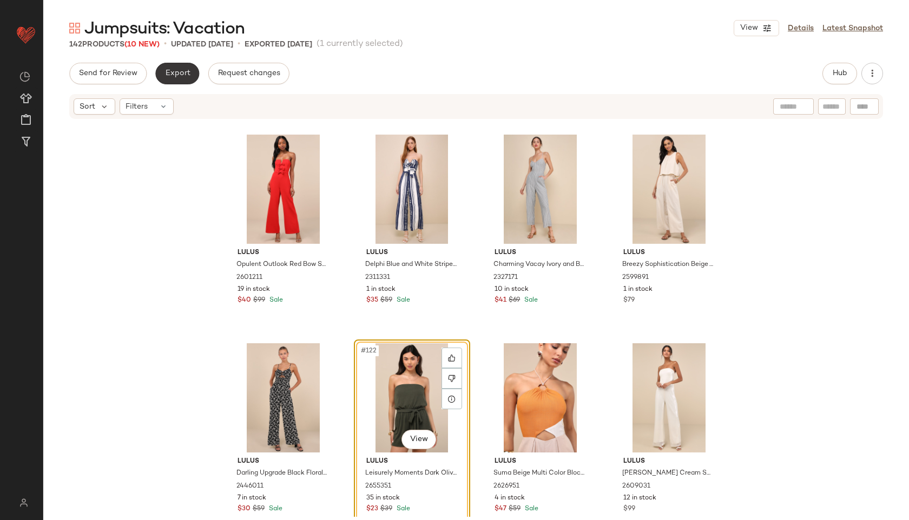
click at [184, 73] on span "Export" at bounding box center [176, 73] width 25 height 9
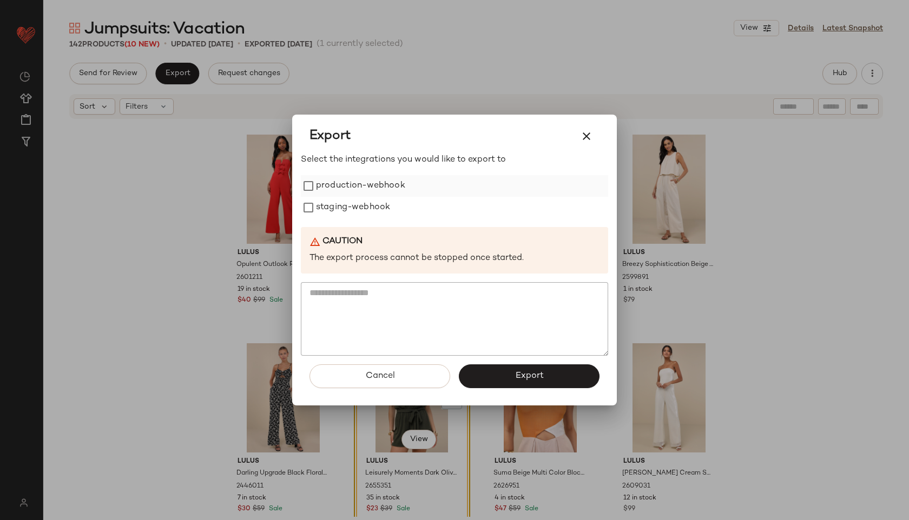
click at [338, 179] on label "production-webhook" at bounding box center [360, 186] width 89 height 22
click at [339, 209] on label "staging-webhook" at bounding box center [353, 208] width 74 height 22
click at [554, 379] on button "Export" at bounding box center [529, 377] width 141 height 24
